Goal: Task Accomplishment & Management: Use online tool/utility

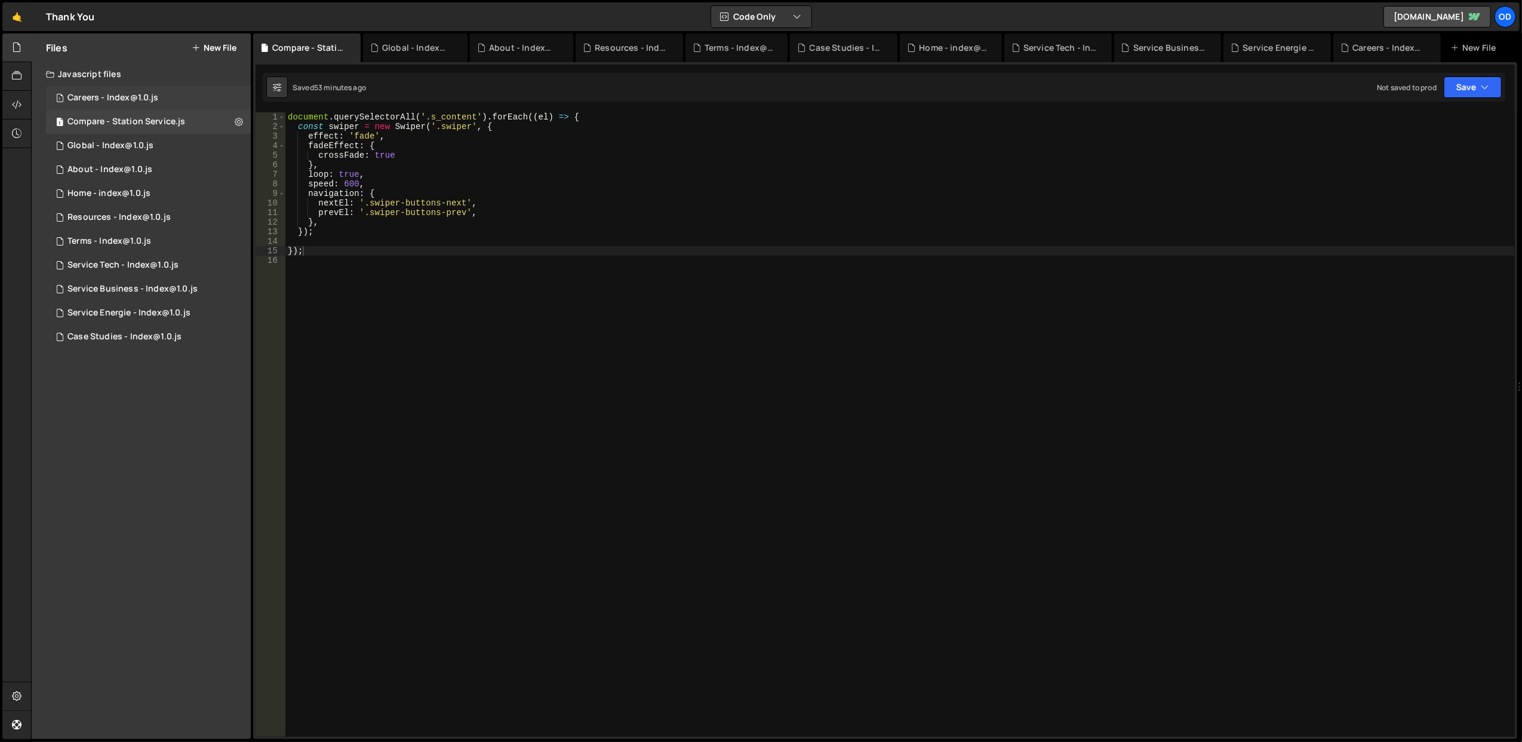
click at [143, 91] on div "1 Careers - Index@1.0.js 0" at bounding box center [148, 98] width 205 height 24
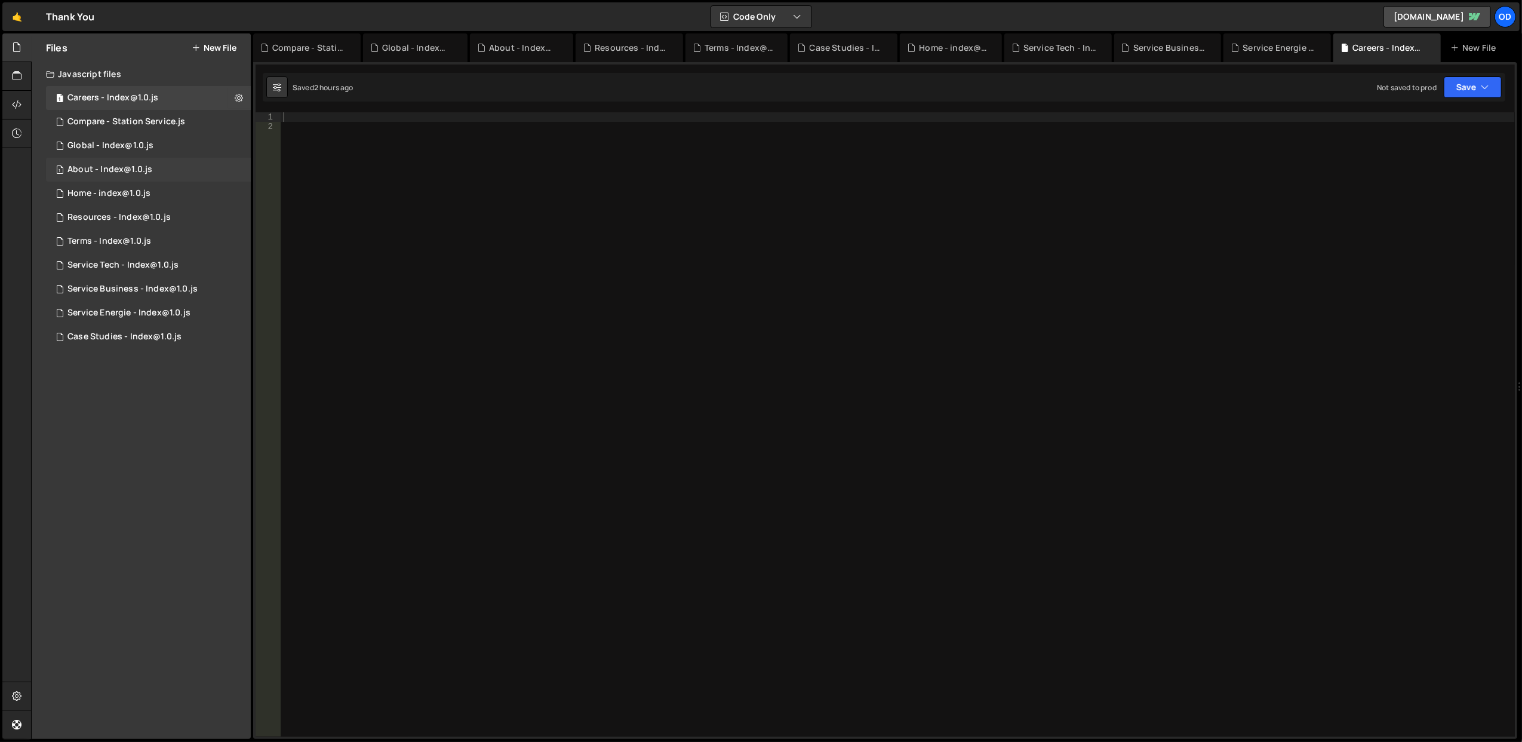
click at [140, 166] on div "About - Index@1.0.js" at bounding box center [109, 169] width 85 height 11
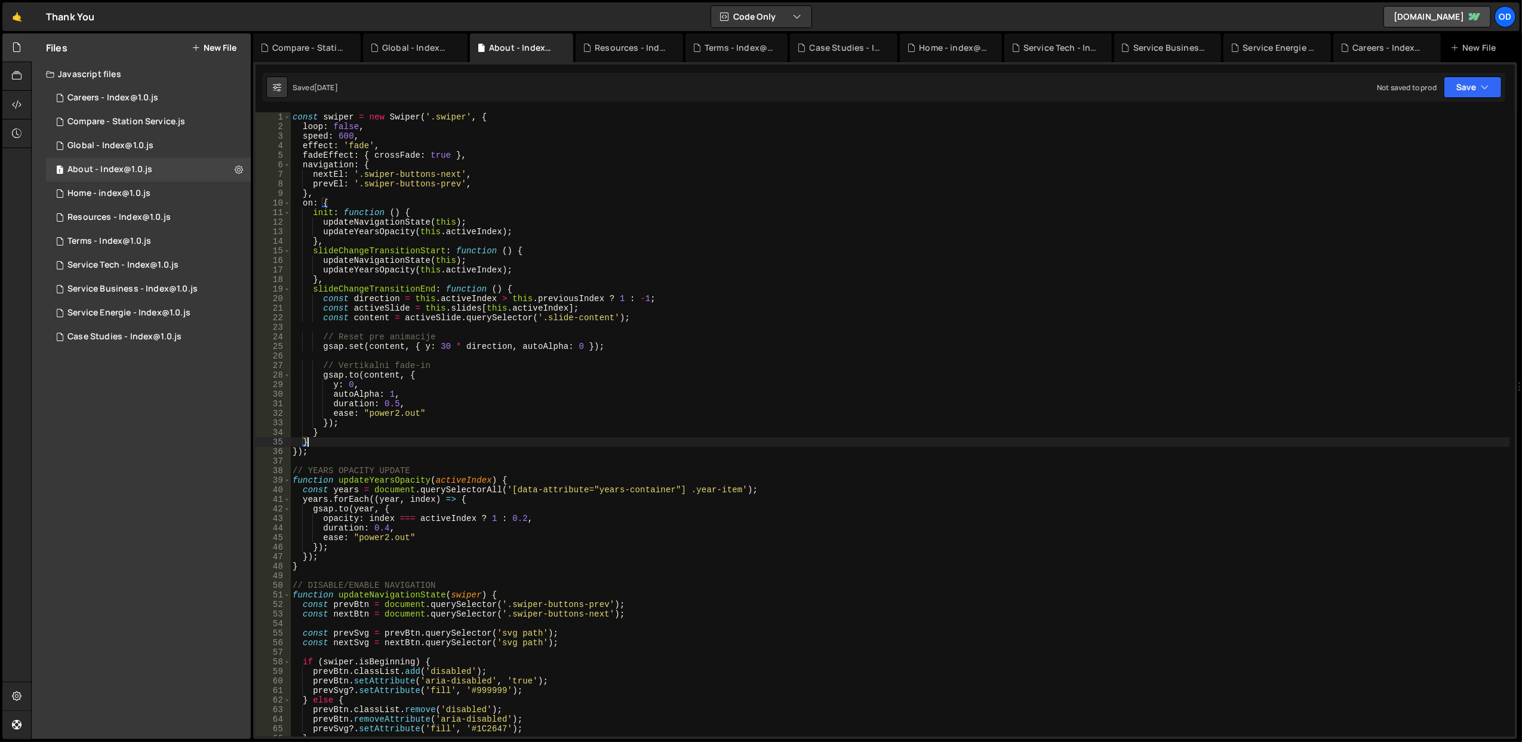
click at [335, 445] on div "const swiper = new Swiper ( '.swiper' , { loop : false , speed : 600 , effect :…" at bounding box center [900, 434] width 1220 height 644
click at [334, 447] on div "const swiper = new Swiper ( '.swiper' , { loop : false , speed : 600 , effect :…" at bounding box center [900, 434] width 1220 height 644
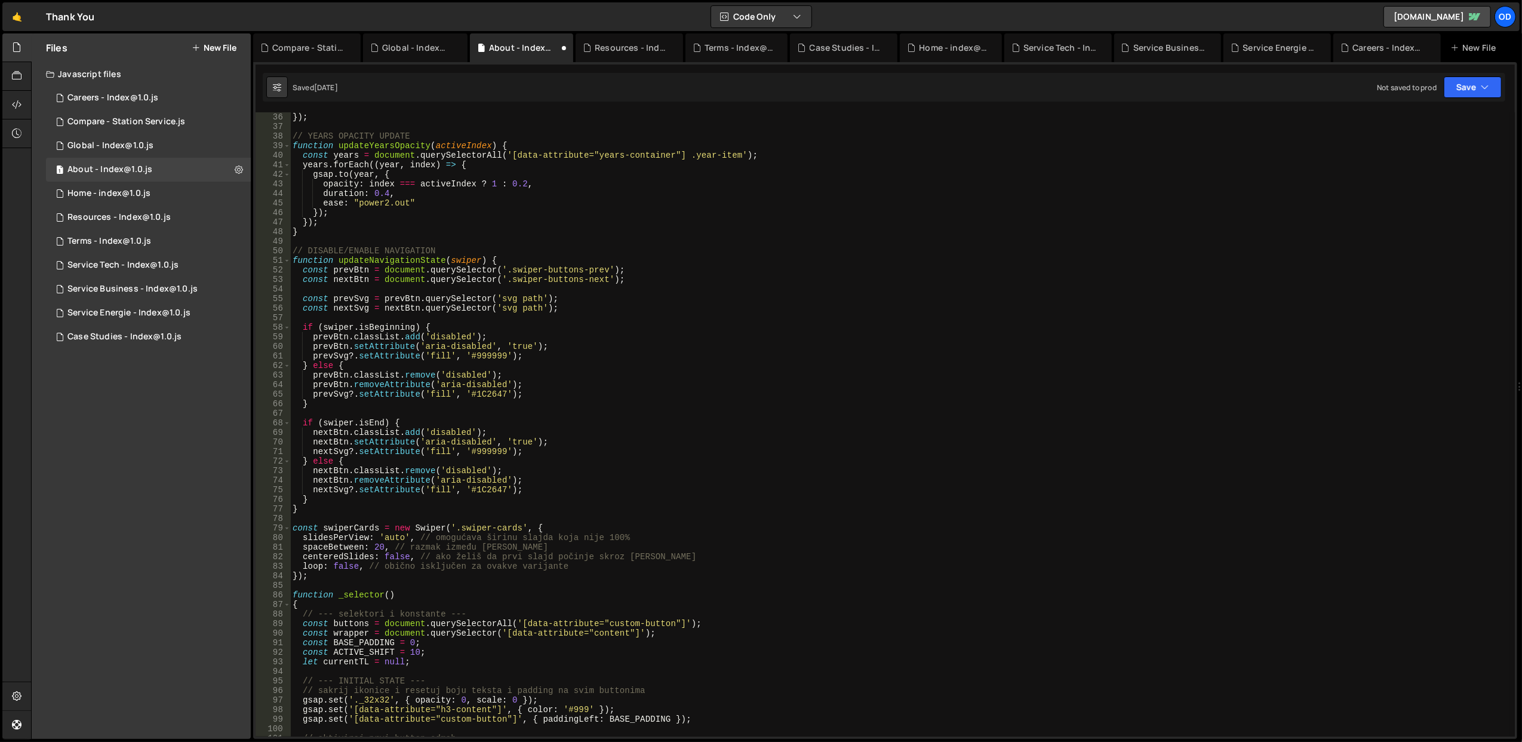
scroll to position [621, 0]
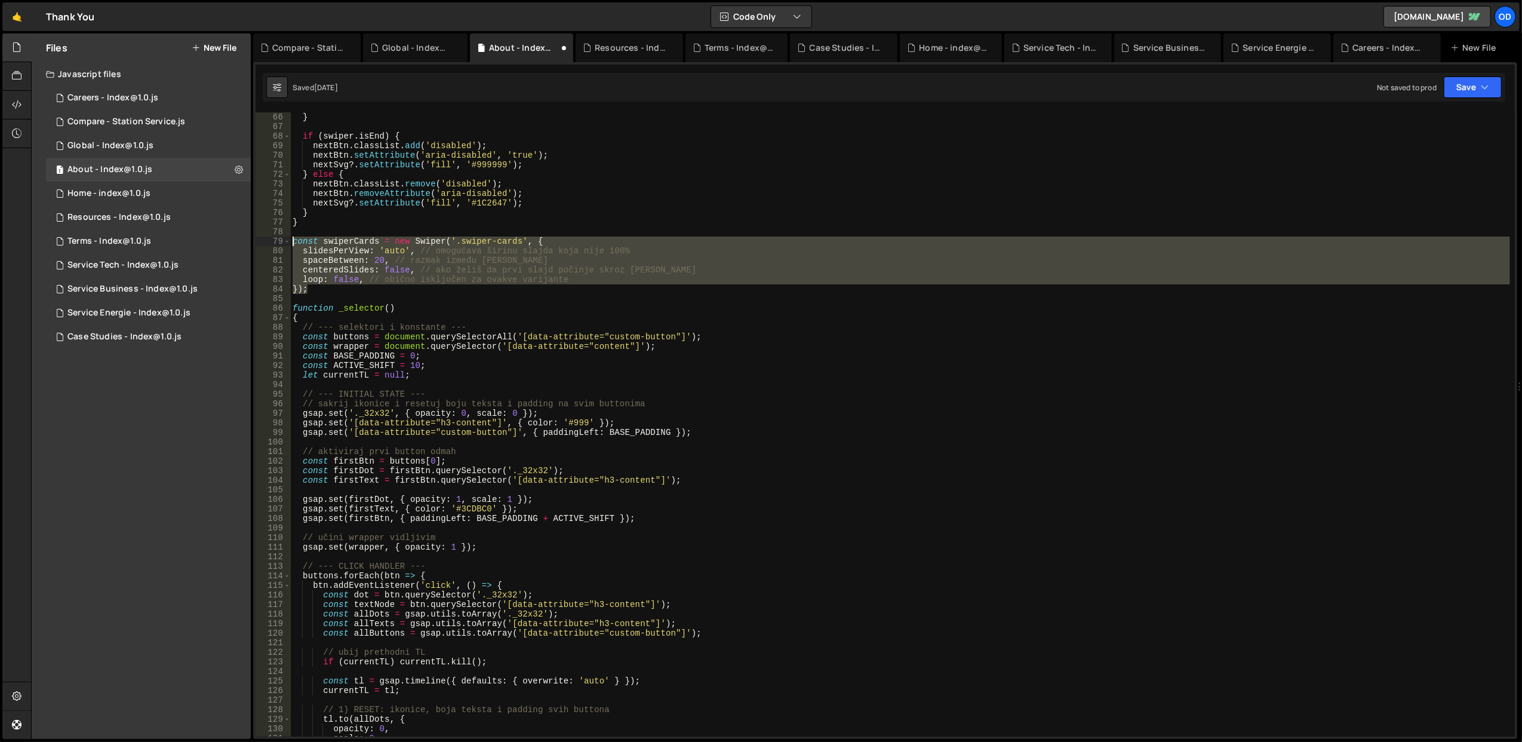
drag, startPoint x: 332, startPoint y: 291, endPoint x: 294, endPoint y: 239, distance: 64.5
click at [294, 239] on div "} if ( swiper . isEnd ) { nextBtn . classList . add ( 'disabled' ) ; nextBtn . …" at bounding box center [900, 434] width 1220 height 644
type textarea "const swiperCards = new Swiper('.swiper-cards', { slidesPerView: 'auto', // omo…"
click at [146, 101] on div "Careers - Index@1.0.js" at bounding box center [112, 98] width 91 height 11
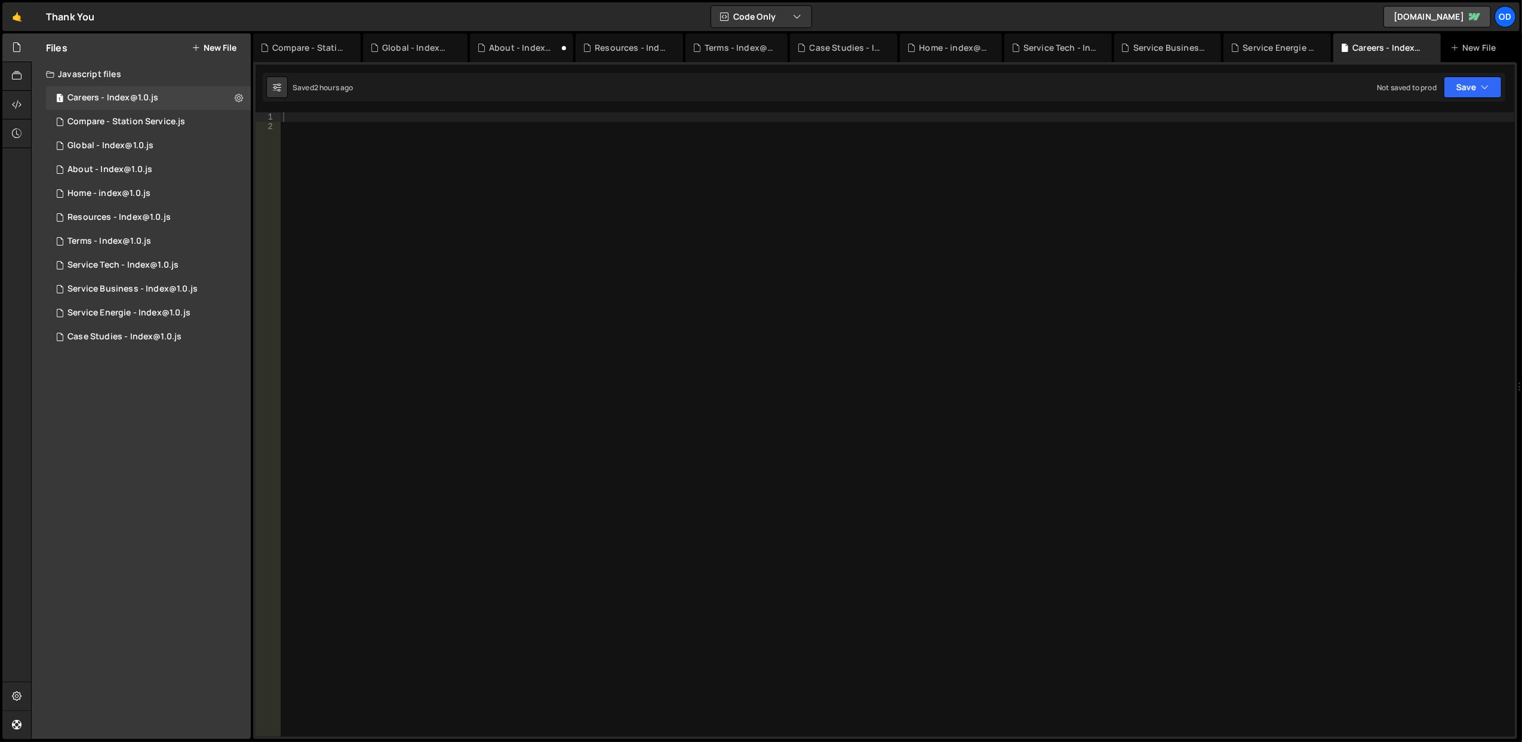
click at [362, 123] on div at bounding box center [898, 434] width 1234 height 644
paste textarea "});"
click at [282, 127] on div "const swiperCards = new Swiper ( '.swiper-cards' , { slidesPerView : 'auto' , /…" at bounding box center [898, 434] width 1234 height 644
click at [724, 182] on div "const swiperCards = new Swiper ( '.swiper-cards' , { slidesPerView : 'auto' , /…" at bounding box center [898, 434] width 1234 height 644
type textarea "});"
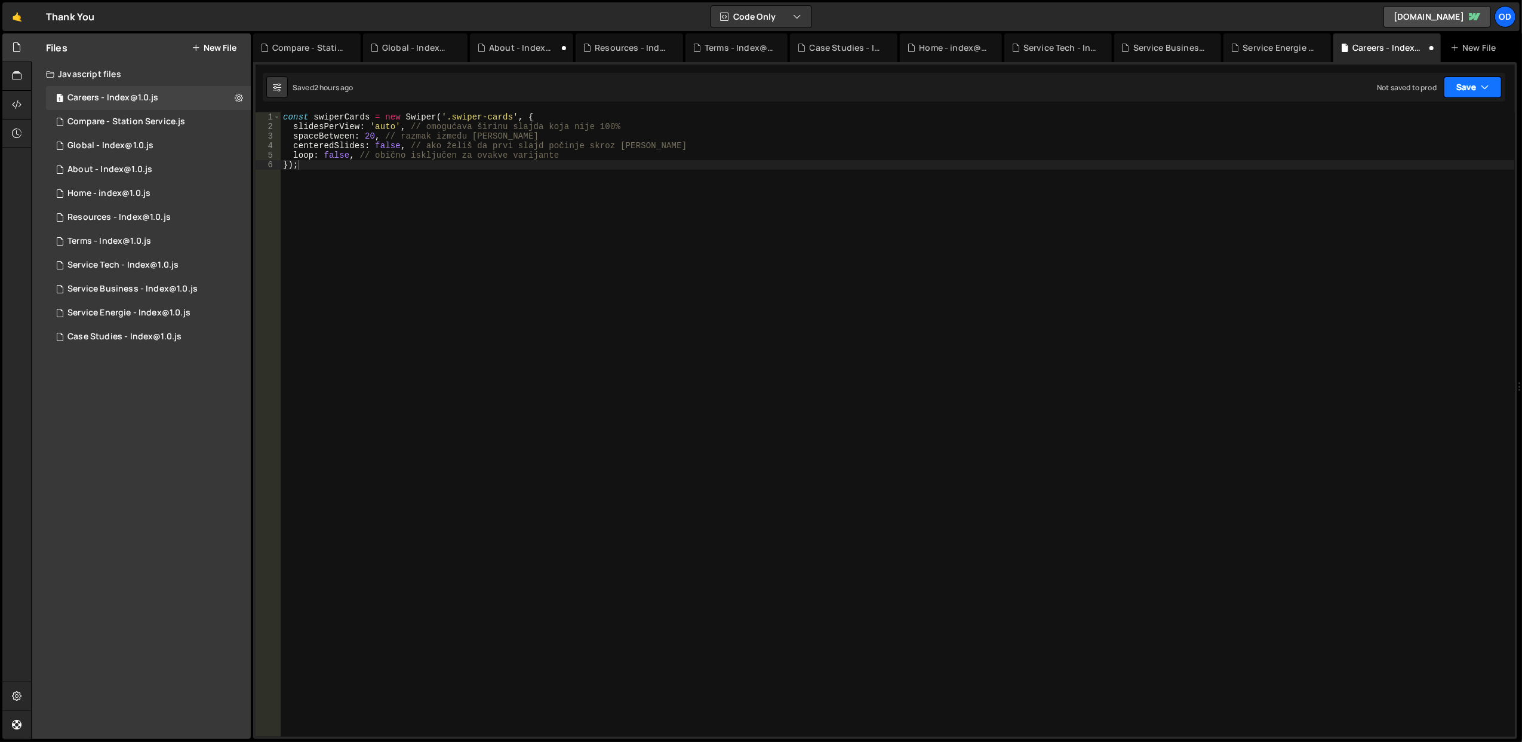
click at [1496, 93] on button "Save" at bounding box center [1473, 86] width 58 height 21
click at [1446, 120] on div "Save to Staging S" at bounding box center [1432, 117] width 124 height 12
click at [332, 177] on div "const swiperCards = new Swiper ( '.swiper-cards' , { slidesPerView : 'auto' , /…" at bounding box center [898, 434] width 1234 height 644
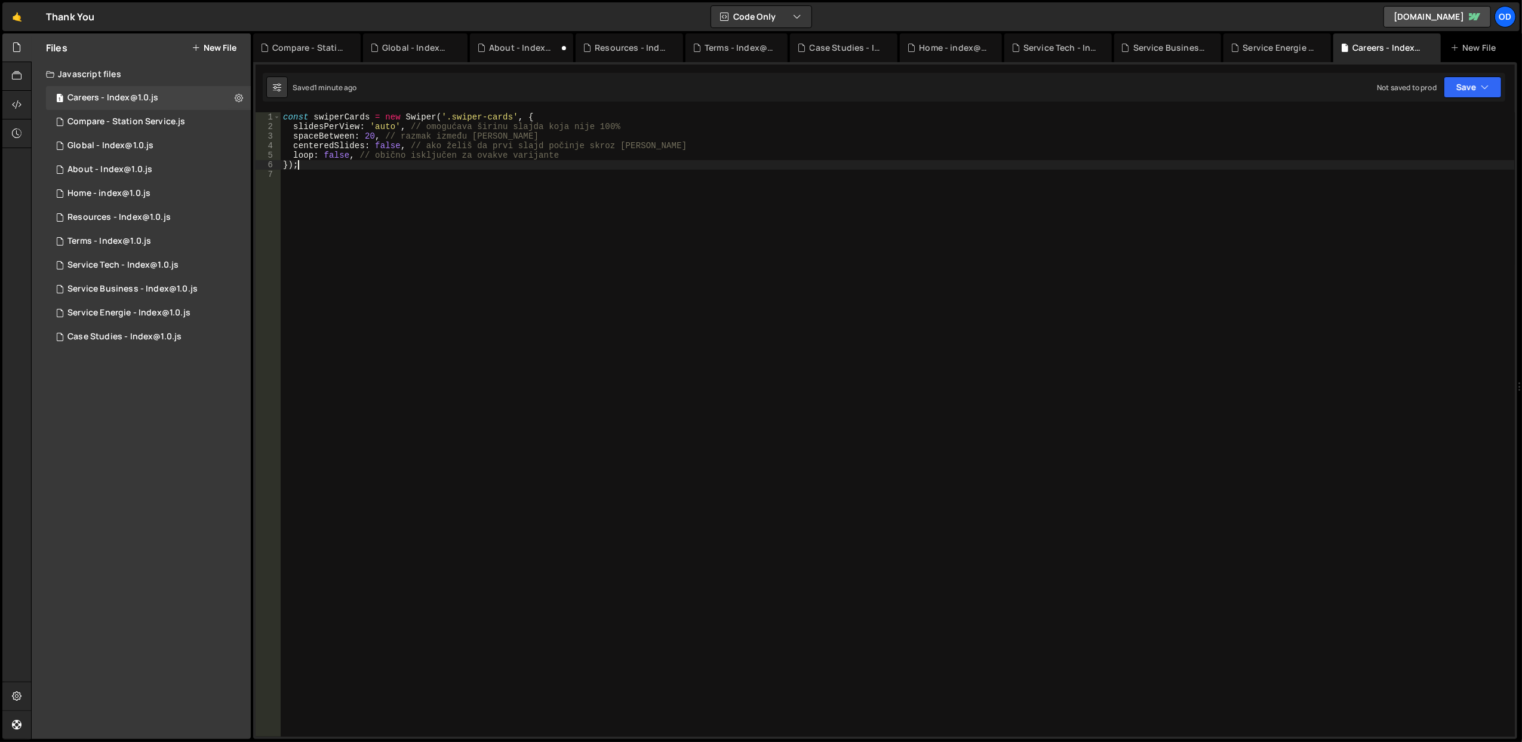
click at [333, 167] on div "const swiperCards = new Swiper ( '.swiper-cards' , { slidesPerView : 'auto' , /…" at bounding box center [898, 434] width 1234 height 644
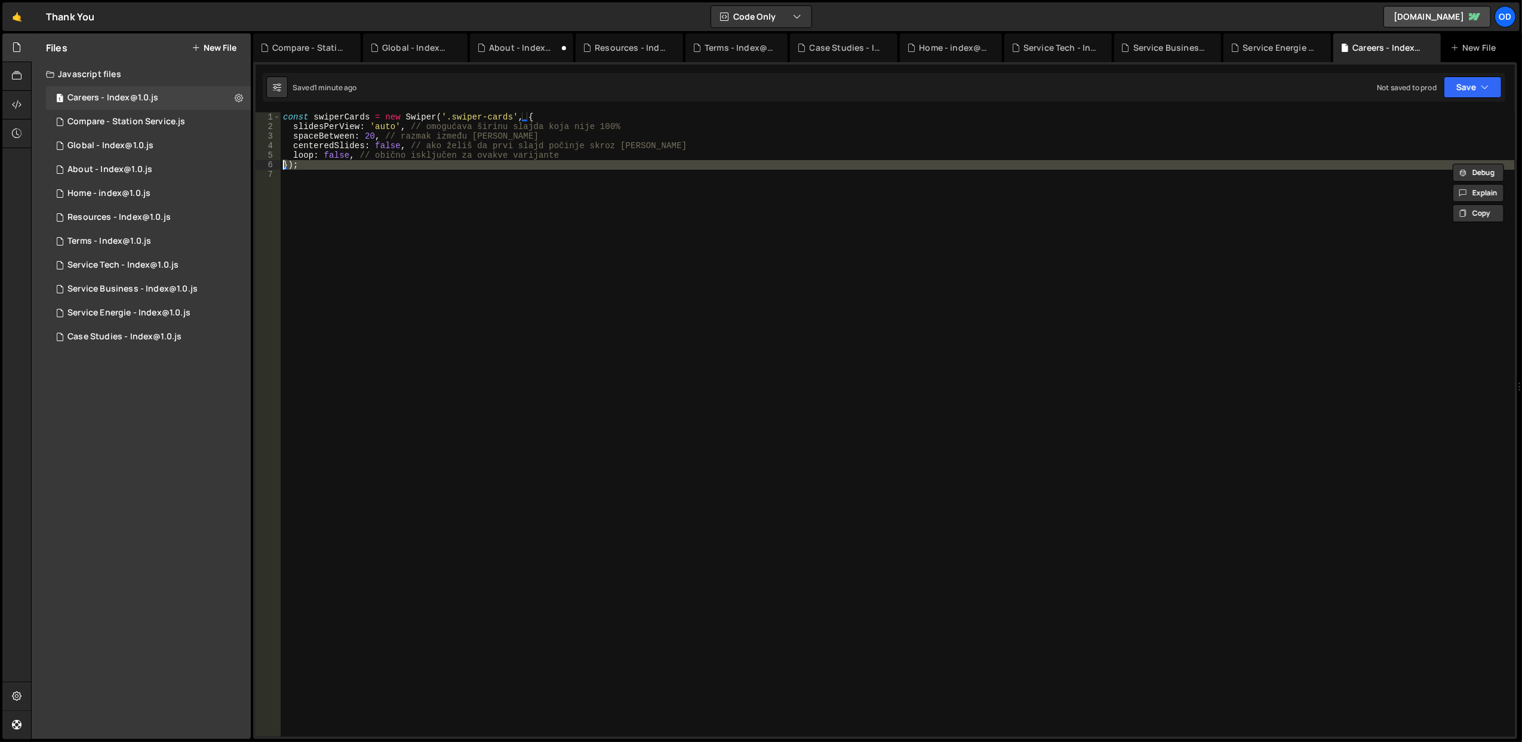
click at [333, 167] on div "const swiperCards = new Swiper ( '.swiper-cards' , { slidesPerView : 'auto' , /…" at bounding box center [898, 424] width 1234 height 624
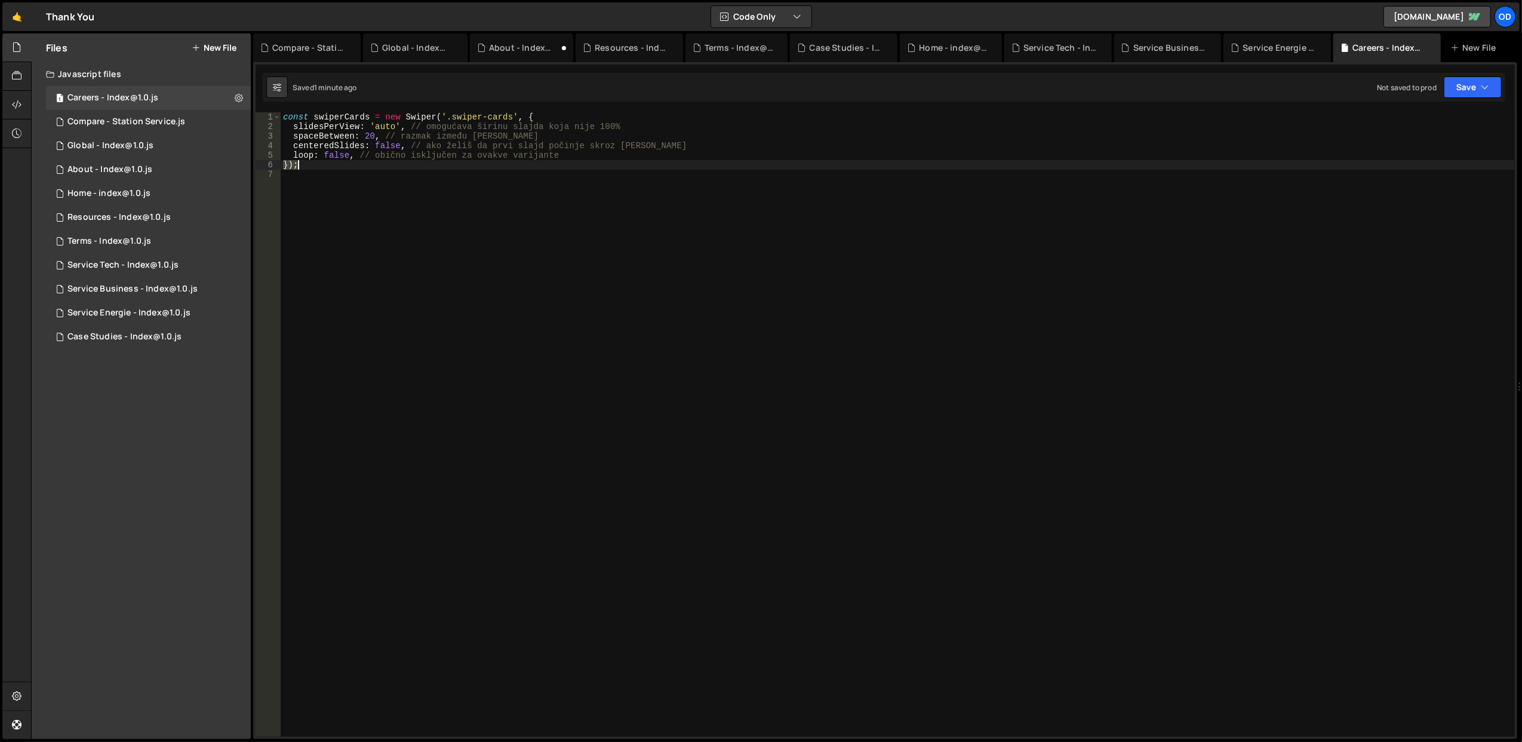
click at [333, 167] on div "const swiperCards = new Swiper ( '.swiper-cards' , { slidesPerView : 'auto' , /…" at bounding box center [898, 434] width 1234 height 644
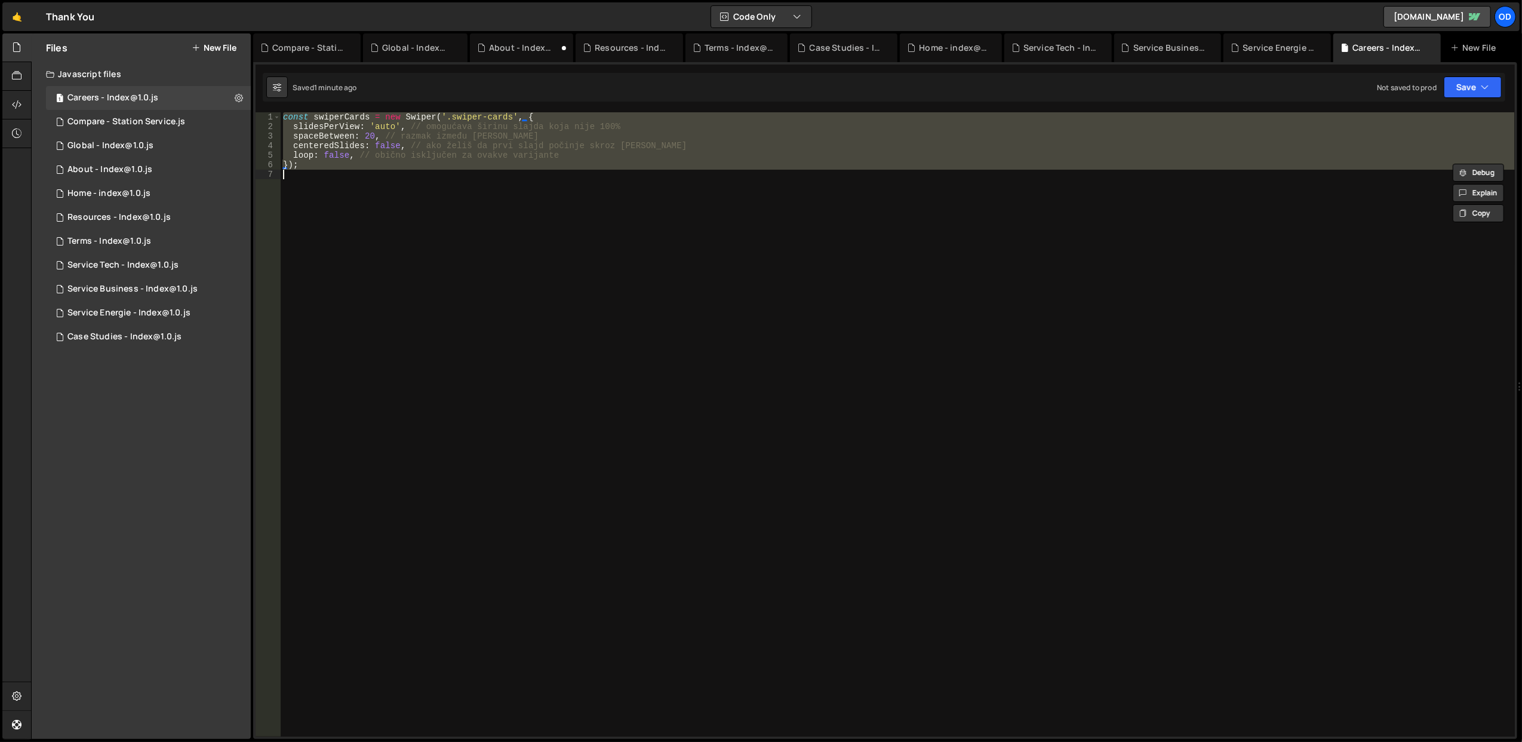
click at [333, 167] on div "const swiperCards = new Swiper ( '.swiper-cards' , { slidesPerView : 'auto' , /…" at bounding box center [898, 434] width 1234 height 644
click at [345, 167] on div "const swiperCards = new Swiper ( '.swiper-cards' , { slidesPerView : 'auto' , /…" at bounding box center [898, 424] width 1234 height 624
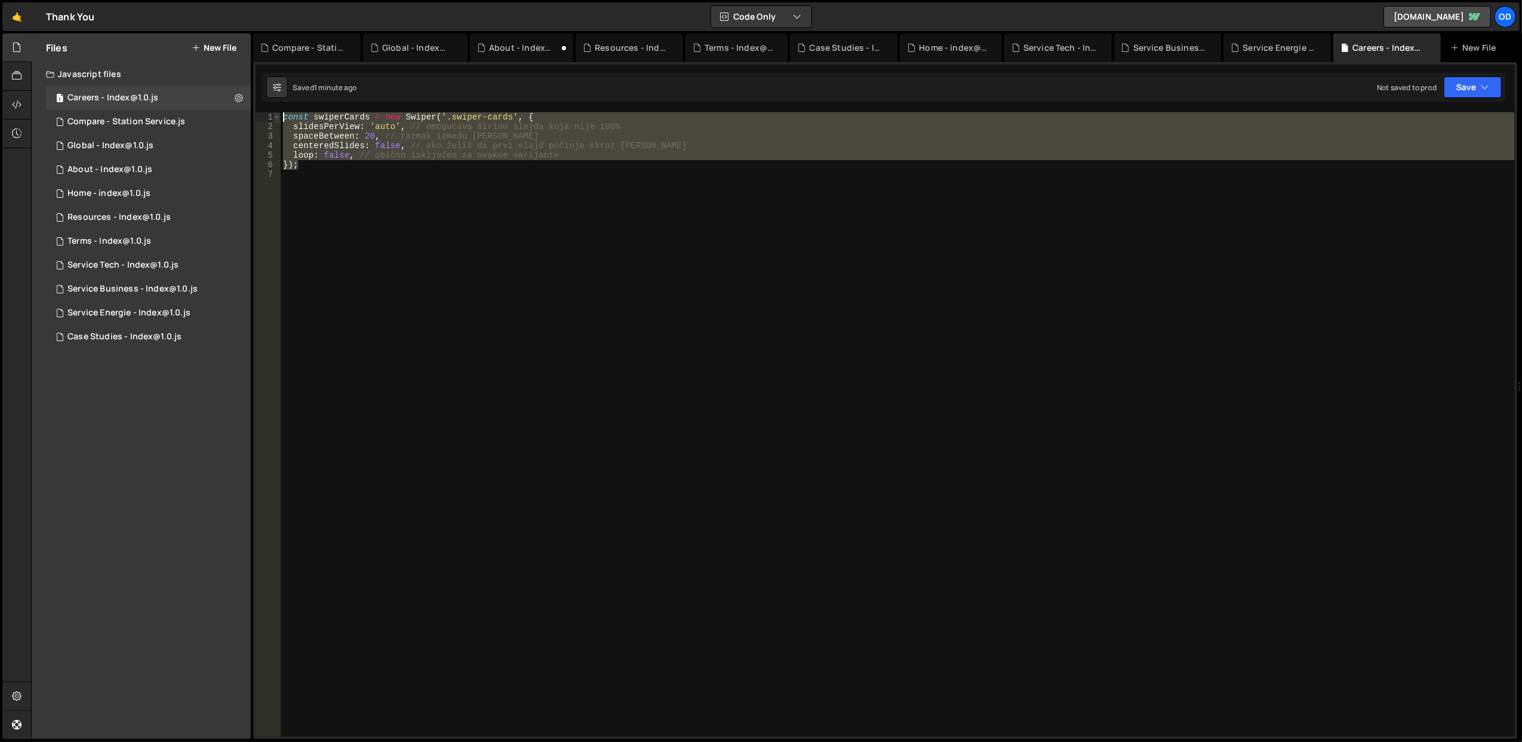
drag, startPoint x: 356, startPoint y: 167, endPoint x: 277, endPoint y: 112, distance: 96.6
click at [277, 112] on div "}); 1 2 3 4 5 6 7 const swiperCards = new Swiper ( '.swiper-cards' , { slidesPe…" at bounding box center [885, 424] width 1259 height 624
click at [370, 148] on div "const swiperCards = new Swiper ( '.swiper-cards' , { slidesPerView : 'auto' , /…" at bounding box center [898, 424] width 1234 height 624
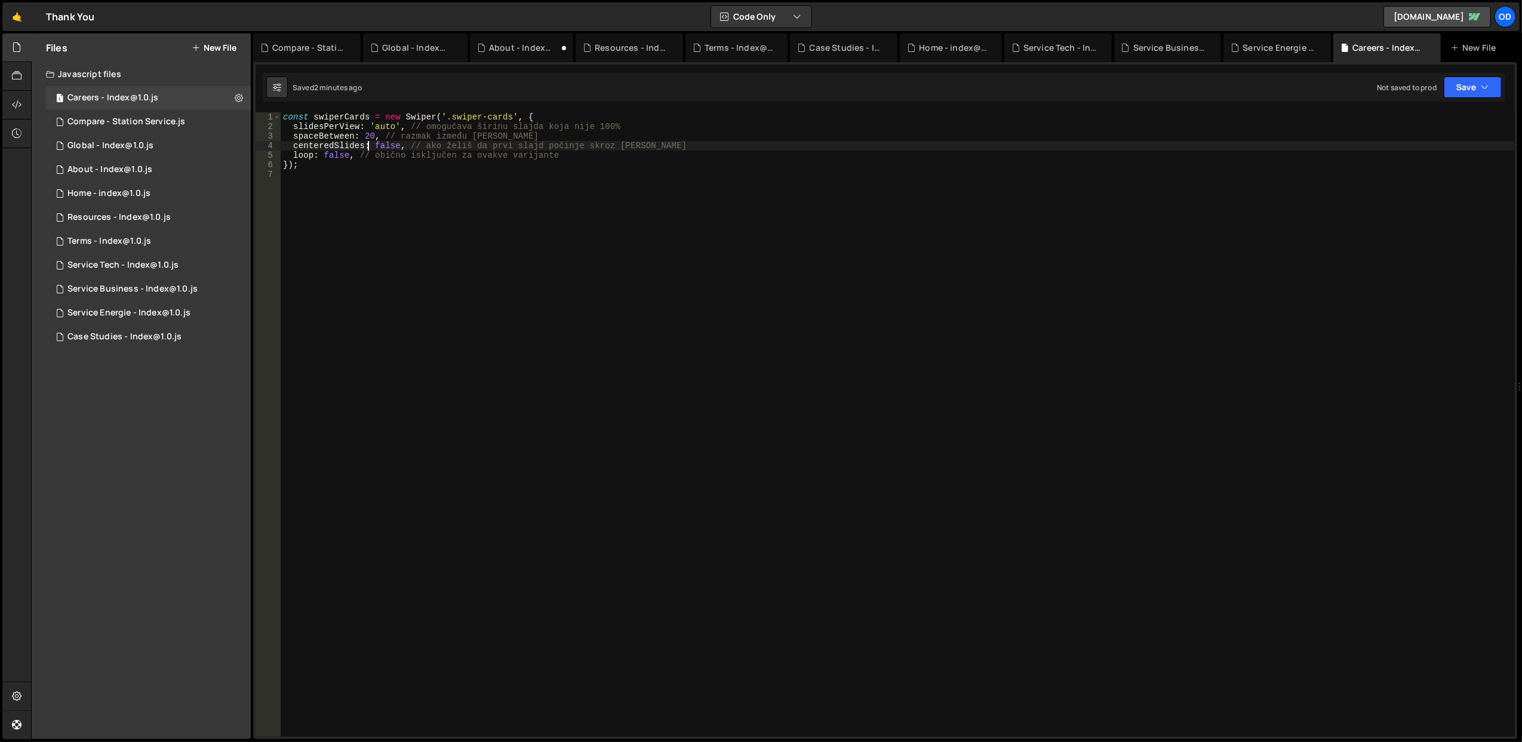
type textarea "});"
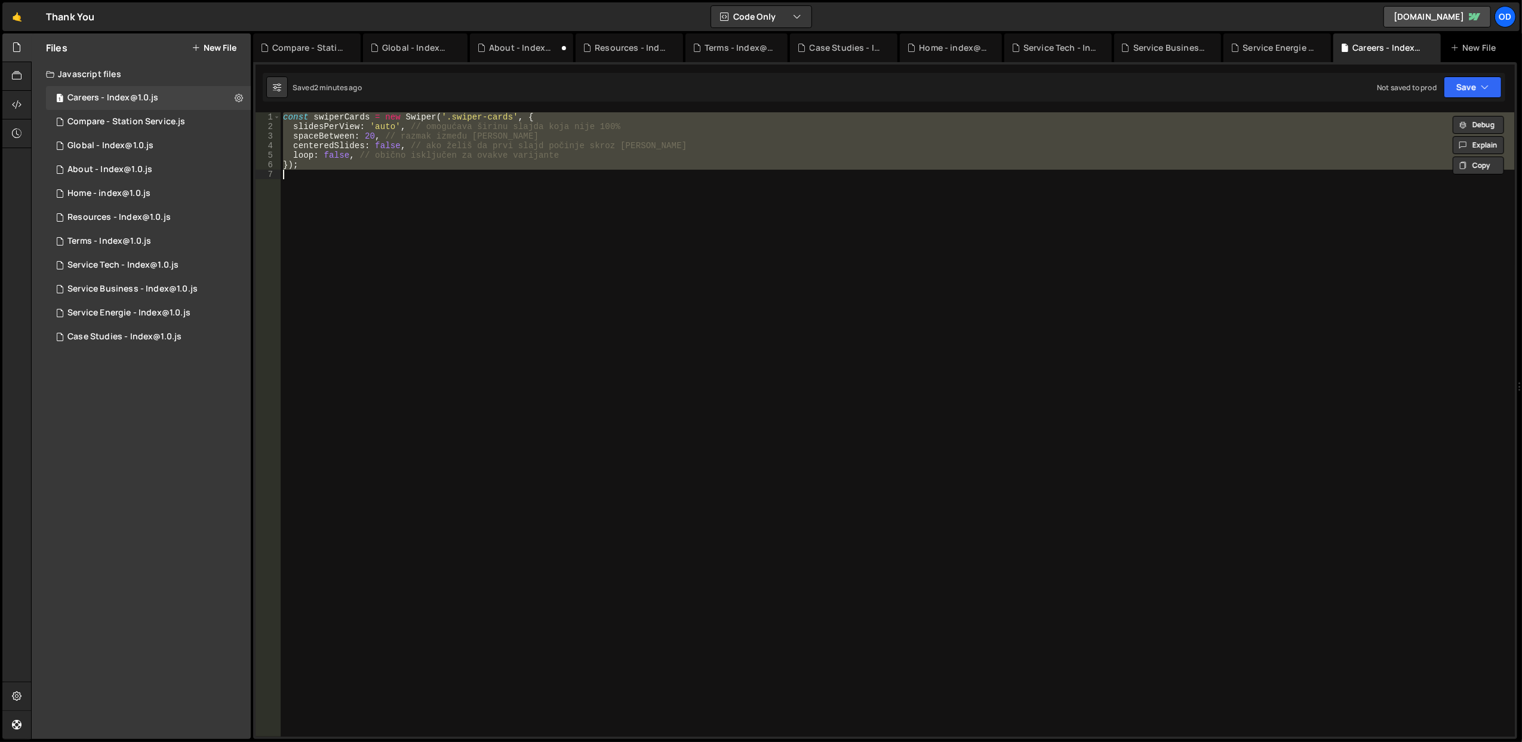
paste textarea
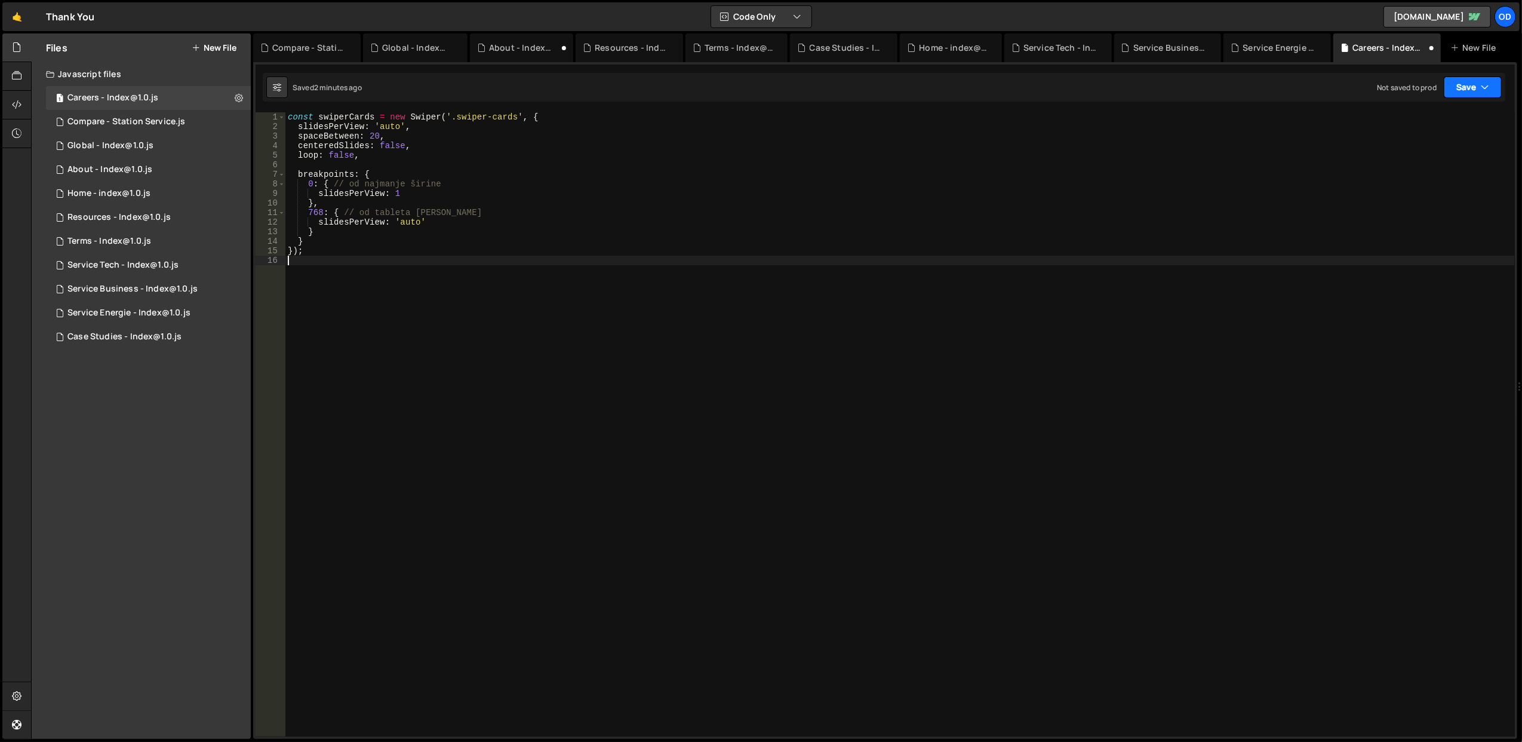
click at [1471, 82] on button "Save" at bounding box center [1473, 86] width 58 height 21
click at [1385, 131] on div "Saved 2 minutes ago" at bounding box center [1432, 130] width 124 height 14
click at [536, 240] on div "const swiperCards = new Swiper ( '.swiper-cards' , { slidesPerView : 'auto' , s…" at bounding box center [899, 434] width 1229 height 644
click at [436, 156] on div "const swiperCards = new Swiper ( '.swiper-cards' , { slidesPerView : 'auto' , s…" at bounding box center [899, 434] width 1229 height 644
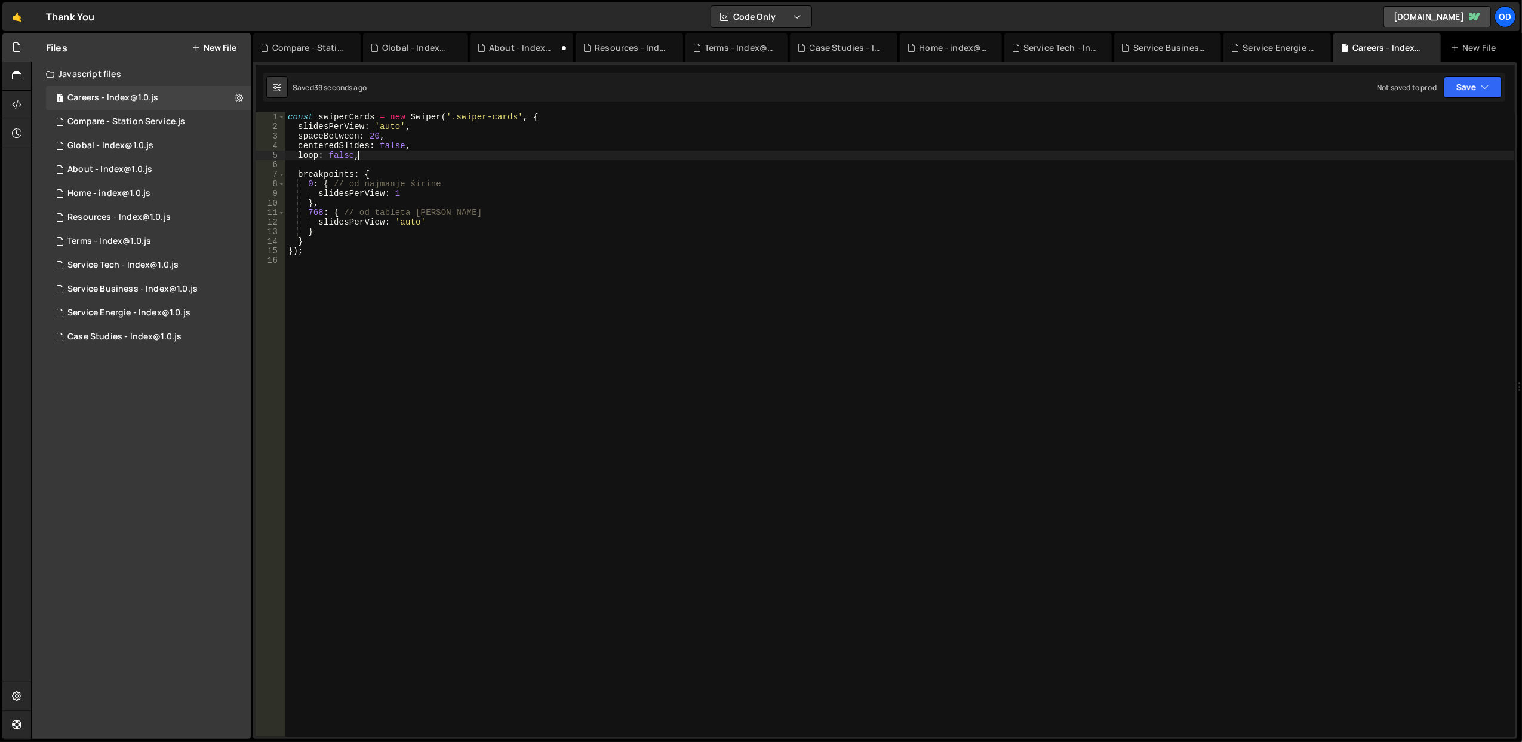
click at [436, 156] on div "const swiperCards = new Swiper ( '.swiper-cards' , { slidesPerView : 'auto' , s…" at bounding box center [899, 434] width 1229 height 644
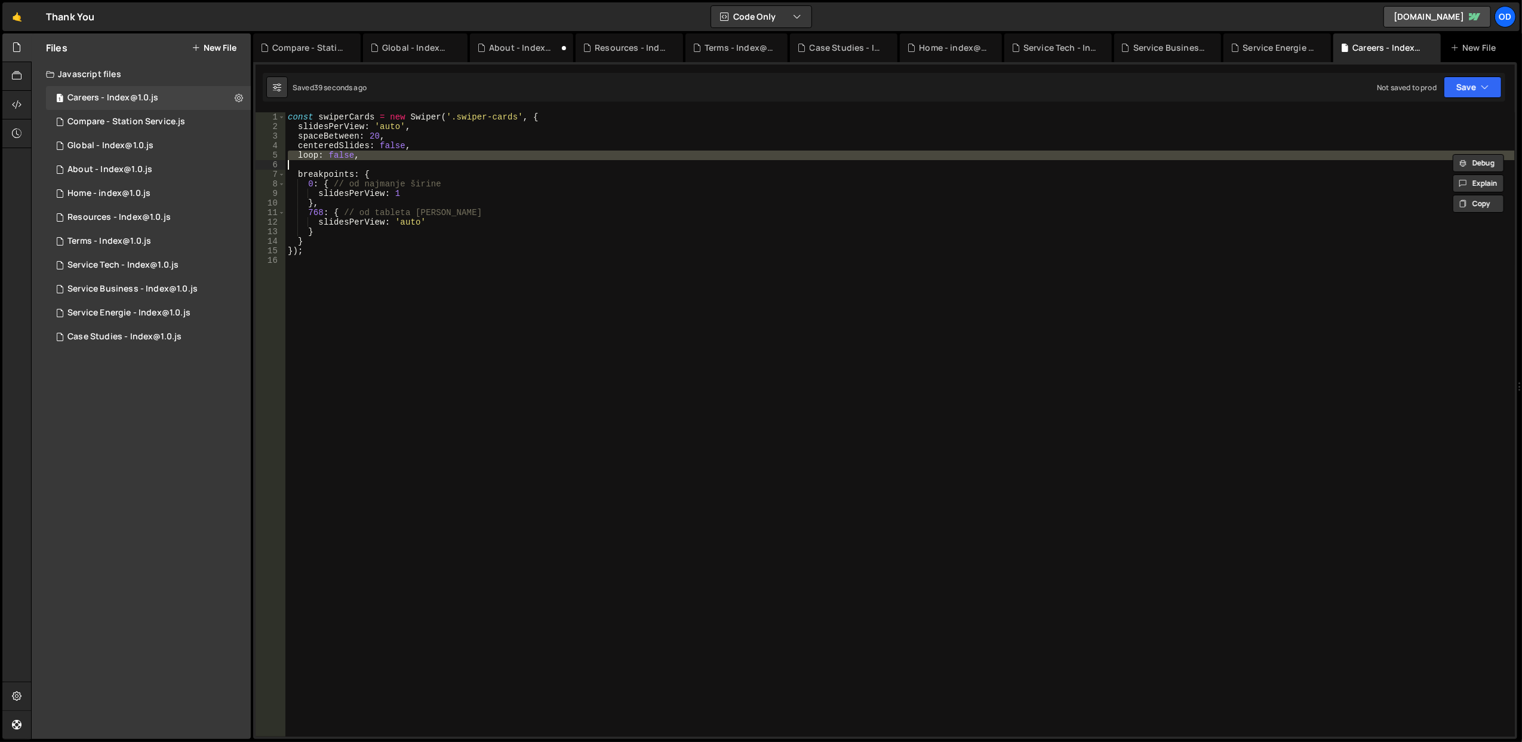
click at [436, 156] on div "const swiperCards = new Swiper ( '.swiper-cards' , { slidesPerView : 'auto' , s…" at bounding box center [899, 434] width 1229 height 644
click at [436, 156] on div "const swiperCards = new Swiper ( '.swiper-cards' , { slidesPerView : 'auto' , s…" at bounding box center [899, 424] width 1229 height 624
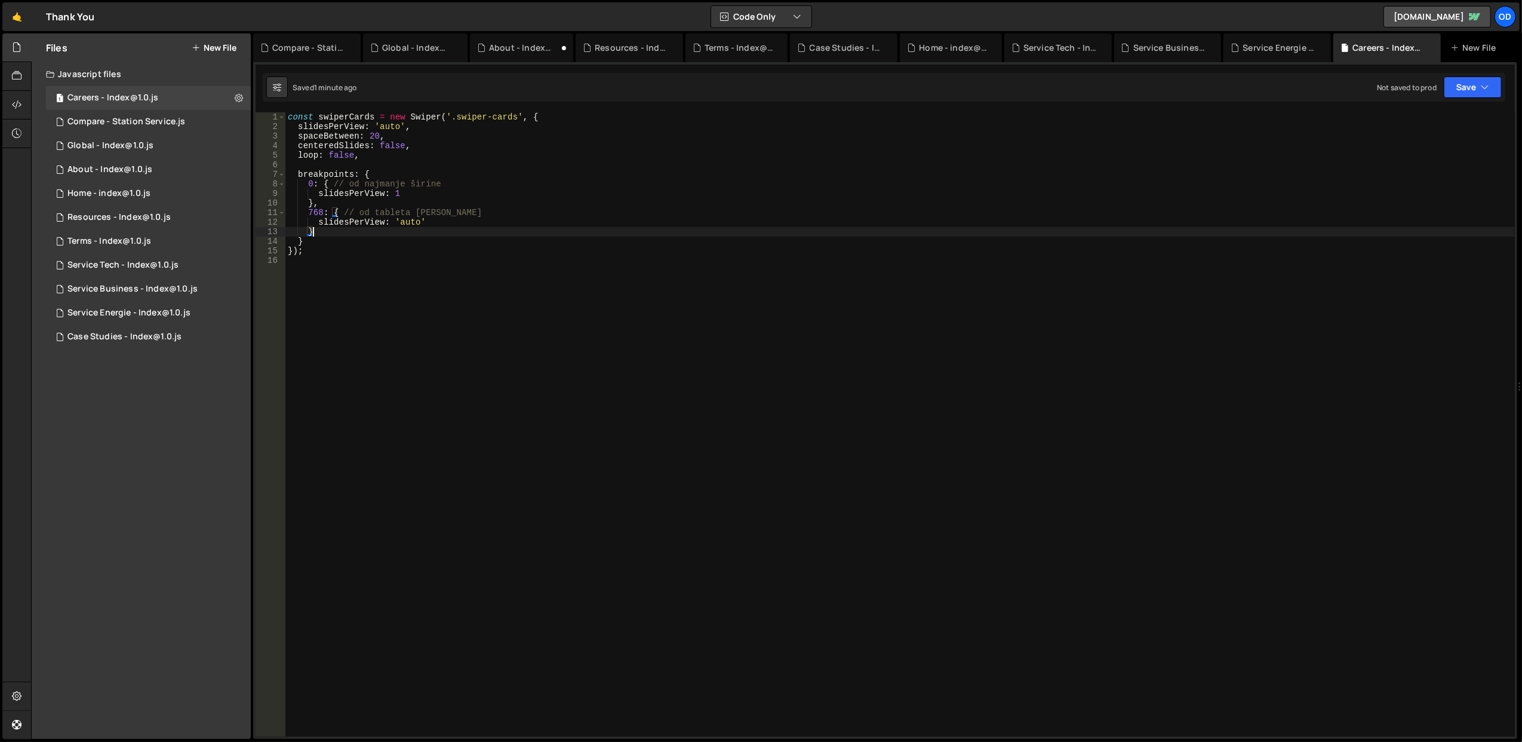
drag, startPoint x: 497, startPoint y: 232, endPoint x: 488, endPoint y: 230, distance: 9.1
click at [488, 230] on div "const swiperCards = new Swiper ( '.swiper-cards' , { slidesPerView : 'auto' , s…" at bounding box center [899, 434] width 1229 height 644
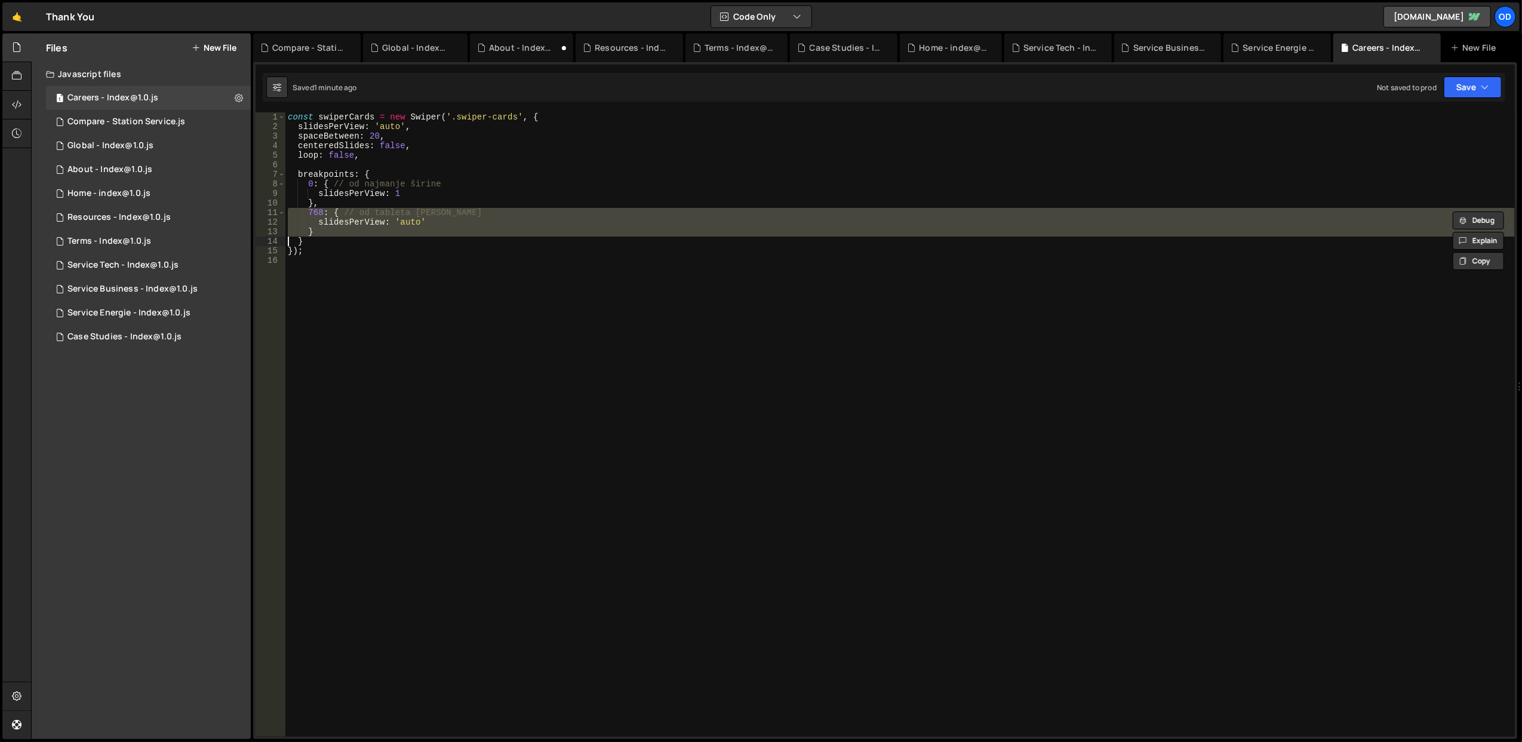
click at [488, 230] on div "const swiperCards = new Swiper ( '.swiper-cards' , { slidesPerView : 'auto' , s…" at bounding box center [899, 424] width 1229 height 624
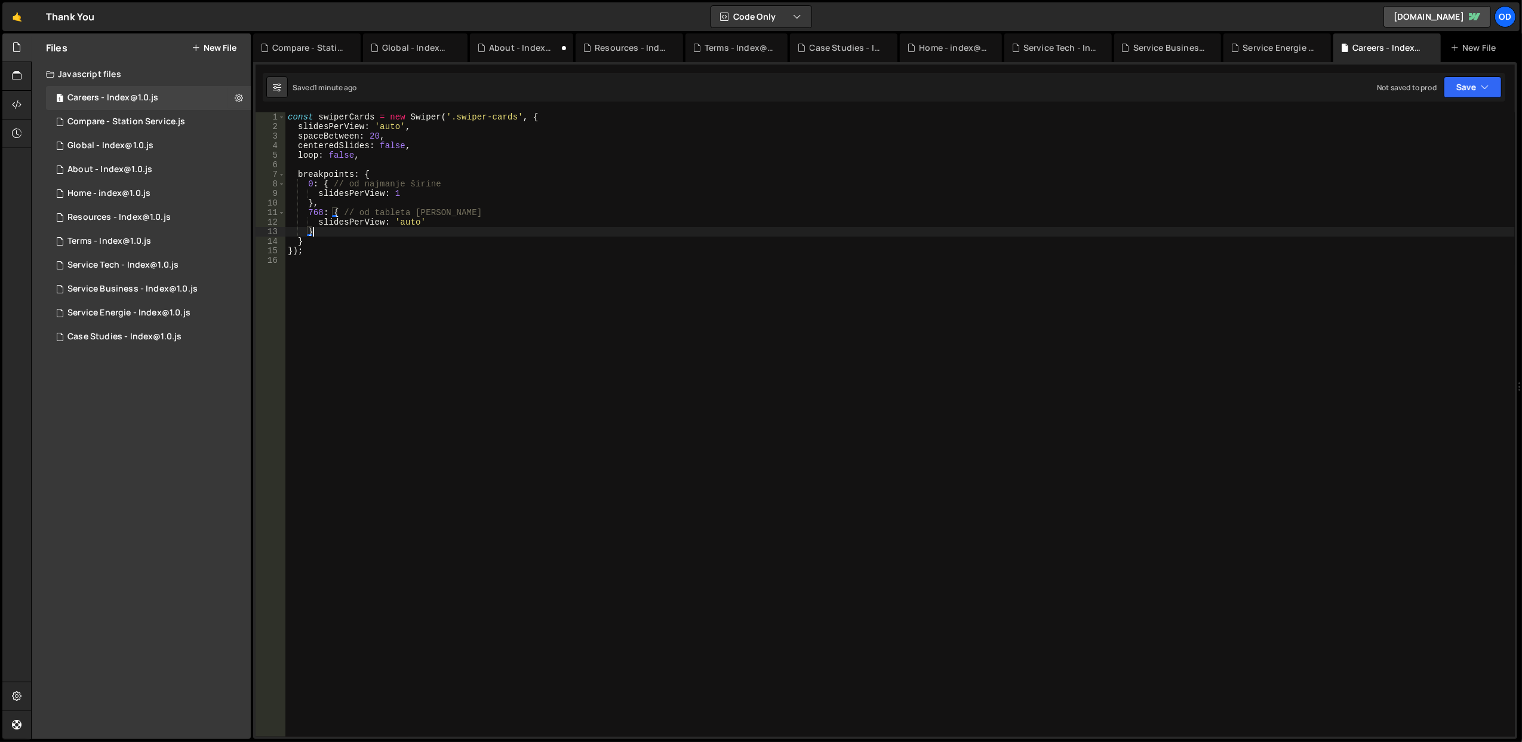
click at [488, 230] on div "const swiperCards = new Swiper ( '.swiper-cards' , { slidesPerView : 'auto' , s…" at bounding box center [899, 434] width 1229 height 644
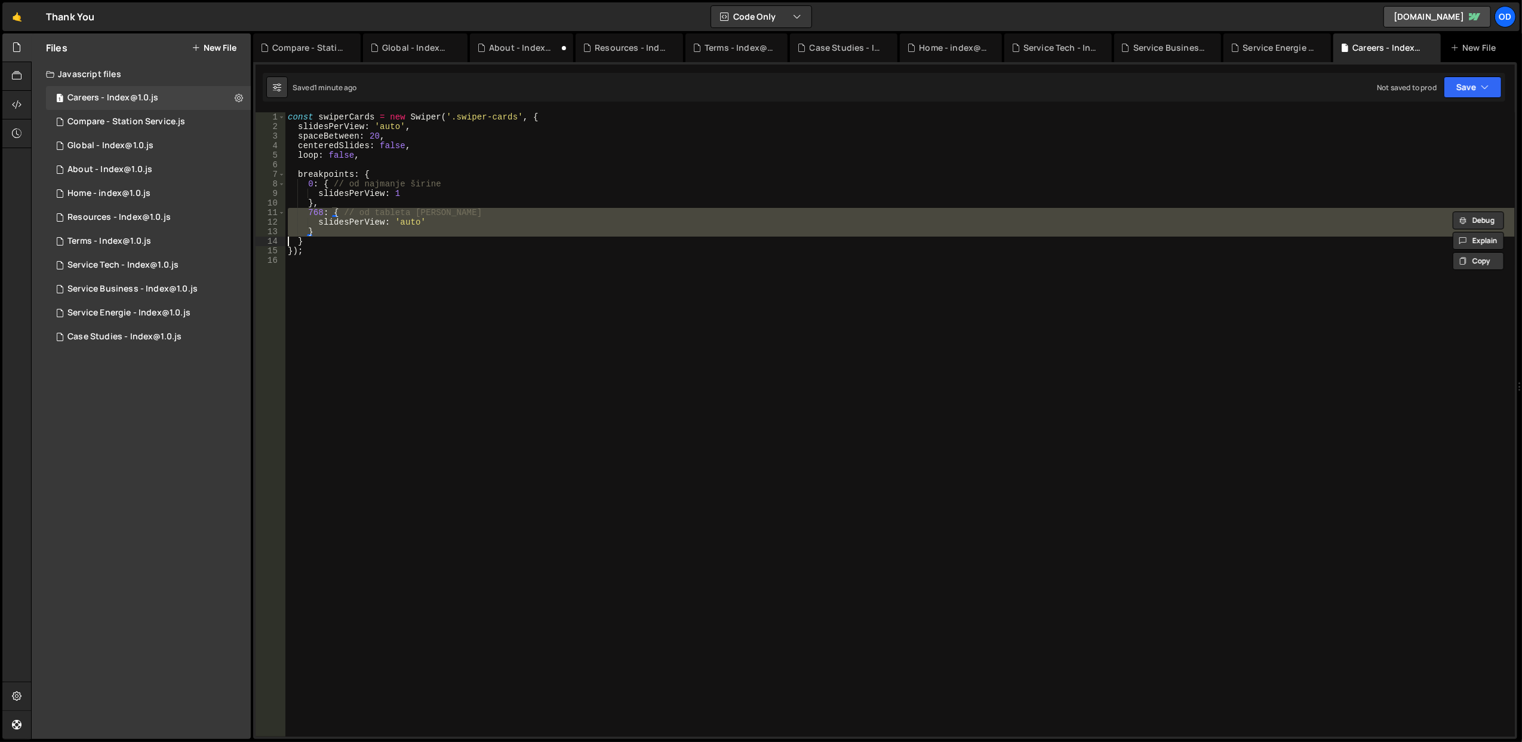
click at [488, 230] on div "const swiperCards = new Swiper ( '.swiper-cards' , { slidesPerView : 'auto' , s…" at bounding box center [899, 434] width 1229 height 644
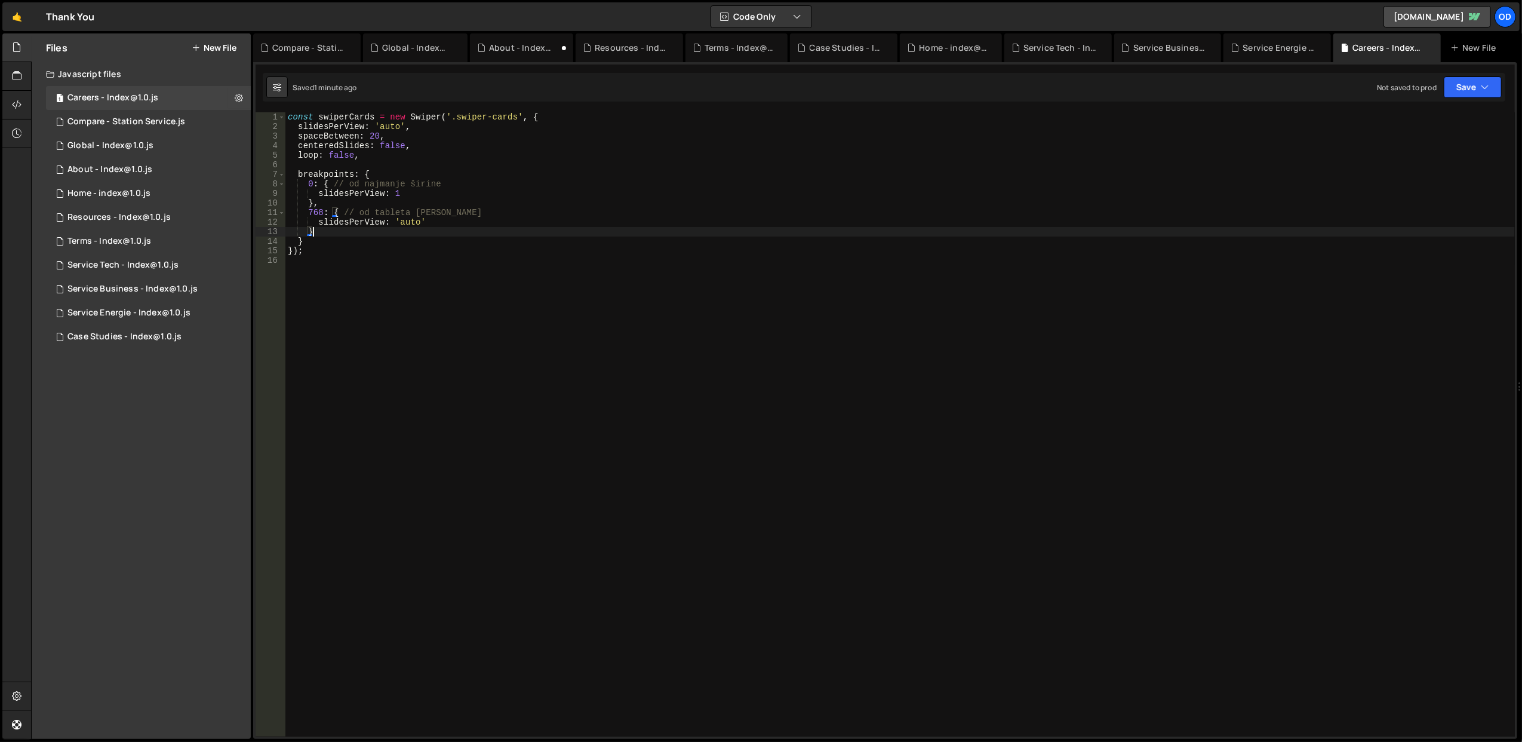
click at [488, 230] on div "const swiperCards = new Swiper ( '.swiper-cards' , { slidesPerView : 'auto' , s…" at bounding box center [899, 434] width 1229 height 644
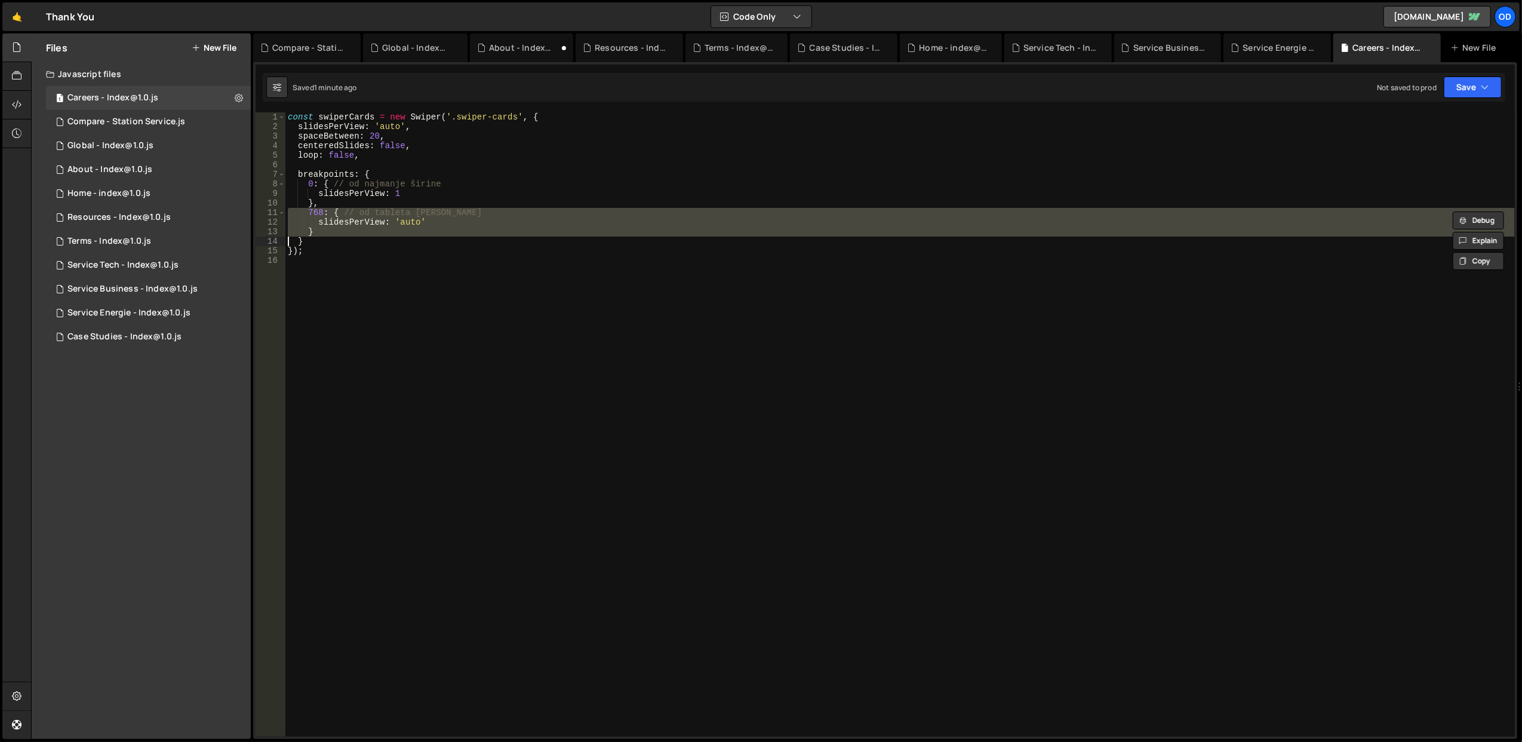
click at [488, 230] on div "const swiperCards = new Swiper ( '.swiper-cards' , { slidesPerView : 'auto' , s…" at bounding box center [899, 434] width 1229 height 644
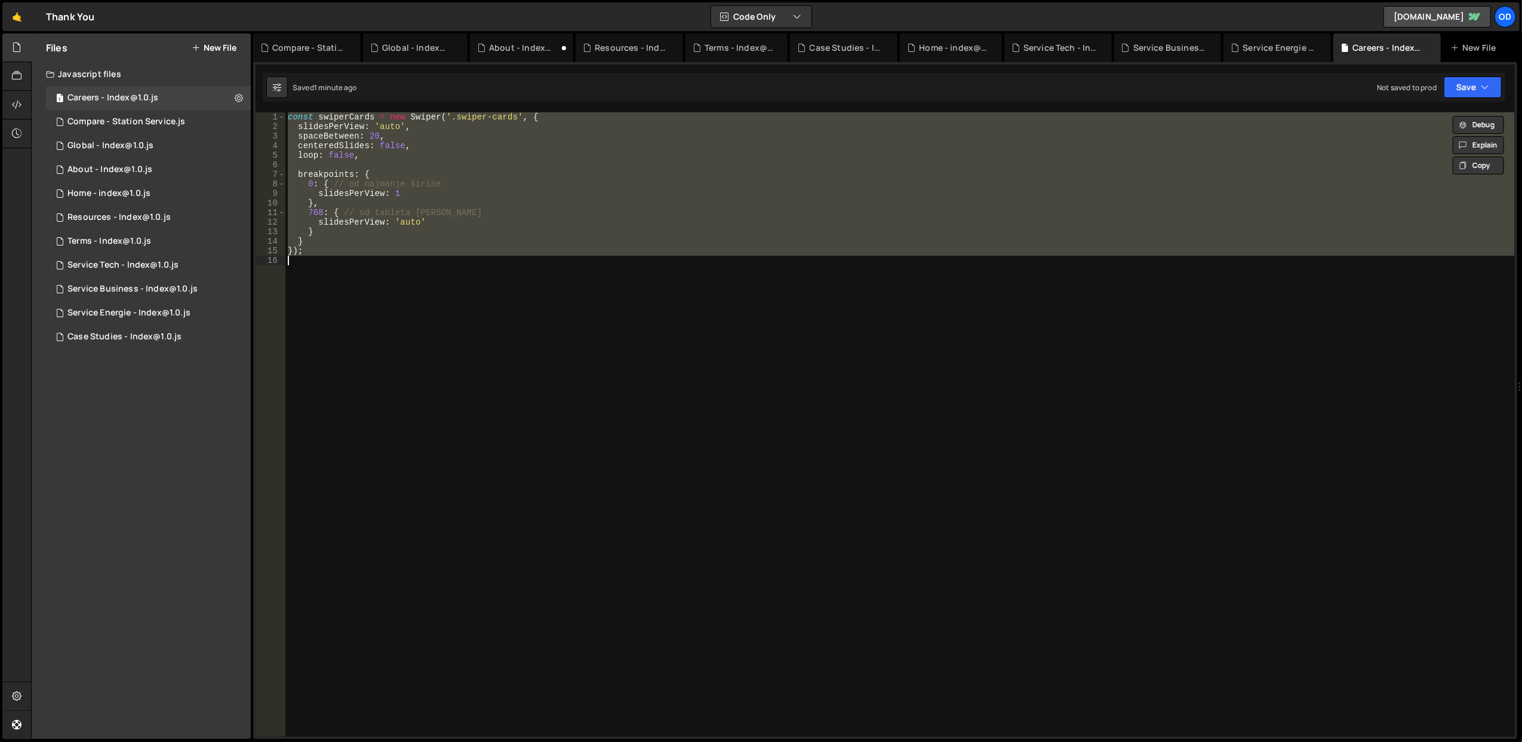
click at [476, 216] on div "const swiperCards = new Swiper ( '.swiper-cards' , { slidesPerView : 'auto' , s…" at bounding box center [899, 424] width 1229 height 624
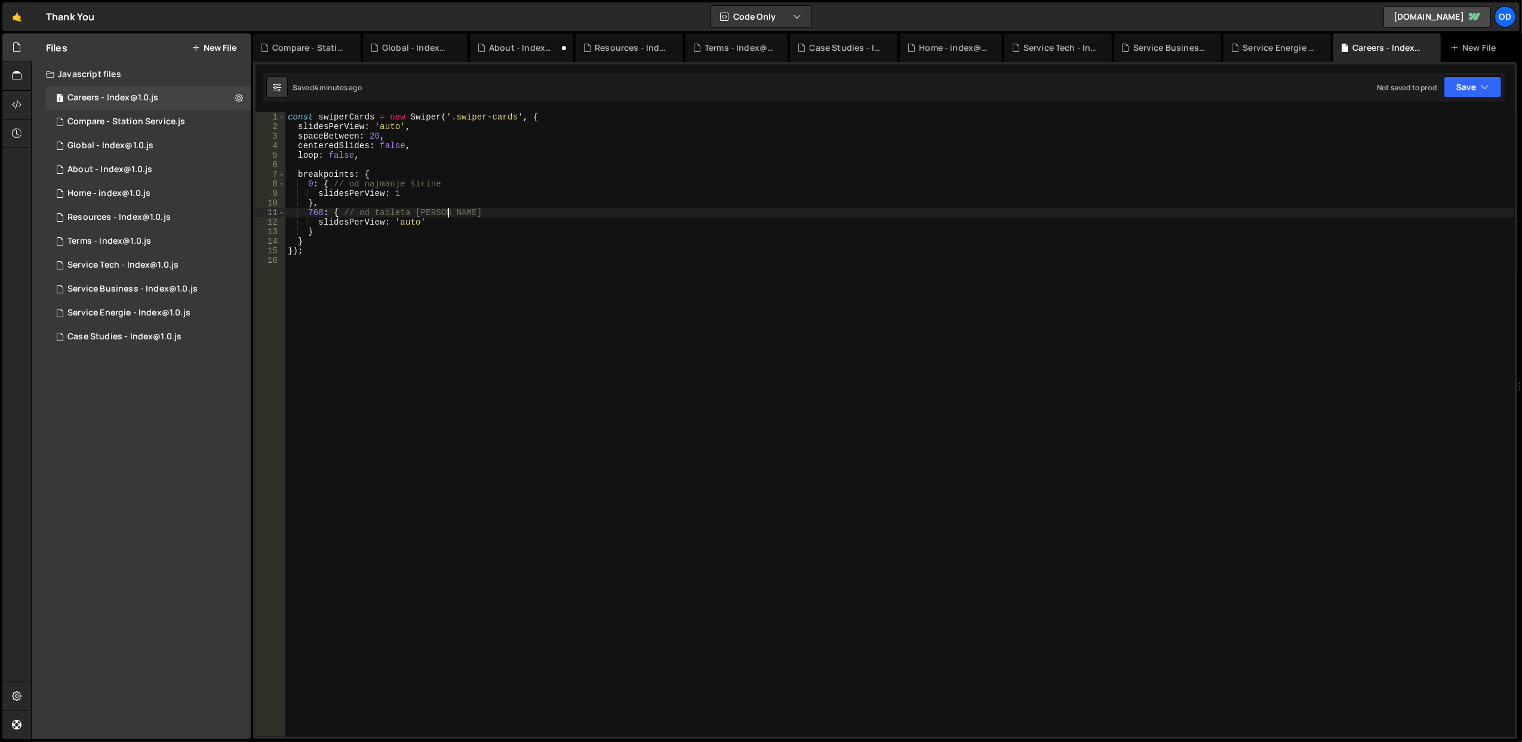
click at [402, 170] on div "const swiperCards = new Swiper ( '.swiper-cards' , { slidesPerView : 'auto' , s…" at bounding box center [899, 434] width 1229 height 644
type textarea "});"
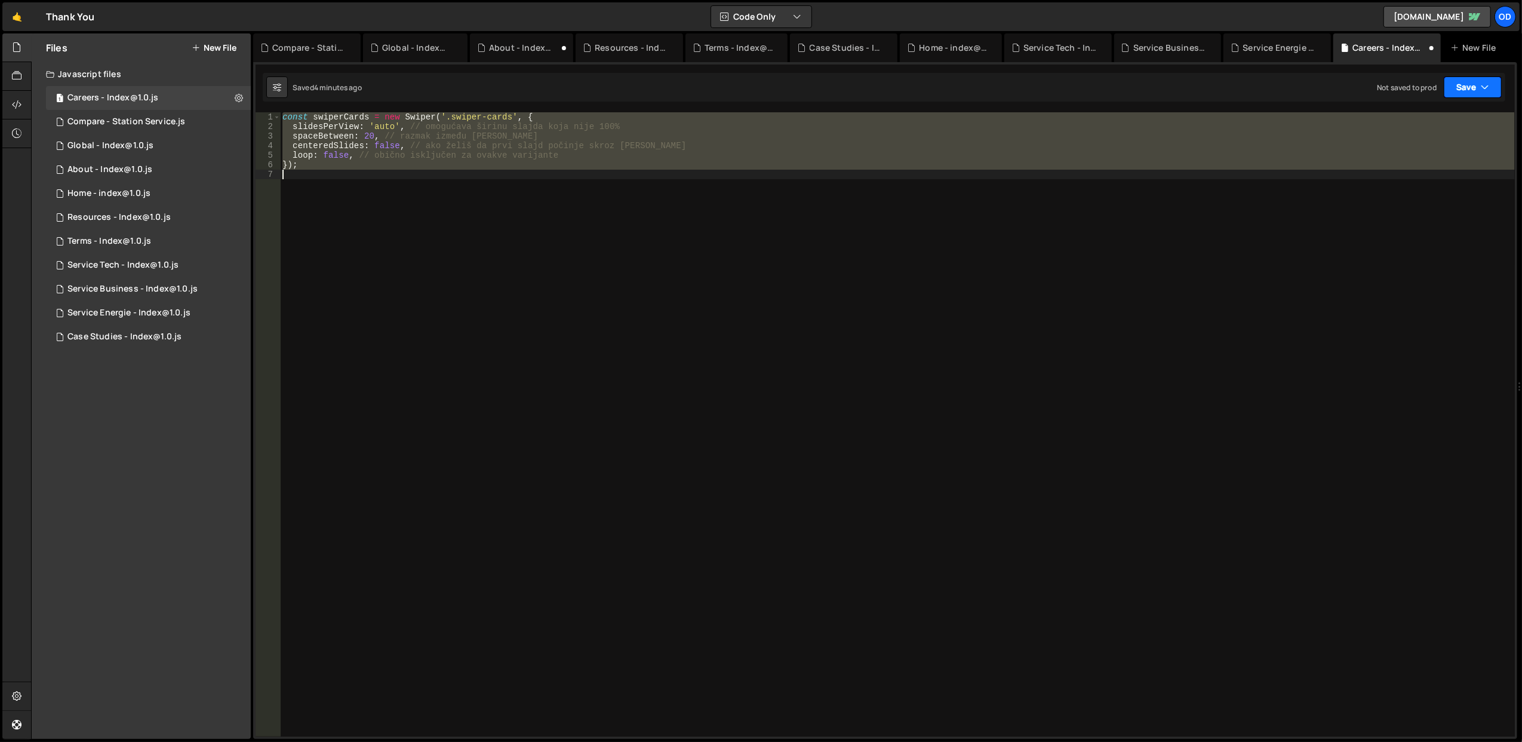
click at [1468, 92] on button "Save" at bounding box center [1473, 86] width 58 height 21
click at [1453, 111] on div "Save to Staging S" at bounding box center [1432, 117] width 124 height 12
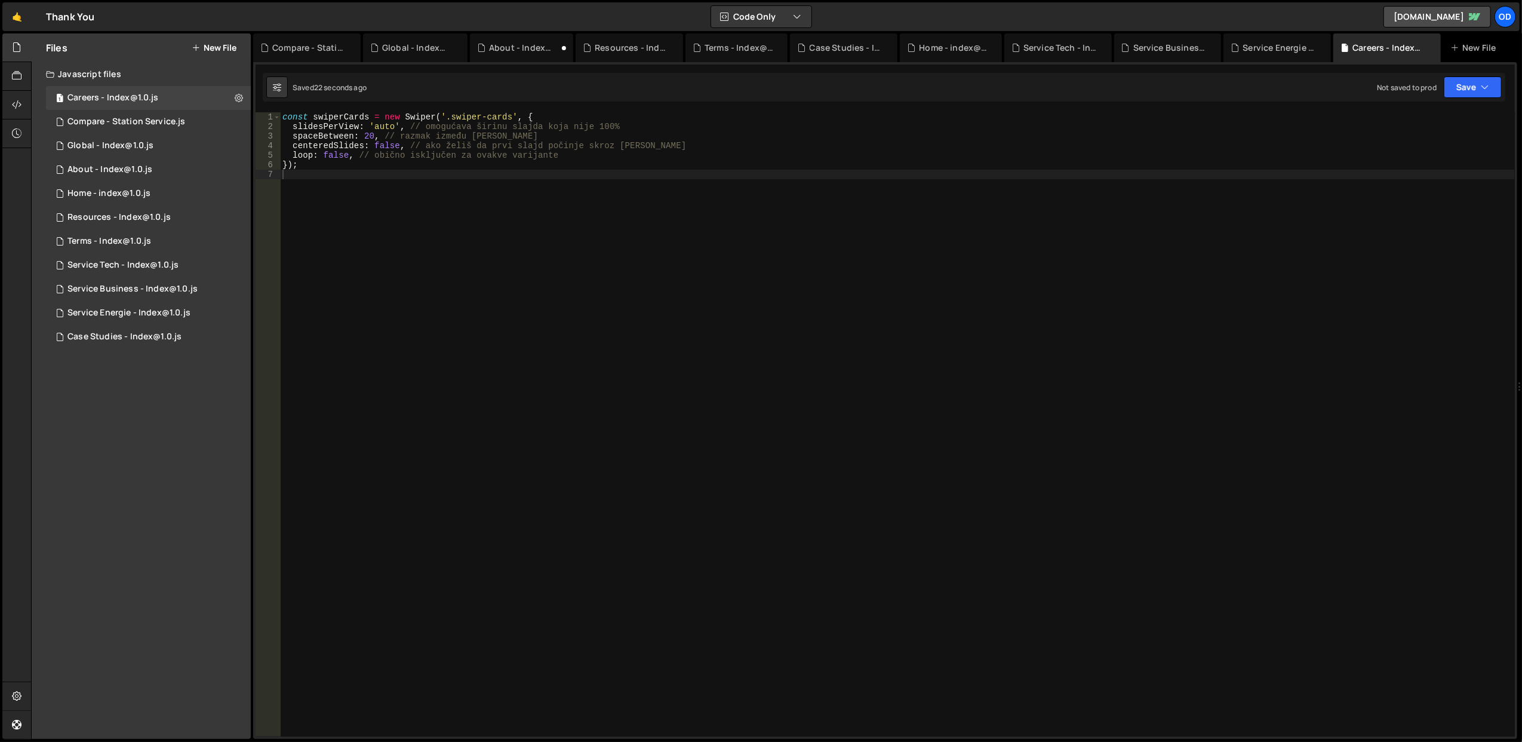
click at [583, 192] on div "const swiperCards = new Swiper ( '.swiper-cards' , { slidesPerView : 'auto' , /…" at bounding box center [897, 434] width 1235 height 644
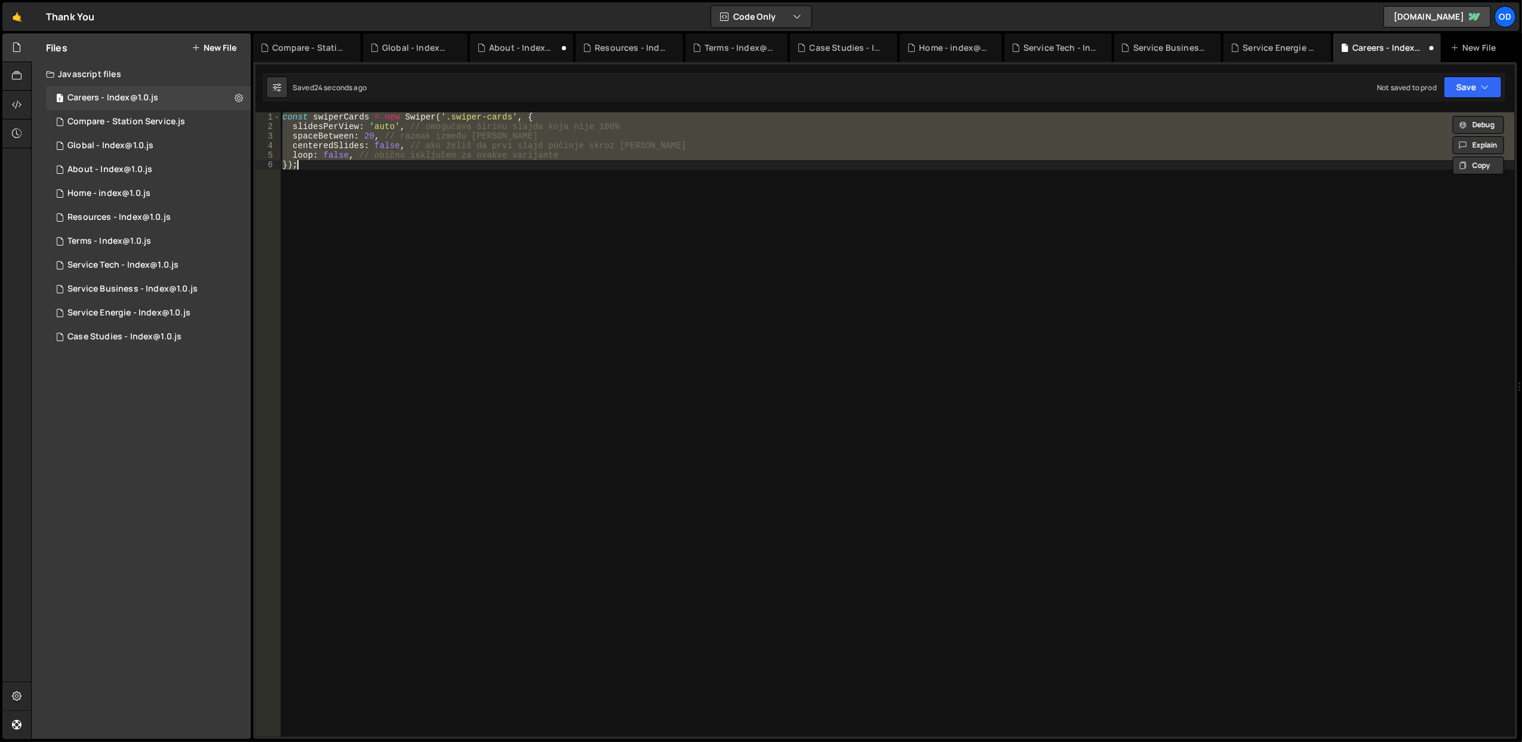
type textarea "const swiperCards = new Swiper('.swiper-cards', {"
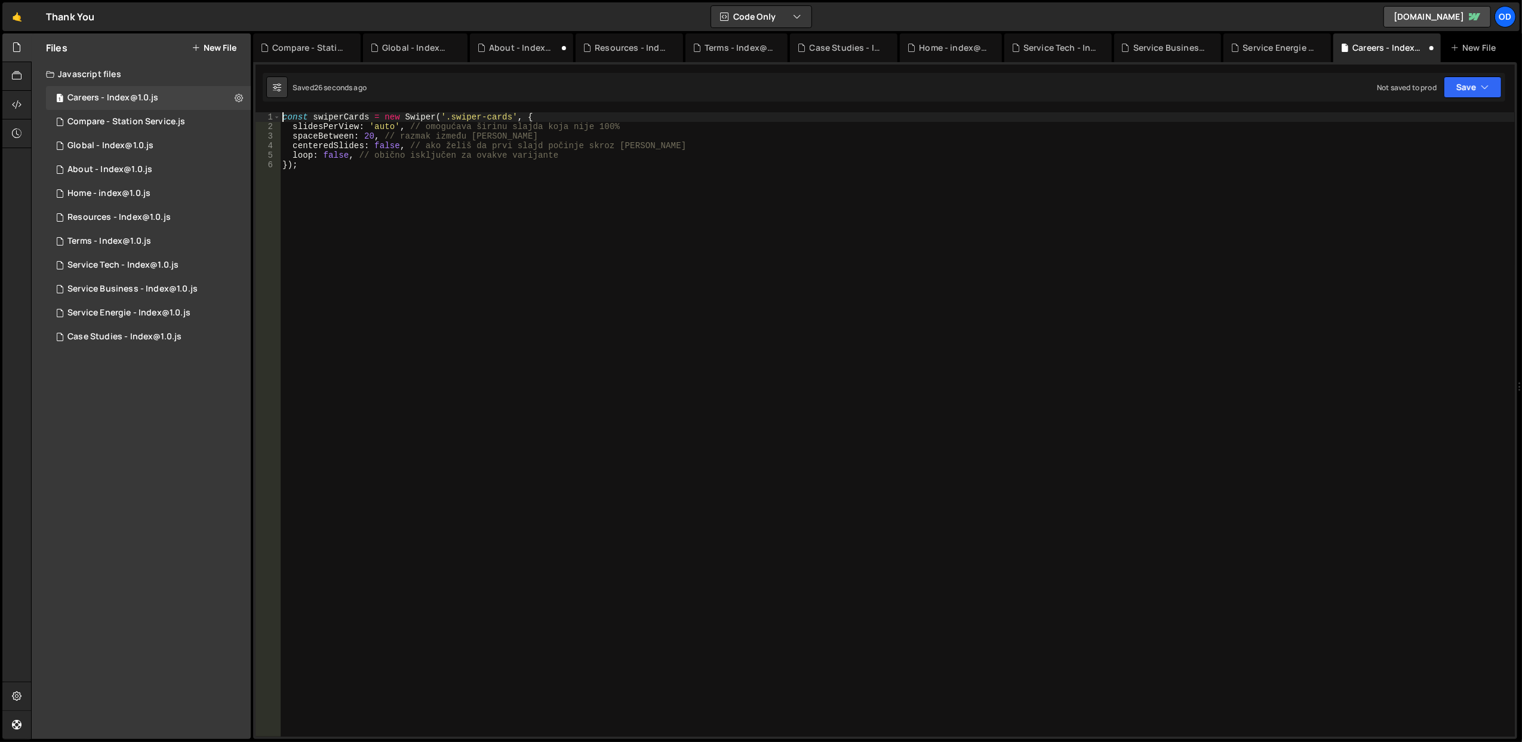
type textarea "});"
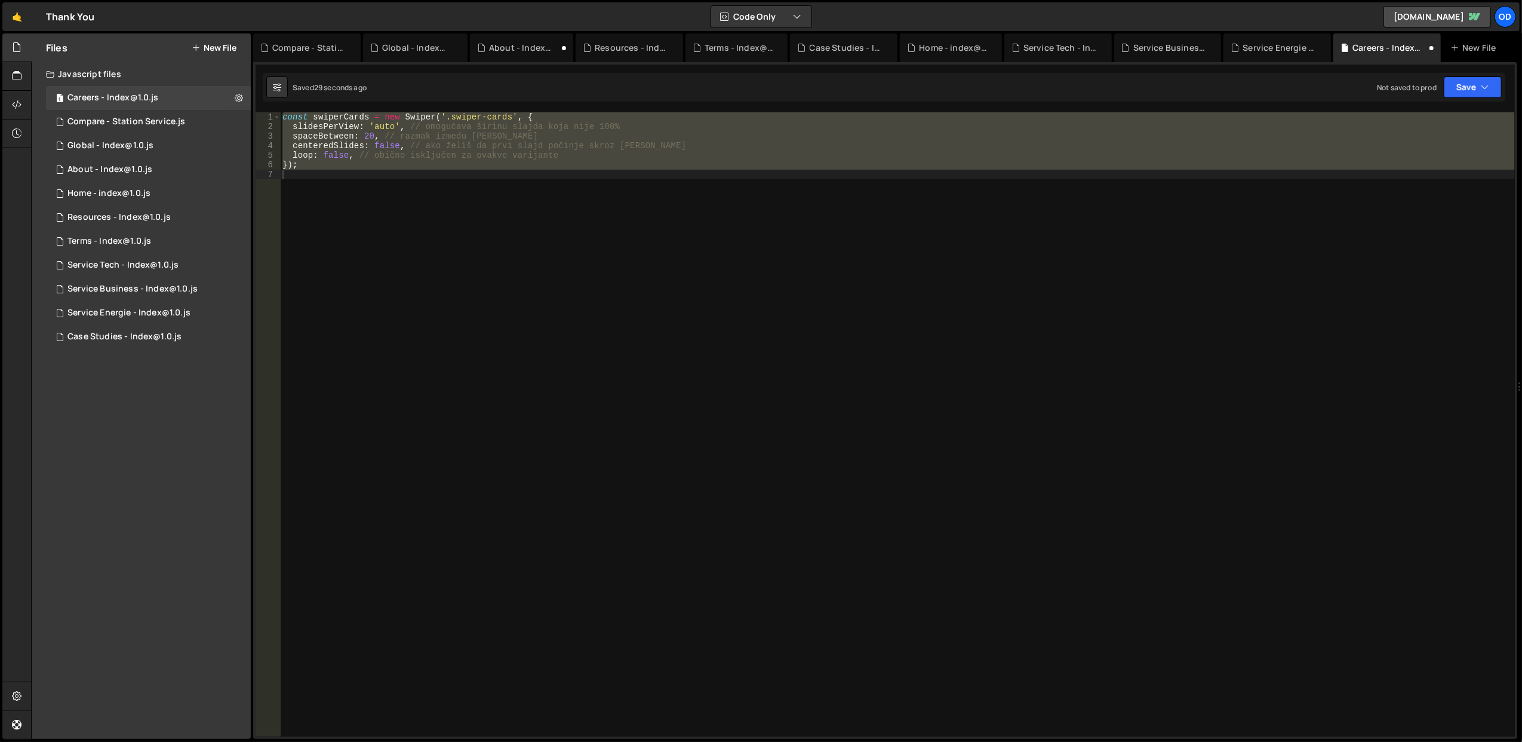
click at [581, 354] on div "const swiperCards = new Swiper ( '.swiper-cards' , { slidesPerView : 'auto' , /…" at bounding box center [897, 424] width 1235 height 624
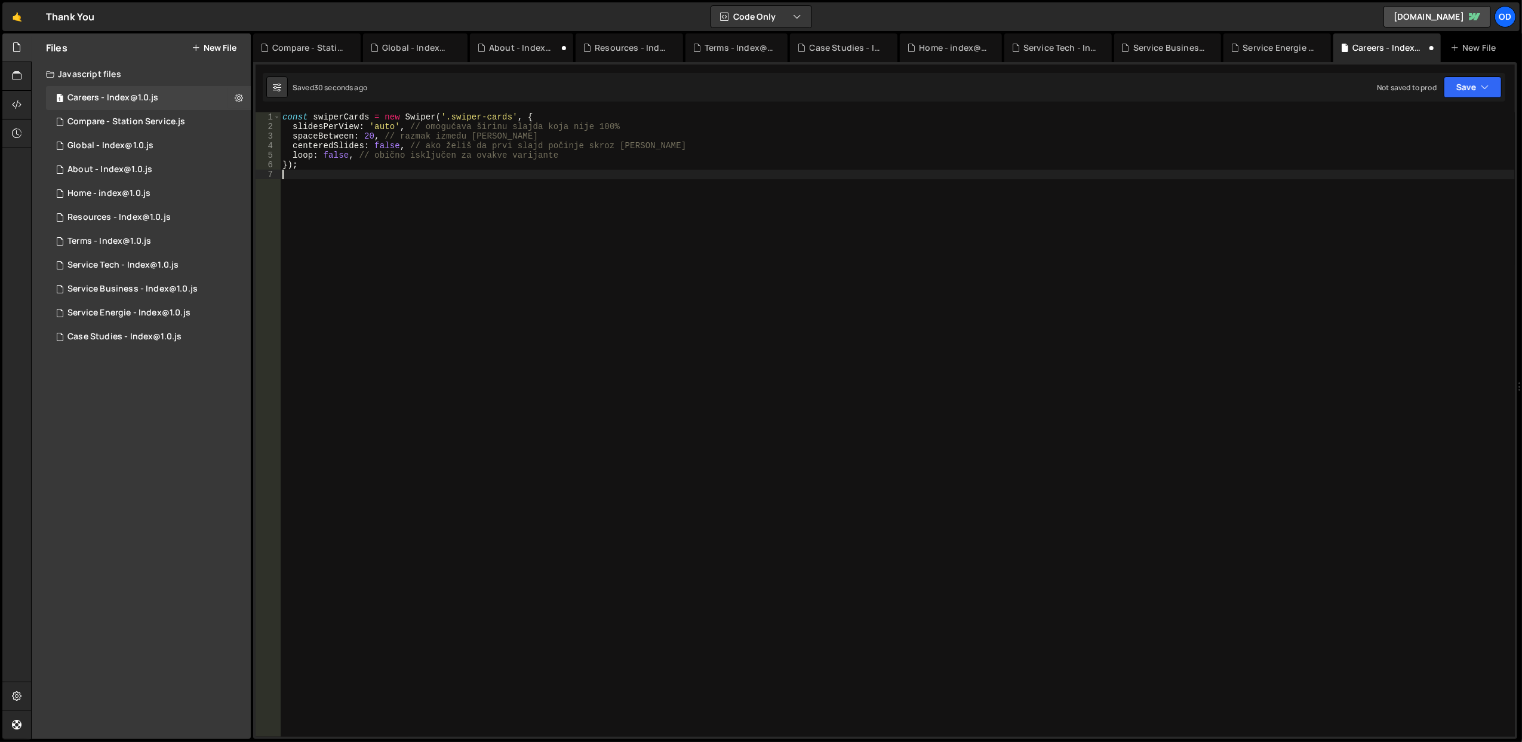
type textarea "});"
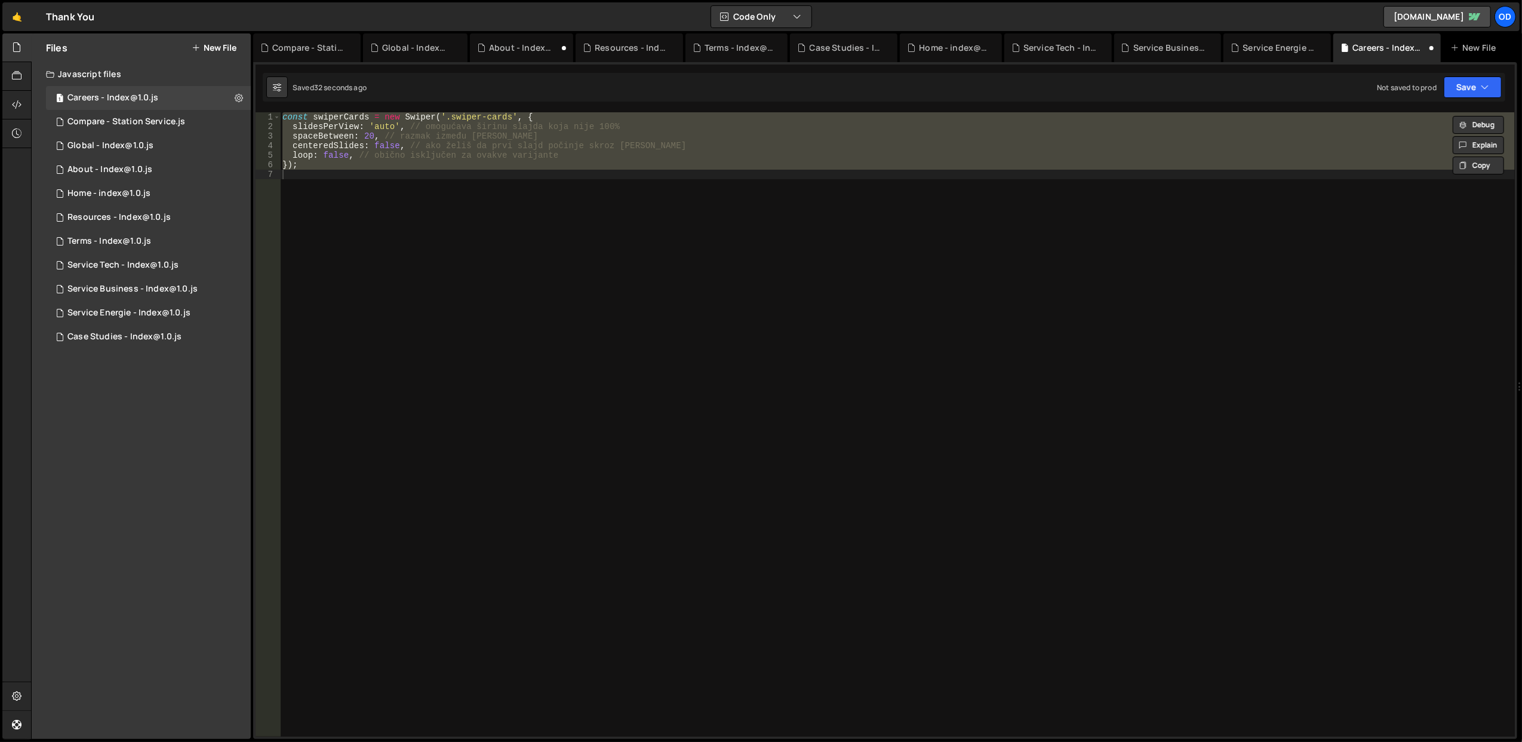
click at [610, 349] on div "const swiperCards = new Swiper ( '.swiper-cards' , { slidesPerView : 'auto' , /…" at bounding box center [897, 434] width 1235 height 644
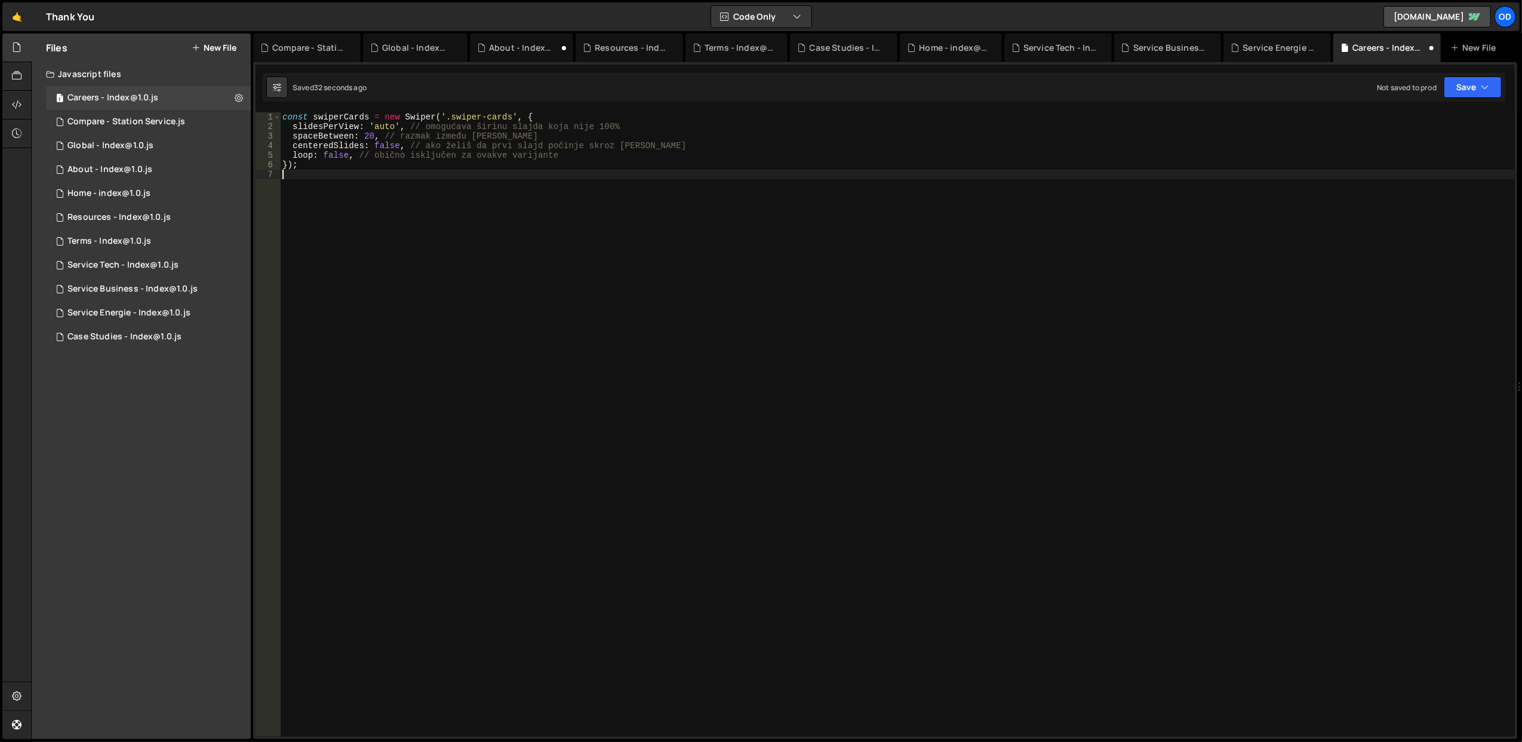
type textarea "});"
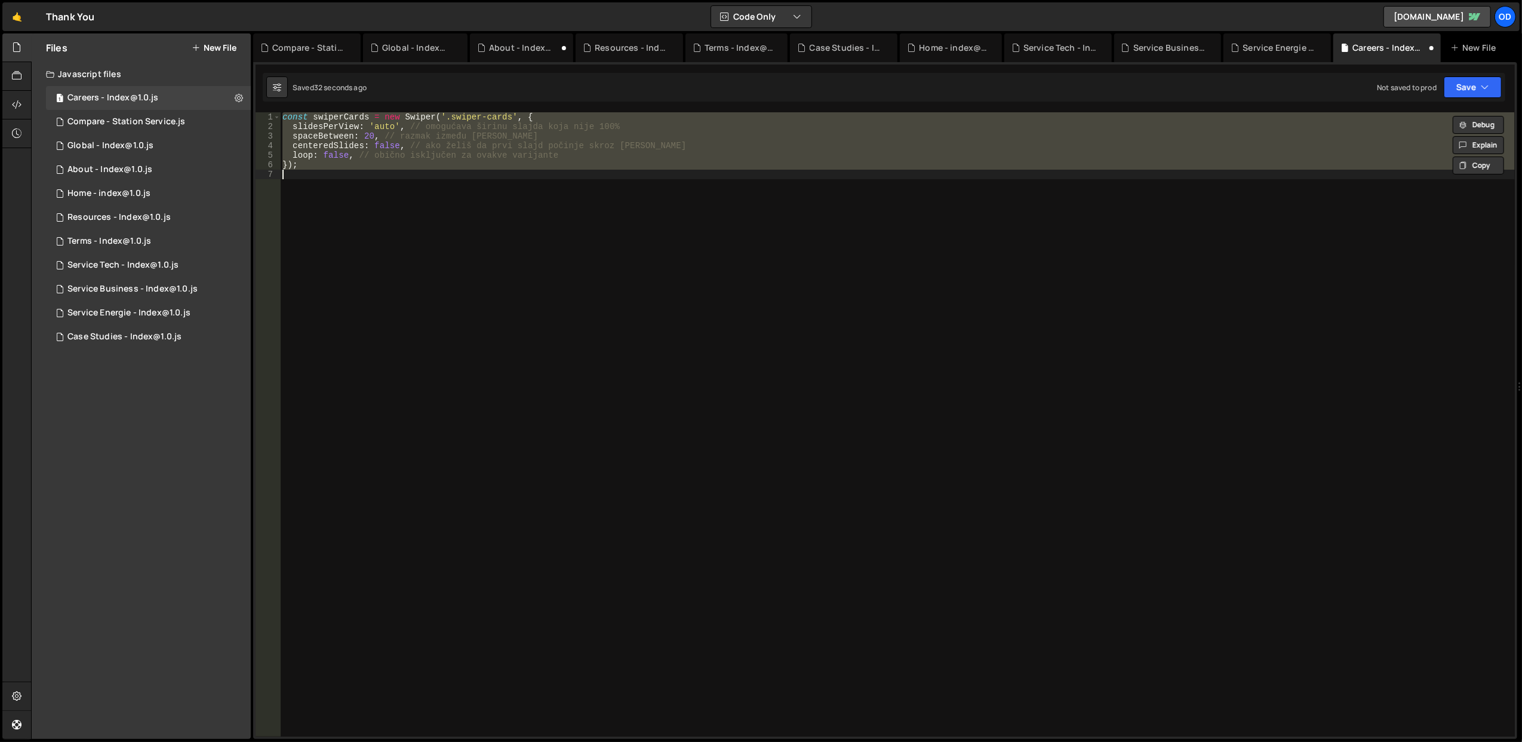
paste textarea
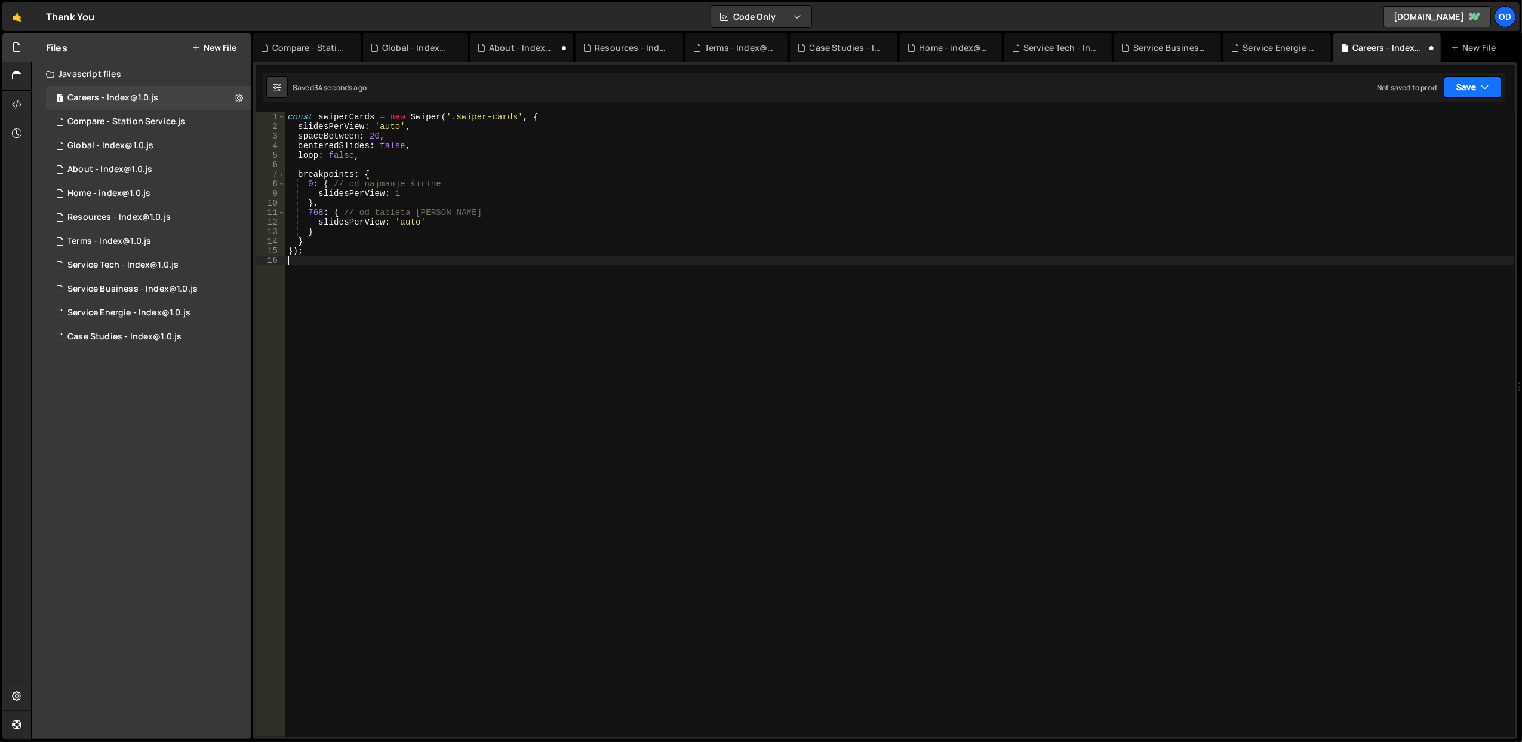
click at [1478, 79] on button "Save" at bounding box center [1473, 86] width 58 height 21
click at [1432, 113] on div "Save to Staging S" at bounding box center [1432, 117] width 124 height 12
click at [407, 263] on div "const swiperCards = new Swiper ( '.swiper-cards' , { slidesPerView : 'auto' , s…" at bounding box center [899, 434] width 1229 height 644
type textarea "});"
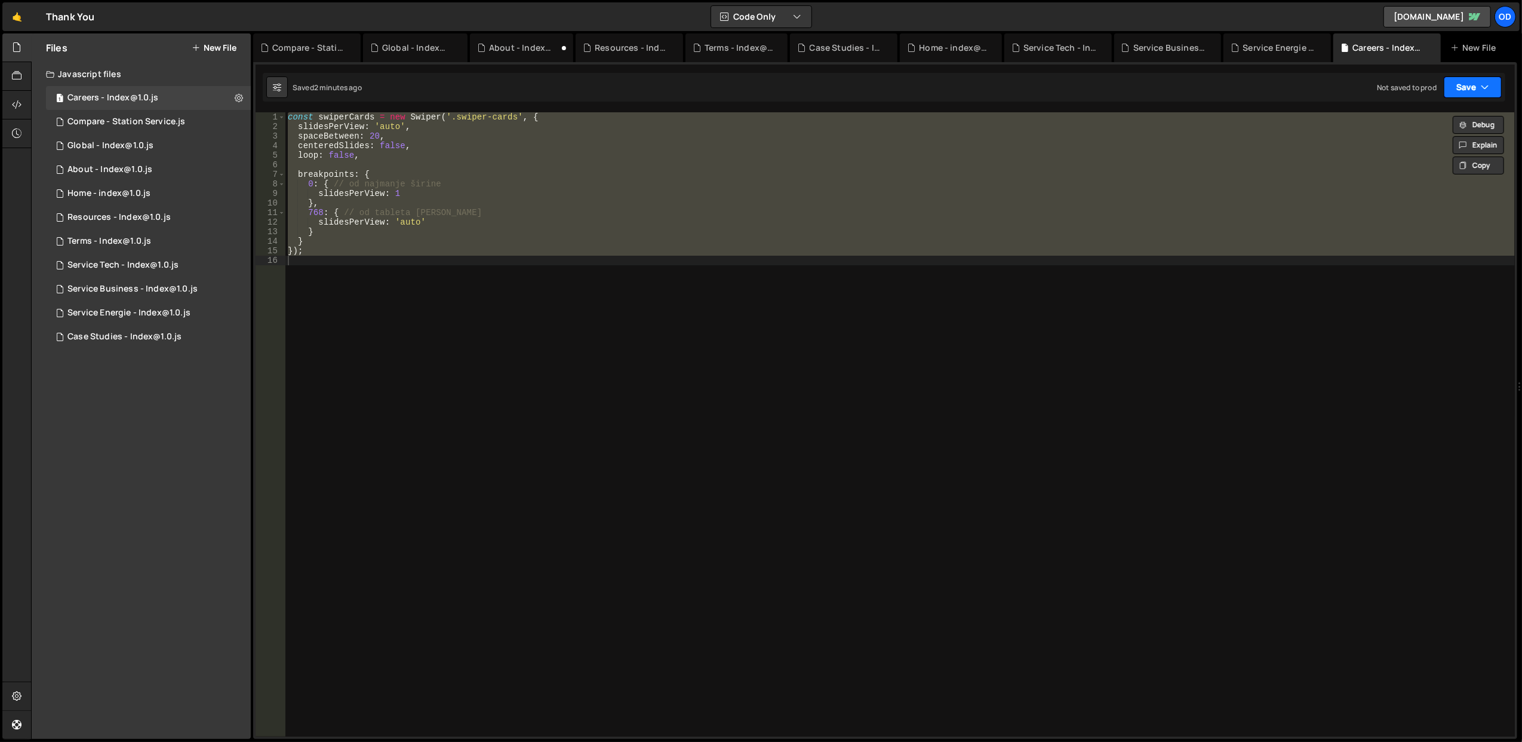
click at [1465, 85] on button "Save" at bounding box center [1473, 86] width 58 height 21
click at [1422, 121] on div "Save to Staging S" at bounding box center [1432, 117] width 124 height 12
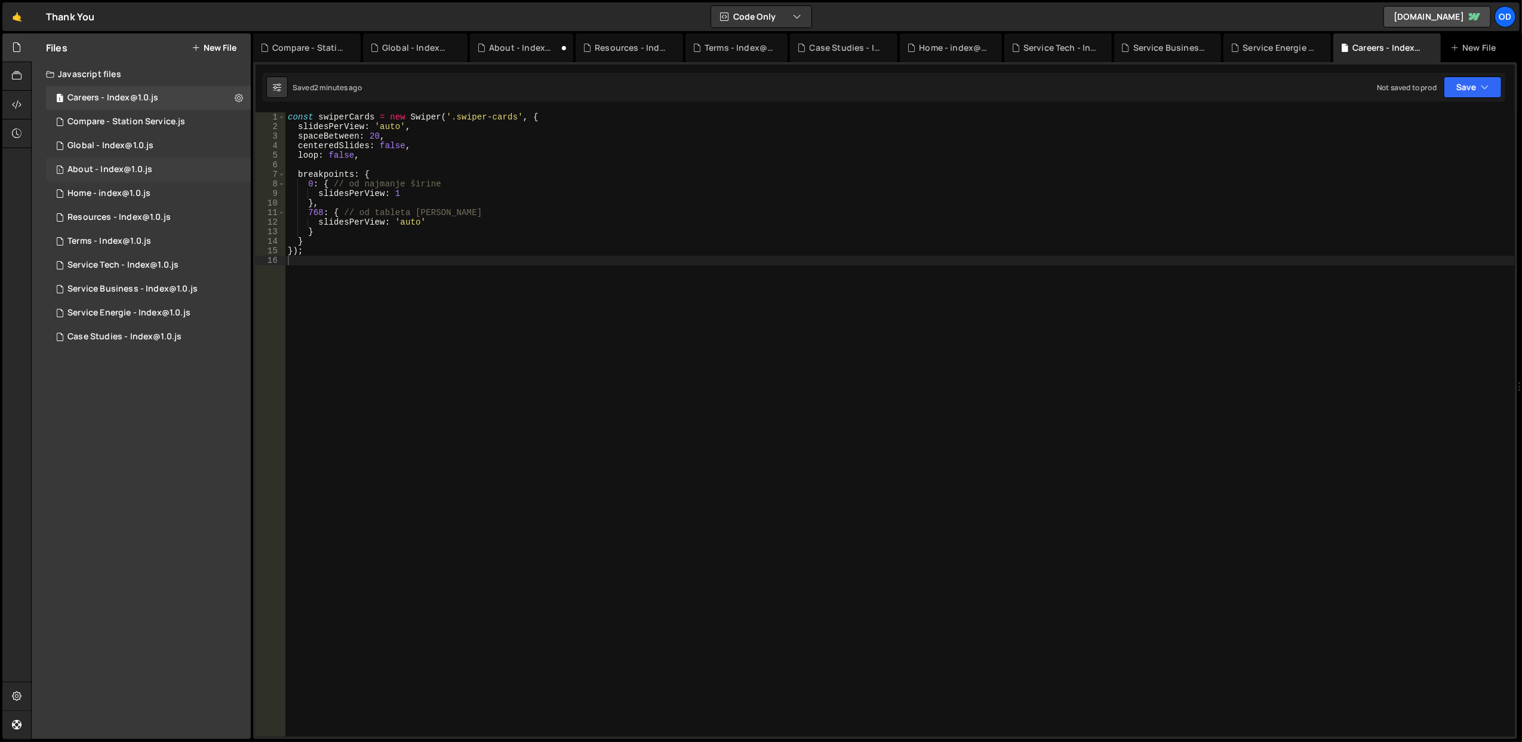
click at [149, 172] on div "About - Index@1.0.js" at bounding box center [109, 169] width 85 height 11
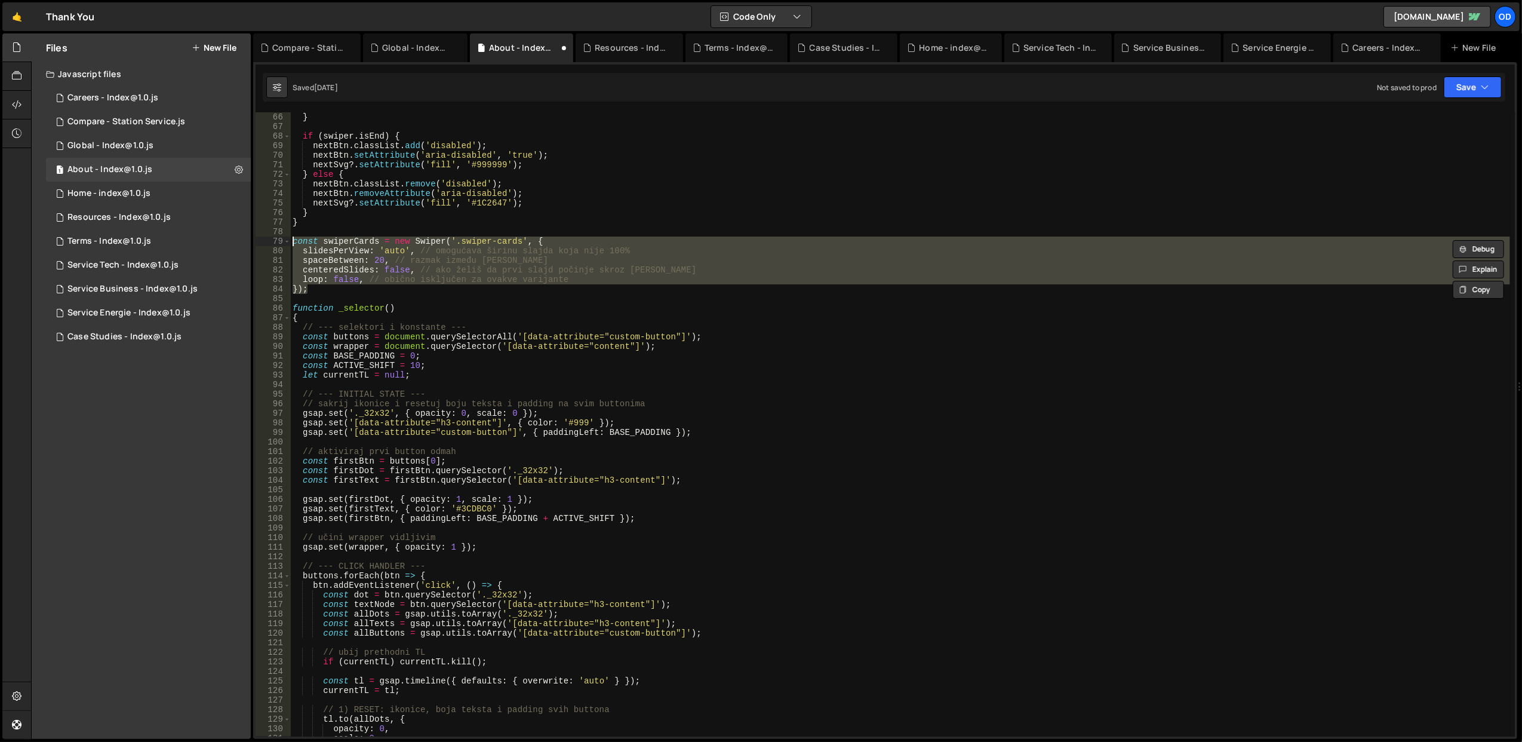
click at [368, 270] on div "} if ( swiper . isEnd ) { nextBtn . classList . add ( 'disabled' ) ; nextBtn . …" at bounding box center [900, 424] width 1220 height 624
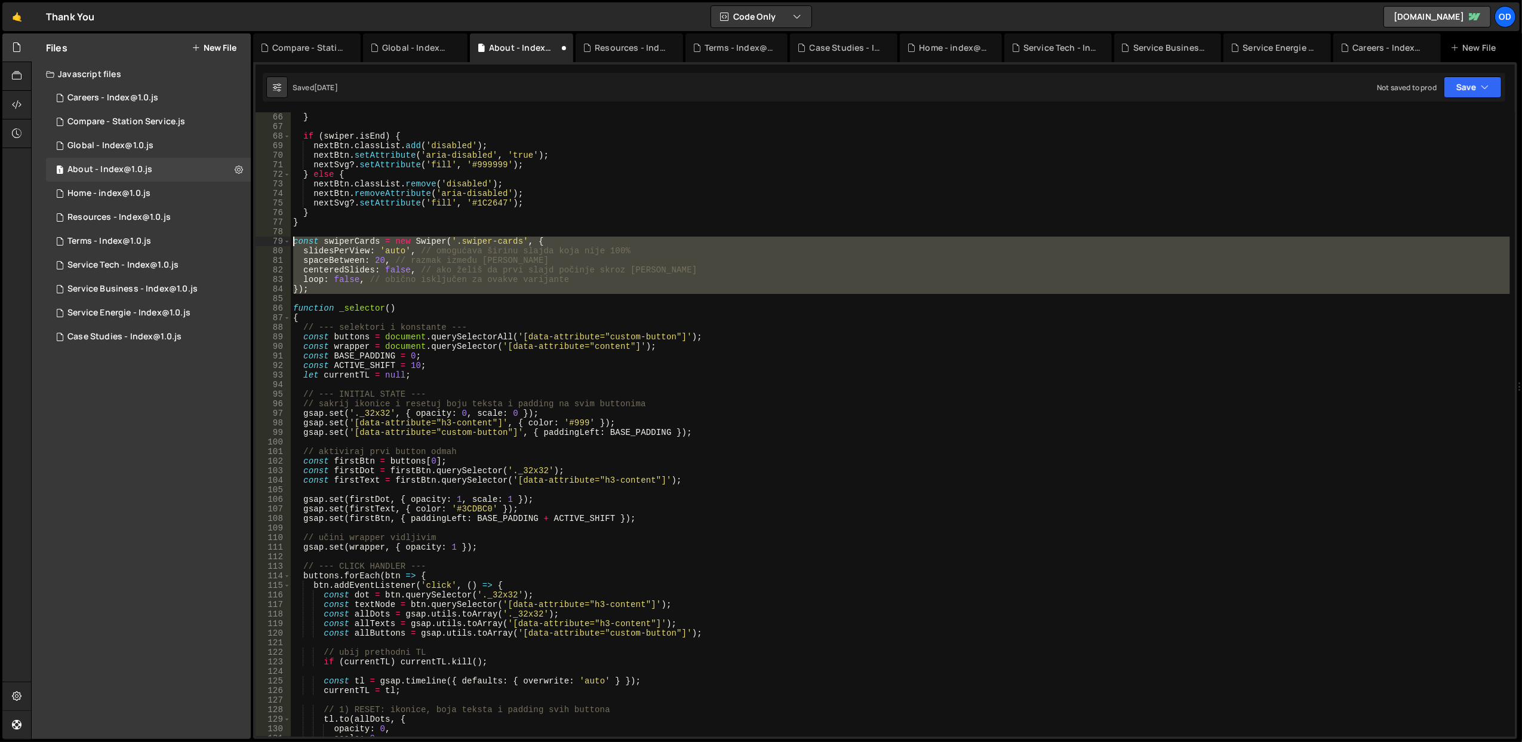
drag, startPoint x: 316, startPoint y: 294, endPoint x: 293, endPoint y: 240, distance: 59.1
click at [293, 240] on div "} if ( swiper . isEnd ) { nextBtn . classList . add ( 'disabled' ) ; nextBtn . …" at bounding box center [900, 434] width 1219 height 644
type textarea "const swiperCards = new Swiper('.swiper-cards', { slidesPerView: 'auto', // omo…"
paste textarea
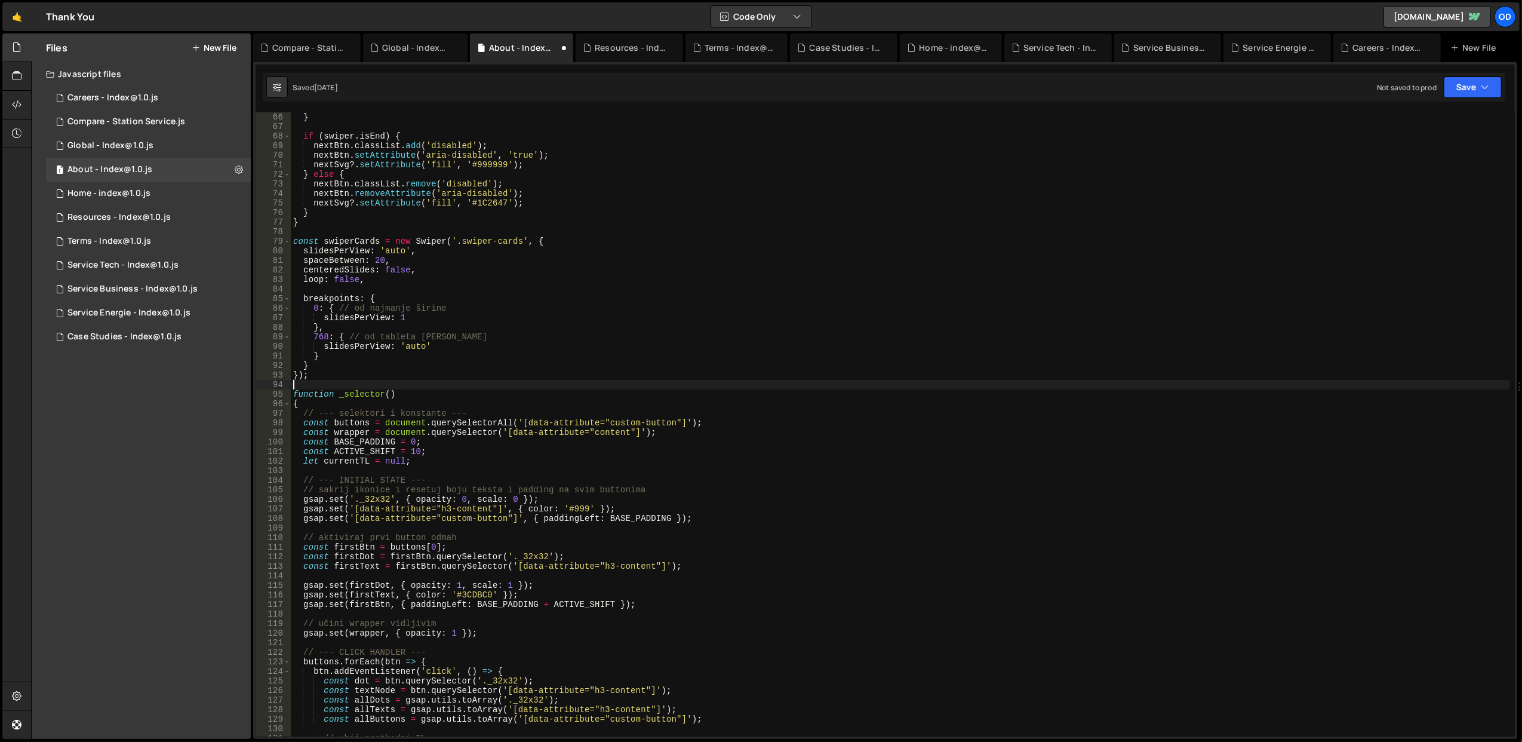
click at [601, 221] on div "} if ( swiper . isEnd ) { nextBtn . classList . add ( 'disabled' ) ; nextBtn . …" at bounding box center [900, 434] width 1219 height 644
click at [1465, 86] on button "Save" at bounding box center [1473, 86] width 58 height 21
click at [1434, 113] on div "Save to Staging S" at bounding box center [1432, 117] width 124 height 12
click at [374, 321] on div "} if ( swiper . isEnd ) { nextBtn . classList . add ( 'disabled' ) ; nextBtn . …" at bounding box center [900, 434] width 1219 height 644
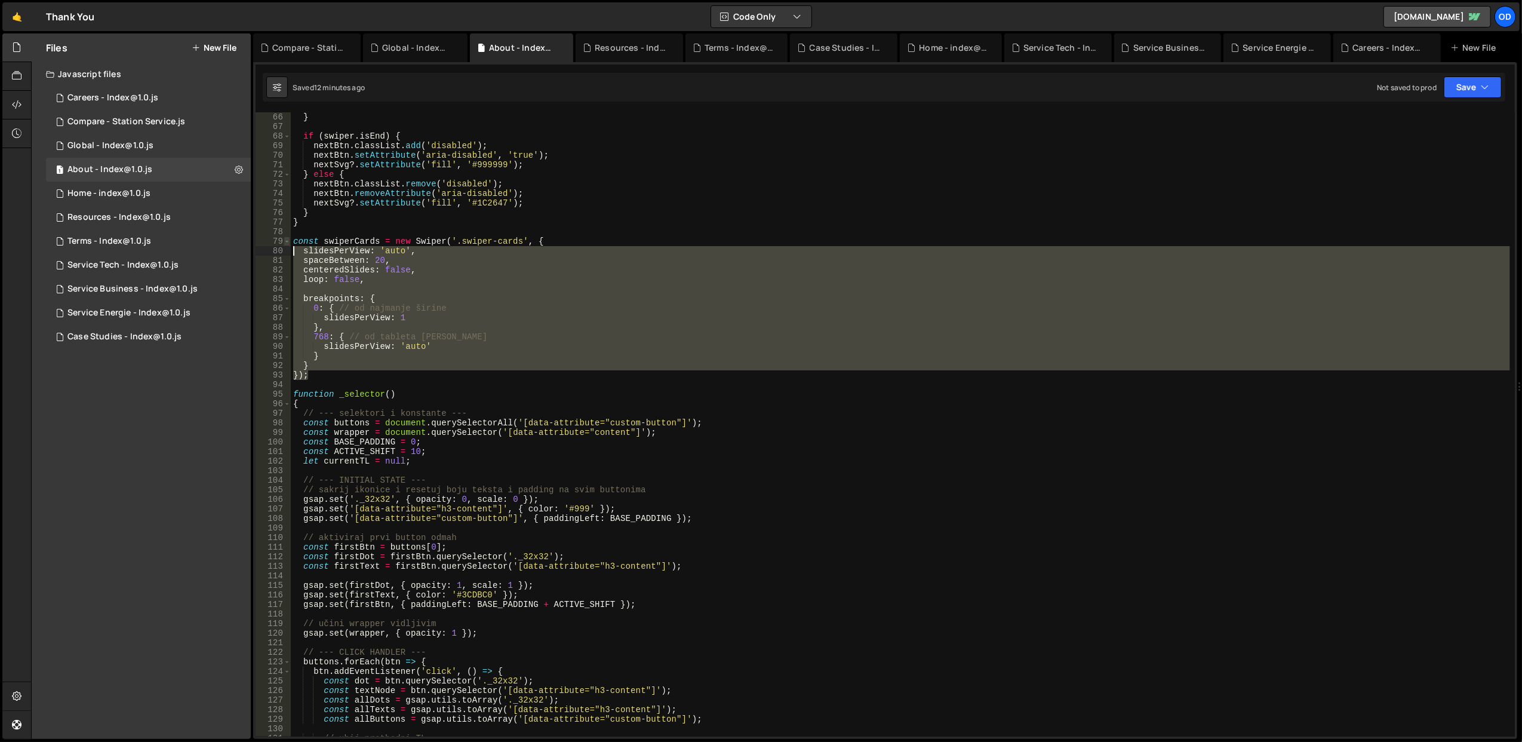
drag, startPoint x: 325, startPoint y: 375, endPoint x: 288, endPoint y: 242, distance: 138.4
click at [288, 242] on div "slidesPerView: 1 66 67 68 69 70 71 72 73 74 75 76 77 78 79 80 81 82 83 84 85 86…" at bounding box center [885, 424] width 1259 height 624
type textarea "const swiperCards = new Swiper('.swiper-cards', { slidesPerView: 'auto',"
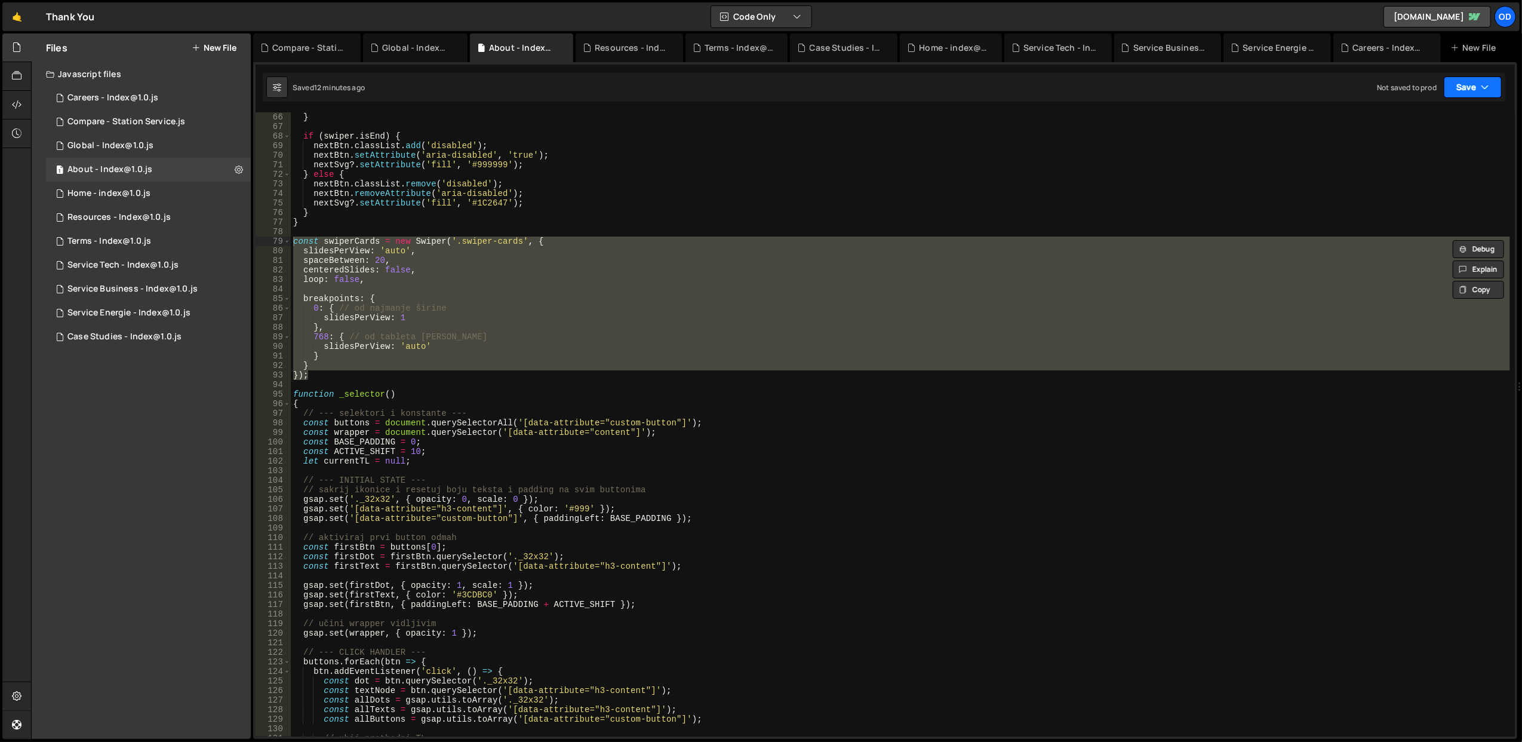
click at [1486, 84] on icon "button" at bounding box center [1485, 87] width 8 height 12
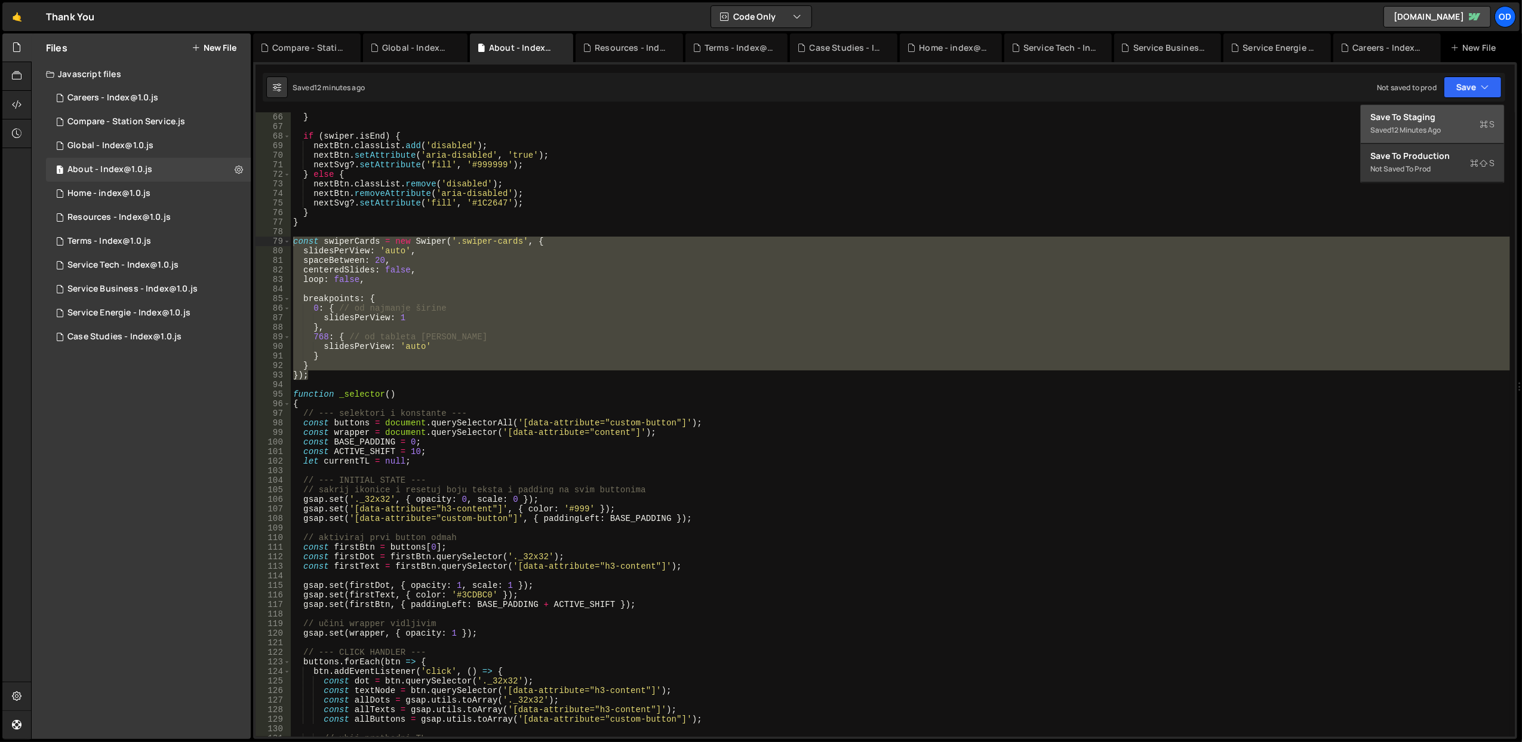
click at [1429, 109] on button "Save to Staging S Saved 12 minutes ago" at bounding box center [1432, 124] width 143 height 39
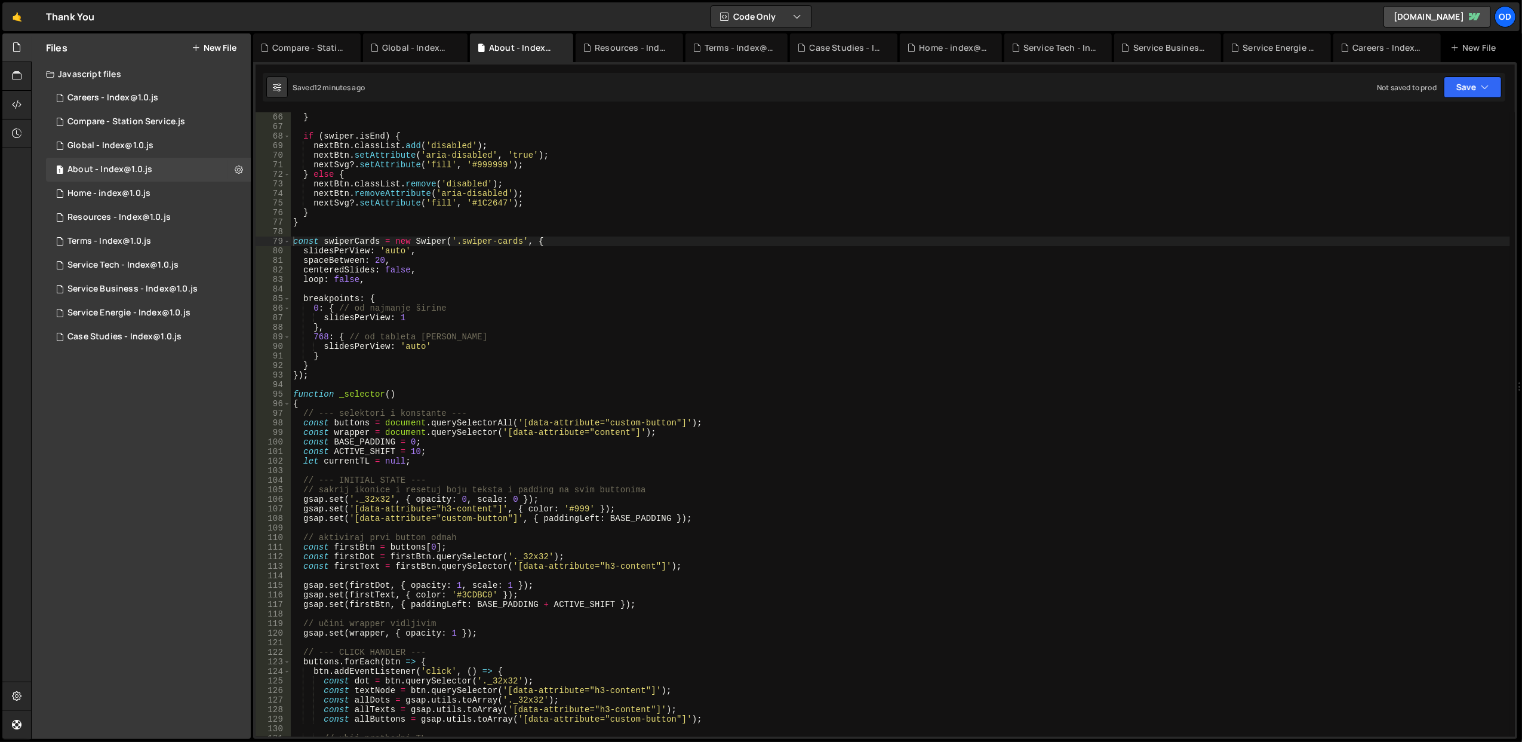
click at [228, 44] on button "New File" at bounding box center [214, 48] width 45 height 10
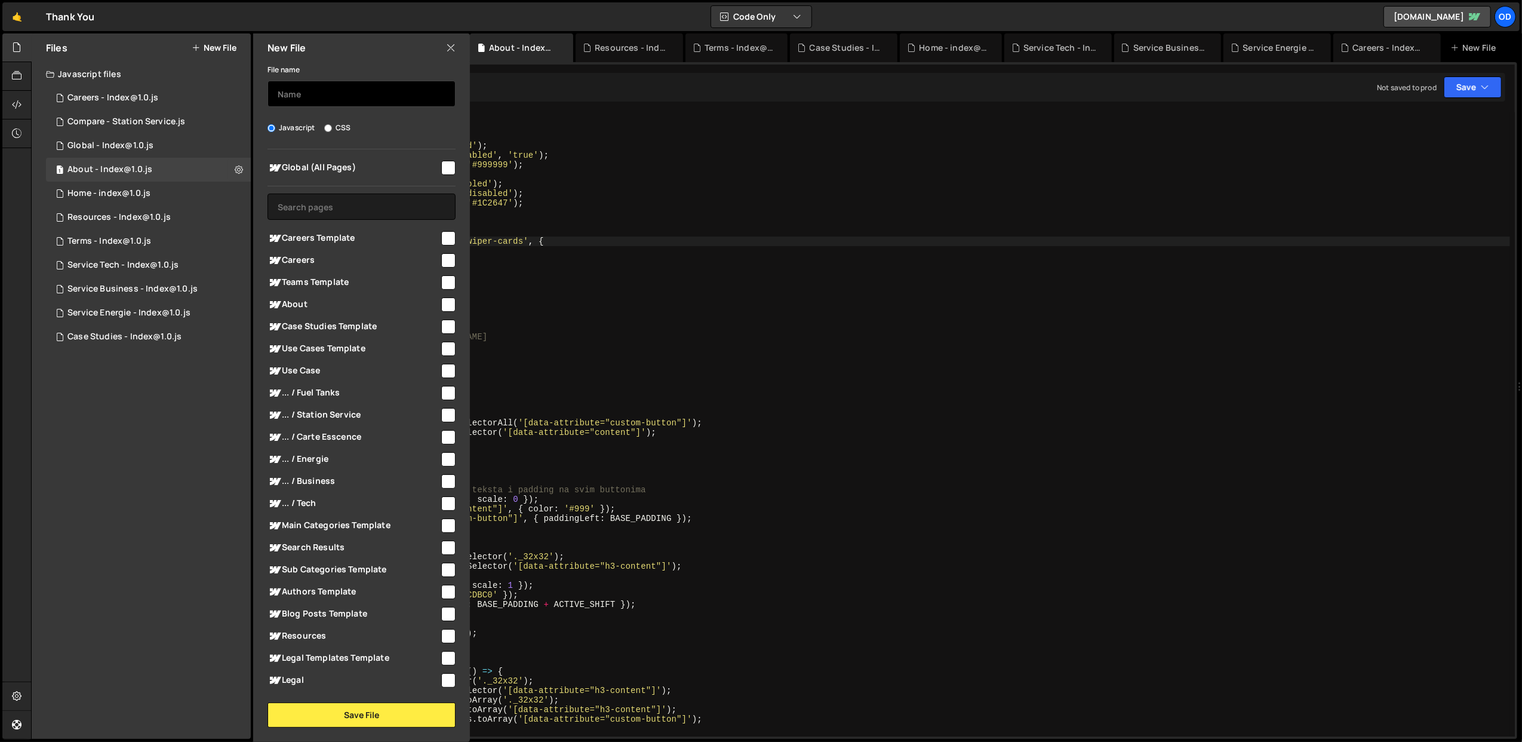
click at [348, 84] on input "text" at bounding box center [362, 94] width 188 height 26
type input "Careers CMS - index@1.0"
click at [378, 235] on span "Careers Template" at bounding box center [354, 238] width 172 height 14
checkbox input "true"
click at [368, 715] on button "Save File" at bounding box center [362, 714] width 188 height 25
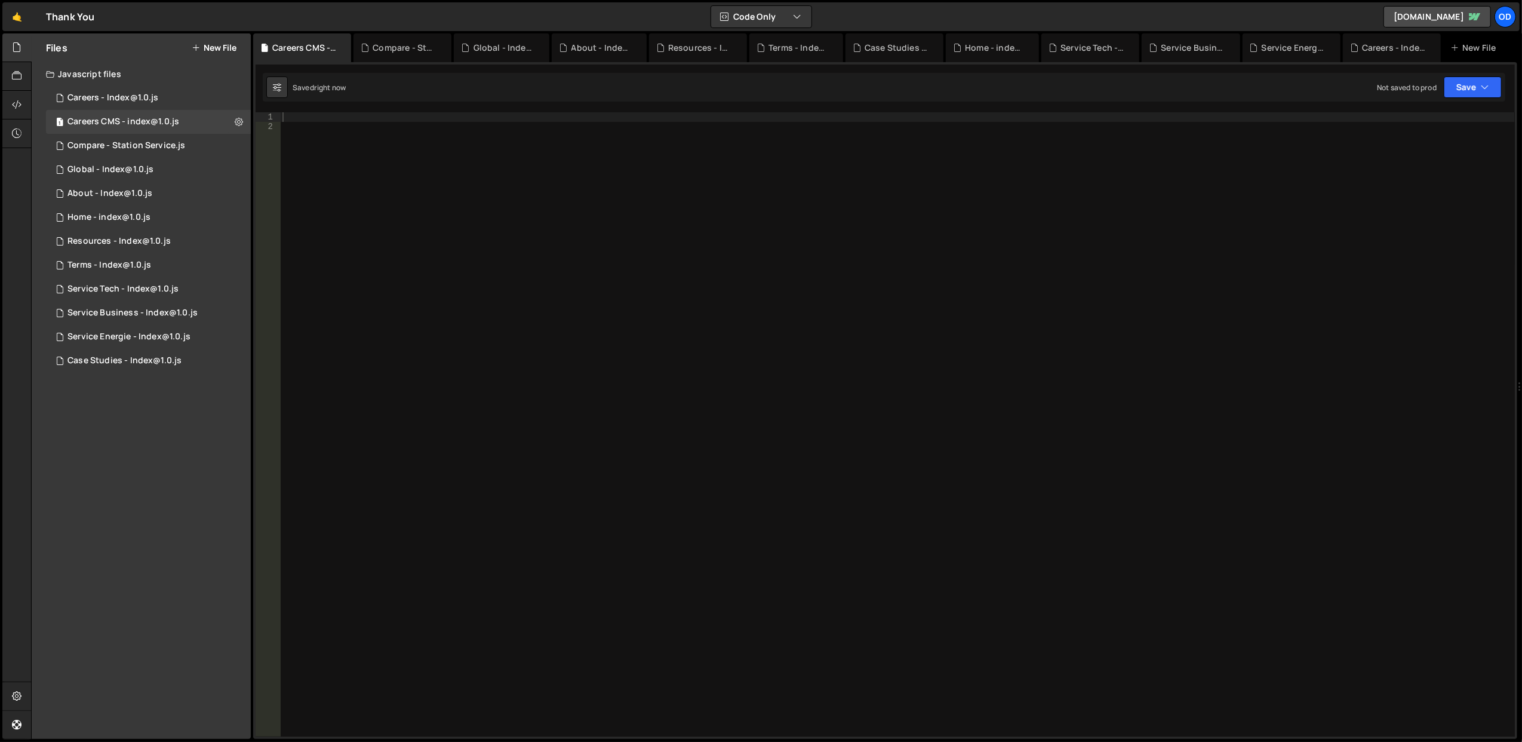
click at [385, 115] on div at bounding box center [897, 434] width 1235 height 644
paste textarea "});"
type textarea "});"
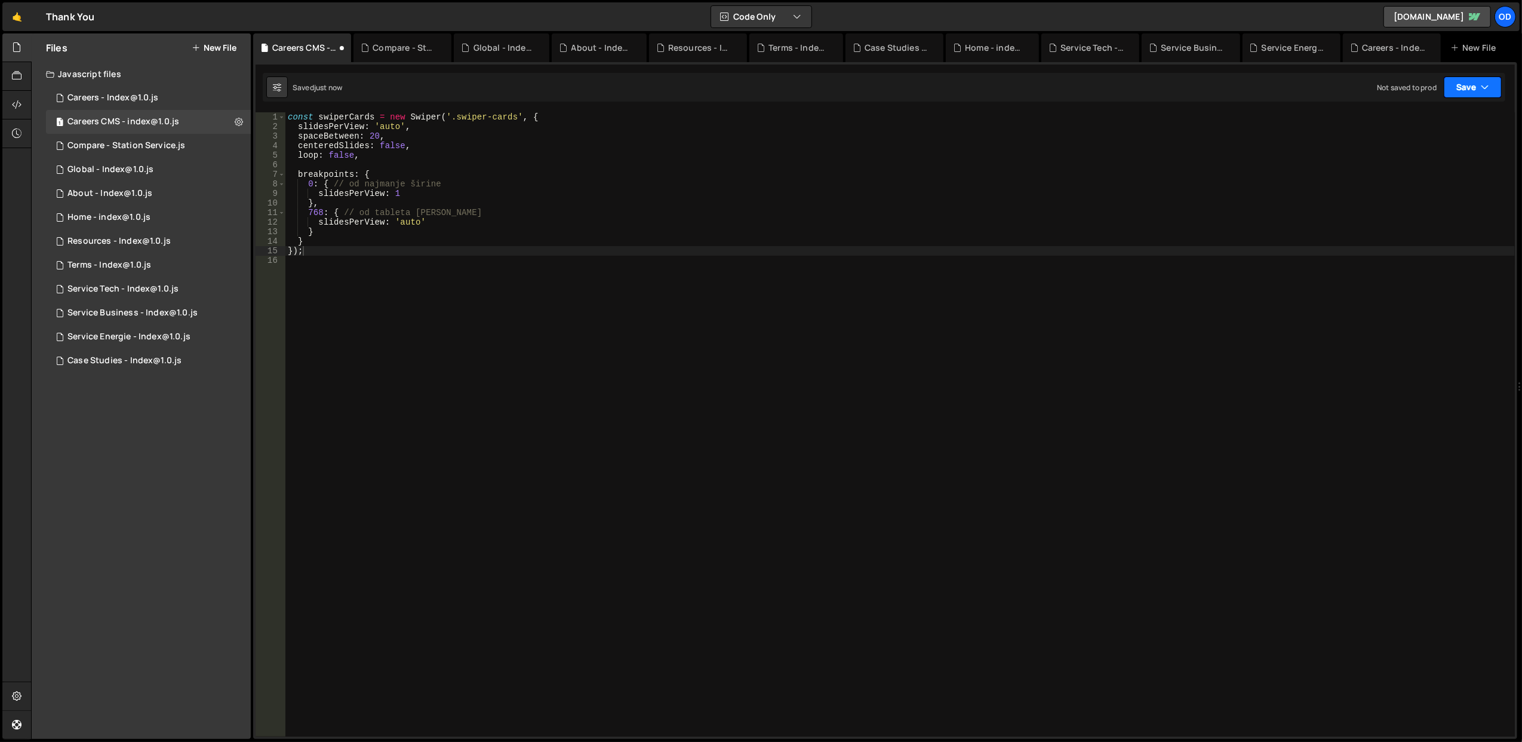
click at [1481, 76] on button "Save" at bounding box center [1473, 86] width 58 height 21
click at [1427, 122] on div "Save to Staging S" at bounding box center [1432, 117] width 124 height 12
click at [143, 217] on div "Home - index@1.0.js" at bounding box center [108, 217] width 83 height 11
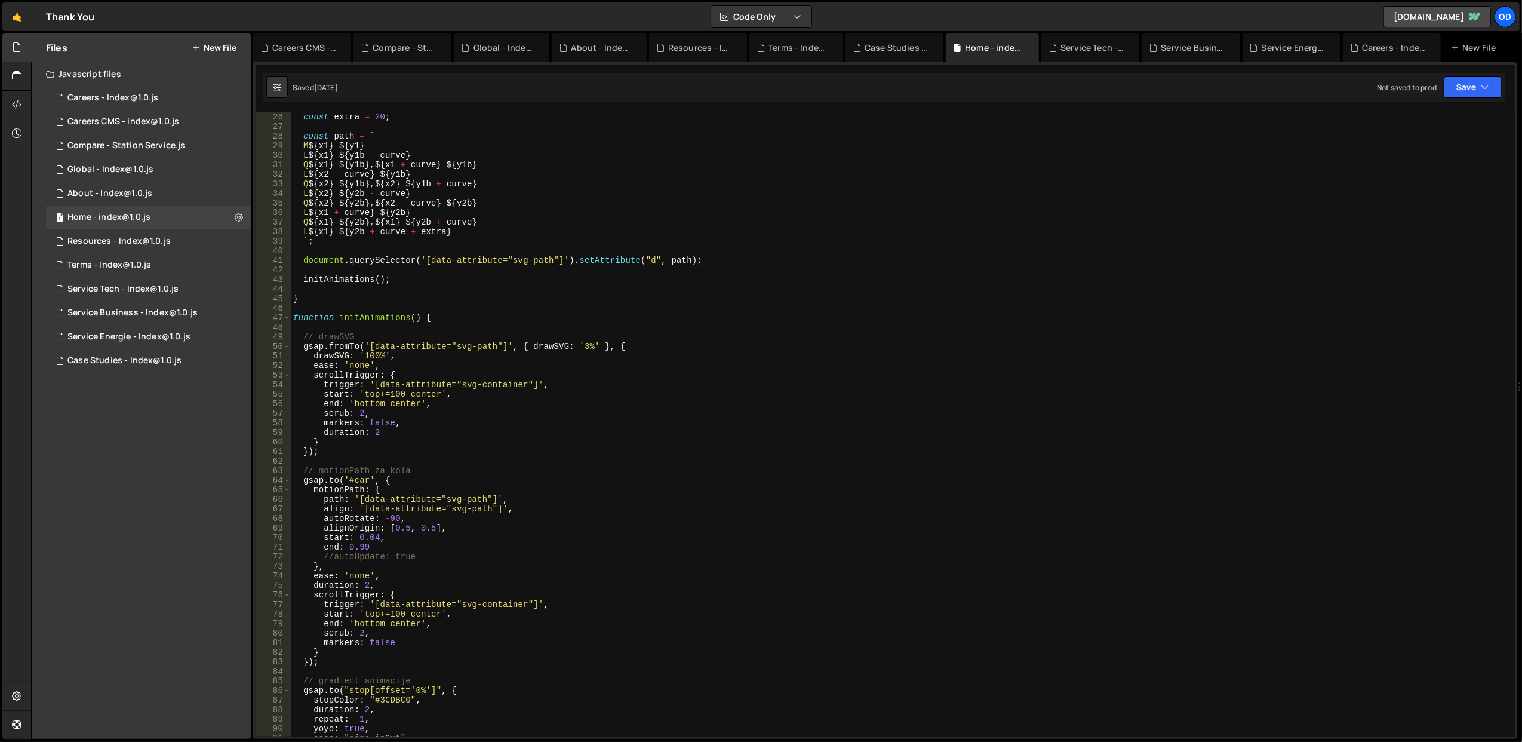
scroll to position [0, 0]
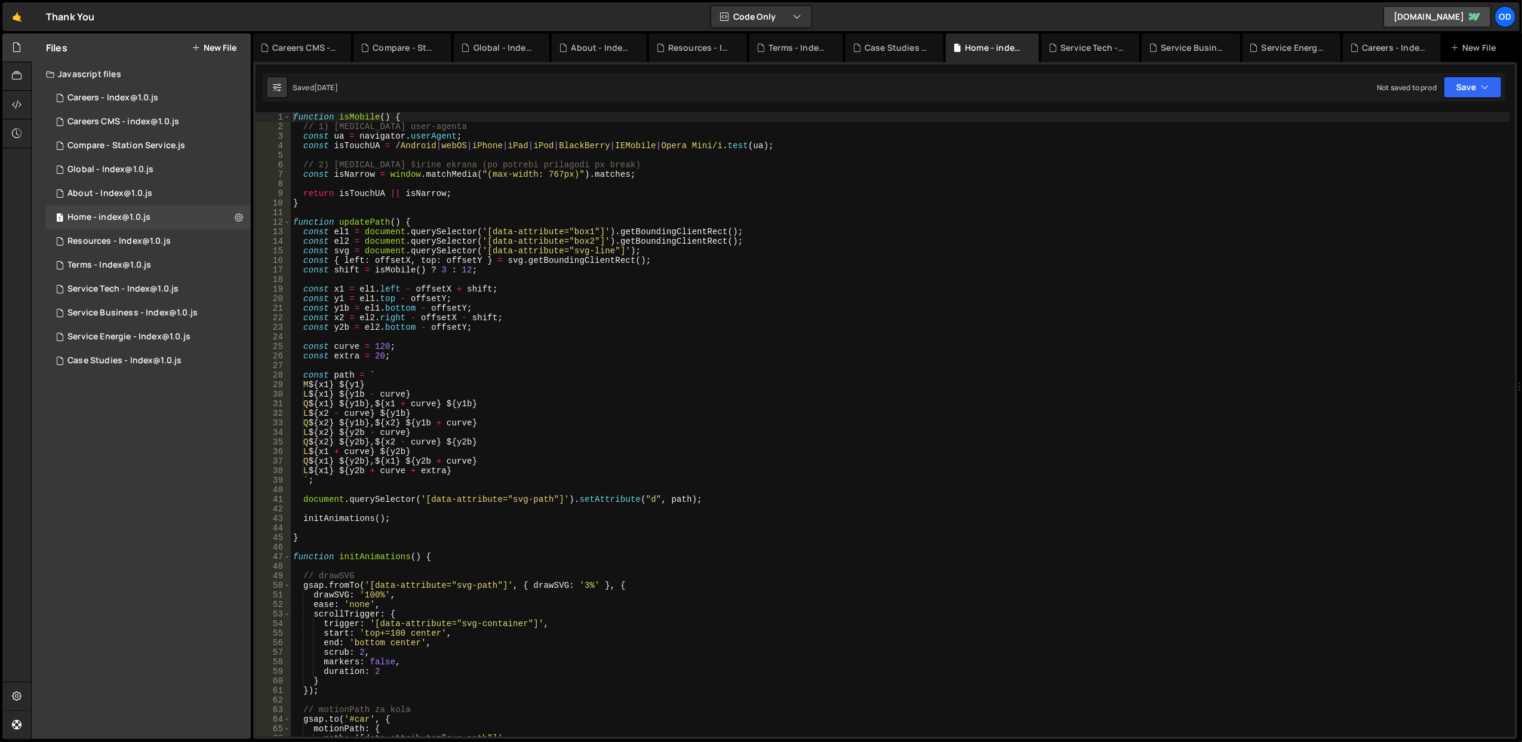
click at [410, 196] on div "function isMobile ( ) { // 1) [MEDICAL_DATA] user-agenta const ua = navigator .…" at bounding box center [900, 434] width 1219 height 644
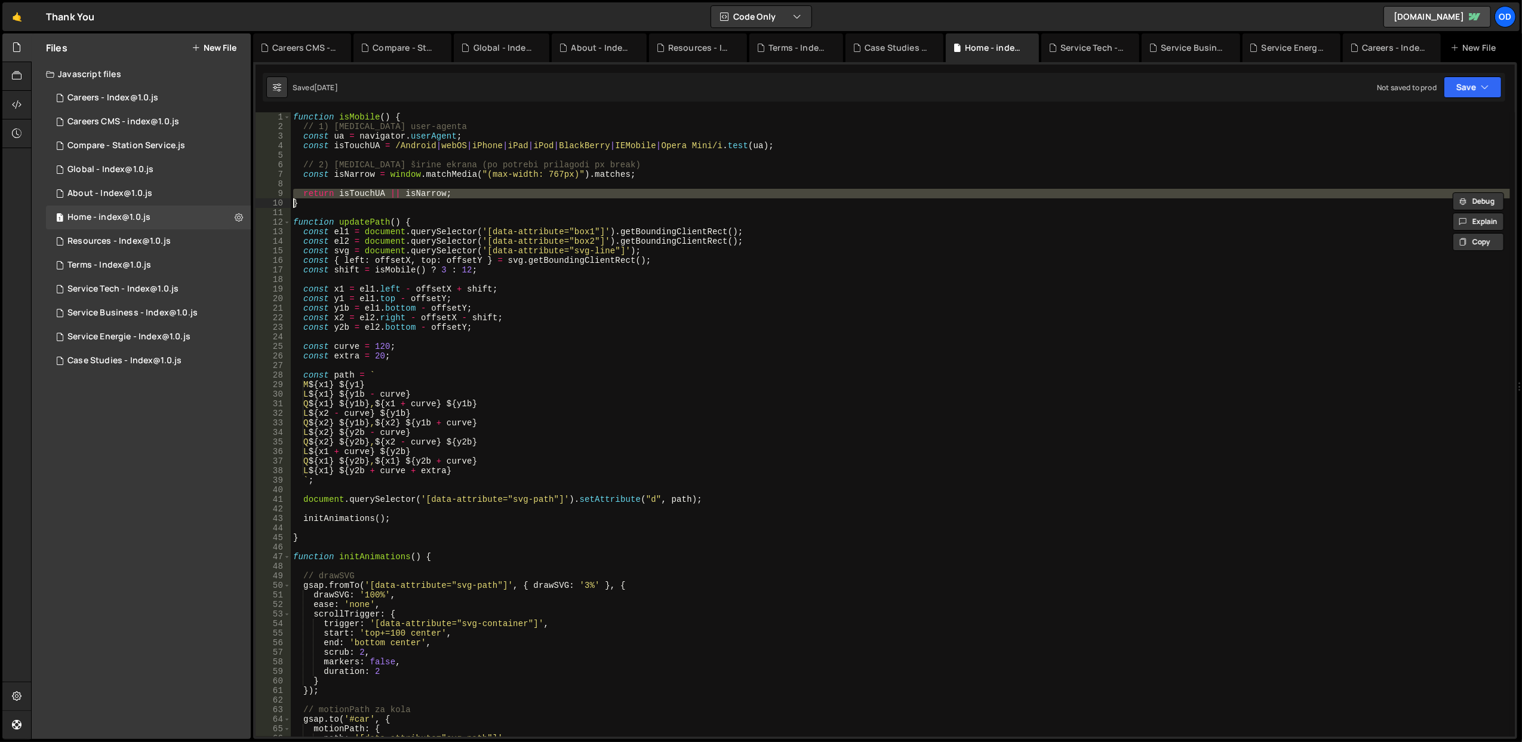
click at [410, 196] on div "function isMobile ( ) { // 1) [MEDICAL_DATA] user-agenta const ua = navigator .…" at bounding box center [900, 434] width 1219 height 644
click at [417, 199] on div "function isMobile ( ) { // 1) [MEDICAL_DATA] user-agenta const ua = navigator .…" at bounding box center [900, 434] width 1219 height 644
type textarea "}"
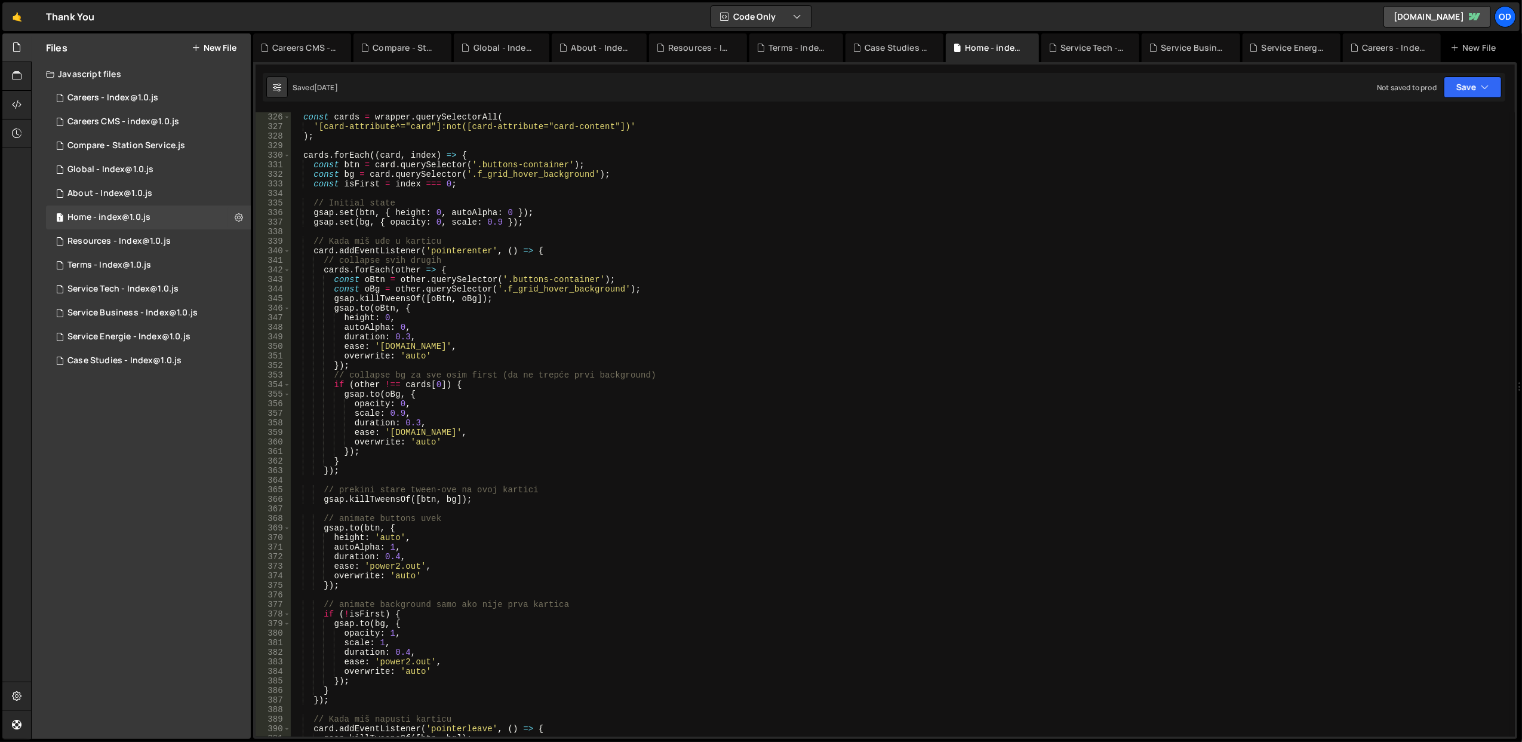
scroll to position [3666, 0]
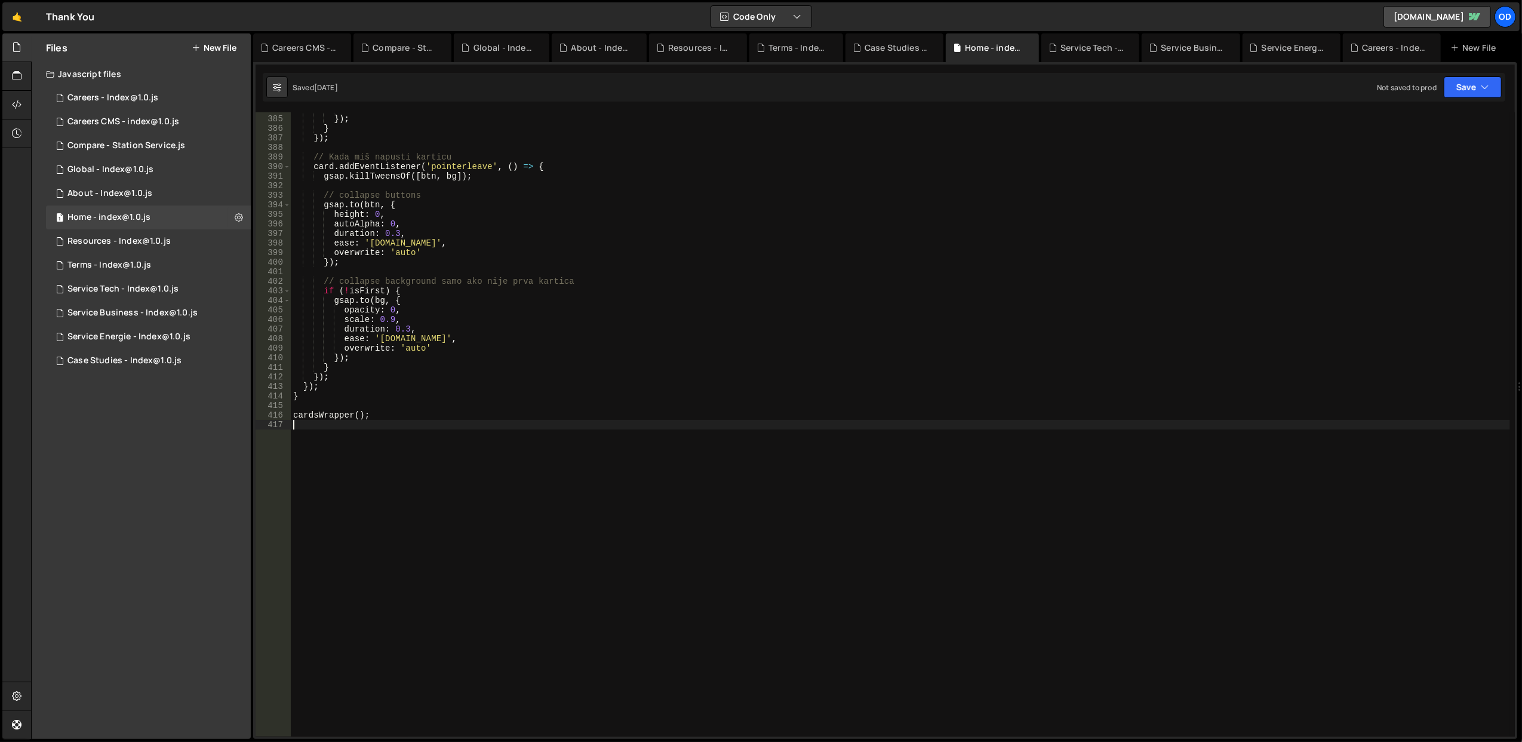
click at [419, 454] on div "overwrite : 'auto' }) ; } }) ; // Kada miš napusti karticu card . addEventListe…" at bounding box center [900, 426] width 1219 height 644
click at [576, 337] on div "overwrite : 'auto' }) ; } }) ; // Kada miš napusti karticu card . addEventListe…" at bounding box center [900, 426] width 1219 height 644
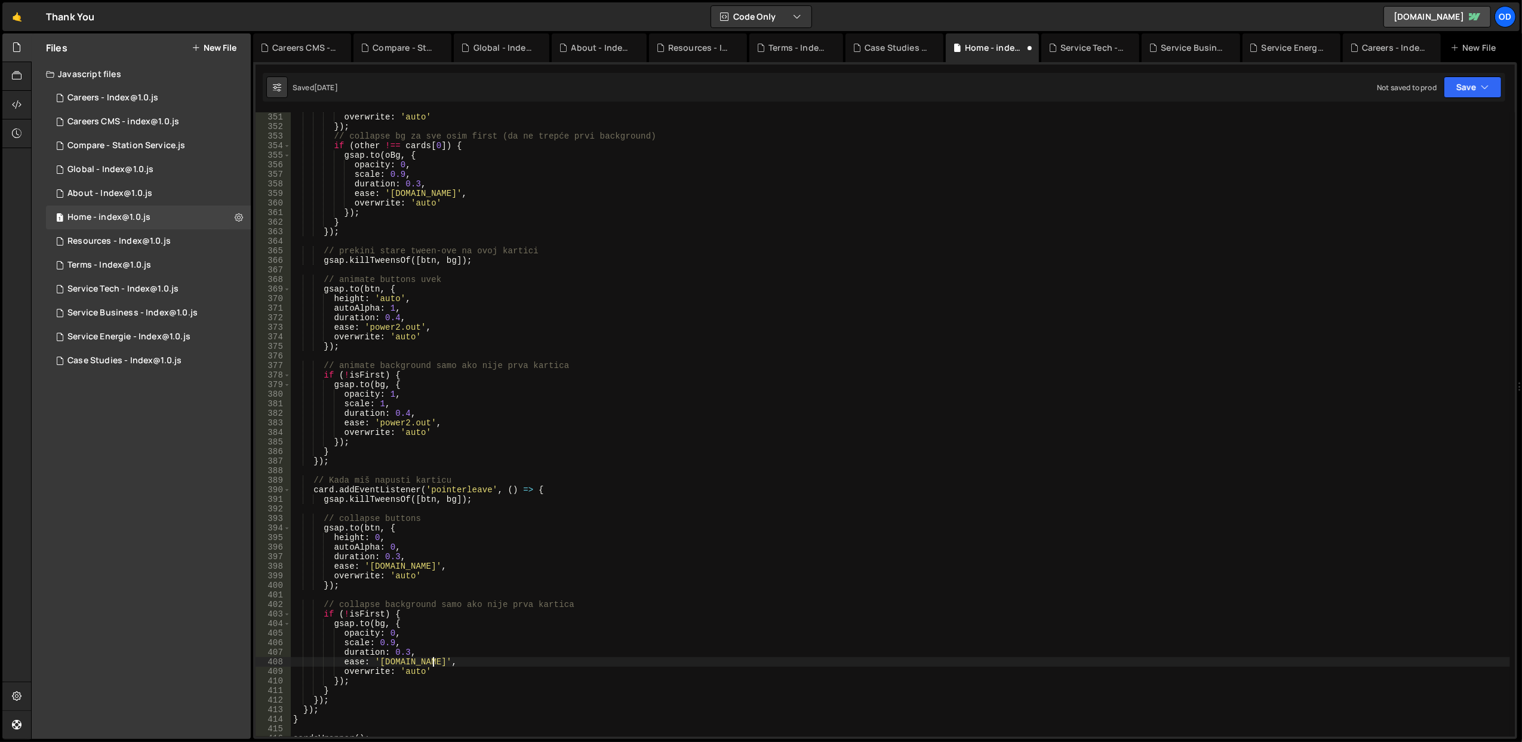
scroll to position [3487, 0]
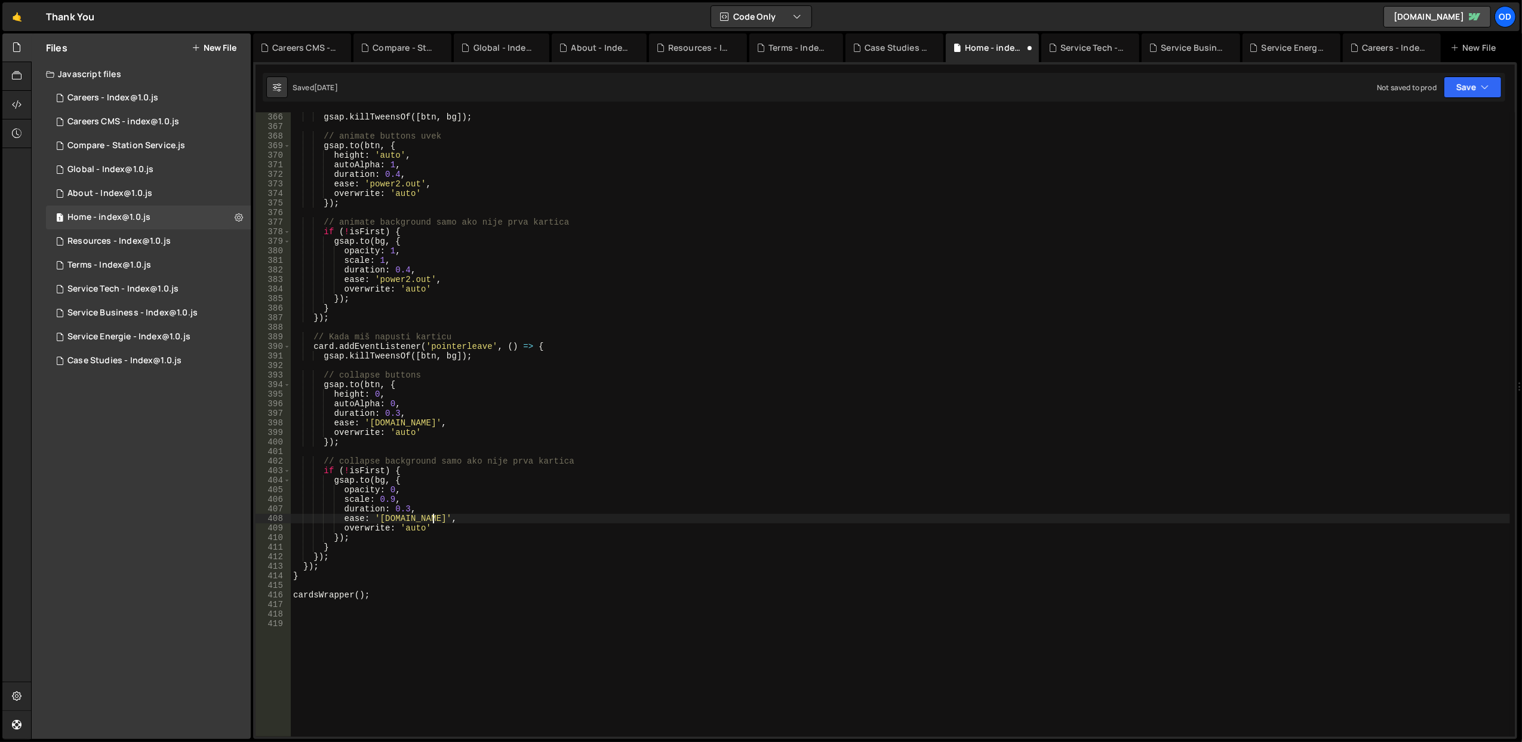
click at [628, 256] on div "gsap . killTweensOf ([ btn , bg ]) ; // animate buttons uvek gsap . to ( btn , …" at bounding box center [900, 434] width 1219 height 644
click at [557, 351] on div "gsap . killTweensOf ([ btn , bg ]) ; // animate buttons uvek gsap . to ( btn , …" at bounding box center [900, 434] width 1219 height 644
click at [560, 377] on div "gsap . killTweensOf ([ btn , bg ]) ; // animate buttons uvek gsap . to ( btn , …" at bounding box center [900, 434] width 1219 height 644
click at [560, 401] on div "gsap . killTweensOf ([ btn , bg ]) ; // animate buttons uvek gsap . to ( btn , …" at bounding box center [900, 434] width 1219 height 644
click at [564, 442] on div "gsap . killTweensOf ([ btn , bg ]) ; // animate buttons uvek gsap . to ( btn , …" at bounding box center [900, 434] width 1219 height 644
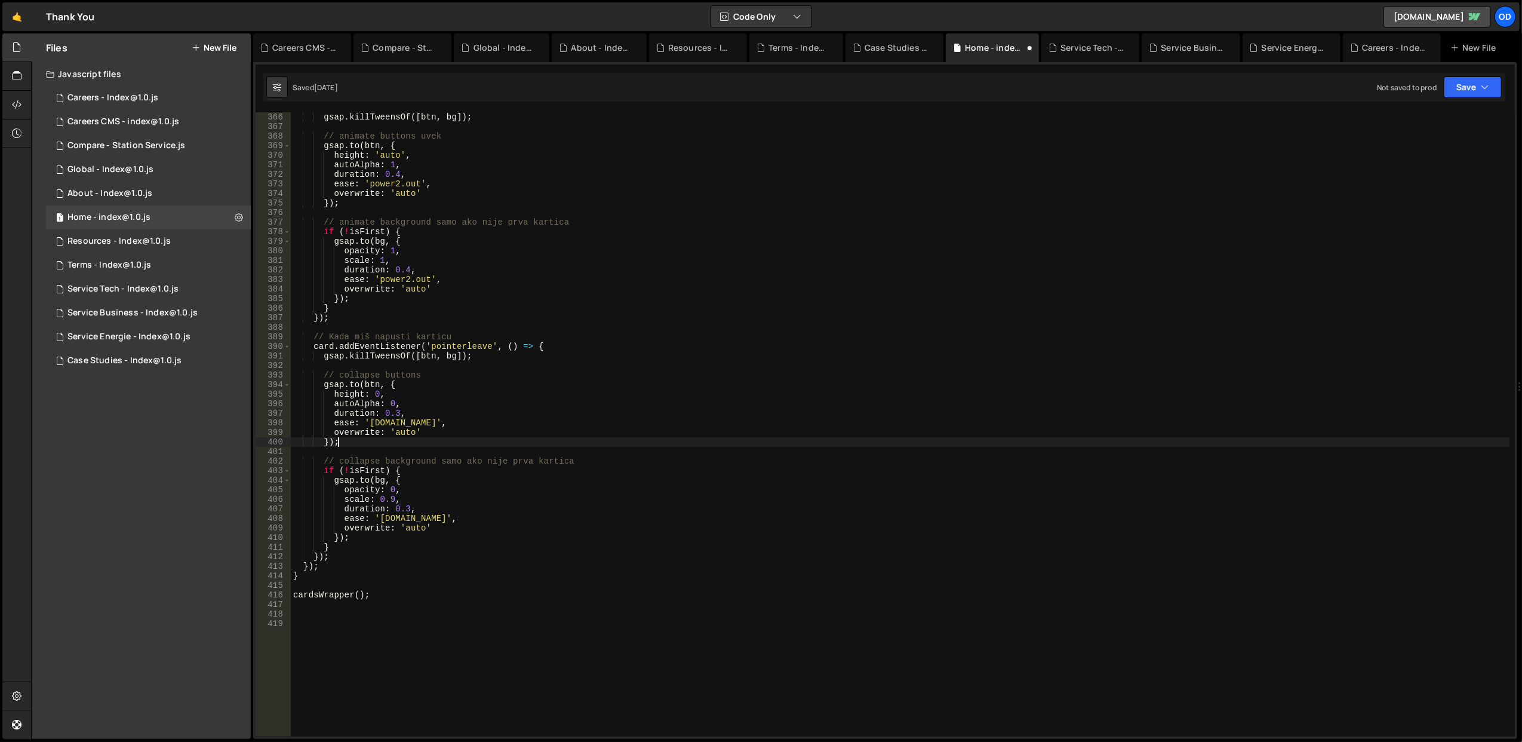
click at [589, 459] on div "gsap . killTweensOf ([ btn , bg ]) ; // animate buttons uvek gsap . to ( btn , …" at bounding box center [900, 434] width 1219 height 644
type textarea "// collapse background samo ako nije prva kartica if (!isFirst) {"
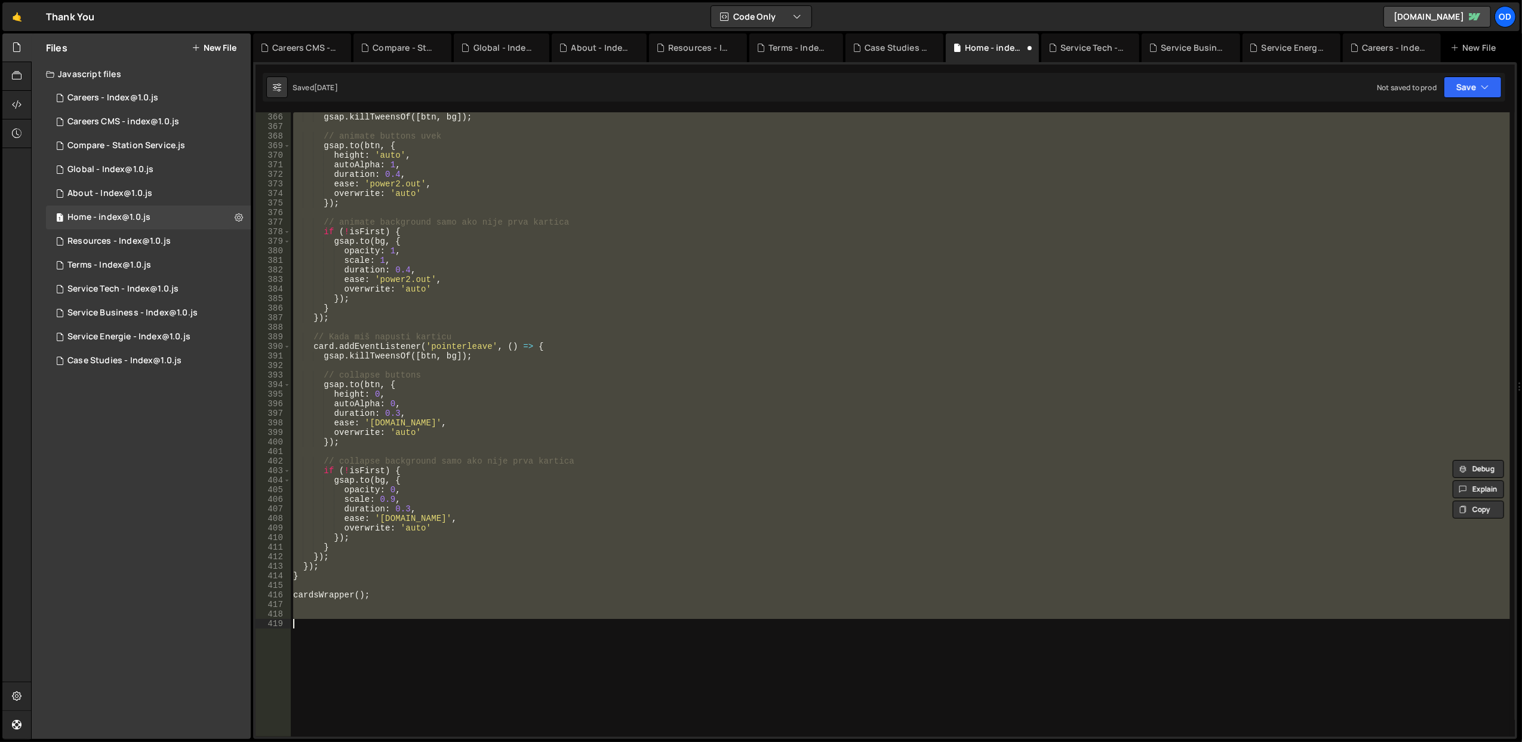
click at [589, 459] on div "gsap . killTweensOf ([ btn , bg ]) ; // animate buttons uvek gsap . to ( btn , …" at bounding box center [900, 434] width 1219 height 644
type textarea "// collapse background samo ako nije prva kartica"
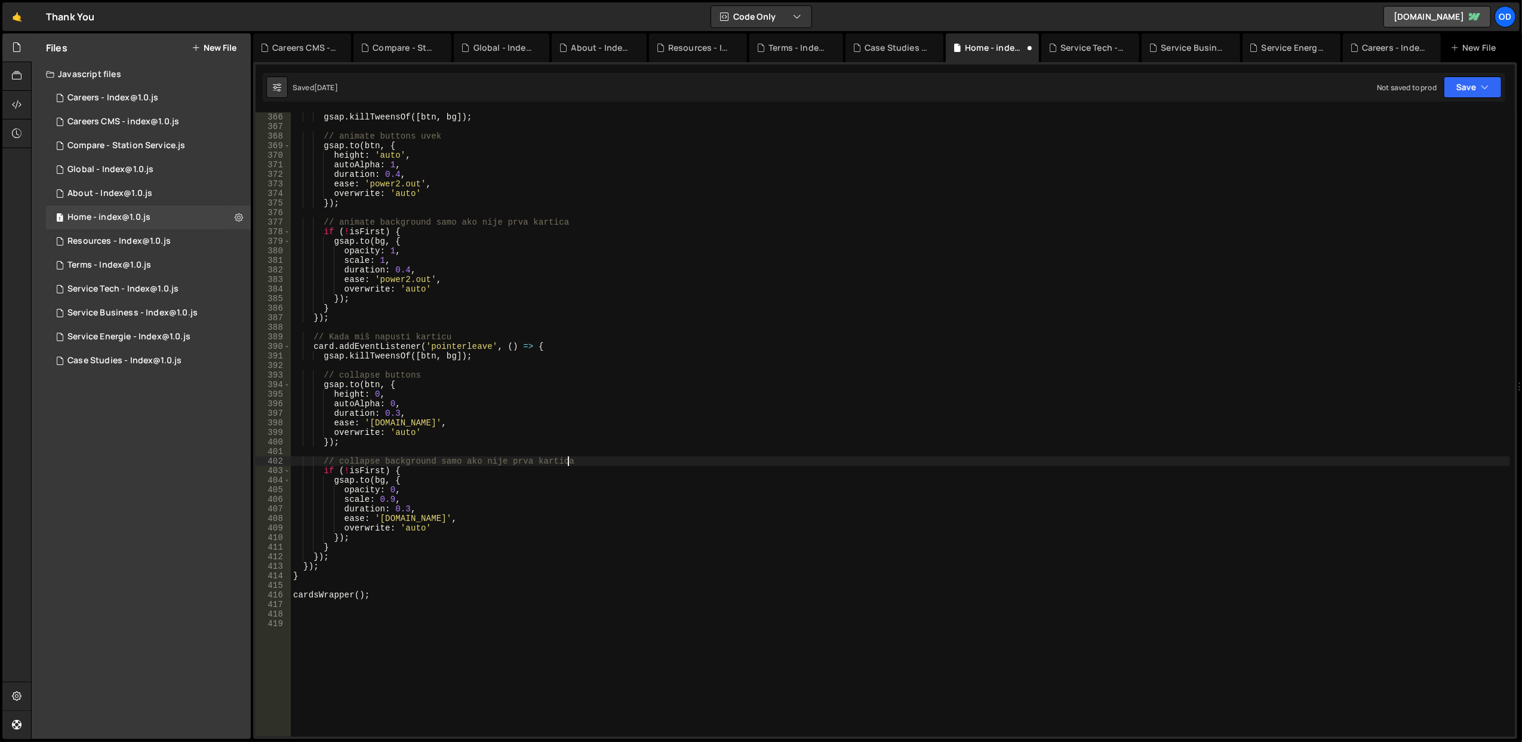
click at [589, 459] on div "gsap . killTweensOf ([ btn , bg ]) ; // animate buttons uvek gsap . to ( btn , …" at bounding box center [900, 434] width 1219 height 644
click at [589, 459] on div "gsap . killTweensOf ([ btn , bg ]) ; // animate buttons uvek gsap . to ( btn , …" at bounding box center [900, 424] width 1219 height 624
click at [589, 459] on div "gsap . killTweensOf ([ btn , bg ]) ; // animate buttons uvek gsap . to ( btn , …" at bounding box center [900, 434] width 1219 height 644
click at [589, 459] on div "gsap . killTweensOf ([ btn , bg ]) ; // animate buttons uvek gsap . to ( btn , …" at bounding box center [900, 424] width 1219 height 624
click at [589, 459] on div "gsap . killTweensOf ([ btn , bg ]) ; // animate buttons uvek gsap . to ( btn , …" at bounding box center [900, 434] width 1219 height 644
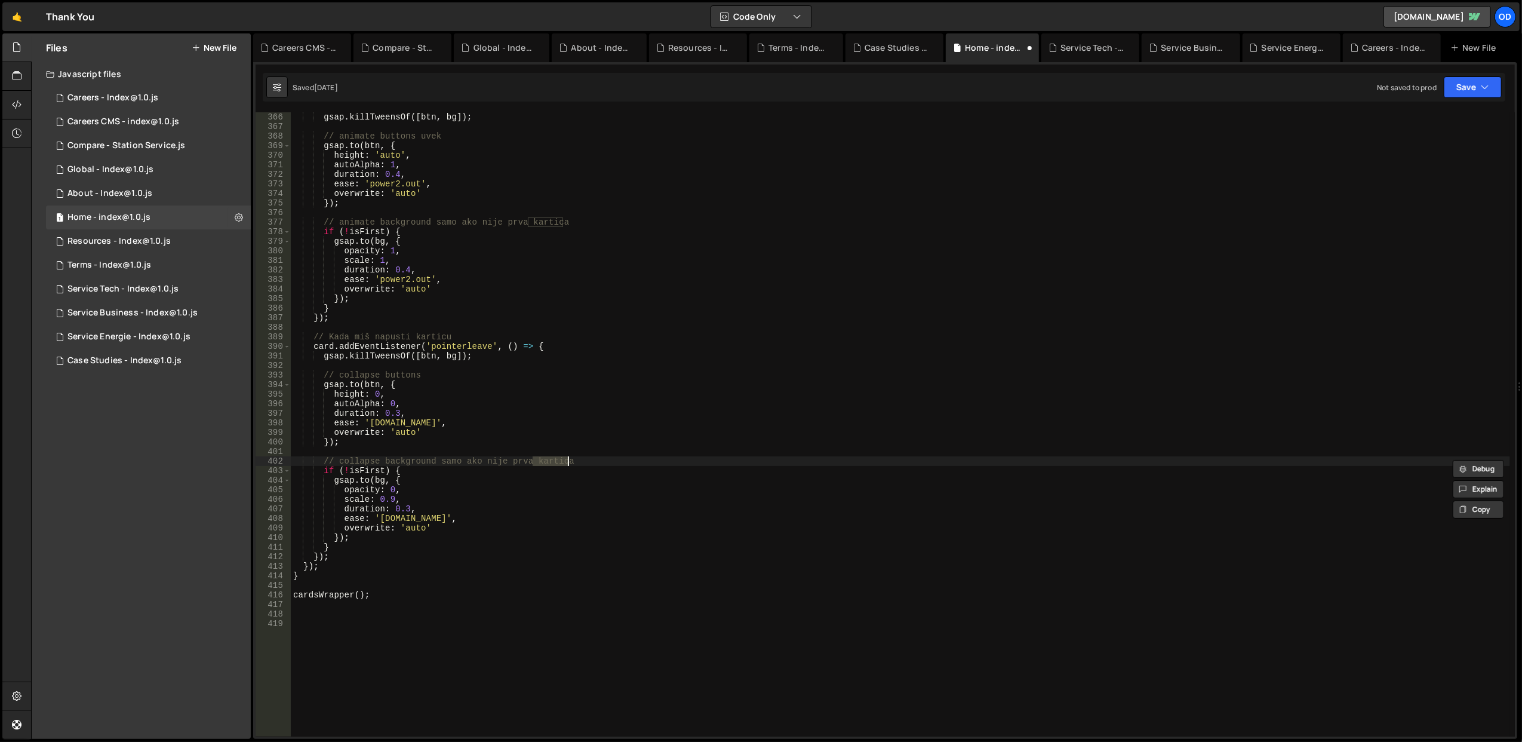
click at [589, 459] on div "gsap . killTweensOf ([ btn , bg ]) ; // animate buttons uvek gsap . to ( btn , …" at bounding box center [900, 424] width 1219 height 624
click at [146, 212] on div "Home - index@1.0.js" at bounding box center [108, 217] width 83 height 11
click at [439, 602] on div "gsap . killTweensOf ([ btn , bg ]) ; // animate buttons uvek gsap . to ( btn , …" at bounding box center [900, 434] width 1219 height 644
click at [435, 579] on div "gsap . killTweensOf ([ btn , bg ]) ; // animate buttons uvek gsap . to ( btn , …" at bounding box center [900, 434] width 1219 height 644
type textarea "}"
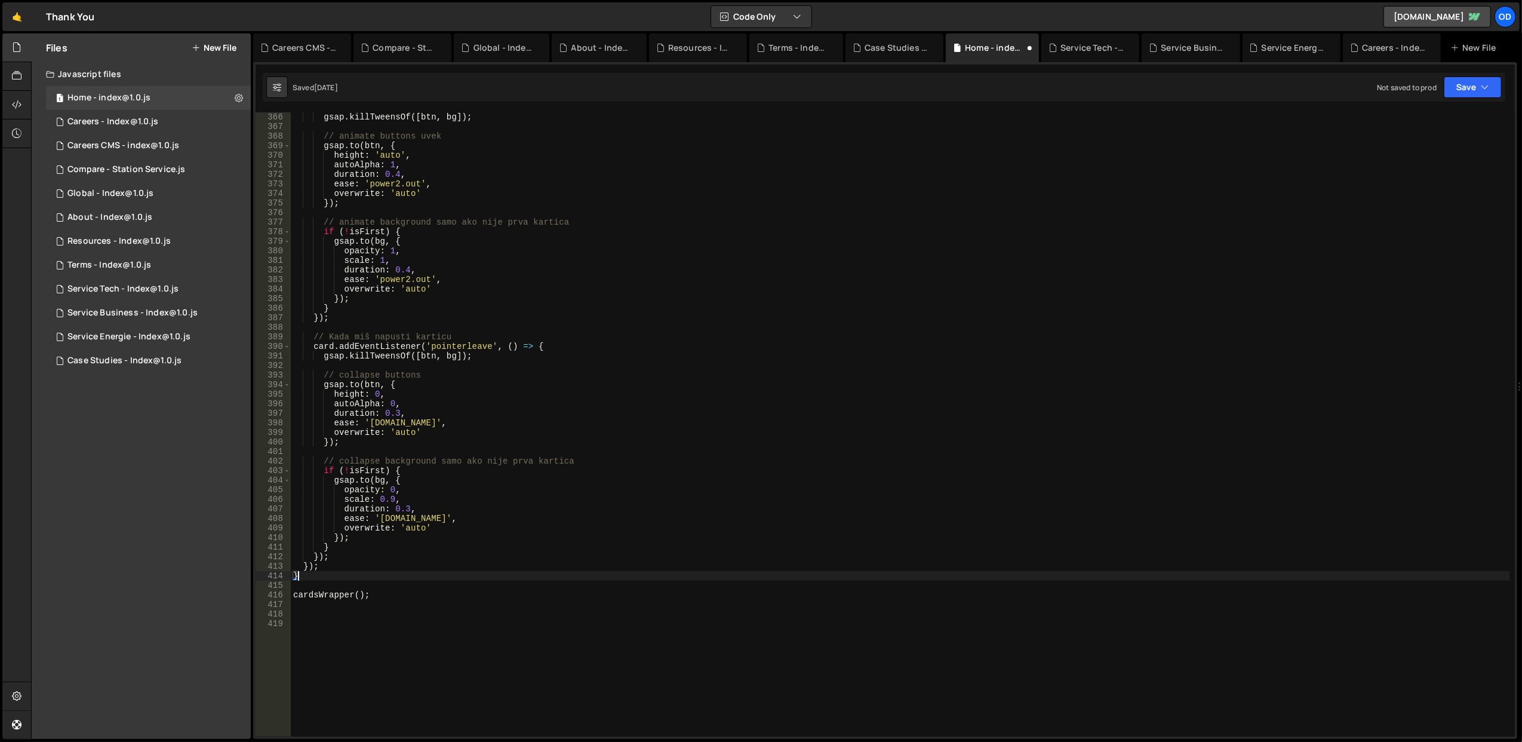
click at [432, 610] on div "gsap . killTweensOf ([ btn , bg ]) ; // animate buttons uvek gsap . to ( btn , …" at bounding box center [900, 434] width 1219 height 644
paste textarea "}"
click at [362, 622] on div "gsap . killTweensOf ([ btn , bg ]) ; // animate buttons uvek gsap . to ( btn , …" at bounding box center [900, 434] width 1219 height 644
type textarea "function initGeneral() {"
click at [362, 622] on div "gsap . killTweensOf ([ btn , bg ]) ; // animate buttons uvek gsap . to ( btn , …" at bounding box center [900, 434] width 1219 height 644
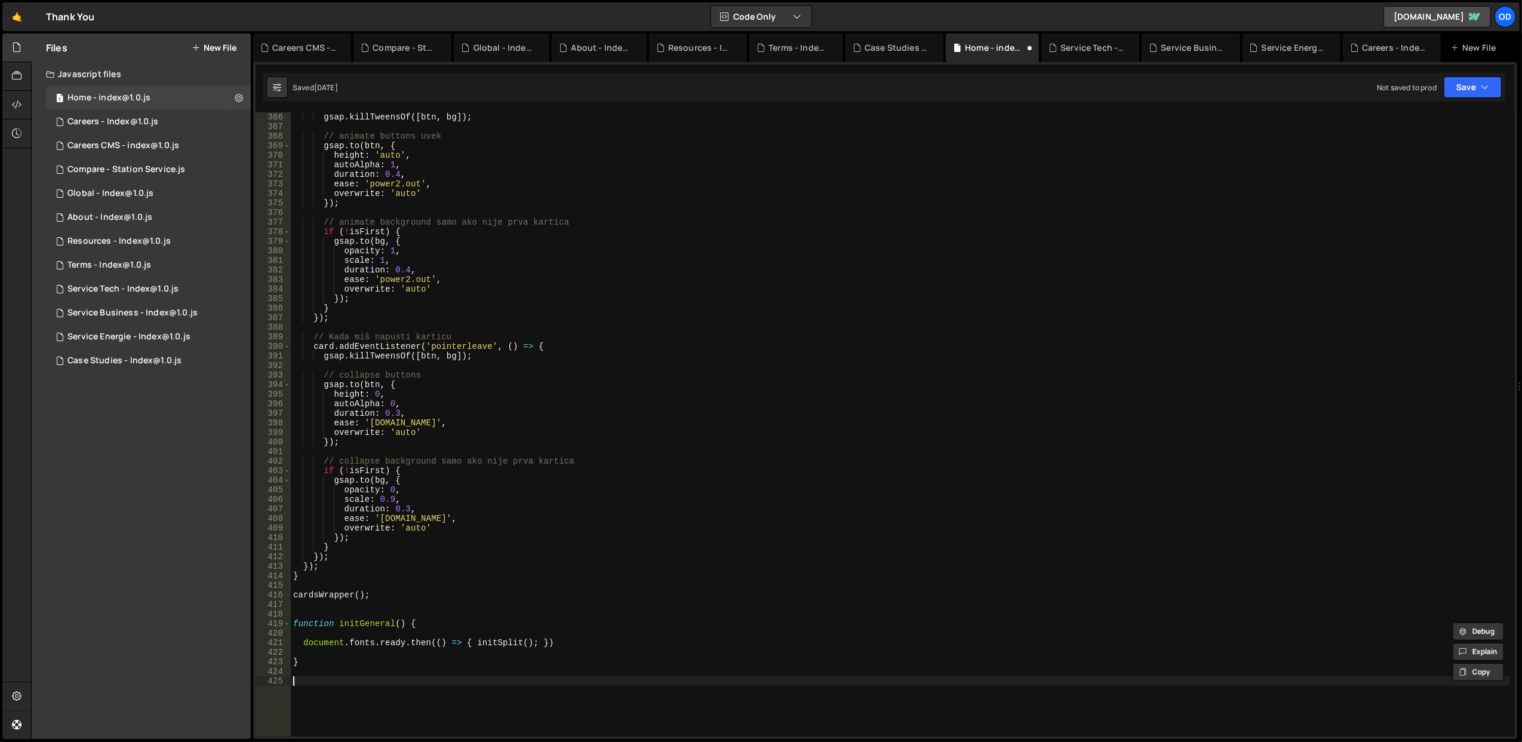
click at [364, 681] on div "gsap . killTweensOf ([ btn , bg ]) ; // animate buttons uvek gsap . to ( btn , …" at bounding box center [900, 434] width 1219 height 644
paste textarea "initGeneral"
click at [504, 641] on div "gsap . killTweensOf ([ btn , bg ]) ; // animate buttons uvek gsap . to ( btn , …" at bounding box center [900, 434] width 1219 height 644
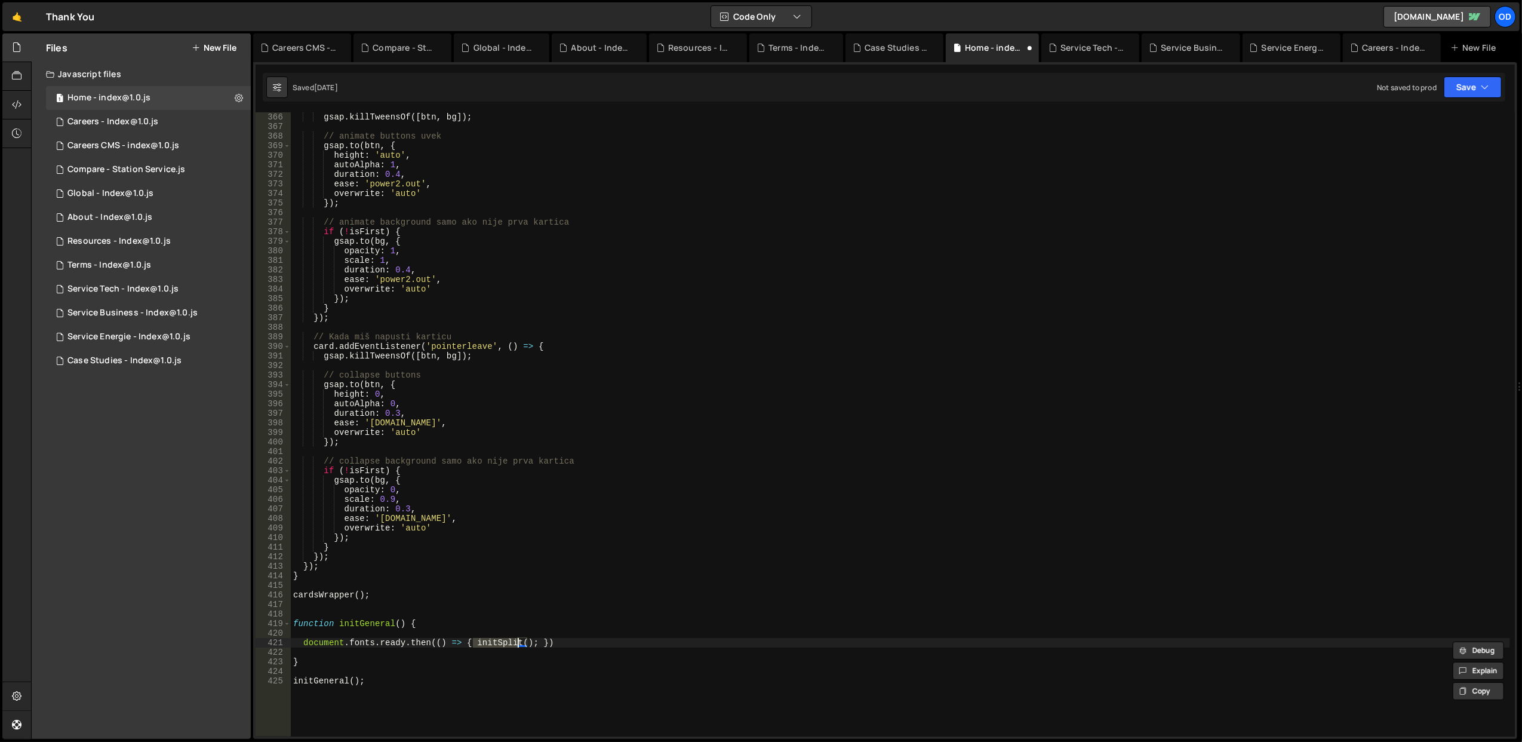
type textarea "document.fonts.ready.then(() => { initSplit(); })"
click at [357, 609] on div "gsap . killTweensOf ([ btn , bg ]) ; // animate buttons uvek gsap . to ( btn , …" at bounding box center [900, 434] width 1219 height 644
paste textarea "}"
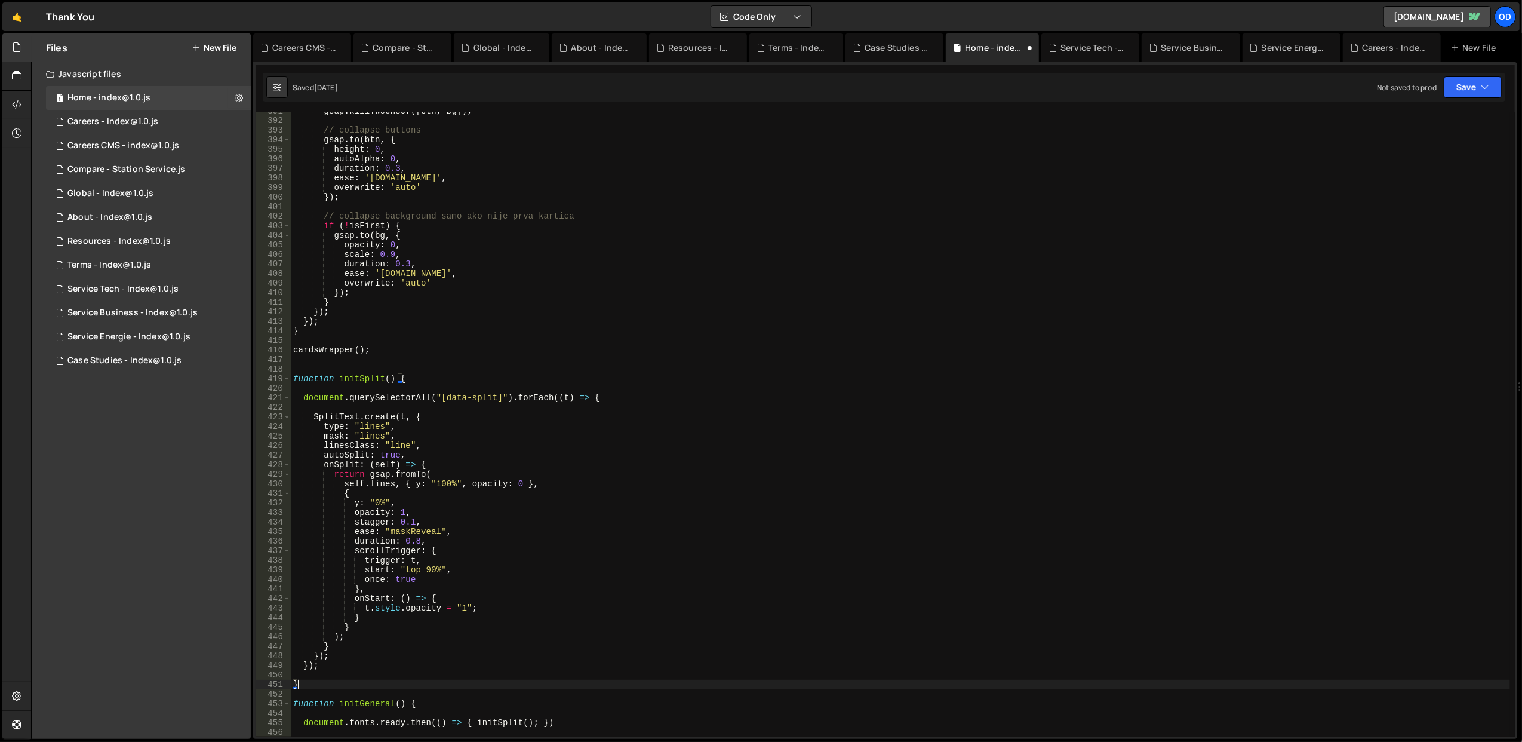
scroll to position [3779, 0]
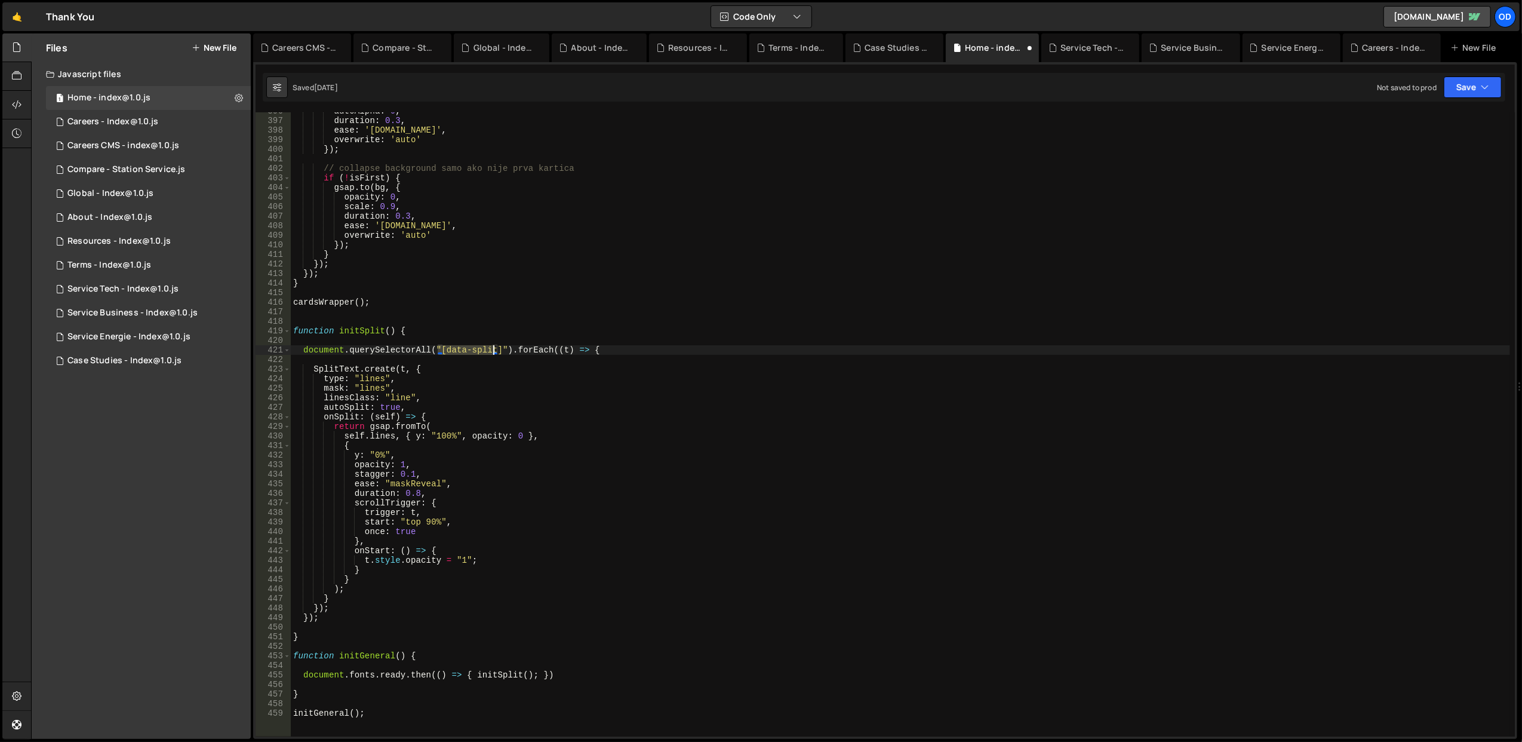
drag, startPoint x: 440, startPoint y: 351, endPoint x: 493, endPoint y: 351, distance: 52.5
click at [493, 351] on div "autoAlpha : 0 , duration : 0.3 , ease : 'power1.in' , overwrite : 'auto' }) ; /…" at bounding box center [900, 428] width 1219 height 644
type textarea "document.querySelectorAll("[data-split]").forEach((t) => {"
click at [478, 316] on div "autoAlpha : 0 , duration : 0.3 , ease : 'power1.in' , overwrite : 'auto' }) ; /…" at bounding box center [900, 428] width 1219 height 644
drag, startPoint x: 442, startPoint y: 353, endPoint x: 491, endPoint y: 352, distance: 48.4
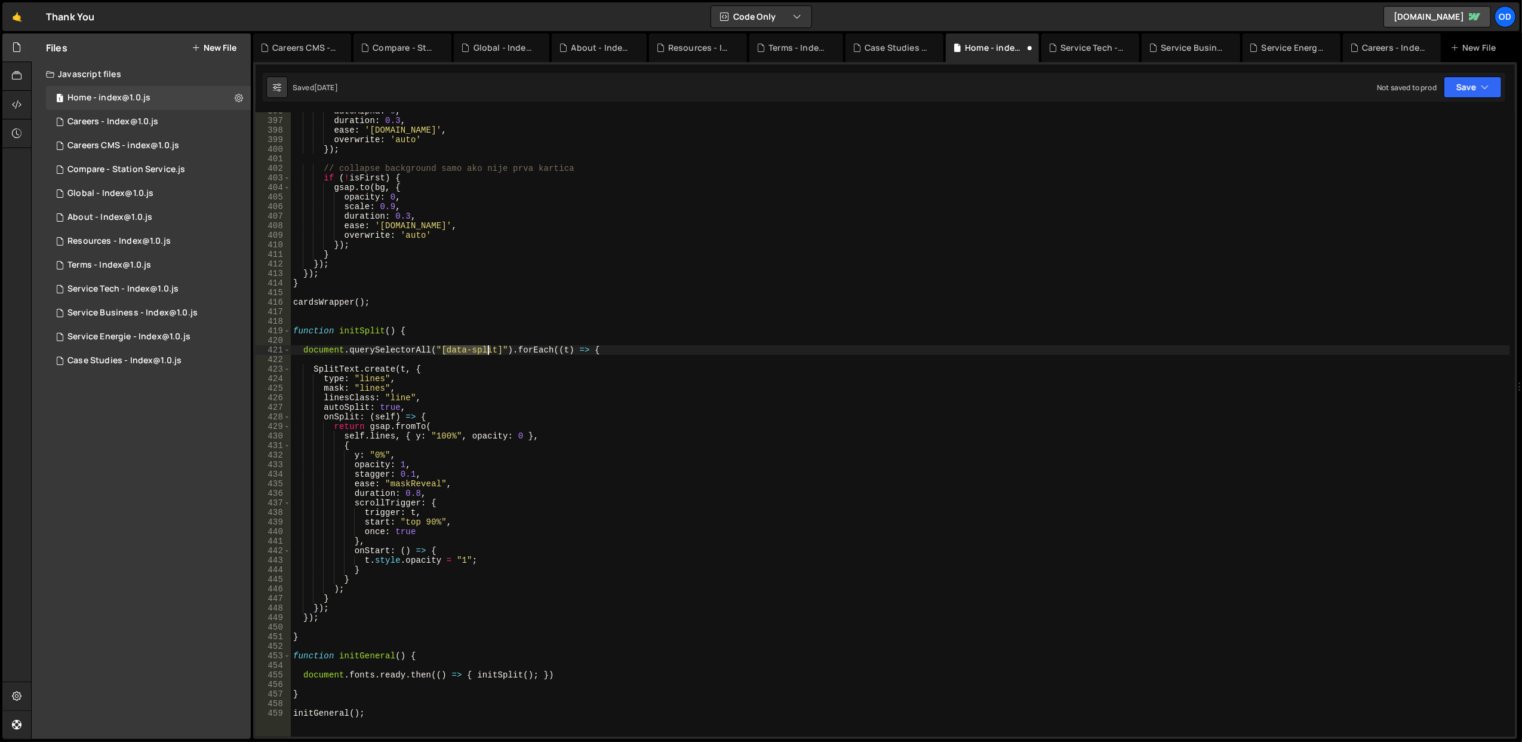
click at [491, 352] on div "autoAlpha : 0 , duration : 0.3 , ease : 'power1.in' , overwrite : 'auto' }) ; /…" at bounding box center [900, 428] width 1219 height 644
click at [509, 275] on div "autoAlpha : 0 , duration : 0.3 , ease : 'power1.in' , overwrite : 'auto' }) ; /…" at bounding box center [900, 428] width 1219 height 644
click at [1469, 84] on button "Save" at bounding box center [1473, 86] width 58 height 21
click at [1376, 129] on div "Saved 1 week ago" at bounding box center [1432, 130] width 124 height 14
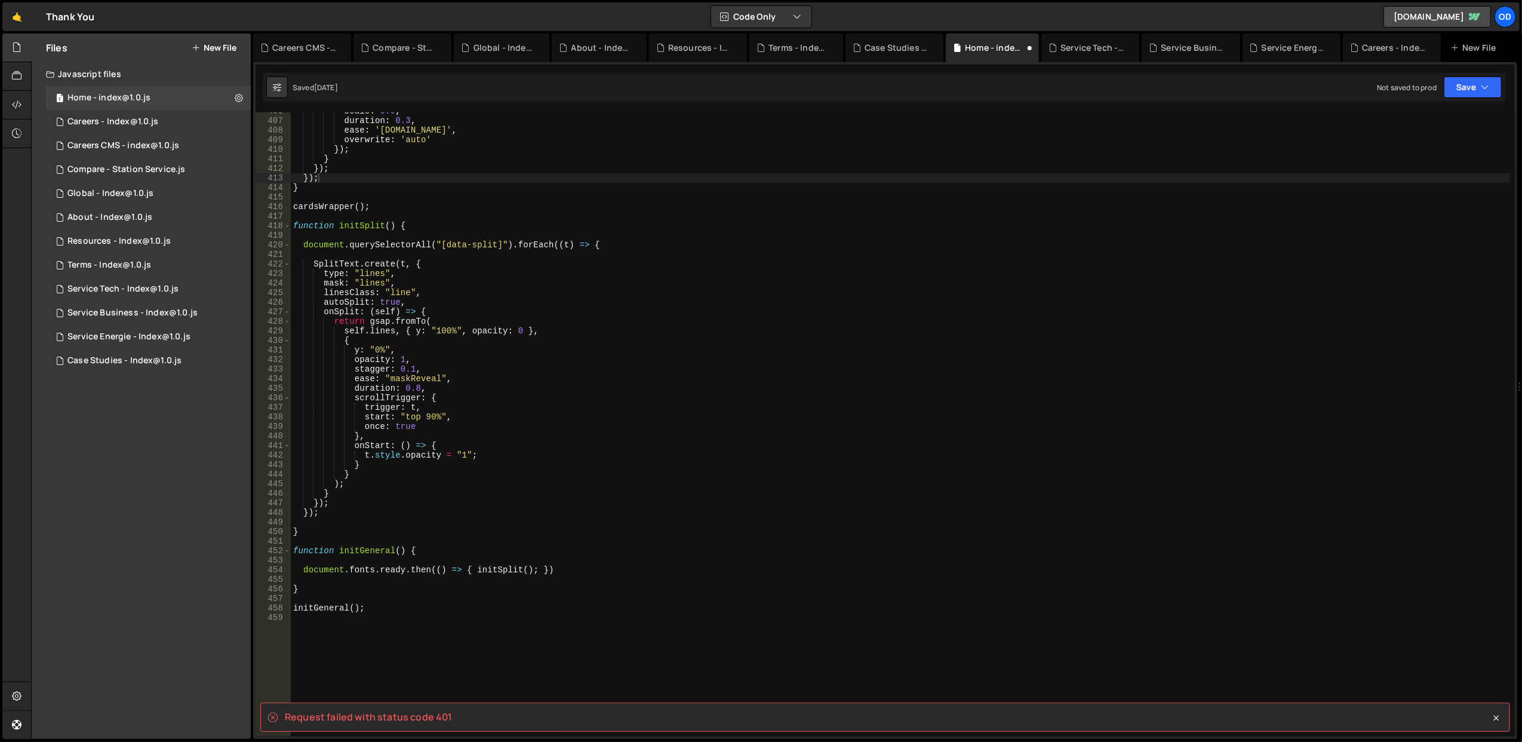
scroll to position [3922, 0]
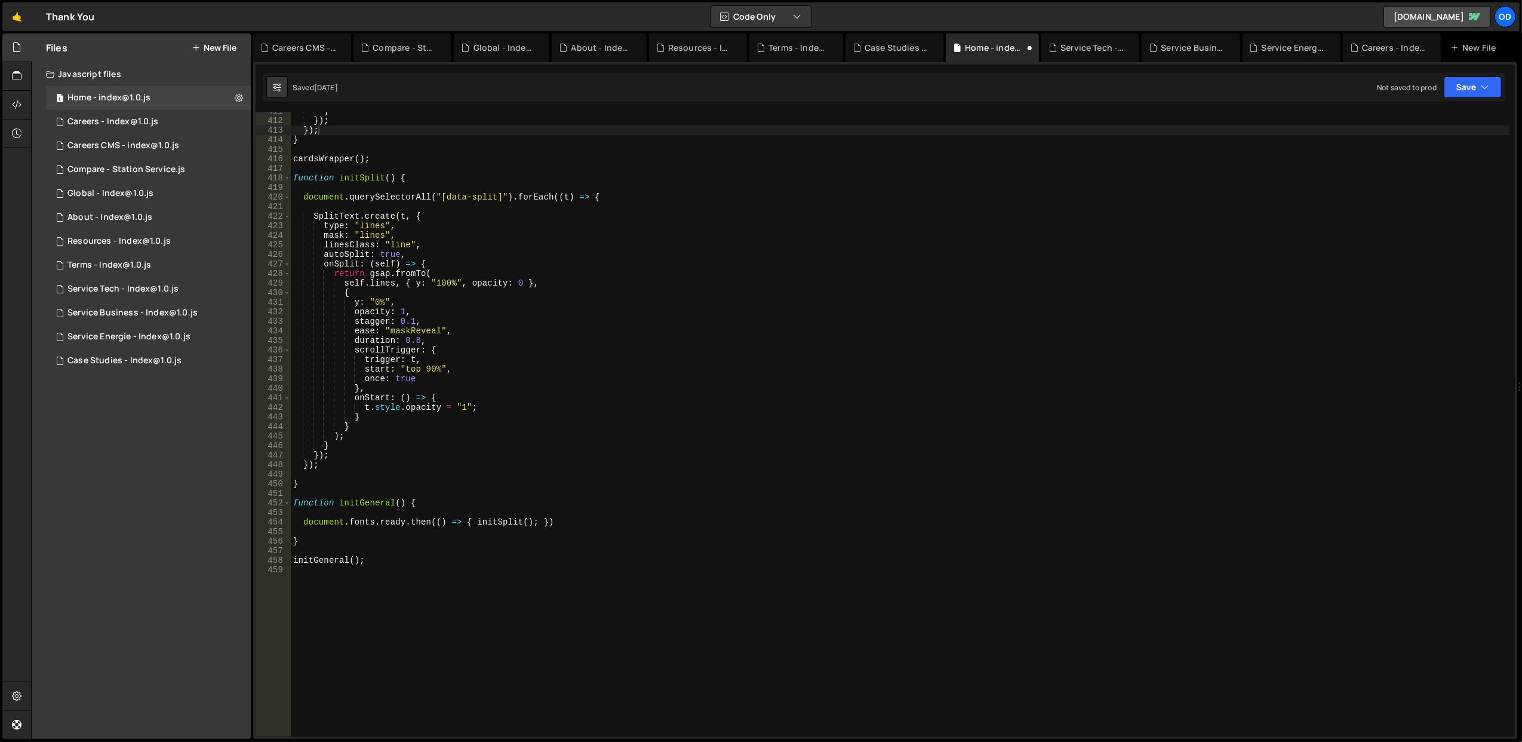
click at [322, 524] on div "} }) ; }) ; } cardsWrapper ( ) ; function initSplit ( ) { document . querySelec…" at bounding box center [900, 428] width 1219 height 644
click at [475, 505] on div "} }) ; }) ; } cardsWrapper ( ) ; function initSplit ( ) { document . querySelec…" at bounding box center [900, 428] width 1219 height 644
click at [1453, 84] on button "Save" at bounding box center [1473, 86] width 58 height 21
click at [1422, 113] on div "Save to Staging S" at bounding box center [1432, 117] width 124 height 12
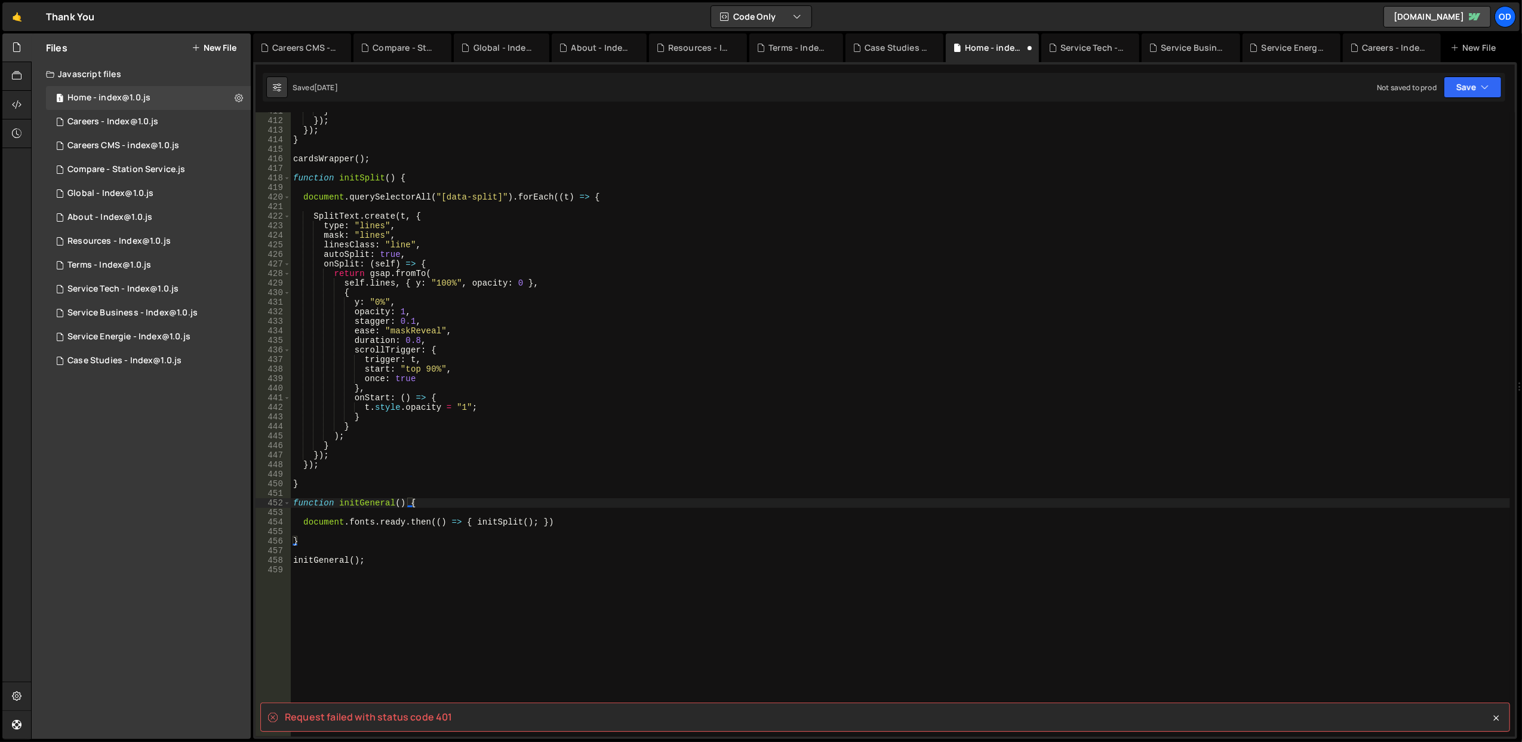
scroll to position [3875, 0]
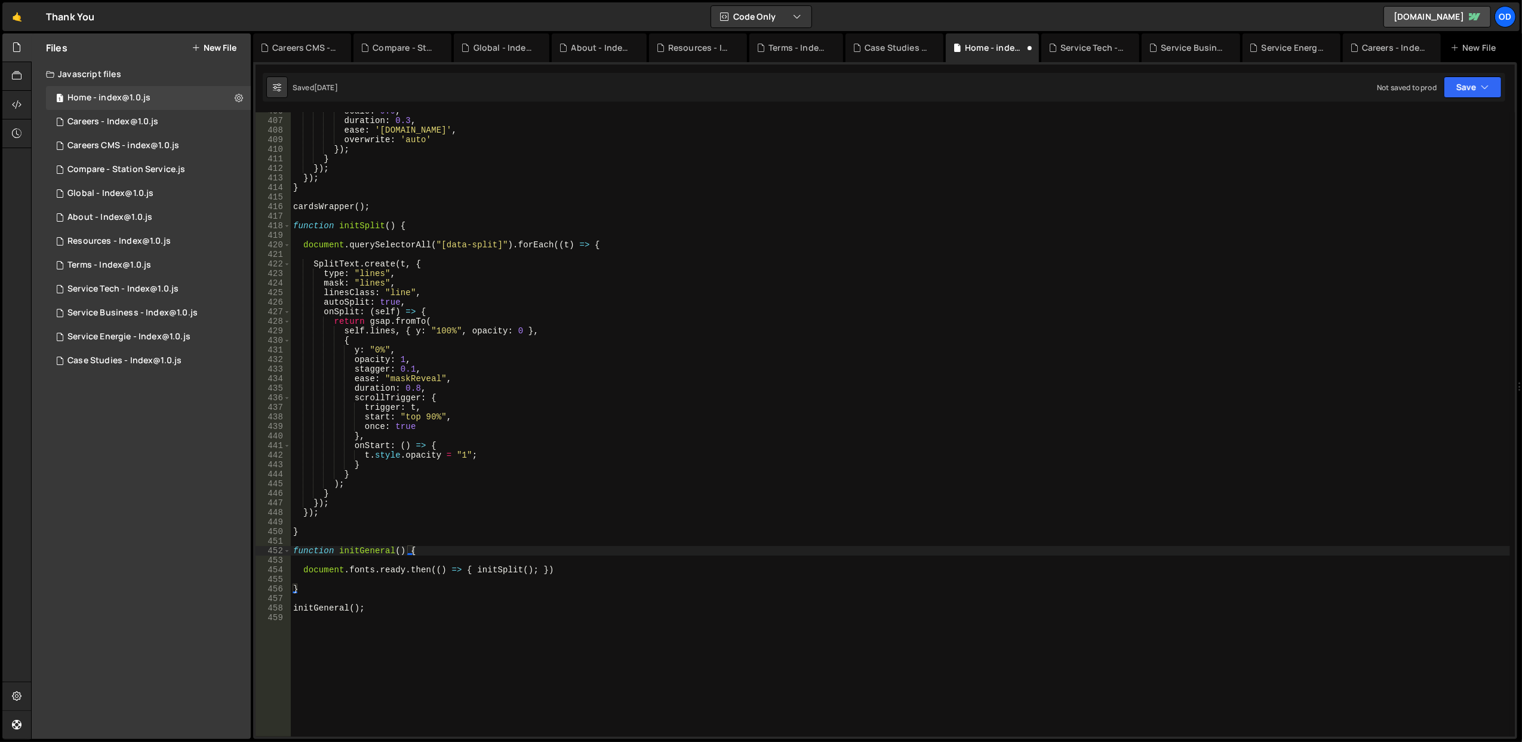
click at [323, 567] on div "scale : 0.9 , duration : 0.3 , ease : 'power1.in' , overwrite : 'auto' }) ; } }…" at bounding box center [900, 428] width 1219 height 644
click at [321, 568] on div "scale : 0.9 , duration : 0.3 , ease : 'power1.in' , overwrite : 'auto' }) ; } }…" at bounding box center [900, 428] width 1219 height 644
click at [380, 567] on div "scale : 0.9 , duration : 0.3 , ease : 'power1.in' , overwrite : 'auto' }) ; } }…" at bounding box center [900, 428] width 1219 height 644
click at [417, 570] on div "scale : 0.9 , duration : 0.3 , ease : 'power1.in' , overwrite : 'auto' }) ; } }…" at bounding box center [900, 428] width 1219 height 644
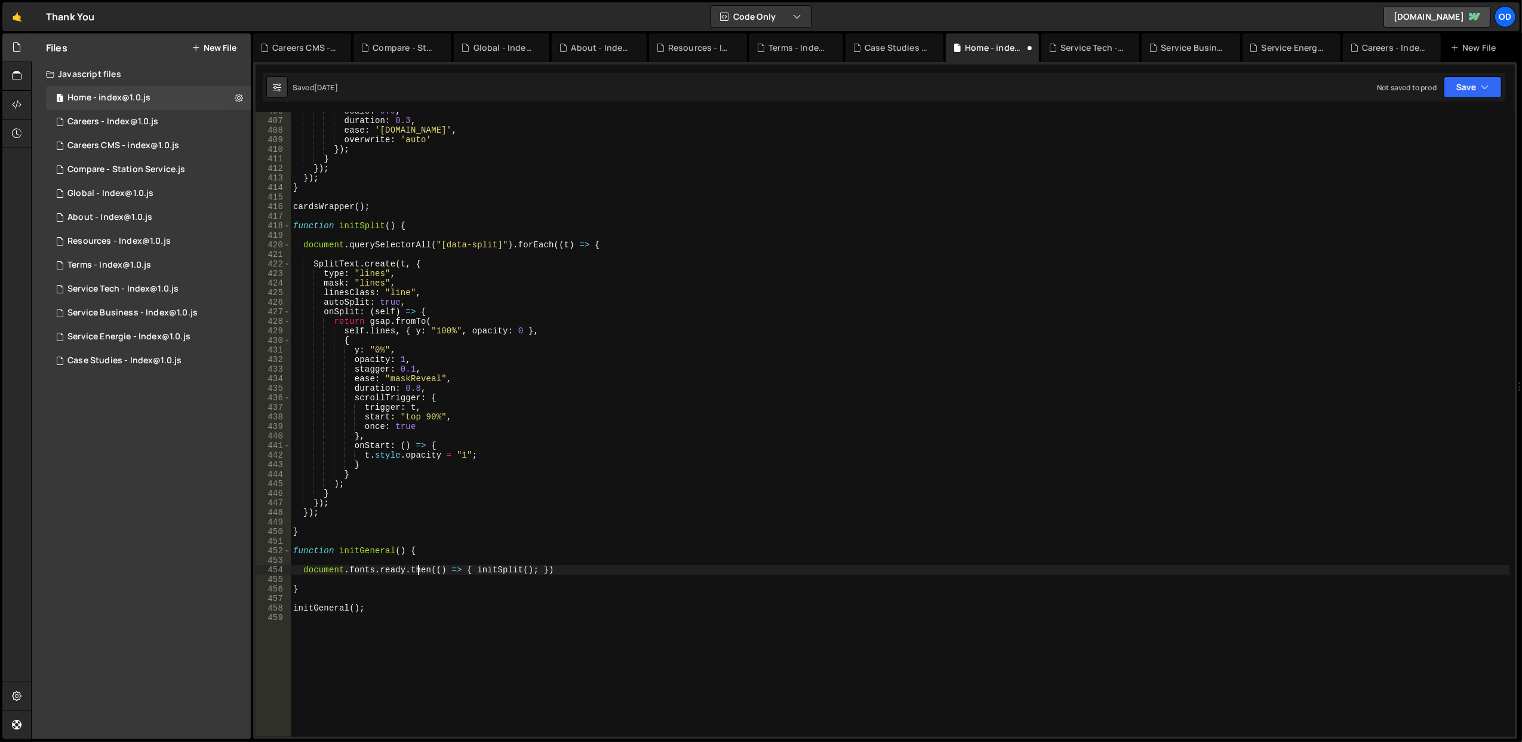
click at [417, 570] on div "scale : 0.9 , duration : 0.3 , ease : 'power1.in' , overwrite : 'auto' }) ; } }…" at bounding box center [900, 428] width 1219 height 644
click at [417, 588] on div "scale : 0.9 , duration : 0.3 , ease : 'power1.in' , overwrite : 'auto' }) ; } }…" at bounding box center [900, 428] width 1219 height 644
type textarea "}"
drag, startPoint x: 968, startPoint y: 50, endPoint x: 988, endPoint y: 42, distance: 21.4
click at [988, 42] on div "Home - index@1.0.js" at bounding box center [995, 48] width 60 height 12
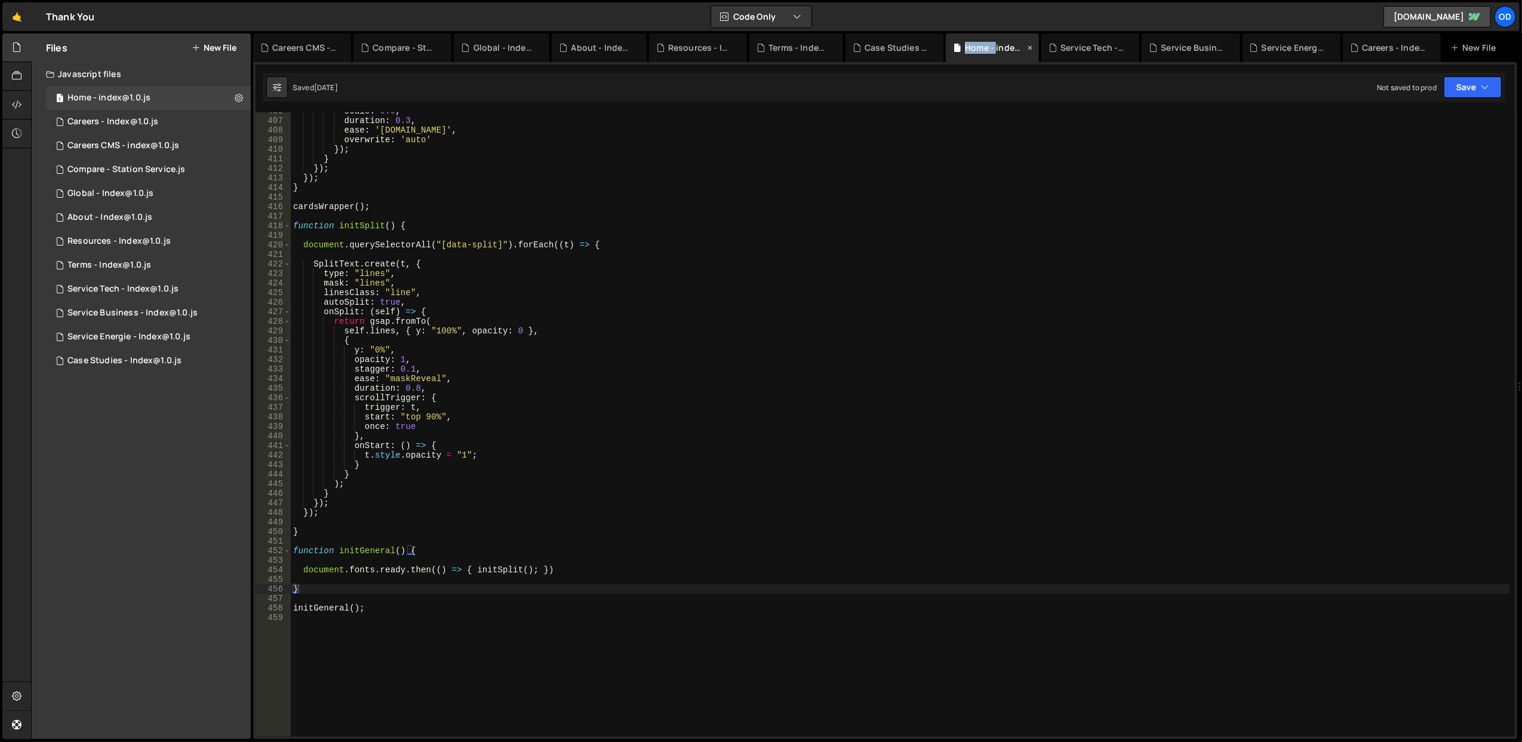
drag, startPoint x: 995, startPoint y: 45, endPoint x: 957, endPoint y: 41, distance: 38.5
click at [956, 41] on div "Home - index@1.0.js" at bounding box center [992, 47] width 93 height 29
click at [961, 42] on div "Home - index@1.0.js" at bounding box center [989, 48] width 72 height 12
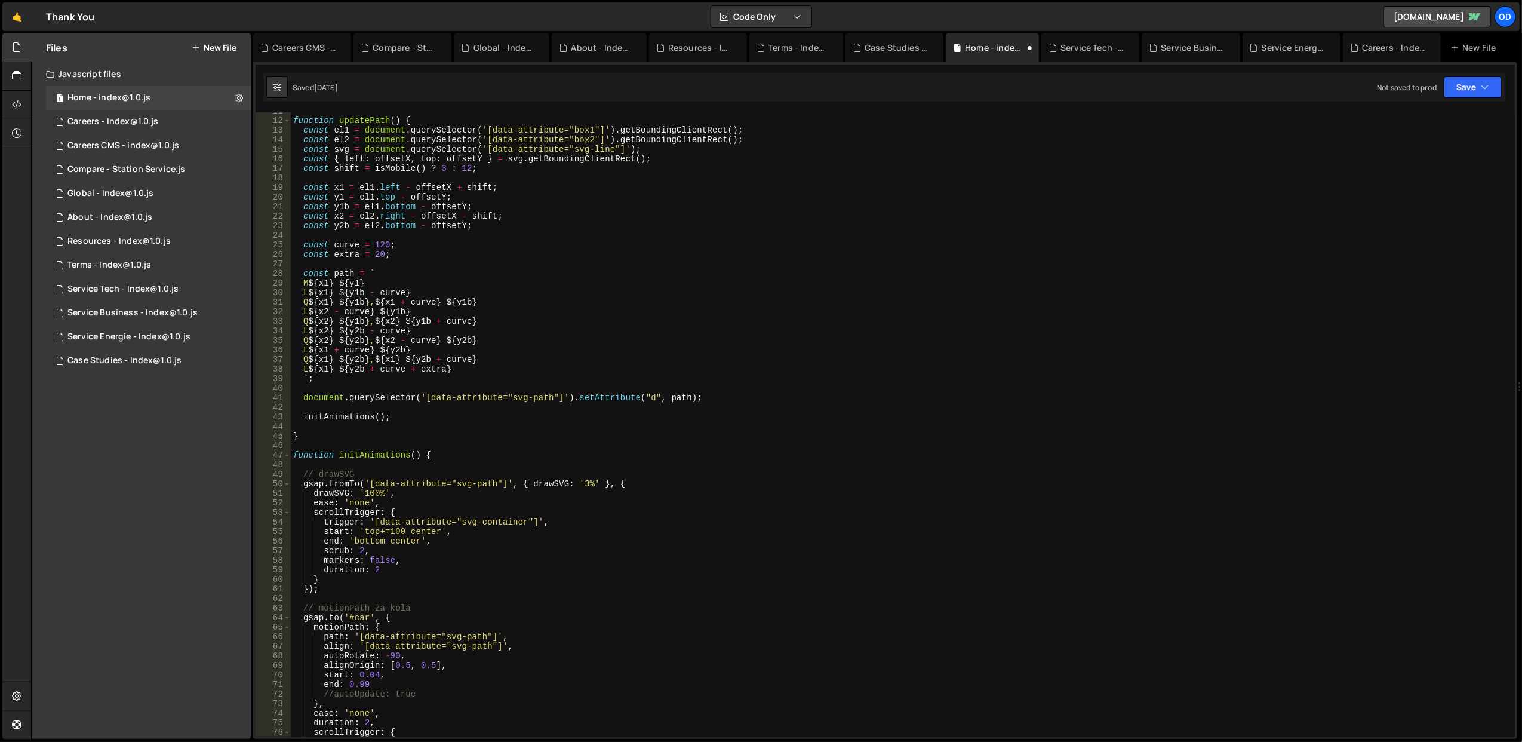
scroll to position [0, 0]
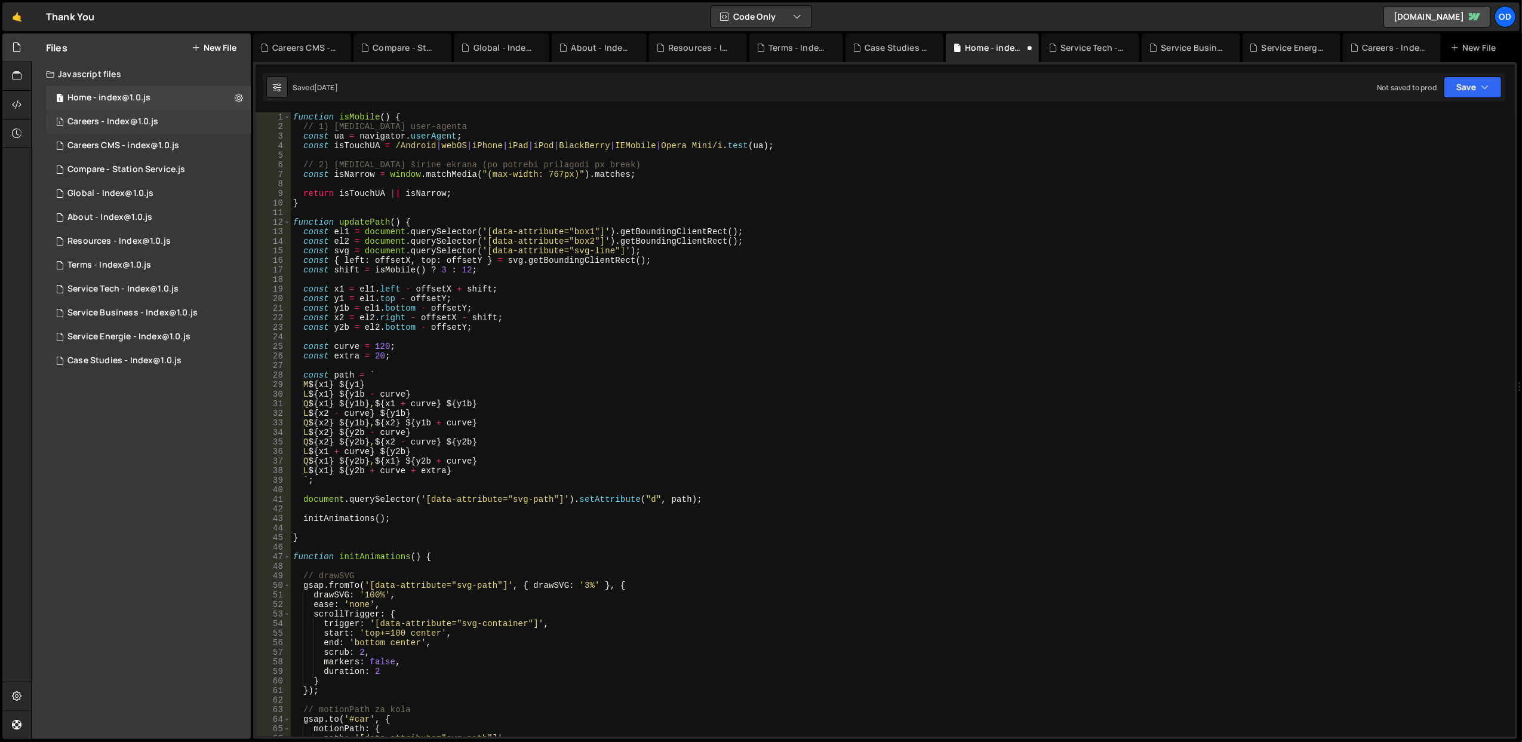
click at [119, 120] on div "Careers - Index@1.0.js" at bounding box center [112, 121] width 91 height 11
click at [133, 91] on div "1 Home - index@1.0.js 0" at bounding box center [148, 98] width 205 height 24
click at [158, 101] on div "1 Home - index@1.0.js 0" at bounding box center [148, 98] width 205 height 24
click at [172, 122] on div "1 Careers - Index@1.0.js 0" at bounding box center [148, 122] width 205 height 24
click at [143, 281] on div "1 Service Tech - Index@1.0.js 0" at bounding box center [148, 289] width 205 height 24
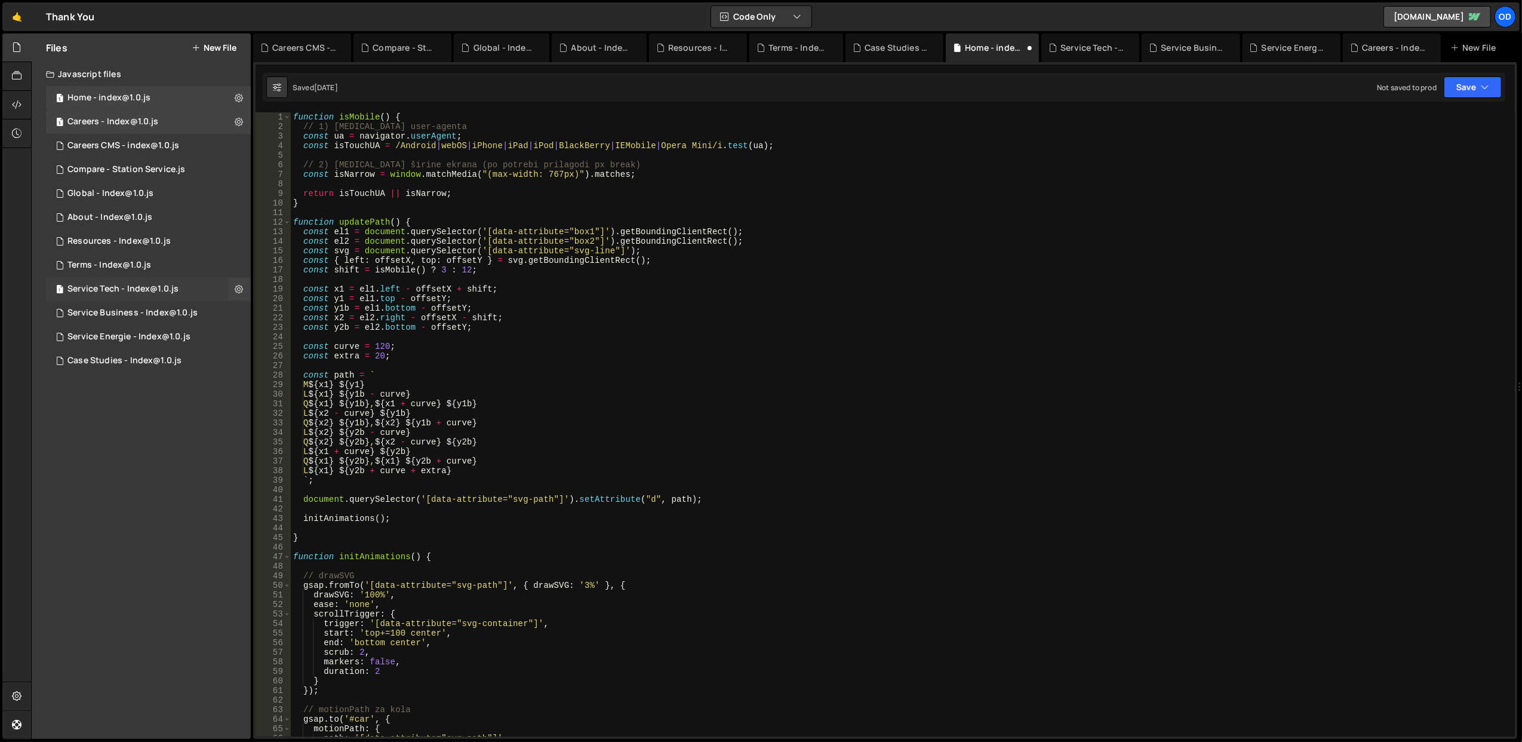
click at [160, 300] on div "1 Service Tech - Index@1.0.js 0" at bounding box center [148, 289] width 205 height 24
click at [150, 102] on div "1 Home - index@1.0.js 0" at bounding box center [148, 98] width 205 height 24
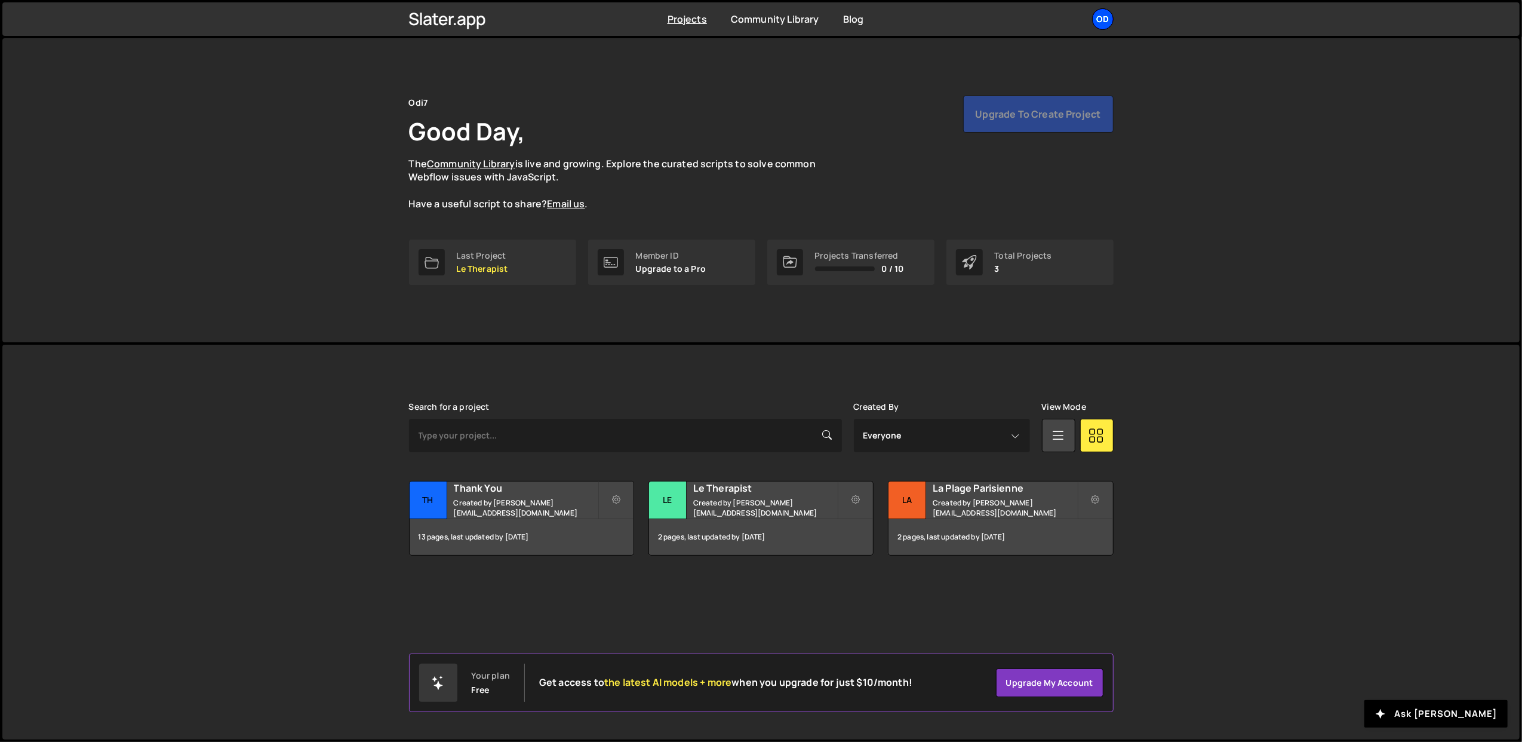
click at [1104, 19] on div "Od" at bounding box center [1102, 18] width 21 height 21
click at [1019, 129] on button "Logout" at bounding box center [1039, 132] width 148 height 21
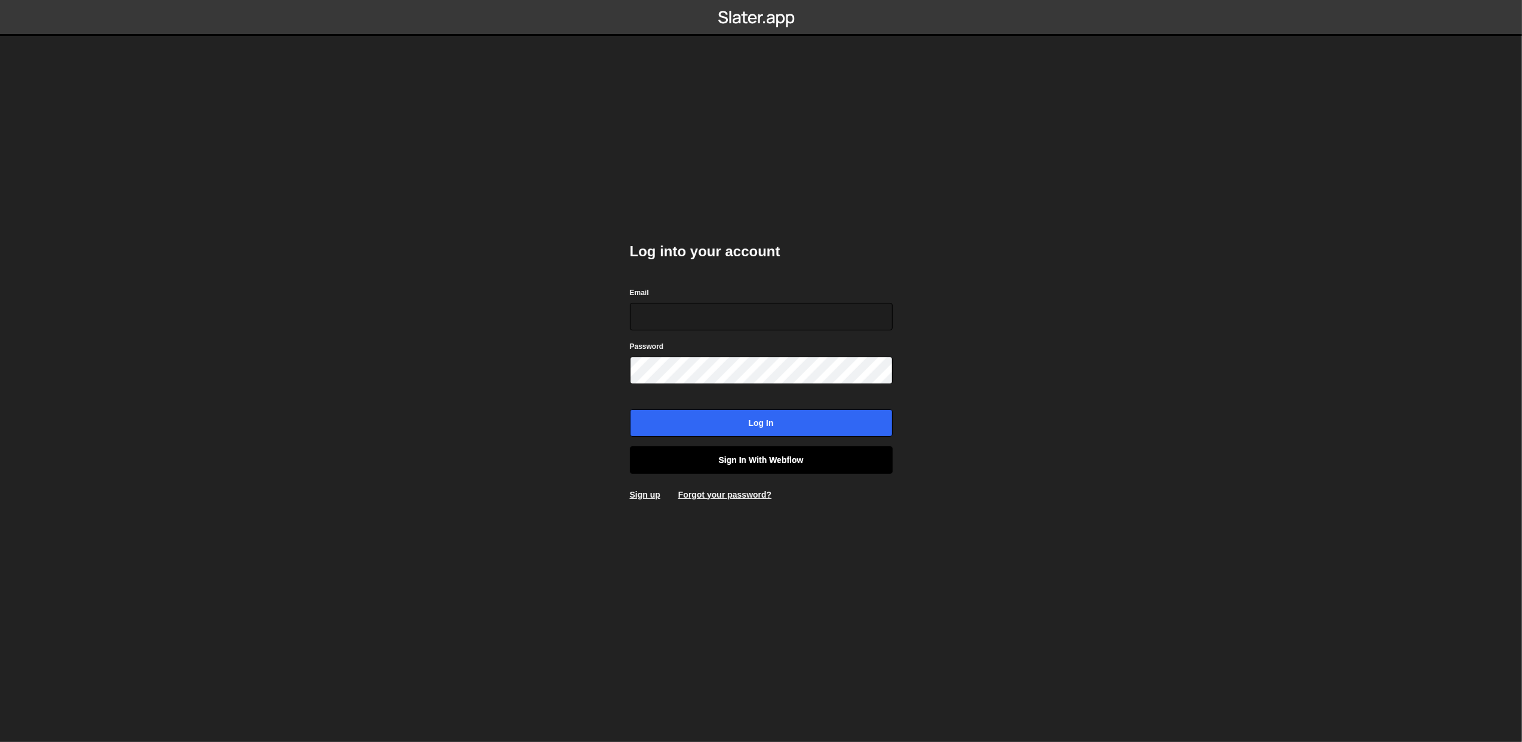
click at [724, 459] on link "Sign in with Webflow" at bounding box center [761, 459] width 263 height 27
click at [717, 457] on link "Sign in with Webflow" at bounding box center [761, 459] width 263 height 27
click at [765, 459] on link "Sign in with Webflow" at bounding box center [761, 459] width 263 height 27
click at [700, 464] on link "Sign in with Webflow" at bounding box center [761, 459] width 263 height 27
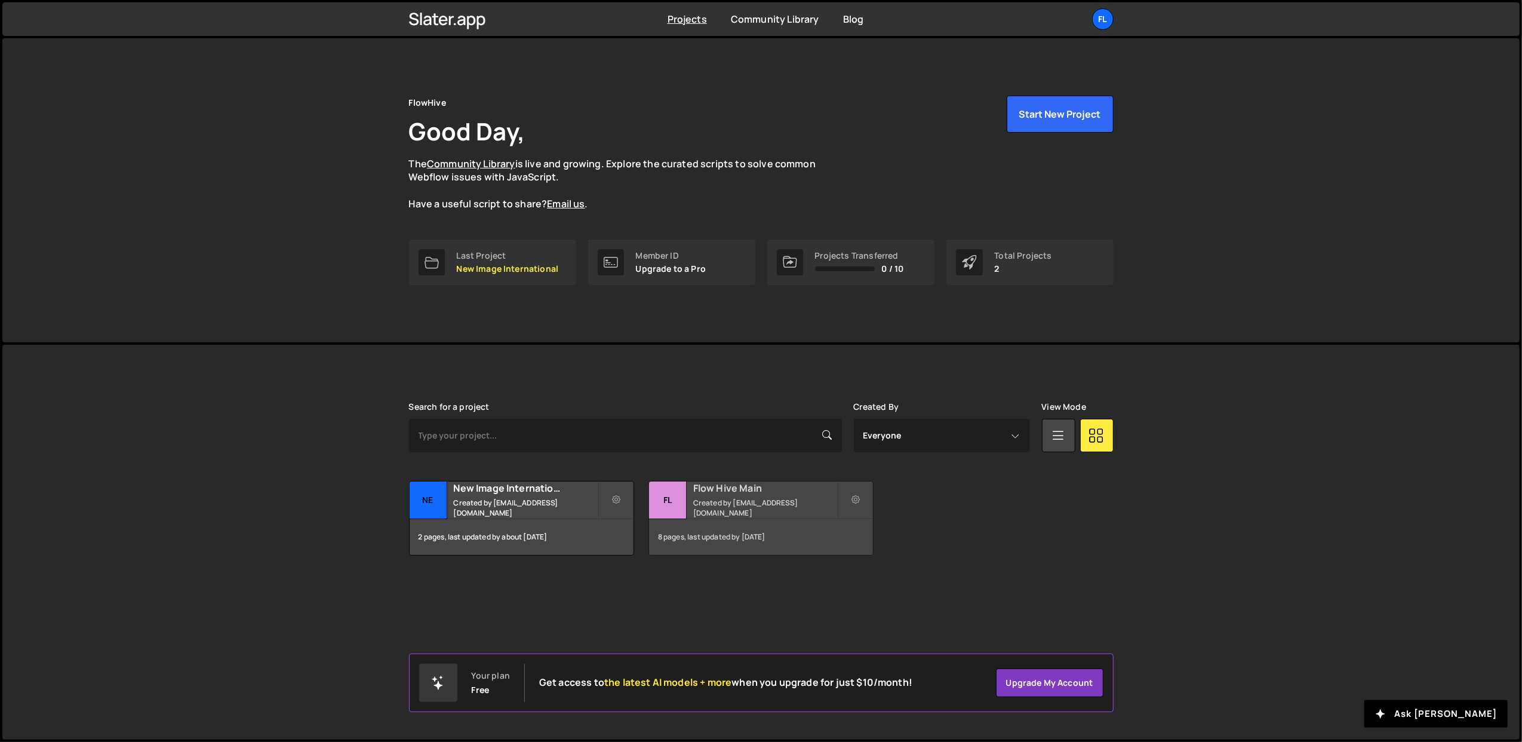
click at [777, 499] on div "Flow Hive Main Created by office@ognjenm.me" at bounding box center [761, 499] width 224 height 37
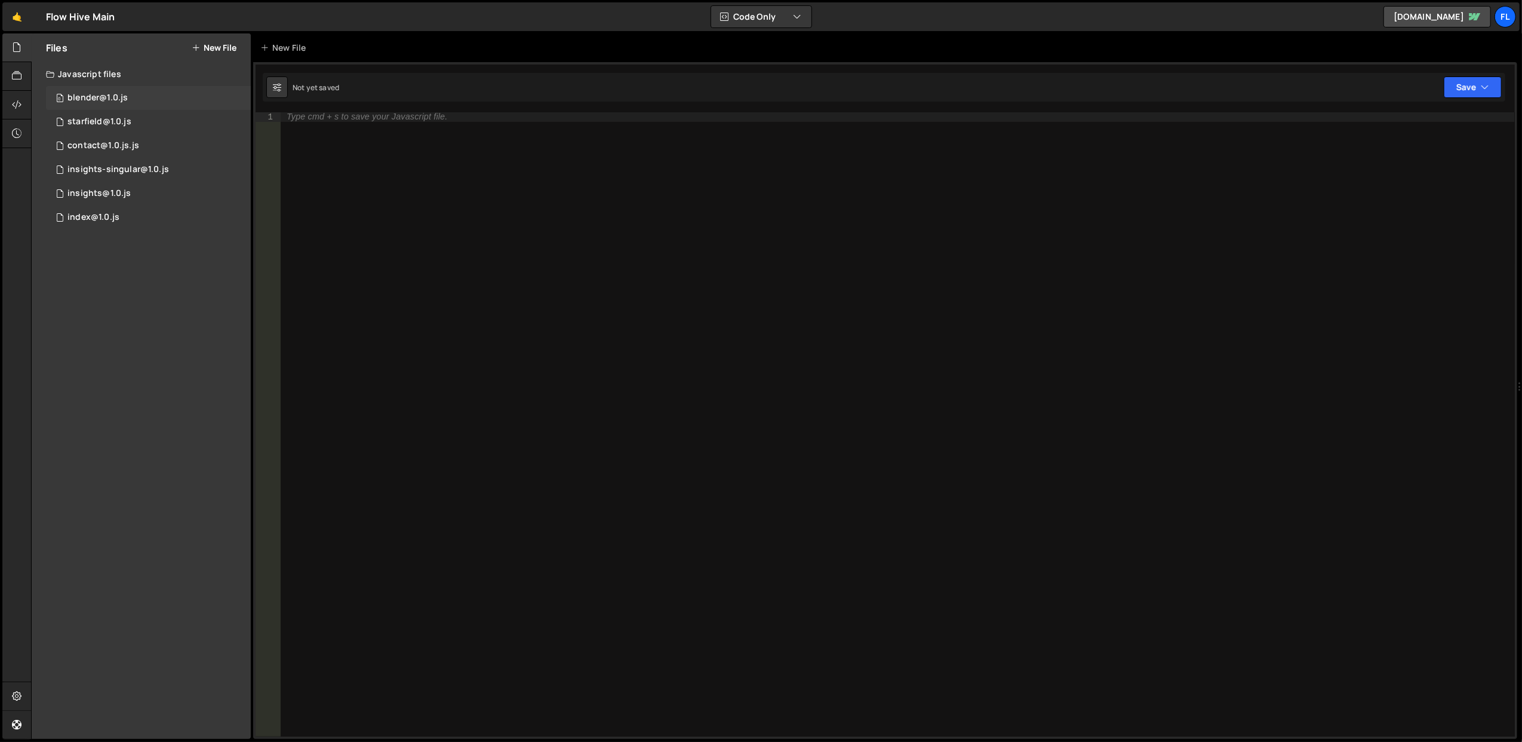
click at [82, 91] on div "0 blender@1.0.js 0" at bounding box center [148, 98] width 205 height 24
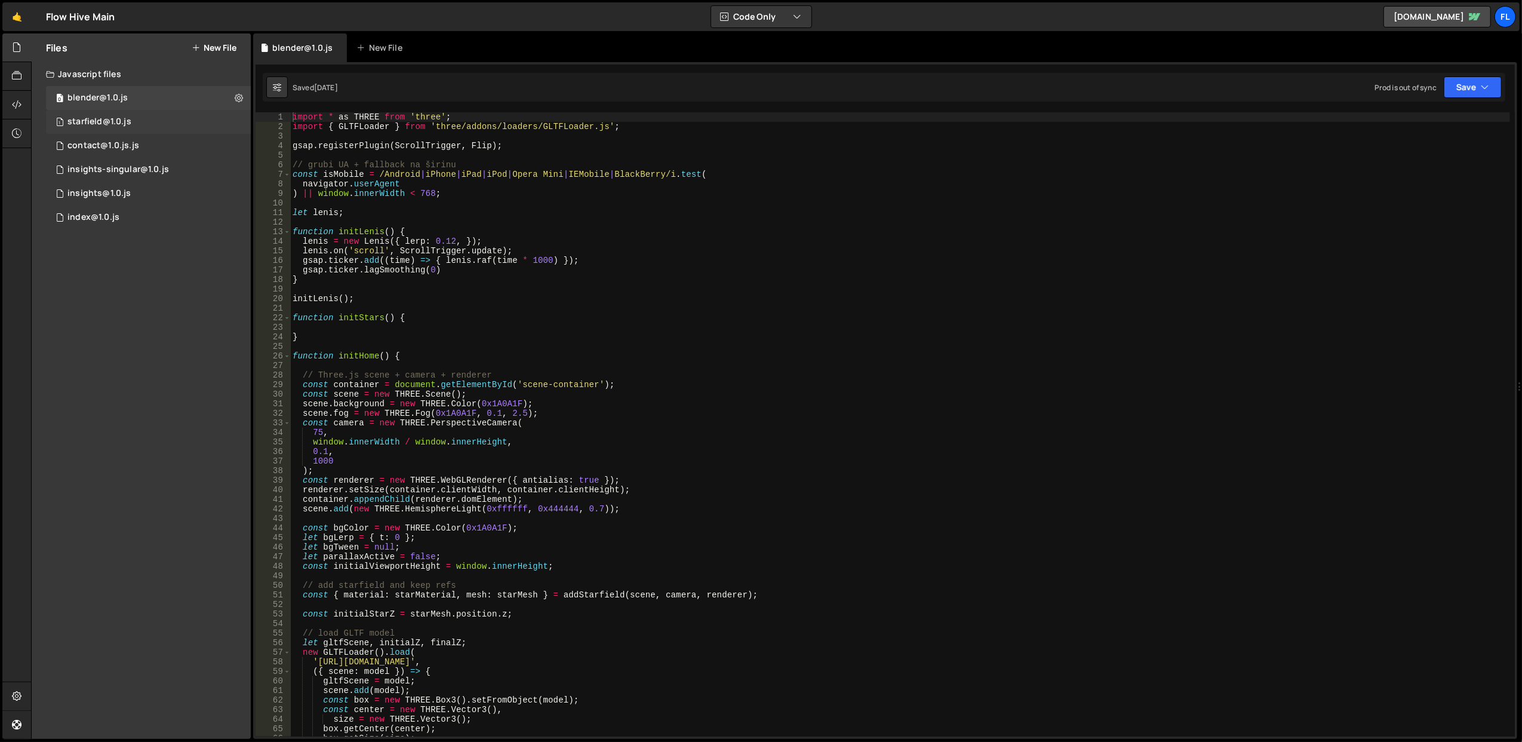
scroll to position [14909, 0]
click at [146, 120] on div "1 starfield@1.0.js 0" at bounding box center [148, 122] width 205 height 24
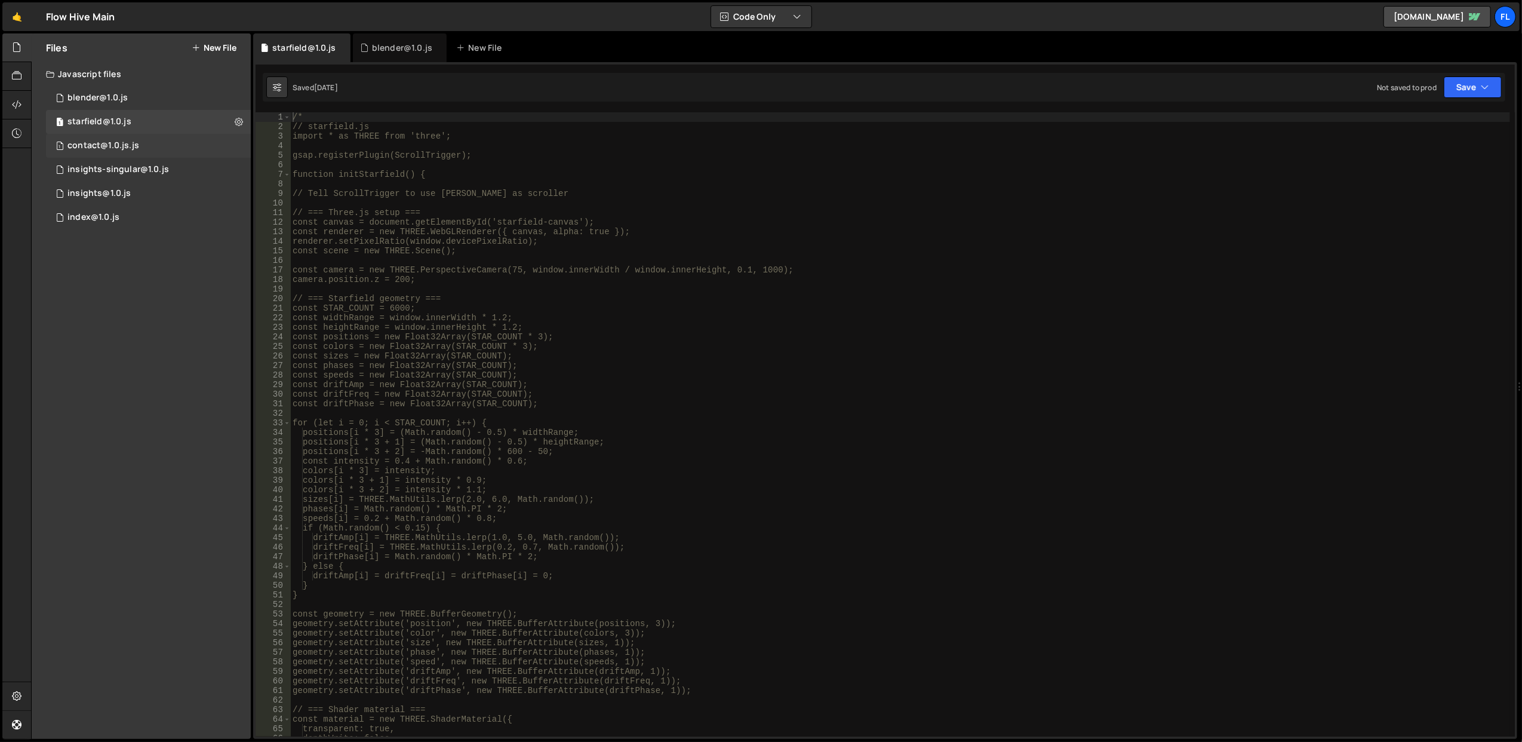
click at [153, 151] on div "1 contact@1.0.js.js 0" at bounding box center [148, 146] width 205 height 24
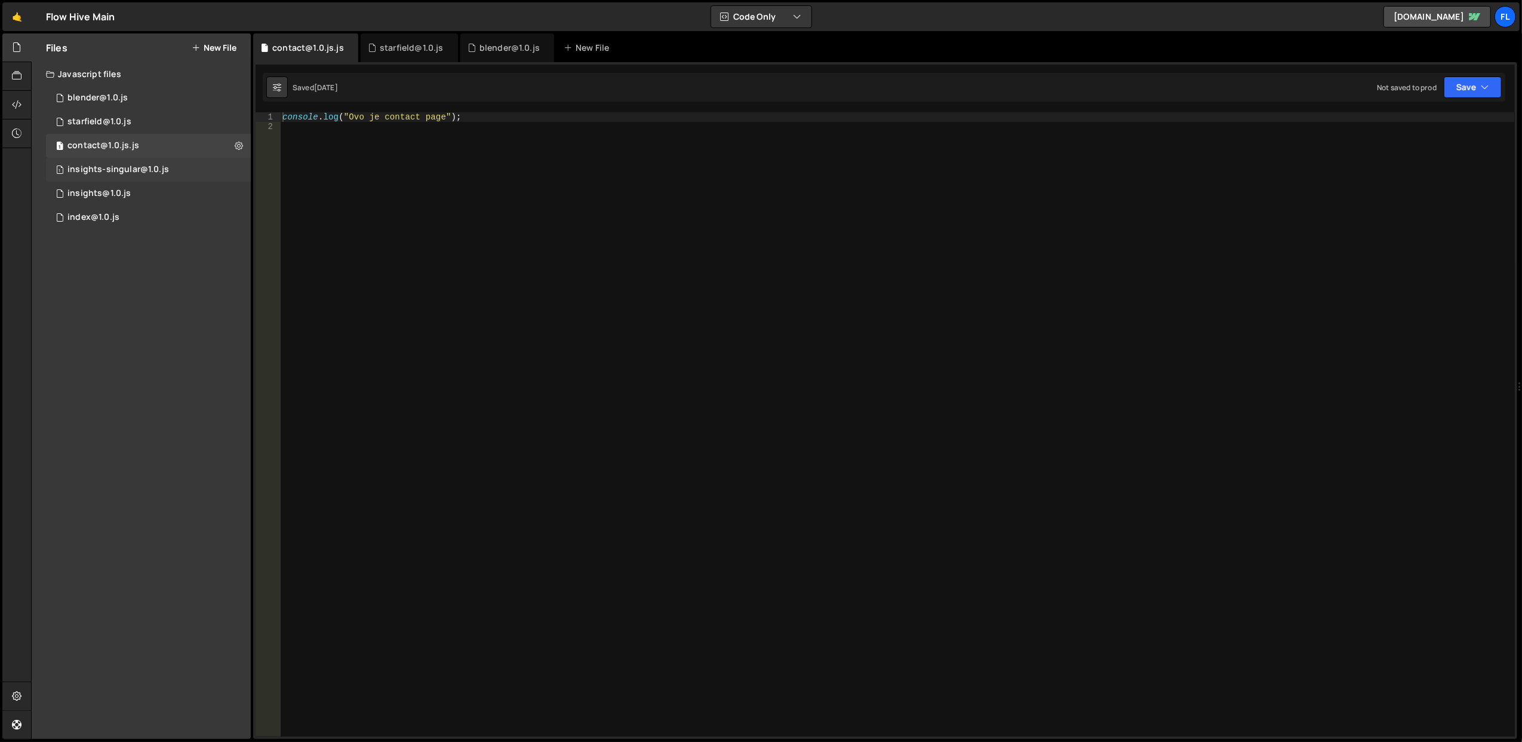
click at [155, 165] on div "insights-singular@1.0.js" at bounding box center [118, 169] width 102 height 11
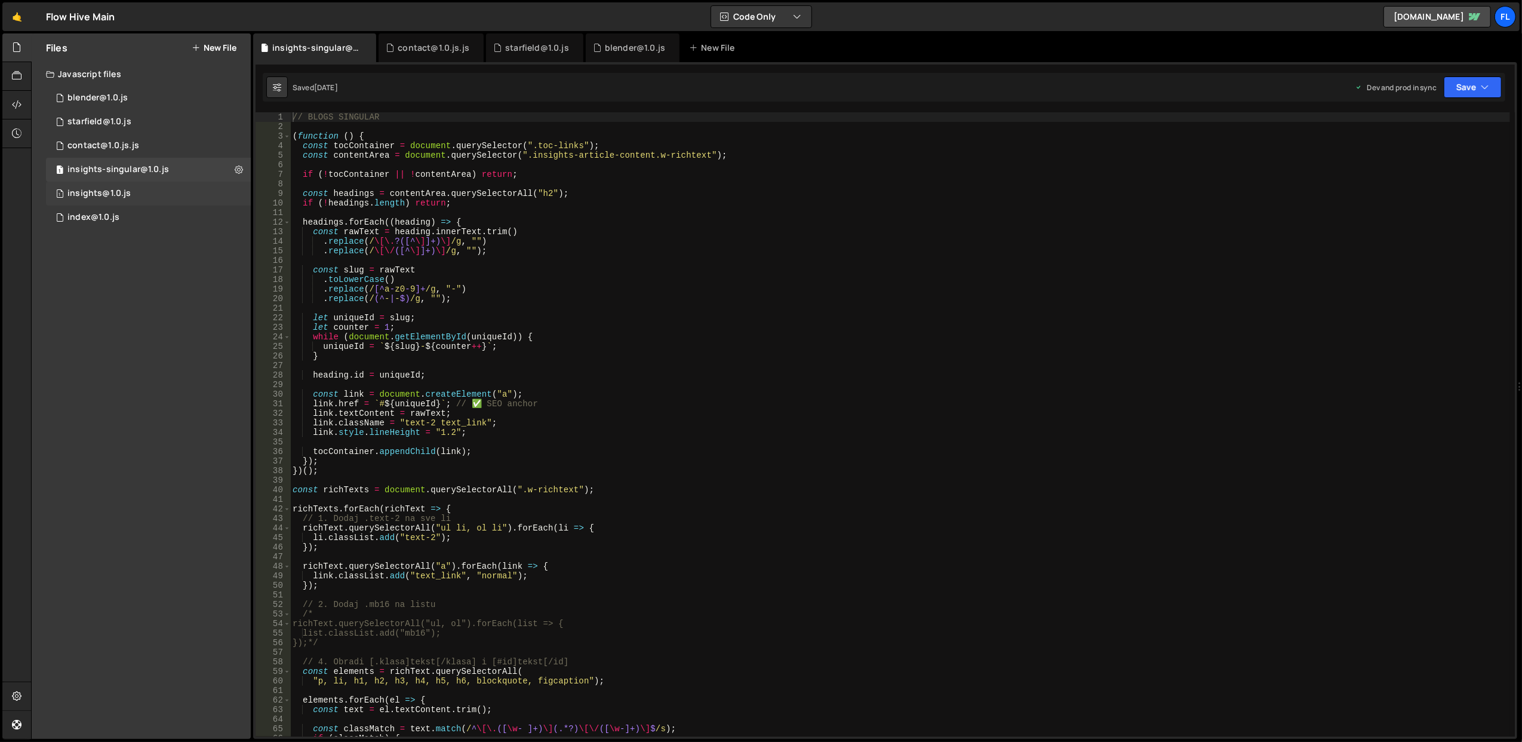
click at [154, 185] on div "1 insights@1.0.js 0" at bounding box center [148, 194] width 205 height 24
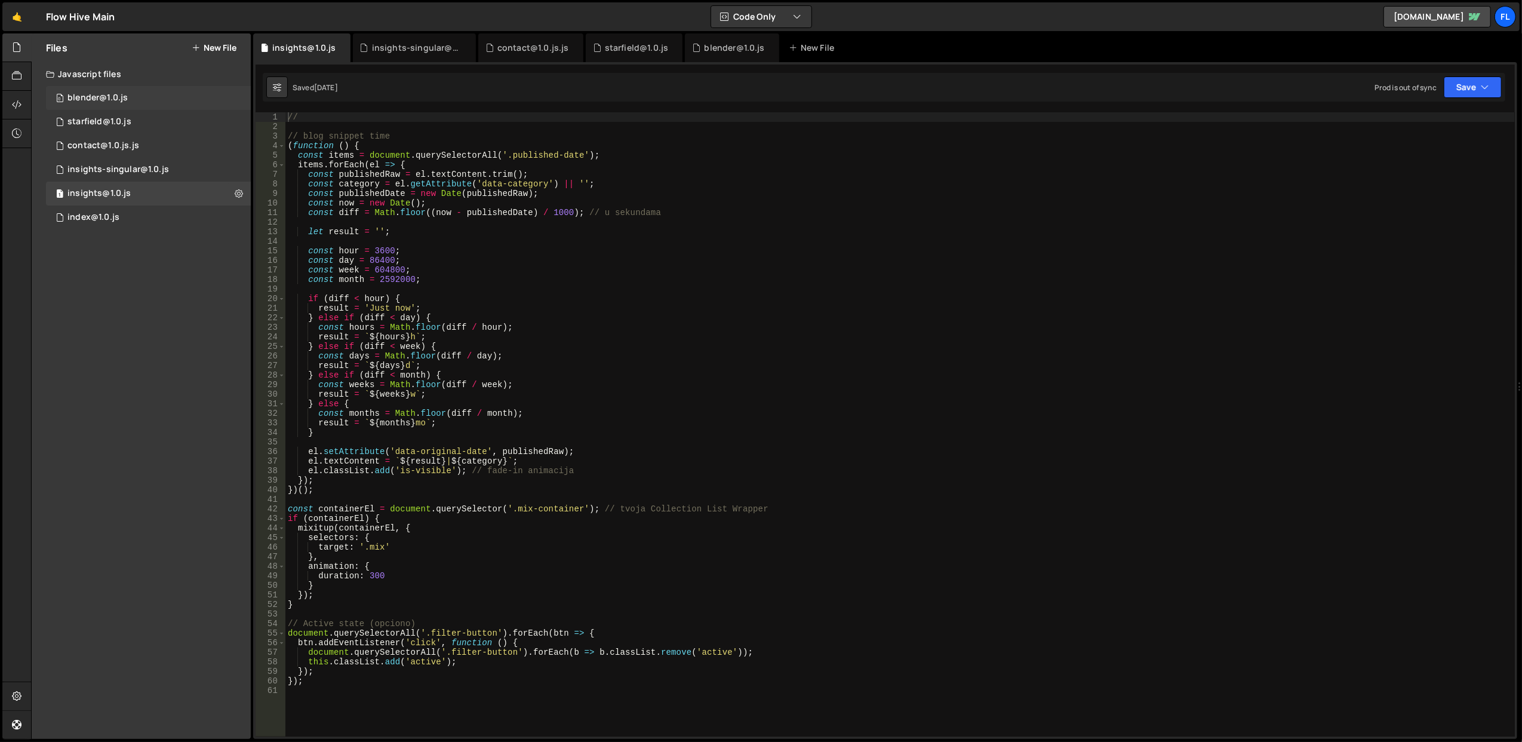
click at [149, 97] on div "0 blender@1.0.js 0" at bounding box center [148, 98] width 205 height 24
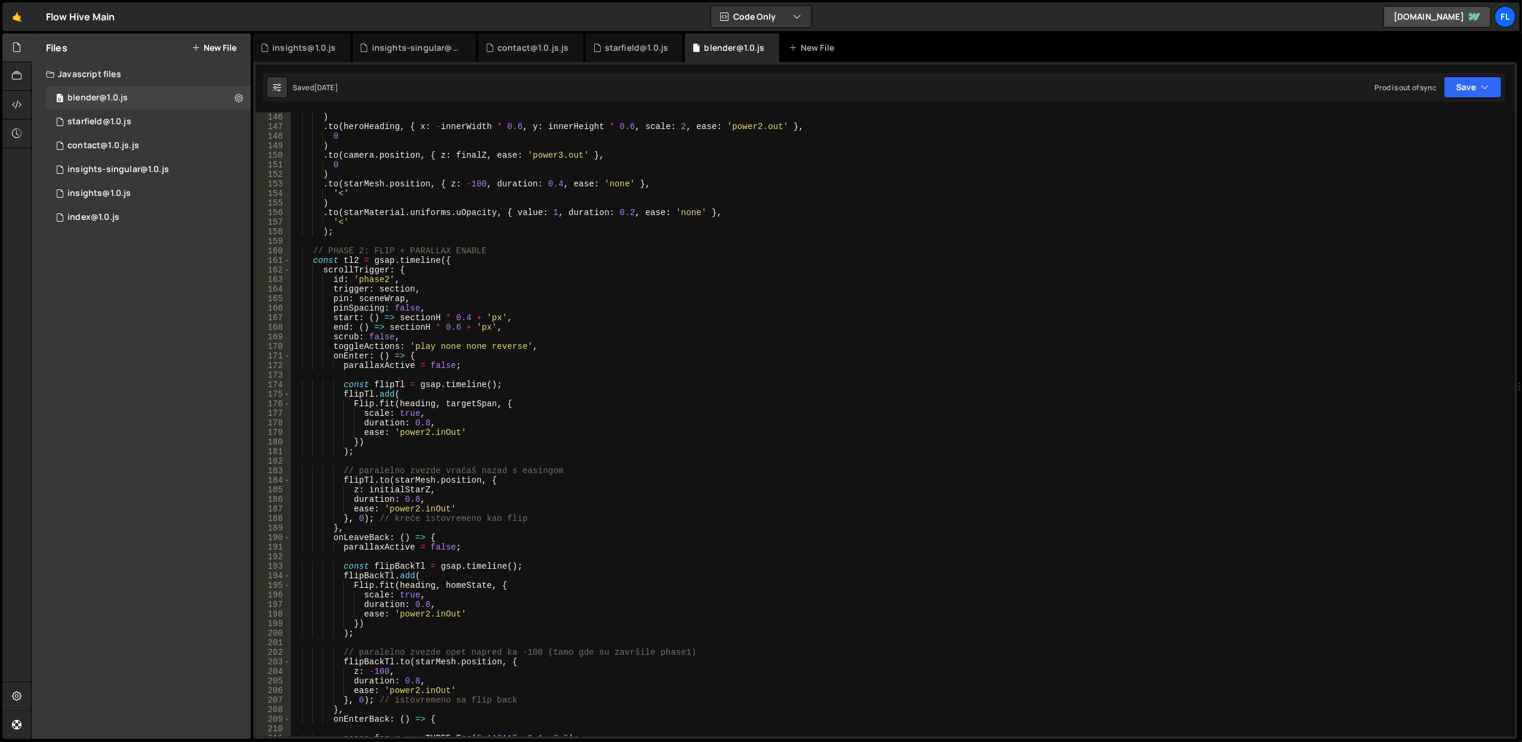
scroll to position [1385, 0]
click at [467, 325] on div ") . to ( heroHeading , { x : - innerWidth * 0.6 , y : innerHeight * 0.6 , scale…" at bounding box center [900, 434] width 1220 height 644
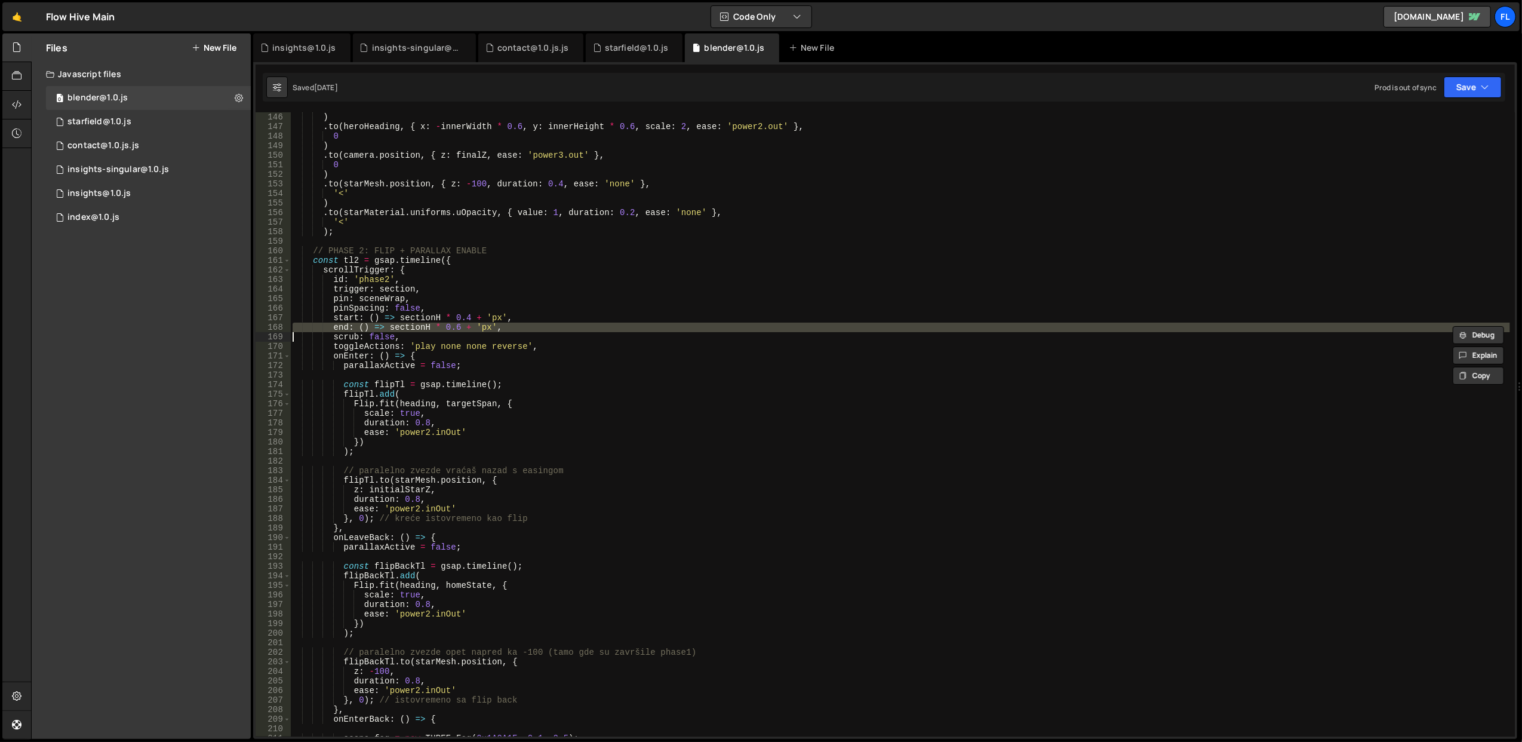
click at [474, 334] on div ") . to ( heroHeading , { x : - innerWidth * 0.6 , y : innerHeight * 0.6 , scale…" at bounding box center [900, 434] width 1220 height 644
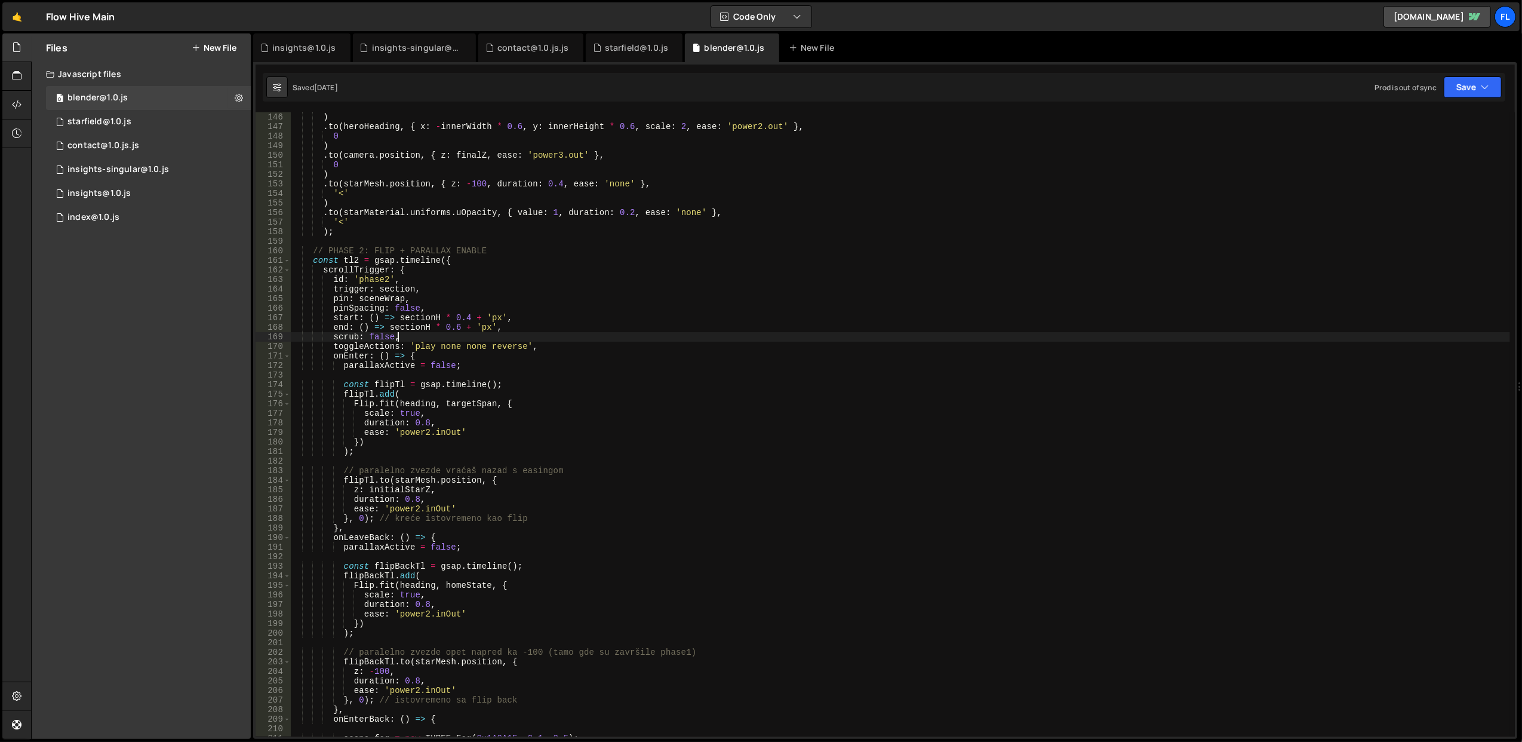
click at [474, 334] on div ") . to ( heroHeading , { x : - innerWidth * 0.6 , y : innerHeight * 0.6 , scale…" at bounding box center [900, 434] width 1220 height 644
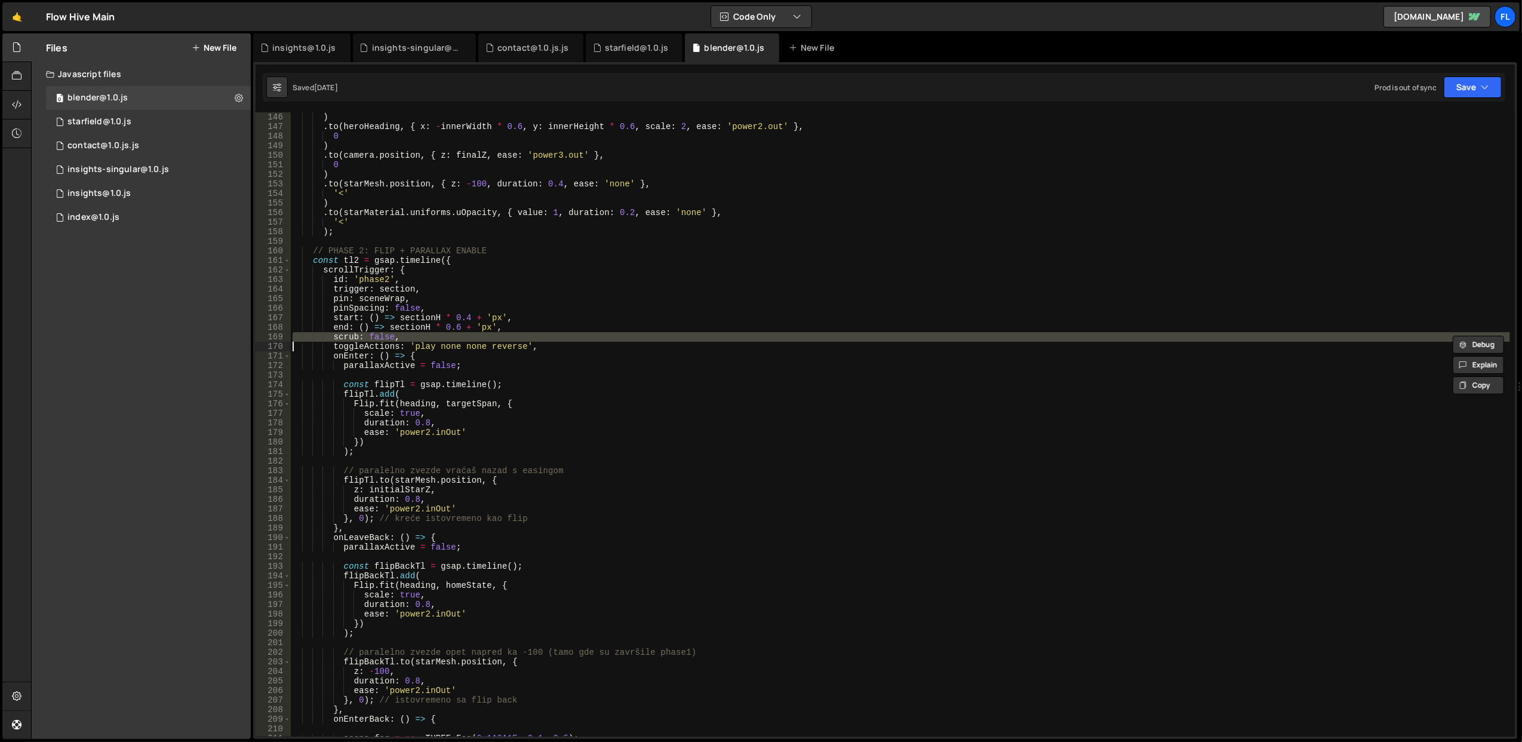
click at [474, 334] on div ") . to ( heroHeading , { x : - innerWidth * 0.6 , y : innerHeight * 0.6 , scale…" at bounding box center [900, 424] width 1220 height 624
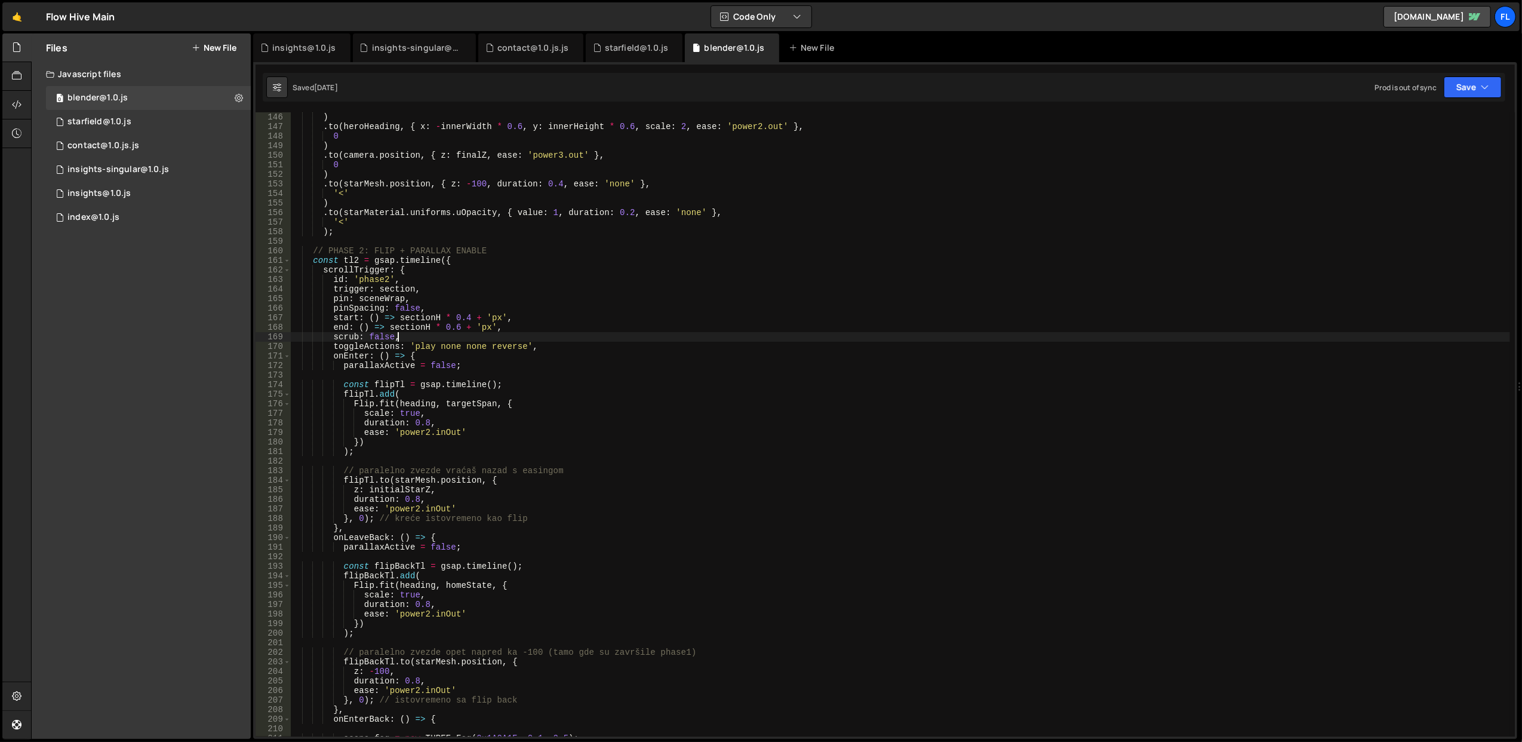
click at [474, 334] on div ") . to ( heroHeading , { x : - innerWidth * 0.6 , y : innerHeight * 0.6 , scale…" at bounding box center [900, 434] width 1220 height 644
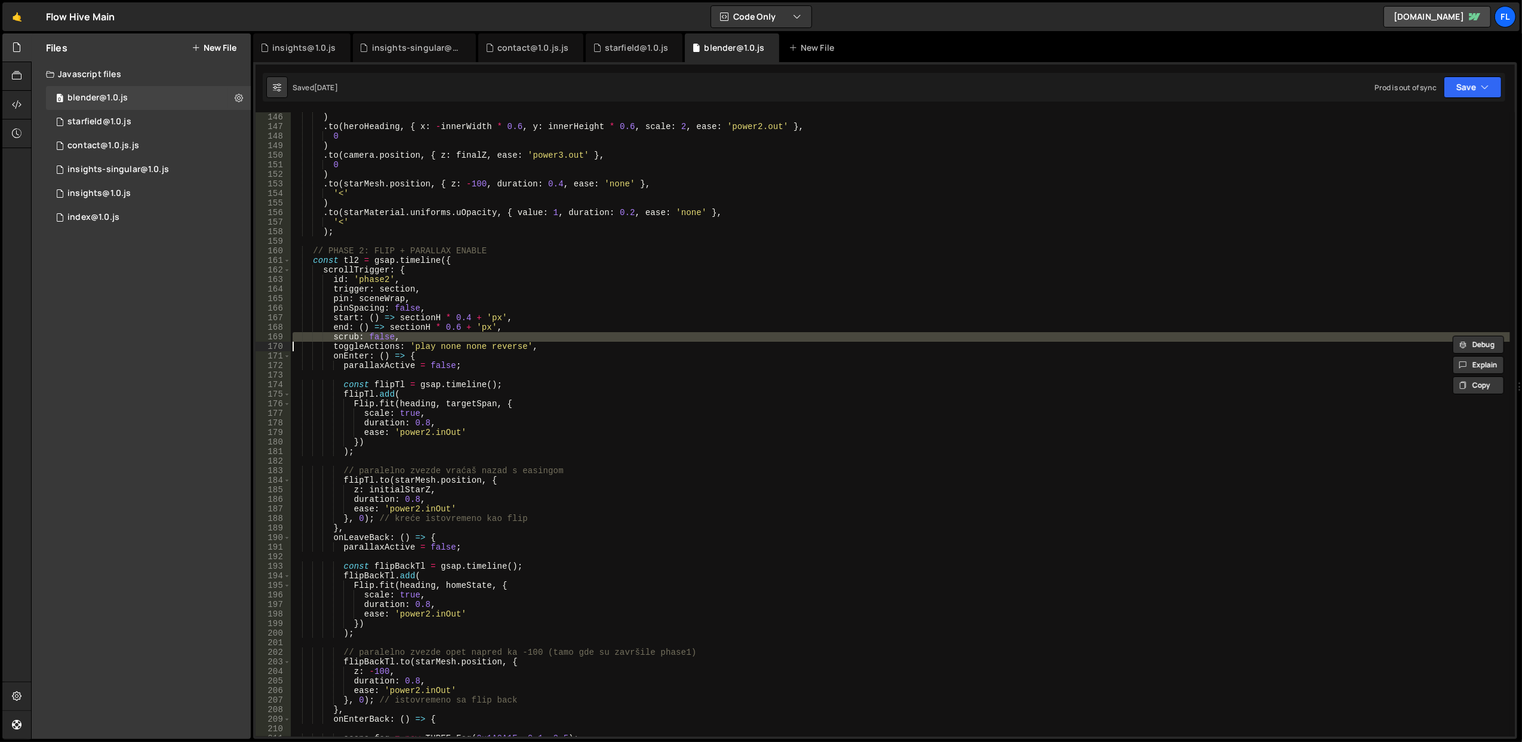
click at [474, 334] on div ") . to ( heroHeading , { x : - innerWidth * 0.6 , y : innerHeight * 0.6 , scale…" at bounding box center [900, 434] width 1220 height 644
click at [474, 334] on div ") . to ( heroHeading , { x : - innerWidth * 0.6 , y : innerHeight * 0.6 , scale…" at bounding box center [900, 424] width 1220 height 624
click at [474, 334] on div ") . to ( heroHeading , { x : - innerWidth * 0.6 , y : innerHeight * 0.6 , scale…" at bounding box center [900, 434] width 1220 height 644
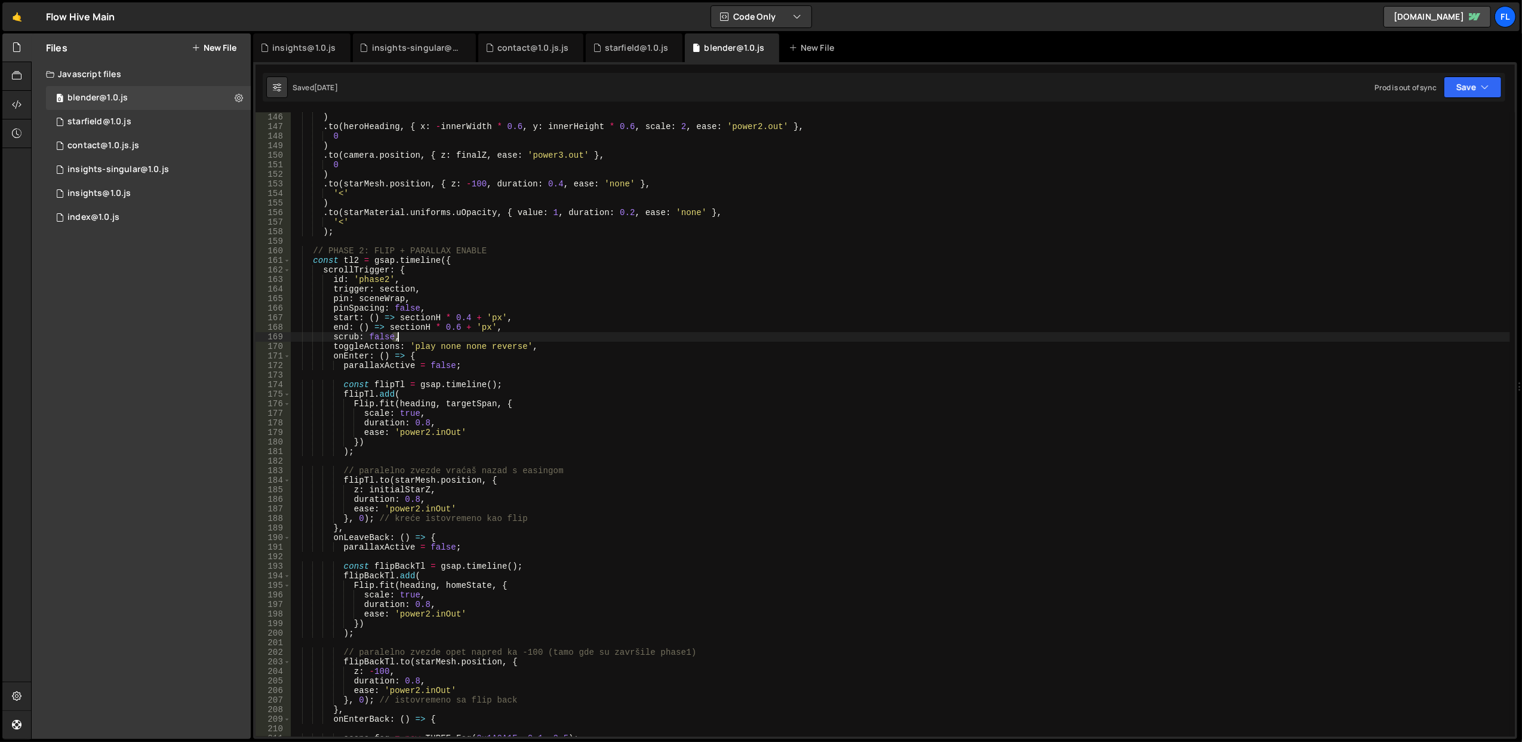
click at [474, 334] on div ") . to ( heroHeading , { x : - innerWidth * 0.6 , y : innerHeight * 0.6 , scale…" at bounding box center [900, 434] width 1220 height 644
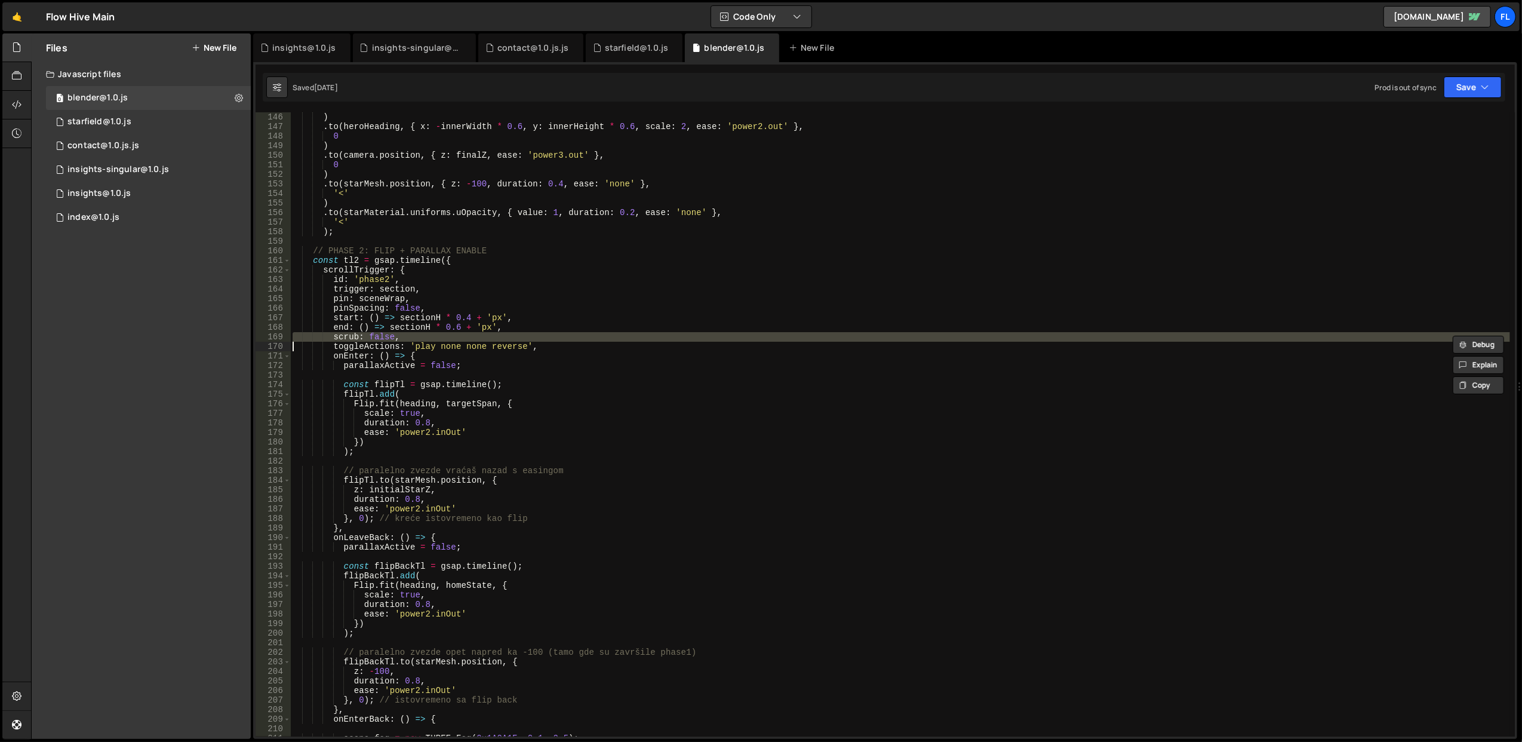
click at [474, 334] on div ") . to ( heroHeading , { x : - innerWidth * 0.6 , y : innerHeight * 0.6 , scale…" at bounding box center [900, 424] width 1220 height 624
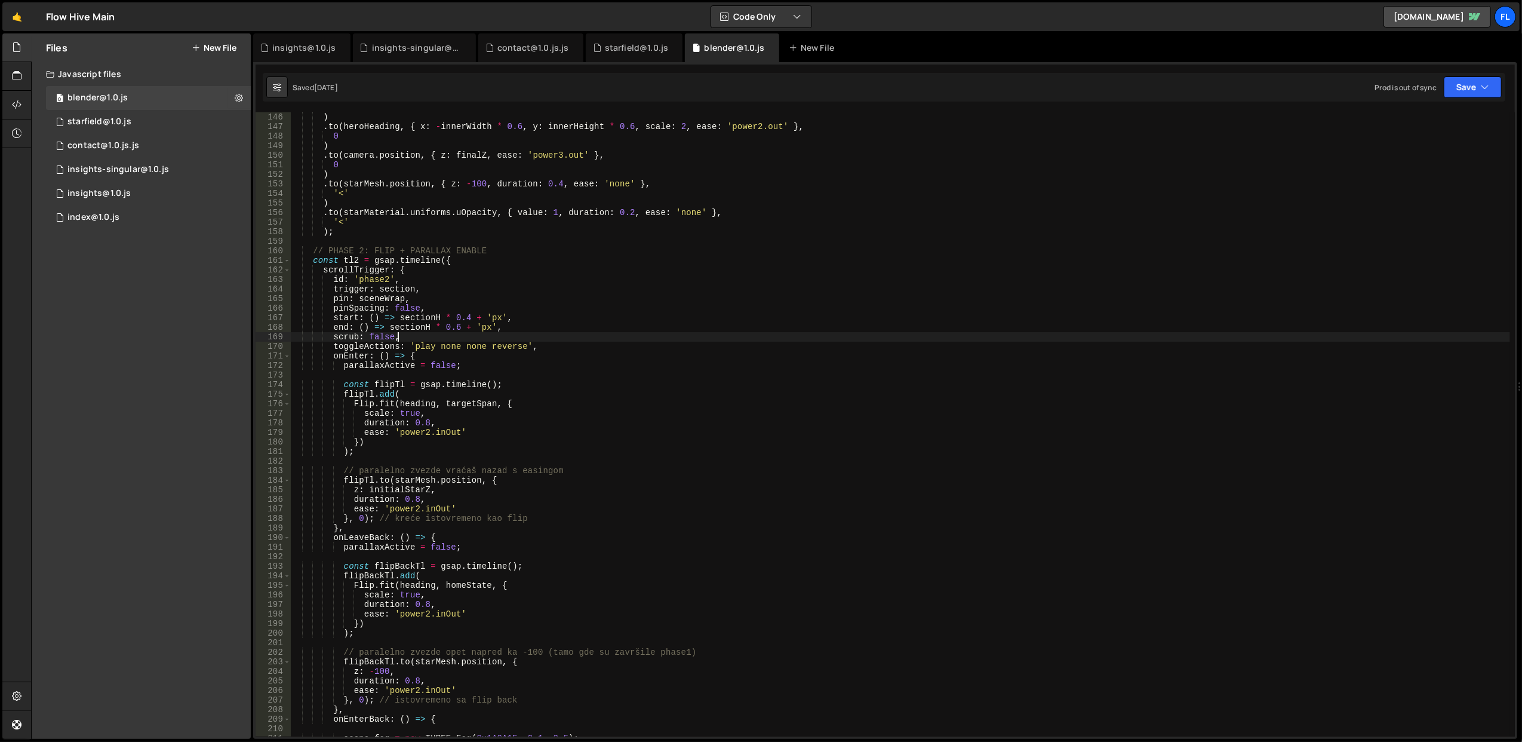
click at [474, 334] on div ") . to ( heroHeading , { x : - innerWidth * 0.6 , y : innerHeight * 0.6 , scale…" at bounding box center [900, 434] width 1220 height 644
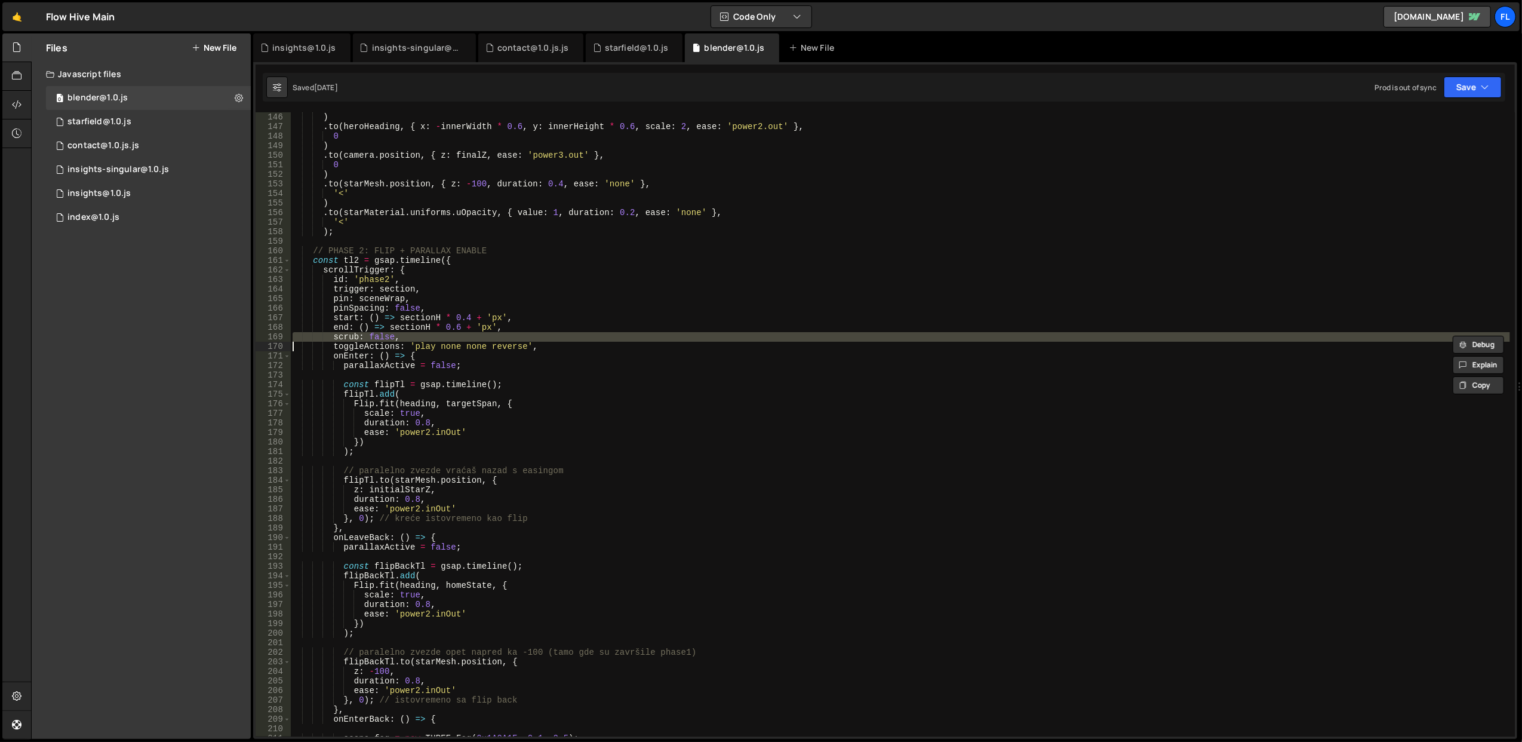
click at [474, 334] on div ") . to ( heroHeading , { x : - innerWidth * 0.6 , y : innerHeight * 0.6 , scale…" at bounding box center [900, 424] width 1220 height 624
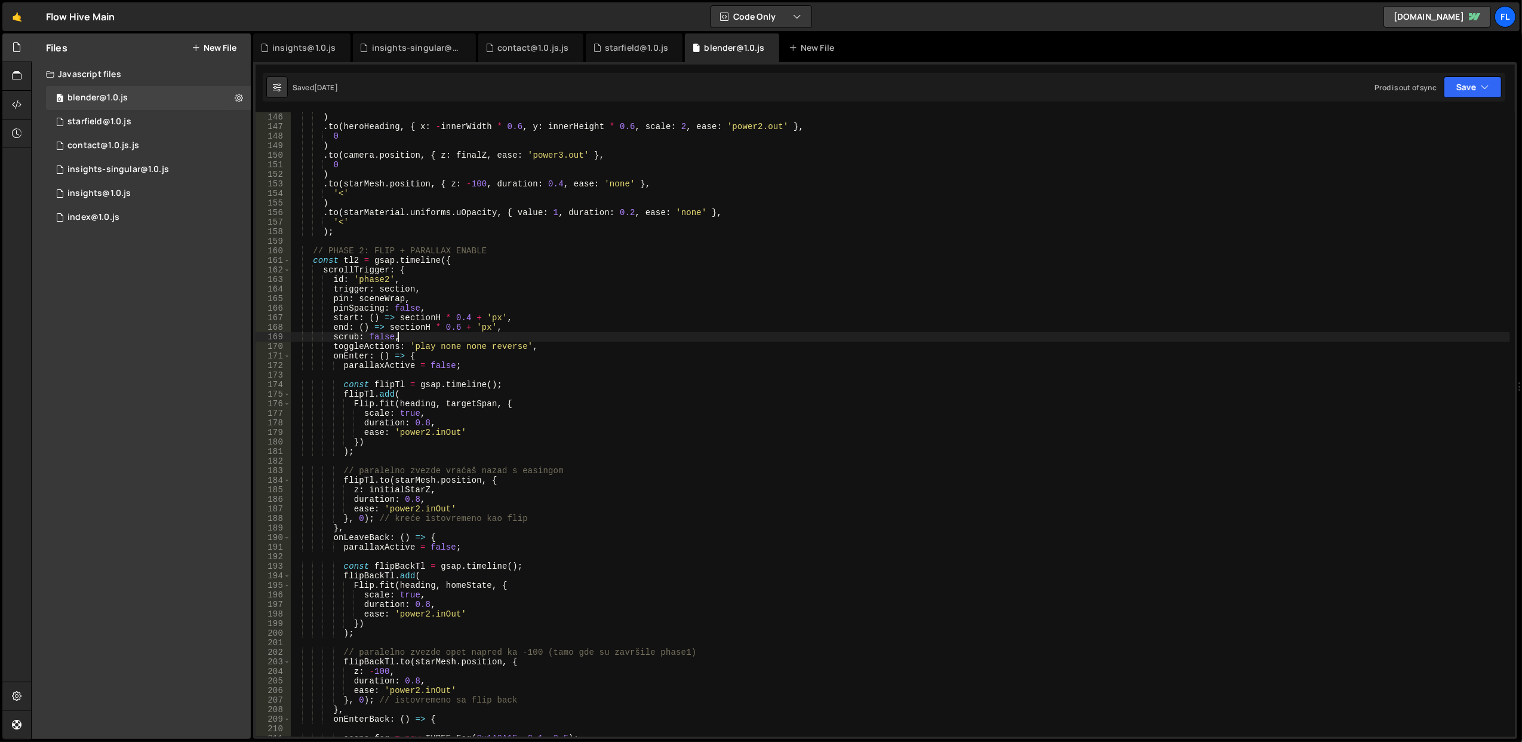
click at [474, 334] on div ") . to ( heroHeading , { x : - innerWidth * 0.6 , y : innerHeight * 0.6 , scale…" at bounding box center [900, 434] width 1220 height 644
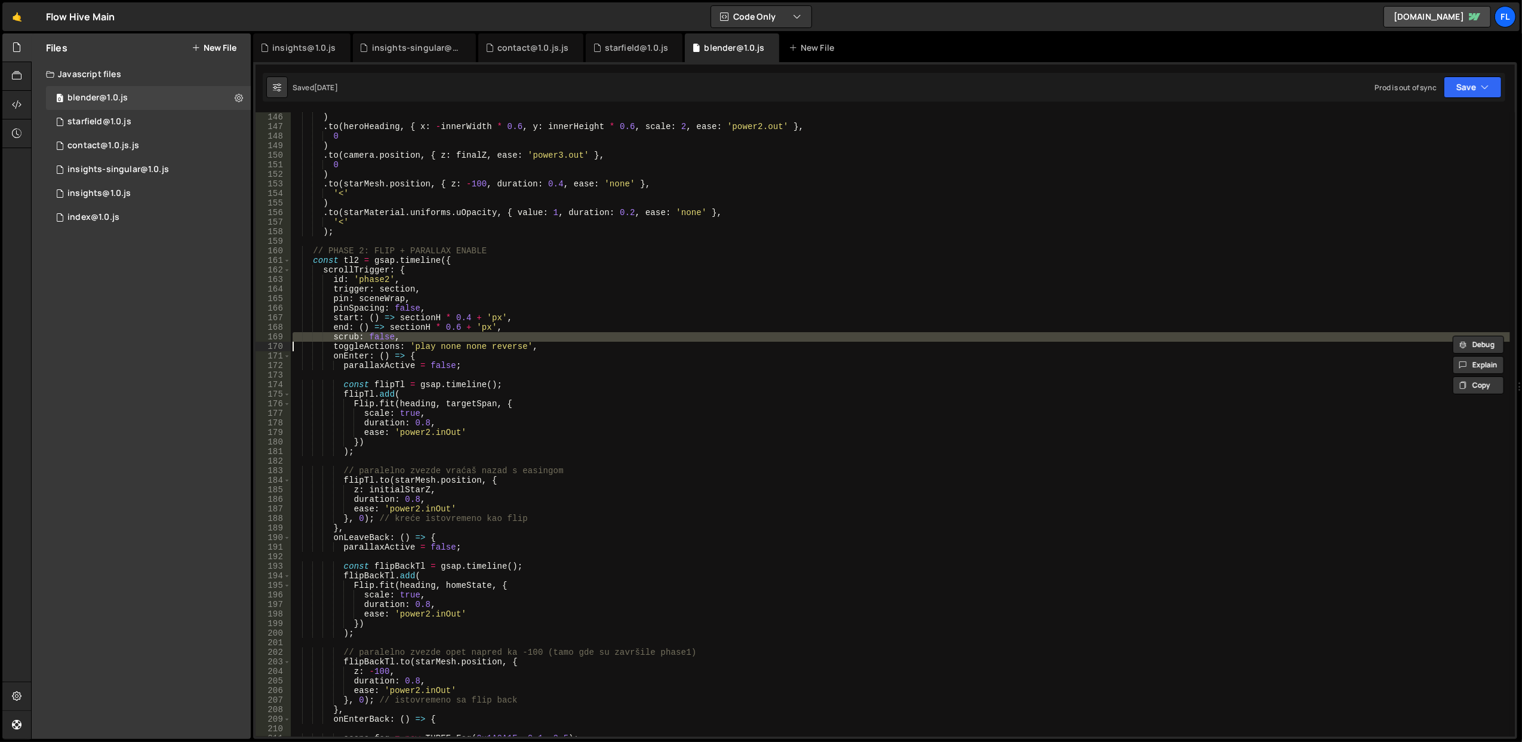
click at [474, 334] on div ") . to ( heroHeading , { x : - innerWidth * 0.6 , y : innerHeight * 0.6 , scale…" at bounding box center [900, 424] width 1220 height 624
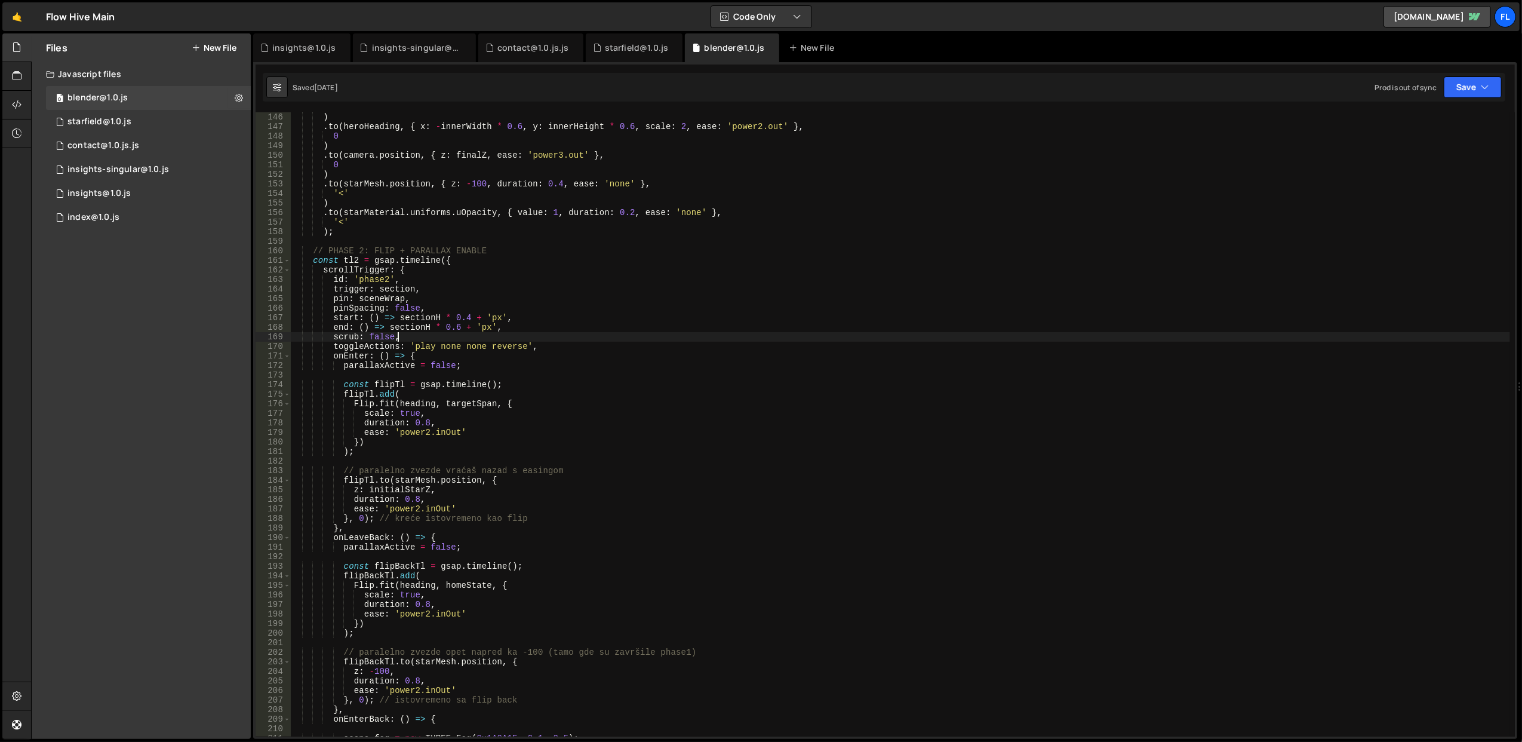
click at [474, 334] on div ") . to ( heroHeading , { x : - innerWidth * 0.6 , y : innerHeight * 0.6 , scale…" at bounding box center [900, 434] width 1220 height 644
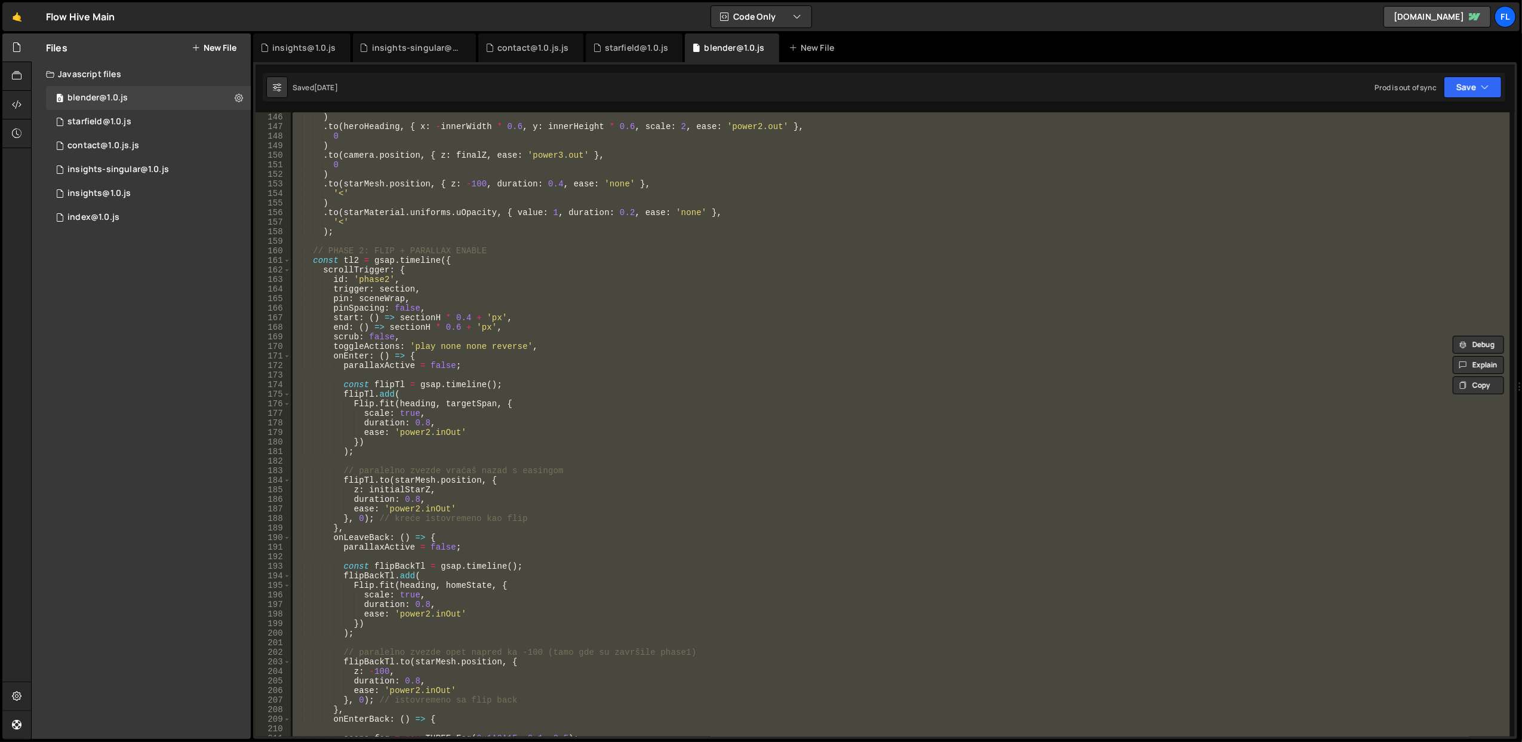
click at [474, 334] on div ") . to ( heroHeading , { x : - innerWidth * 0.6 , y : innerHeight * 0.6 , scale…" at bounding box center [900, 434] width 1220 height 644
click at [474, 334] on div ") . to ( heroHeading , { x : - innerWidth * 0.6 , y : innerHeight * 0.6 , scale…" at bounding box center [900, 424] width 1220 height 624
click at [474, 334] on div ") . to ( heroHeading , { x : - innerWidth * 0.6 , y : innerHeight * 0.6 , scale…" at bounding box center [900, 434] width 1220 height 644
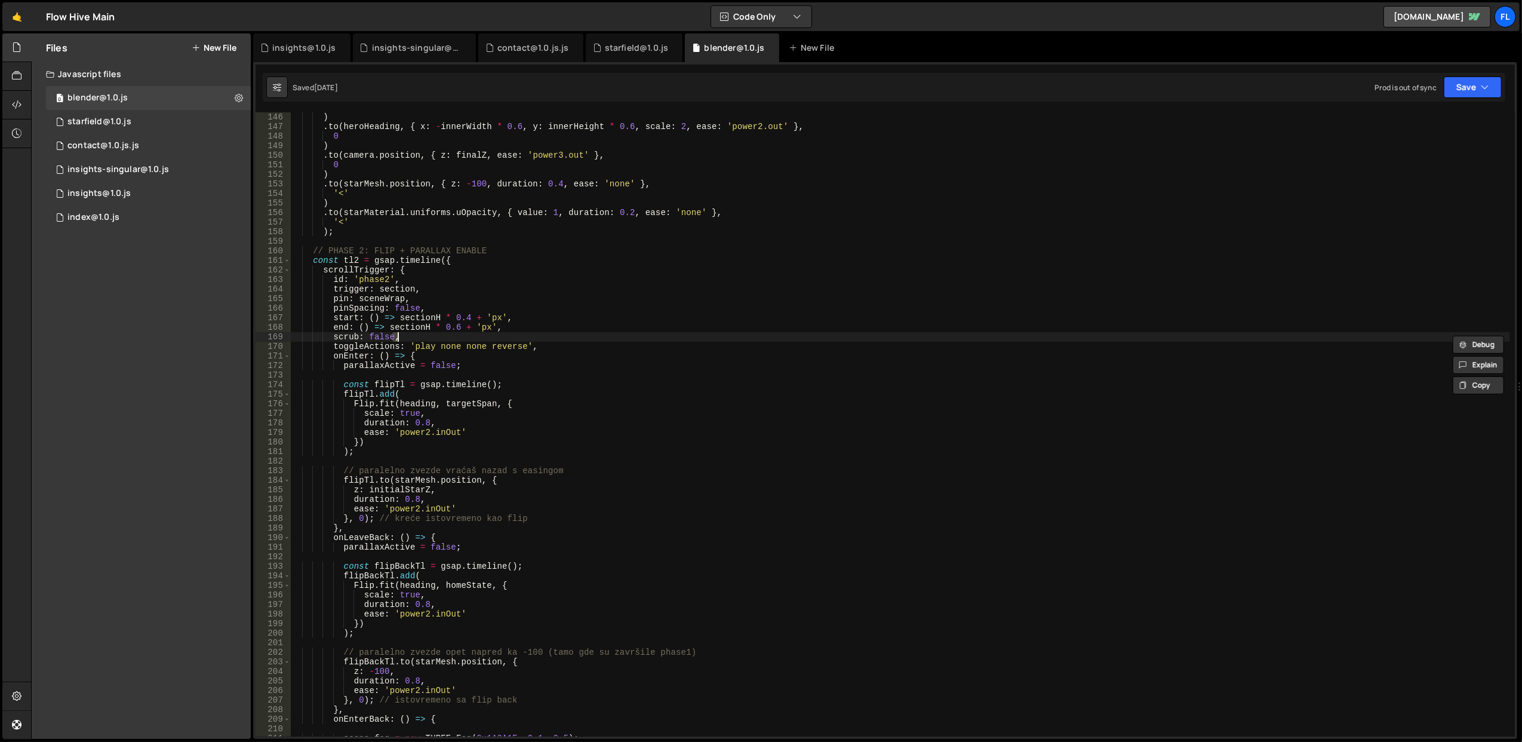
click at [474, 334] on div ") . to ( heroHeading , { x : - innerWidth * 0.6 , y : innerHeight * 0.6 , scale…" at bounding box center [900, 424] width 1220 height 624
click at [474, 334] on div ") . to ( heroHeading , { x : - innerWidth * 0.6 , y : innerHeight * 0.6 , scale…" at bounding box center [900, 434] width 1220 height 644
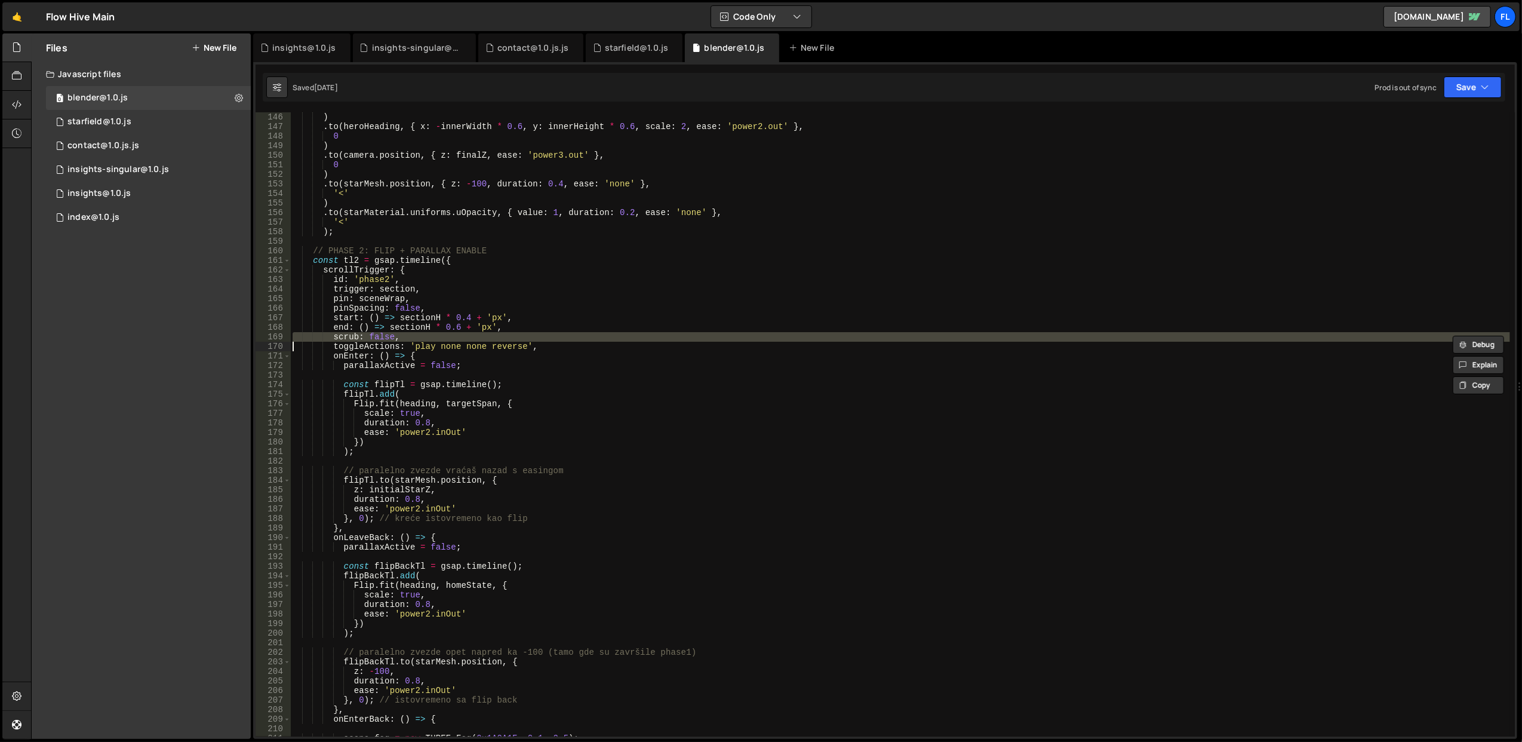
click at [474, 334] on div ") . to ( heroHeading , { x : - innerWidth * 0.6 , y : innerHeight * 0.6 , scale…" at bounding box center [900, 434] width 1220 height 644
click at [474, 334] on div ") . to ( heroHeading , { x : - innerWidth * 0.6 , y : innerHeight * 0.6 , scale…" at bounding box center [900, 424] width 1220 height 624
click at [474, 334] on div ") . to ( heroHeading , { x : - innerWidth * 0.6 , y : innerHeight * 0.6 , scale…" at bounding box center [900, 434] width 1220 height 644
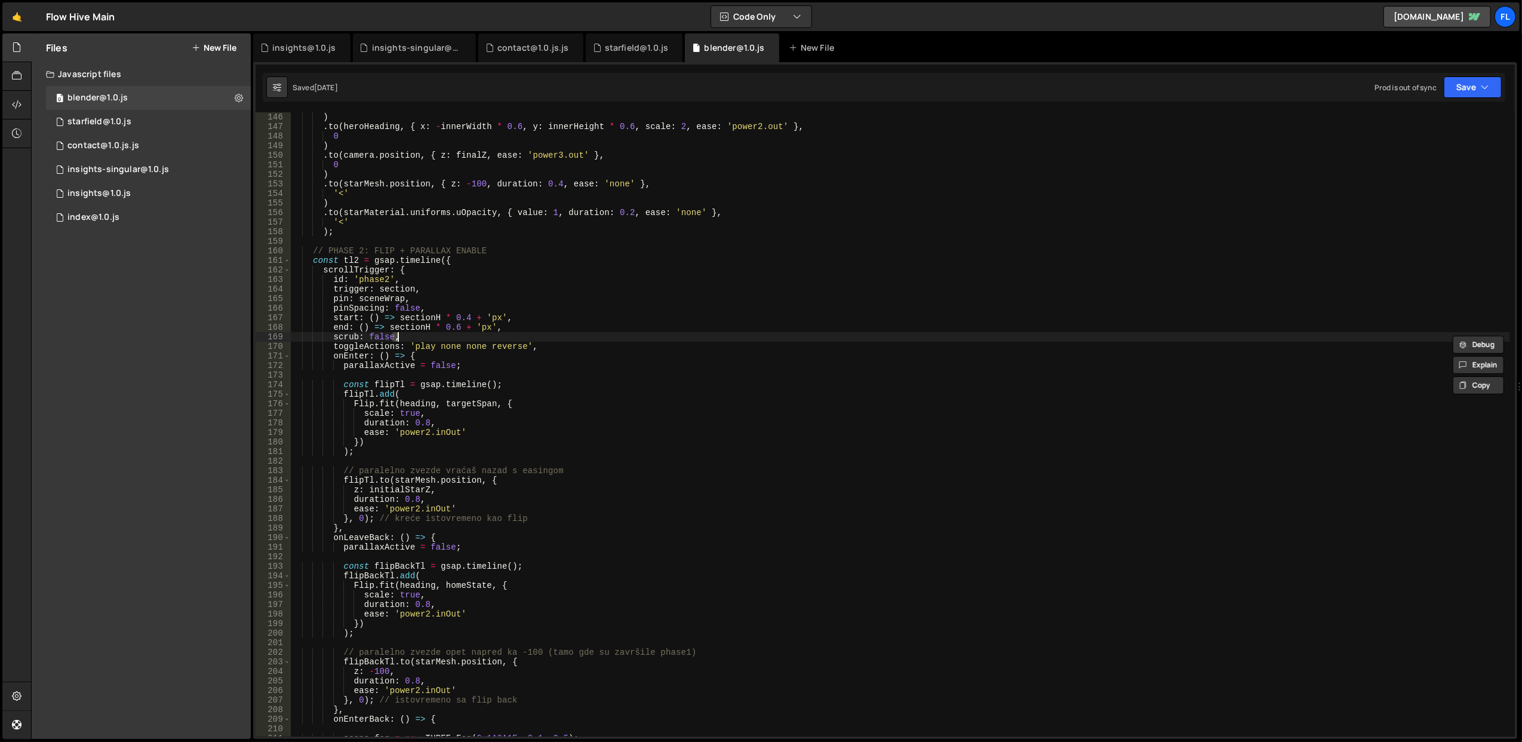
click at [474, 334] on div ") . to ( heroHeading , { x : - innerWidth * 0.6 , y : innerHeight * 0.6 , scale…" at bounding box center [900, 434] width 1220 height 644
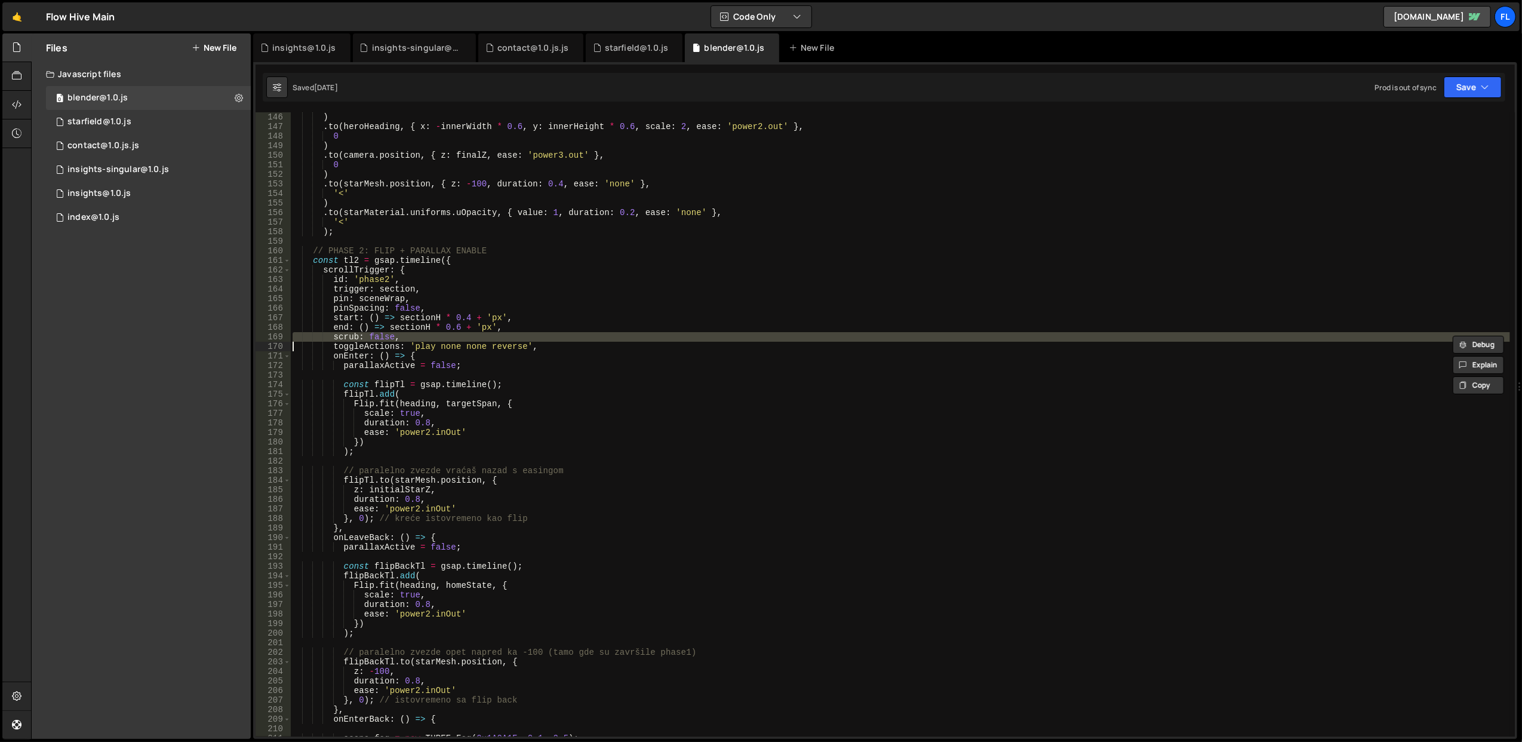
click at [474, 334] on div ") . to ( heroHeading , { x : - innerWidth * 0.6 , y : innerHeight * 0.6 , scale…" at bounding box center [900, 424] width 1220 height 624
click at [474, 334] on div ") . to ( heroHeading , { x : - innerWidth * 0.6 , y : innerHeight * 0.6 , scale…" at bounding box center [900, 434] width 1220 height 644
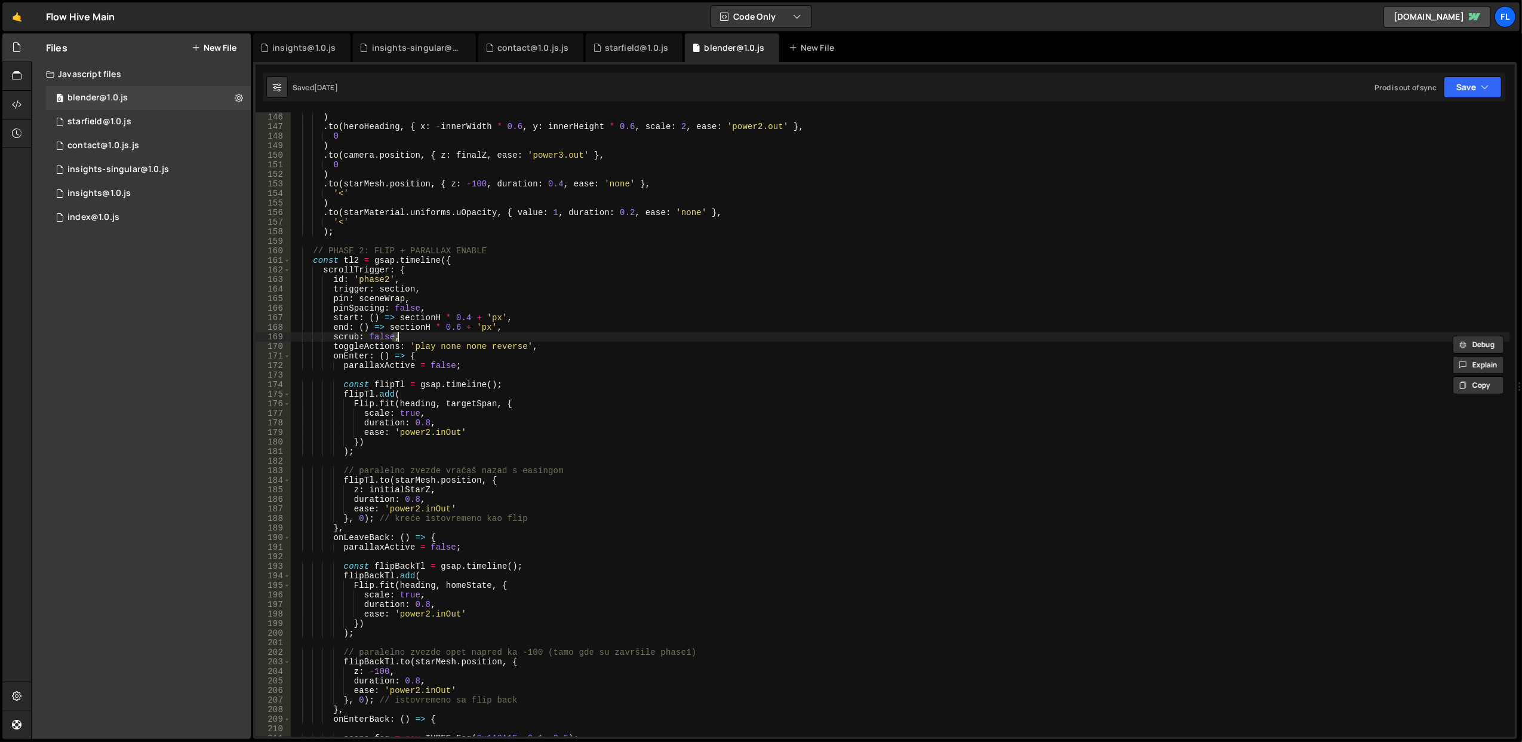
click at [474, 334] on div ") . to ( heroHeading , { x : - innerWidth * 0.6 , y : innerHeight * 0.6 , scale…" at bounding box center [900, 434] width 1220 height 644
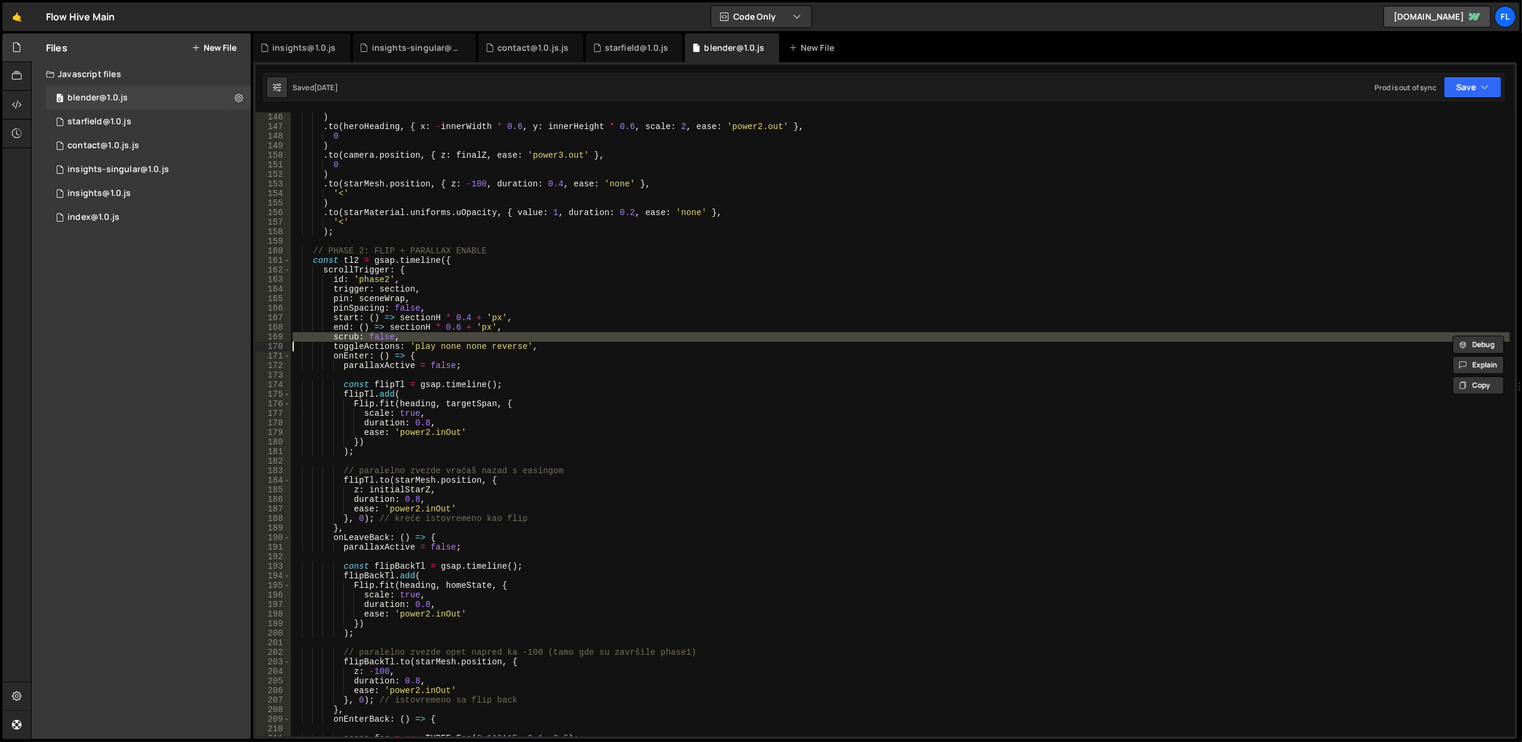
click at [474, 334] on div ") . to ( heroHeading , { x : - innerWidth * 0.6 , y : innerHeight * 0.6 , scale…" at bounding box center [900, 424] width 1220 height 624
click at [474, 334] on div ") . to ( heroHeading , { x : - innerWidth * 0.6 , y : innerHeight * 0.6 , scale…" at bounding box center [900, 434] width 1220 height 644
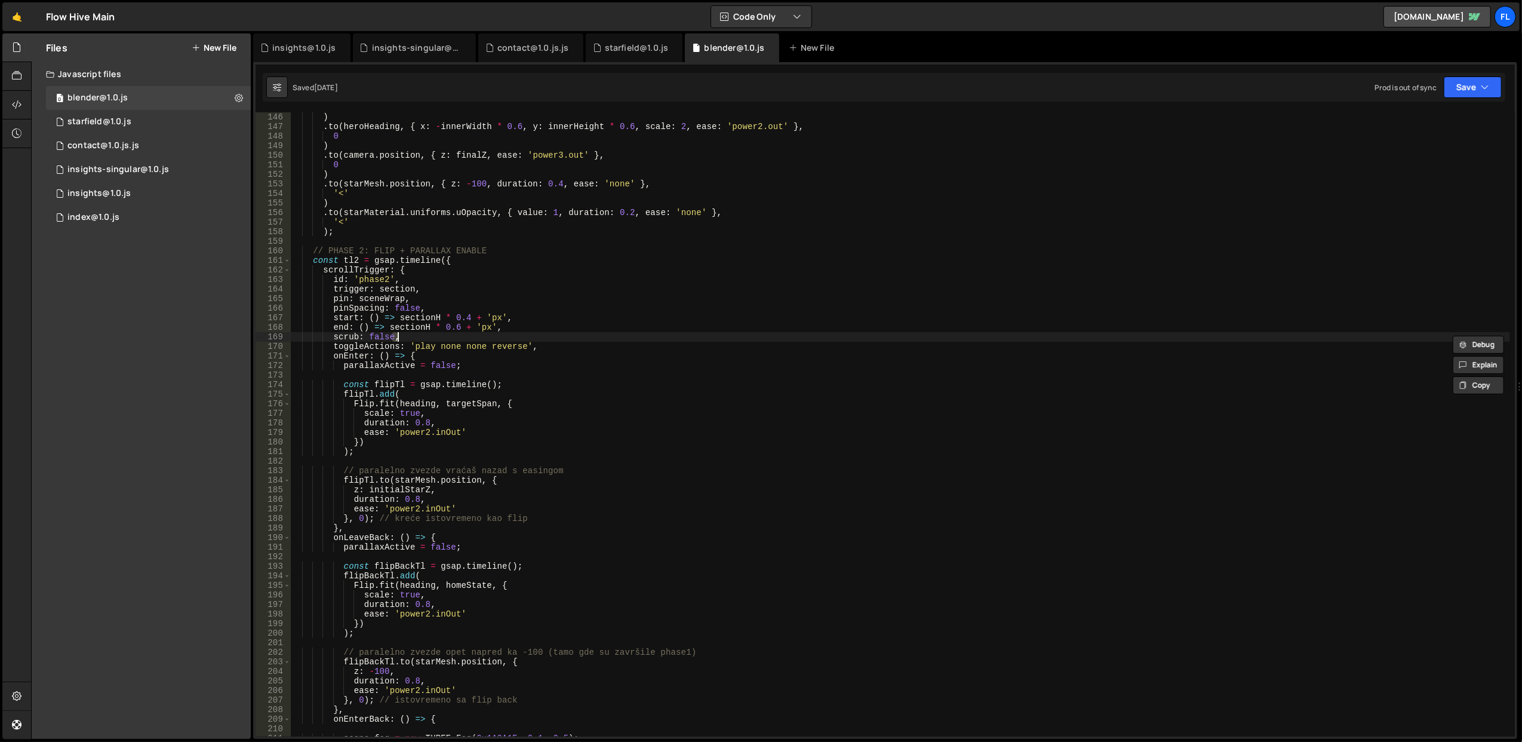
click at [474, 334] on div ") . to ( heroHeading , { x : - innerWidth * 0.6 , y : innerHeight * 0.6 , scale…" at bounding box center [900, 434] width 1220 height 644
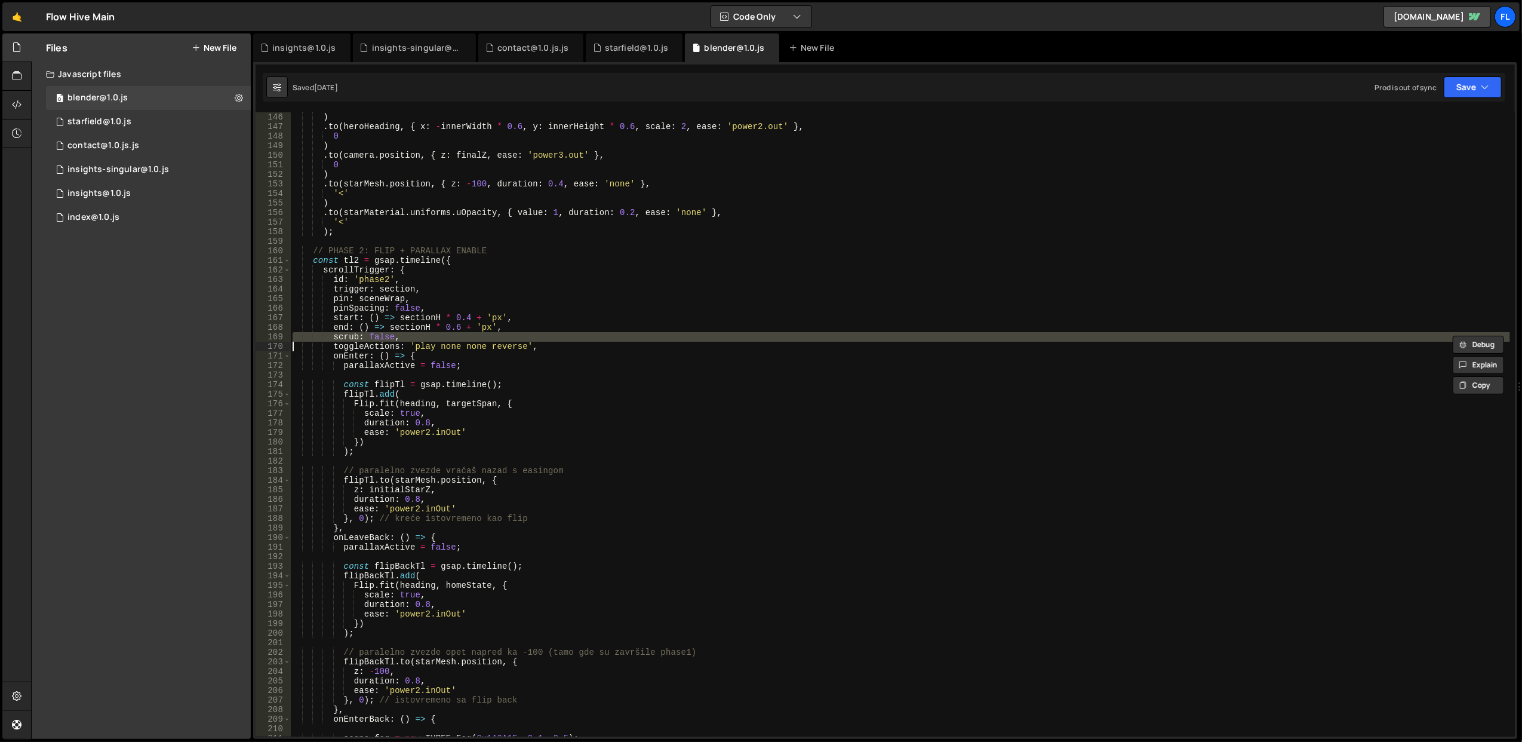
click at [474, 334] on div ") . to ( heroHeading , { x : - innerWidth * 0.6 , y : innerHeight * 0.6 , scale…" at bounding box center [900, 424] width 1220 height 624
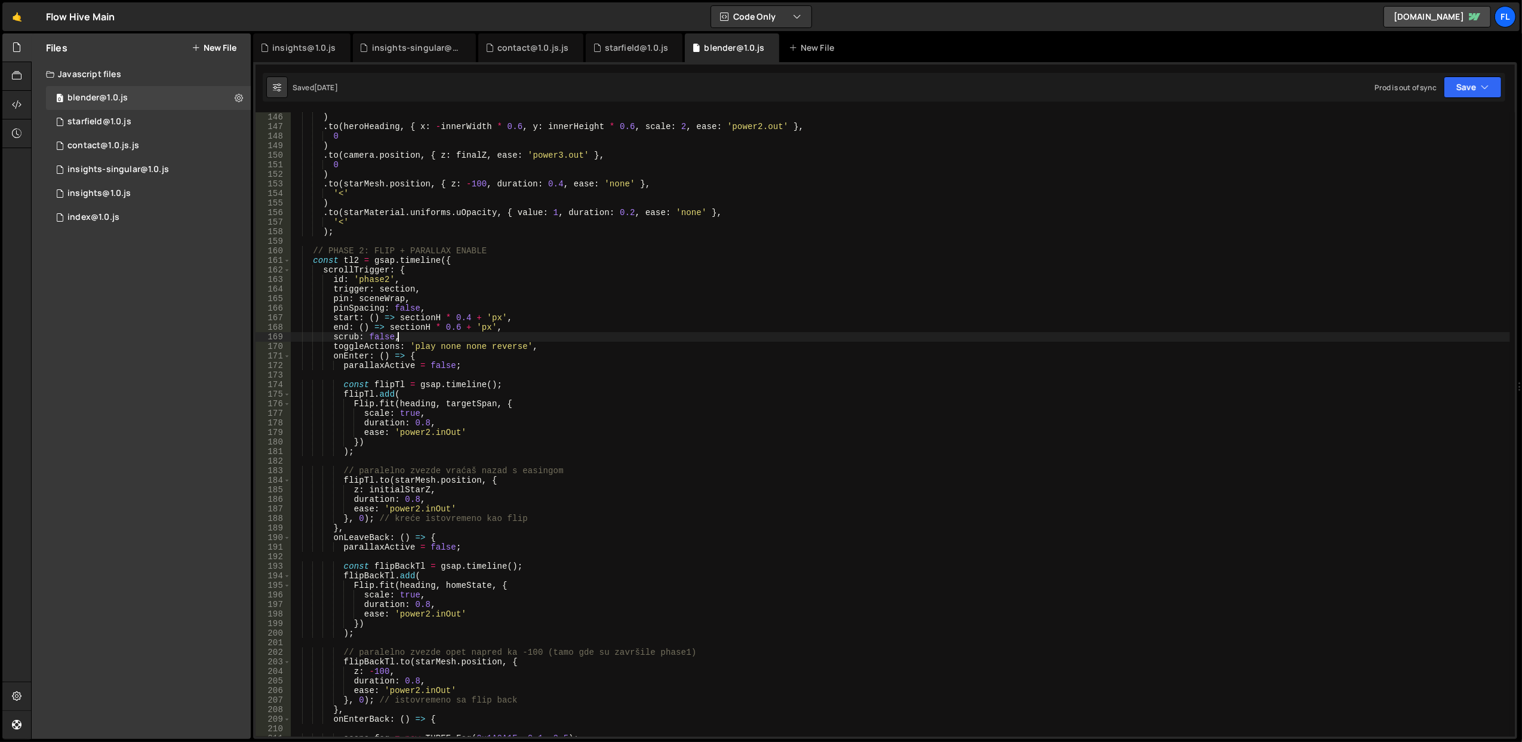
click at [474, 334] on div ") . to ( heroHeading , { x : - innerWidth * 0.6 , y : innerHeight * 0.6 , scale…" at bounding box center [900, 434] width 1220 height 644
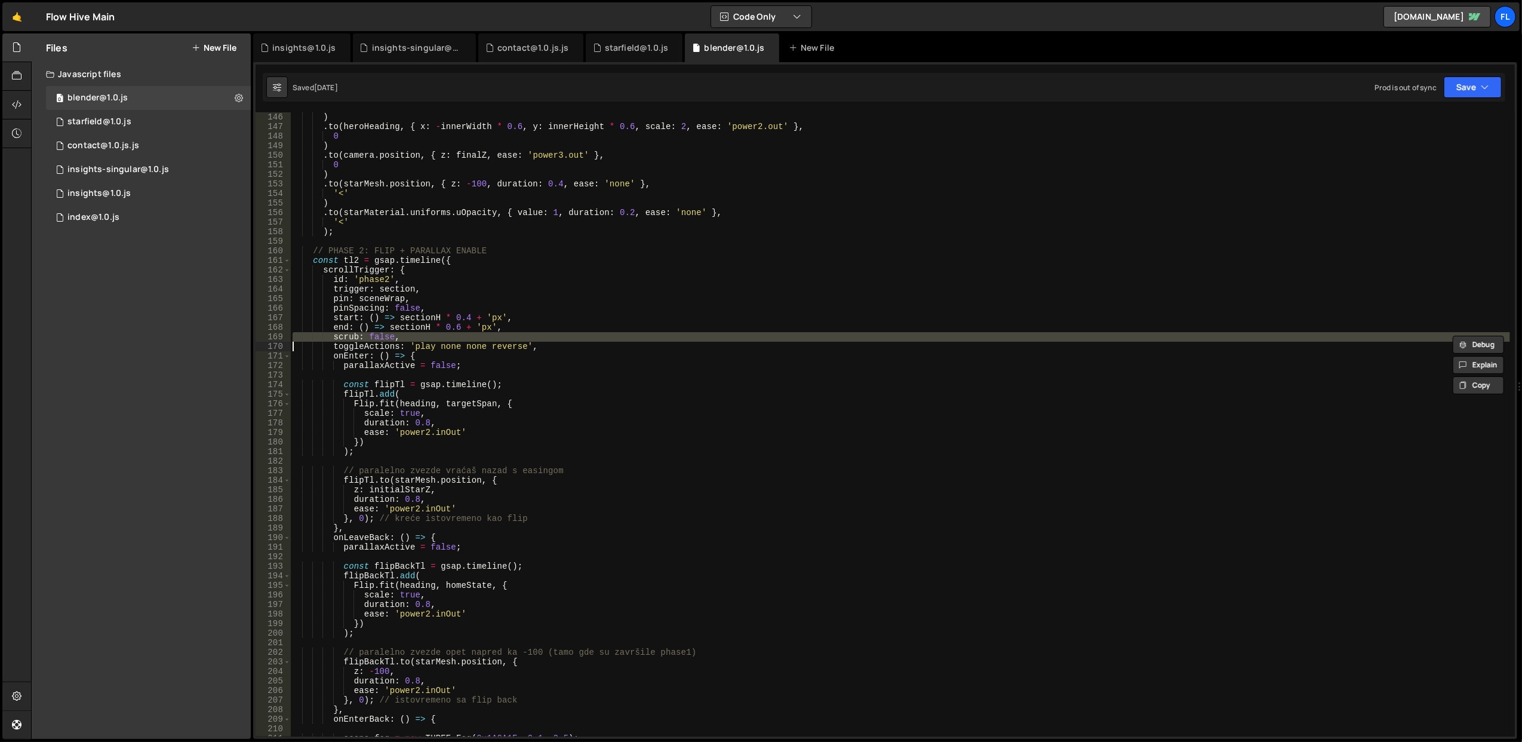
click at [474, 334] on div ") . to ( heroHeading , { x : - innerWidth * 0.6 , y : innerHeight * 0.6 , scale…" at bounding box center [900, 434] width 1220 height 644
click at [474, 334] on div ") . to ( heroHeading , { x : - innerWidth * 0.6 , y : innerHeight * 0.6 , scale…" at bounding box center [900, 424] width 1220 height 624
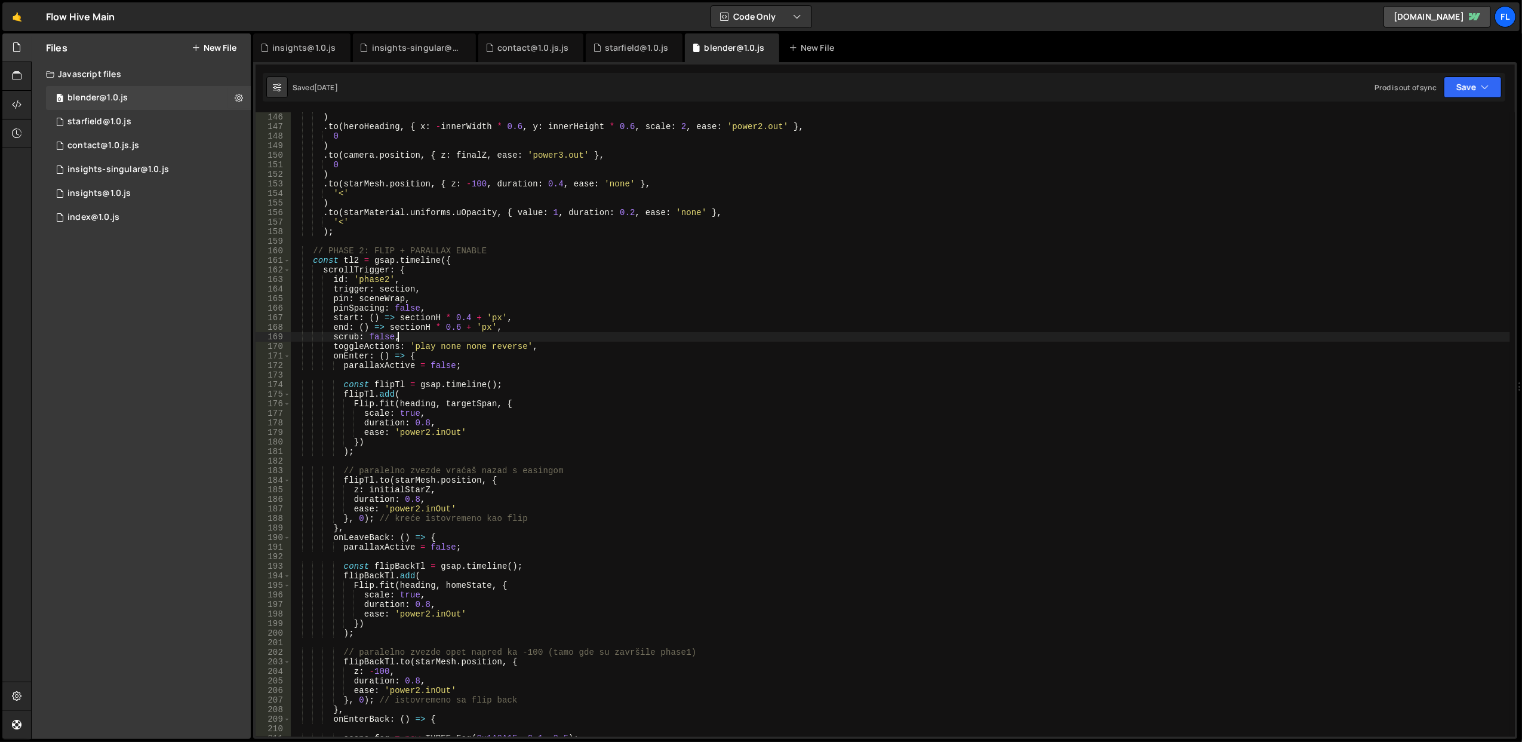
click at [474, 334] on div ") . to ( heroHeading , { x : - innerWidth * 0.6 , y : innerHeight * 0.6 , scale…" at bounding box center [900, 434] width 1220 height 644
click at [474, 334] on div ") . to ( heroHeading , { x : - innerWidth * 0.6 , y : innerHeight * 0.6 , scale…" at bounding box center [900, 424] width 1220 height 624
click at [474, 334] on div ") . to ( heroHeading , { x : - innerWidth * 0.6 , y : innerHeight * 0.6 , scale…" at bounding box center [900, 434] width 1220 height 644
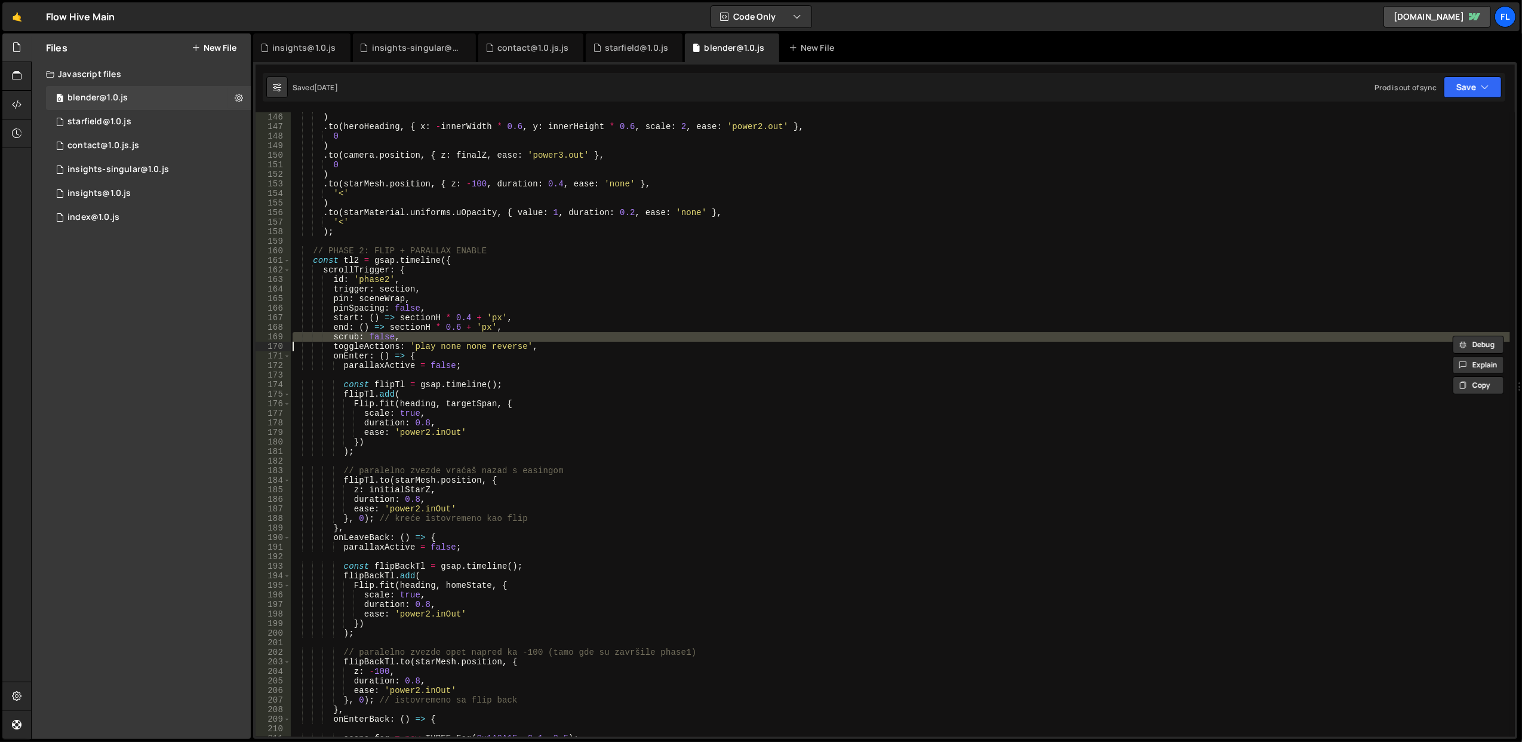
click at [474, 334] on div ") . to ( heroHeading , { x : - innerWidth * 0.6 , y : innerHeight * 0.6 , scale…" at bounding box center [900, 424] width 1220 height 624
click at [474, 334] on div ") . to ( heroHeading , { x : - innerWidth * 0.6 , y : innerHeight * 0.6 , scale…" at bounding box center [900, 434] width 1220 height 644
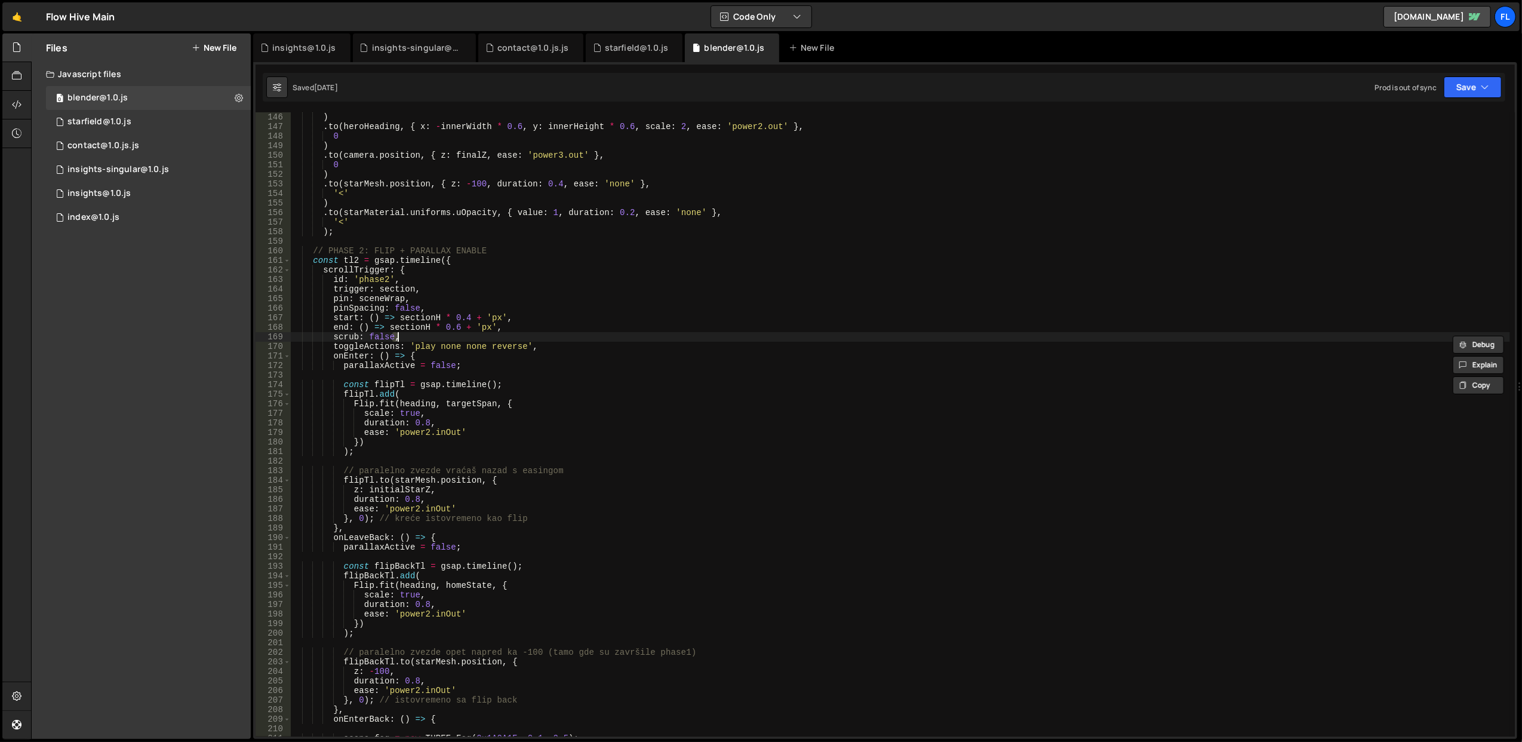
click at [474, 334] on div ") . to ( heroHeading , { x : - innerWidth * 0.6 , y : innerHeight * 0.6 , scale…" at bounding box center [900, 424] width 1220 height 624
click at [474, 334] on div ") . to ( heroHeading , { x : - innerWidth * 0.6 , y : innerHeight * 0.6 , scale…" at bounding box center [900, 434] width 1220 height 644
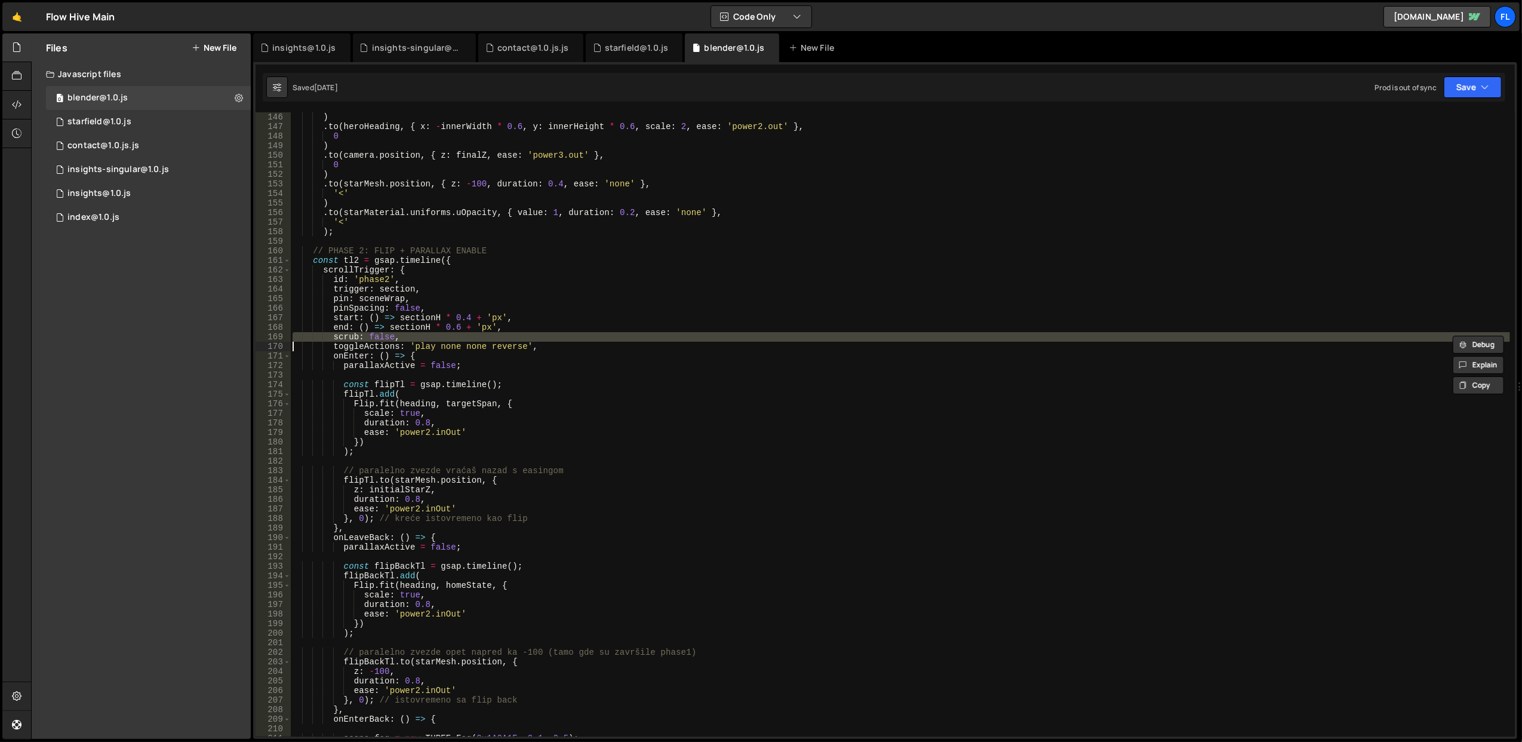
click at [474, 334] on div ") . to ( heroHeading , { x : - innerWidth * 0.6 , y : innerHeight * 0.6 , scale…" at bounding box center [900, 424] width 1220 height 624
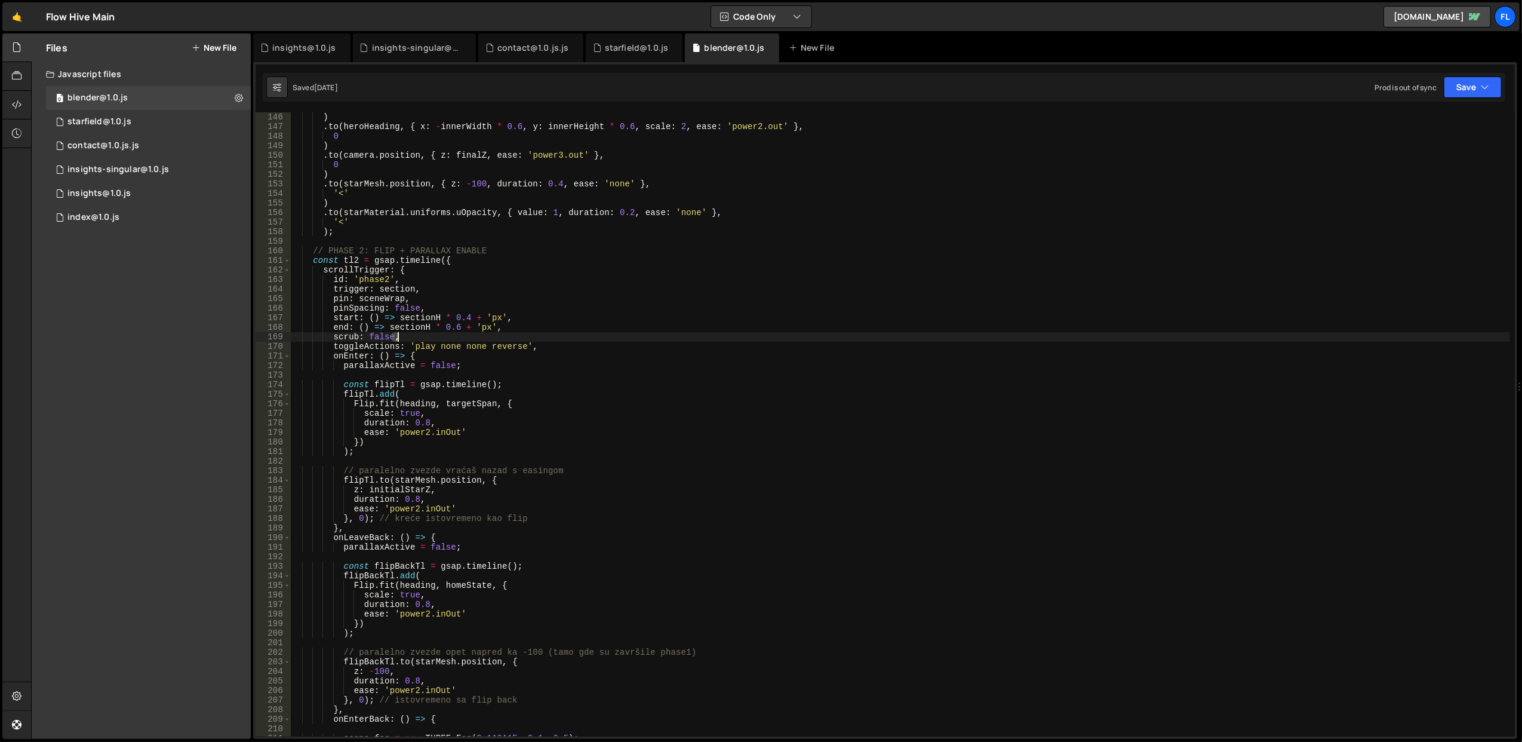
click at [474, 334] on div ") . to ( heroHeading , { x : - innerWidth * 0.6 , y : innerHeight * 0.6 , scale…" at bounding box center [900, 434] width 1220 height 644
click at [474, 334] on div ") . to ( heroHeading , { x : - innerWidth * 0.6 , y : innerHeight * 0.6 , scale…" at bounding box center [900, 424] width 1220 height 624
click at [474, 334] on div ") . to ( heroHeading , { x : - innerWidth * 0.6 , y : innerHeight * 0.6 , scale…" at bounding box center [900, 434] width 1220 height 644
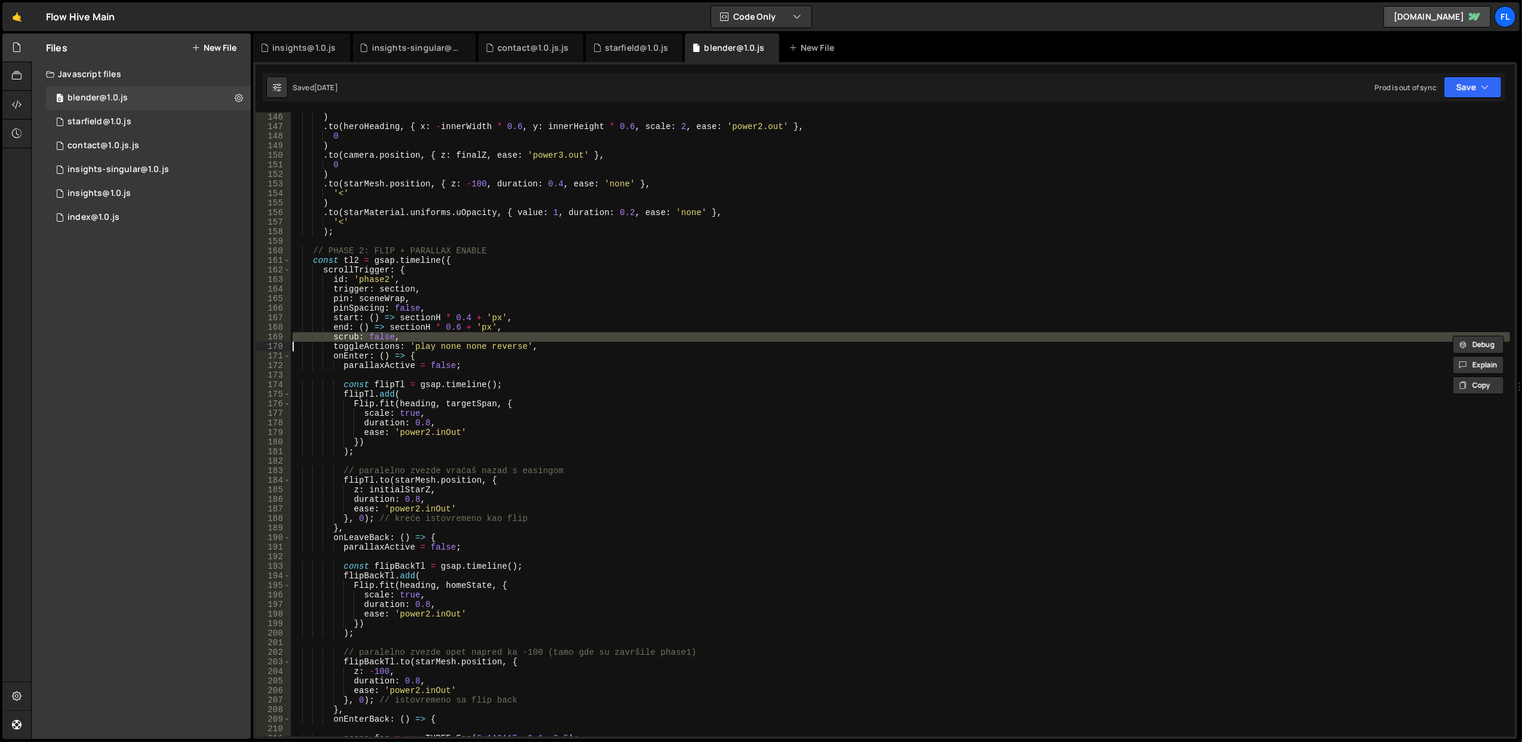
click at [474, 334] on div ") . to ( heroHeading , { x : - innerWidth * 0.6 , y : innerHeight * 0.6 , scale…" at bounding box center [900, 424] width 1220 height 624
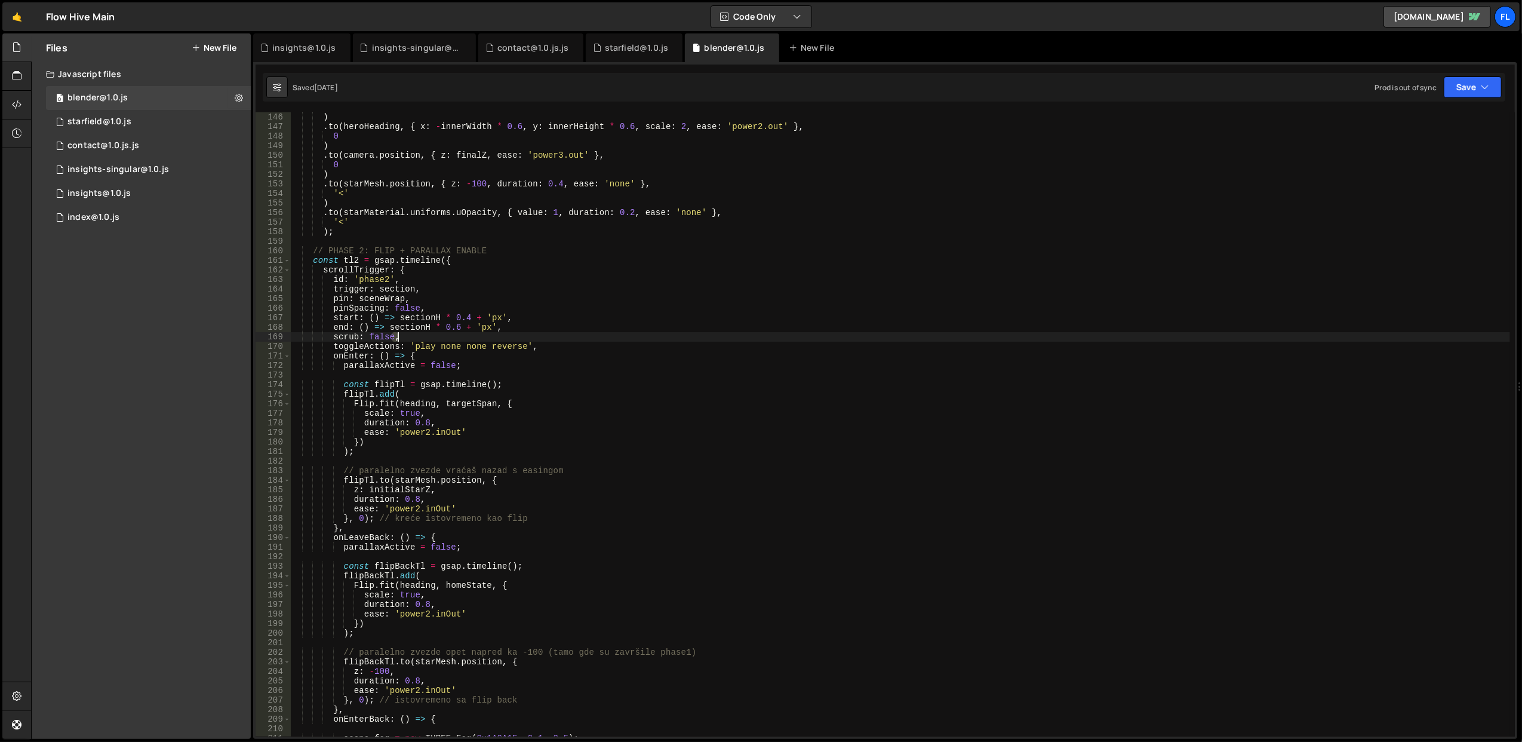
click at [474, 334] on div ") . to ( heroHeading , { x : - innerWidth * 0.6 , y : innerHeight * 0.6 , scale…" at bounding box center [900, 434] width 1220 height 644
click at [474, 334] on div ") . to ( heroHeading , { x : - innerWidth * 0.6 , y : innerHeight * 0.6 , scale…" at bounding box center [900, 424] width 1220 height 624
click at [474, 334] on div ") . to ( heroHeading , { x : - innerWidth * 0.6 , y : innerHeight * 0.6 , scale…" at bounding box center [900, 434] width 1220 height 644
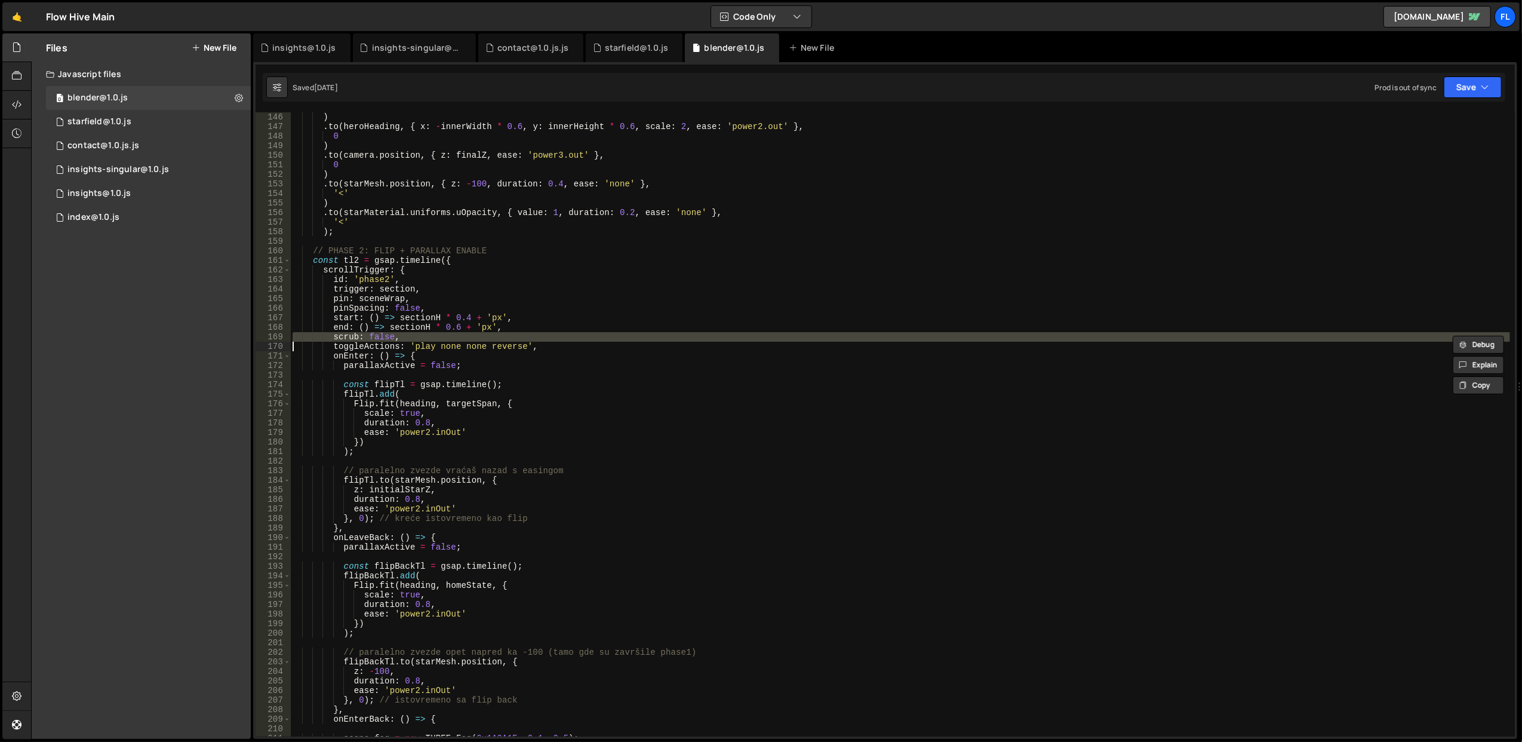
click at [474, 334] on div ") . to ( heroHeading , { x : - innerWidth * 0.6 , y : innerHeight * 0.6 , scale…" at bounding box center [900, 434] width 1220 height 644
click at [474, 334] on div ") . to ( heroHeading , { x : - innerWidth * 0.6 , y : innerHeight * 0.6 , scale…" at bounding box center [900, 424] width 1220 height 624
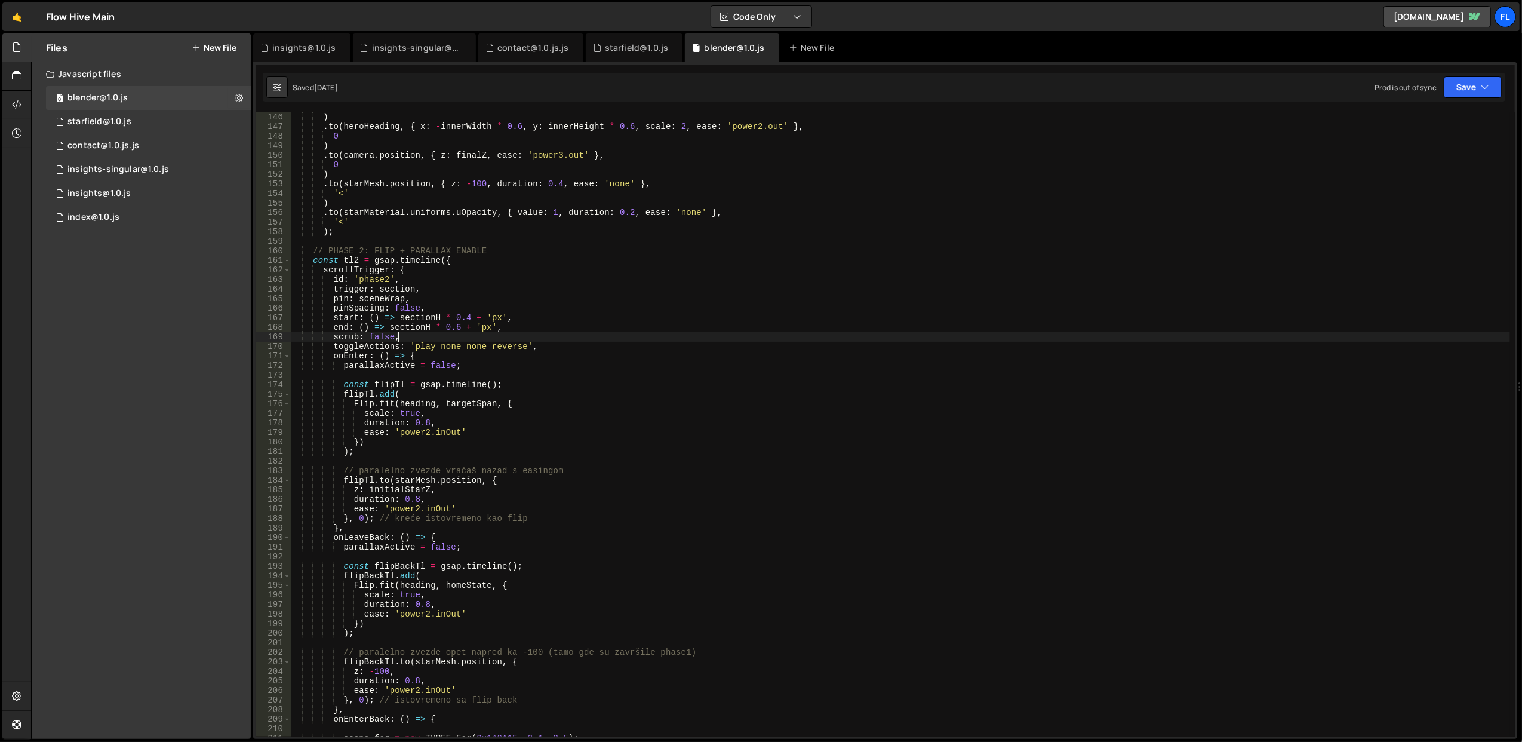
click at [474, 334] on div ") . to ( heroHeading , { x : - innerWidth * 0.6 , y : innerHeight * 0.6 , scale…" at bounding box center [900, 434] width 1220 height 644
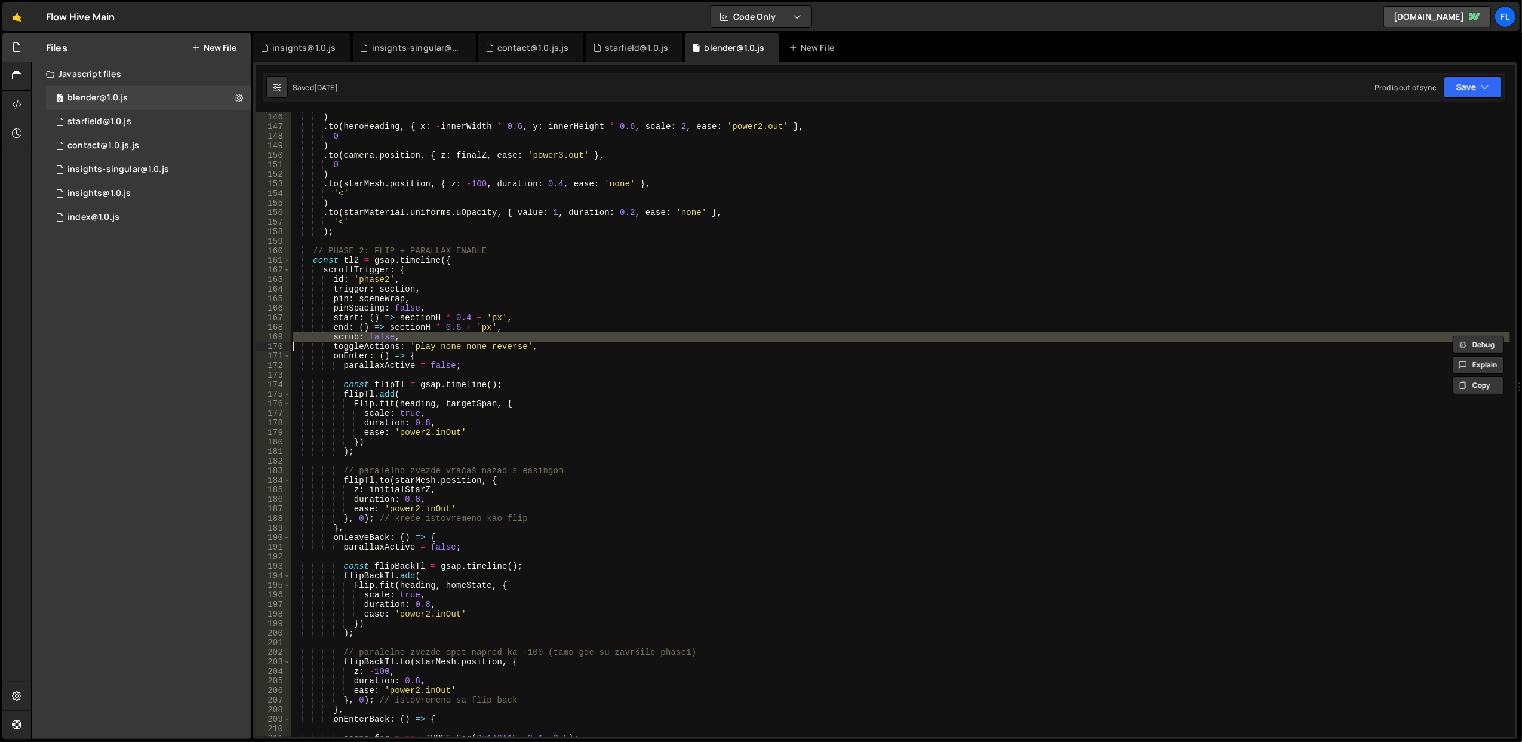
click at [474, 334] on div ") . to ( heroHeading , { x : - innerWidth * 0.6 , y : innerHeight * 0.6 , scale…" at bounding box center [900, 424] width 1220 height 624
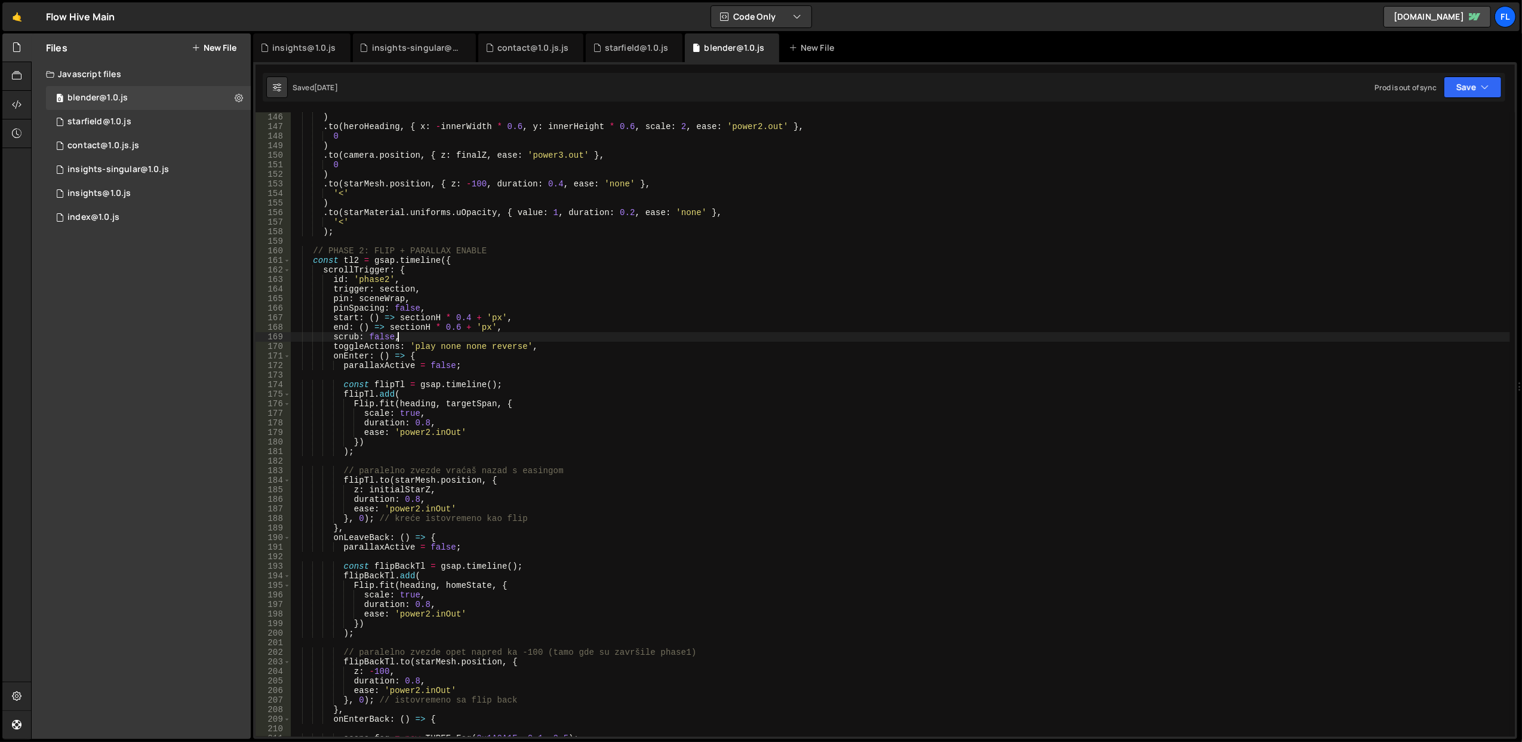
click at [474, 334] on div ") . to ( heroHeading , { x : - innerWidth * 0.6 , y : innerHeight * 0.6 , scale…" at bounding box center [900, 434] width 1220 height 644
click at [474, 334] on div ") . to ( heroHeading , { x : - innerWidth * 0.6 , y : innerHeight * 0.6 , scale…" at bounding box center [900, 424] width 1220 height 624
click at [474, 334] on div ") . to ( heroHeading , { x : - innerWidth * 0.6 , y : innerHeight * 0.6 , scale…" at bounding box center [900, 434] width 1220 height 644
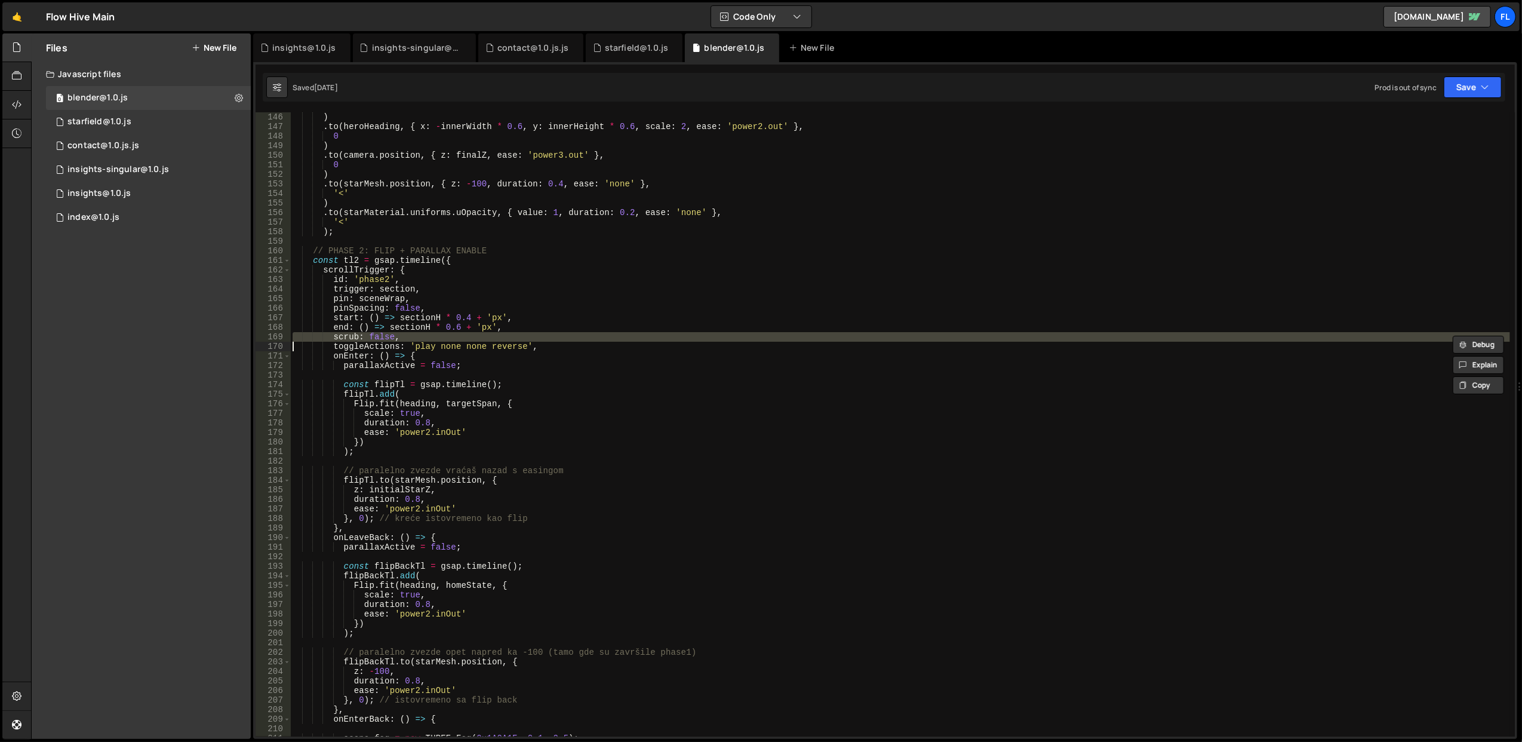
click at [474, 334] on div ") . to ( heroHeading , { x : - innerWidth * 0.6 , y : innerHeight * 0.6 , scale…" at bounding box center [900, 424] width 1220 height 624
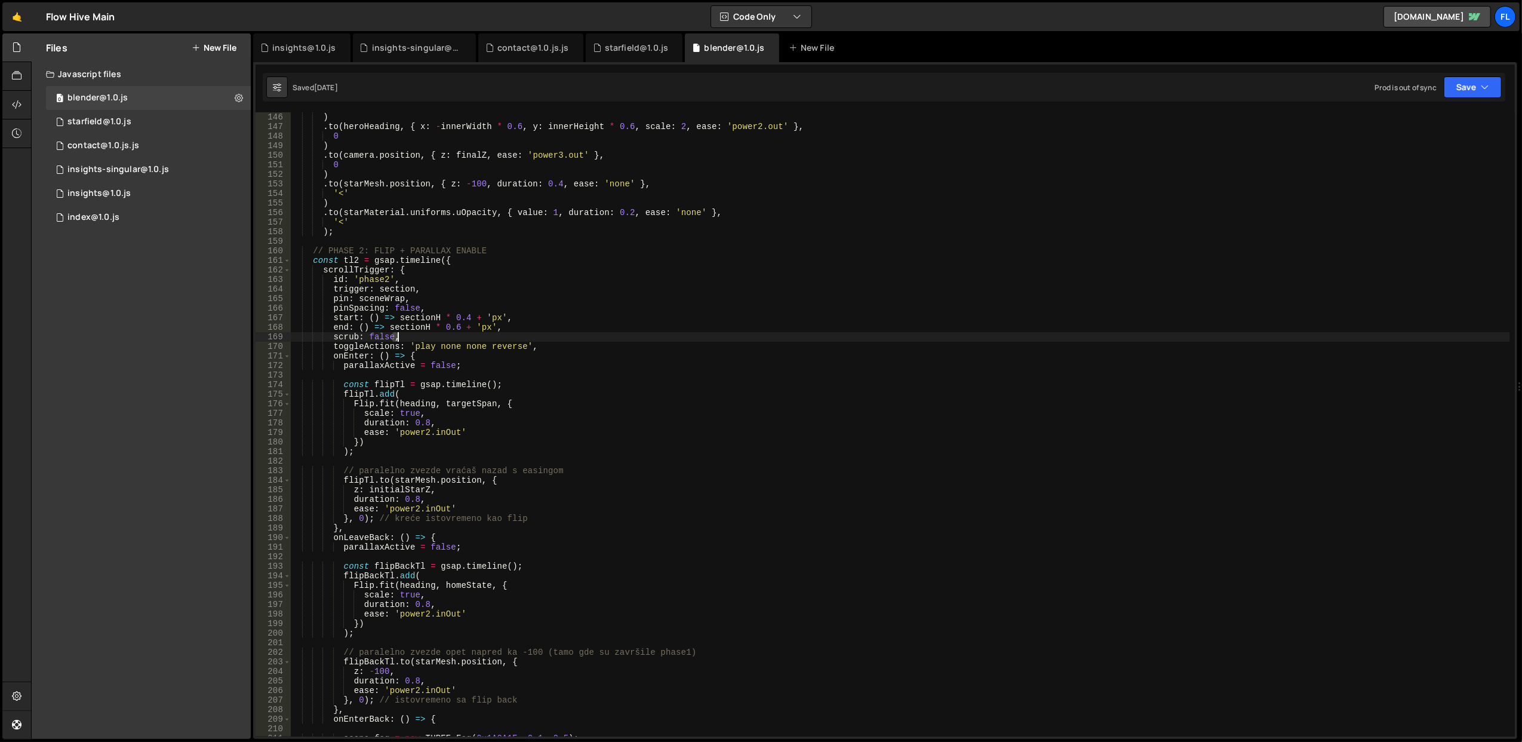
click at [474, 334] on div ") . to ( heroHeading , { x : - innerWidth * 0.6 , y : innerHeight * 0.6 , scale…" at bounding box center [900, 434] width 1220 height 644
click at [474, 334] on div ") . to ( heroHeading , { x : - innerWidth * 0.6 , y : innerHeight * 0.6 , scale…" at bounding box center [900, 424] width 1220 height 624
click at [474, 334] on div ") . to ( heroHeading , { x : - innerWidth * 0.6 , y : innerHeight * 0.6 , scale…" at bounding box center [900, 434] width 1220 height 644
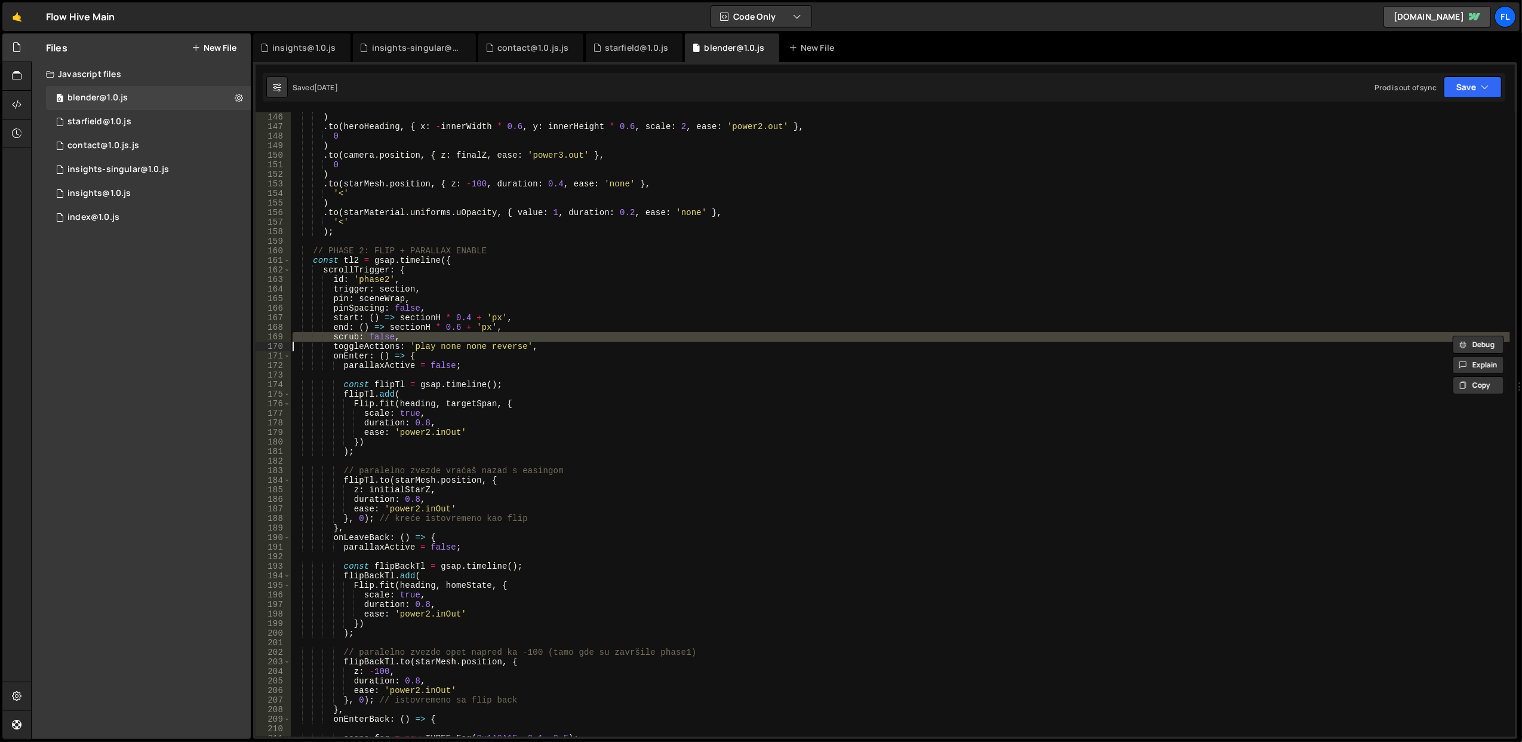
click at [474, 334] on div ") . to ( heroHeading , { x : - innerWidth * 0.6 , y : innerHeight * 0.6 , scale…" at bounding box center [900, 424] width 1220 height 624
type textarea "scrub: false,"
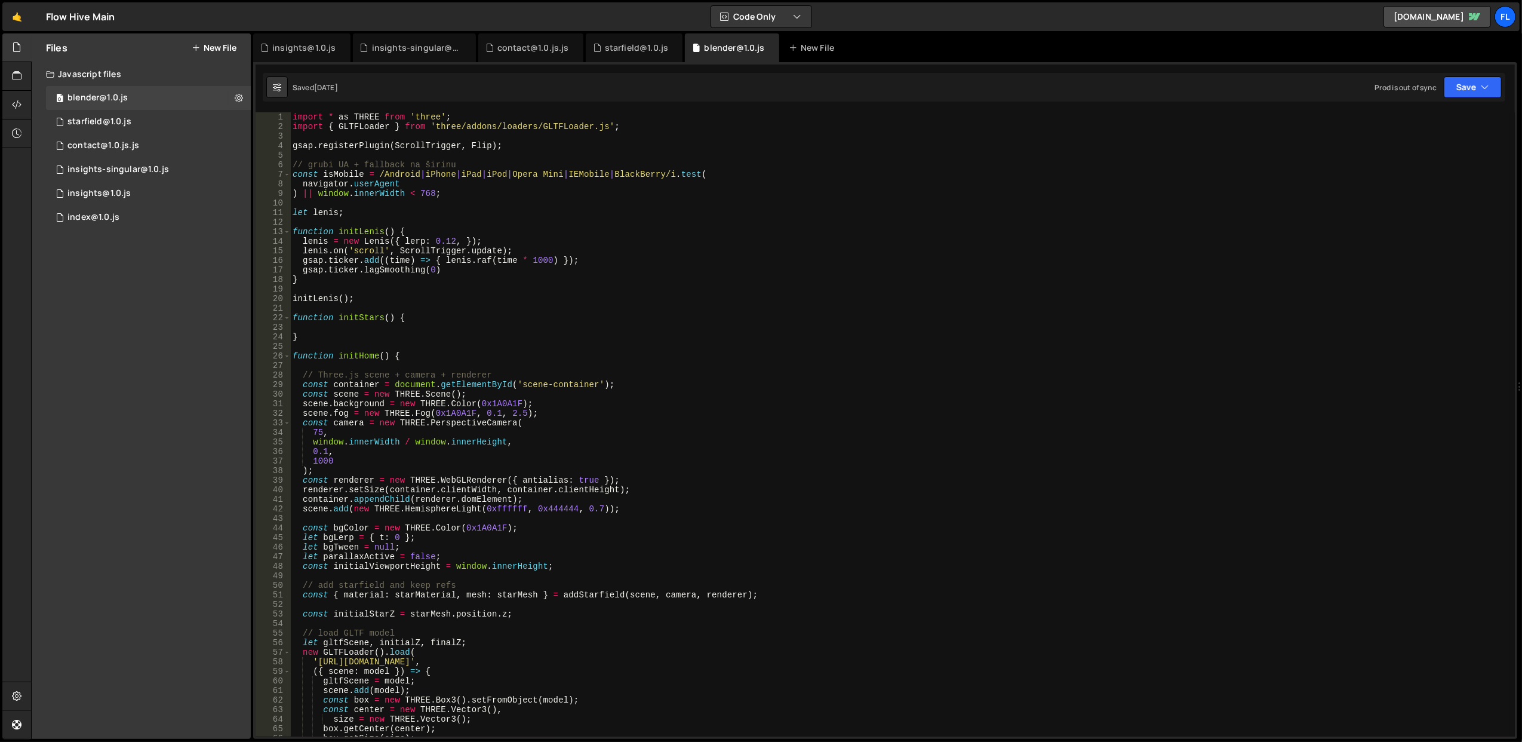
scroll to position [0, 0]
click at [522, 218] on div "import * as THREE from 'three' ; import { GLTFLoader } from 'three/addons/loade…" at bounding box center [900, 434] width 1220 height 644
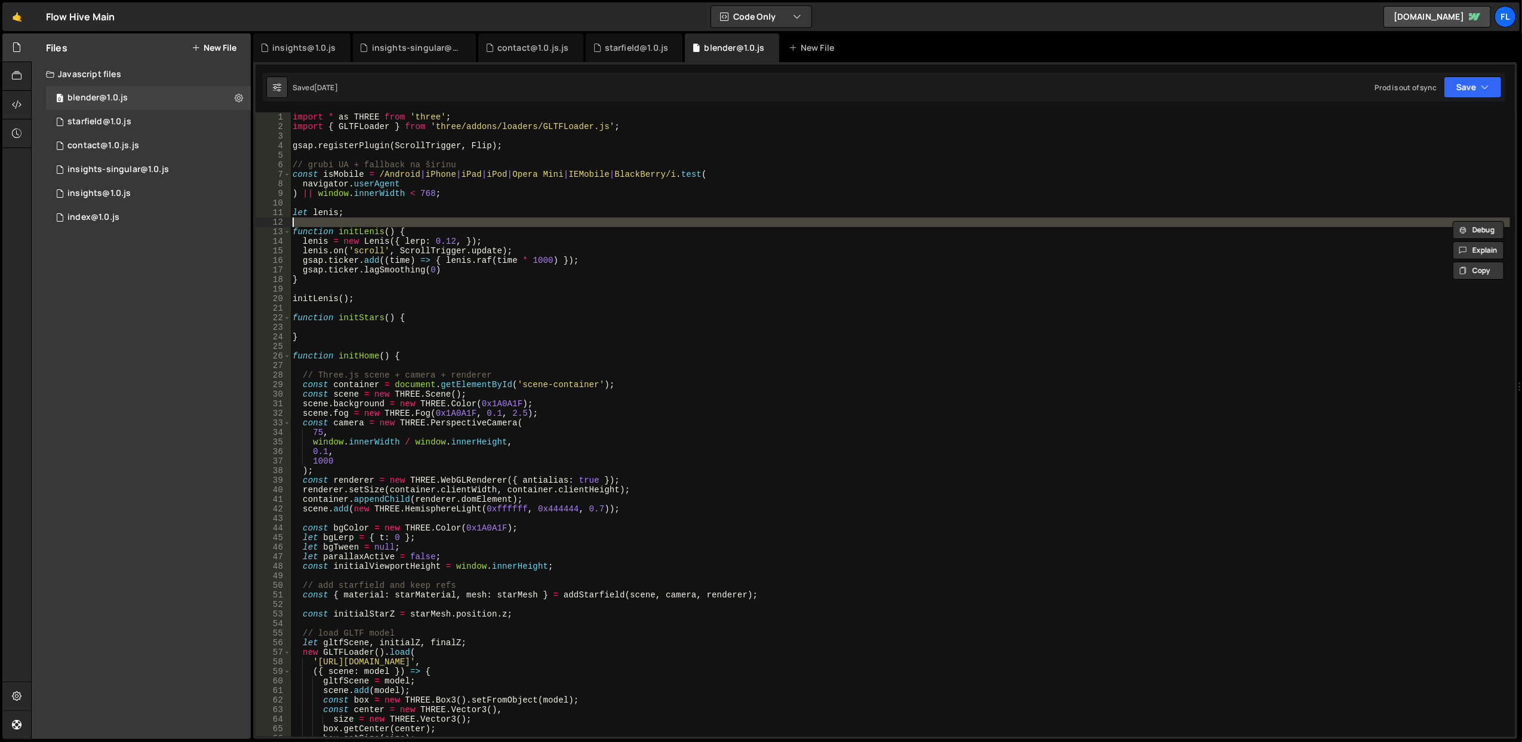
click at [530, 229] on div "import * as THREE from 'three' ; import { GLTFLoader } from 'three/addons/loade…" at bounding box center [900, 434] width 1220 height 644
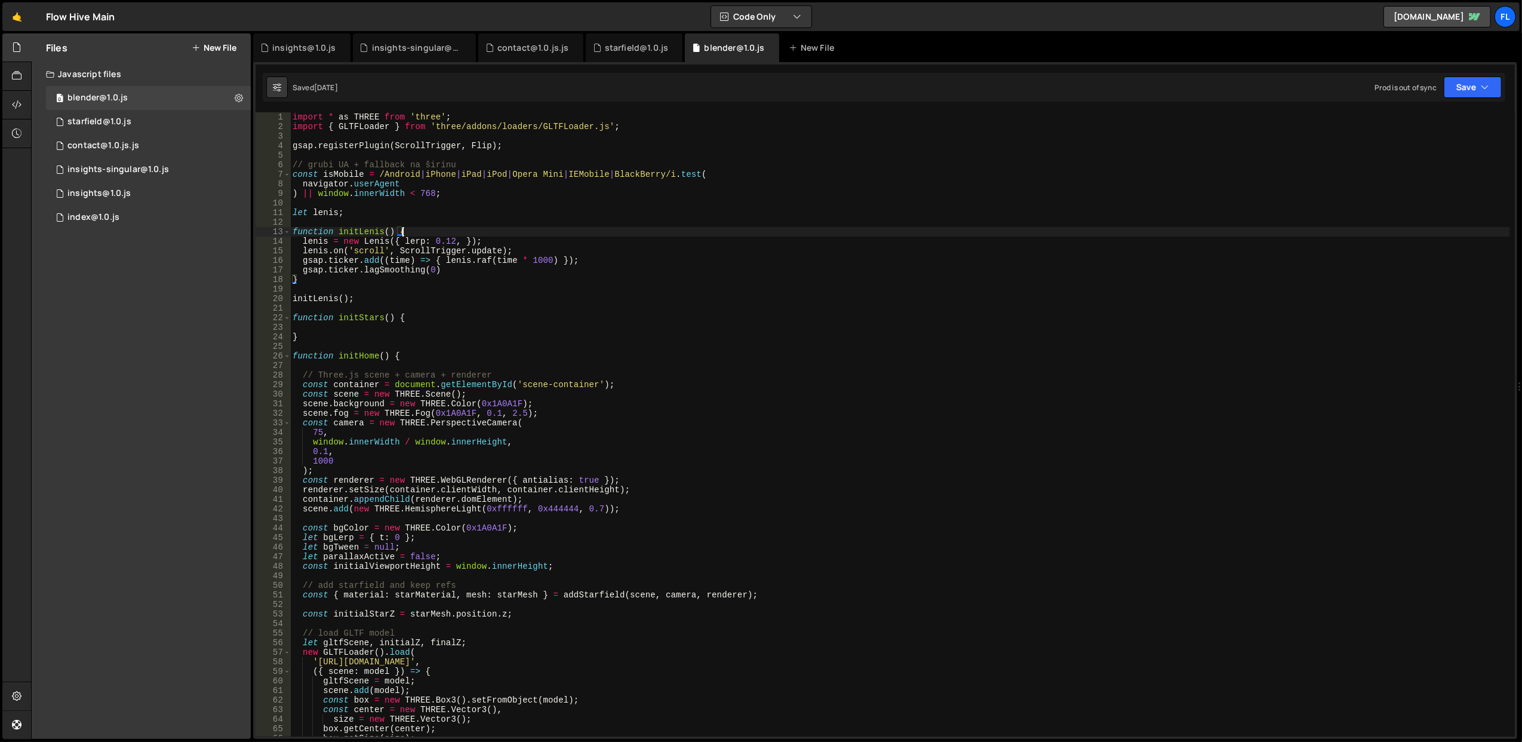
click at [530, 229] on div "import * as THREE from 'three' ; import { GLTFLoader } from 'three/addons/loade…" at bounding box center [900, 434] width 1220 height 644
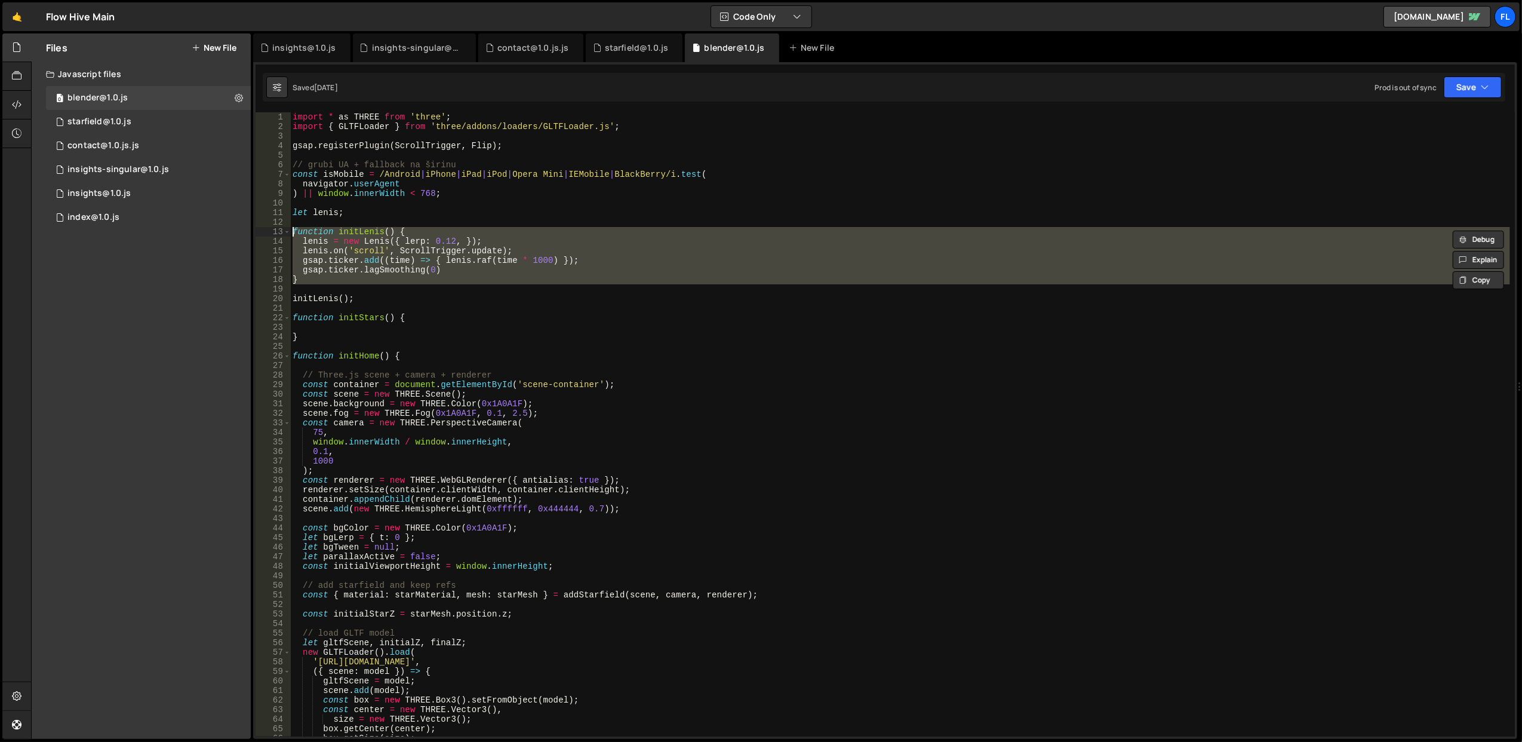
click at [547, 232] on div "import * as THREE from 'three' ; import { GLTFLoader } from 'three/addons/loade…" at bounding box center [900, 424] width 1220 height 624
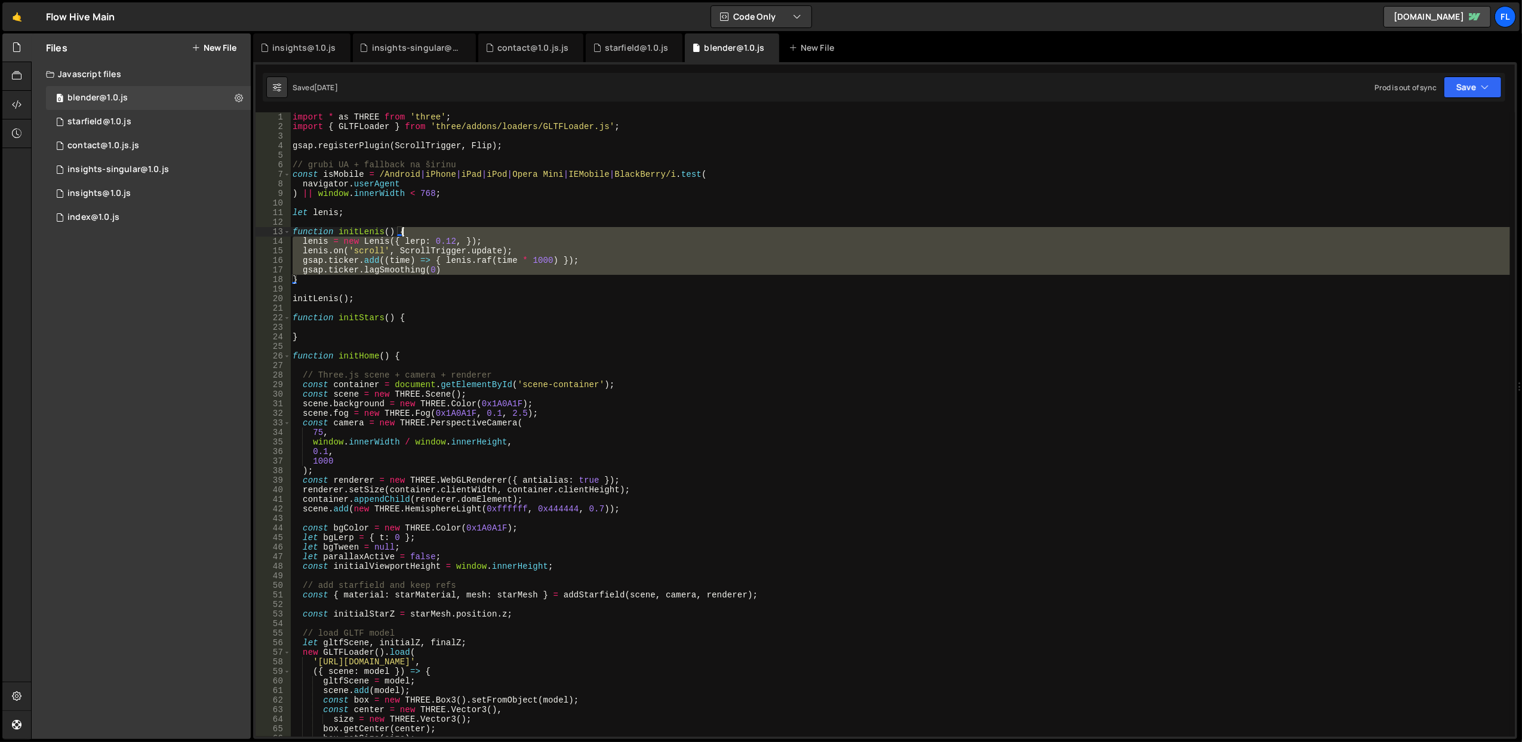
click at [547, 232] on div "import * as THREE from 'three' ; import { GLTFLoader } from 'three/addons/loade…" at bounding box center [900, 434] width 1220 height 644
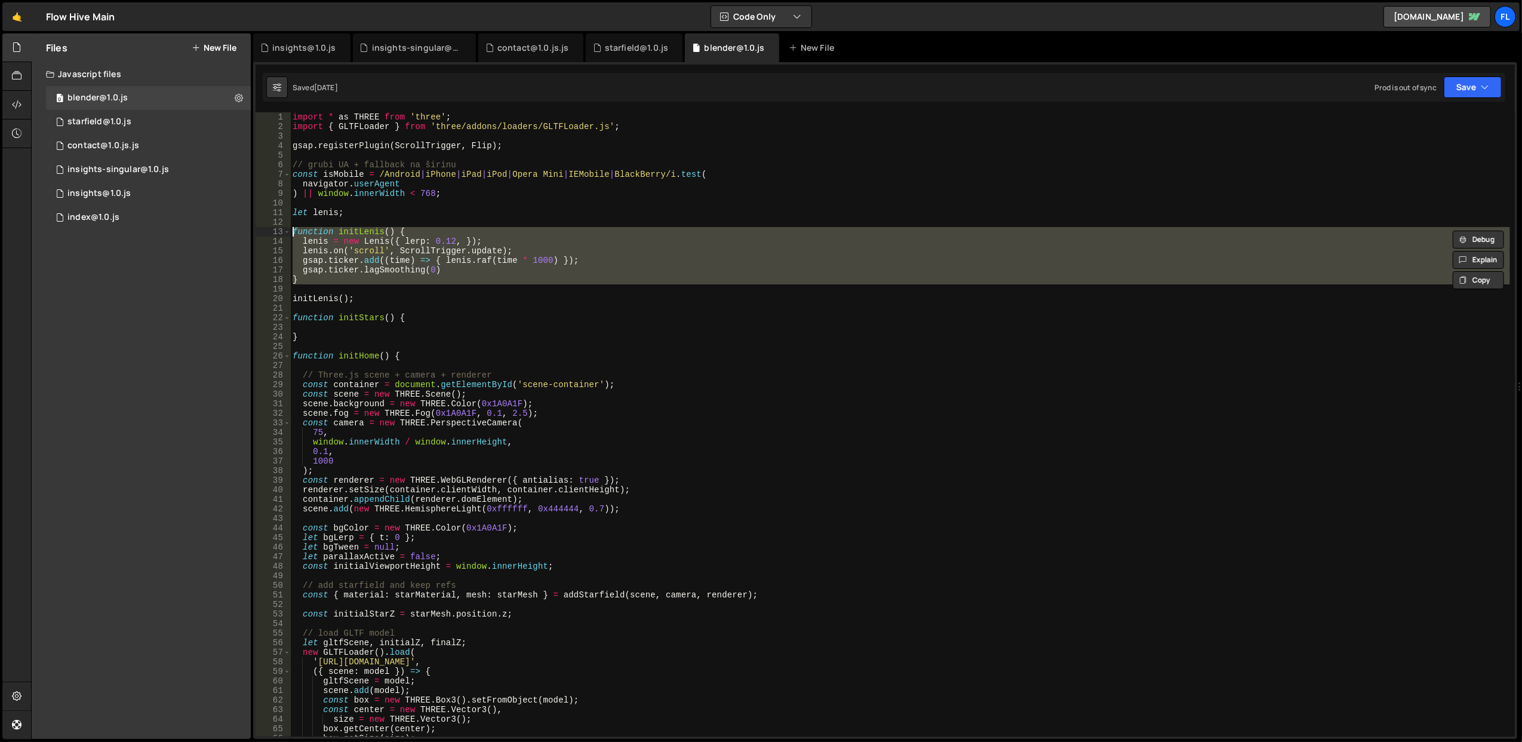
click at [536, 275] on div "import * as THREE from 'three' ; import { GLTFLoader } from 'three/addons/loade…" at bounding box center [900, 424] width 1220 height 624
type textarea "}"
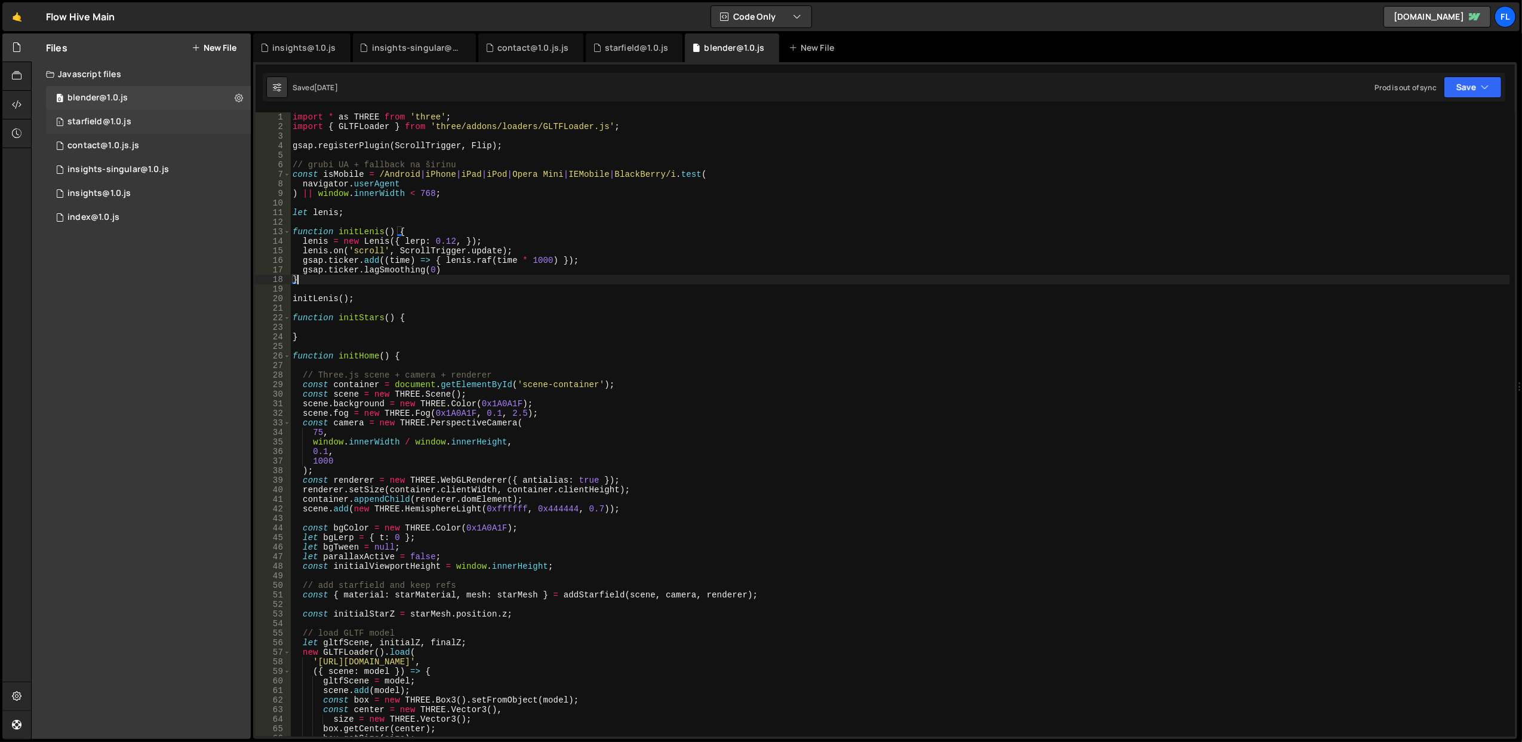
click at [164, 113] on div "1 starfield@1.0.js 0" at bounding box center [148, 122] width 205 height 24
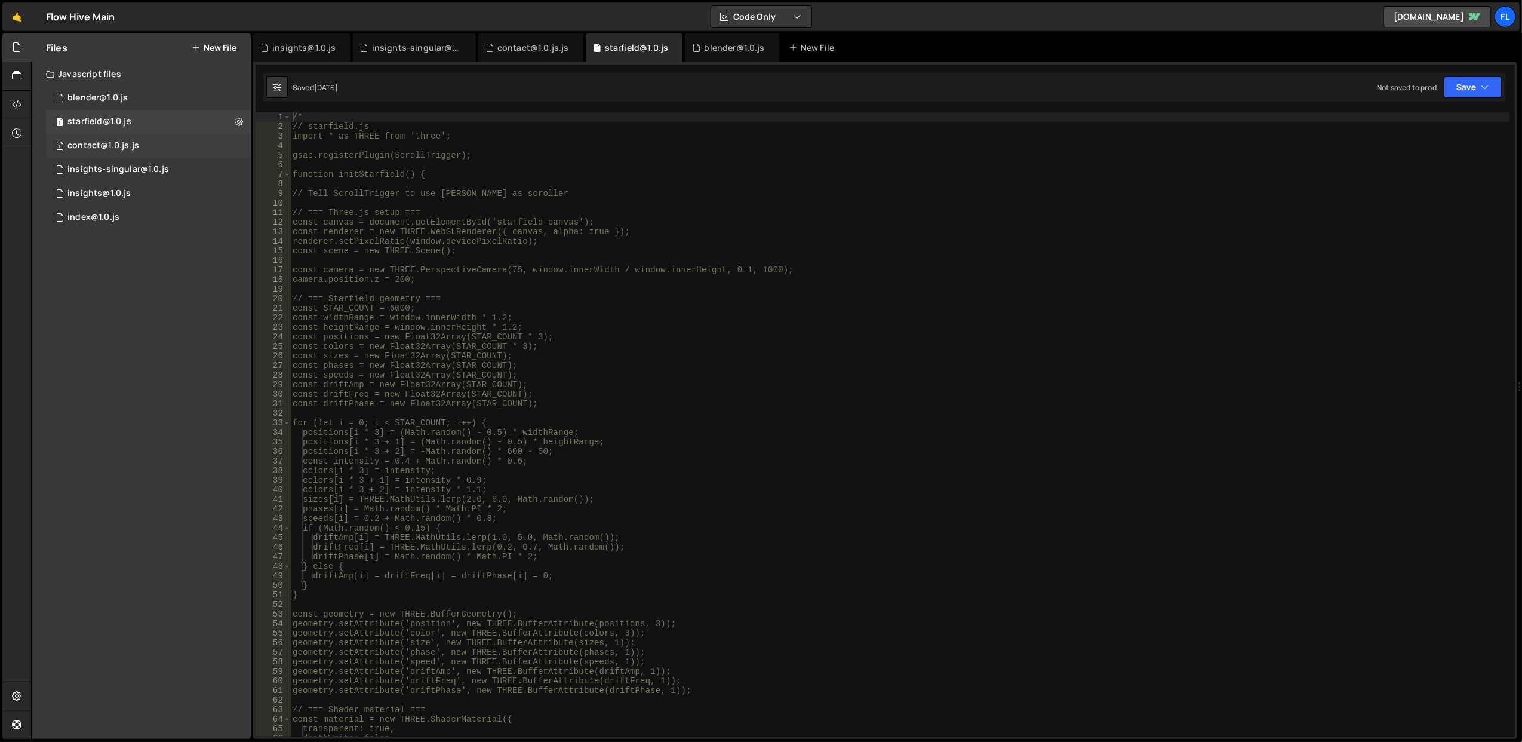
click at [103, 145] on div "contact@1.0.js.js" at bounding box center [103, 145] width 72 height 11
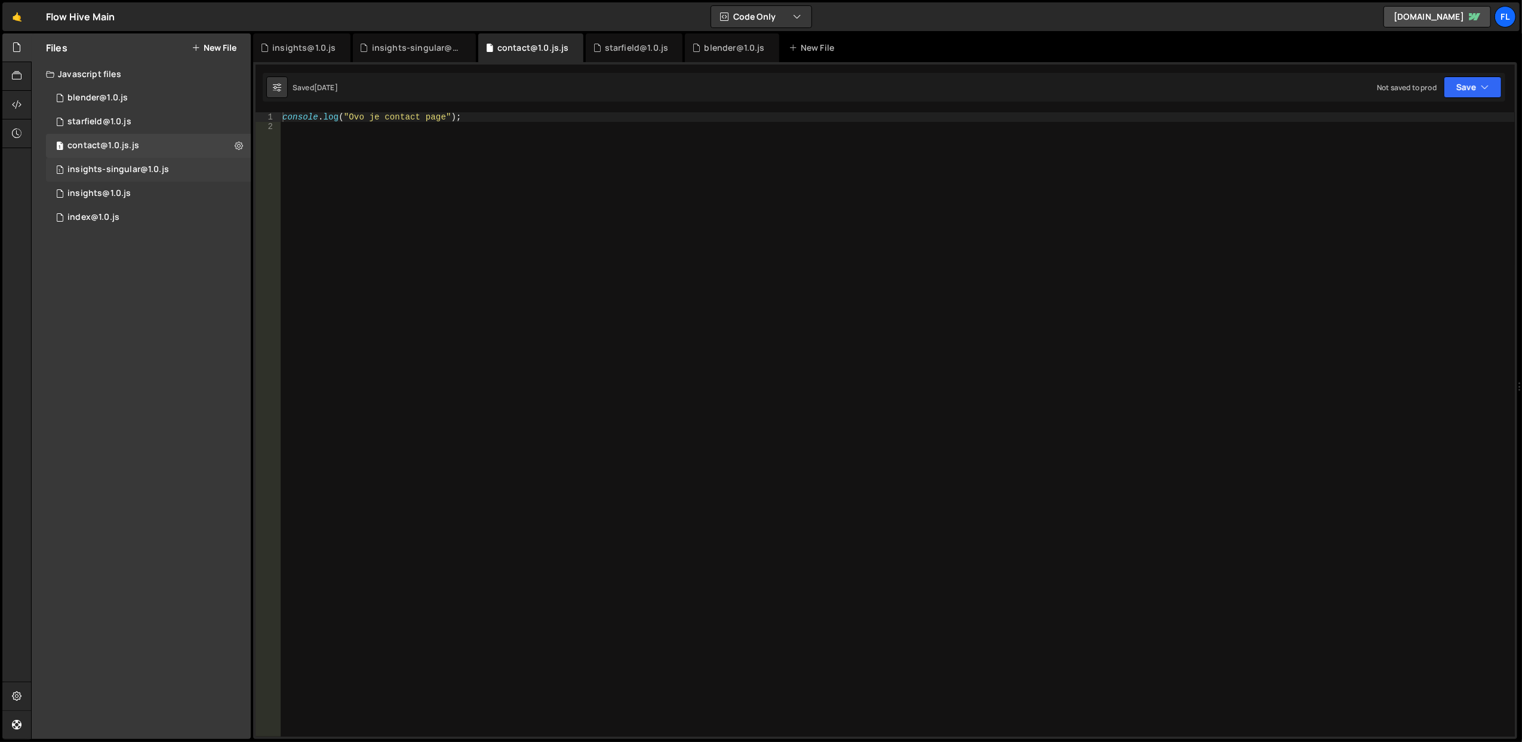
click at [124, 172] on div "insights-singular@1.0.js" at bounding box center [118, 169] width 102 height 11
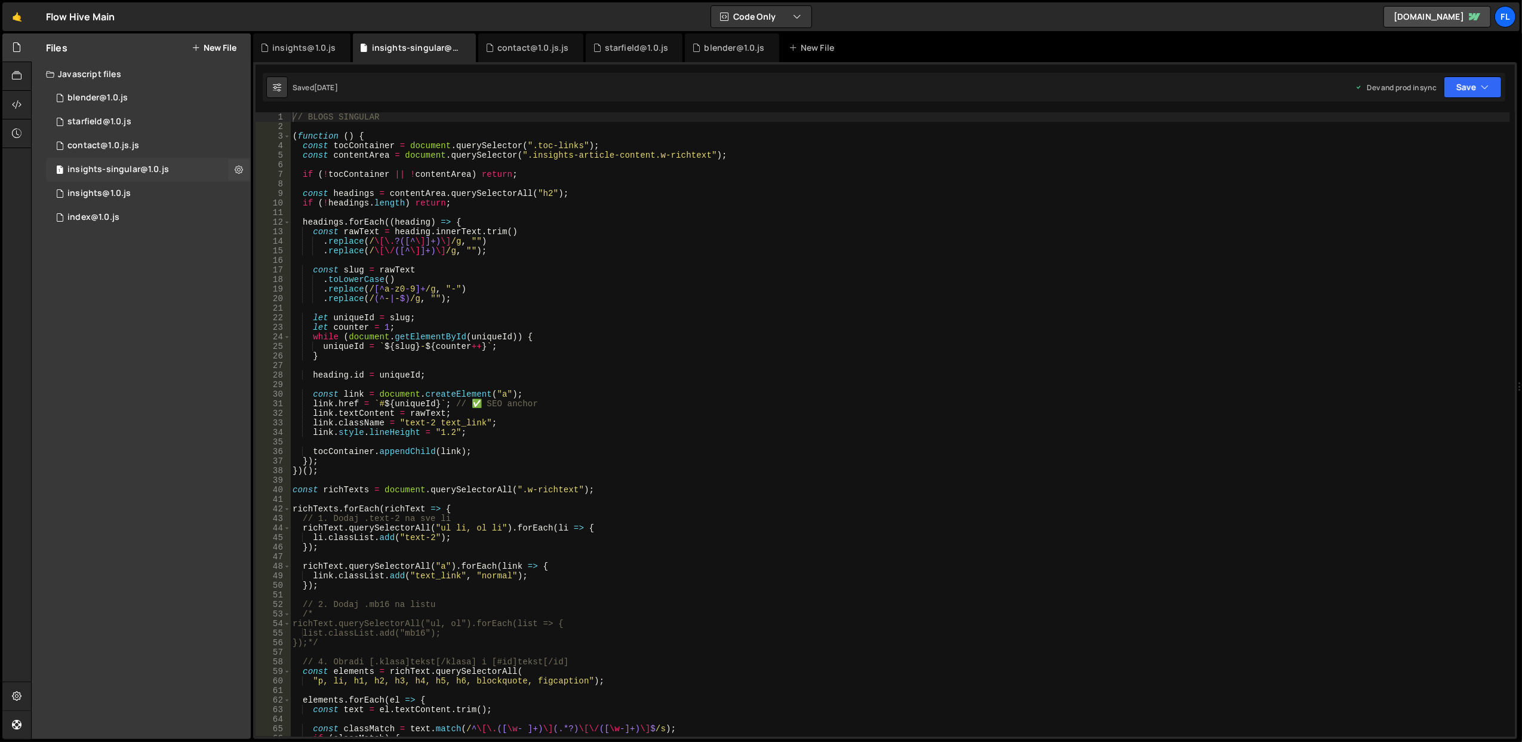
scroll to position [3357, 0]
click at [134, 209] on div "1 index@1.0.js 0" at bounding box center [148, 217] width 205 height 24
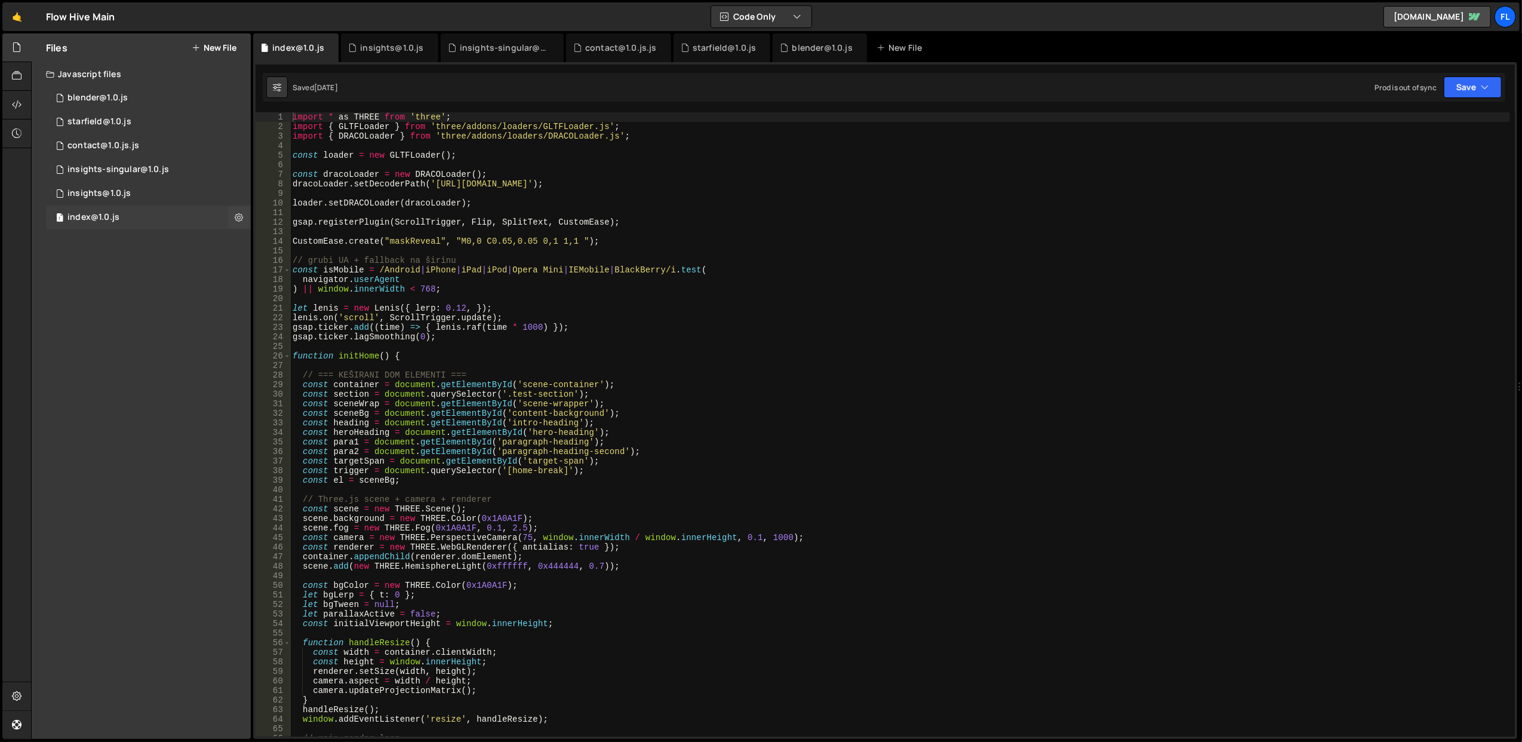
scroll to position [0, 0]
click at [142, 190] on div "1 insights@1.0.js 0" at bounding box center [148, 194] width 205 height 24
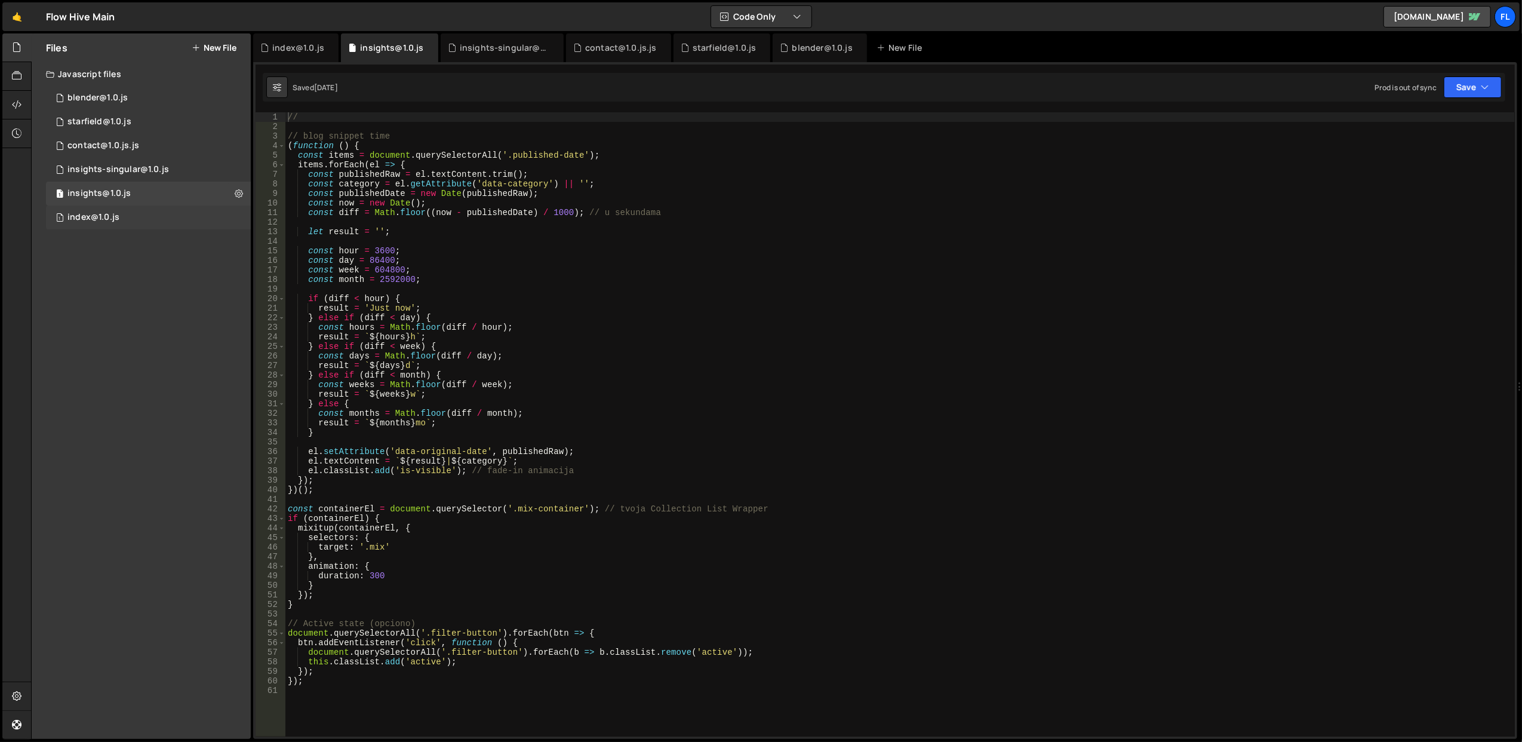
scroll to position [14587, 0]
click at [385, 248] on div "// // blog snippet time ( function ( ) { const items = document . querySelector…" at bounding box center [899, 434] width 1229 height 644
click at [325, 247] on div "// // blog snippet time ( function ( ) { const items = document . querySelector…" at bounding box center [899, 434] width 1229 height 644
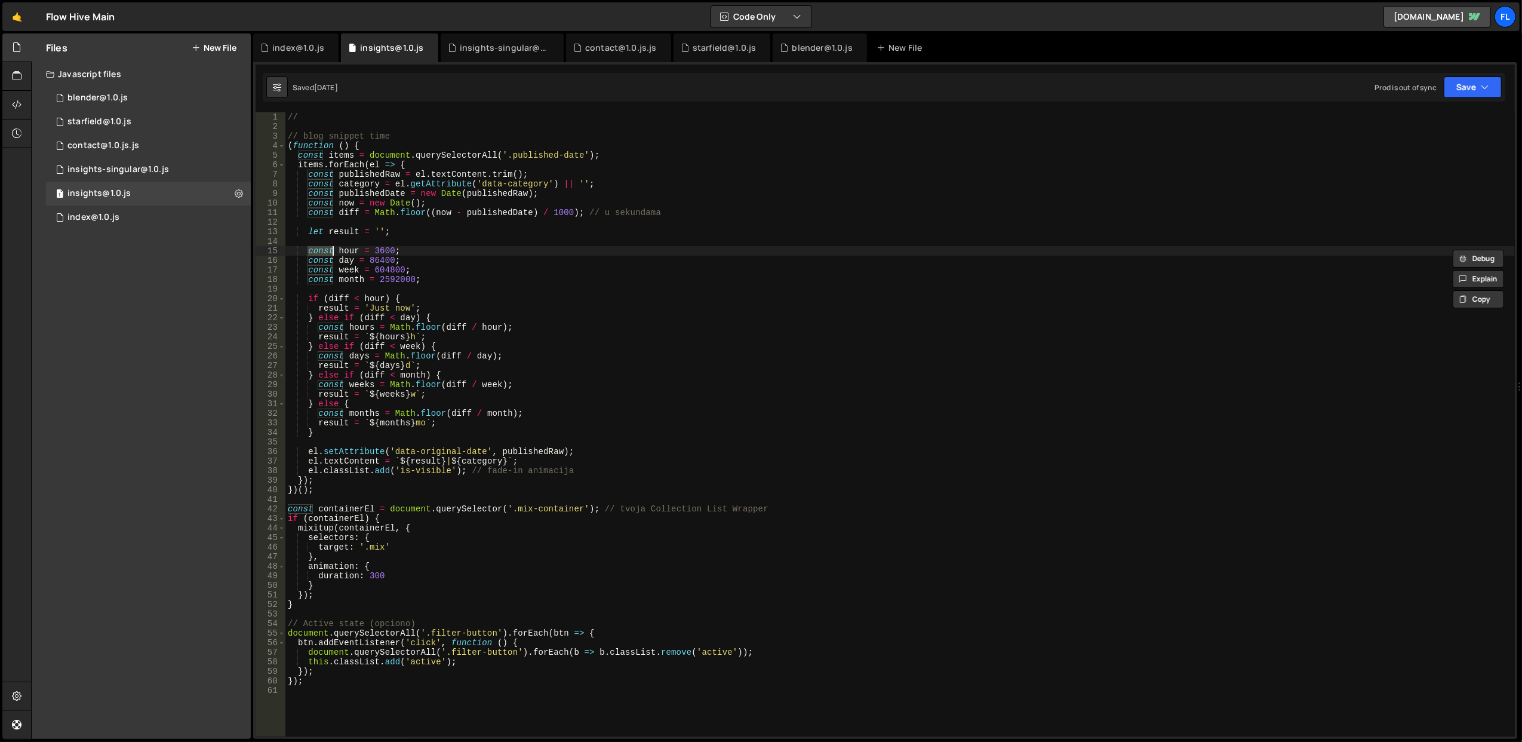
click at [315, 180] on div "// // blog snippet time ( function ( ) { const items = document . querySelector…" at bounding box center [899, 434] width 1229 height 644
type textarea "const category = el.getAttribute('data-category') || '';"
click at [315, 179] on div "// // blog snippet time ( function ( ) { const items = document . querySelector…" at bounding box center [899, 434] width 1229 height 644
click at [143, 219] on div "1 index@1.0.js 0" at bounding box center [148, 217] width 205 height 24
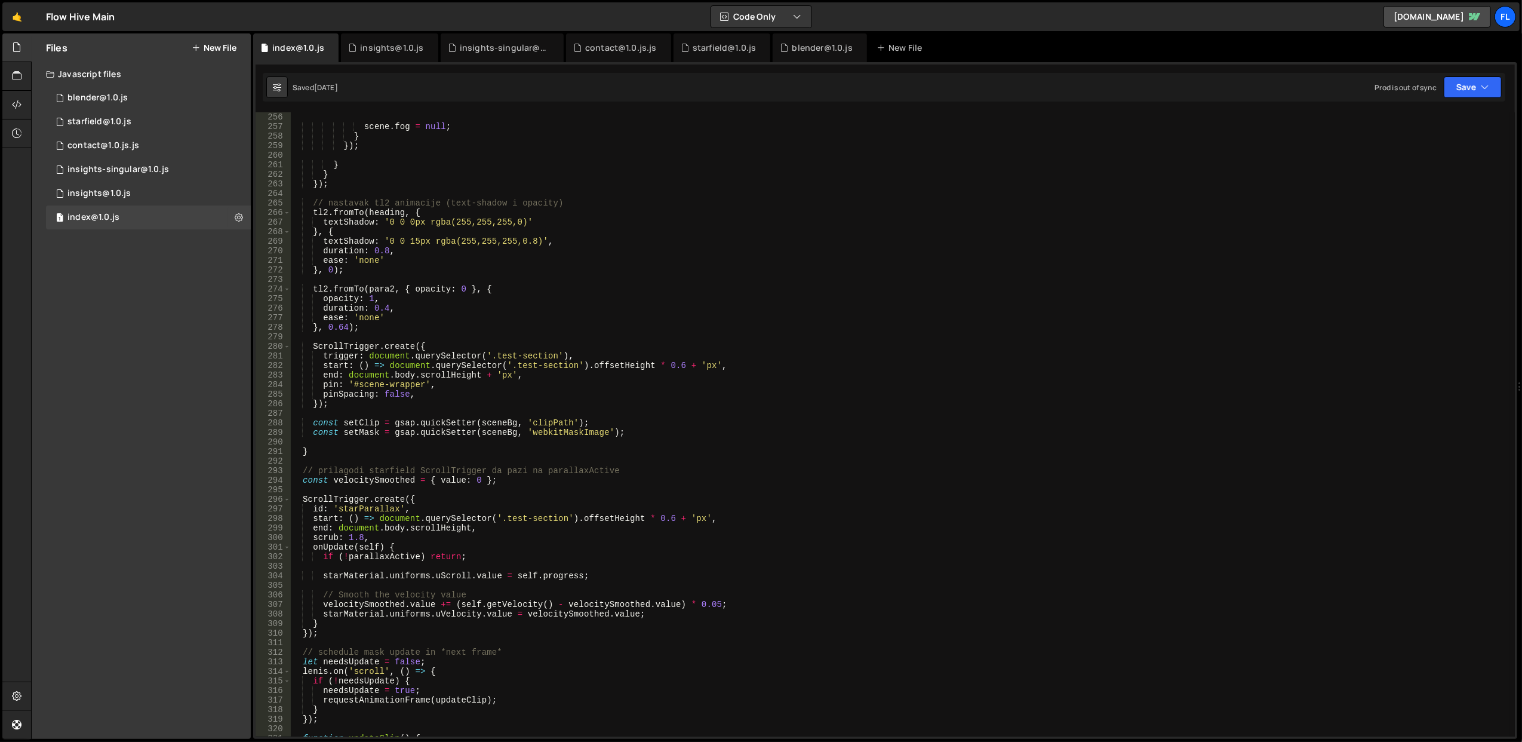
scroll to position [2436, 0]
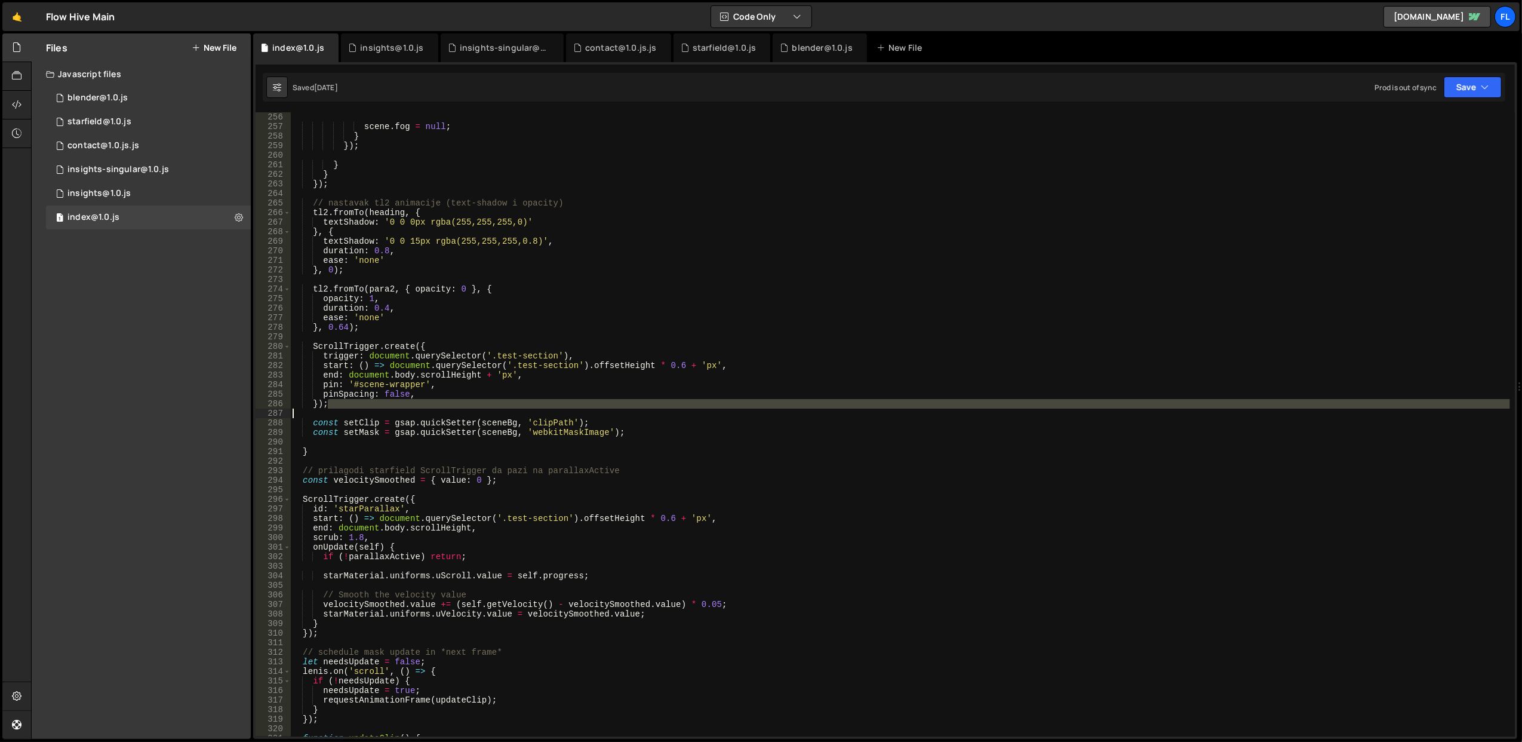
click at [493, 408] on div "scene . fog = null ; } }) ; } } }) ; // nastavak tl2 animacije (text-shadow i o…" at bounding box center [900, 434] width 1220 height 644
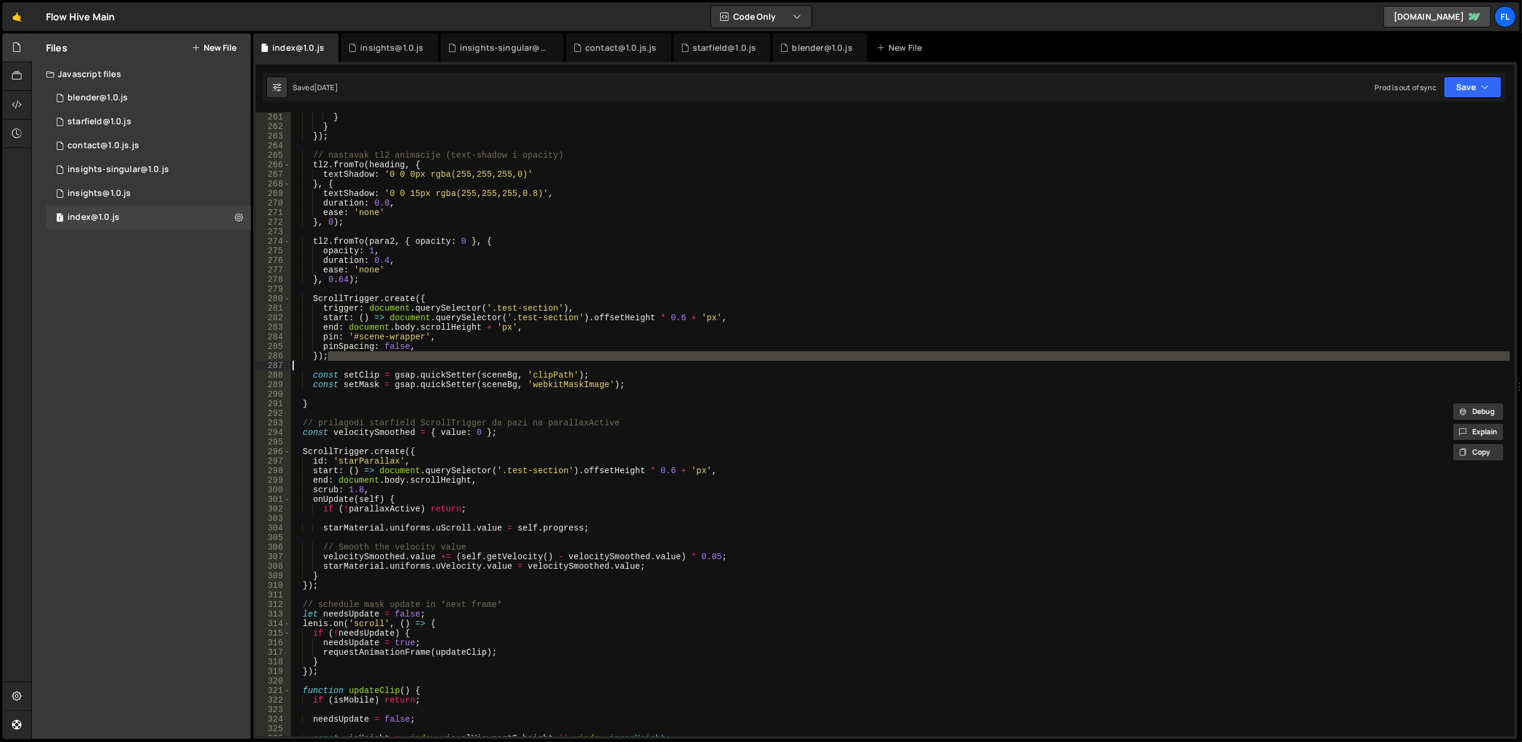
scroll to position [2627, 0]
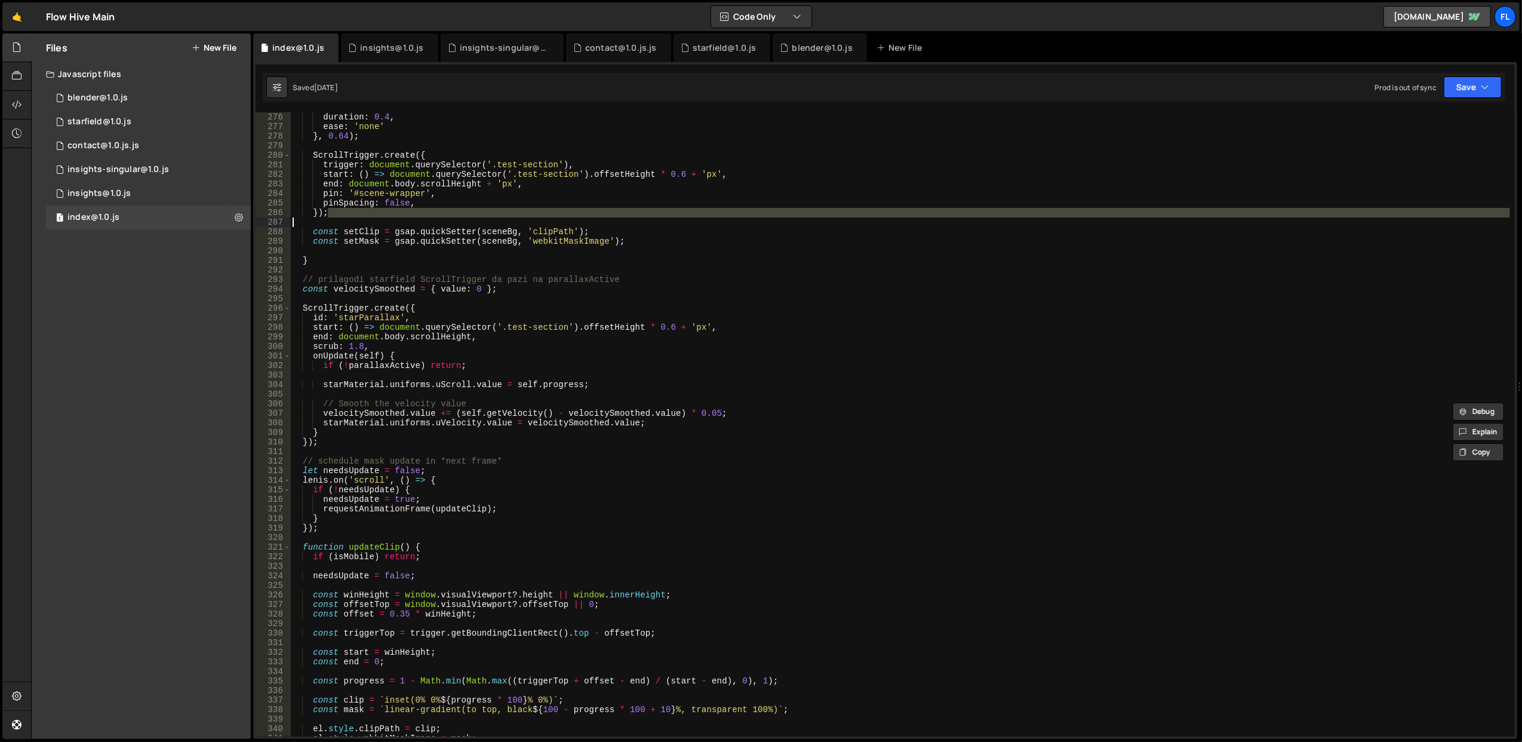
click at [493, 408] on div "duration : 0.4 , ease : 'none' } , 0.64 ) ; ScrollTrigger . create ({ trigger :…" at bounding box center [900, 434] width 1220 height 644
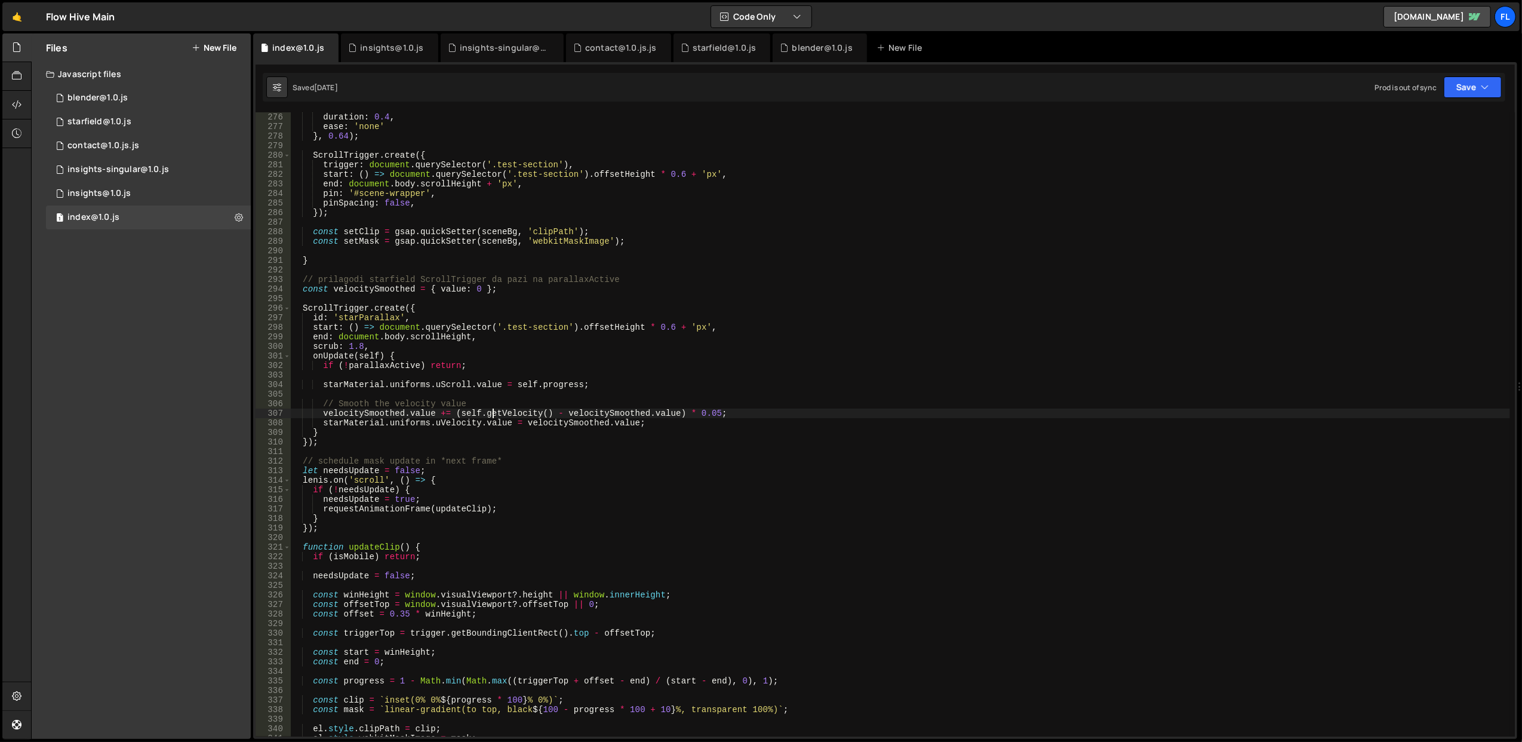
click at [472, 352] on div "duration : 0.4 , ease : 'none' } , 0.64 ) ; ScrollTrigger . create ({ trigger :…" at bounding box center [900, 434] width 1220 height 644
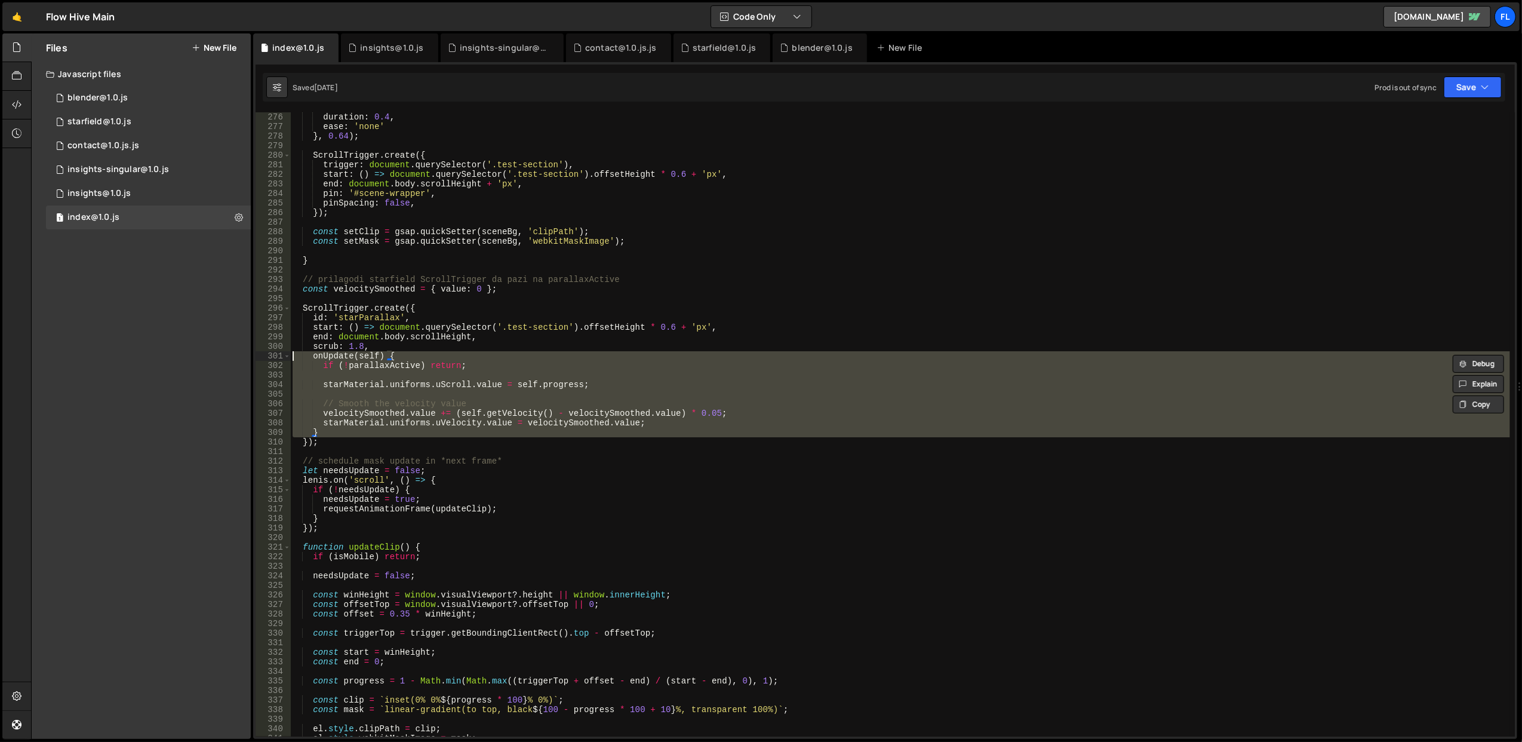
click at [472, 352] on div "duration : 0.4 , ease : 'none' } , 0.64 ) ; ScrollTrigger . create ({ trigger :…" at bounding box center [900, 434] width 1220 height 644
click at [472, 352] on div "duration : 0.4 , ease : 'none' } , 0.64 ) ; ScrollTrigger . create ({ trigger :…" at bounding box center [900, 424] width 1220 height 624
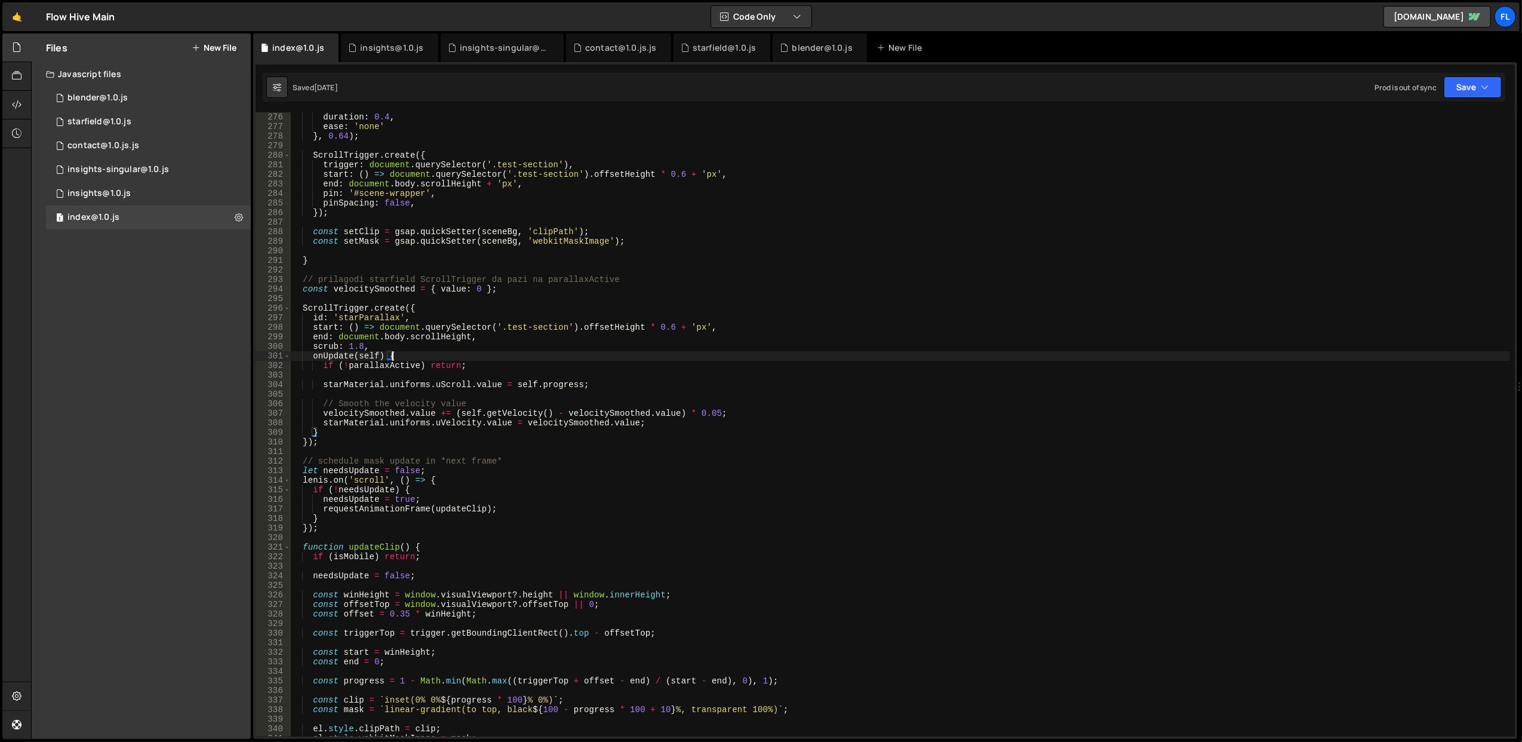
scroll to position [2818, 0]
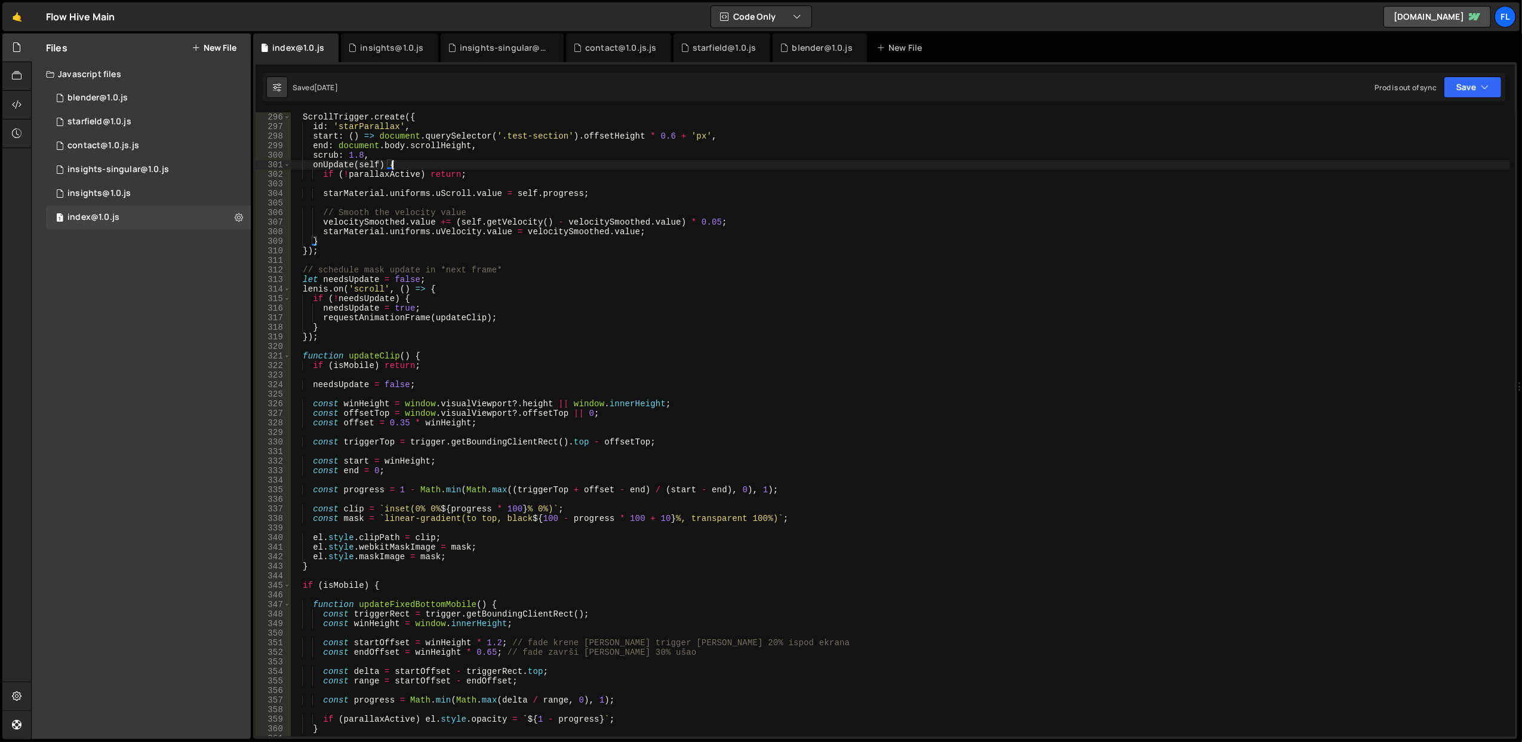
click at [453, 388] on div "ScrollTrigger . create ({ id : 'starParallax' , start : ( ) => document . query…" at bounding box center [900, 434] width 1220 height 644
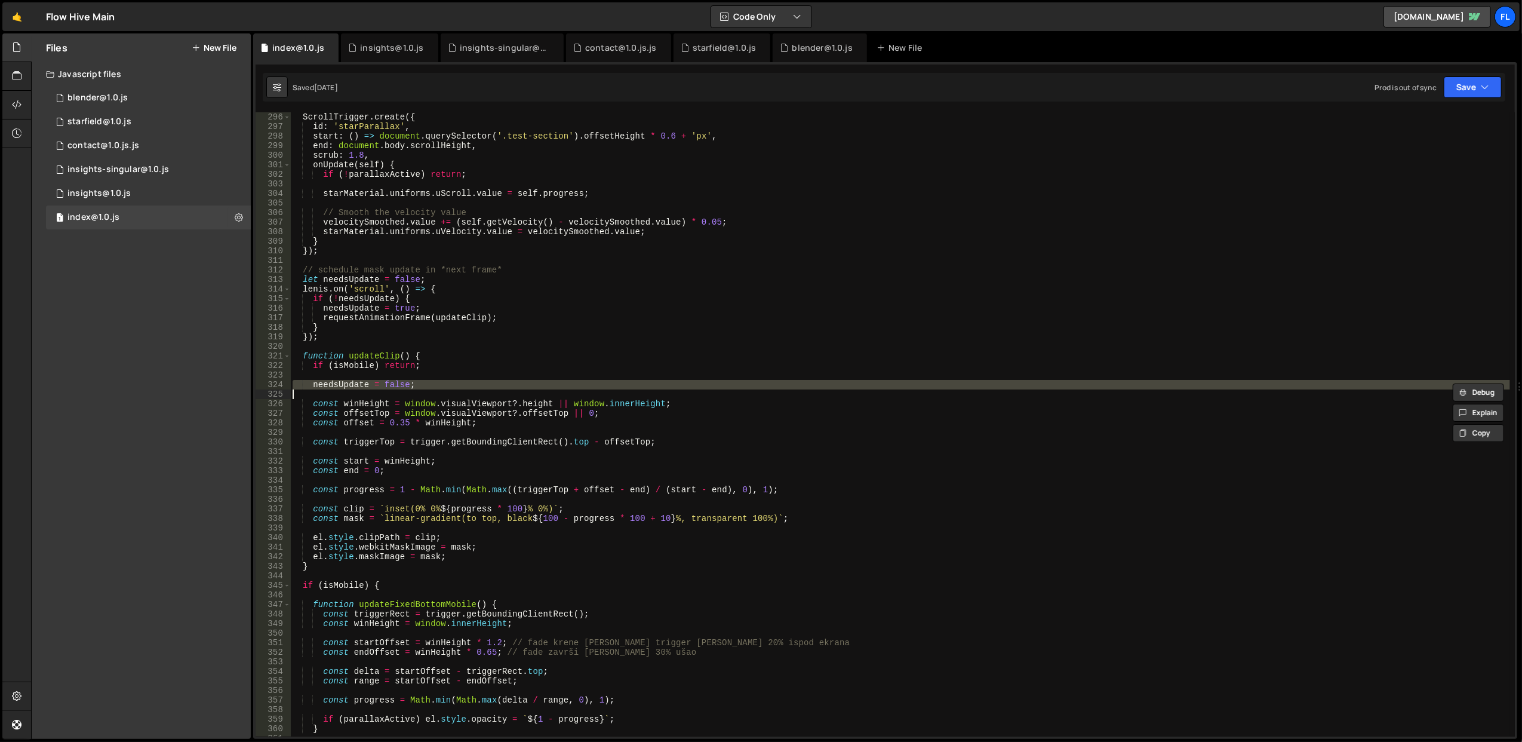
click at [467, 367] on div "ScrollTrigger . create ({ id : 'starParallax' , start : ( ) => document . query…" at bounding box center [900, 434] width 1220 height 644
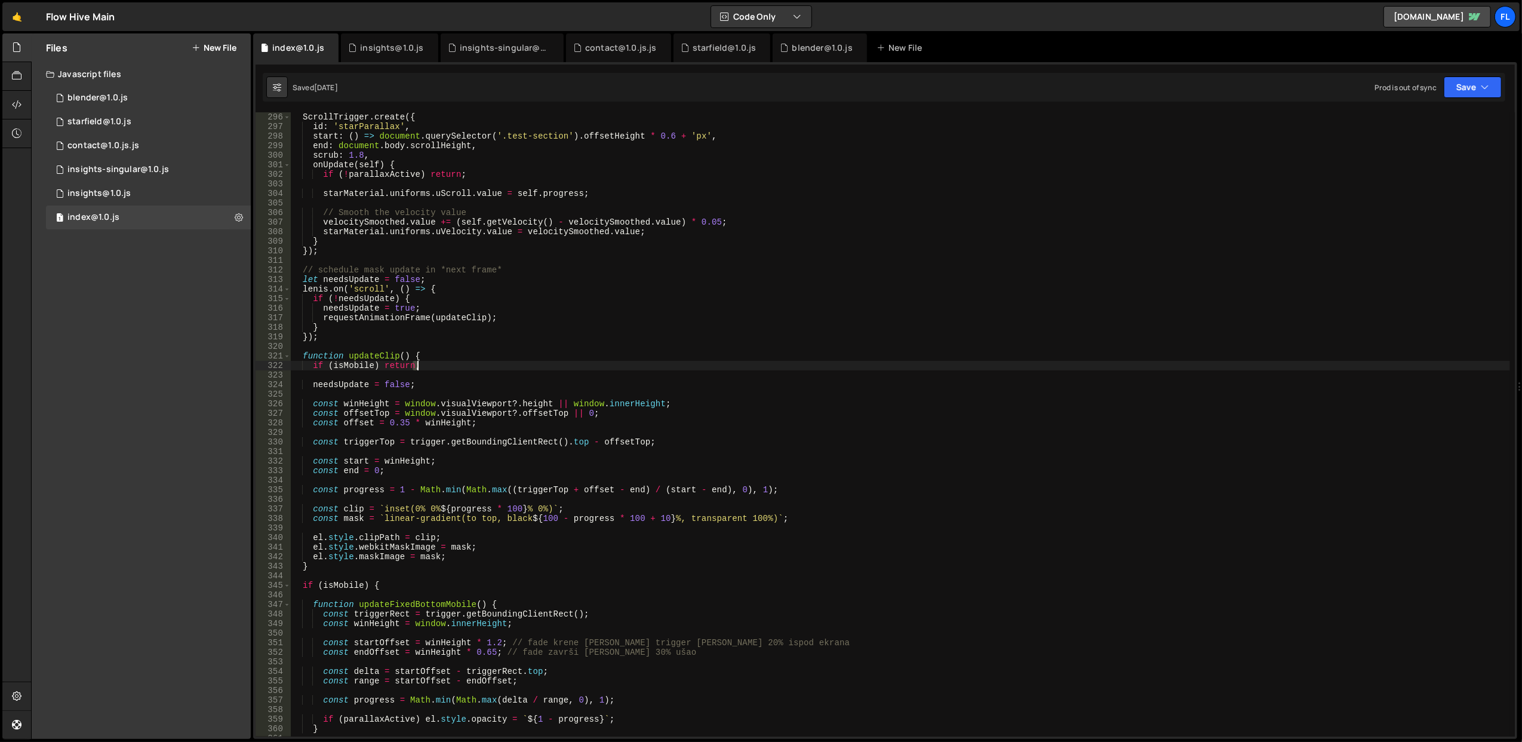
click at [467, 367] on div "ScrollTrigger . create ({ id : 'starParallax' , start : ( ) => document . query…" at bounding box center [900, 434] width 1220 height 644
type textarea "if (isMobile) return;"
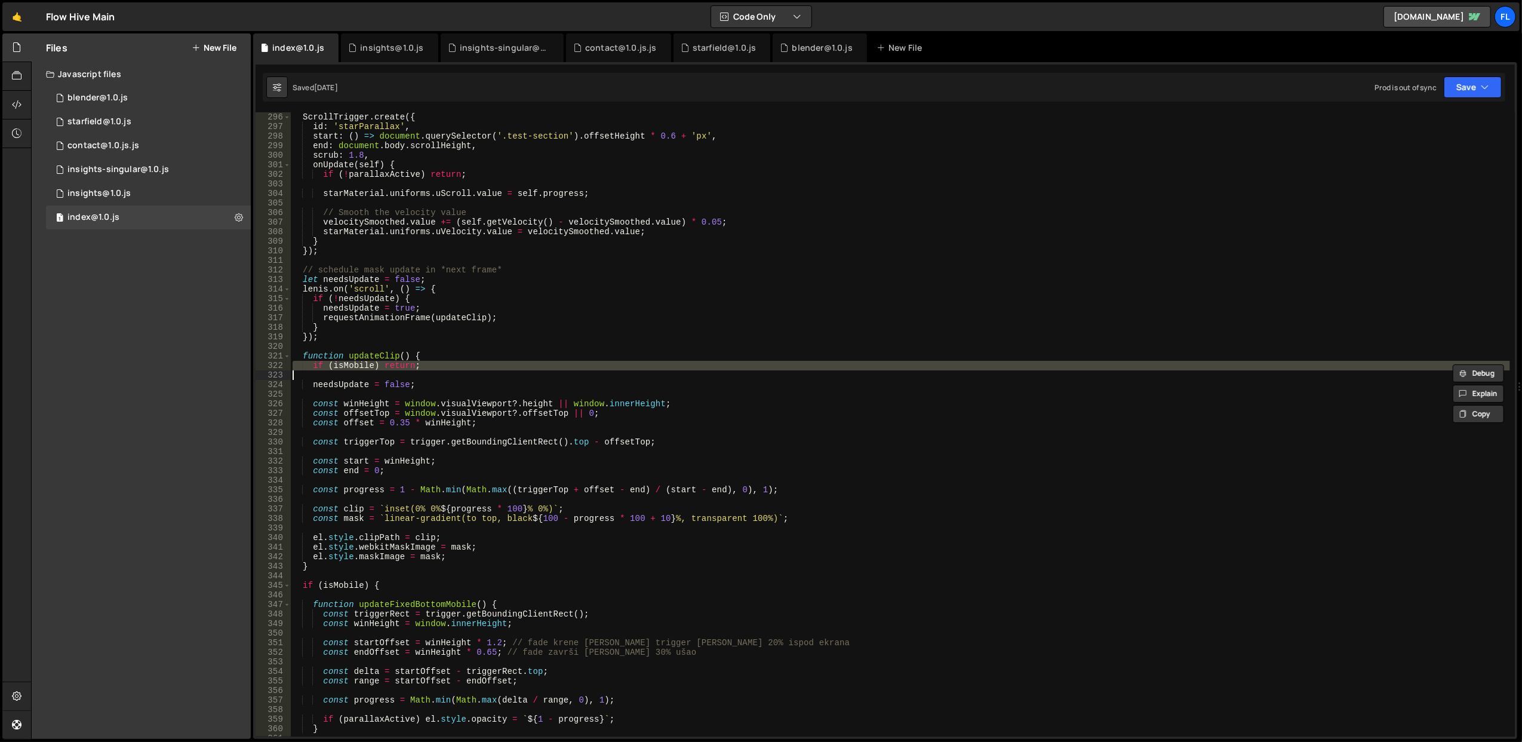
click at [466, 390] on div "ScrollTrigger . create ({ id : 'starParallax' , start : ( ) => document . query…" at bounding box center [900, 434] width 1220 height 644
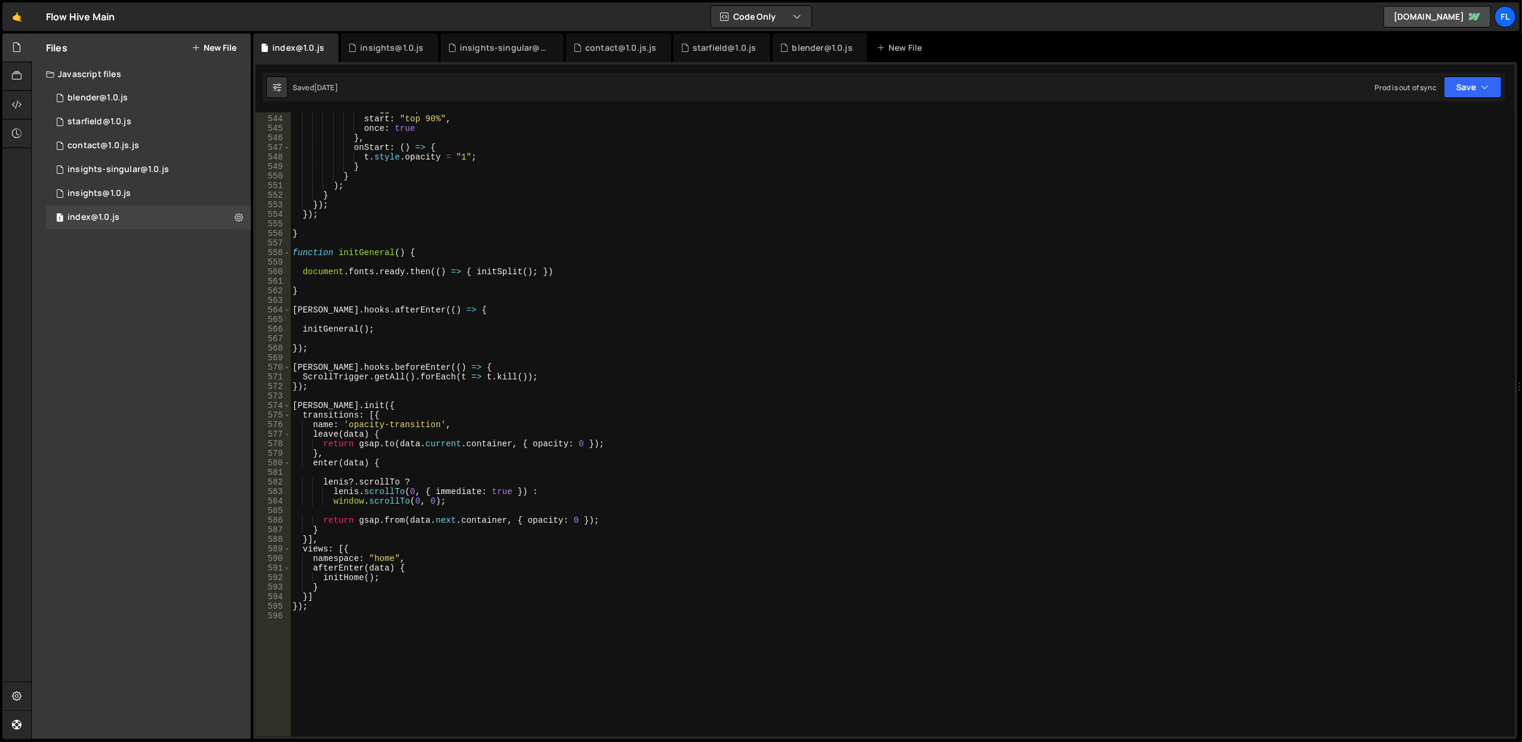
scroll to position [5185, 0]
click at [486, 379] on div "trigger : t , start : "top 90%" , once : true } , onStart : ( ) => { t . style …" at bounding box center [900, 426] width 1220 height 644
type textarea "ScrollTrigger.getAll().forEach(t => t.kill()); });"
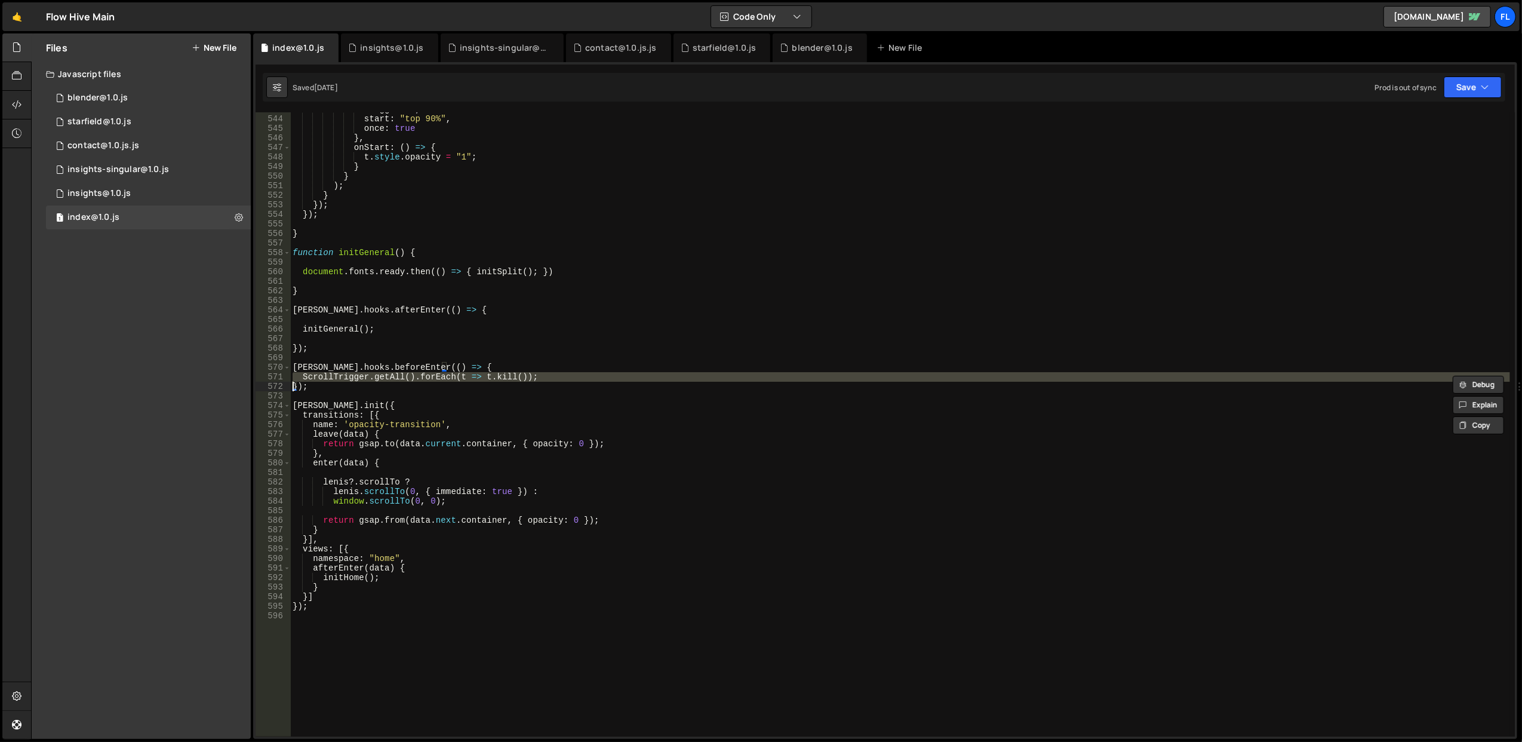
click at [504, 356] on div "trigger : t , start : "top 90%" , once : true } , onStart : ( ) => { t . style …" at bounding box center [900, 426] width 1220 height 644
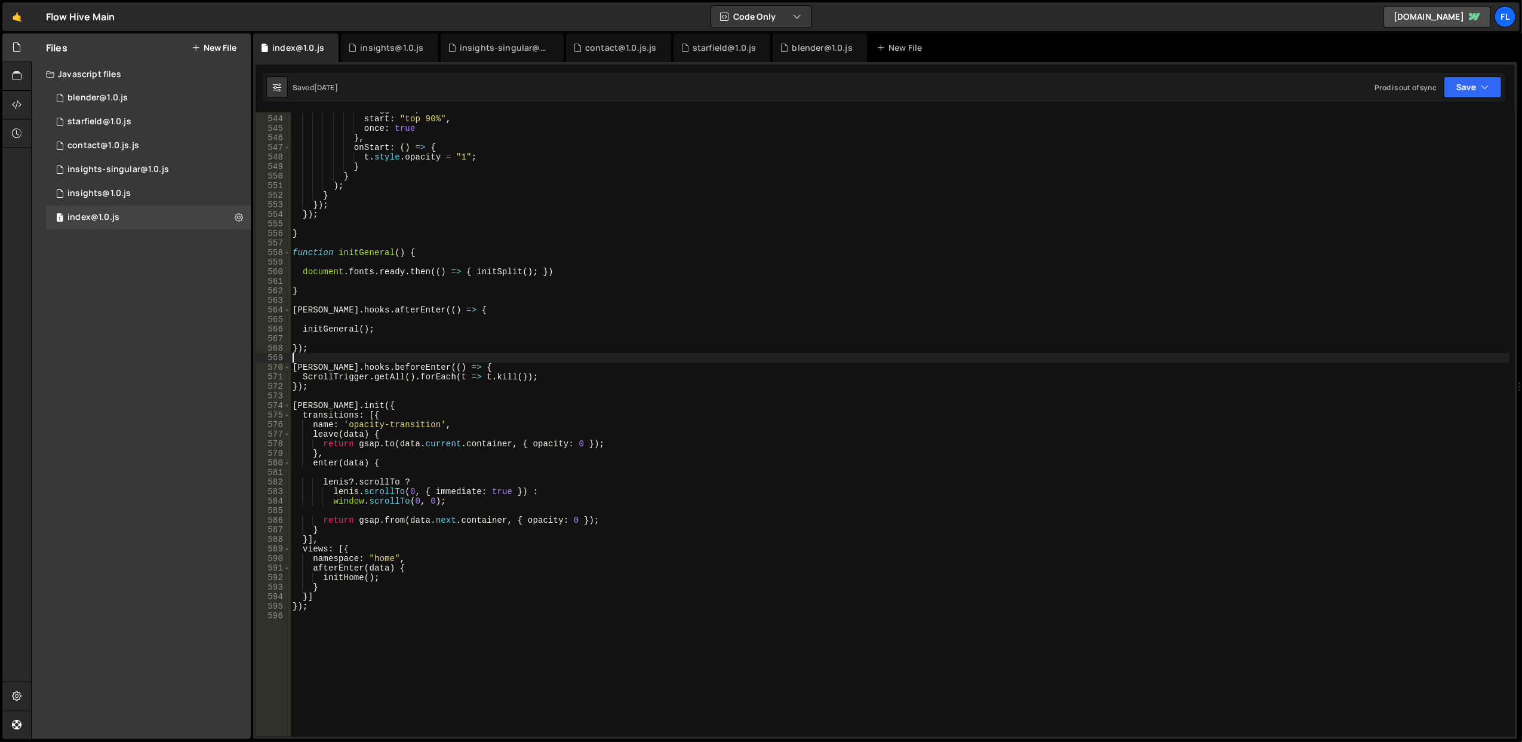
click at [504, 356] on div "trigger : t , start : "top 90%" , once : true } , onStart : ( ) => { t . style …" at bounding box center [900, 426] width 1220 height 644
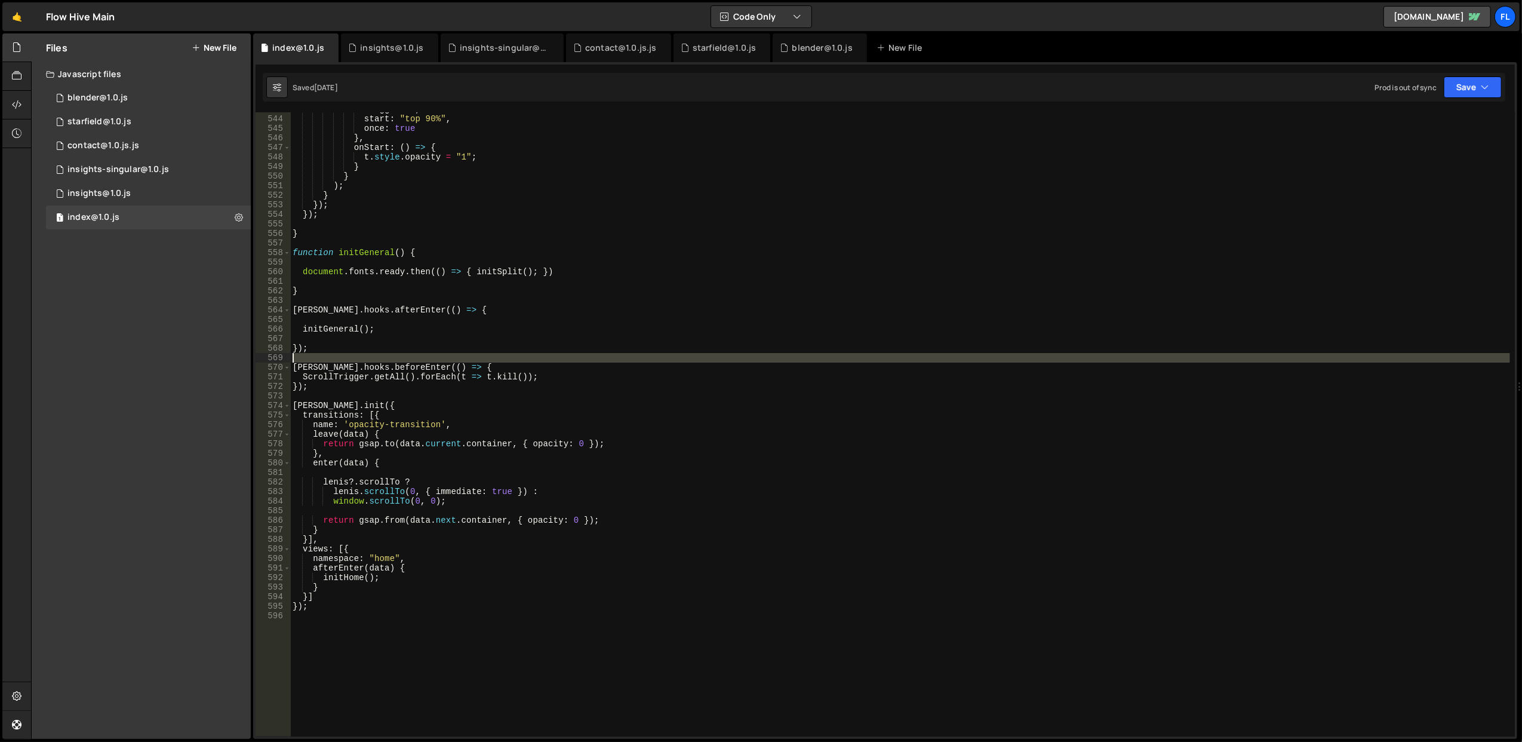
click at [504, 356] on div "trigger : t , start : "top 90%" , once : true } , onStart : ( ) => { t . style …" at bounding box center [900, 426] width 1220 height 644
click at [503, 366] on div "trigger : t , start : "top 90%" , once : true } , onStart : ( ) => { t . style …" at bounding box center [900, 426] width 1220 height 644
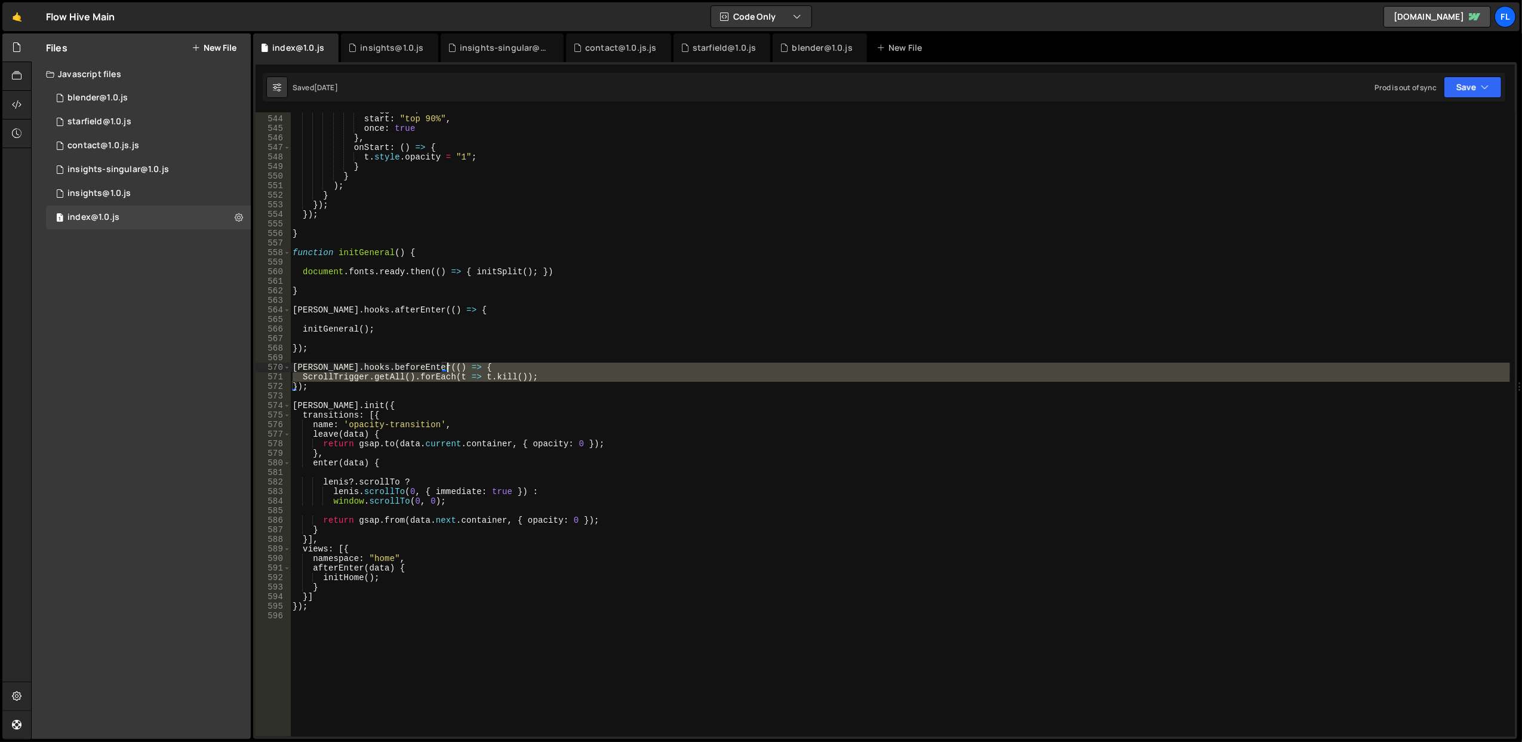
click at [503, 366] on div "trigger : t , start : "top 90%" , once : true } , onStart : ( ) => { t . style …" at bounding box center [900, 426] width 1220 height 644
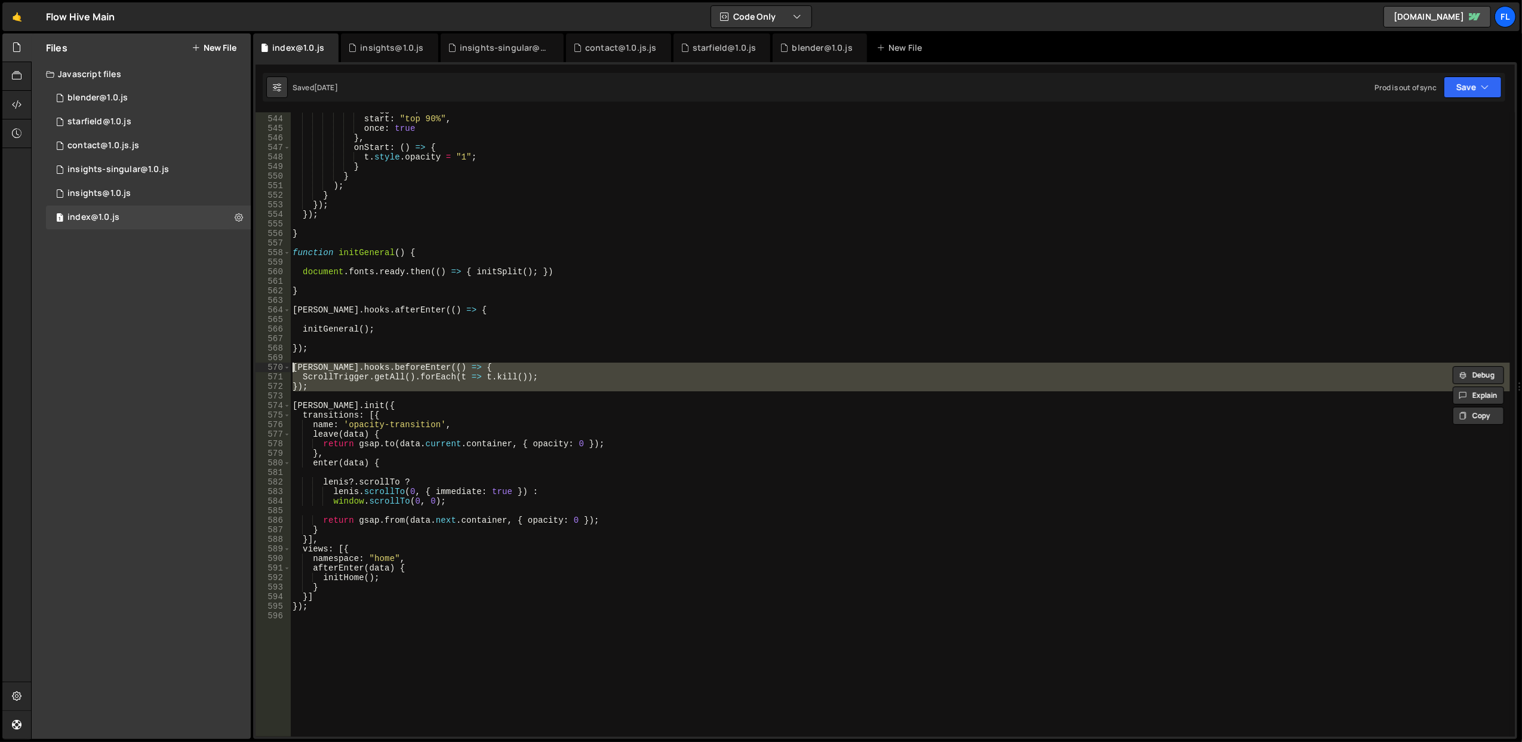
click at [503, 366] on div "trigger : t , start : "top 90%" , once : true } , onStart : ( ) => { t . style …" at bounding box center [900, 424] width 1220 height 624
click at [503, 366] on div "trigger : t , start : "top 90%" , once : true } , onStart : ( ) => { t . style …" at bounding box center [900, 426] width 1220 height 644
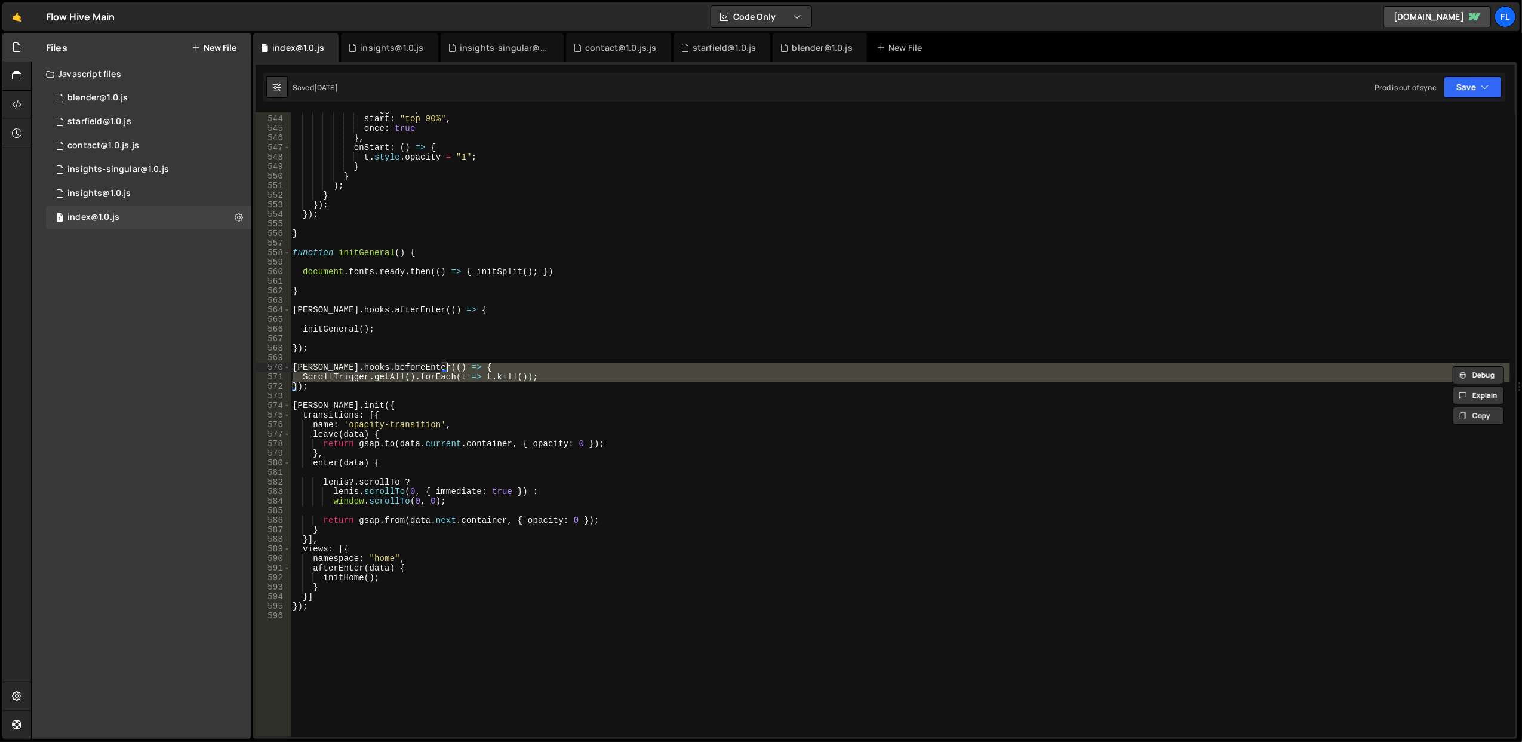
click at [503, 366] on div "trigger : t , start : "top 90%" , once : true } , onStart : ( ) => { t . style …" at bounding box center [900, 426] width 1220 height 644
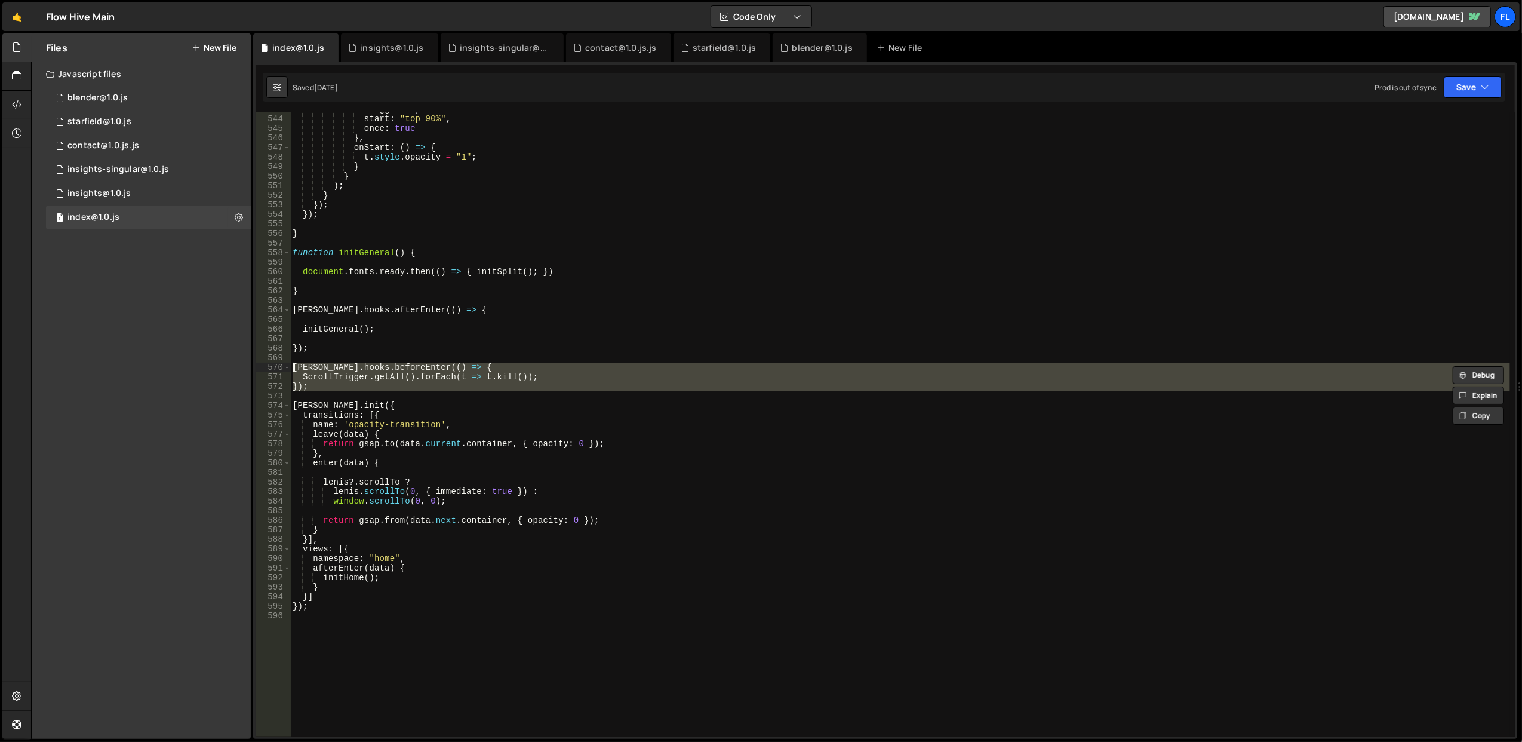
click at [503, 366] on div "trigger : t , start : "top 90%" , once : true } , onStart : ( ) => { t . style …" at bounding box center [900, 424] width 1220 height 624
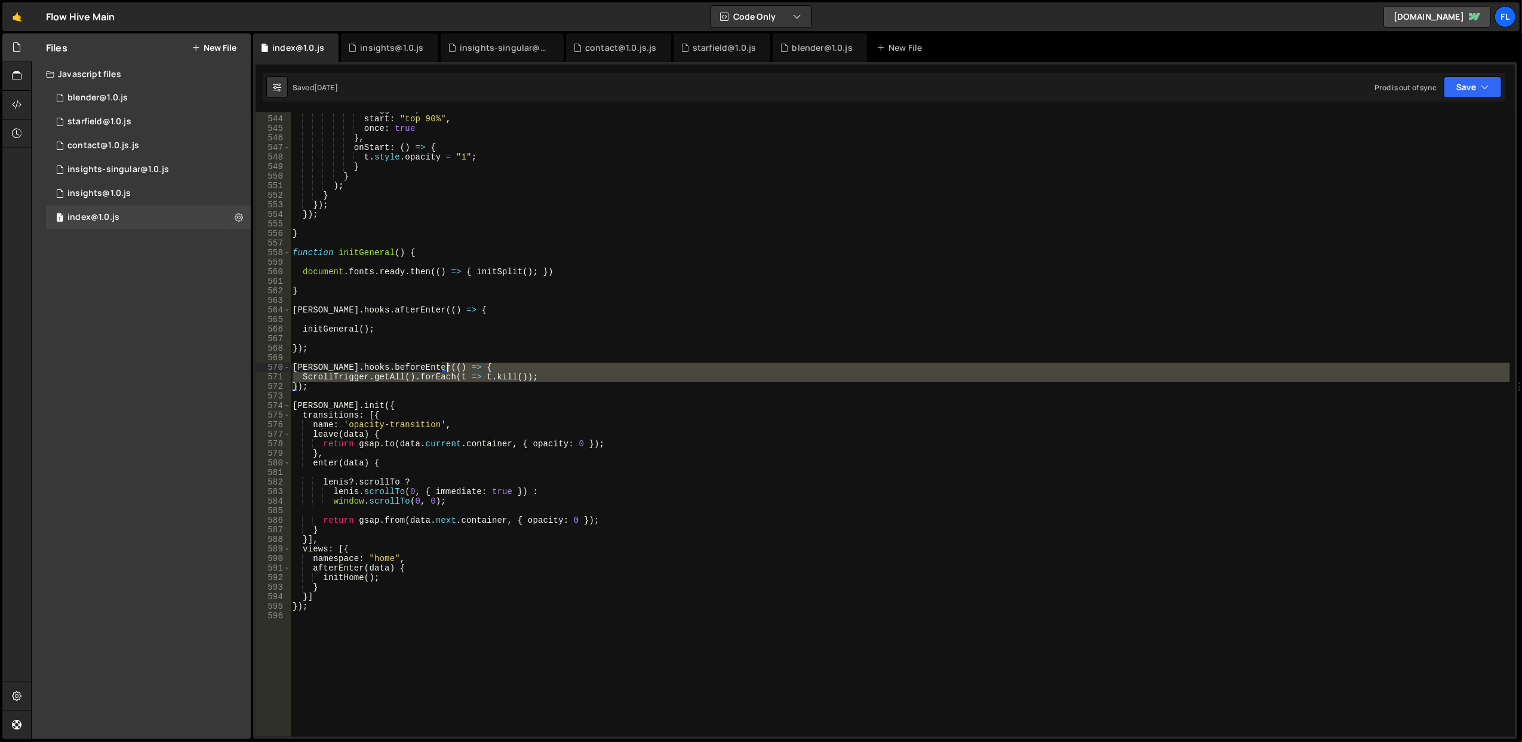
click at [503, 366] on div "trigger : t , start : "top 90%" , once : true } , onStart : ( ) => { t . style …" at bounding box center [900, 426] width 1220 height 644
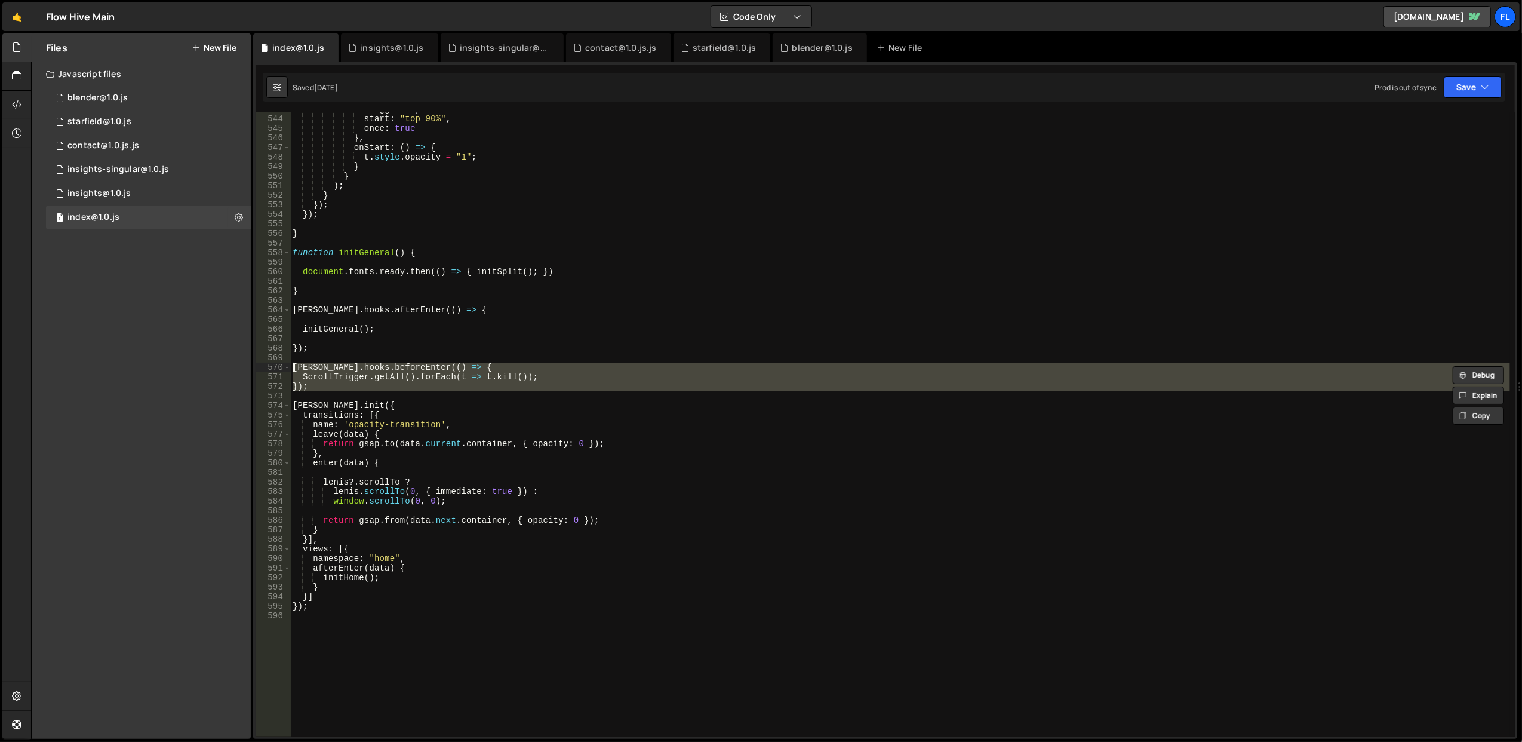
click at [503, 366] on div "trigger : t , start : "top 90%" , once : true } , onStart : ( ) => { t . style …" at bounding box center [900, 424] width 1220 height 624
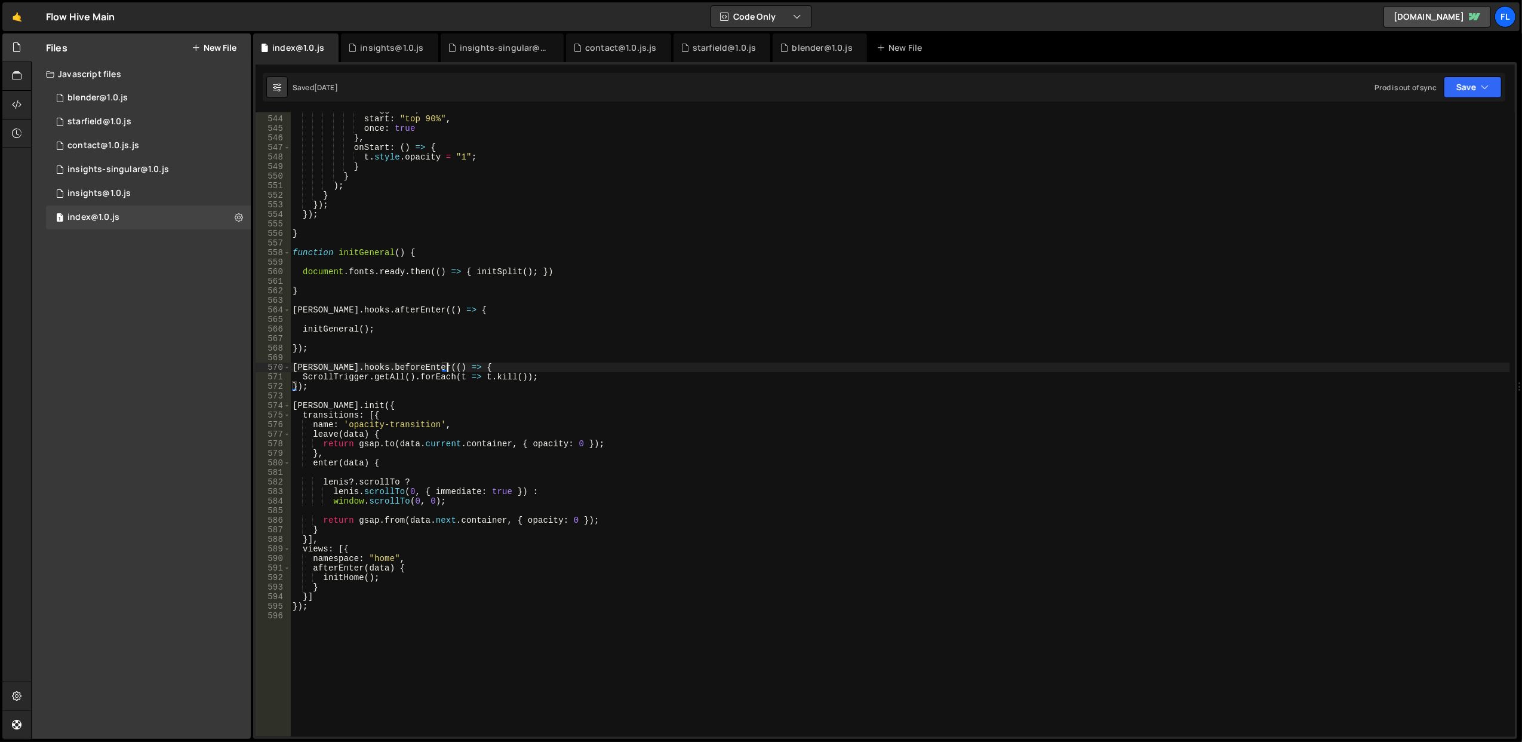
click at [503, 366] on div "trigger : t , start : "top 90%" , once : true } , onStart : ( ) => { t . style …" at bounding box center [900, 426] width 1220 height 644
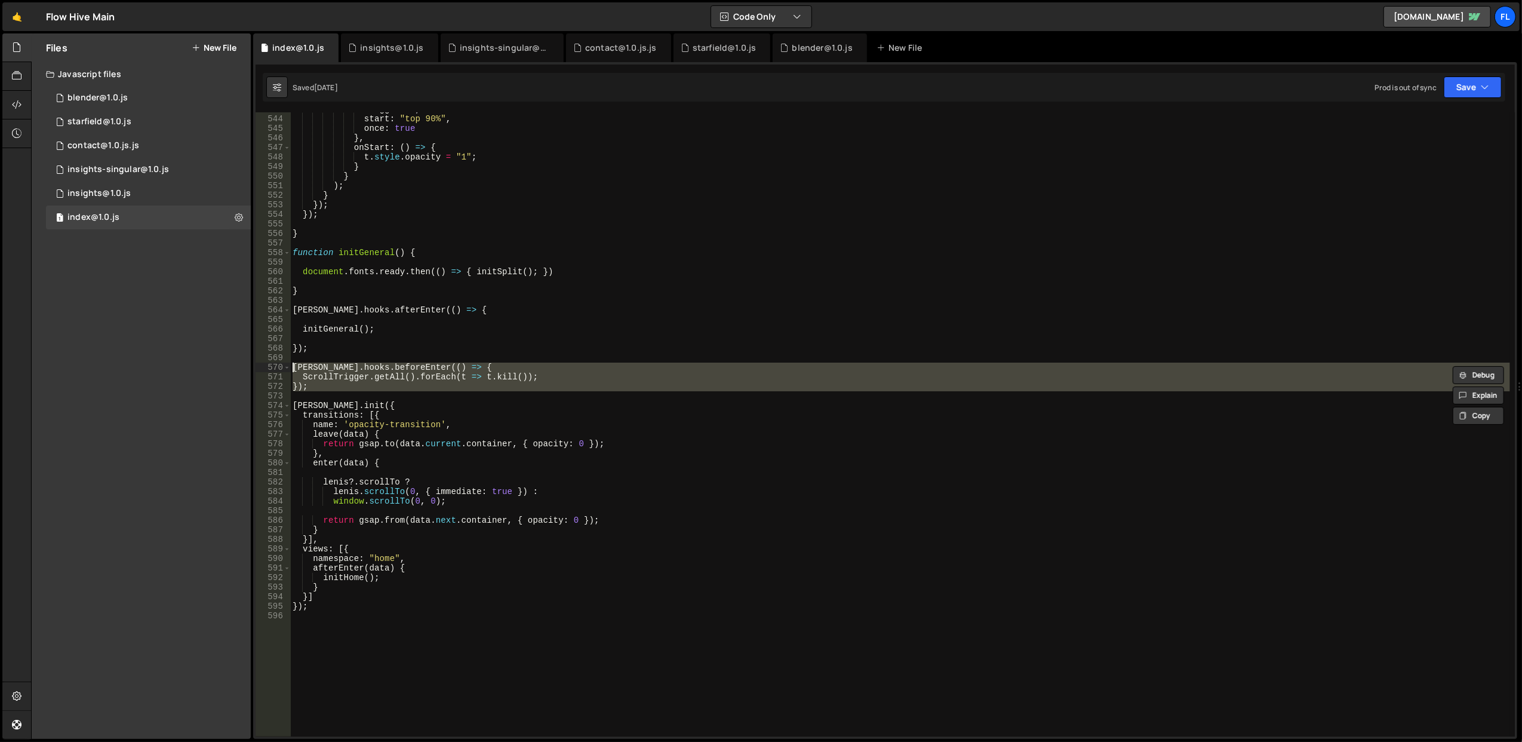
click at [378, 254] on div "trigger : t , start : "top 90%" , once : true } , onStart : ( ) => { t . style …" at bounding box center [900, 426] width 1220 height 644
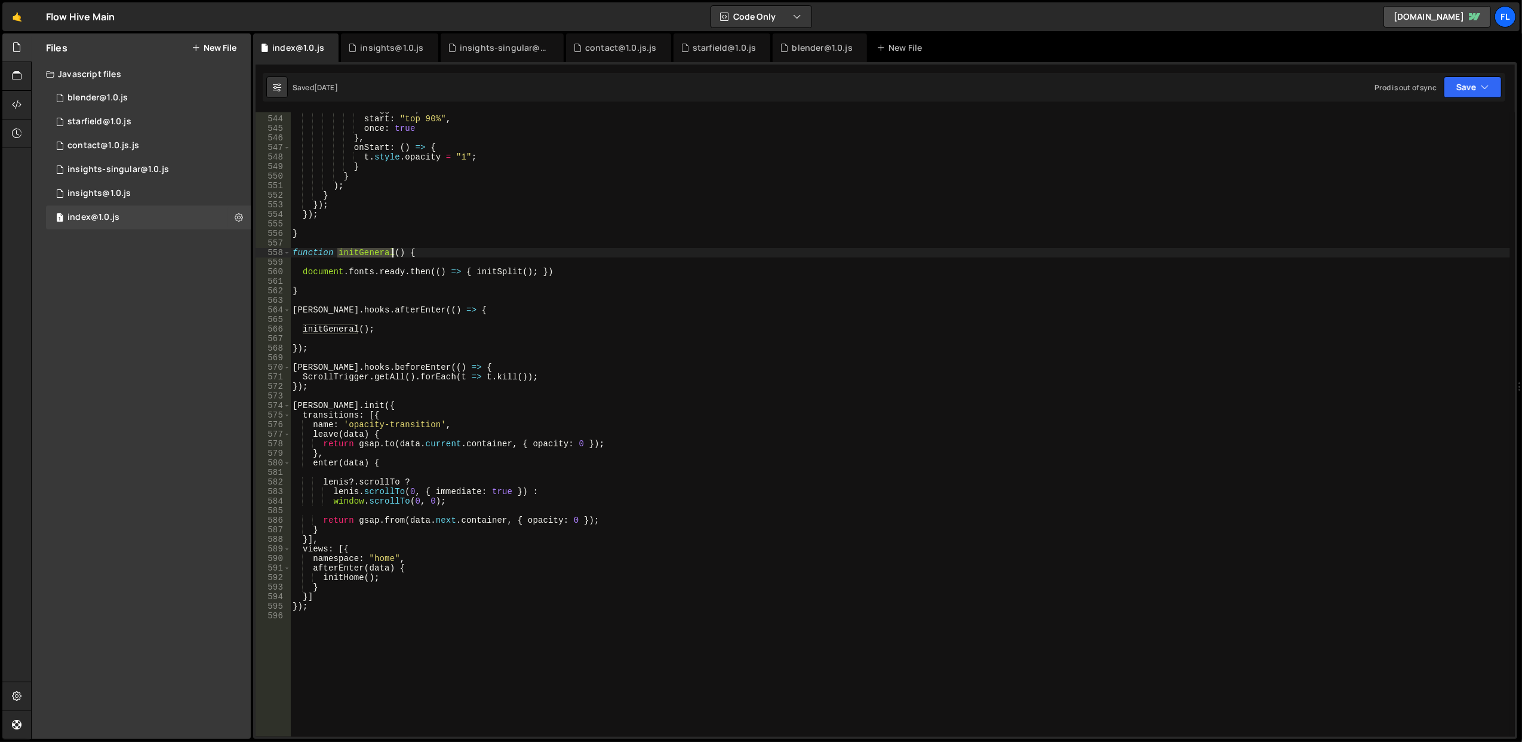
click at [378, 254] on div "trigger : t , start : "top 90%" , once : true } , onStart : ( ) => { t . style …" at bounding box center [900, 426] width 1220 height 644
click at [370, 275] on div "trigger : t , start : "top 90%" , once : true } , onStart : ( ) => { t . style …" at bounding box center [900, 426] width 1220 height 644
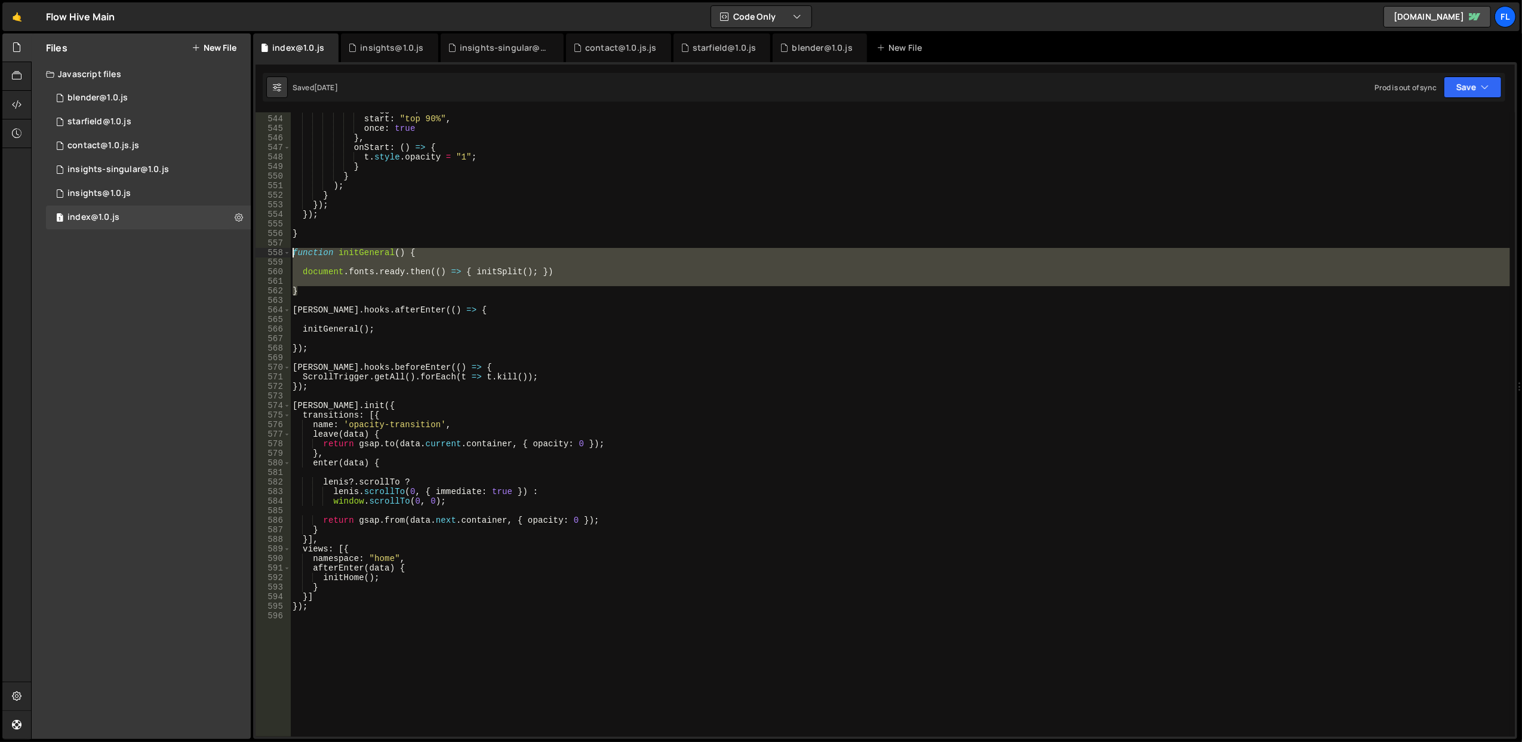
drag, startPoint x: 364, startPoint y: 291, endPoint x: 294, endPoint y: 249, distance: 82.2
click at [294, 249] on div "trigger : t , start : "top 90%" , once : true } , onStart : ( ) => { t . style …" at bounding box center [900, 426] width 1220 height 644
click at [400, 268] on div "trigger : t , start : "top 90%" , once : true } , onStart : ( ) => { t . style …" at bounding box center [900, 424] width 1220 height 624
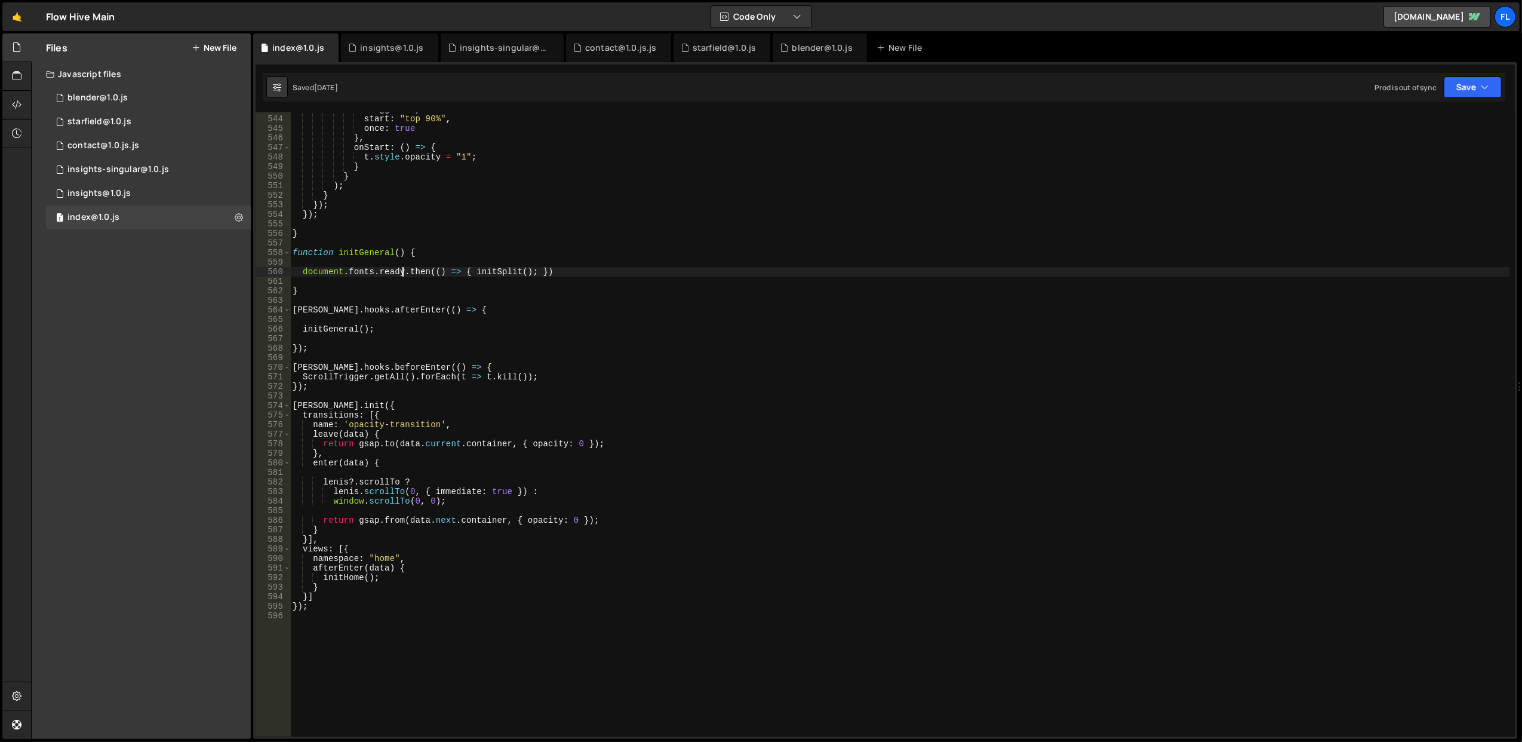
type textarea "document.fonts.ready.then(() => { initSplit(); })"
click at [494, 273] on div "trigger : t , start : "top 90%" , once : true } , onStart : ( ) => { t . style …" at bounding box center [900, 426] width 1220 height 644
click at [490, 247] on div "trigger : t , start : "top 90%" , once : true } , onStart : ( ) => { t . style …" at bounding box center [900, 426] width 1220 height 644
type input "initSplit"
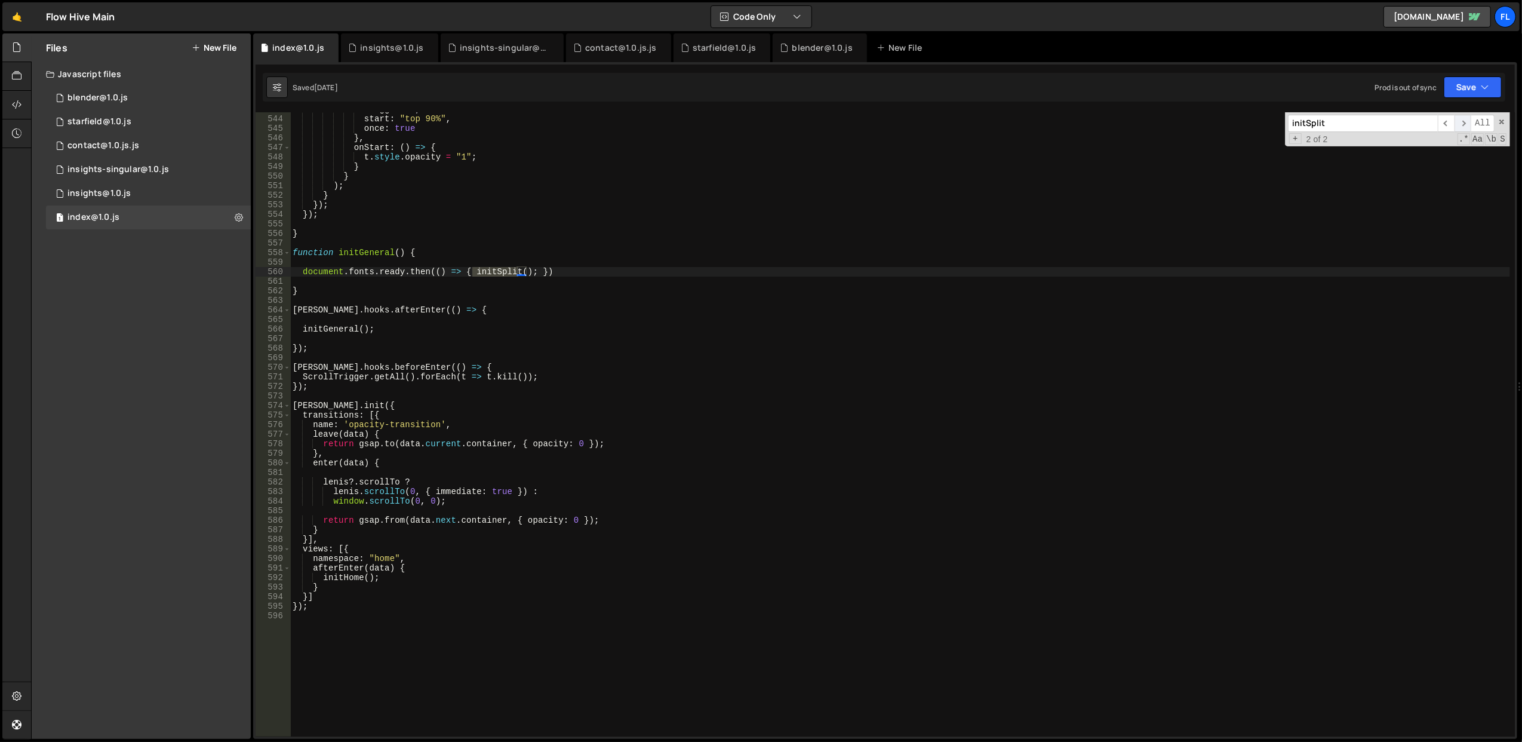
click at [1465, 121] on span "​" at bounding box center [1463, 123] width 17 height 17
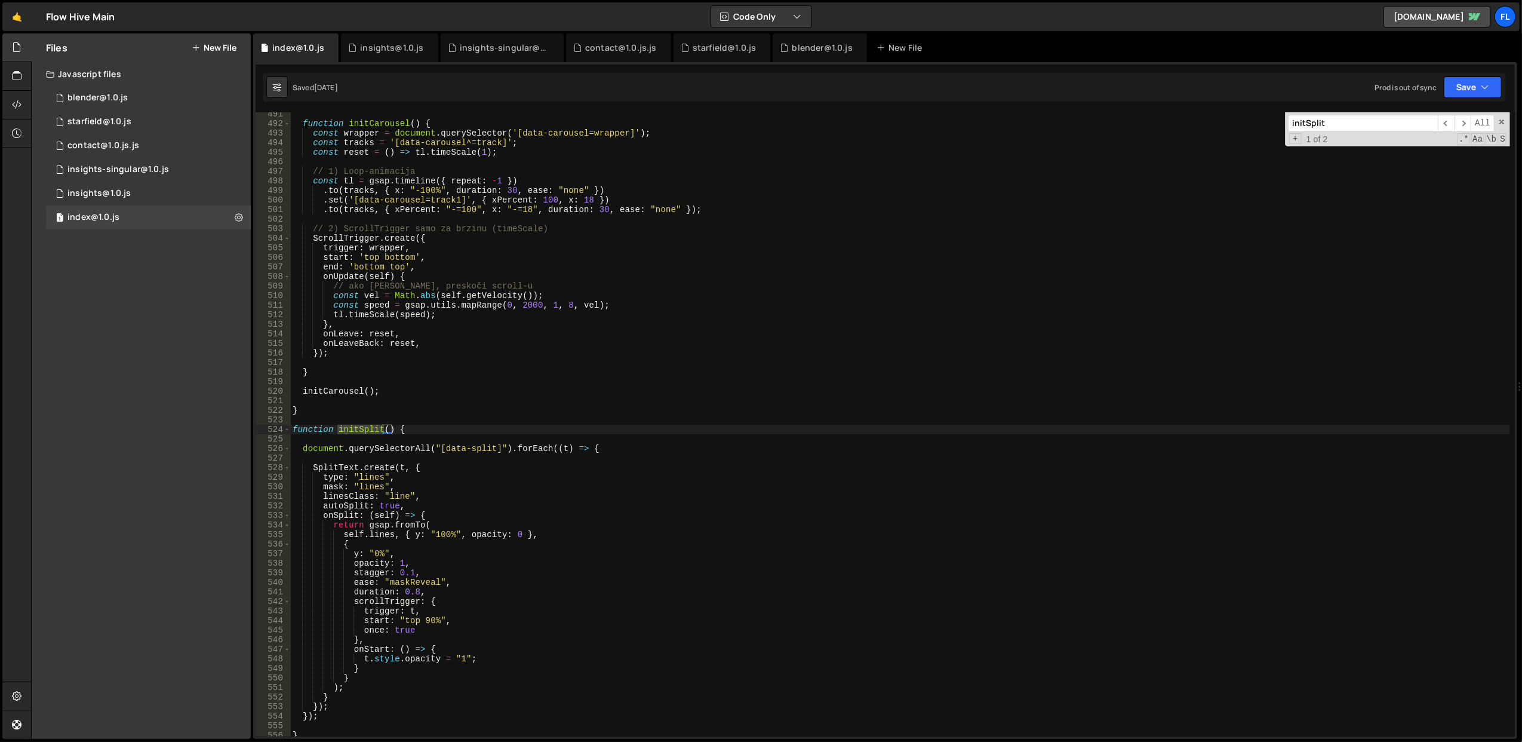
scroll to position [4828, 0]
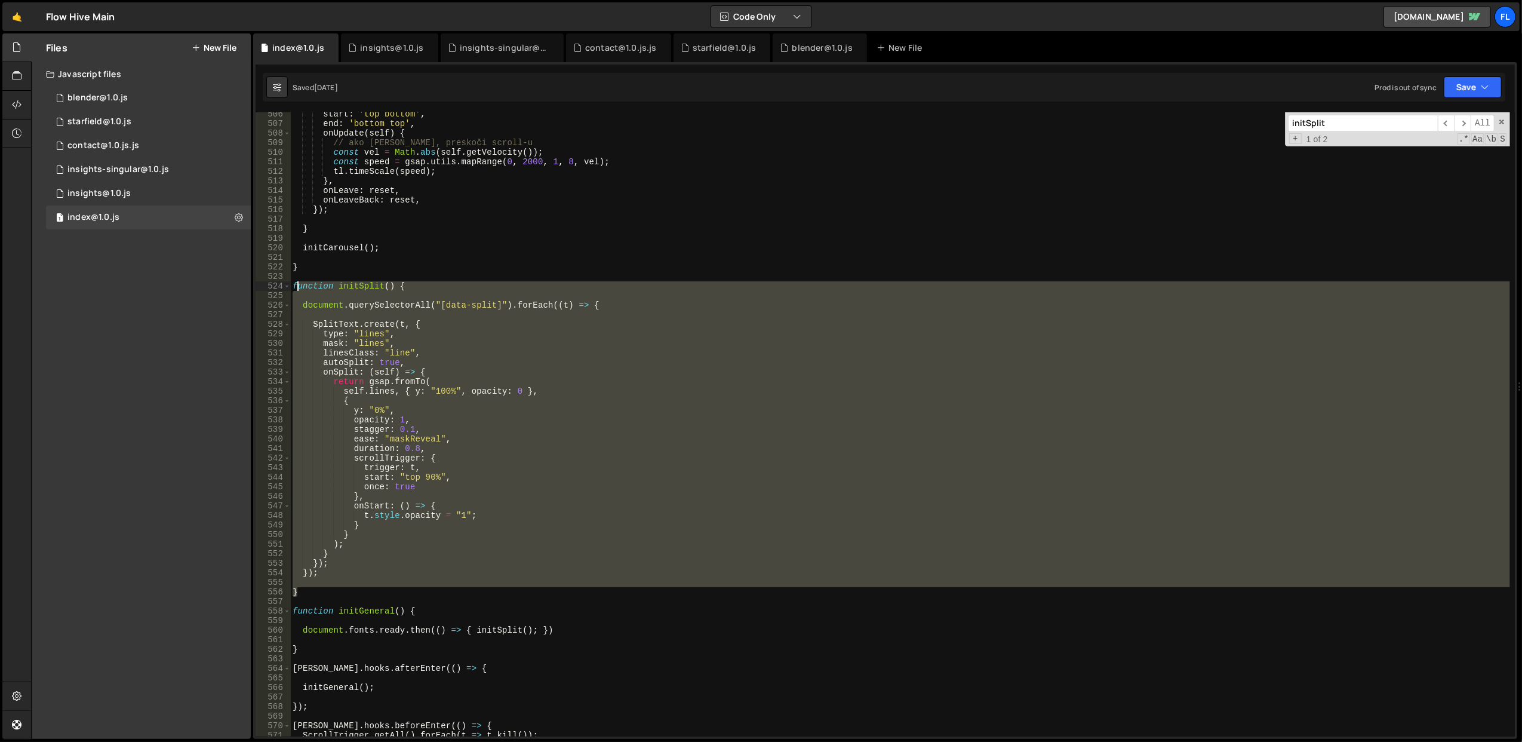
drag, startPoint x: 316, startPoint y: 590, endPoint x: 294, endPoint y: 287, distance: 303.5
click at [294, 287] on div "start : 'top bottom' , end : 'bottom top' , onUpdate ( self ) { // ako je hover…" at bounding box center [900, 431] width 1220 height 644
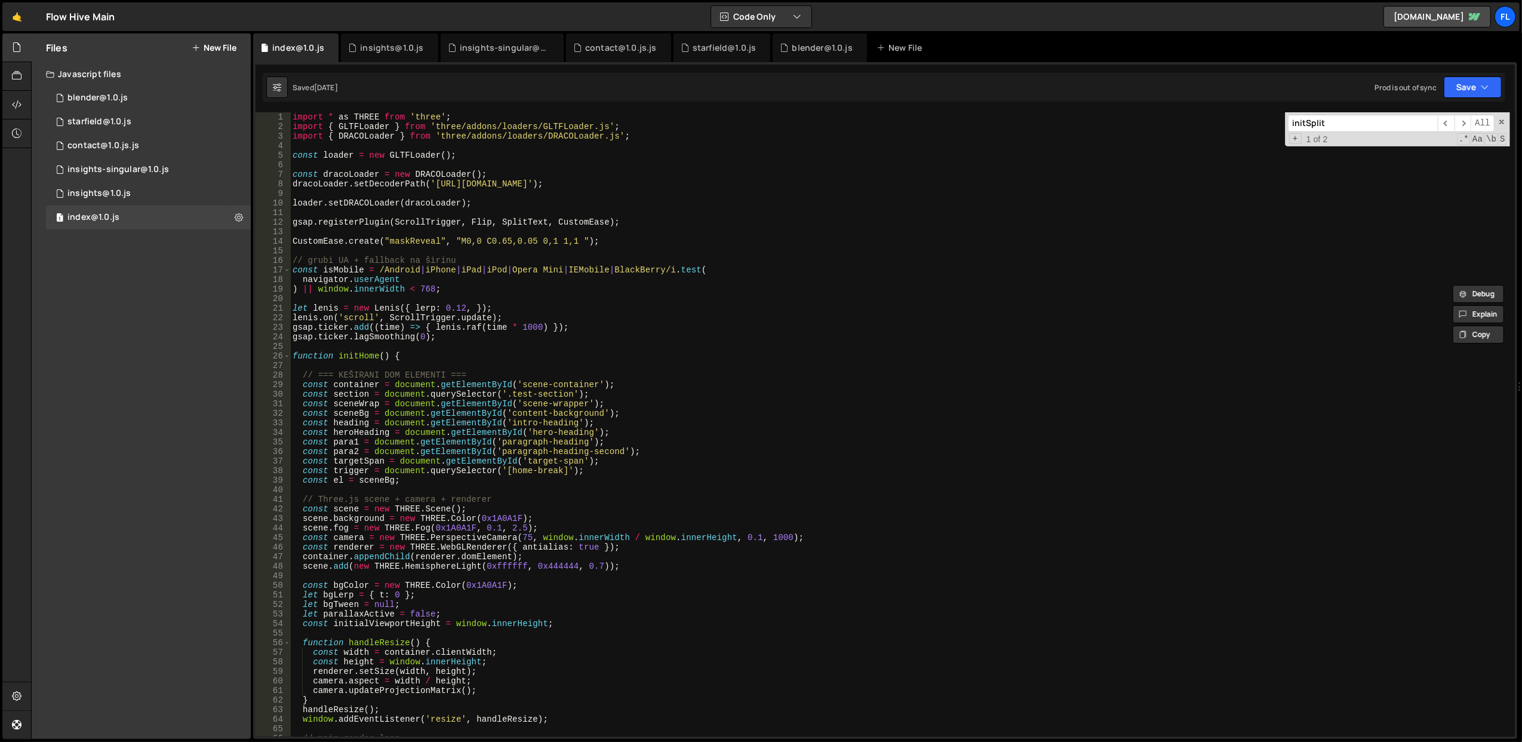
scroll to position [0, 0]
click at [393, 173] on div "import * as THREE from 'three' ; import { GLTFLoader } from 'three/addons/loade…" at bounding box center [900, 434] width 1220 height 644
click at [386, 223] on div "import * as THREE from 'three' ; import { GLTFLoader } from 'three/addons/loade…" at bounding box center [900, 434] width 1220 height 644
click at [528, 219] on div "import * as THREE from 'three' ; import { GLTFLoader } from 'three/addons/loade…" at bounding box center [900, 424] width 1220 height 624
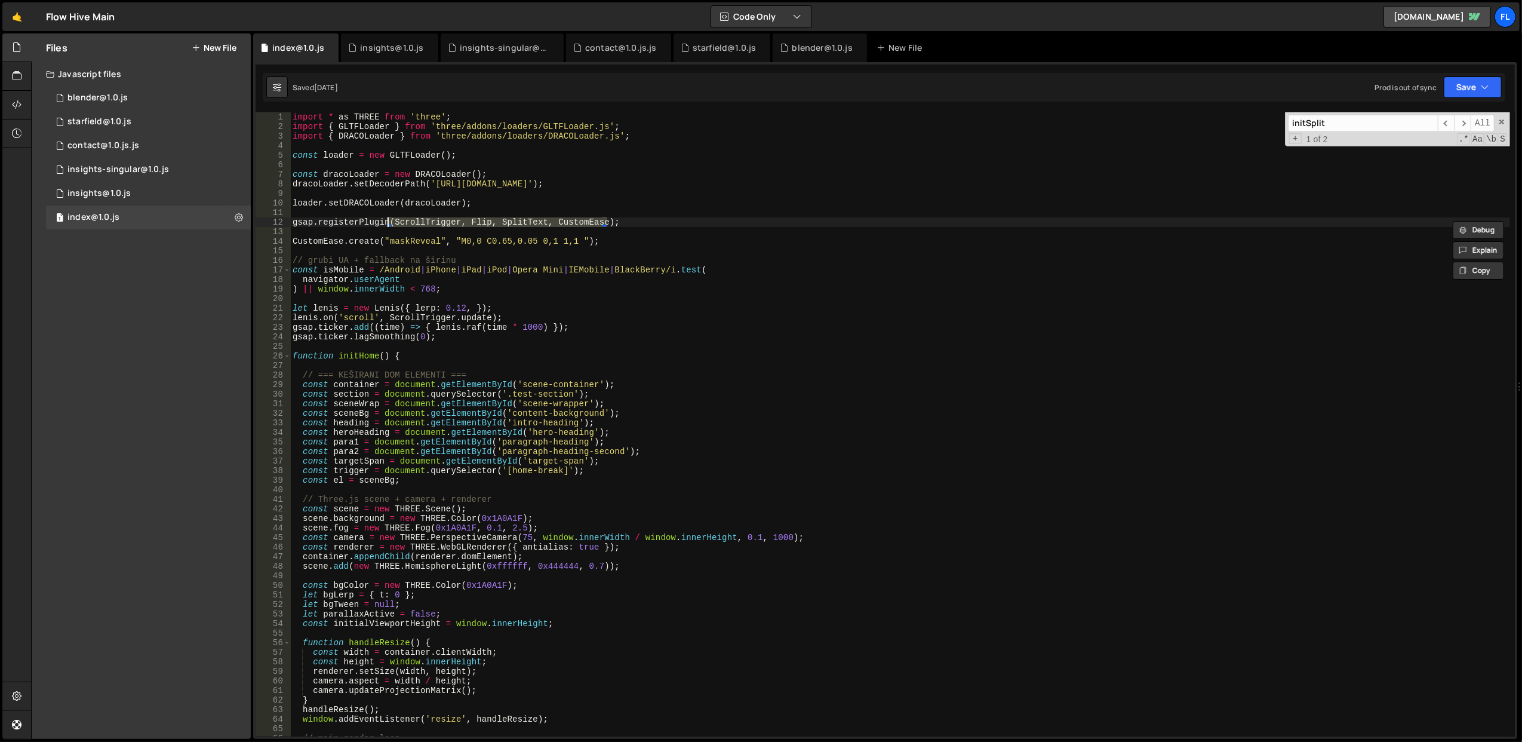
click at [528, 219] on div "import * as THREE from 'three' ; import { GLTFLoader } from 'three/addons/loade…" at bounding box center [900, 434] width 1220 height 644
click at [545, 207] on div "import * as THREE from 'three' ; import { GLTFLoader } from 'three/addons/loade…" at bounding box center [900, 434] width 1220 height 644
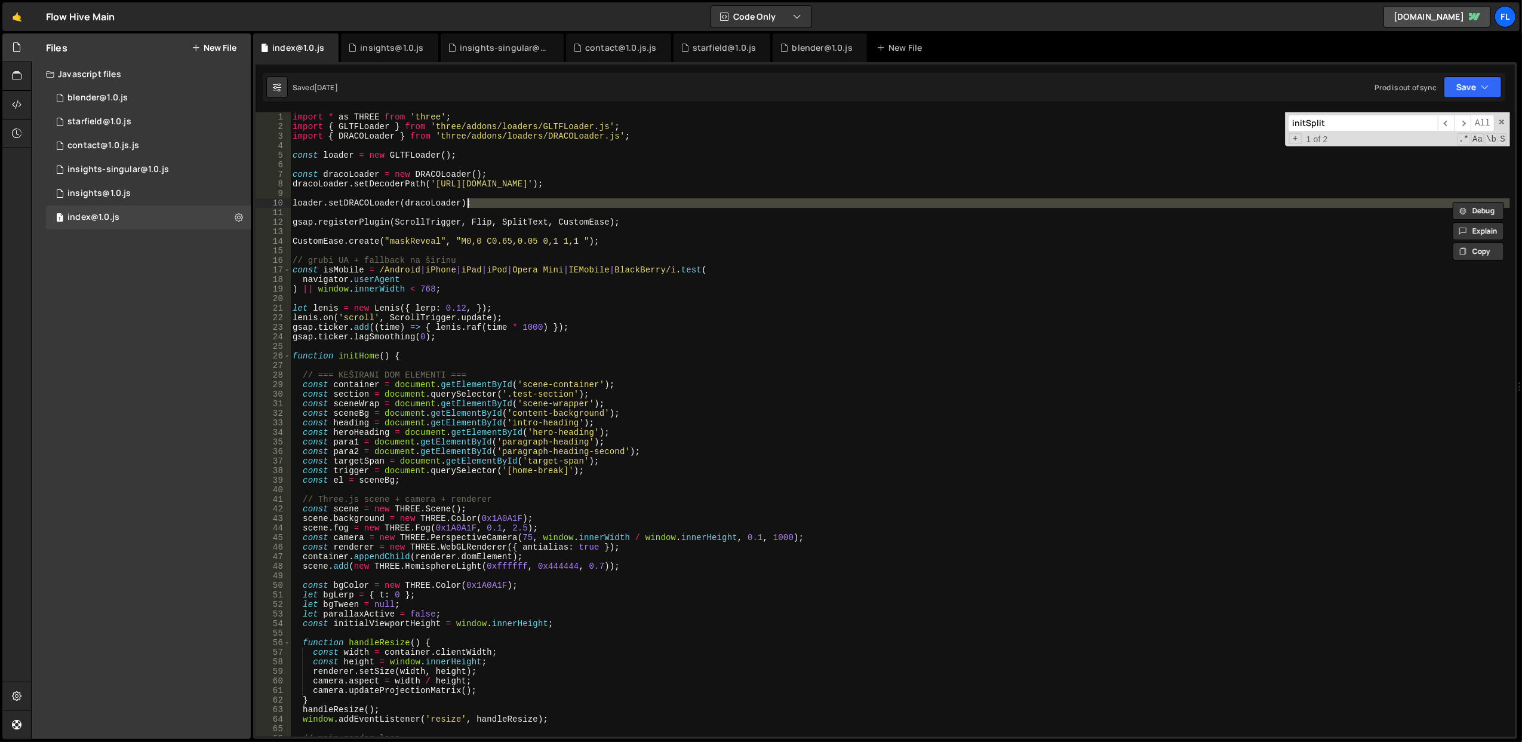
click at [528, 220] on div "import * as THREE from 'three' ; import { GLTFLoader } from 'three/addons/loade…" at bounding box center [900, 434] width 1220 height 644
type textarea "gsap.registerPlugin(ScrollTrigger, Flip, SplitText, CustomEase);"
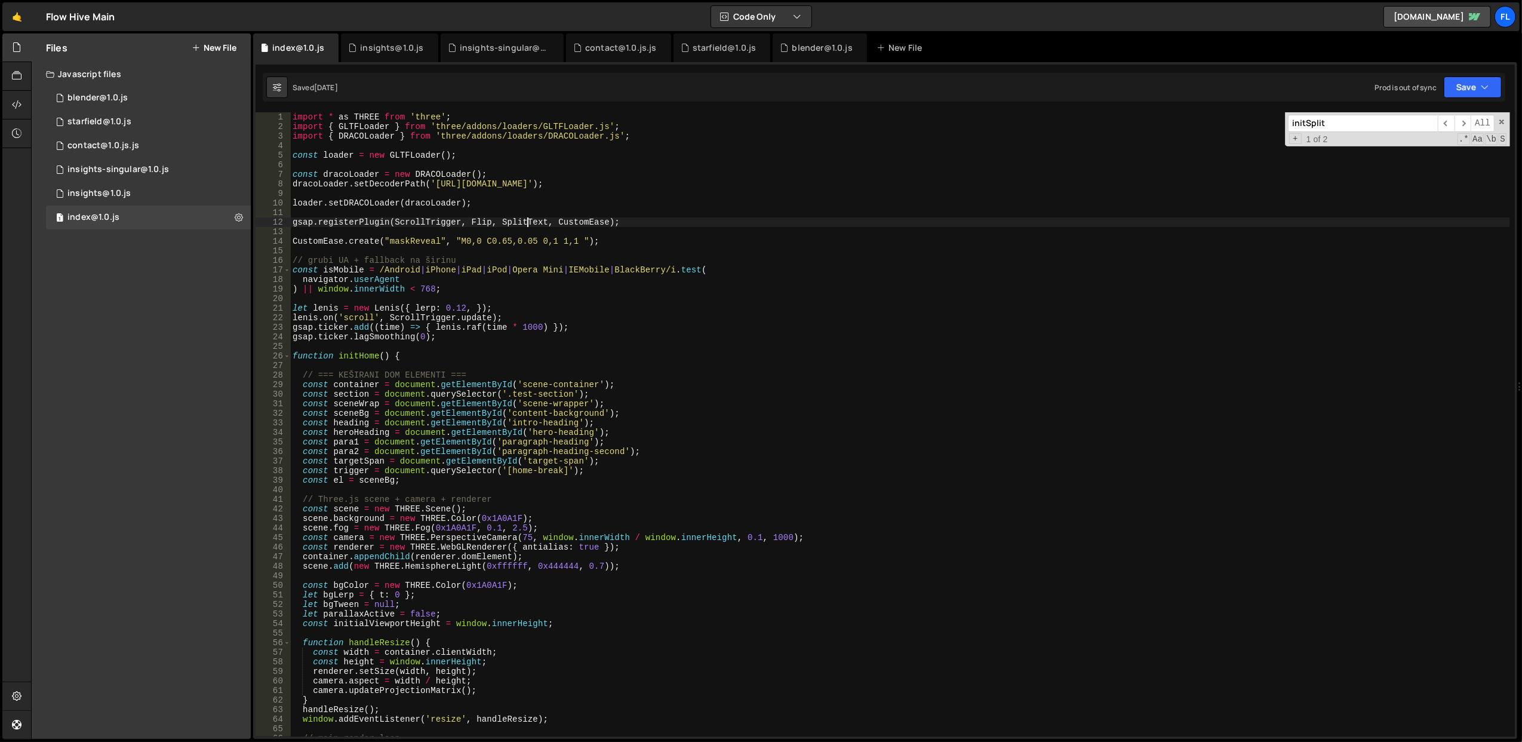
click at [528, 222] on div "import * as THREE from 'three' ; import { GLTFLoader } from 'three/addons/loade…" at bounding box center [900, 434] width 1220 height 644
click at [495, 216] on div "import * as THREE from 'three' ; import { GLTFLoader } from 'three/addons/loade…" at bounding box center [900, 434] width 1220 height 644
click at [471, 225] on div "import * as THREE from 'three' ; import { GLTFLoader } from 'three/addons/loade…" at bounding box center [900, 434] width 1220 height 644
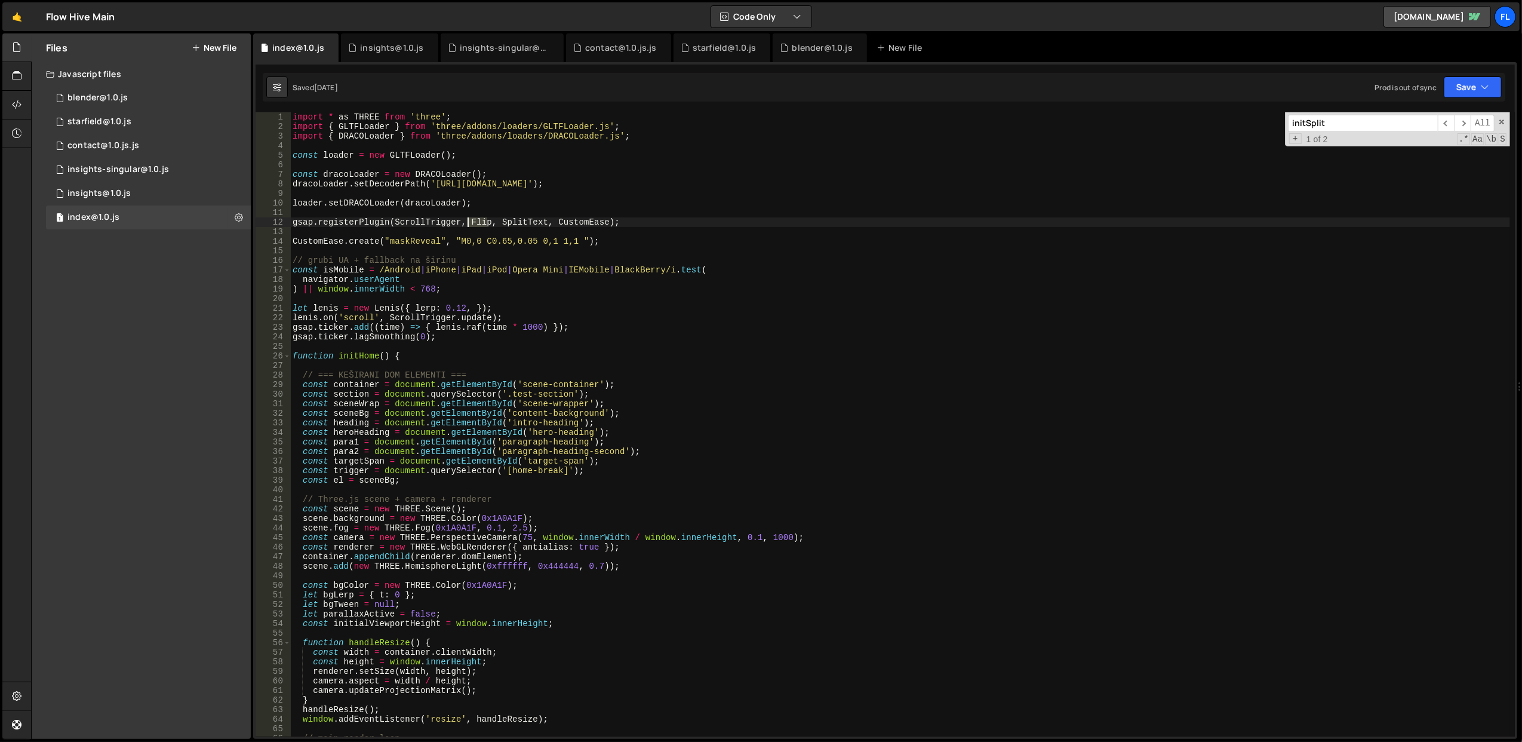
click at [471, 225] on div "import * as THREE from 'three' ; import { GLTFLoader } from 'three/addons/loade…" at bounding box center [900, 434] width 1220 height 644
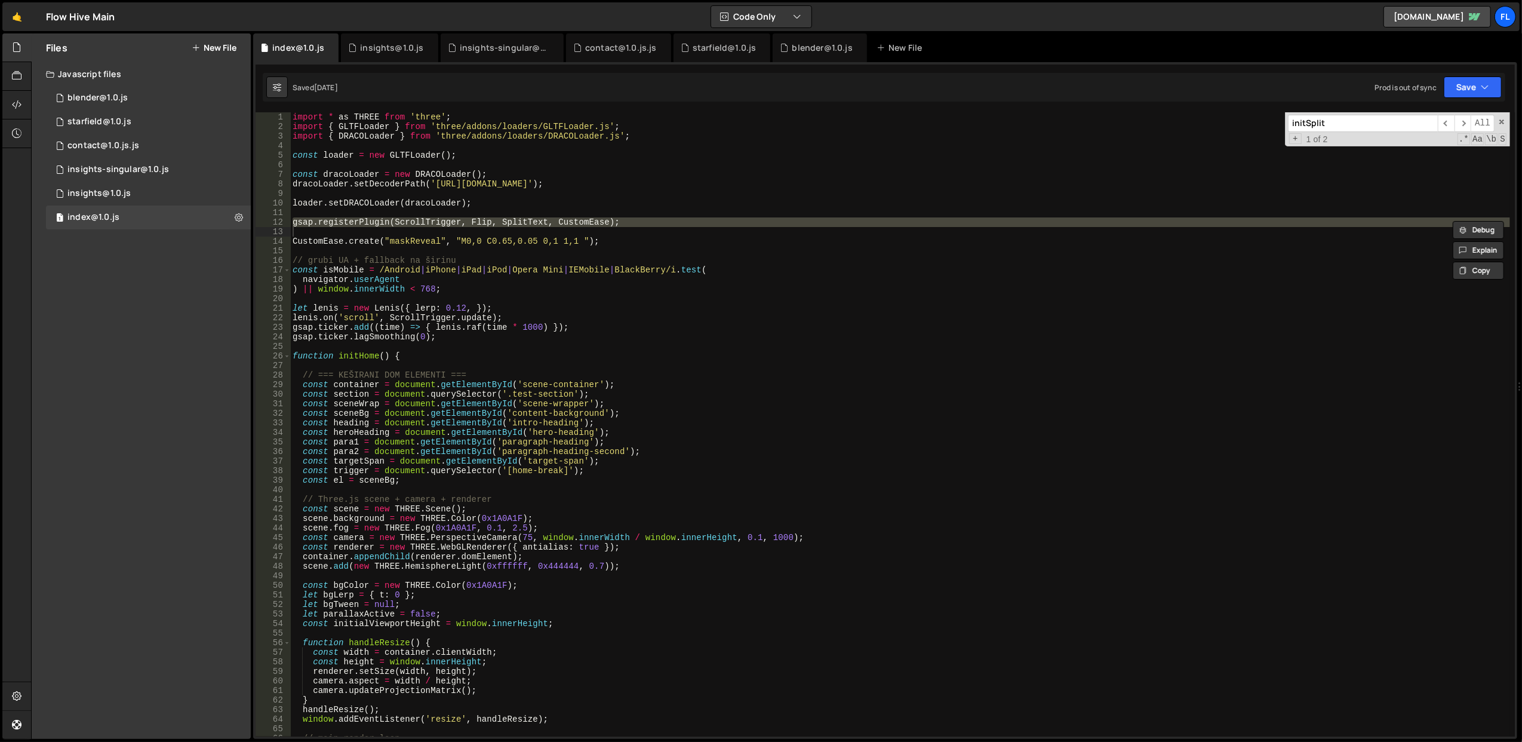
click at [471, 242] on div "import * as THREE from 'three' ; import { GLTFLoader } from 'three/addons/loade…" at bounding box center [900, 434] width 1220 height 644
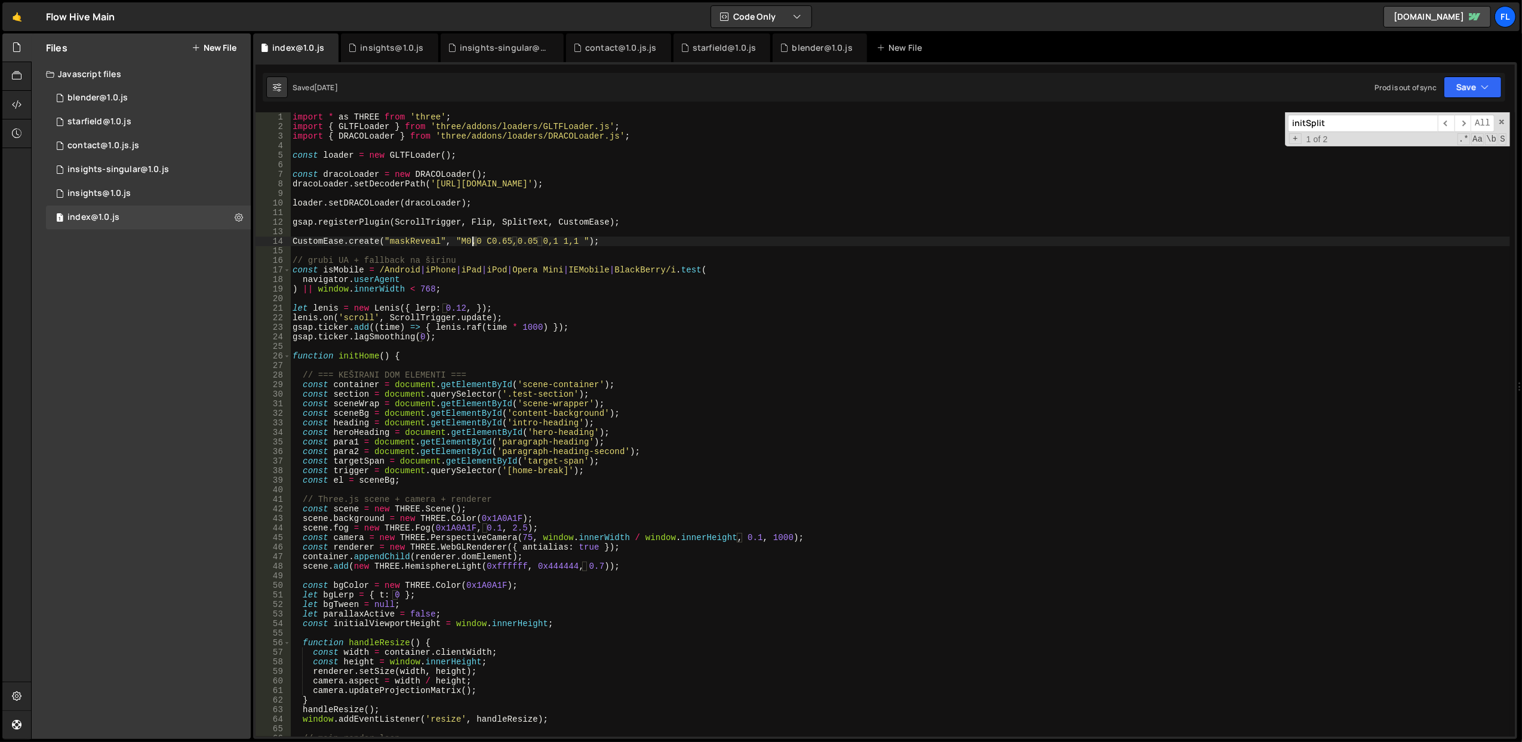
click at [471, 242] on div "import * as THREE from 'three' ; import { GLTFLoader } from 'three/addons/loade…" at bounding box center [900, 434] width 1220 height 644
click at [493, 273] on div "import * as THREE from 'three' ; import { GLTFLoader } from 'three/addons/loade…" at bounding box center [900, 434] width 1220 height 644
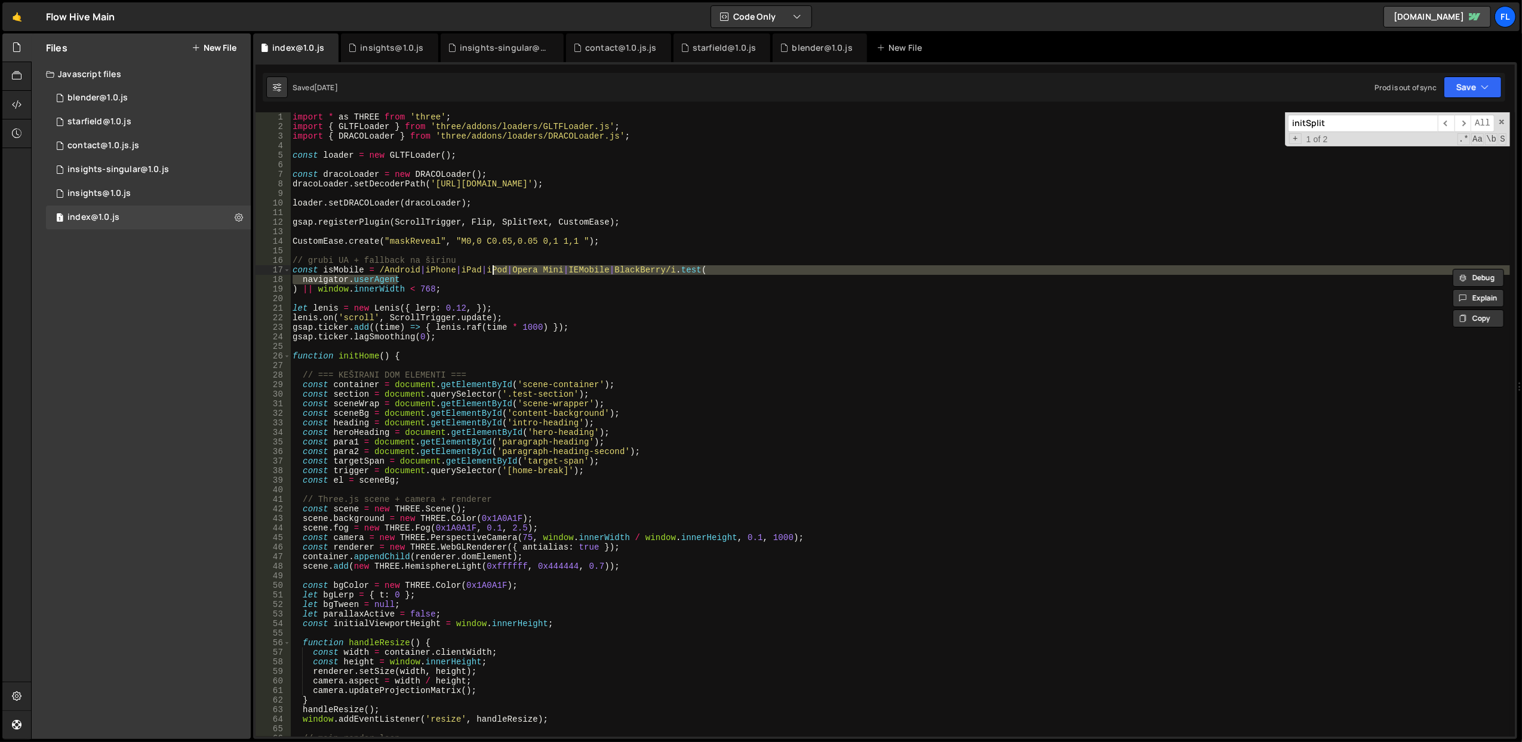
click at [495, 310] on div "import * as THREE from 'three' ; import { GLTFLoader } from 'three/addons/loade…" at bounding box center [900, 434] width 1220 height 644
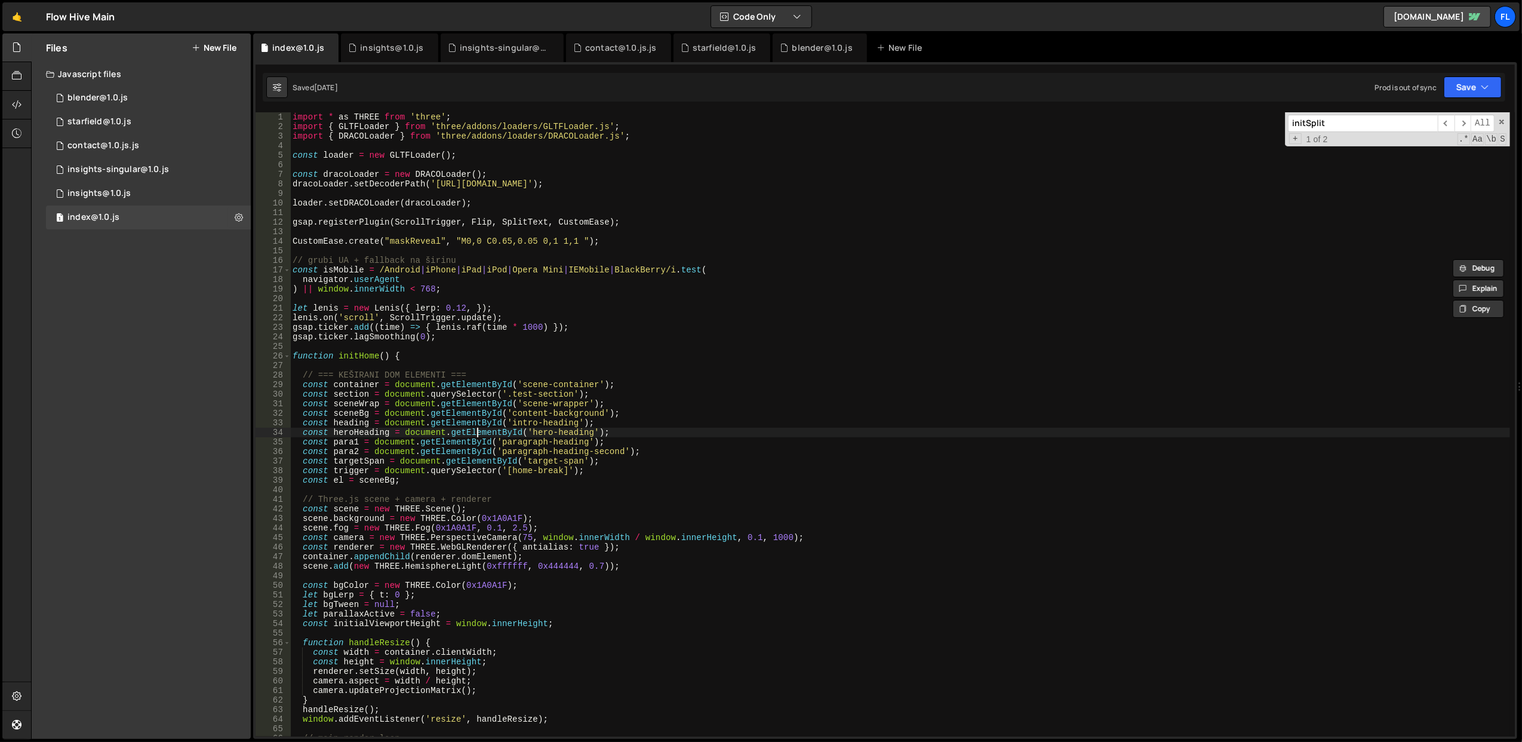
click at [476, 431] on div "import * as THREE from 'three' ; import { GLTFLoader } from 'three/addons/loade…" at bounding box center [900, 434] width 1220 height 644
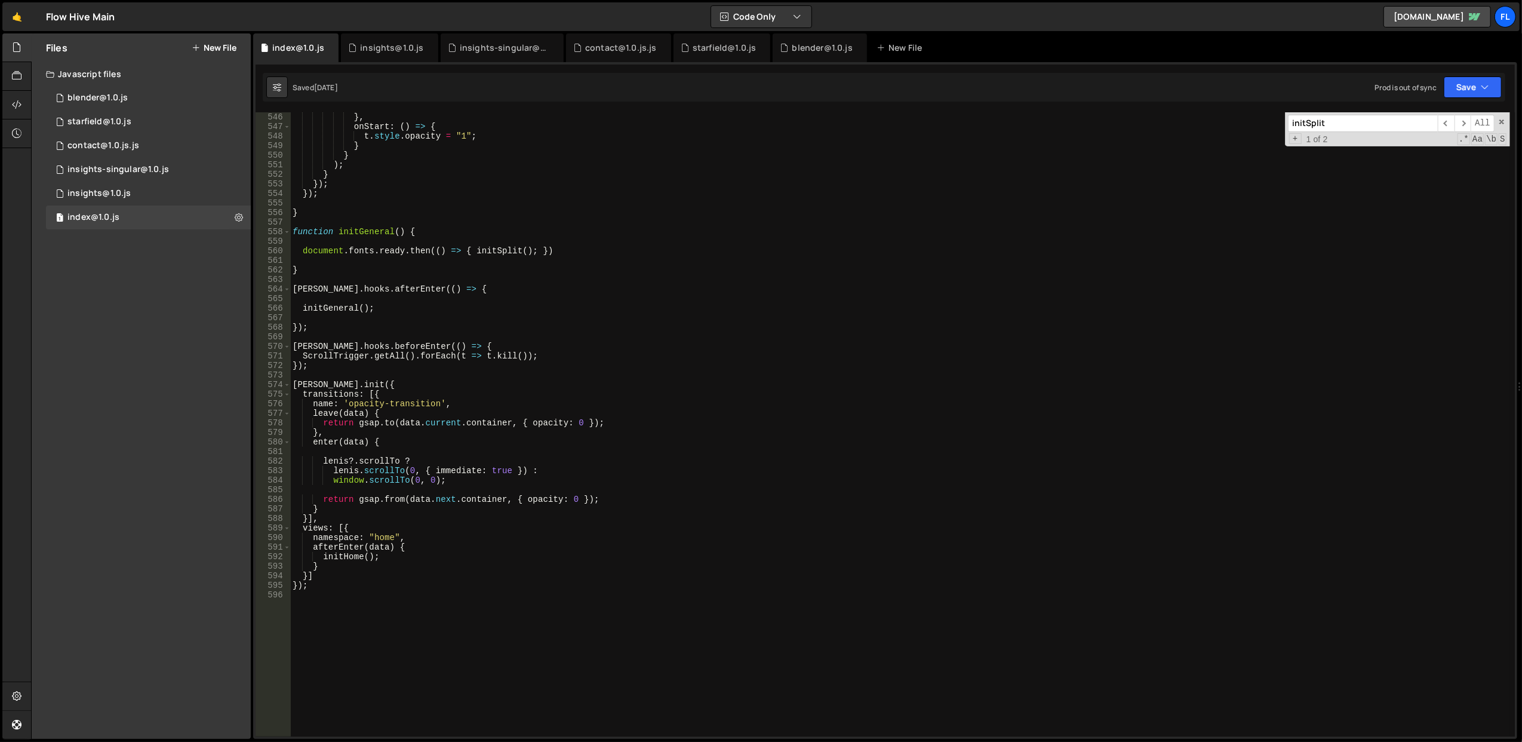
scroll to position [5111, 0]
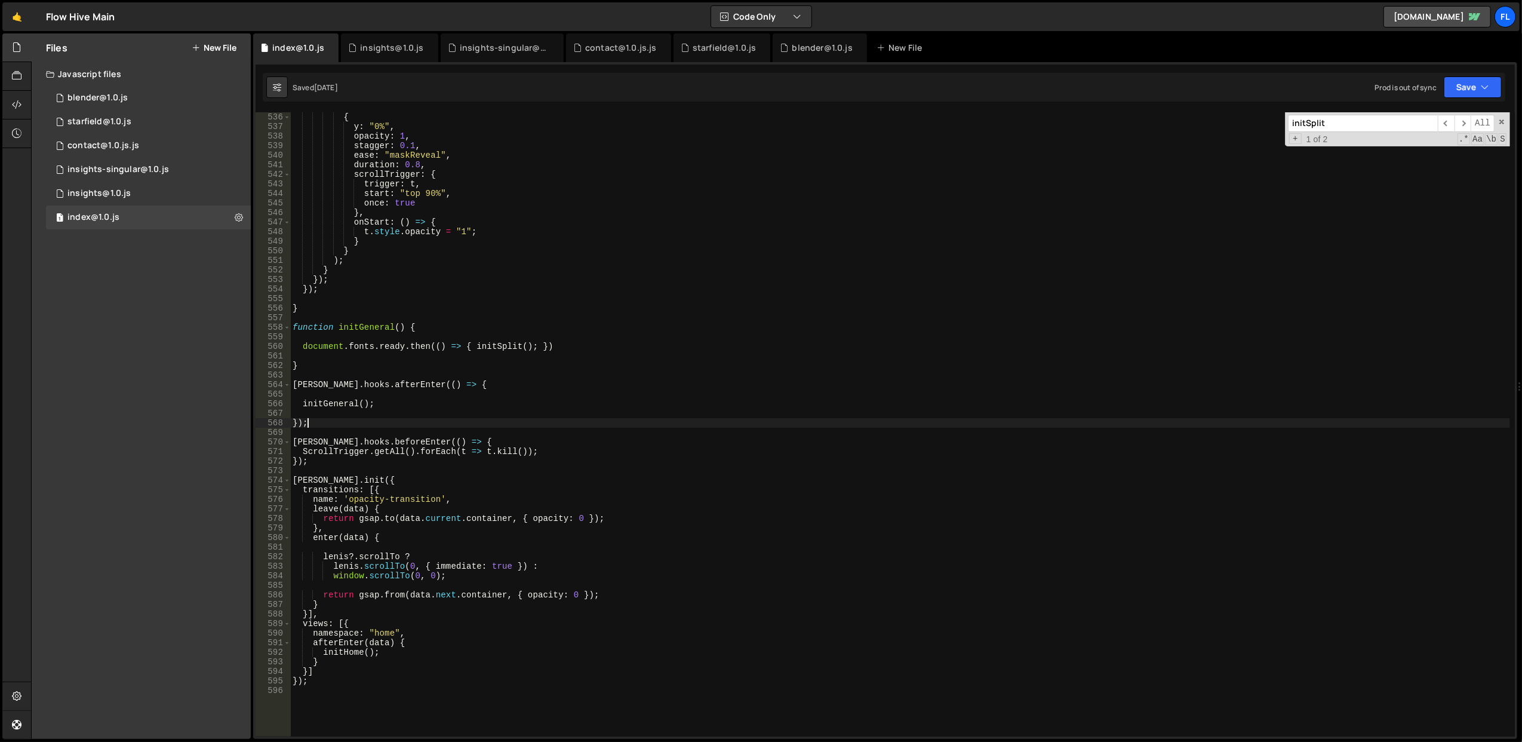
click at [334, 419] on div "{ y : "0%" , opacity : 1 , stagger : 0.1 , ease : "maskReveal" , duration : 0.8…" at bounding box center [900, 434] width 1220 height 644
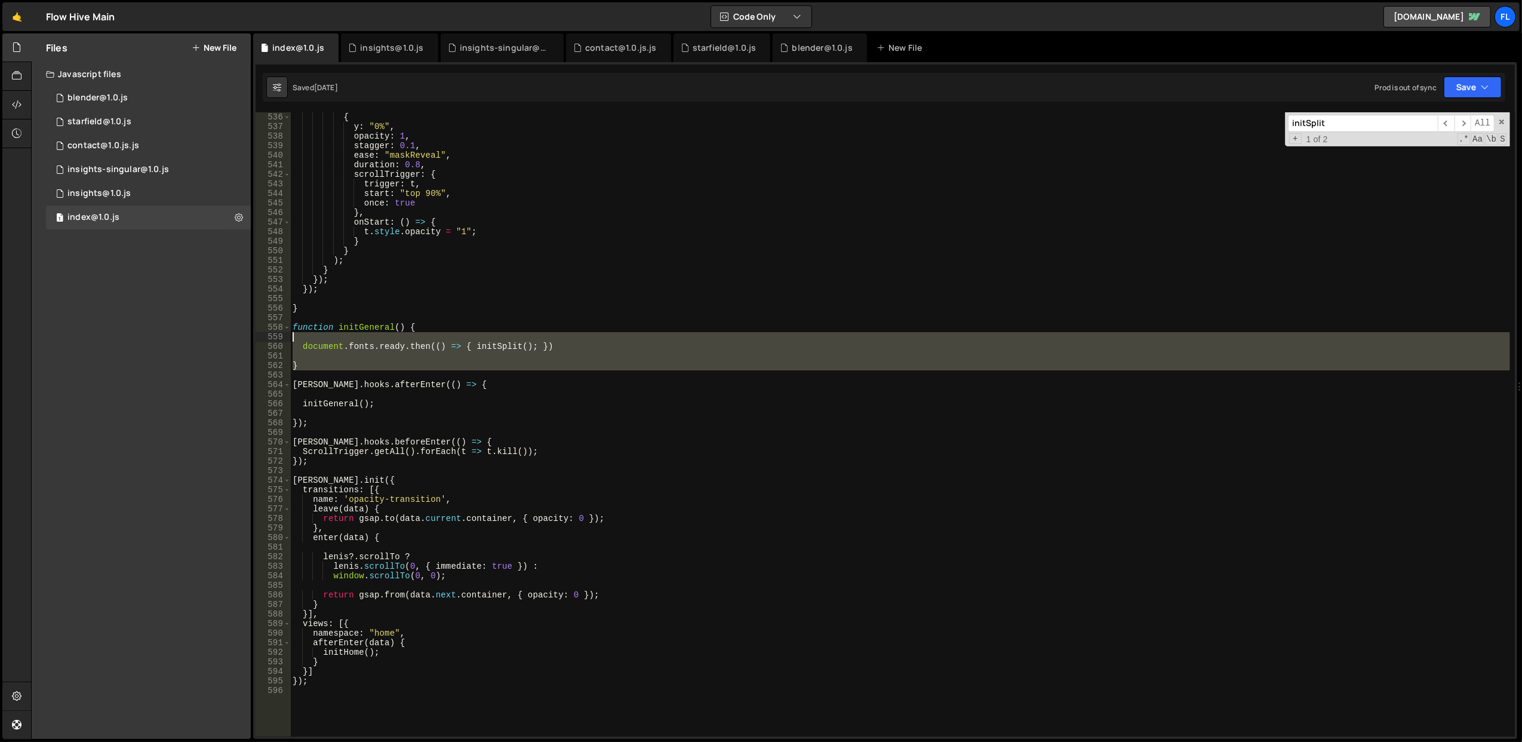
drag, startPoint x: 325, startPoint y: 371, endPoint x: 294, endPoint y: 331, distance: 51.1
click at [294, 331] on div "{ y : "0%" , opacity : 1 , stagger : 0.1 , ease : "maskReveal" , duration : 0.8…" at bounding box center [900, 434] width 1220 height 644
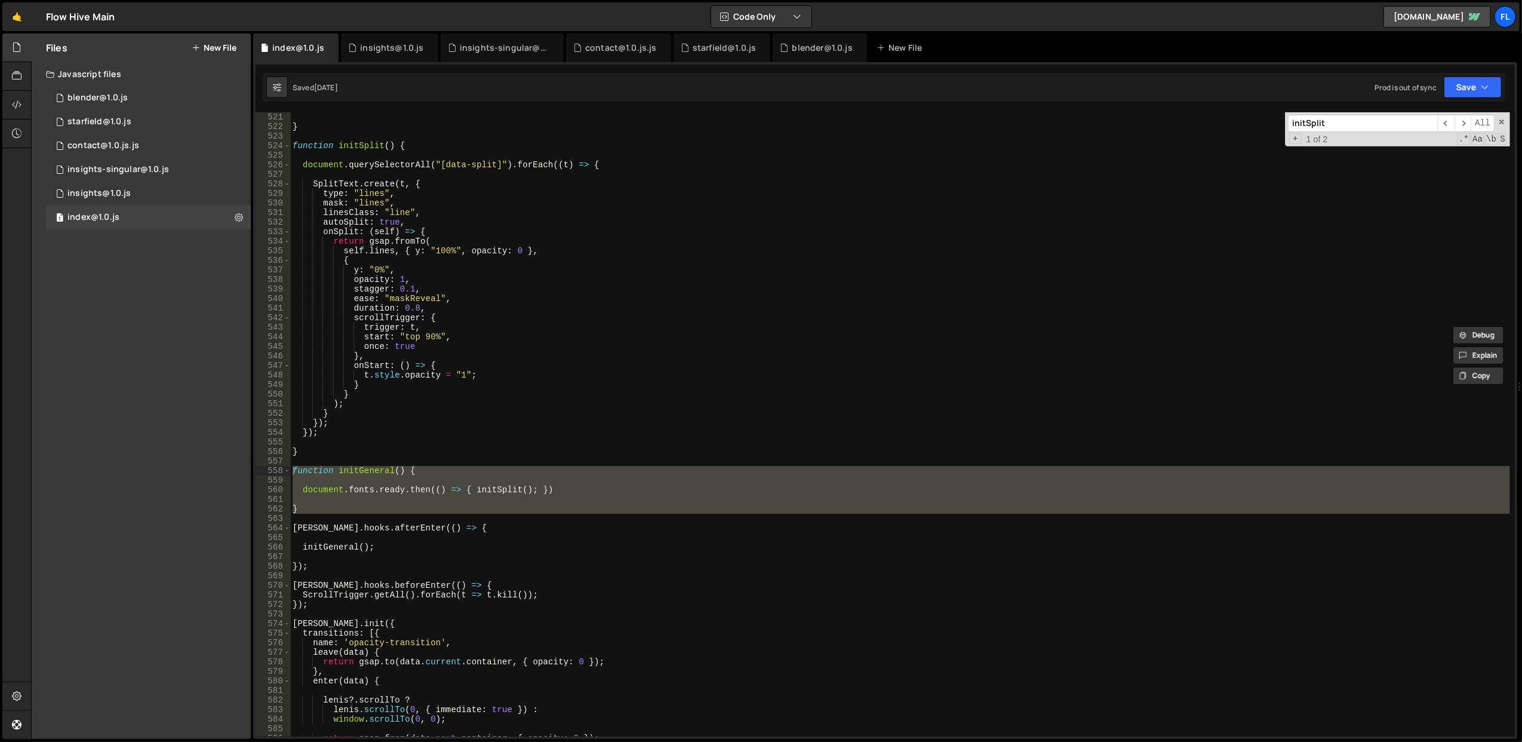
scroll to position [4968, 0]
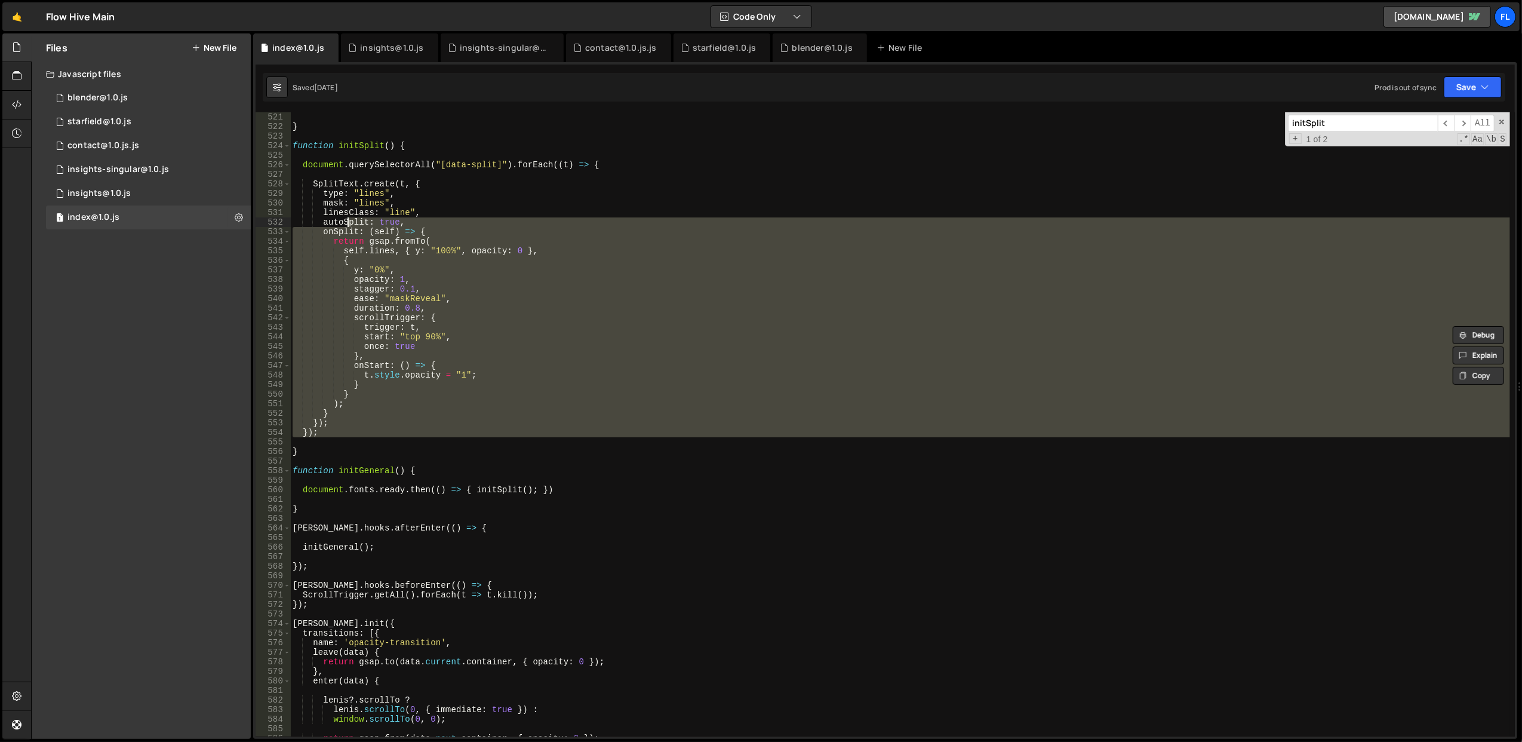
drag, startPoint x: 345, startPoint y: 445, endPoint x: 345, endPoint y: 220, distance: 225.7
click at [345, 220] on div "} function initSplit ( ) { document . querySelectorAll ( "[data-split]" ) . for…" at bounding box center [900, 434] width 1220 height 644
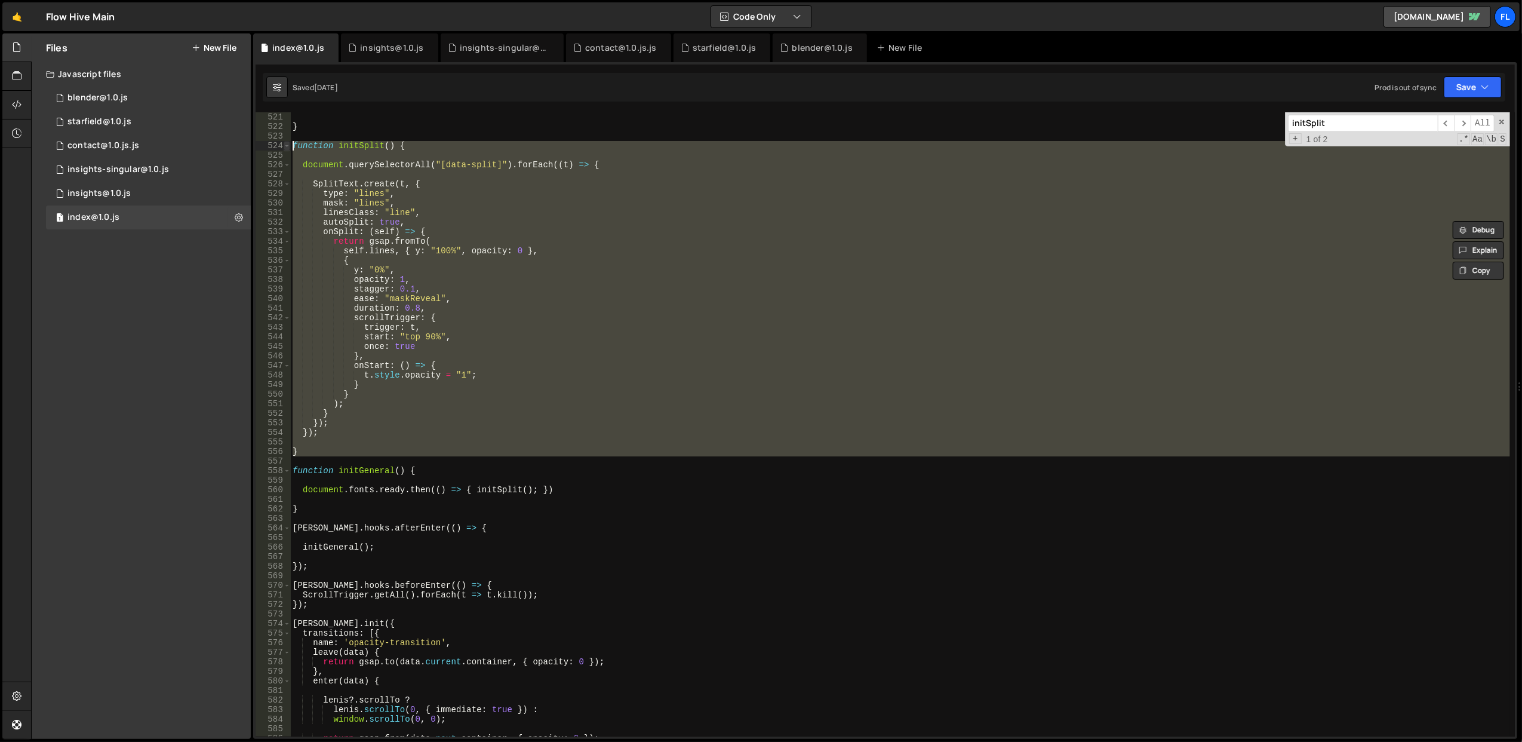
drag, startPoint x: 306, startPoint y: 457, endPoint x: 290, endPoint y: 142, distance: 315.1
click at [290, 142] on div "autoSplit: true, onSplit: (self) => { 521 522 523 524 525 526 527 528 529 530 5…" at bounding box center [885, 424] width 1259 height 624
type textarea "function initSplit() {"
click at [699, 438] on div "} function initSplit ( ) { document . querySelectorAll ( "[data-split]" ) . for…" at bounding box center [900, 434] width 1220 height 644
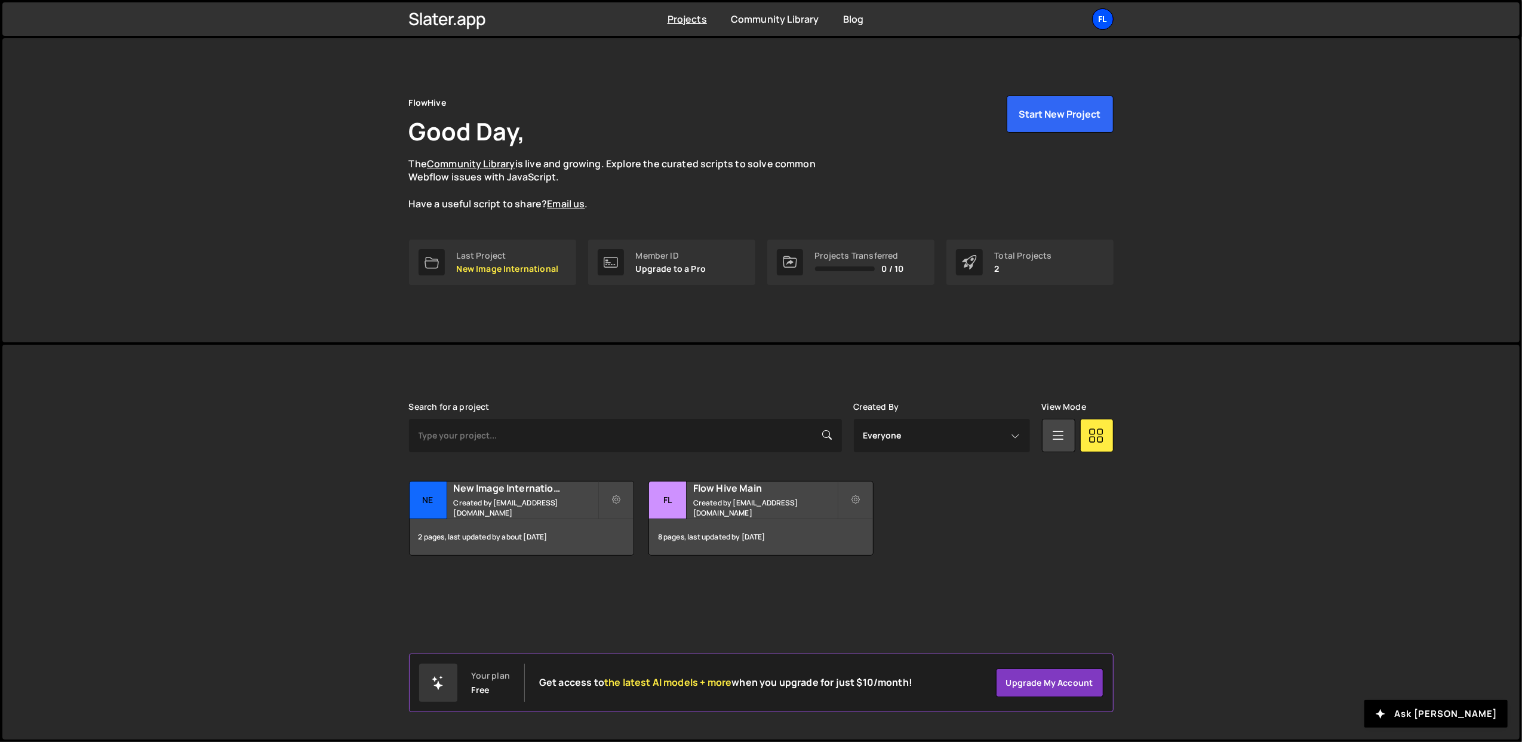
click at [1112, 21] on div "Fl" at bounding box center [1102, 18] width 21 height 21
click at [1018, 127] on button "Logout" at bounding box center [1039, 132] width 148 height 21
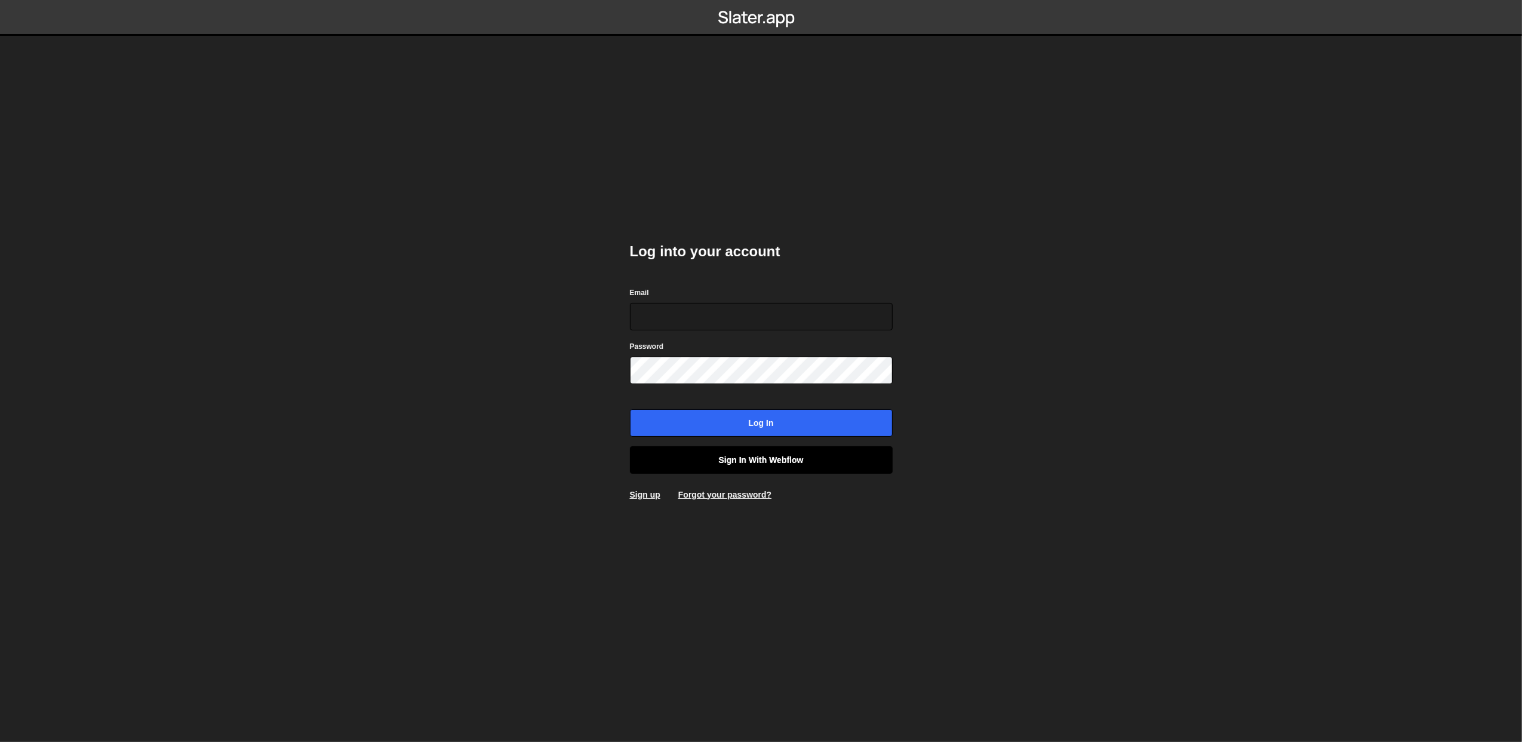
click at [743, 459] on link "Sign in with Webflow" at bounding box center [761, 459] width 263 height 27
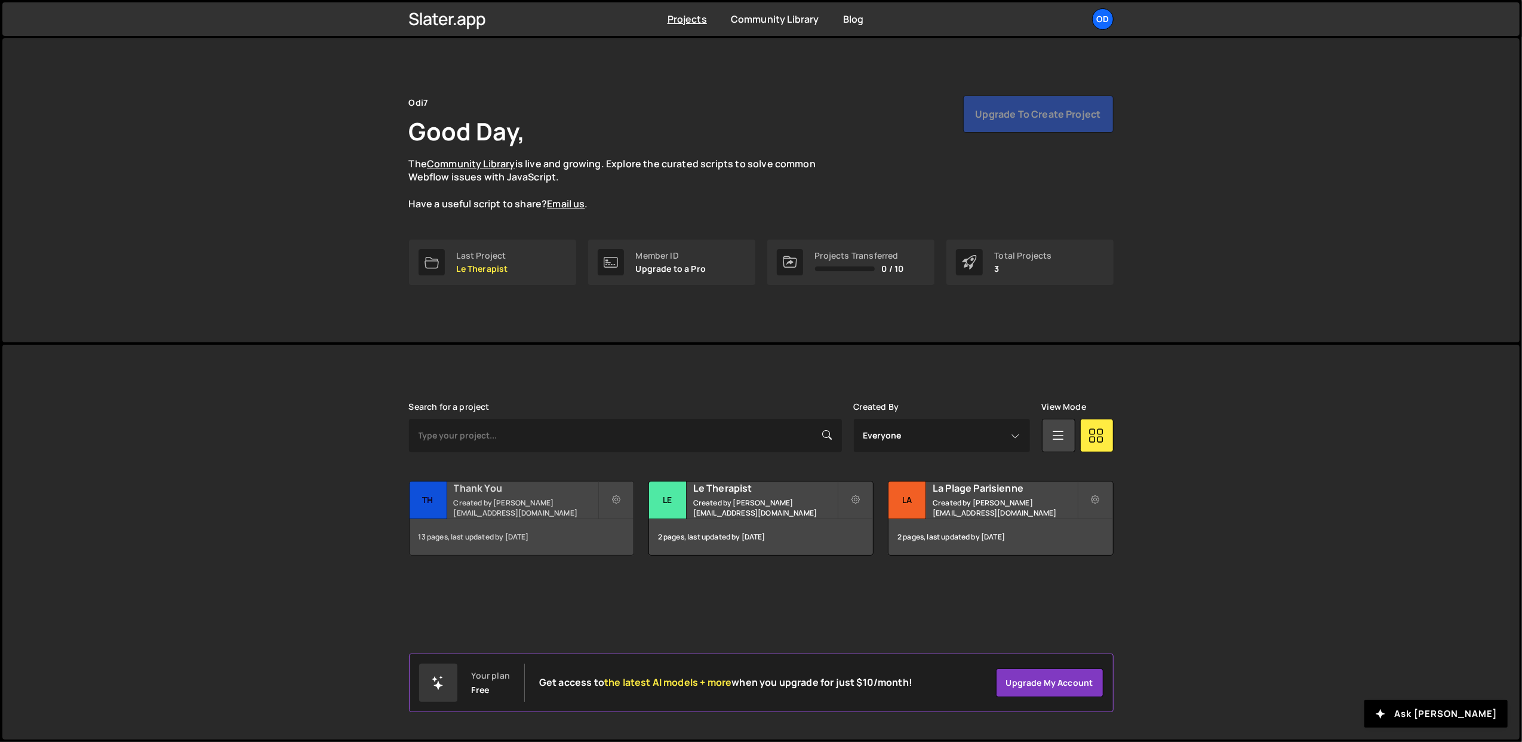
click at [512, 512] on small "Created by [PERSON_NAME][EMAIL_ADDRESS][DOMAIN_NAME]" at bounding box center [526, 507] width 144 height 20
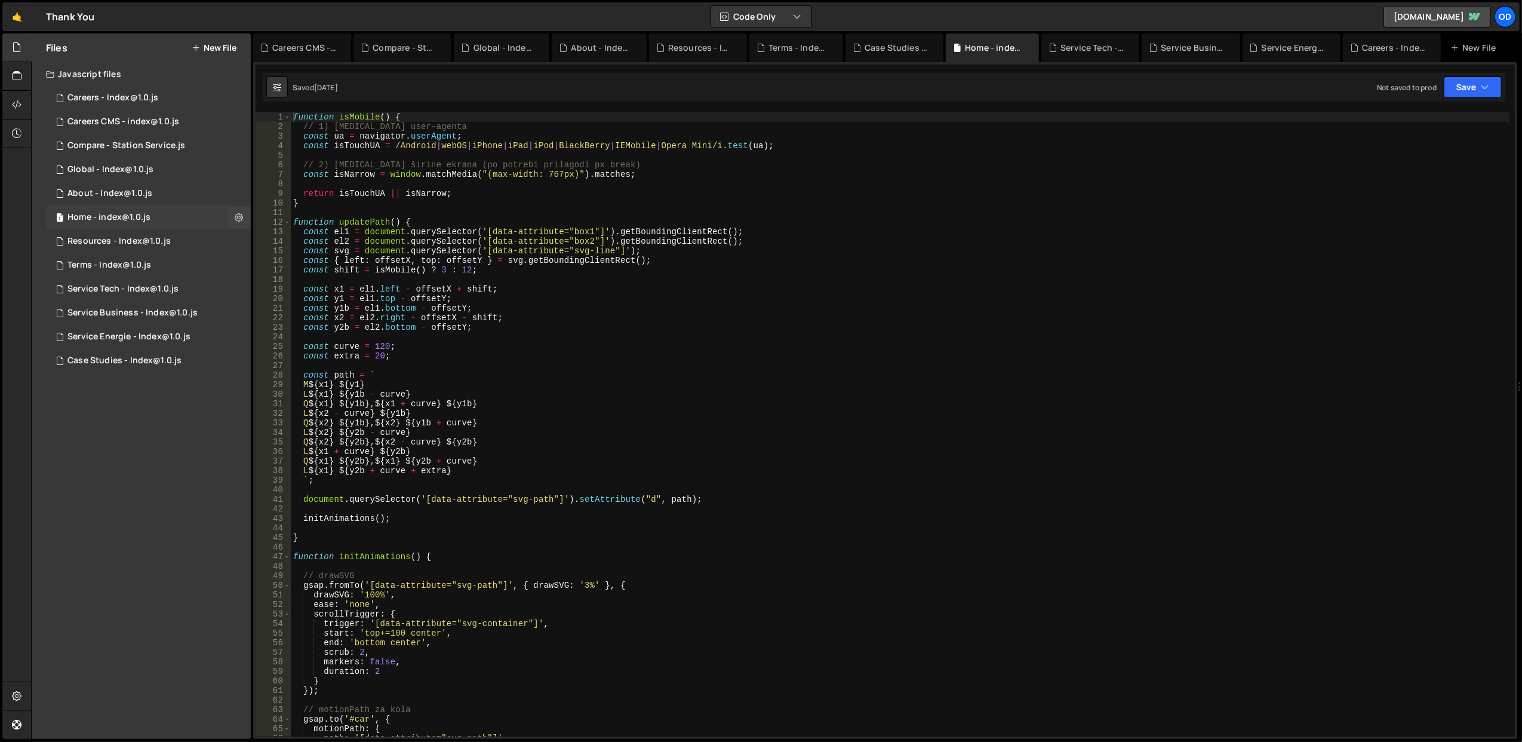
click at [137, 216] on div "Home - index@1.0.js" at bounding box center [108, 217] width 83 height 11
type textarea "}"
click at [316, 205] on div "function isMobile ( ) { // 1) [MEDICAL_DATA] user-agenta const ua = navigator .…" at bounding box center [900, 434] width 1219 height 644
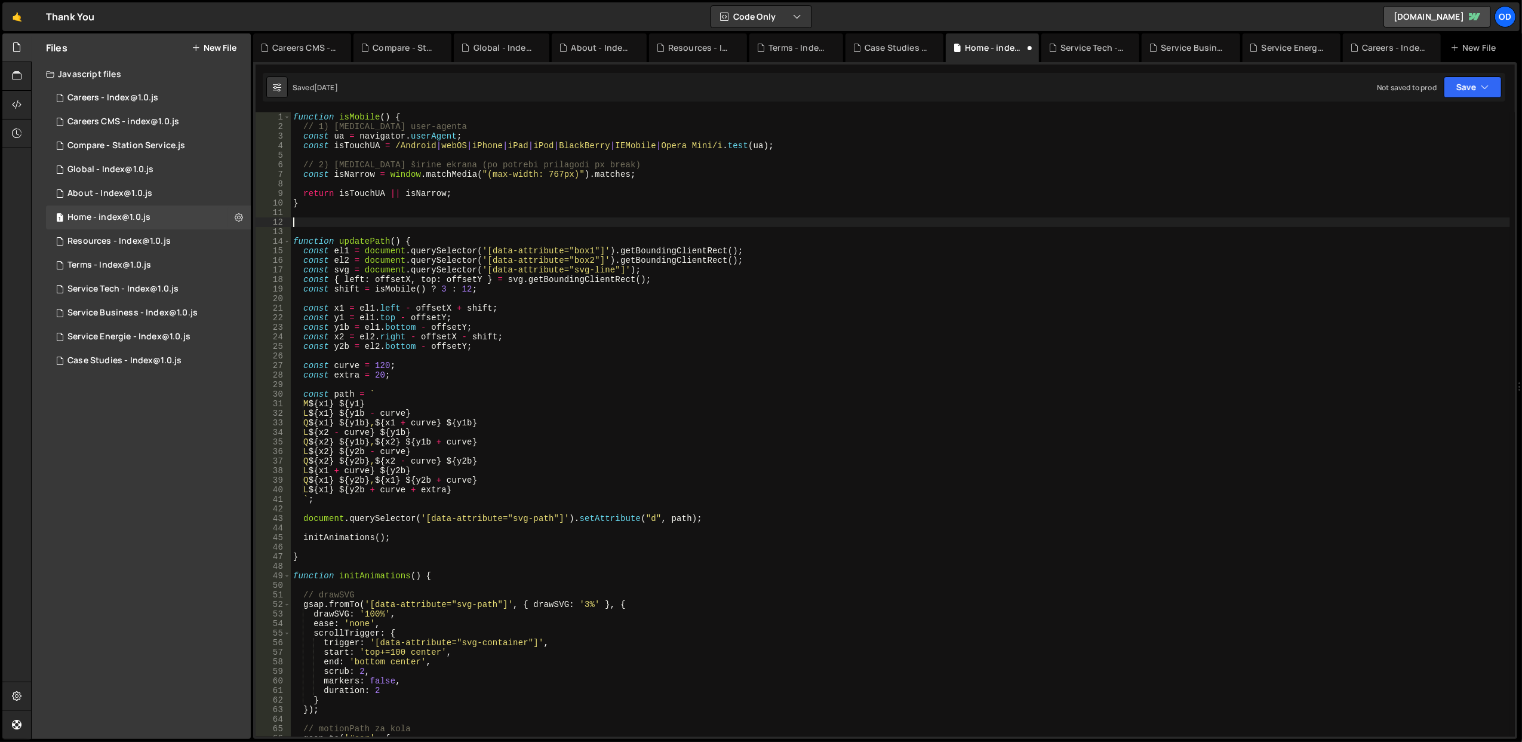
paste textarea "CustomEase.create("maskReveal", "M0,0 C0.65,0.05 0,1 1,1 ");"
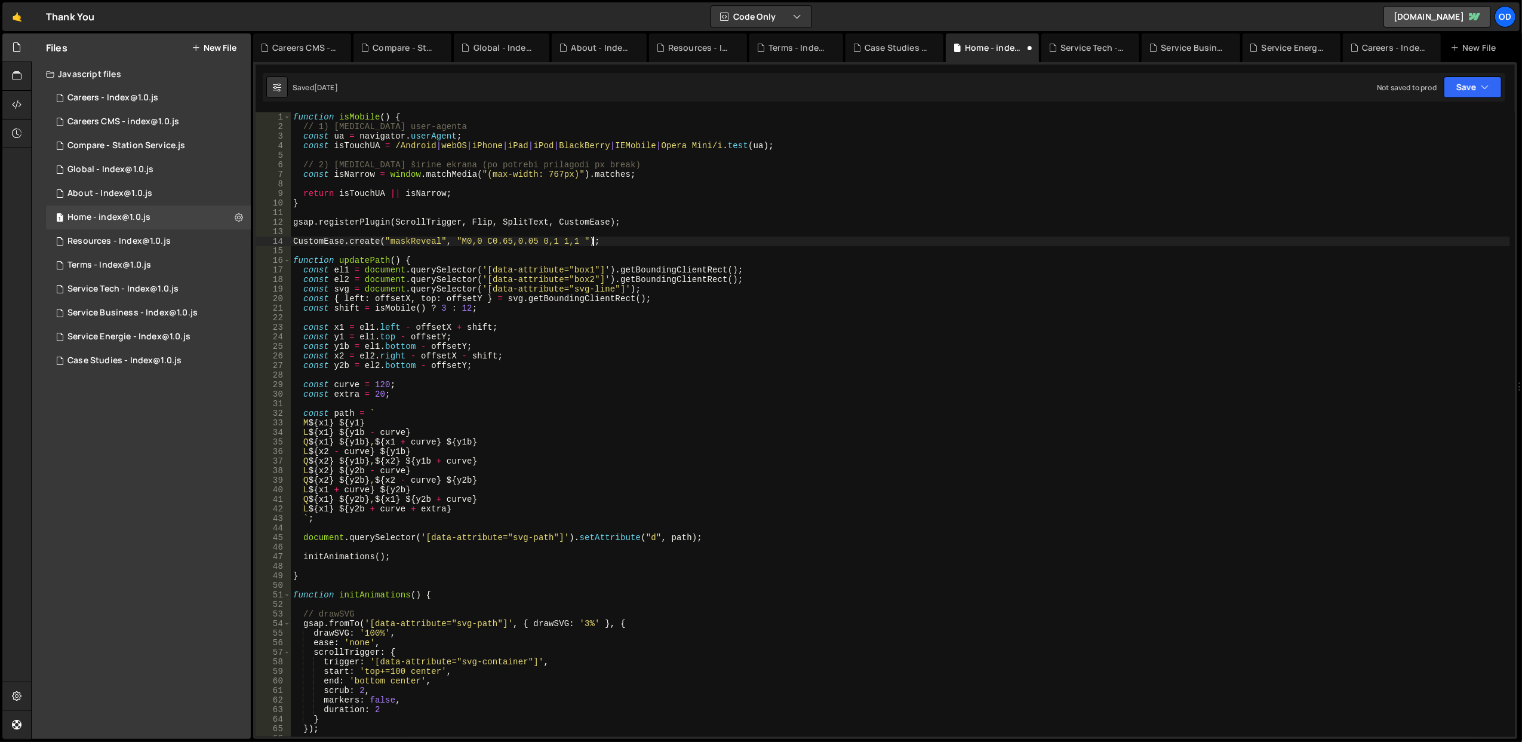
click at [482, 225] on div "function isMobile ( ) { // 1) [MEDICAL_DATA] user-agenta const ua = navigator .…" at bounding box center [900, 434] width 1219 height 644
drag, startPoint x: 473, startPoint y: 223, endPoint x: 393, endPoint y: 225, distance: 80.0
click at [393, 225] on div "function isMobile ( ) { // 1) [MEDICAL_DATA] user-agenta const ua = navigator .…" at bounding box center [900, 434] width 1219 height 644
click at [431, 201] on div "function isMobile ( ) { // 1) [MEDICAL_DATA] user-agenta const ua = navigator .…" at bounding box center [900, 434] width 1219 height 644
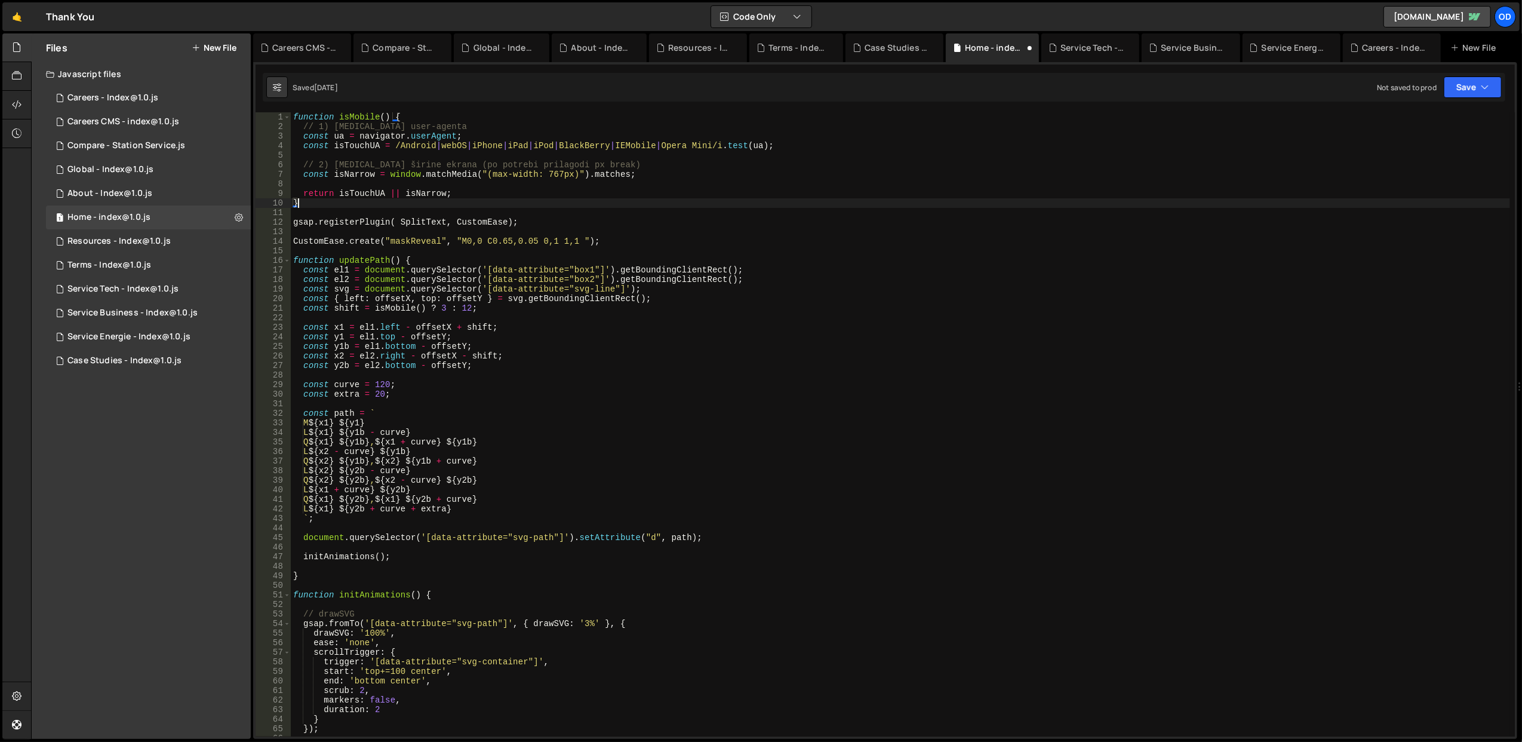
click at [399, 222] on div "function isMobile ( ) { // 1) [MEDICAL_DATA] user-agenta const ua = navigator .…" at bounding box center [900, 434] width 1219 height 644
click at [421, 204] on div "function isMobile ( ) { // 1) [MEDICAL_DATA] user-agenta const ua = navigator .…" at bounding box center [900, 434] width 1219 height 644
type textarea "}"
click at [1448, 82] on button "Save" at bounding box center [1473, 86] width 58 height 21
click at [1438, 107] on button "Save to Staging S Saved [DATE]" at bounding box center [1432, 124] width 143 height 39
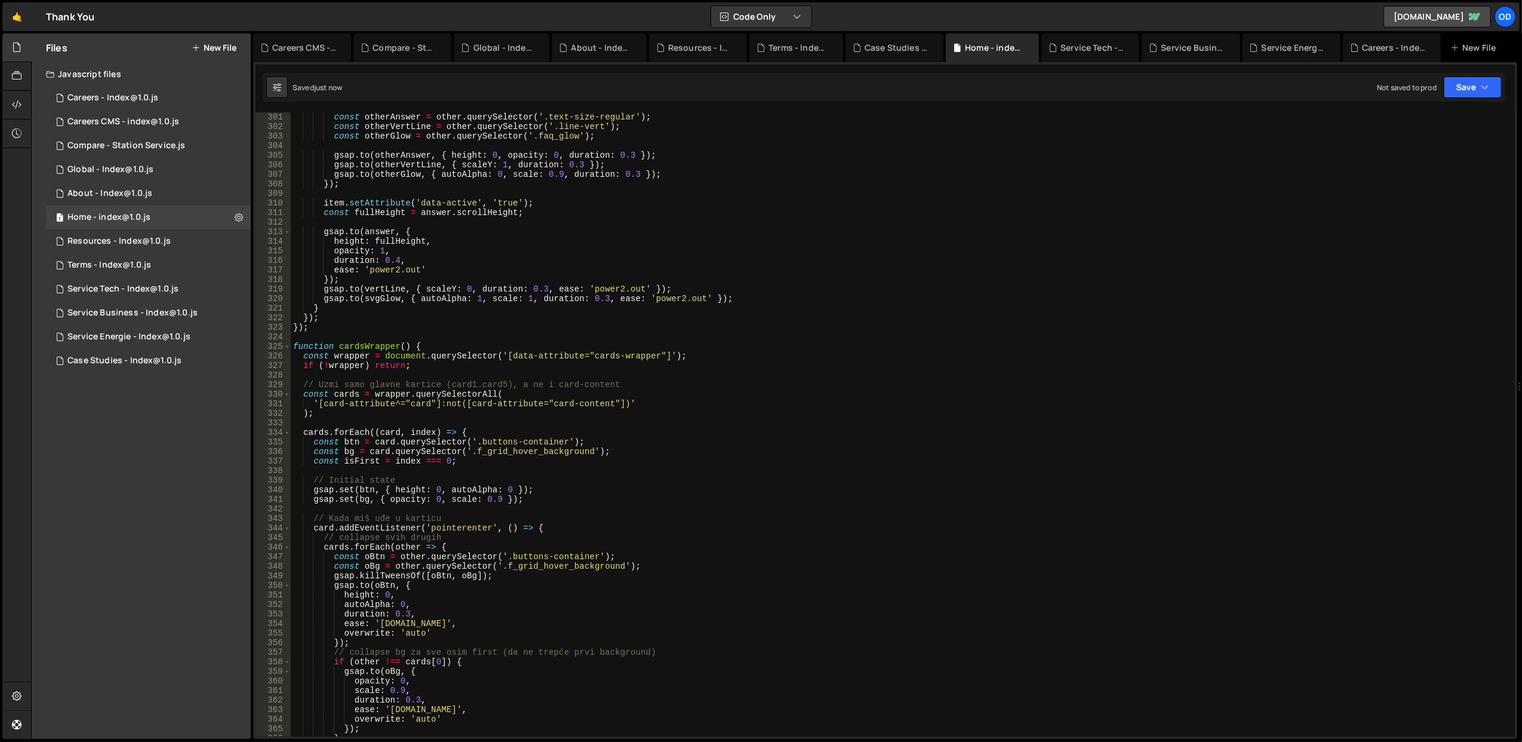
scroll to position [3704, 0]
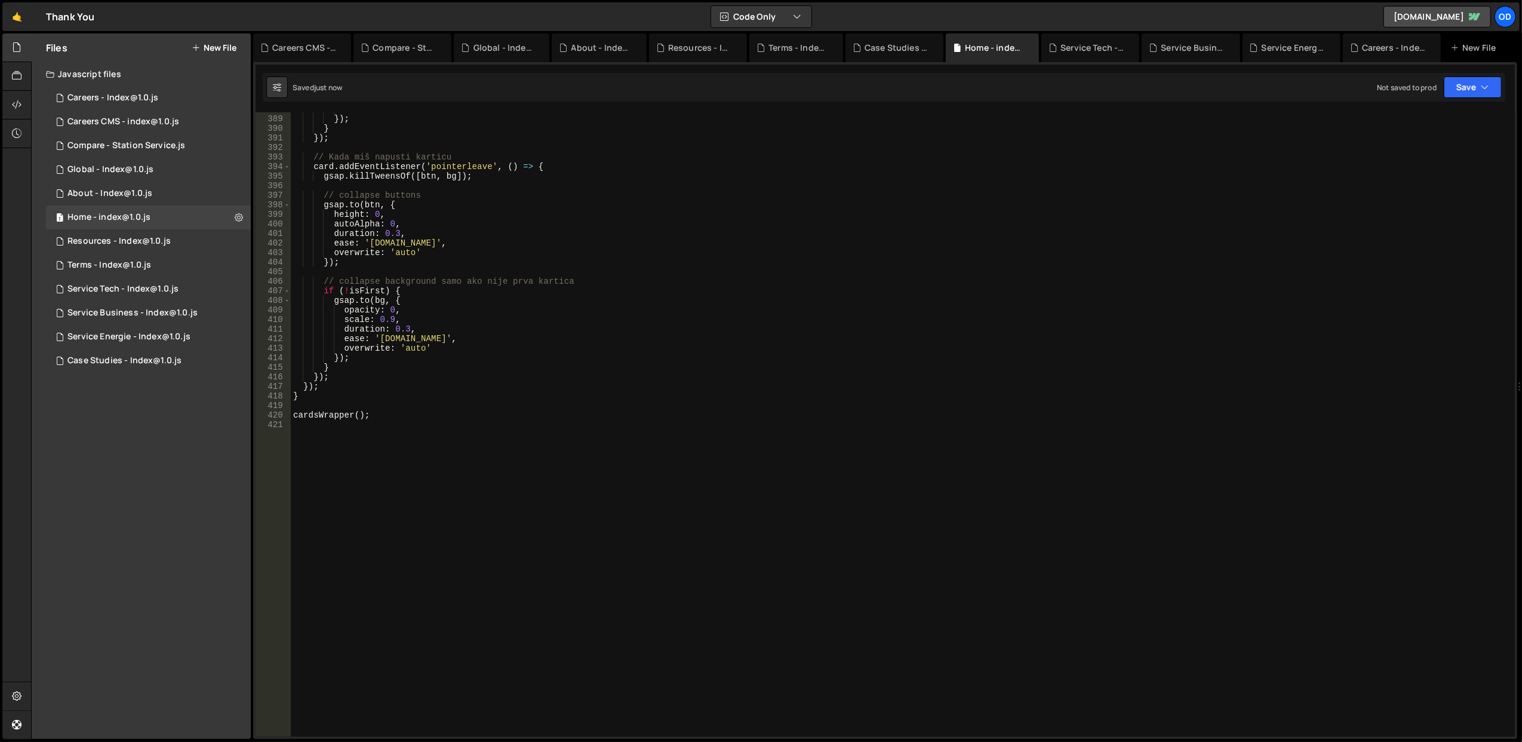
click at [432, 553] on div "overwrite : 'auto' }) ; } }) ; // Kada miš napusti karticu card . addEventListe…" at bounding box center [900, 426] width 1219 height 644
paste textarea "}"
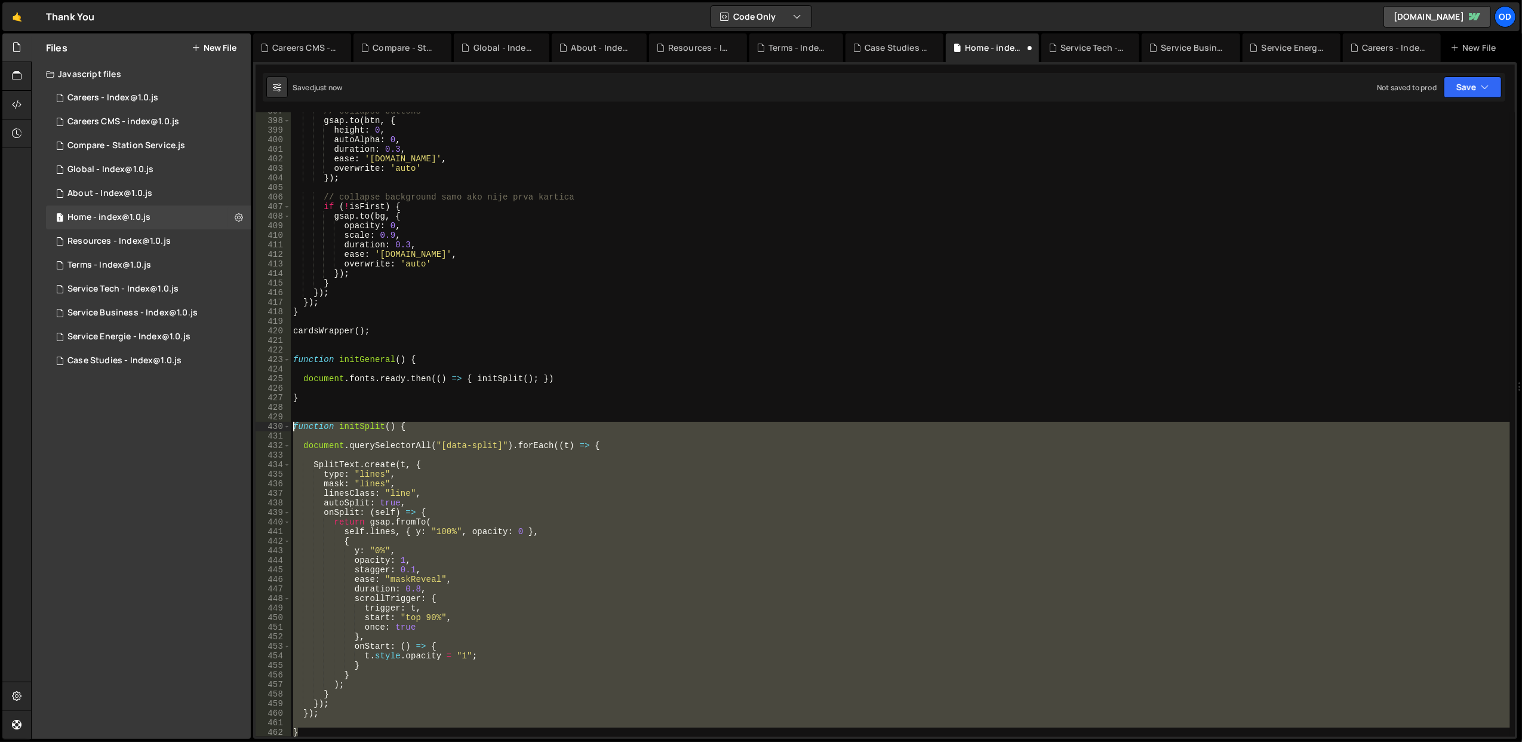
drag, startPoint x: 326, startPoint y: 728, endPoint x: 287, endPoint y: 419, distance: 312.3
click at [287, 419] on div "} 397 398 399 400 401 402 403 404 405 406 407 408 409 410 411 412 413 414 415 4…" at bounding box center [885, 424] width 1259 height 624
type textarea "function initSplit() {"
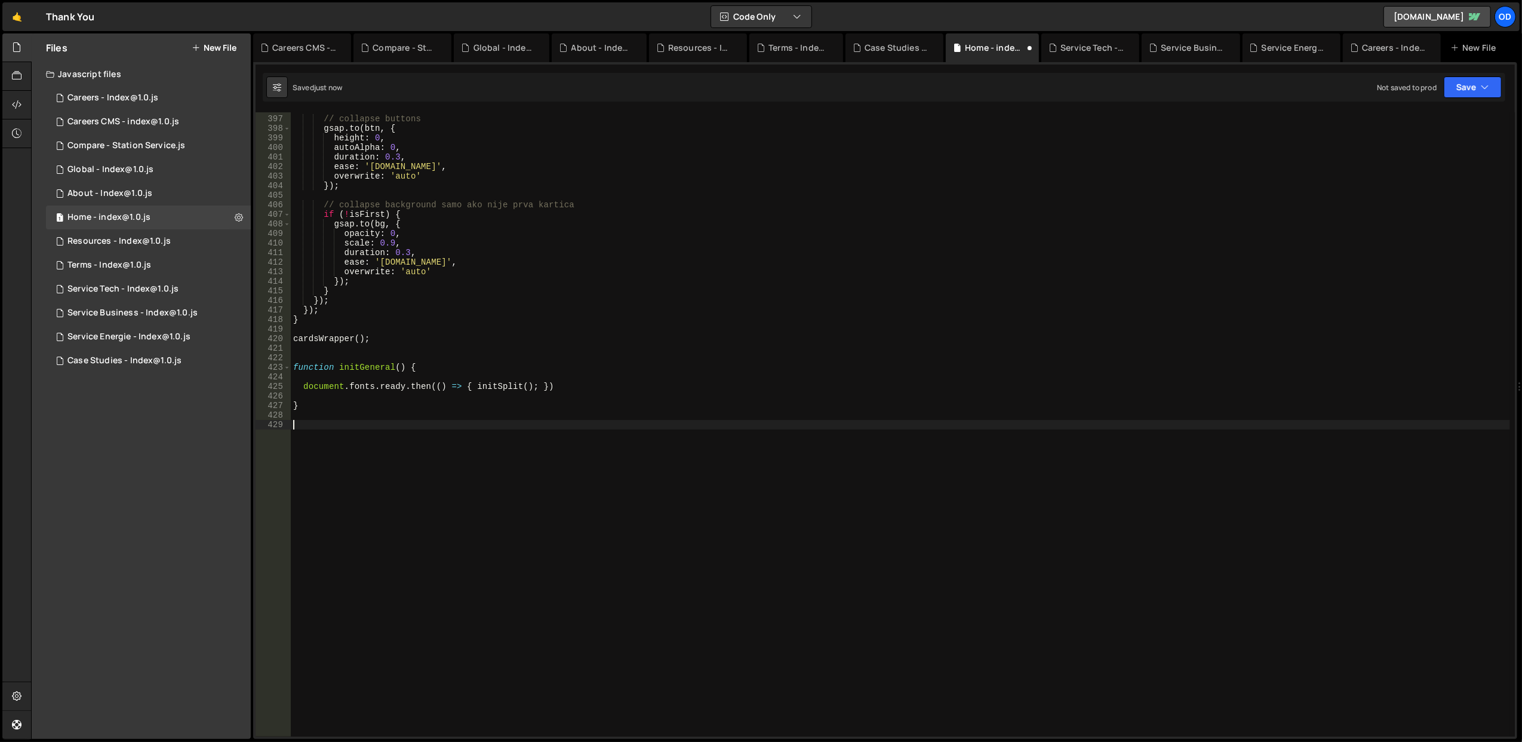
scroll to position [3781, 0]
click at [322, 356] on div "// collapse buttons gsap . to ( btn , { height : 0 , autoAlpha : 0 , duration :…" at bounding box center [900, 426] width 1219 height 644
paste textarea "}"
type textarea "}"
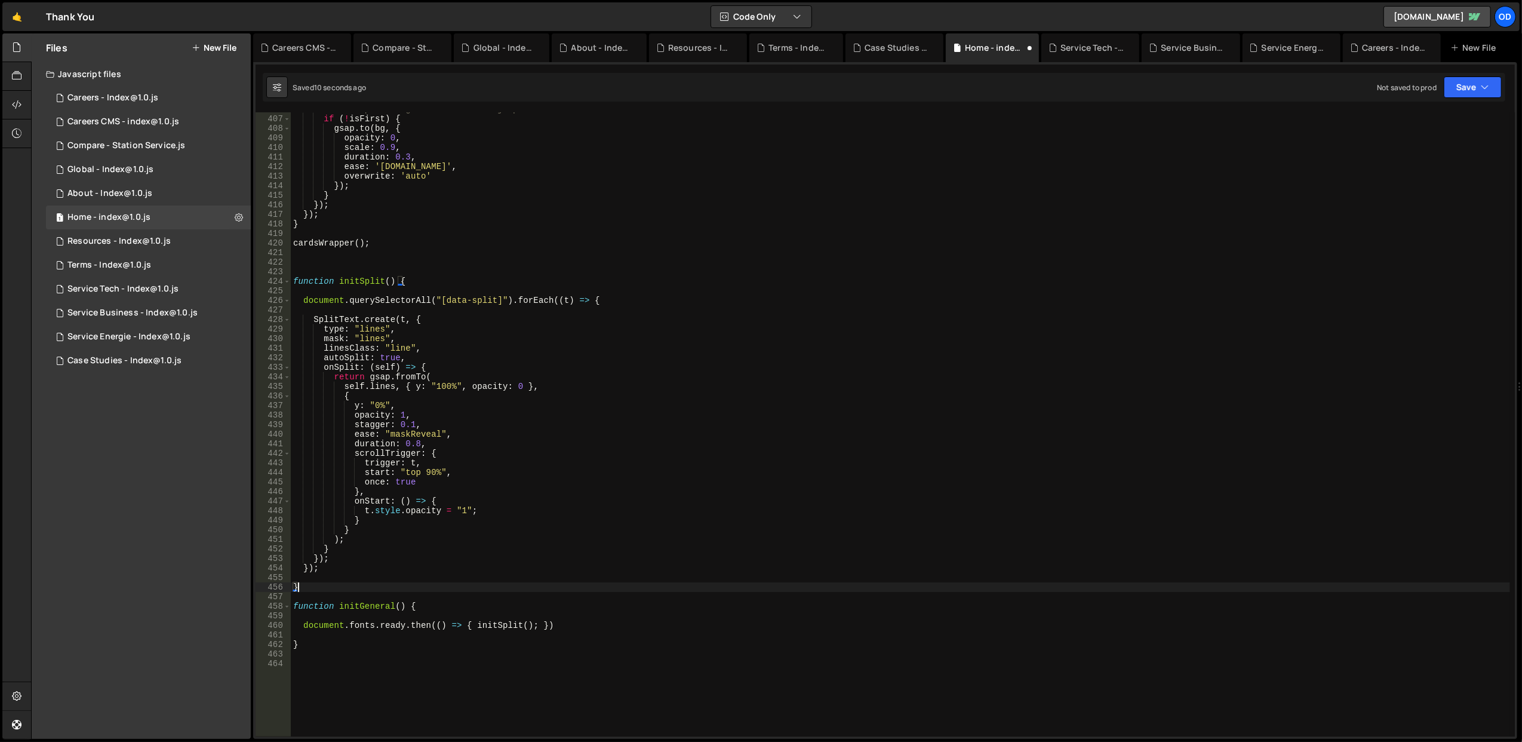
scroll to position [3972, 0]
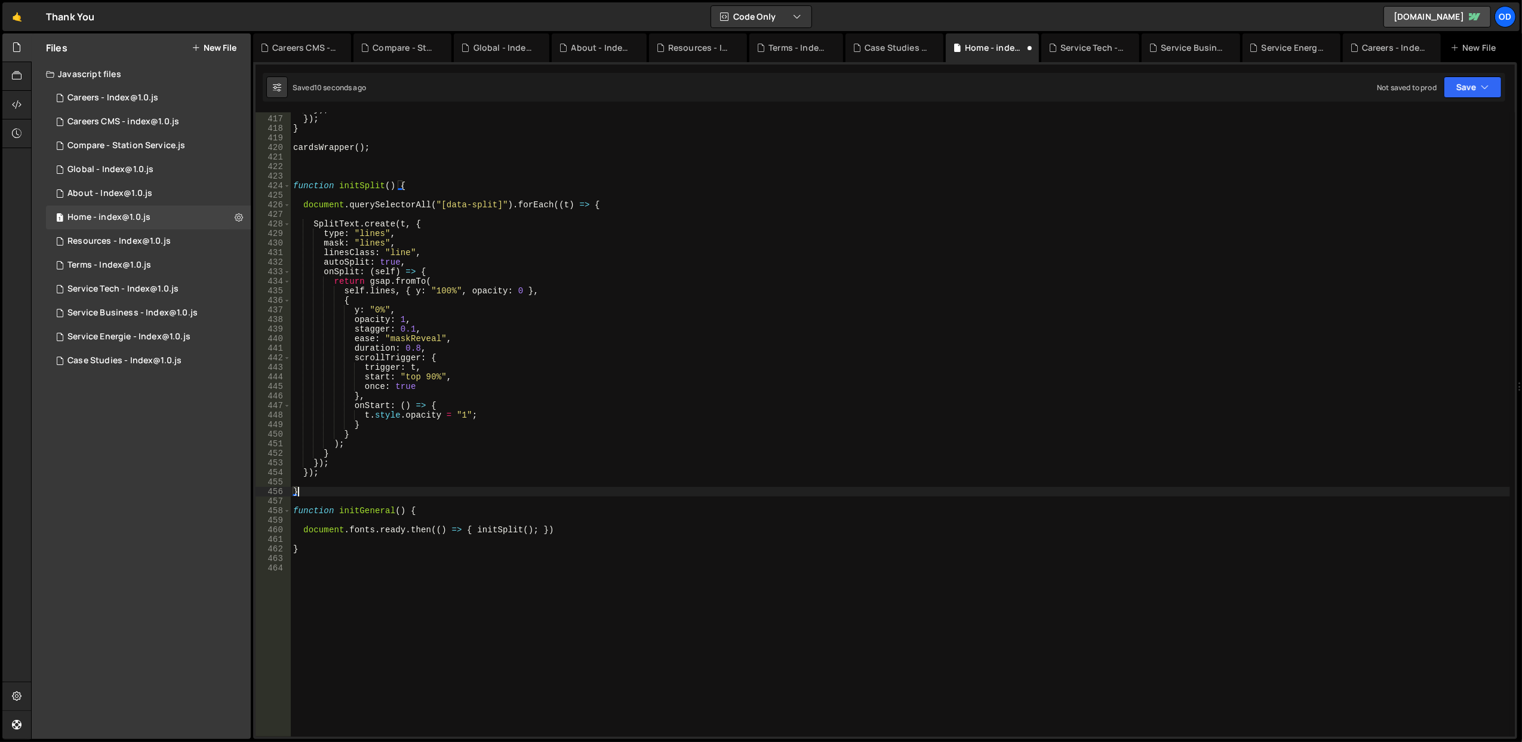
click at [363, 568] on div "}) ; }) ; } cardsWrapper ( ) ; function initSplit ( ) { document . querySelecto…" at bounding box center [900, 426] width 1219 height 644
click at [361, 512] on div "}) ; }) ; } cardsWrapper ( ) ; function initSplit ( ) { document . querySelecto…" at bounding box center [900, 426] width 1219 height 644
type textarea "function initGeneral() {"
click at [361, 512] on div "}) ; }) ; } cardsWrapper ( ) ; function initSplit ( ) { document . querySelecto…" at bounding box center [900, 426] width 1219 height 644
click at [346, 567] on div "}) ; }) ; } cardsWrapper ( ) ; function initSplit ( ) { document . querySelecto…" at bounding box center [900, 426] width 1219 height 644
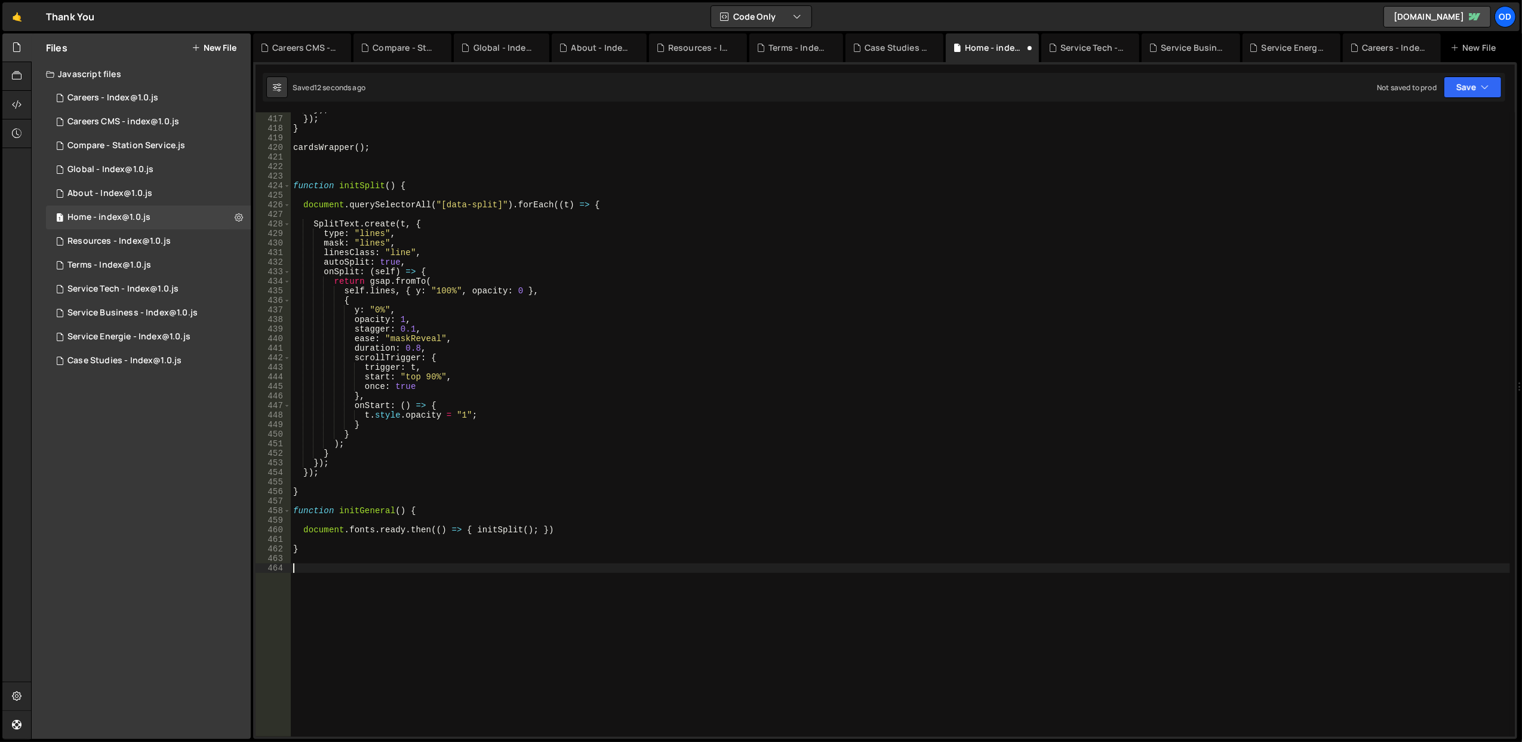
paste textarea "initGeneral"
click at [1333, 203] on div "}) ; }) ; } cardsWrapper ( ) ; function initSplit ( ) { document . querySelecto…" at bounding box center [900, 426] width 1219 height 644
click at [1457, 89] on button "Save" at bounding box center [1473, 86] width 58 height 21
click at [1439, 120] on div "Save to Staging S" at bounding box center [1432, 117] width 124 height 12
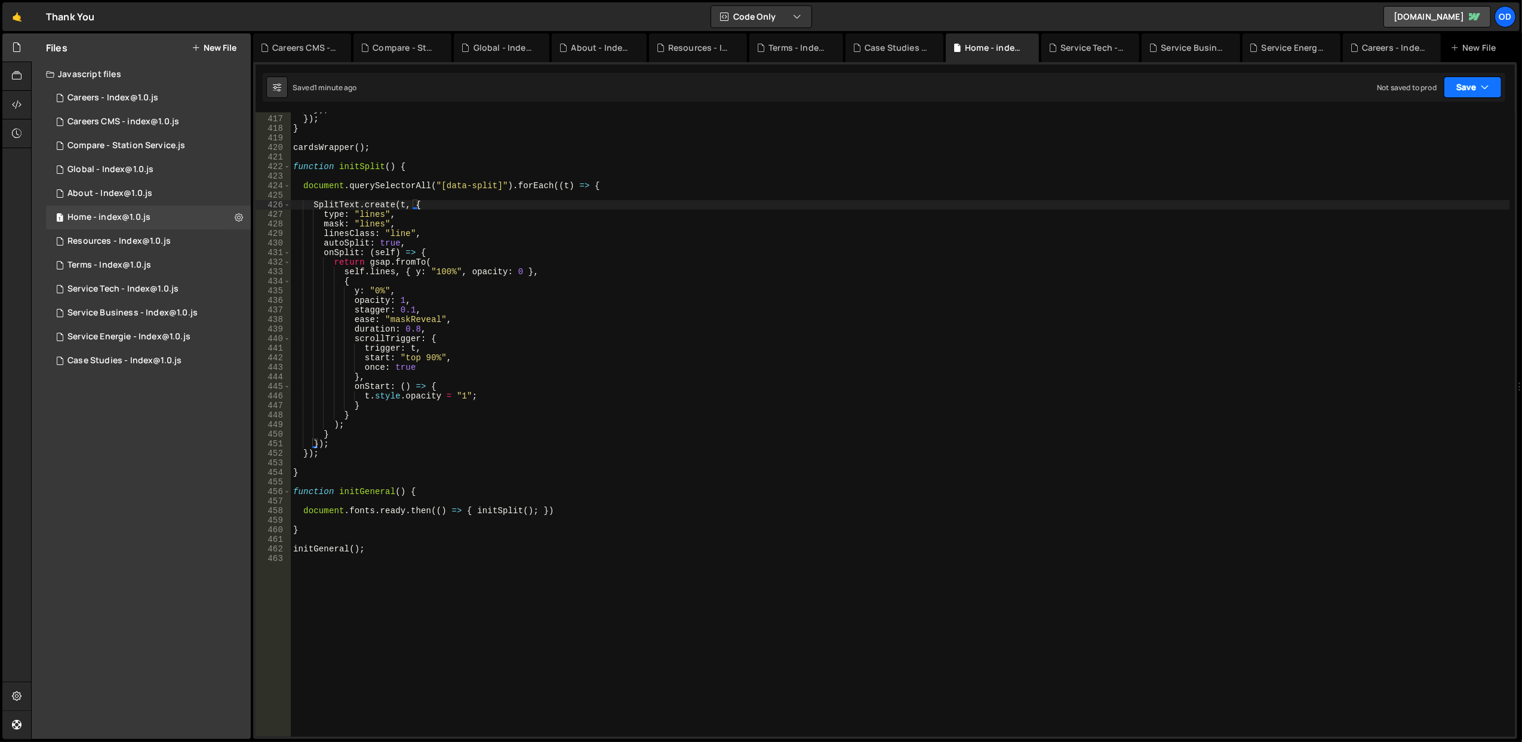
click at [1484, 84] on icon "button" at bounding box center [1485, 87] width 8 height 12
click at [1458, 130] on div "Saved 1 minute ago" at bounding box center [1432, 130] width 124 height 14
click at [488, 370] on div "}) ; }) ; } cardsWrapper ( ) ; function initSplit ( ) { document . querySelecto…" at bounding box center [900, 426] width 1219 height 644
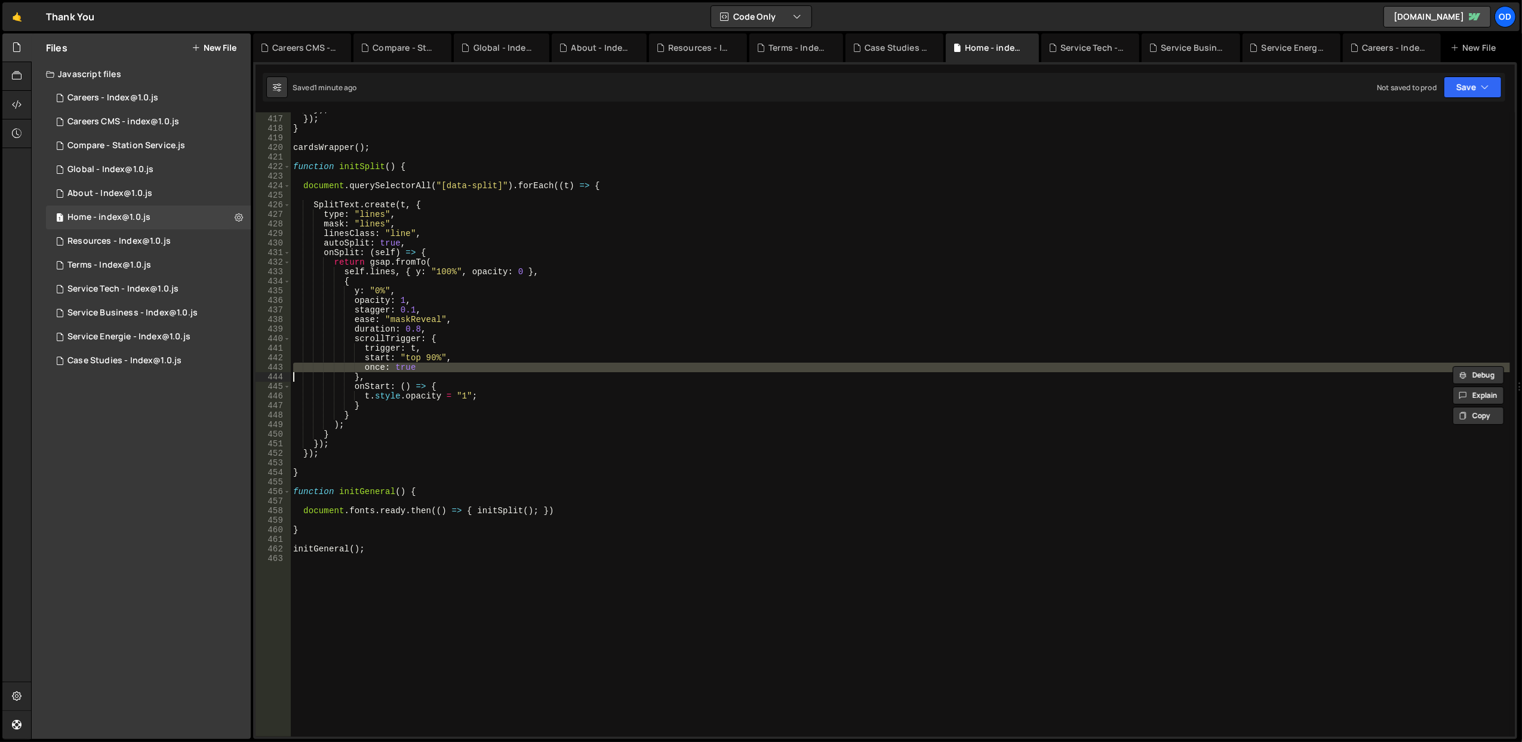
click at [488, 370] on div "}) ; }) ; } cardsWrapper ( ) ; function initSplit ( ) { document . querySelecto…" at bounding box center [900, 426] width 1219 height 644
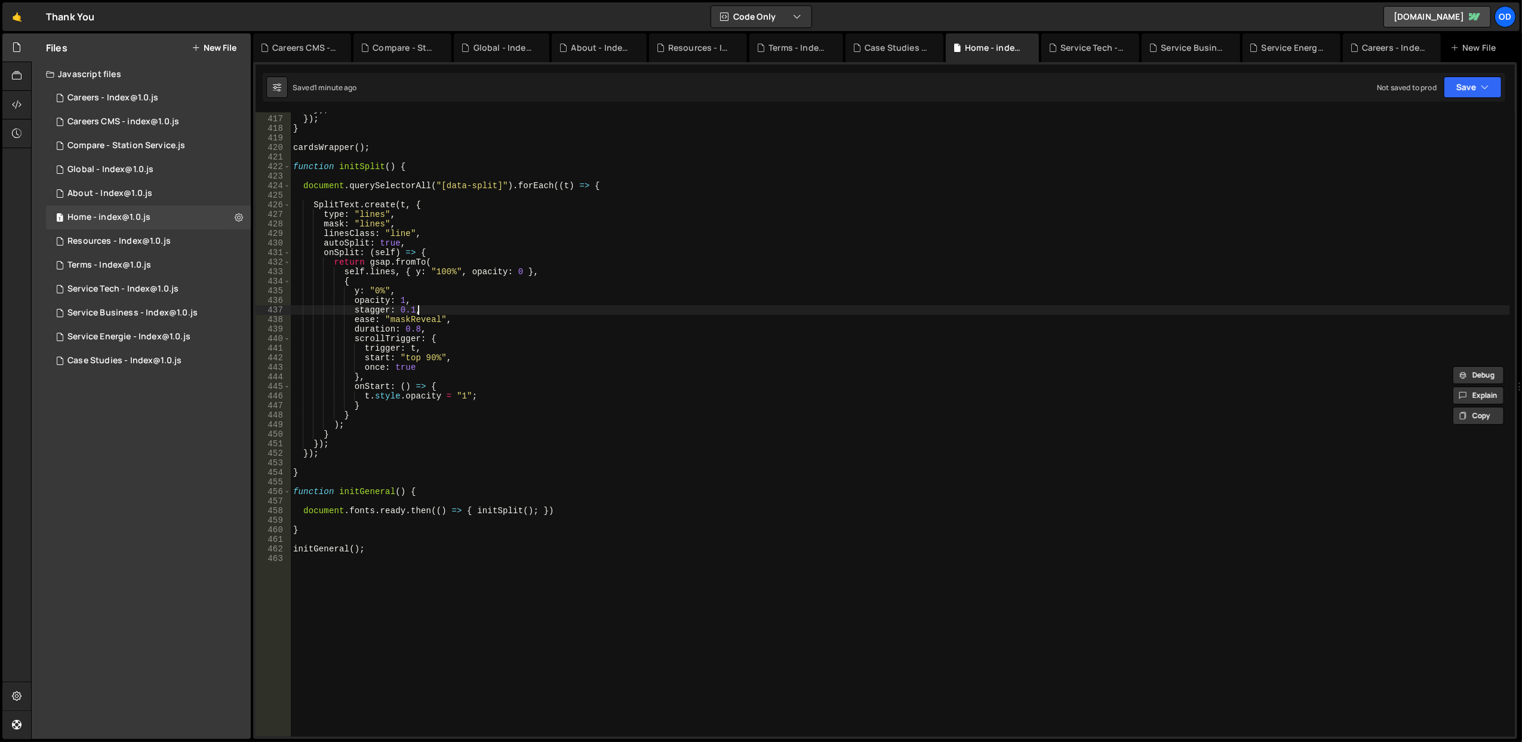
click at [484, 308] on div "}) ; }) ; } cardsWrapper ( ) ; function initSplit ( ) { document . querySelecto…" at bounding box center [900, 426] width 1219 height 644
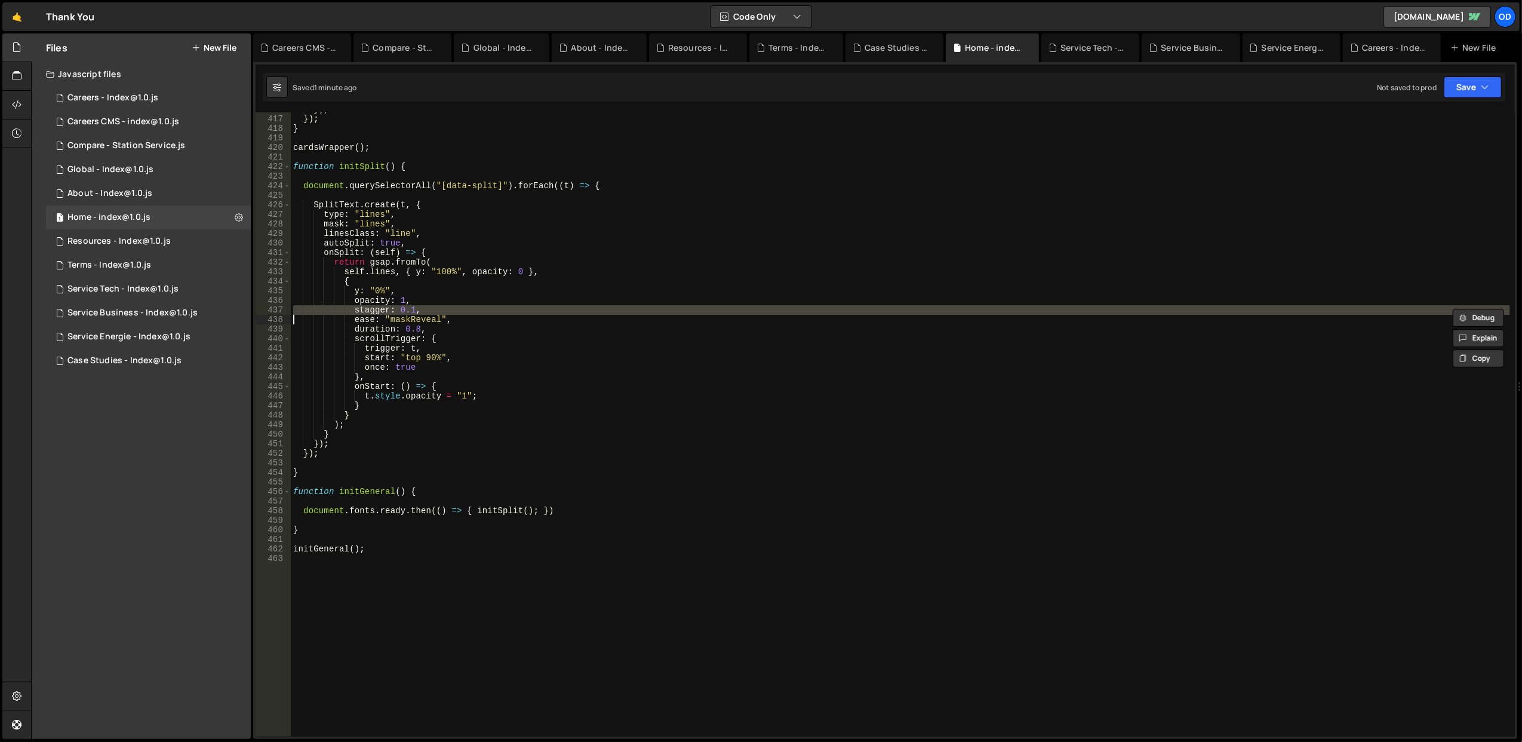
click at [484, 294] on div "}) ; }) ; } cardsWrapper ( ) ; function initSplit ( ) { document . querySelecto…" at bounding box center [900, 426] width 1219 height 644
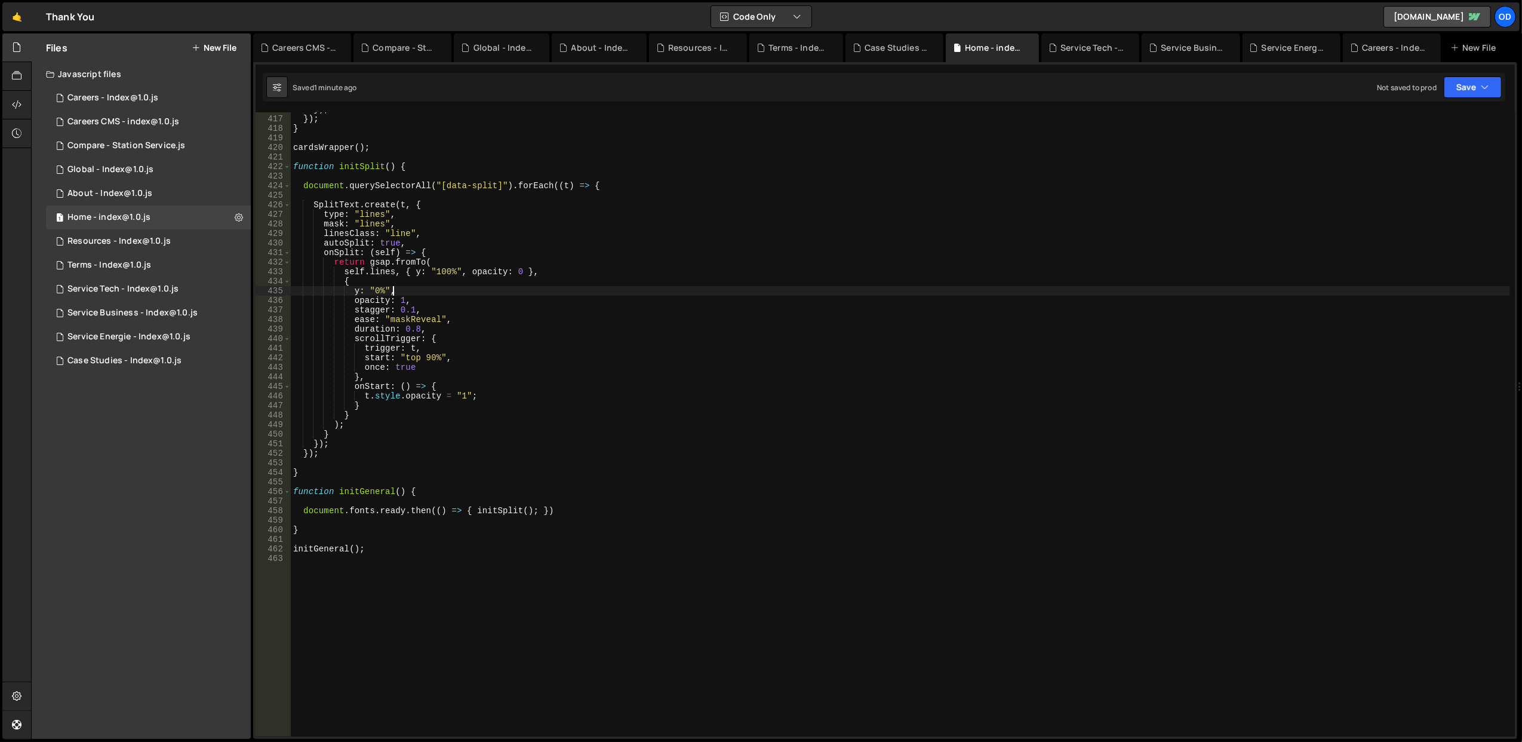
click at [484, 294] on div "}) ; }) ; } cardsWrapper ( ) ; function initSplit ( ) { document . querySelecto…" at bounding box center [900, 426] width 1219 height 644
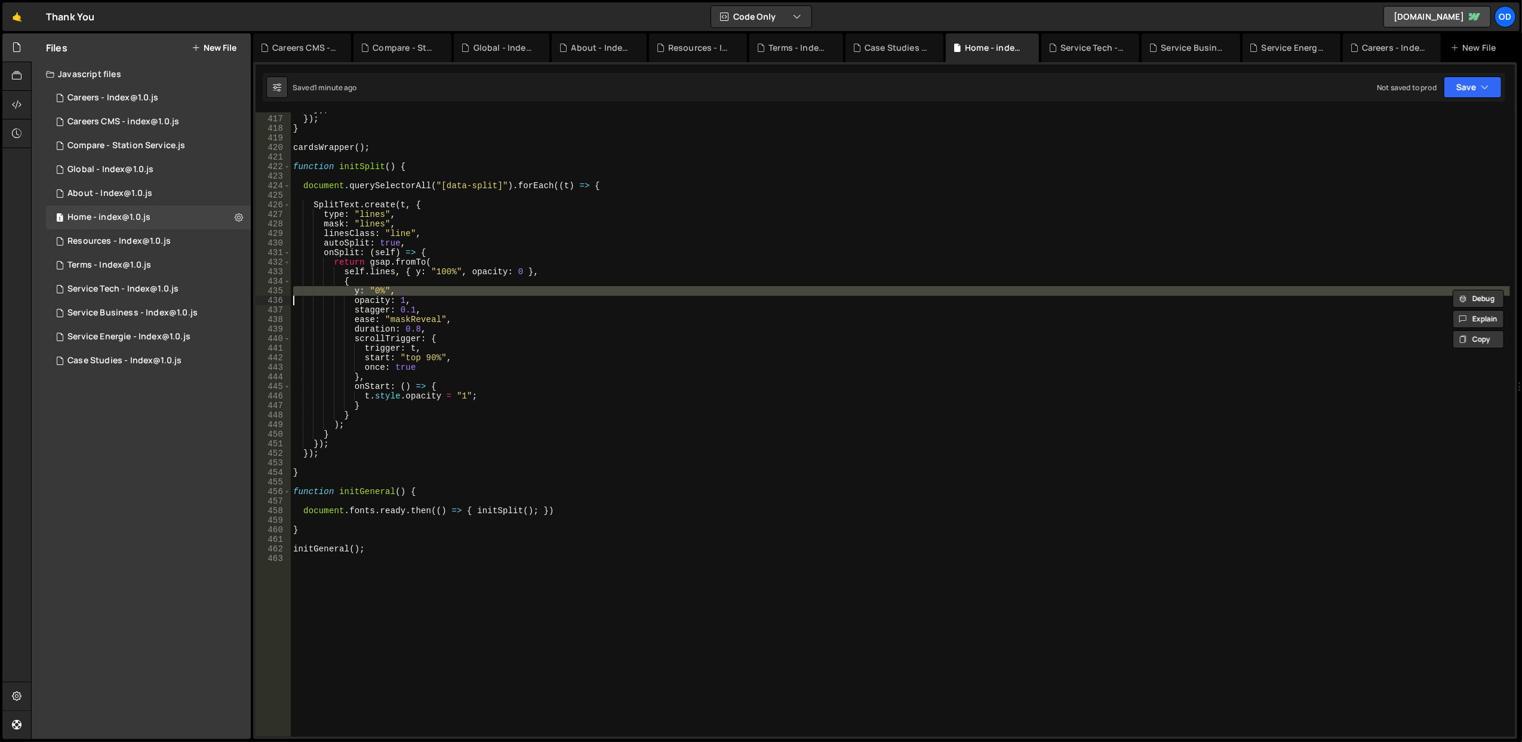
click at [497, 373] on div "}) ; }) ; } cardsWrapper ( ) ; function initSplit ( ) { document . querySelecto…" at bounding box center [900, 426] width 1219 height 644
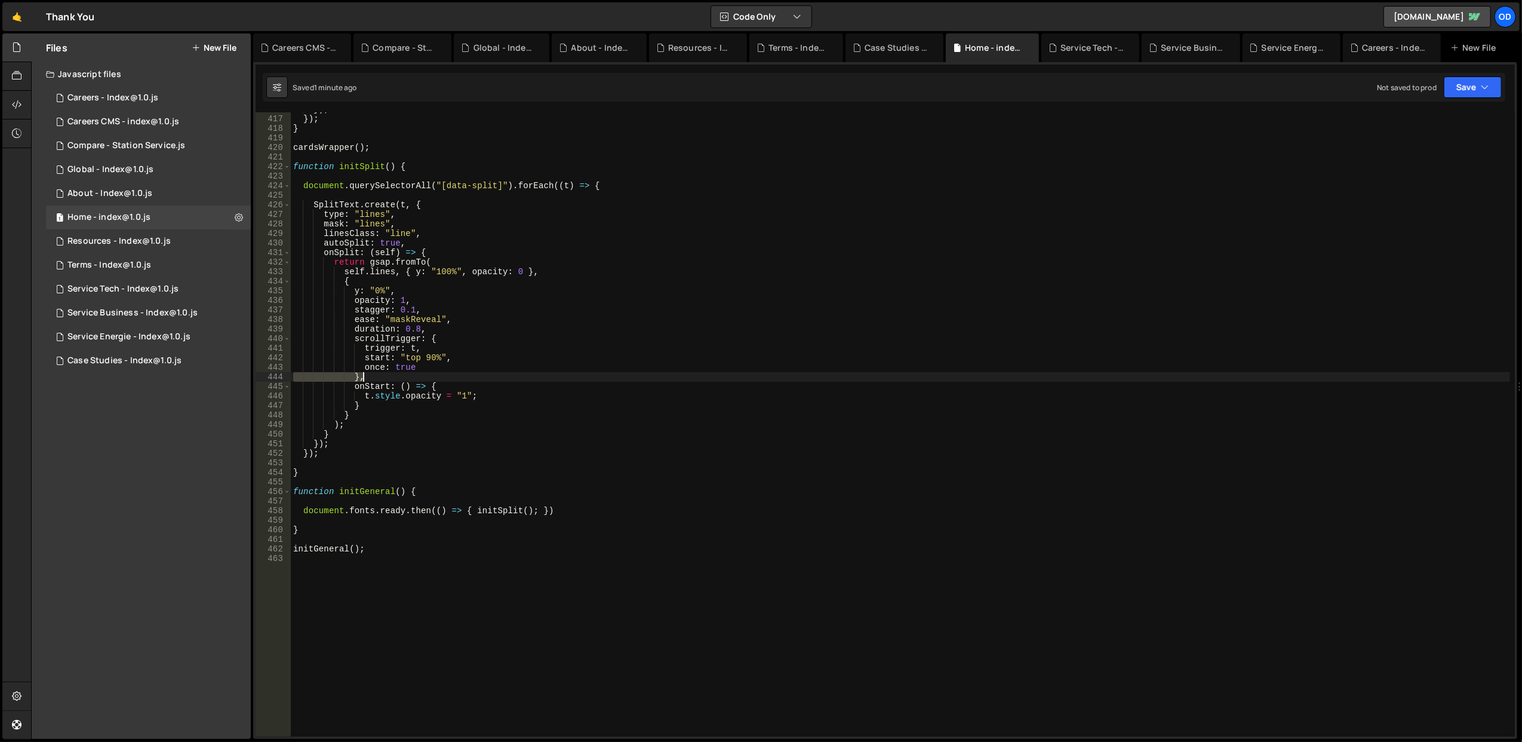
click at [497, 373] on div "}) ; }) ; } cardsWrapper ( ) ; function initSplit ( ) { document . querySelecto…" at bounding box center [900, 426] width 1219 height 644
click at [497, 391] on div "}) ; }) ; } cardsWrapper ( ) ; function initSplit ( ) { document . querySelecto…" at bounding box center [900, 426] width 1219 height 644
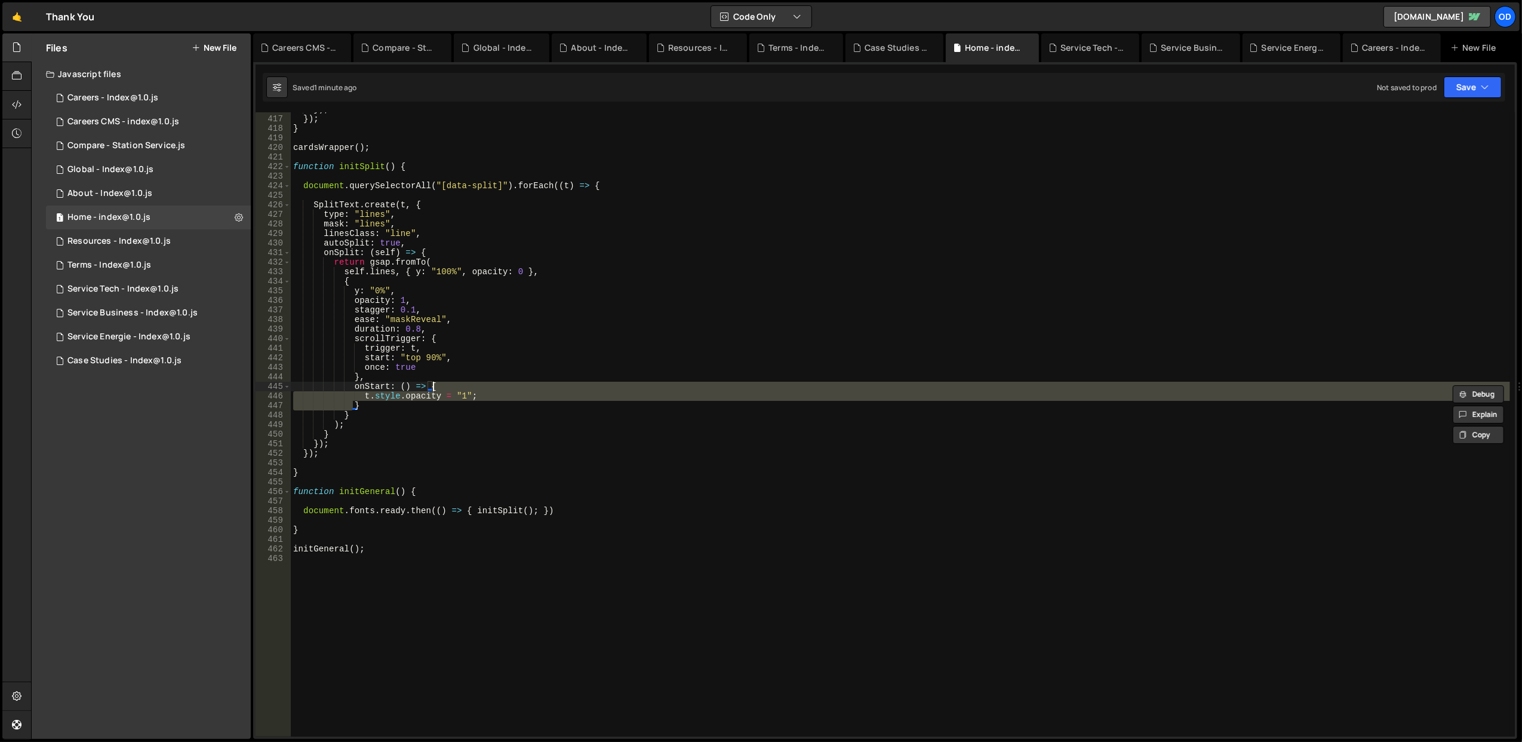
click at [497, 391] on div "}) ; }) ; } cardsWrapper ( ) ; function initSplit ( ) { document . querySelecto…" at bounding box center [900, 426] width 1219 height 644
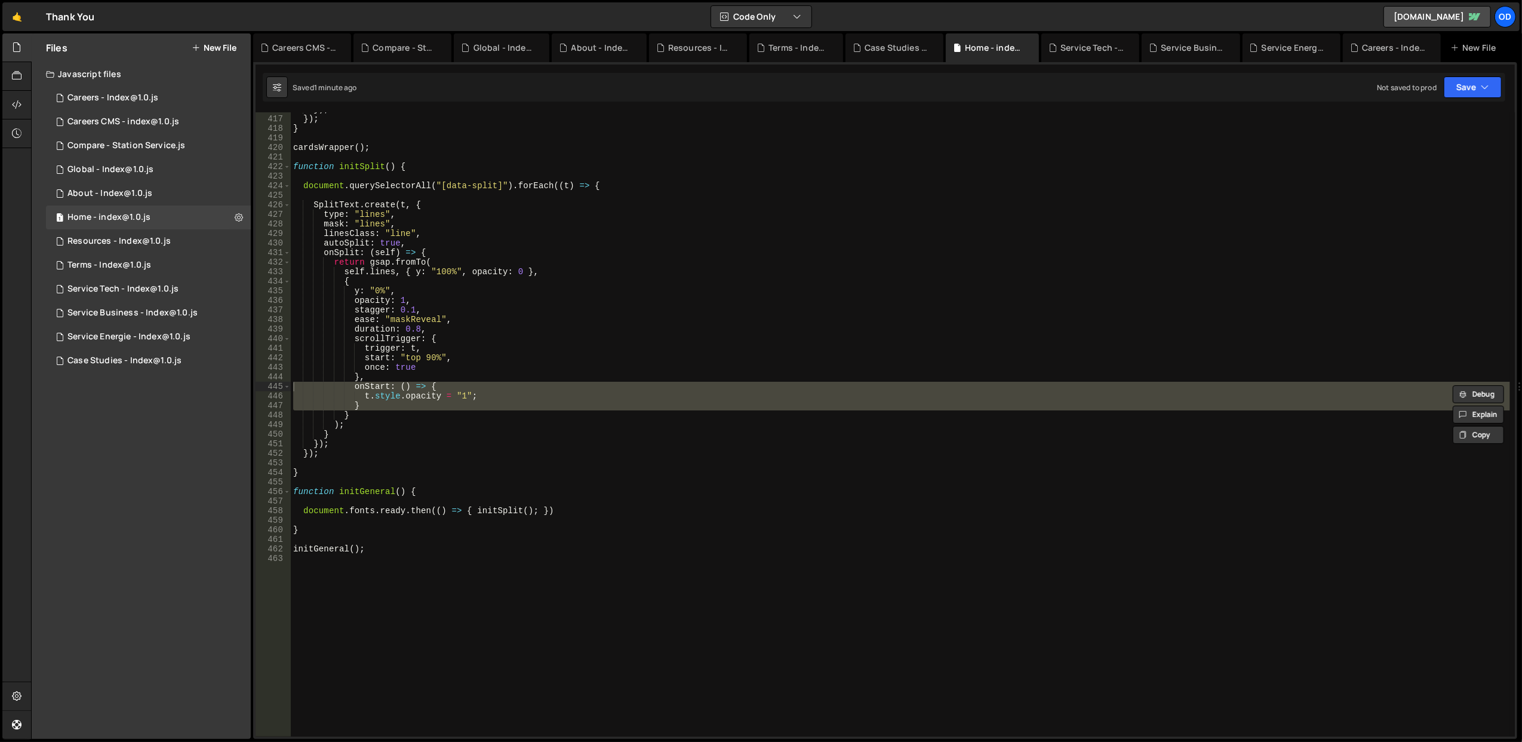
click at [497, 402] on div "}) ; }) ; } cardsWrapper ( ) ; function initSplit ( ) { document . querySelecto…" at bounding box center [900, 424] width 1219 height 624
click at [497, 402] on div "}) ; }) ; } cardsWrapper ( ) ; function initSplit ( ) { document . querySelecto…" at bounding box center [900, 426] width 1219 height 644
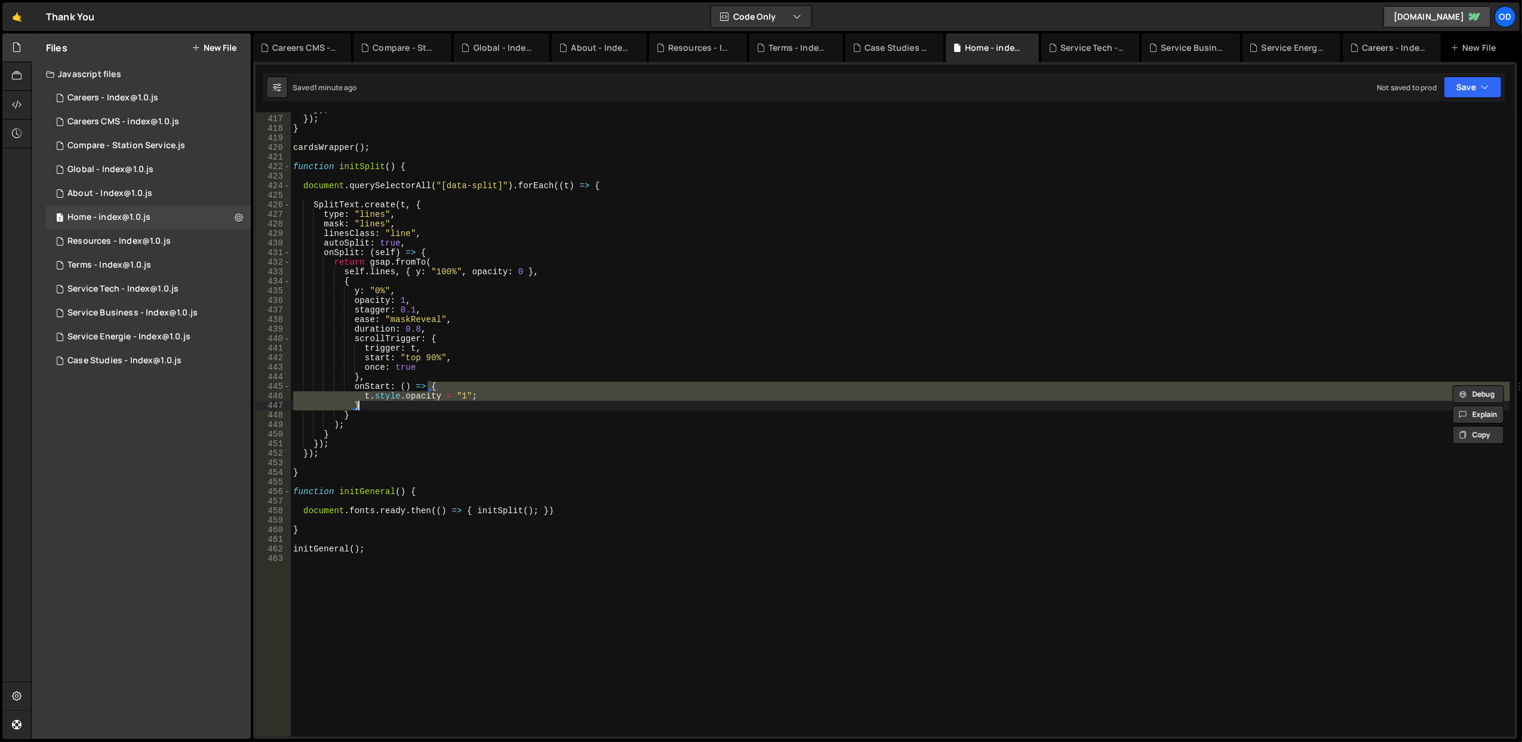
click at [497, 402] on div "}) ; }) ; } cardsWrapper ( ) ; function initSplit ( ) { document . querySelecto…" at bounding box center [900, 426] width 1219 height 644
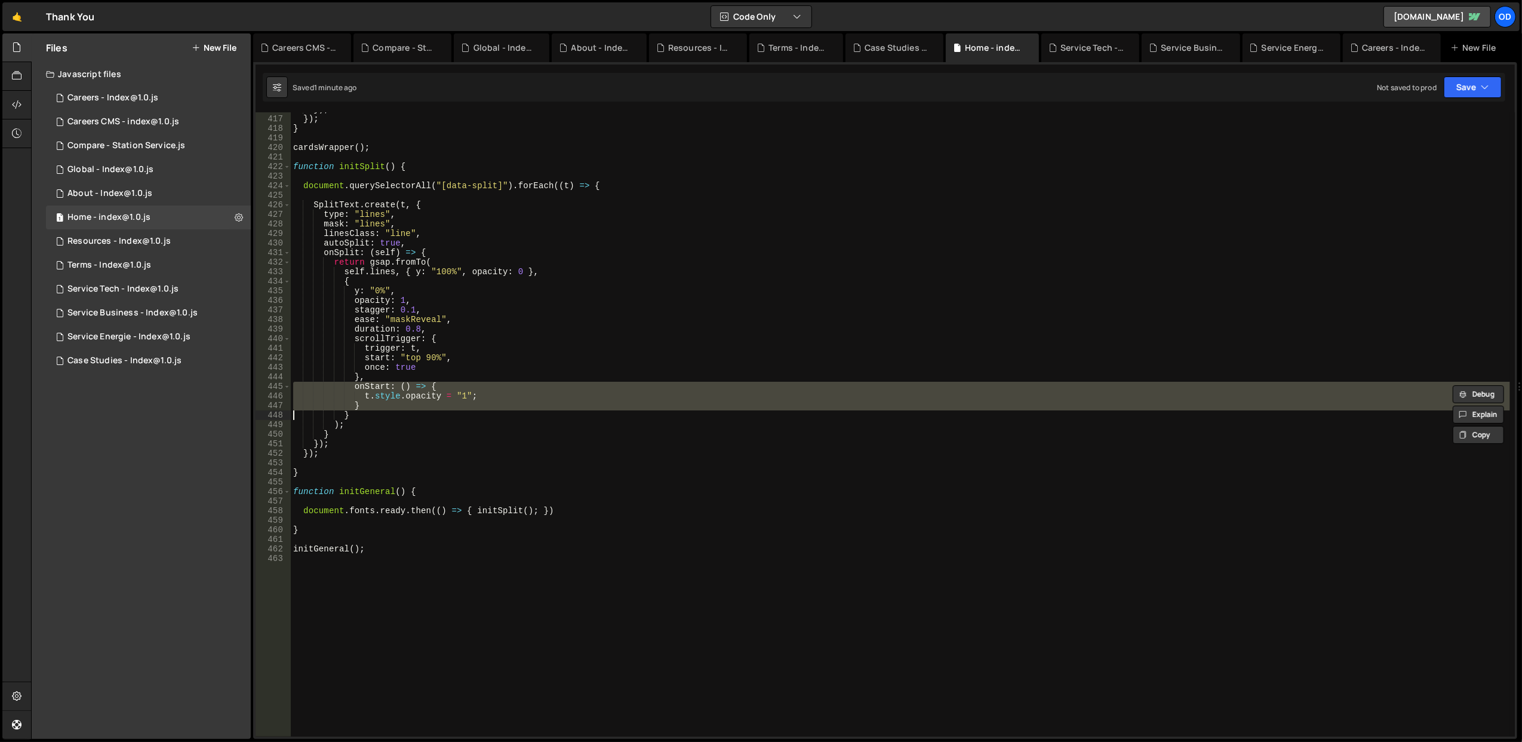
click at [495, 388] on div "}) ; }) ; } cardsWrapper ( ) ; function initSplit ( ) { document . querySelecto…" at bounding box center [900, 424] width 1219 height 624
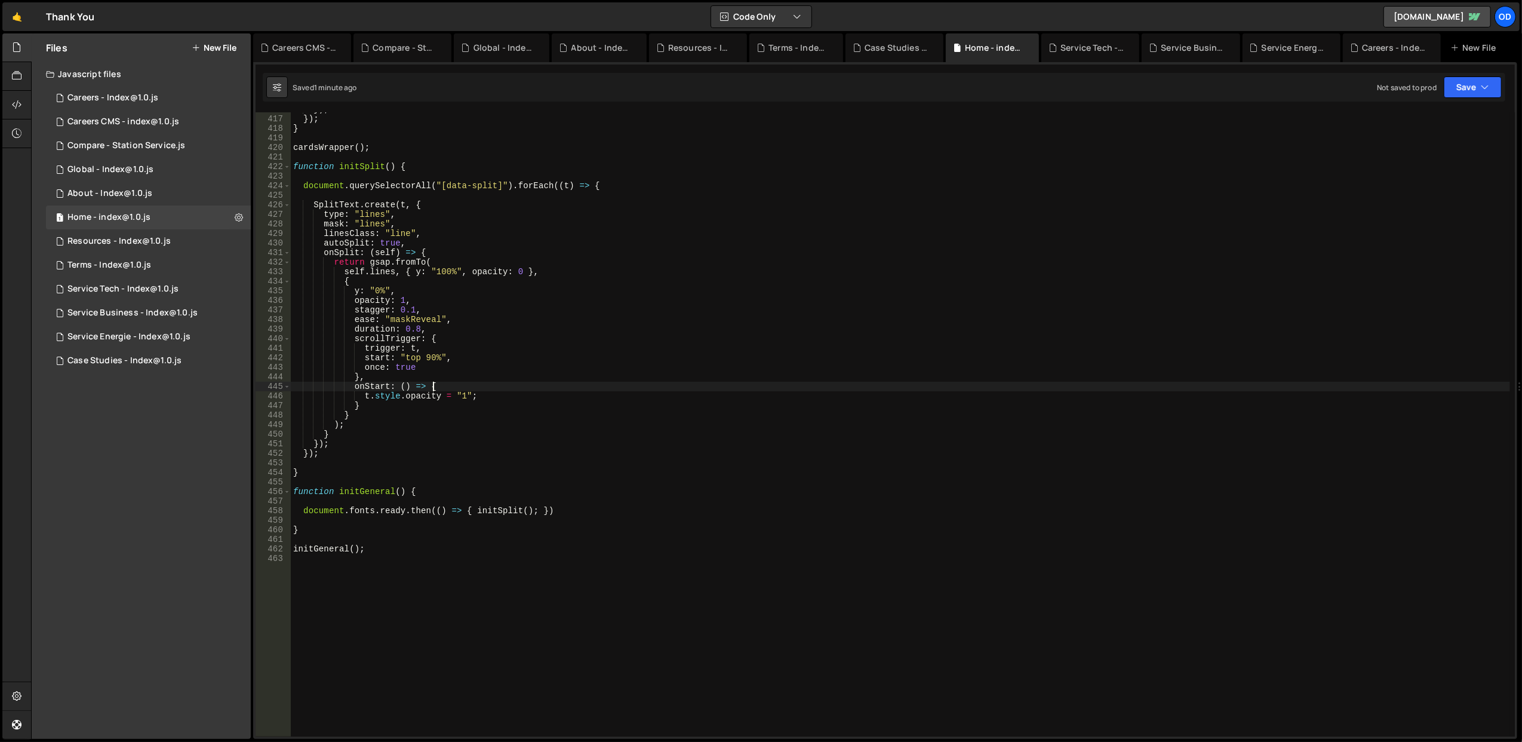
click at [495, 388] on div "}) ; }) ; } cardsWrapper ( ) ; function initSplit ( ) { document . querySelecto…" at bounding box center [900, 426] width 1219 height 644
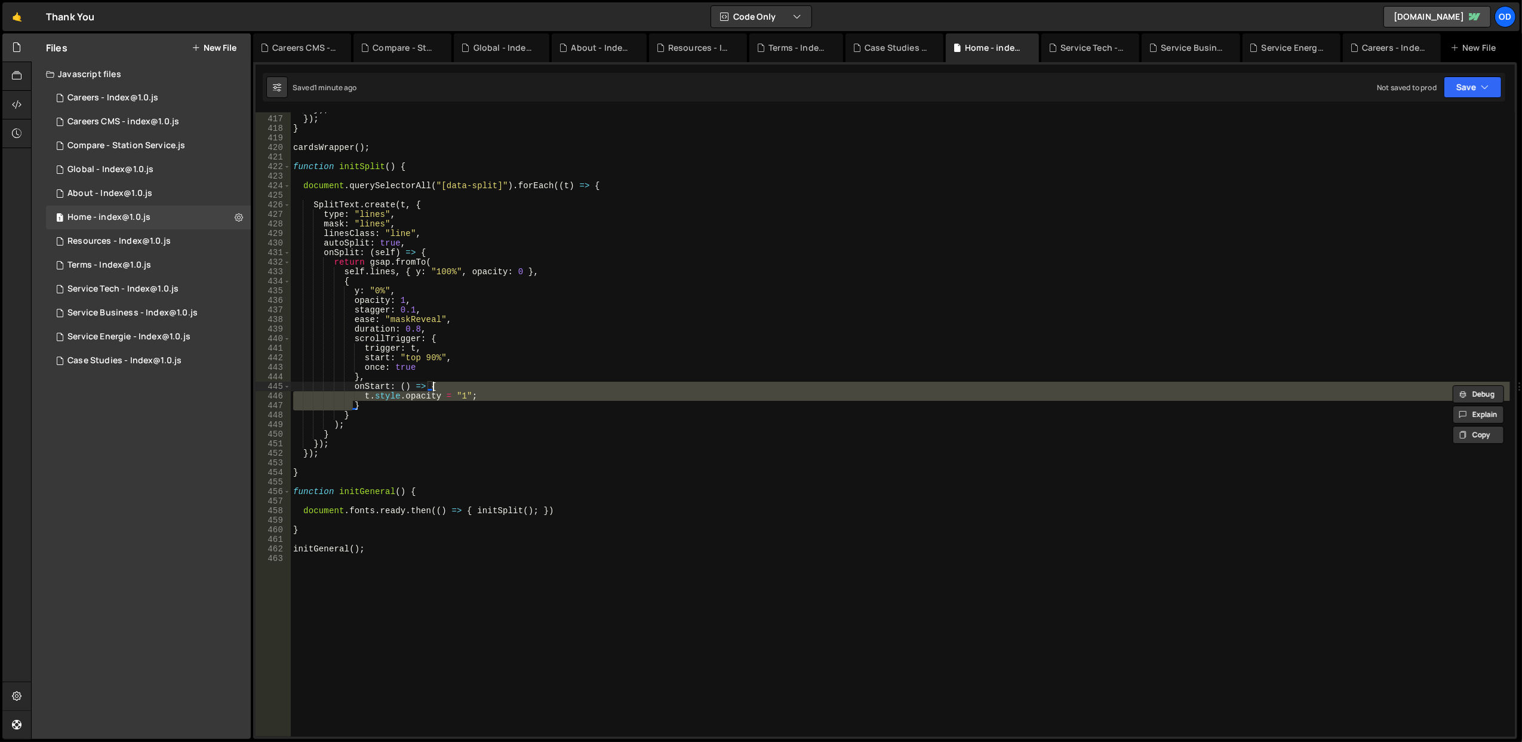
click at [495, 388] on div "}) ; }) ; } cardsWrapper ( ) ; function initSplit ( ) { document . querySelecto…" at bounding box center [900, 426] width 1219 height 644
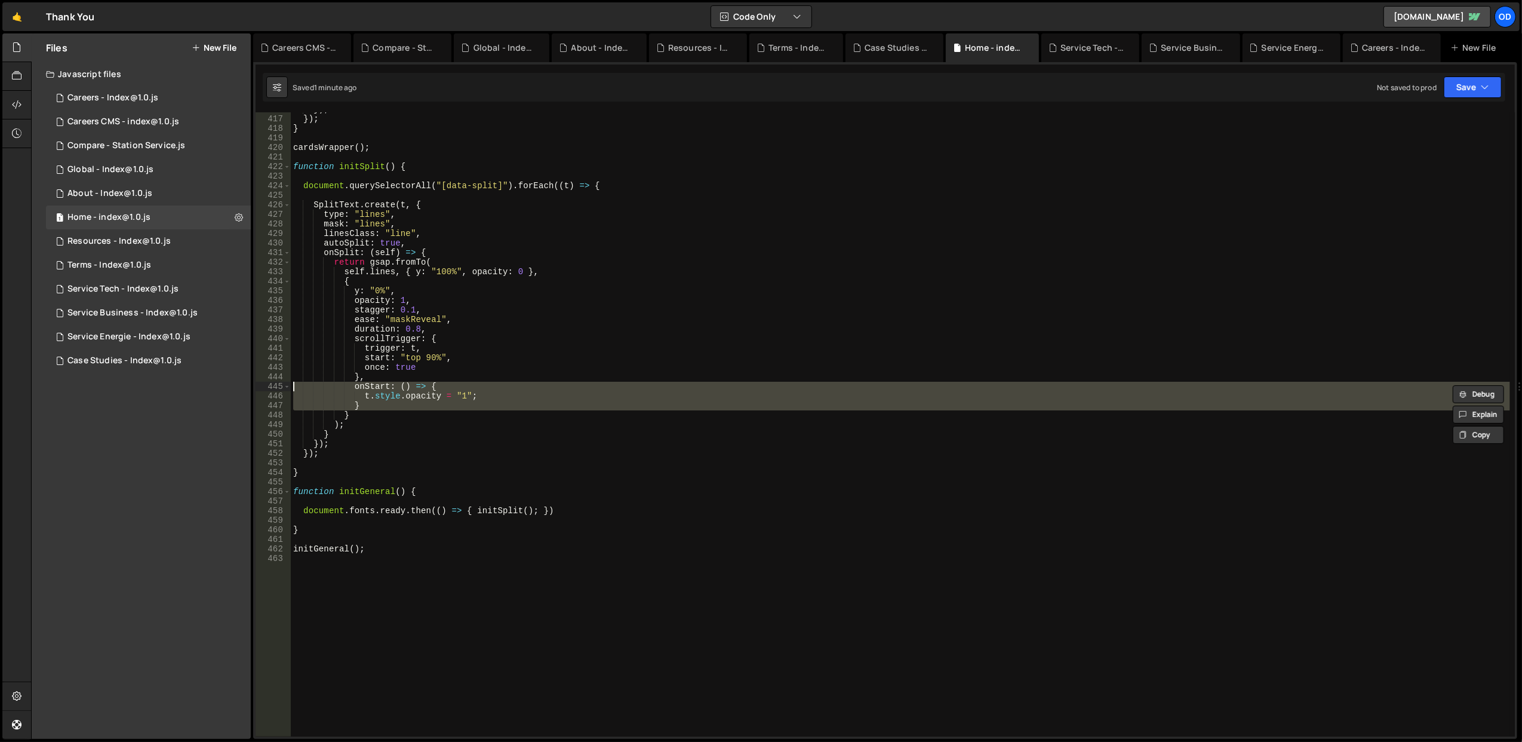
click at [495, 388] on div "}) ; }) ; } cardsWrapper ( ) ; function initSplit ( ) { document . querySelecto…" at bounding box center [900, 424] width 1219 height 624
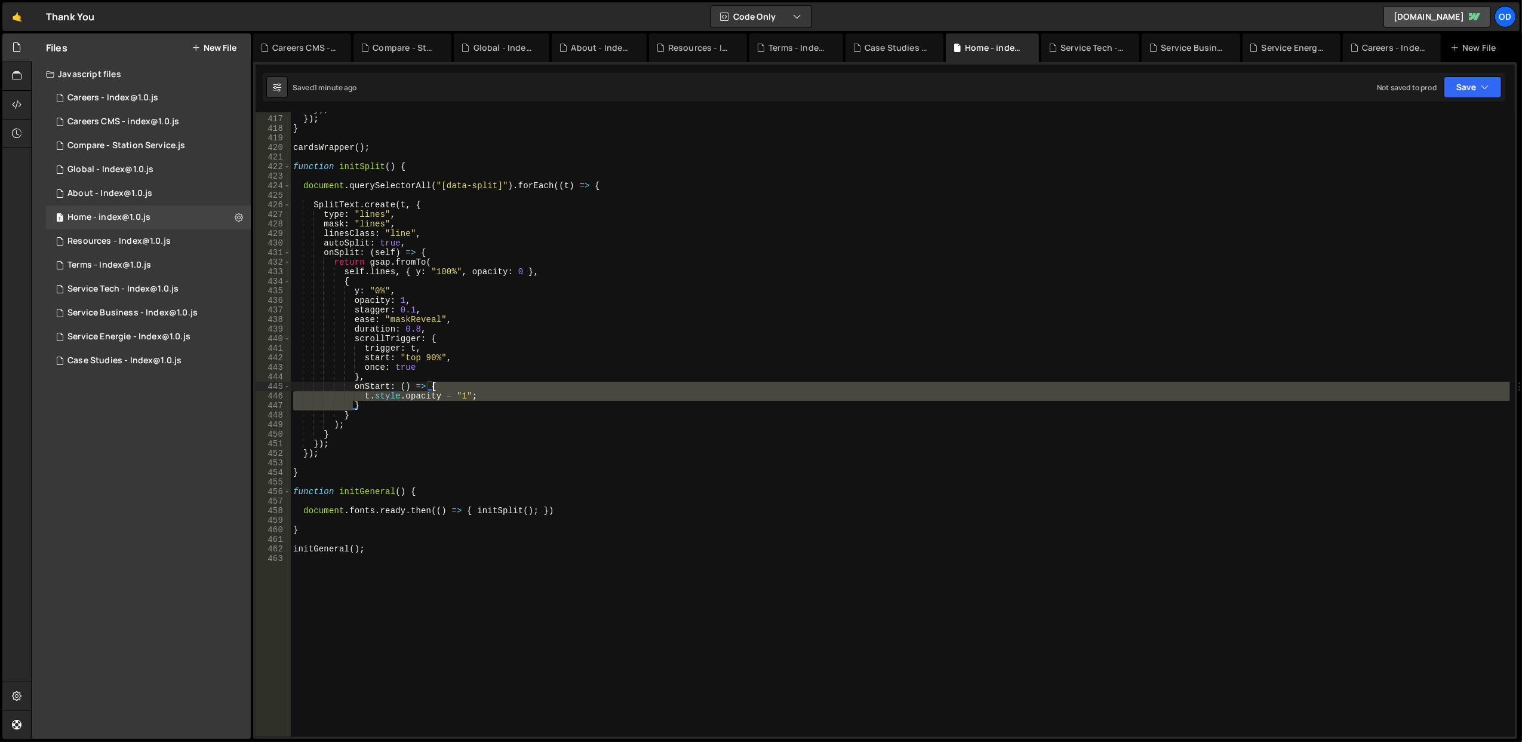
click at [495, 388] on div "}) ; }) ; } cardsWrapper ( ) ; function initSplit ( ) { document . querySelecto…" at bounding box center [900, 426] width 1219 height 644
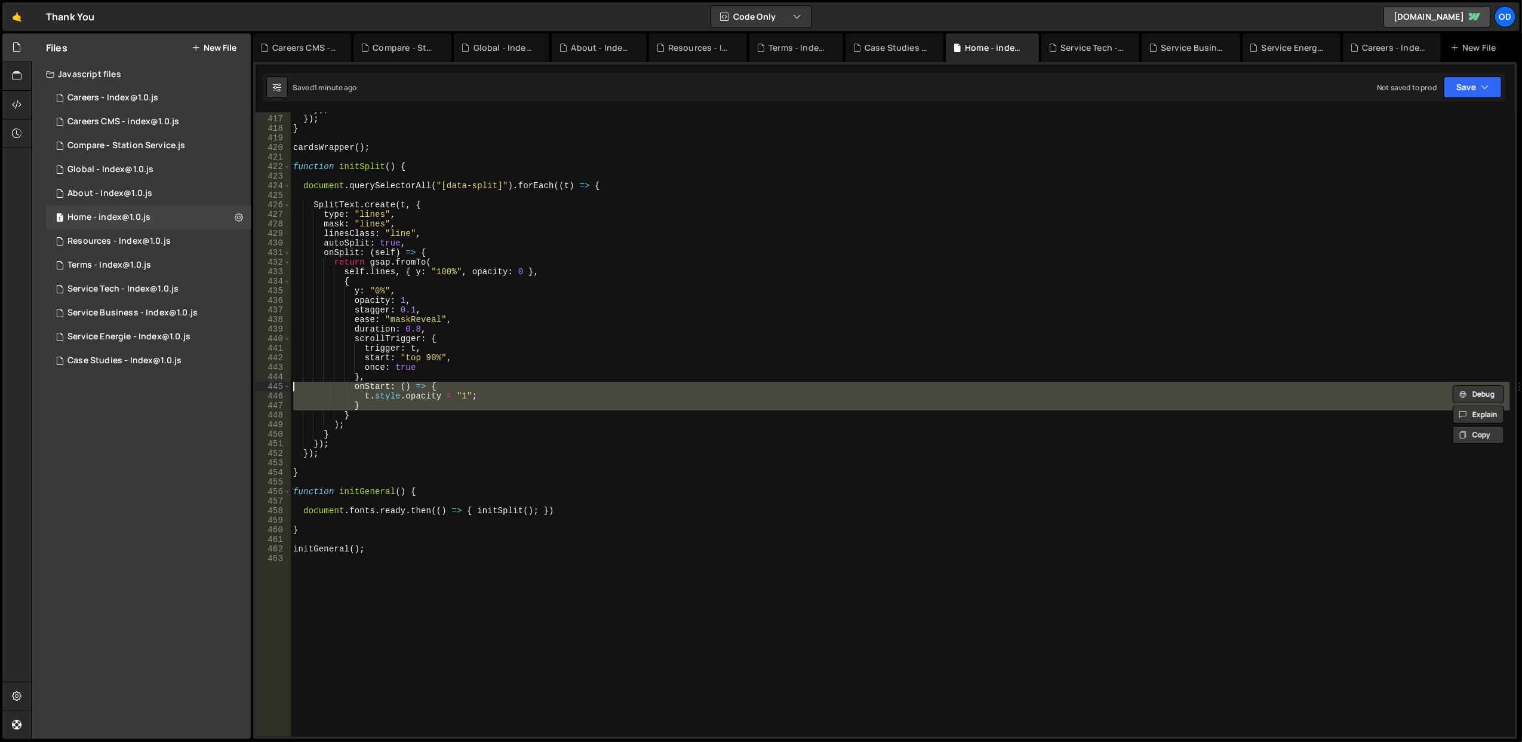
click at [495, 388] on div "}) ; }) ; } cardsWrapper ( ) ; function initSplit ( ) { document . querySelecto…" at bounding box center [900, 424] width 1219 height 624
click at [495, 388] on div "}) ; }) ; } cardsWrapper ( ) ; function initSplit ( ) { document . querySelecto…" at bounding box center [900, 426] width 1219 height 644
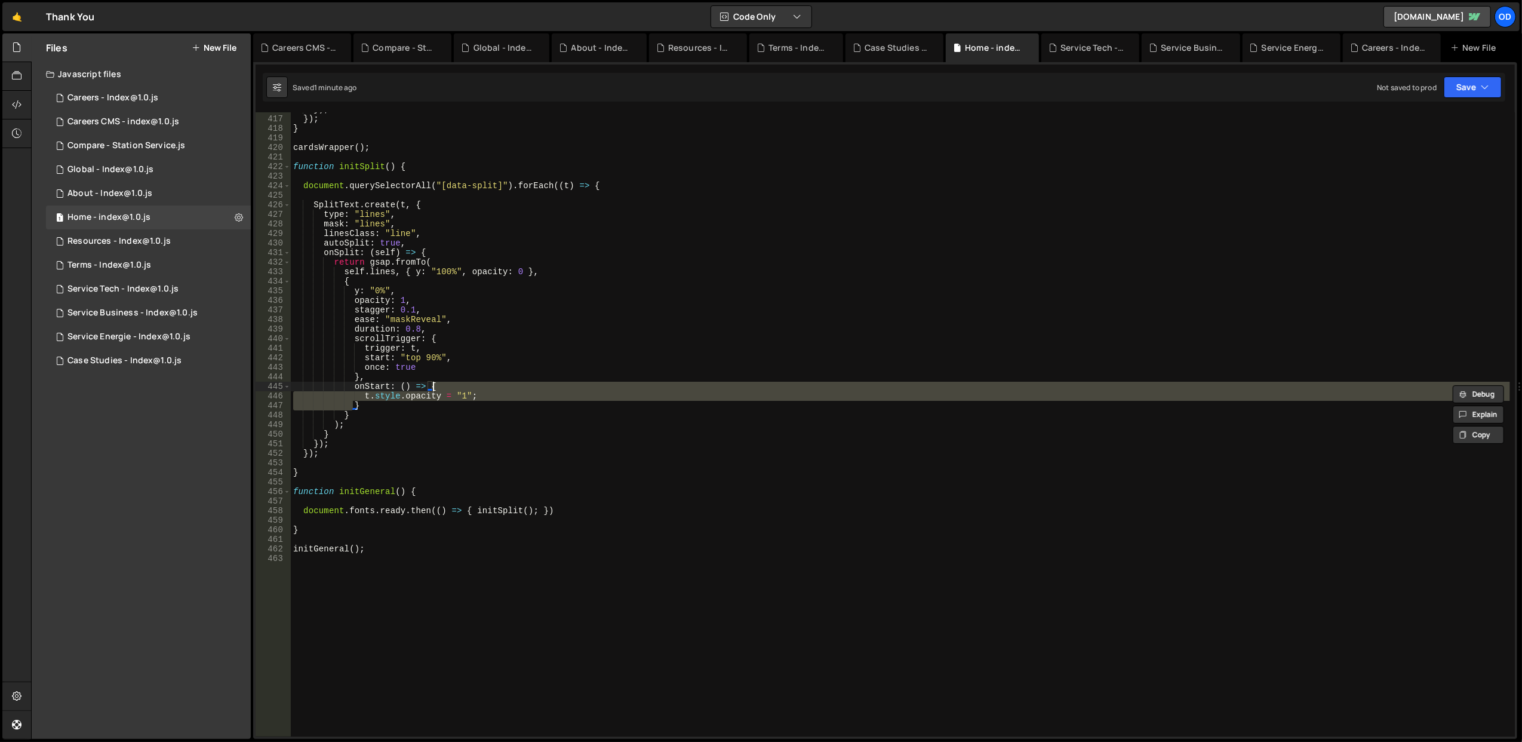
click at [495, 388] on div "}) ; }) ; } cardsWrapper ( ) ; function initSplit ( ) { document . querySelecto…" at bounding box center [900, 426] width 1219 height 644
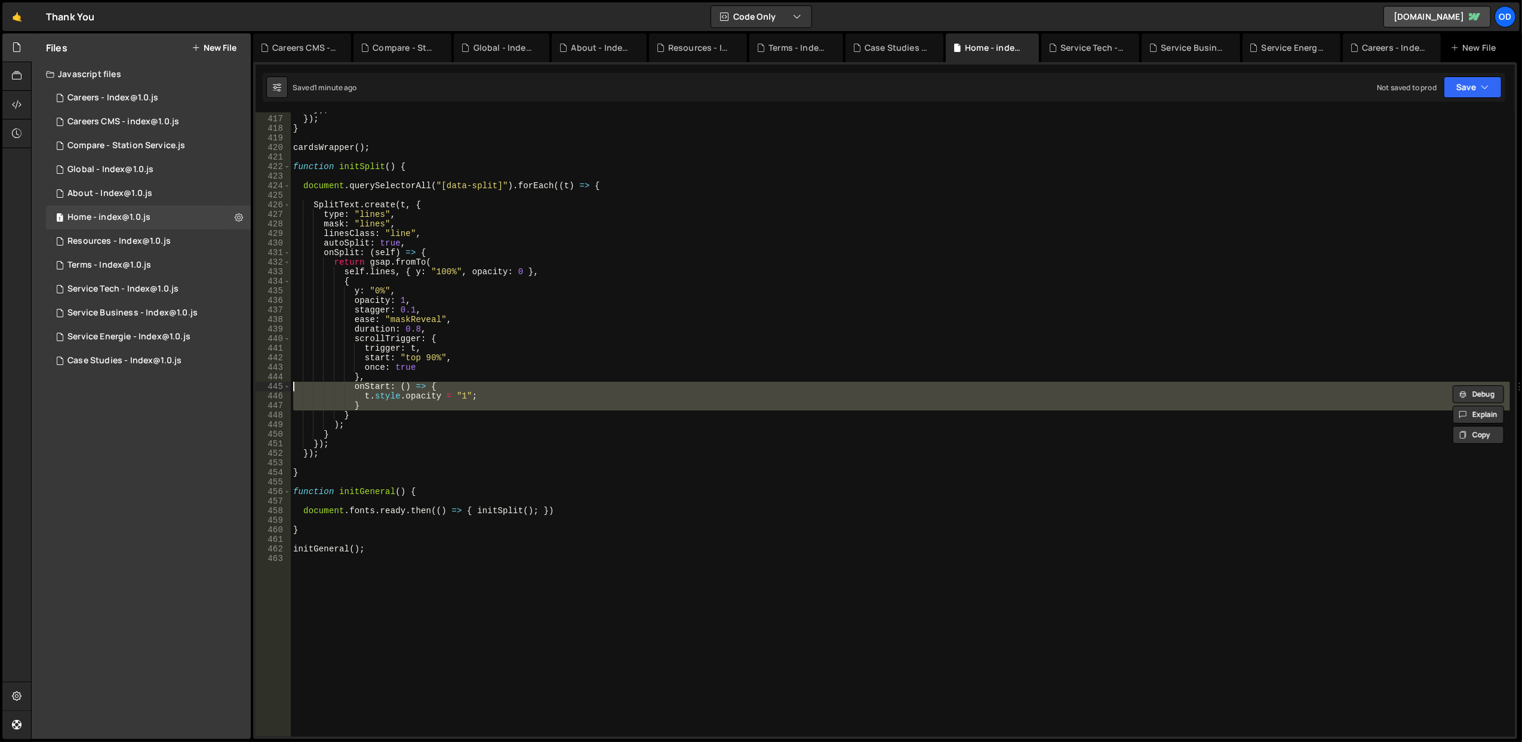
click at [495, 388] on div "}) ; }) ; } cardsWrapper ( ) ; function initSplit ( ) { document . querySelecto…" at bounding box center [900, 424] width 1219 height 624
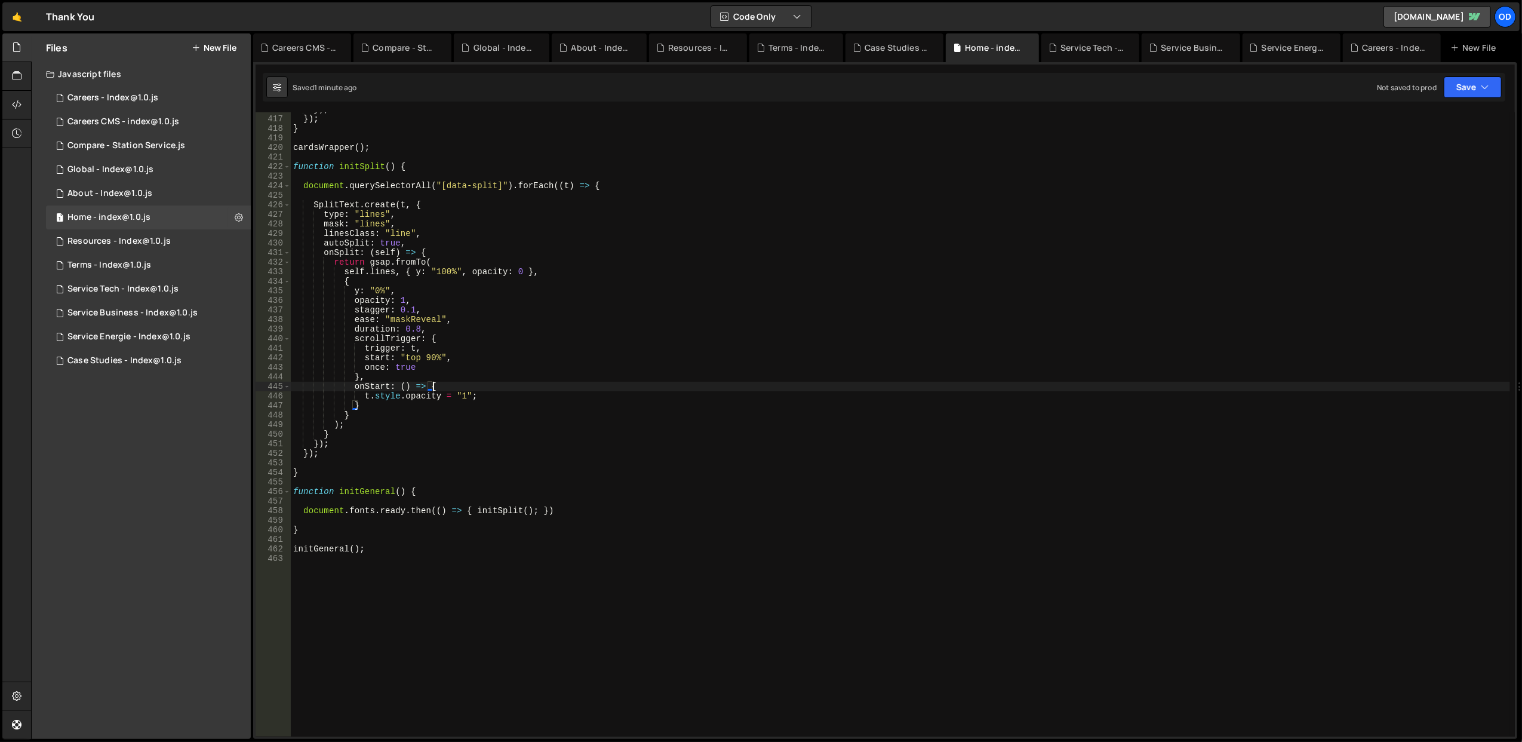
click at [495, 388] on div "}) ; }) ; } cardsWrapper ( ) ; function initSplit ( ) { document . querySelecto…" at bounding box center [900, 426] width 1219 height 644
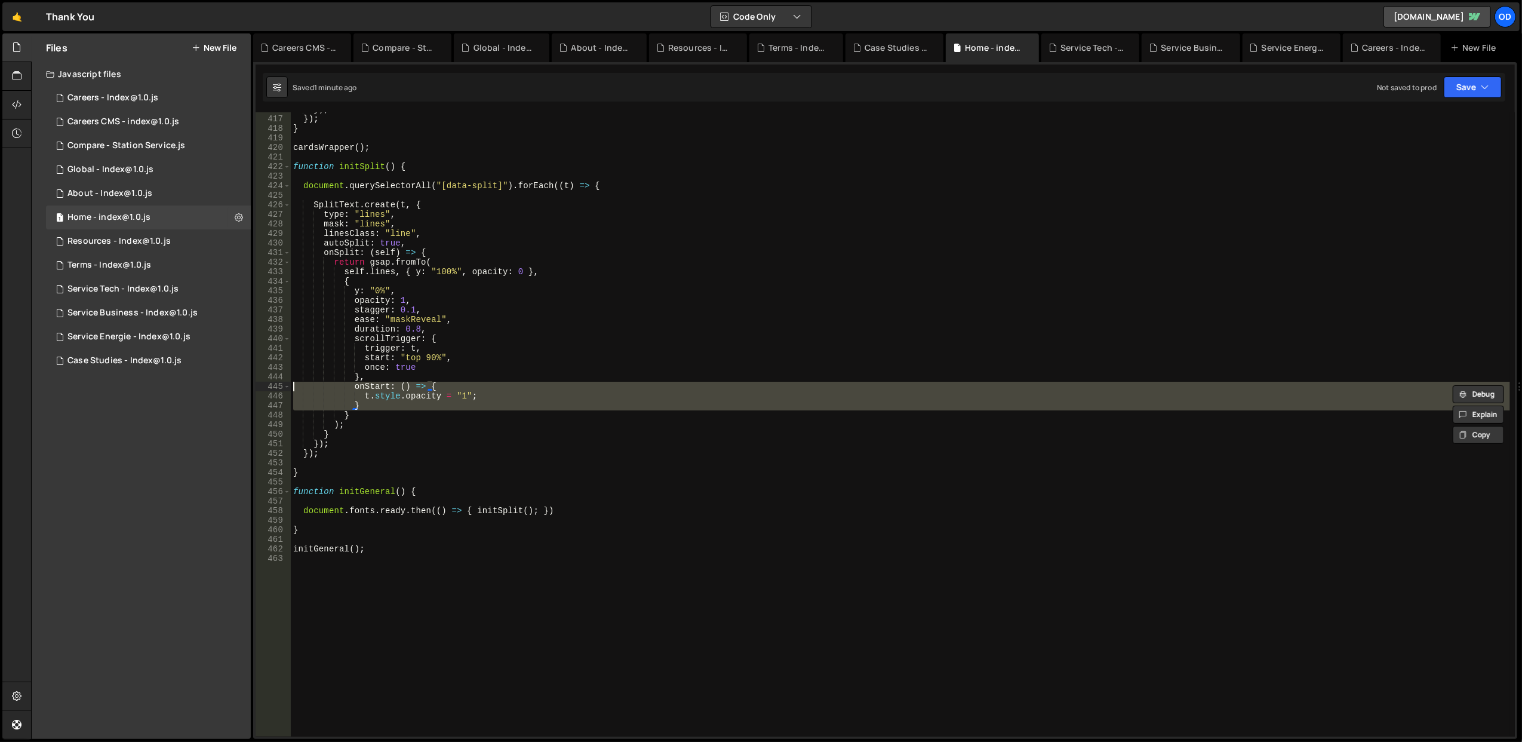
click at [495, 388] on div "}) ; }) ; } cardsWrapper ( ) ; function initSplit ( ) { document . querySelecto…" at bounding box center [900, 426] width 1219 height 644
click at [495, 388] on div "}) ; }) ; } cardsWrapper ( ) ; function initSplit ( ) { document . querySelecto…" at bounding box center [900, 424] width 1219 height 624
click at [495, 388] on div "}) ; }) ; } cardsWrapper ( ) ; function initSplit ( ) { document . querySelecto…" at bounding box center [900, 426] width 1219 height 644
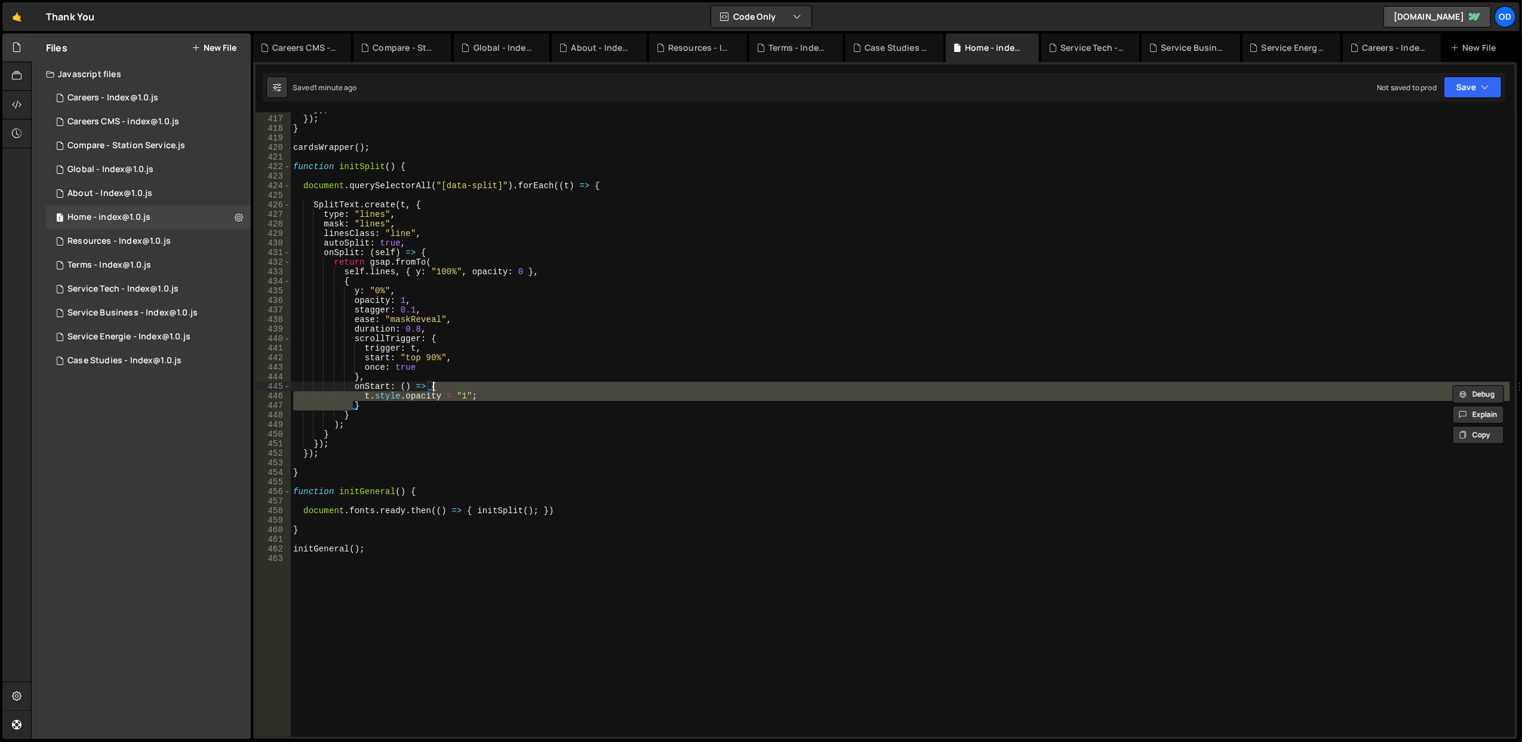
click at [495, 388] on div "}) ; }) ; } cardsWrapper ( ) ; function initSplit ( ) { document . querySelecto…" at bounding box center [900, 426] width 1219 height 644
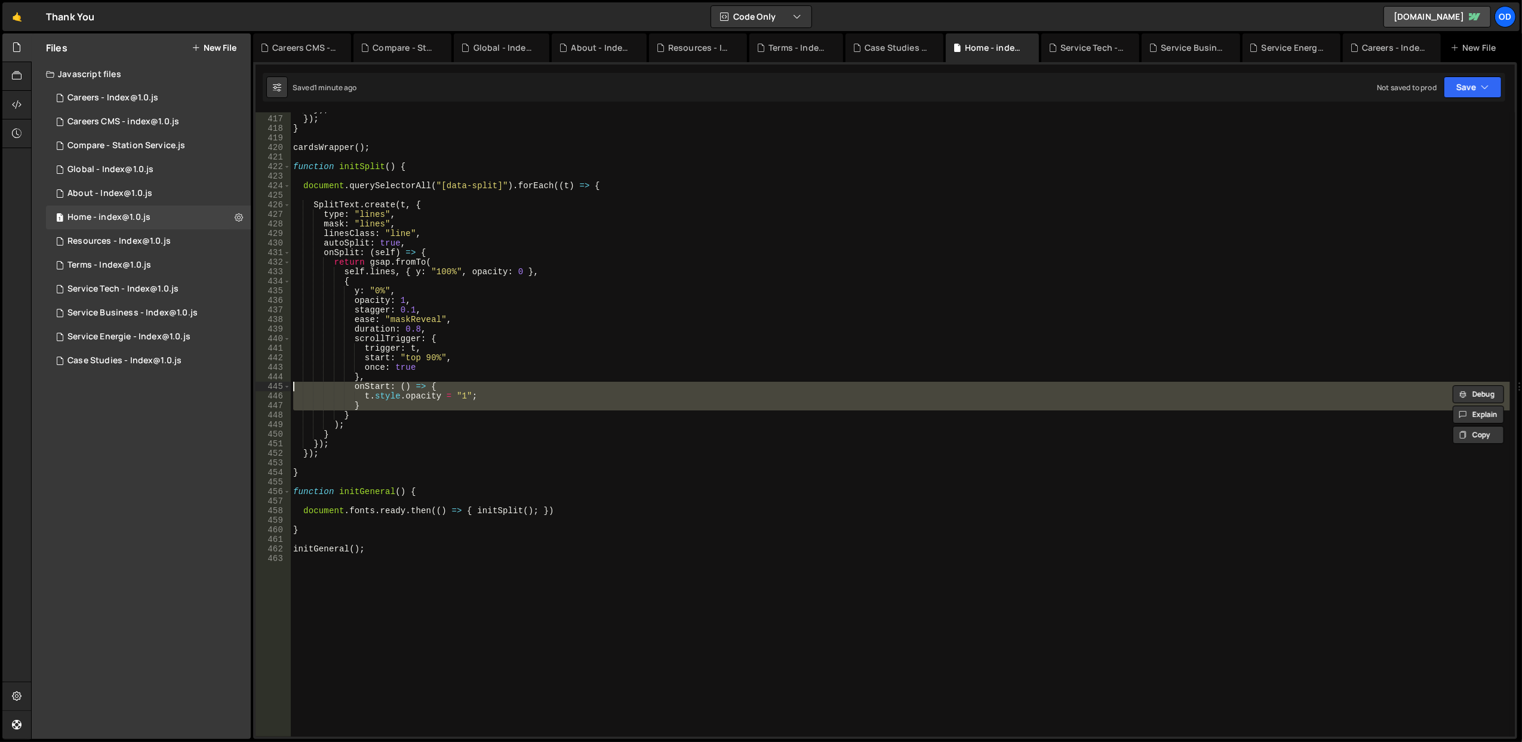
click at [495, 388] on div "}) ; }) ; } cardsWrapper ( ) ; function initSplit ( ) { document . querySelecto…" at bounding box center [900, 424] width 1219 height 624
click at [495, 388] on div "}) ; }) ; } cardsWrapper ( ) ; function initSplit ( ) { document . querySelecto…" at bounding box center [900, 426] width 1219 height 644
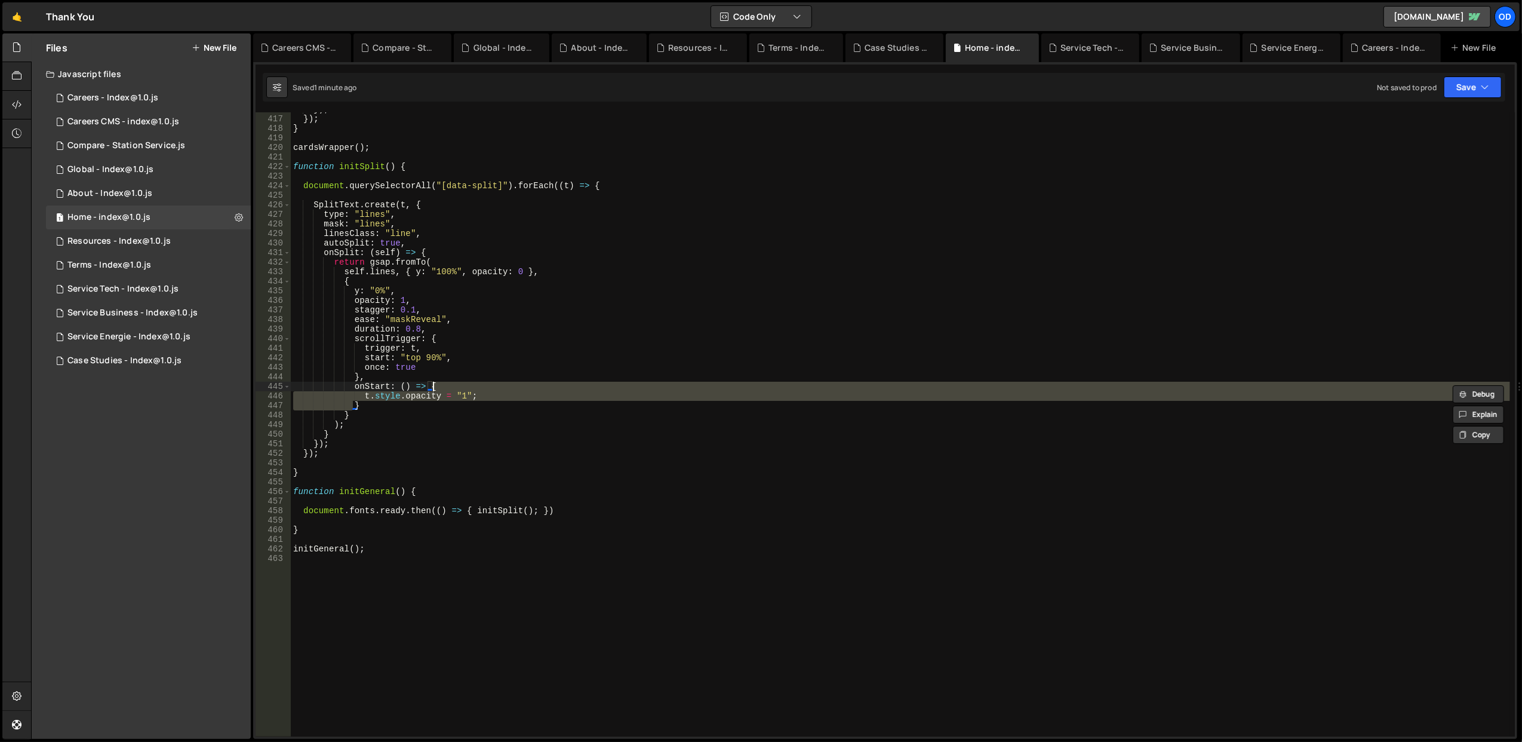
click at [495, 388] on div "}) ; }) ; } cardsWrapper ( ) ; function initSplit ( ) { document . querySelecto…" at bounding box center [900, 426] width 1219 height 644
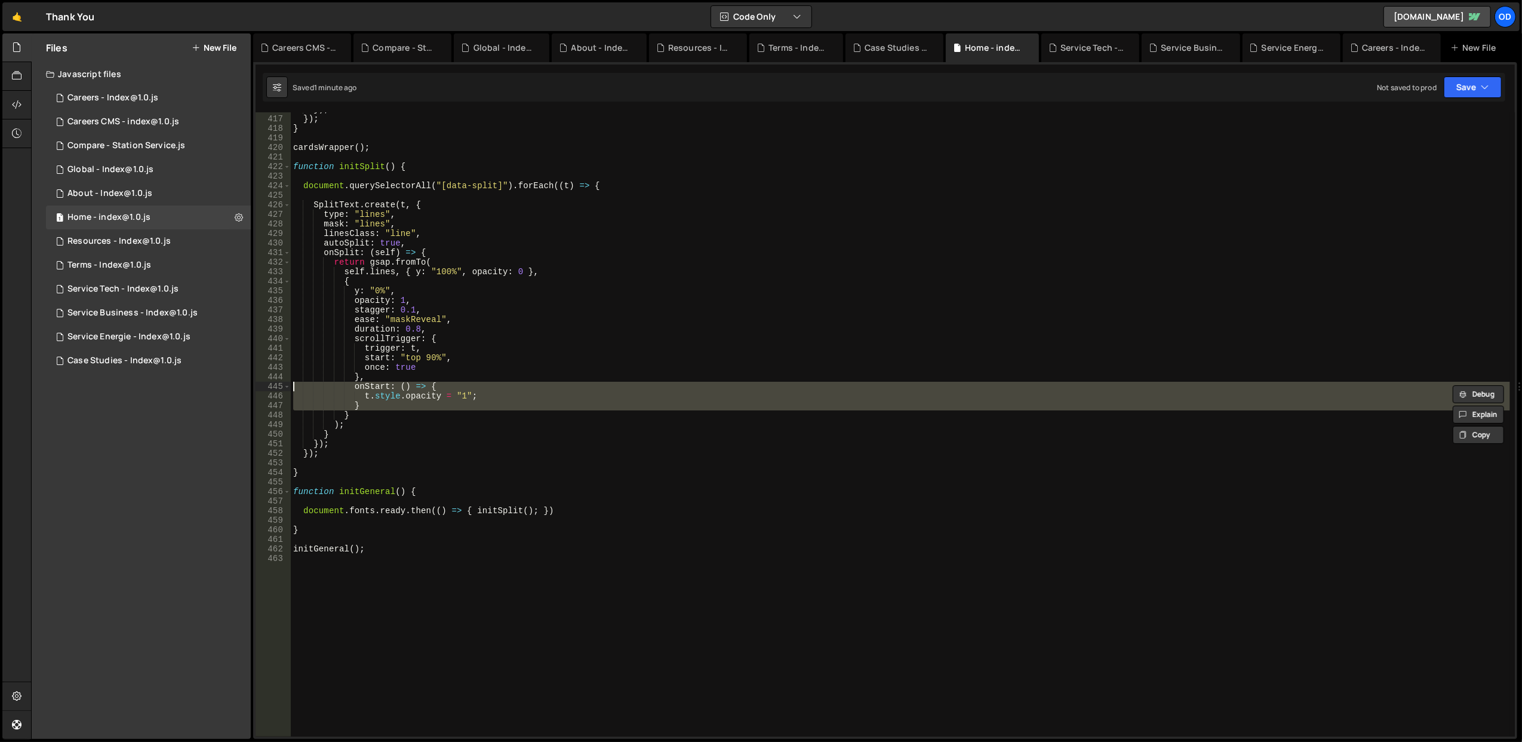
click at [495, 388] on div "}) ; }) ; } cardsWrapper ( ) ; function initSplit ( ) { document . querySelecto…" at bounding box center [900, 424] width 1219 height 624
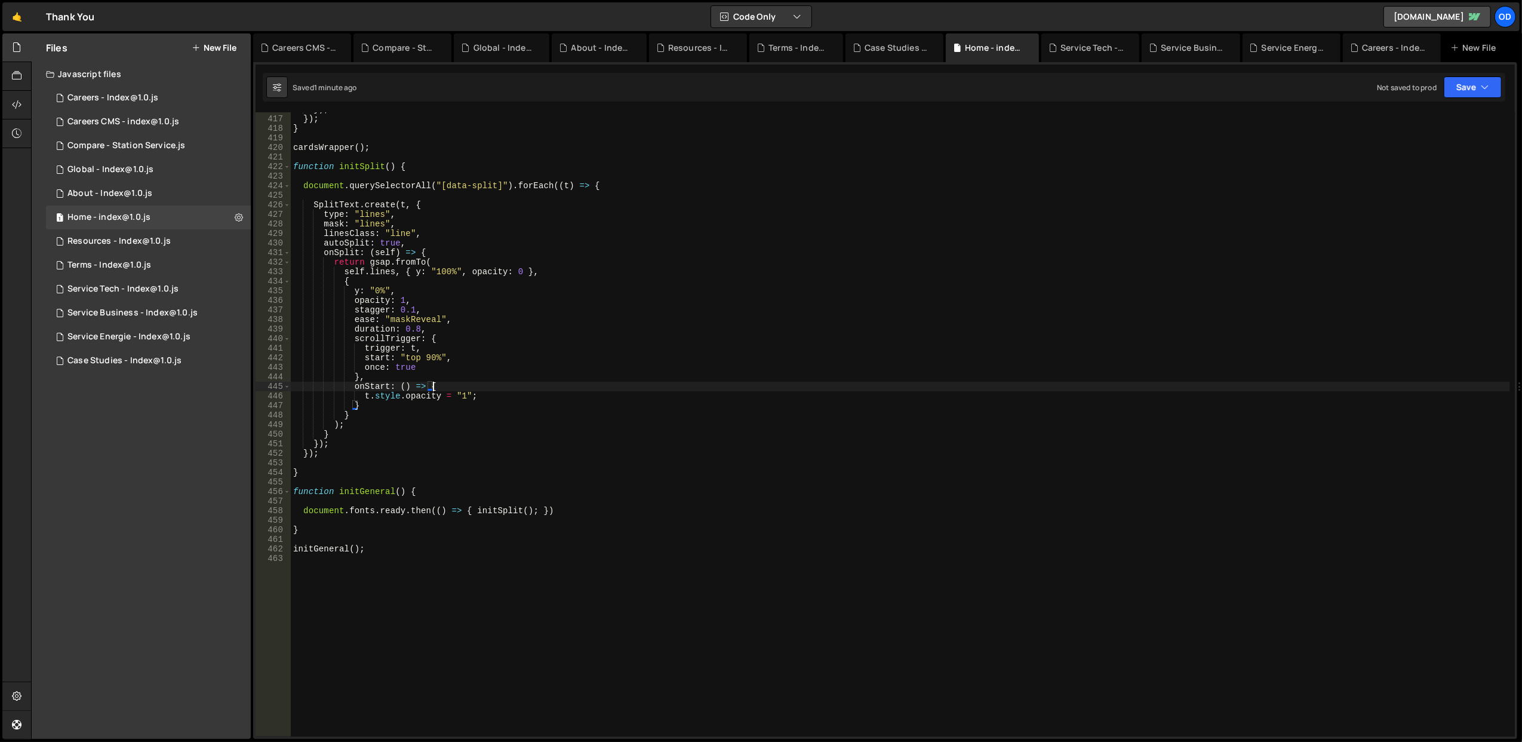
click at [495, 388] on div "}) ; }) ; } cardsWrapper ( ) ; function initSplit ( ) { document . querySelecto…" at bounding box center [900, 426] width 1219 height 644
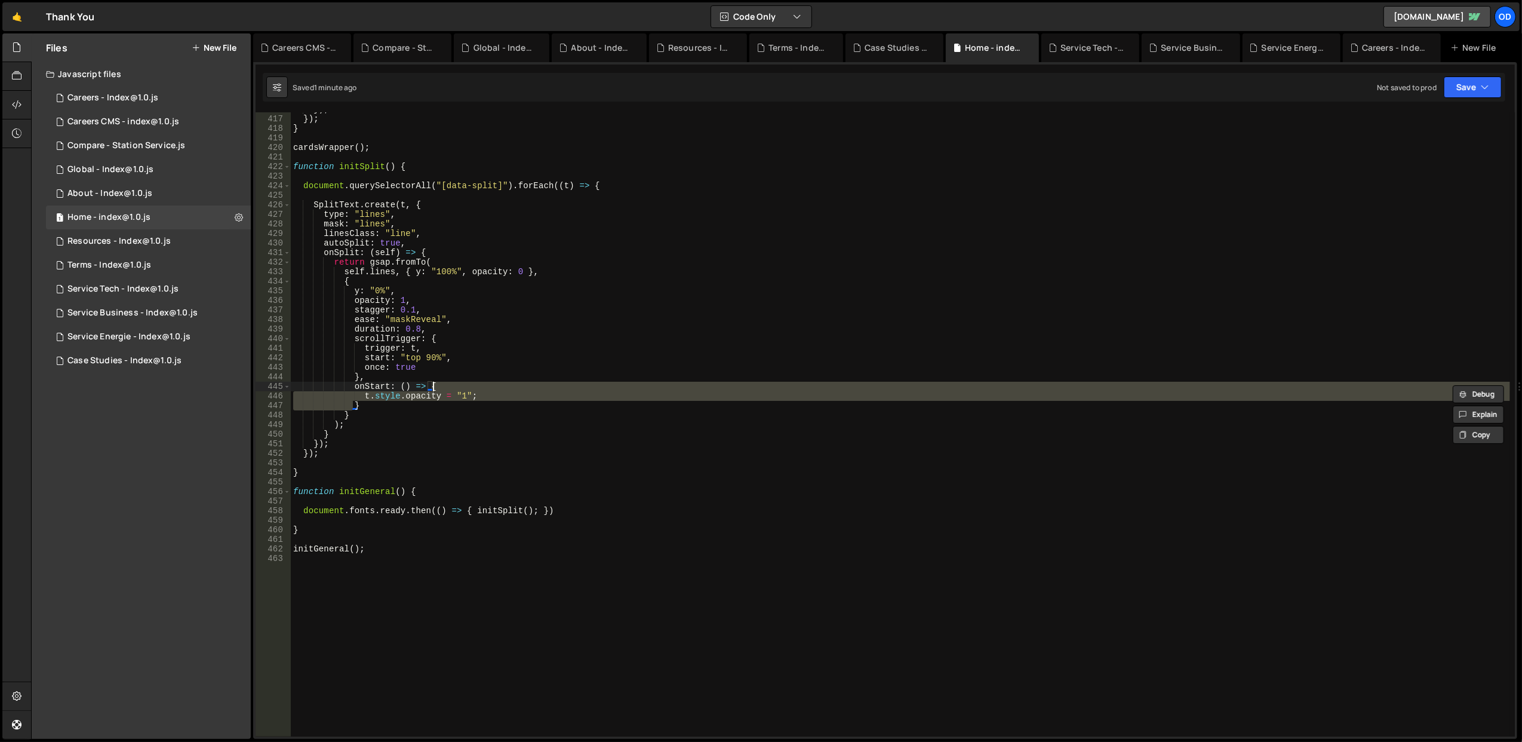
click at [495, 388] on div "}) ; }) ; } cardsWrapper ( ) ; function initSplit ( ) { document . querySelecto…" at bounding box center [900, 426] width 1219 height 644
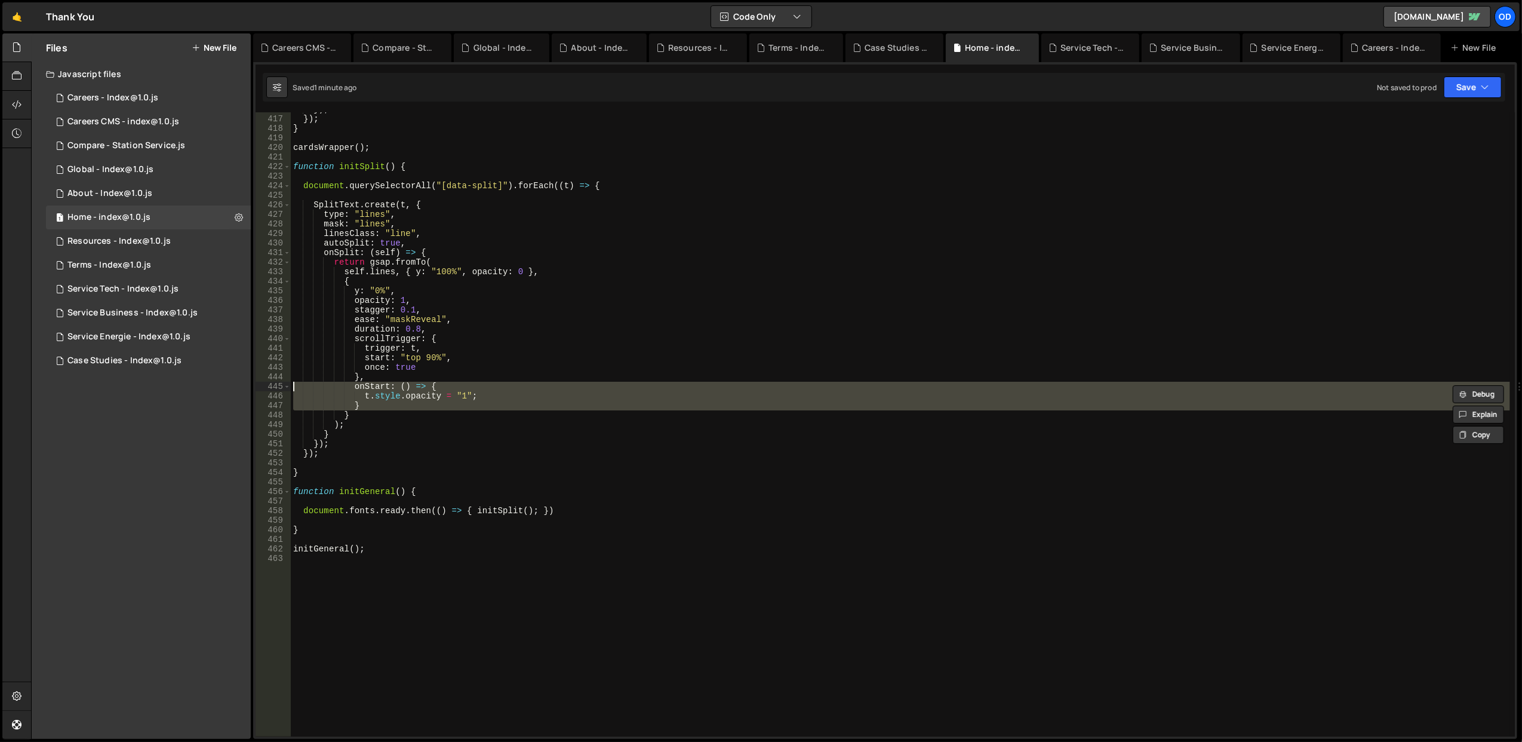
click at [495, 388] on div "}) ; }) ; } cardsWrapper ( ) ; function initSplit ( ) { document . querySelecto…" at bounding box center [900, 424] width 1219 height 624
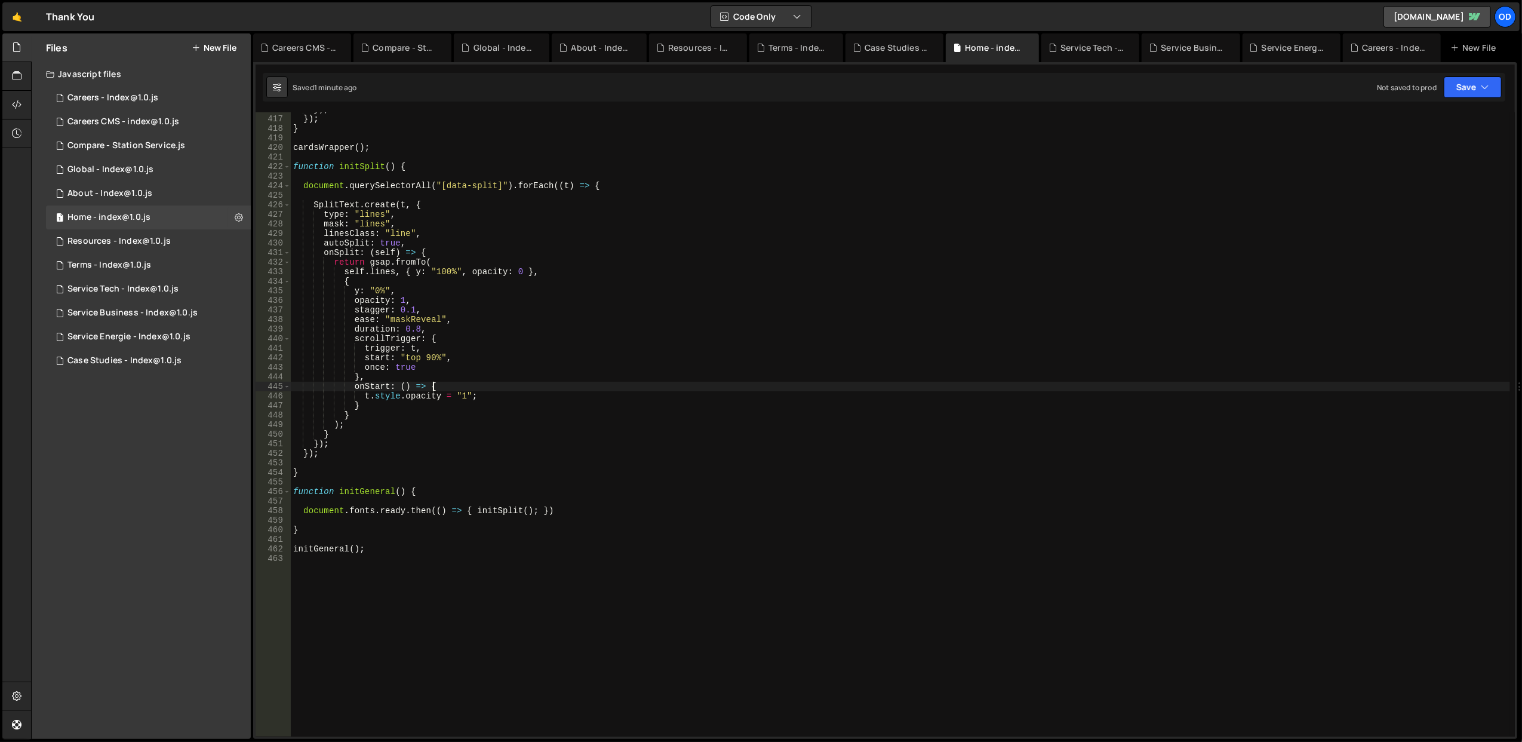
click at [495, 388] on div "}) ; }) ; } cardsWrapper ( ) ; function initSplit ( ) { document . querySelecto…" at bounding box center [900, 426] width 1219 height 644
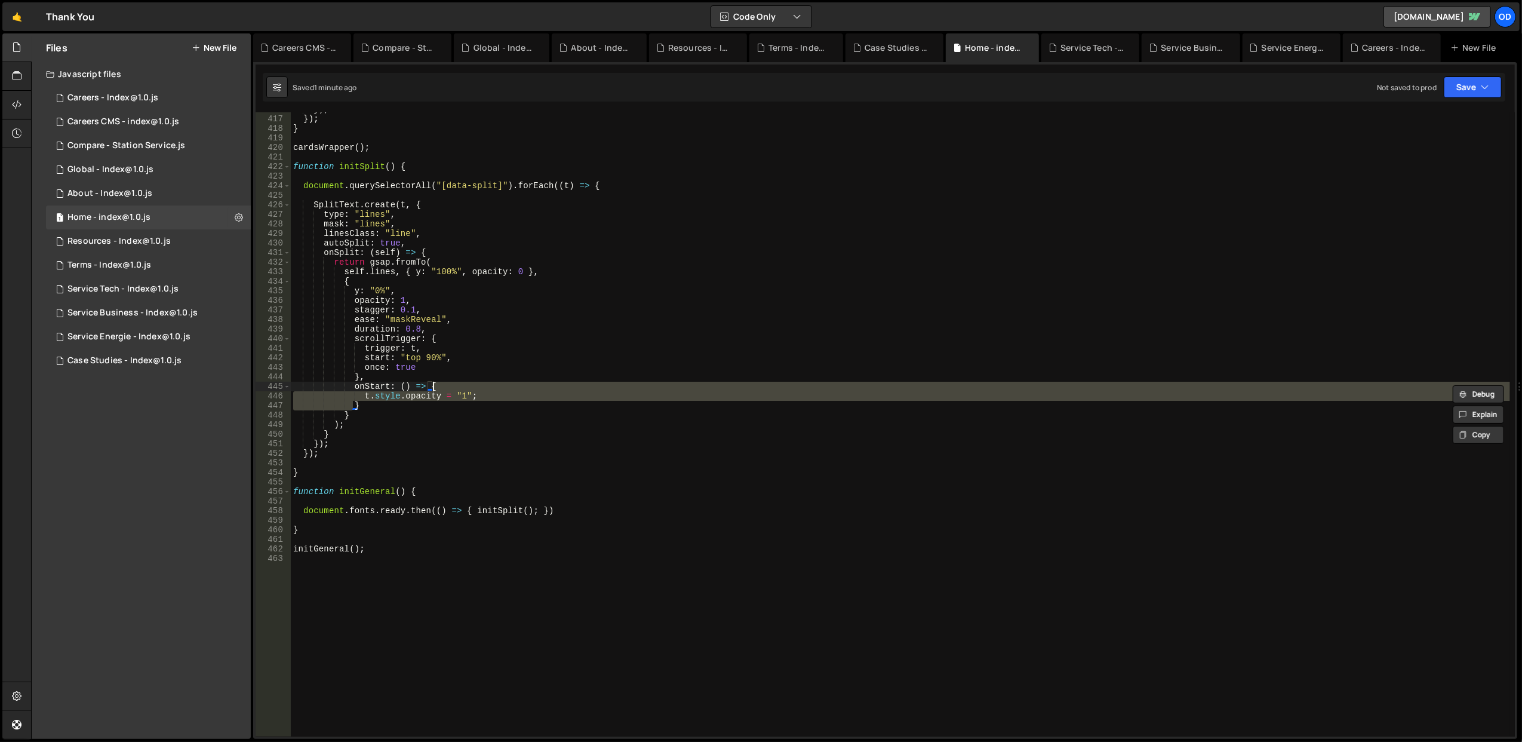
scroll to position [3924, 0]
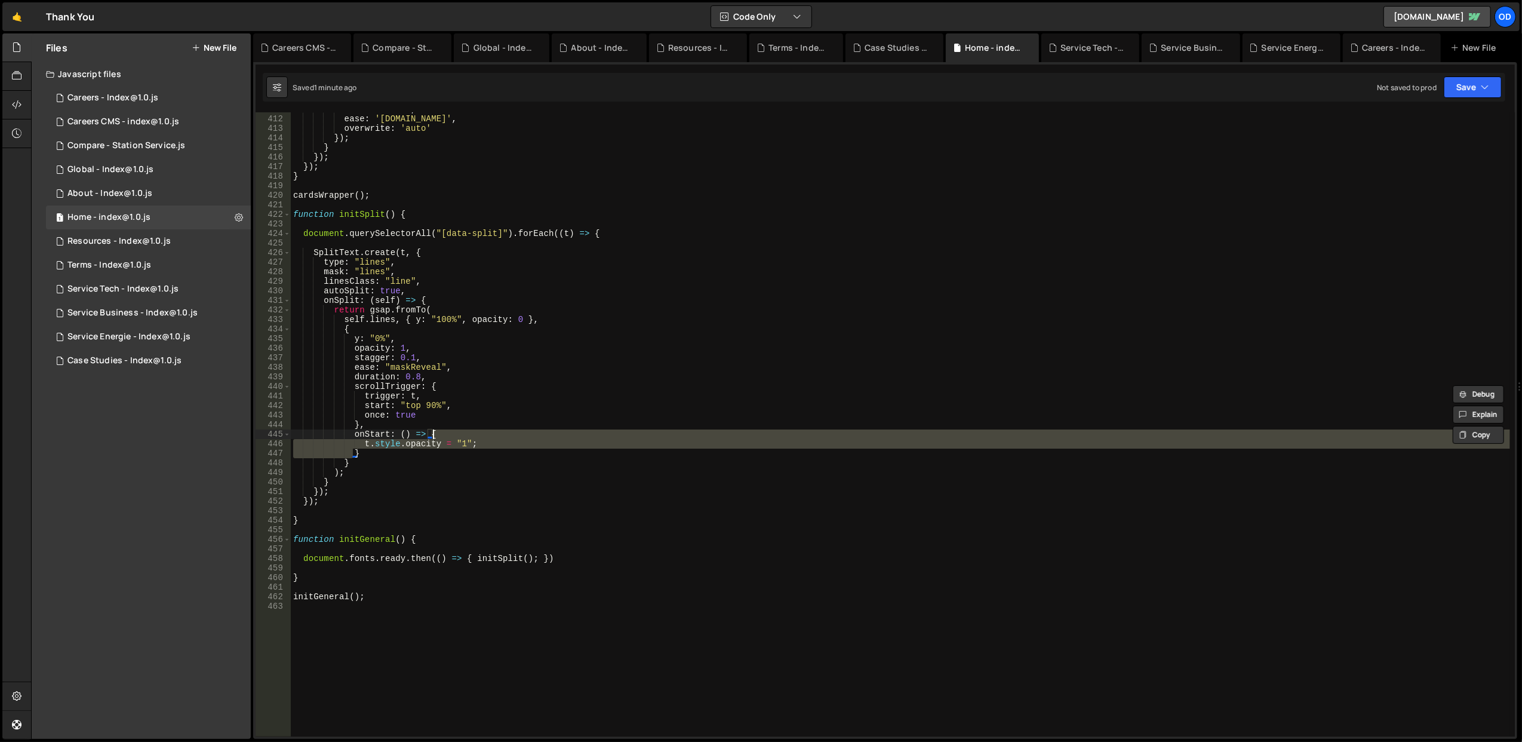
click at [492, 261] on div "duration : 0.3 , ease : '[DOMAIN_NAME]' , overwrite : 'auto' }) ; } }) ; }) ; }…" at bounding box center [900, 426] width 1219 height 644
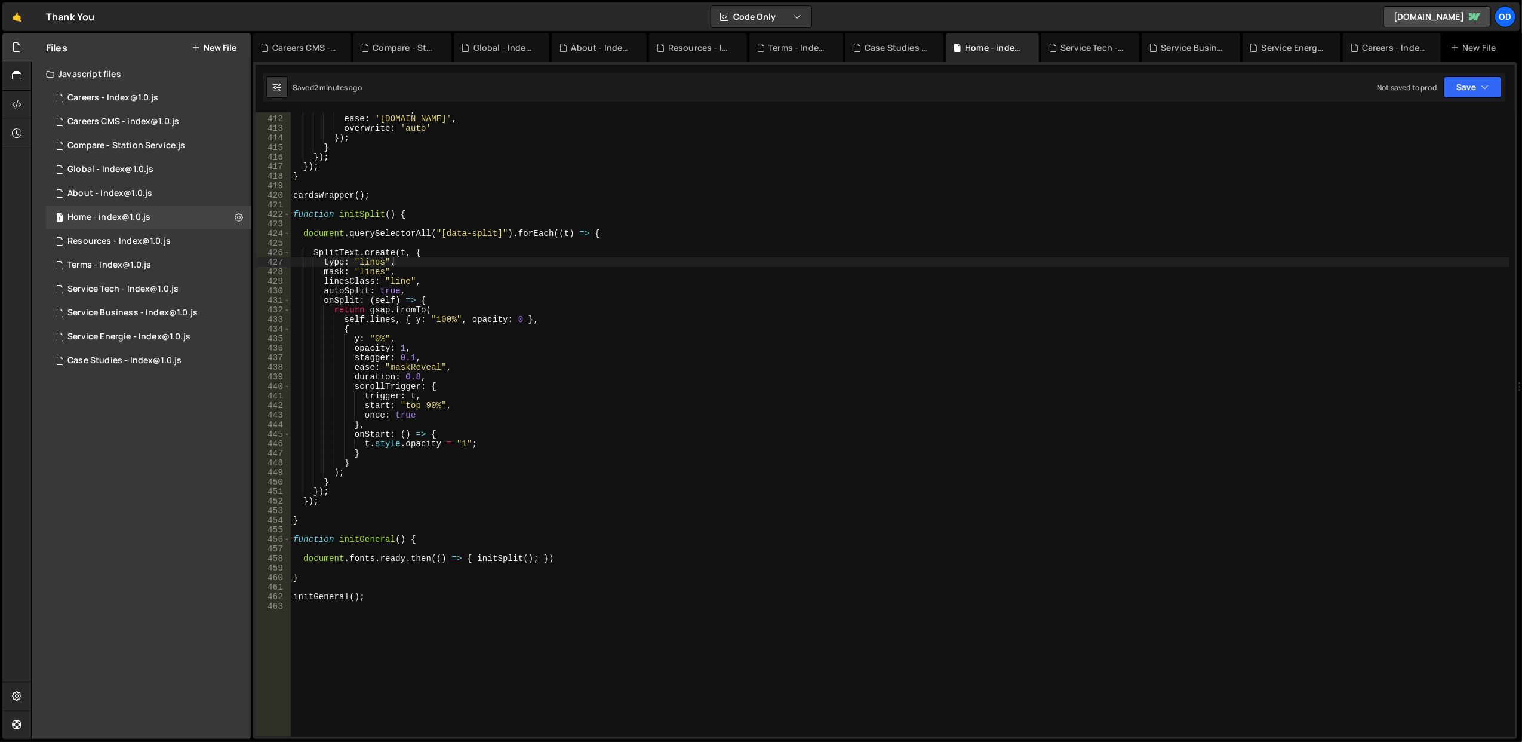
click at [408, 395] on div "duration : 0.3 , ease : '[DOMAIN_NAME]' , overwrite : 'auto' }) ; } }) ; }) ; }…" at bounding box center [900, 426] width 1219 height 644
click at [456, 258] on div "duration : 0.3 , ease : '[DOMAIN_NAME]' , overwrite : 'auto' }) ; } }) ; }) ; }…" at bounding box center [900, 426] width 1219 height 644
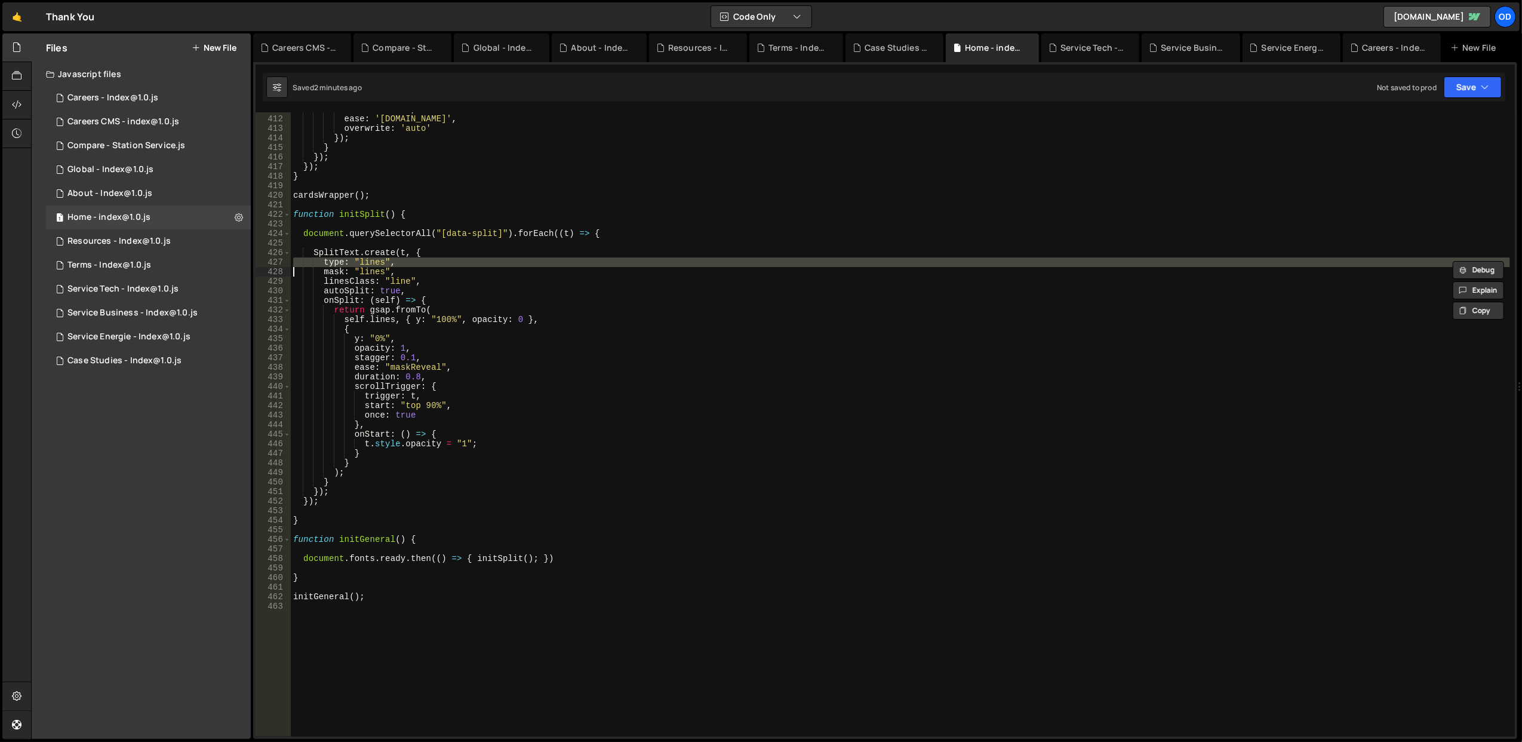
click at [456, 258] on div "duration : 0.3 , ease : '[DOMAIN_NAME]' , overwrite : 'auto' }) ; } }) ; }) ; }…" at bounding box center [900, 426] width 1219 height 644
click at [456, 258] on div "duration : 0.3 , ease : '[DOMAIN_NAME]' , overwrite : 'auto' }) ; } }) ; }) ; }…" at bounding box center [900, 424] width 1219 height 624
click at [456, 258] on div "duration : 0.3 , ease : '[DOMAIN_NAME]' , overwrite : 'auto' }) ; } }) ; }) ; }…" at bounding box center [900, 426] width 1219 height 644
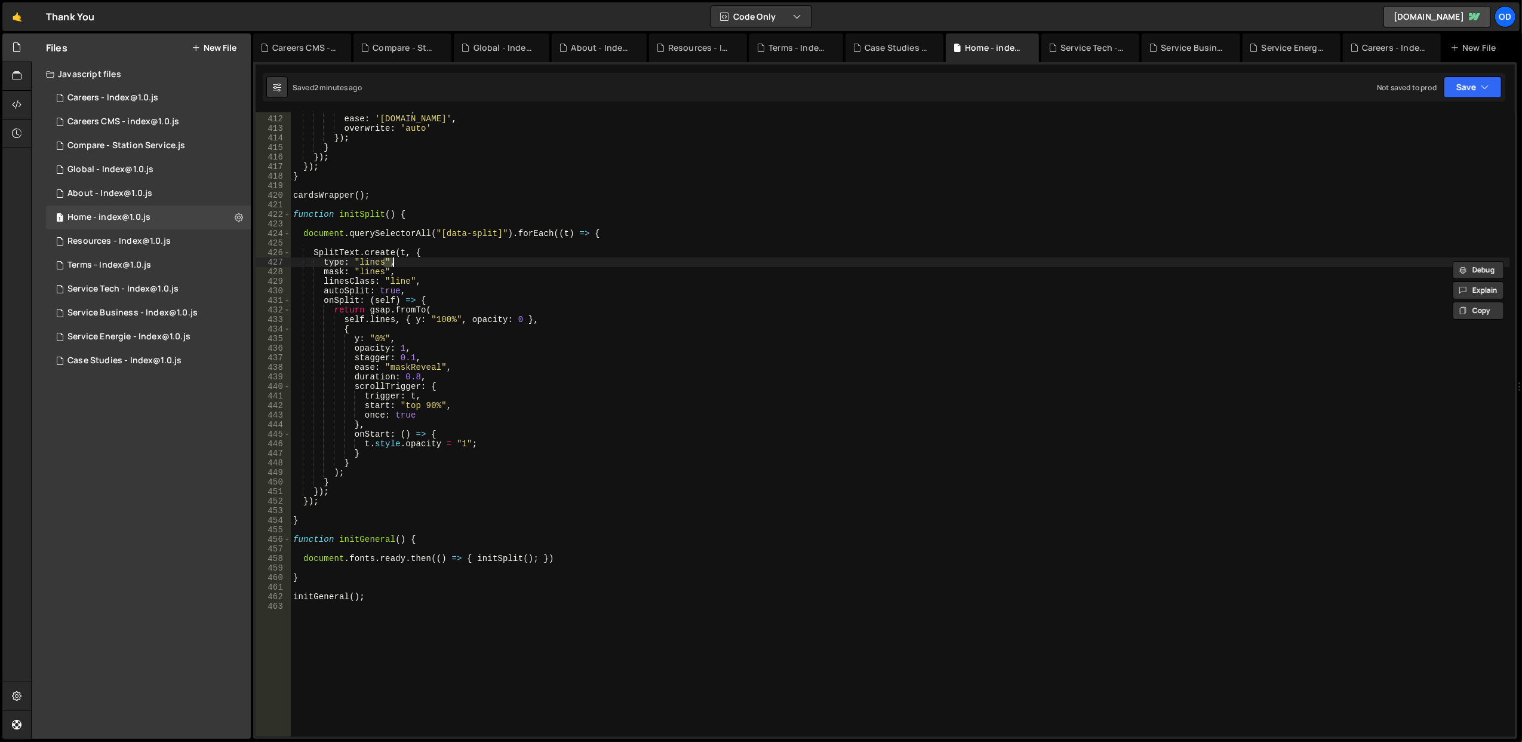
click at [456, 258] on div "duration : 0.3 , ease : '[DOMAIN_NAME]' , overwrite : 'auto' }) ; } }) ; }) ; }…" at bounding box center [900, 426] width 1219 height 644
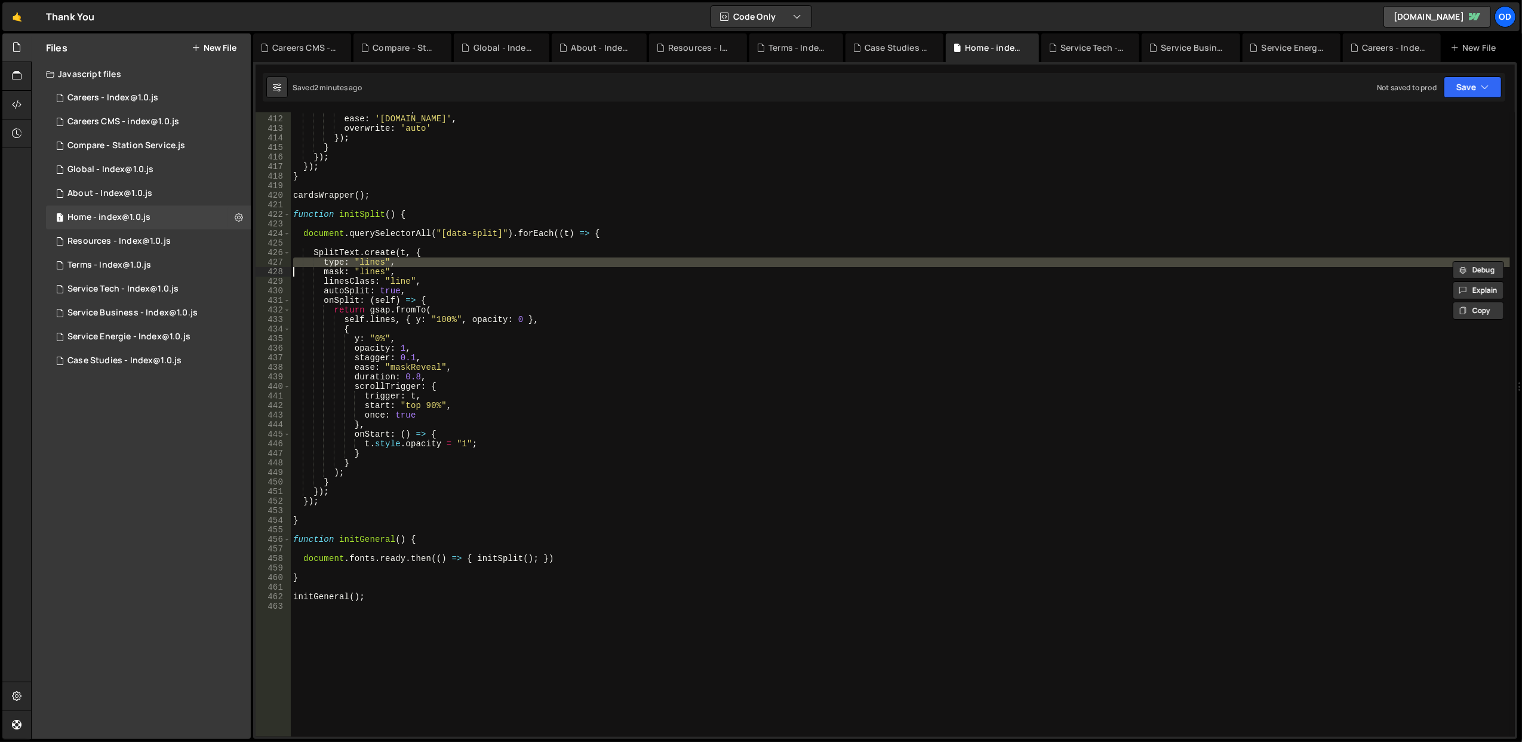
click at [456, 258] on div "duration : 0.3 , ease : '[DOMAIN_NAME]' , overwrite : 'auto' }) ; } }) ; }) ; }…" at bounding box center [900, 426] width 1219 height 644
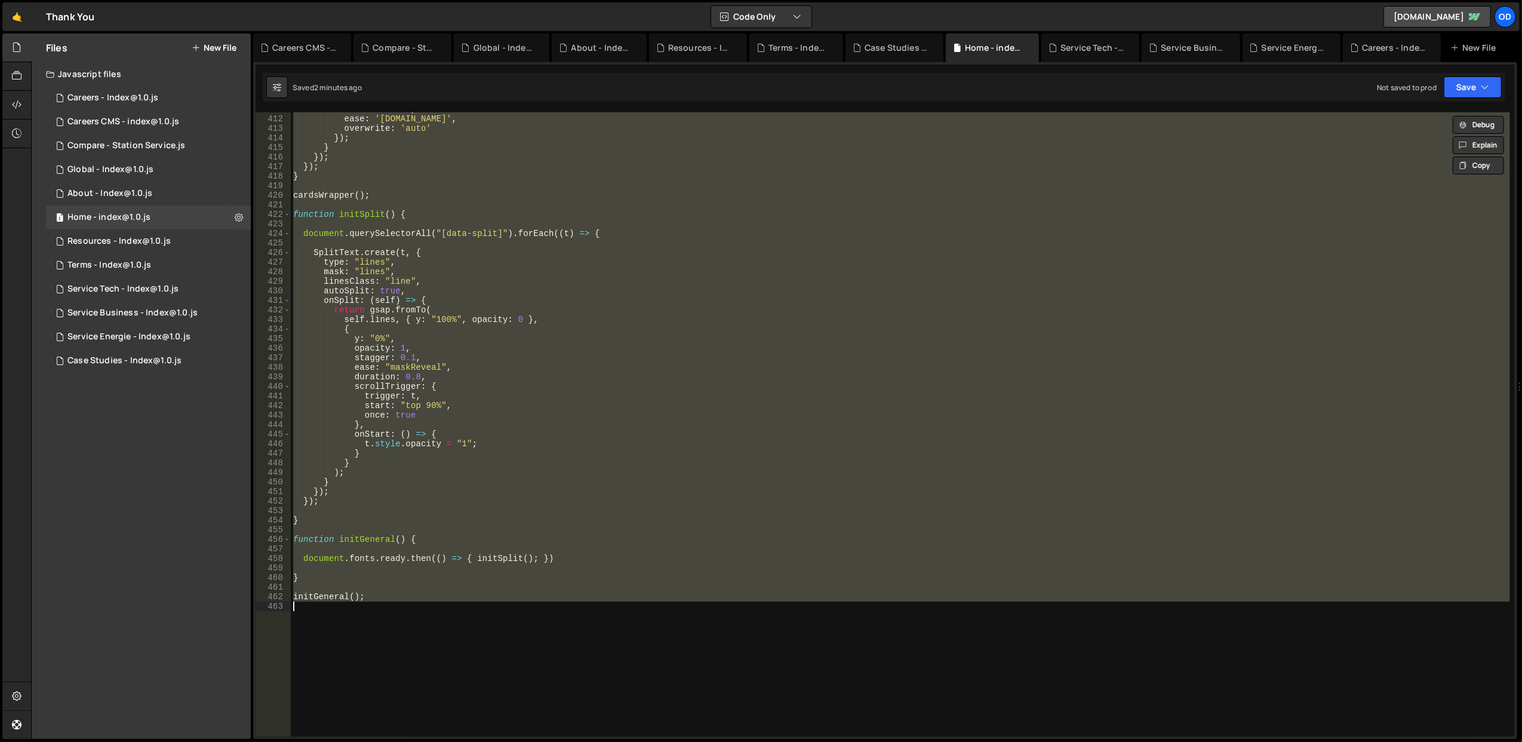
click at [456, 258] on div "duration : 0.3 , ease : '[DOMAIN_NAME]' , overwrite : 'auto' }) ; } }) ; }) ; }…" at bounding box center [900, 424] width 1219 height 624
click at [456, 258] on div "duration : 0.3 , ease : '[DOMAIN_NAME]' , overwrite : 'auto' }) ; } }) ; }) ; }…" at bounding box center [900, 426] width 1219 height 644
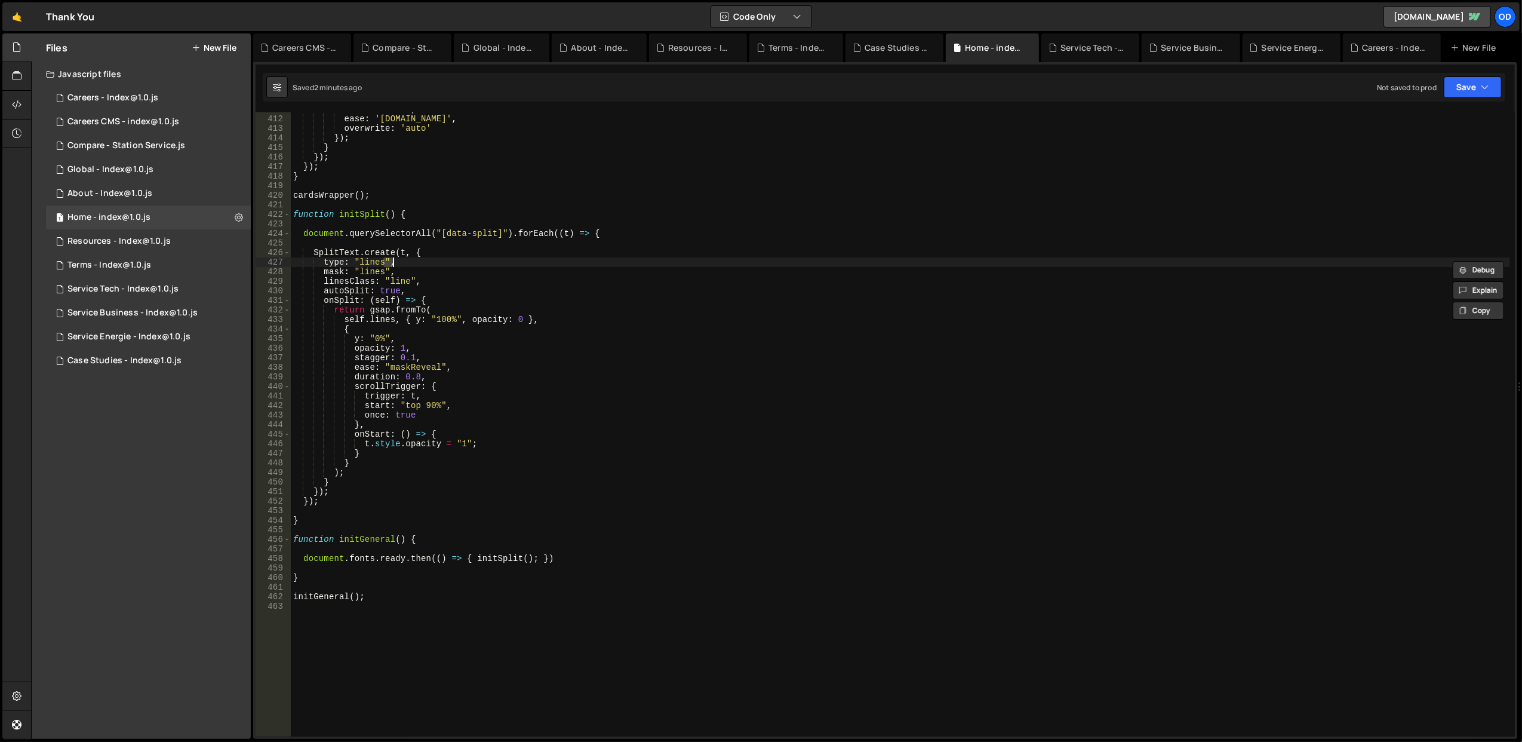
click at [456, 258] on div "duration : 0.3 , ease : '[DOMAIN_NAME]' , overwrite : 'auto' }) ; } }) ; }) ; }…" at bounding box center [900, 426] width 1219 height 644
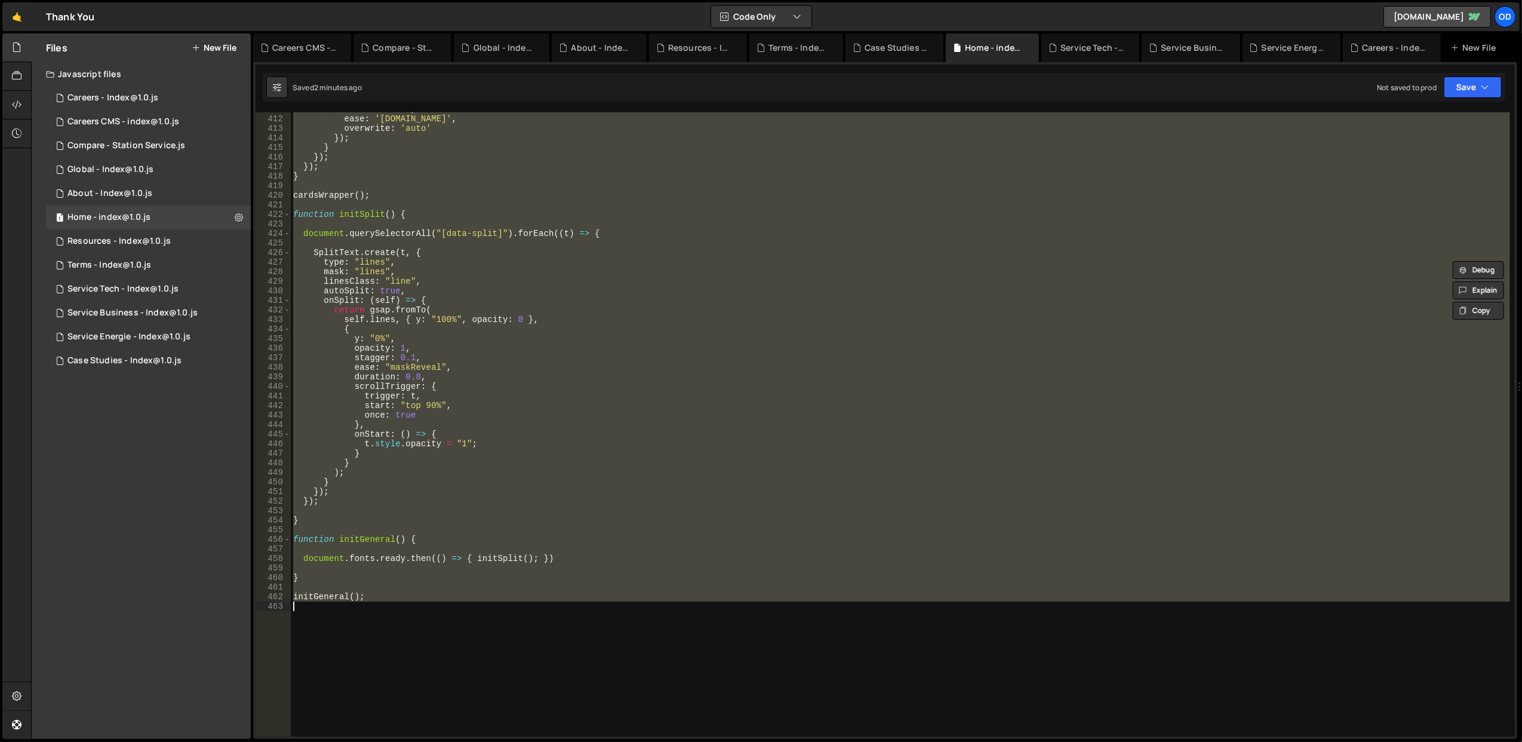
click at [456, 258] on div "duration : 0.3 , ease : '[DOMAIN_NAME]' , overwrite : 'auto' }) ; } }) ; }) ; }…" at bounding box center [900, 426] width 1219 height 644
click at [456, 258] on div "duration : 0.3 , ease : '[DOMAIN_NAME]' , overwrite : 'auto' }) ; } }) ; }) ; }…" at bounding box center [900, 424] width 1219 height 624
type textarea "type: "lines","
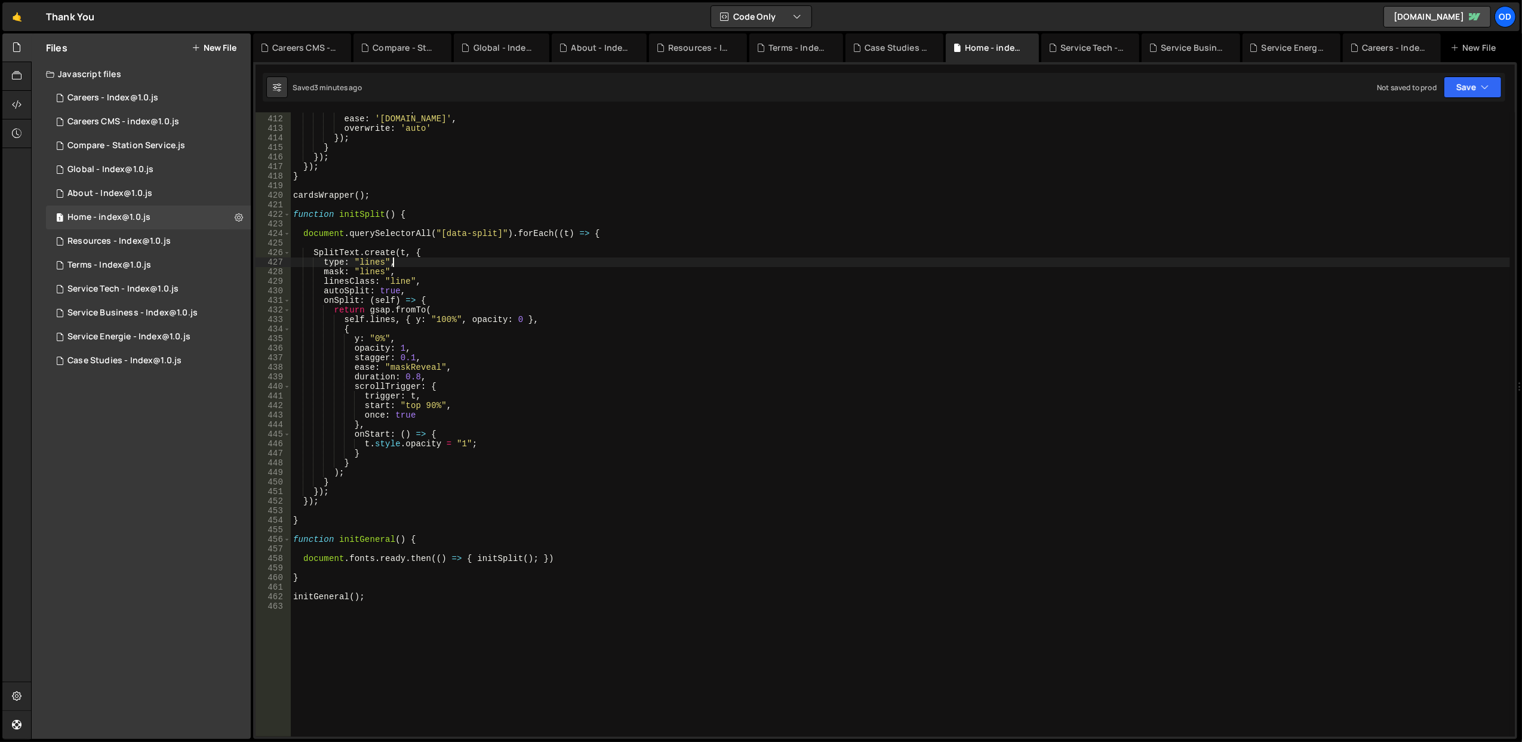
click at [398, 590] on div "duration : 0.3 , ease : '[DOMAIN_NAME]' , overwrite : 'auto' }) ; } }) ; }) ; }…" at bounding box center [900, 426] width 1219 height 644
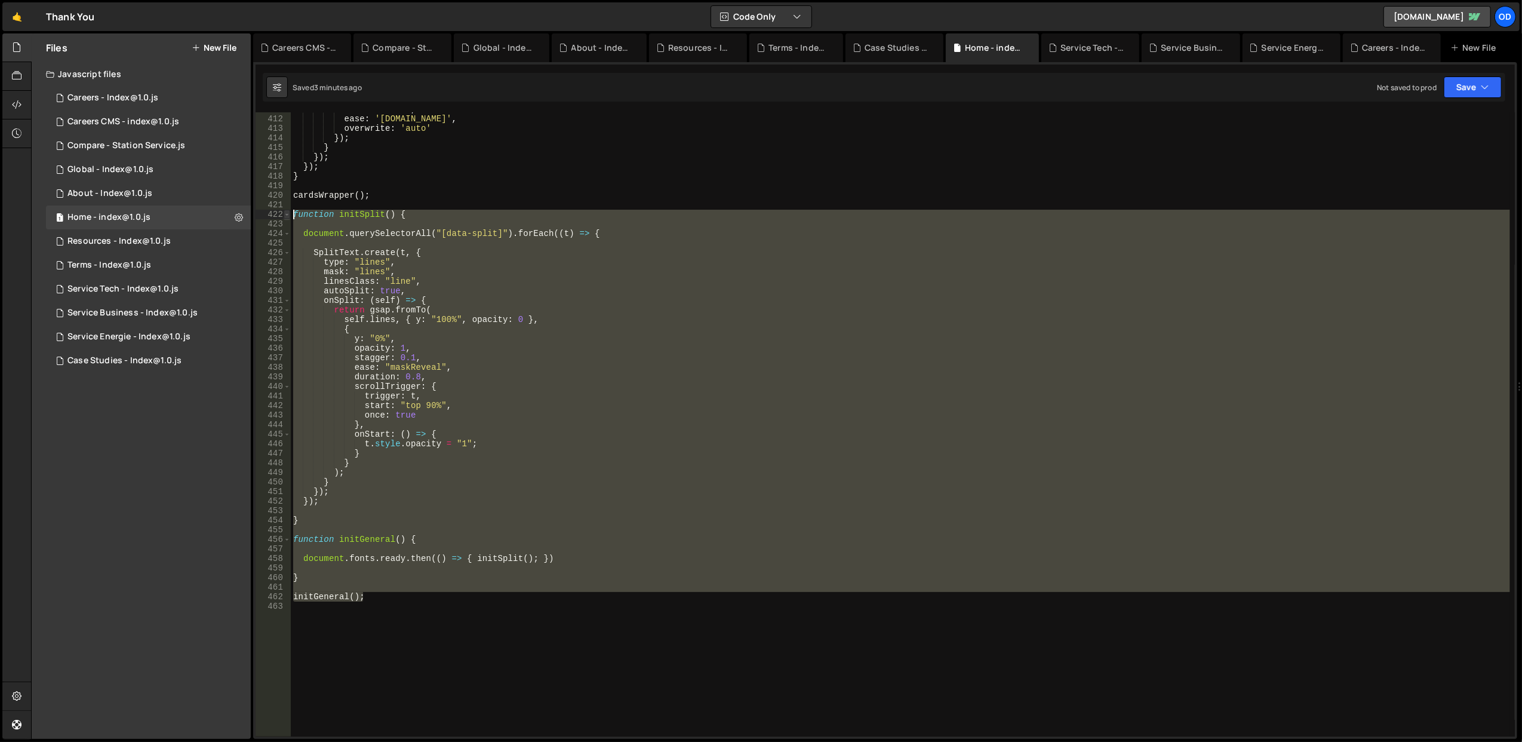
drag, startPoint x: 404, startPoint y: 597, endPoint x: 288, endPoint y: 216, distance: 398.9
click at [288, 216] on div "411 412 413 414 415 416 417 418 419 420 421 422 423 424 425 426 427 428 429 430…" at bounding box center [885, 424] width 1259 height 624
type textarea "function initSplit() {"
click at [213, 526] on div "Files New File Javascript files 1 Careers - Index@1.0.js 0 1 Careers CMS - inde…" at bounding box center [141, 385] width 219 height 705
click at [388, 590] on div "duration : 0.3 , ease : '[DOMAIN_NAME]' , overwrite : 'auto' }) ; } }) ; }) ; }…" at bounding box center [900, 424] width 1219 height 624
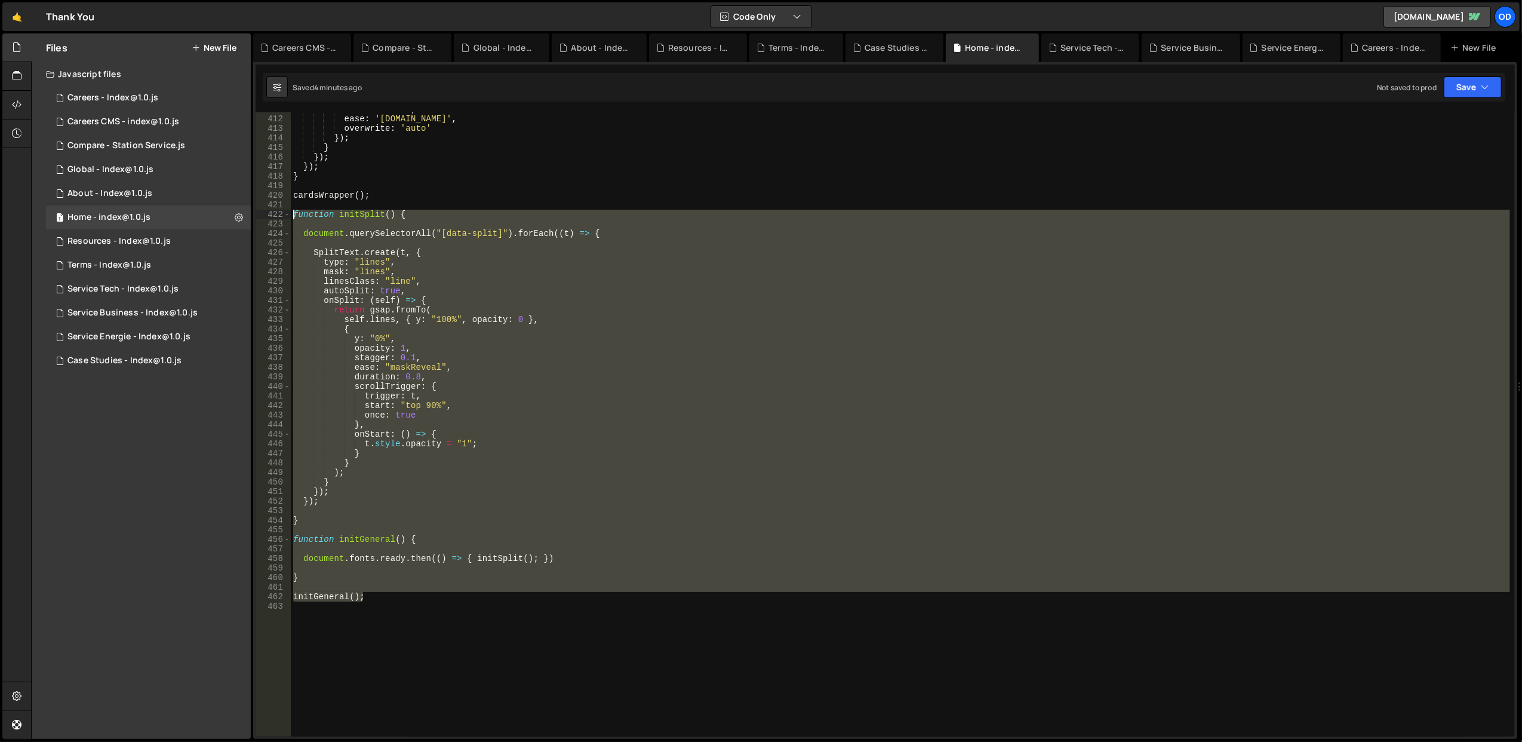
drag, startPoint x: 399, startPoint y: 597, endPoint x: 290, endPoint y: 217, distance: 395.0
click at [290, 217] on div "411 412 413 414 415 416 417 418 419 420 421 422 423 424 425 426 427 428 429 430…" at bounding box center [885, 424] width 1259 height 624
type textarea "function initSplit() {"
paste textarea
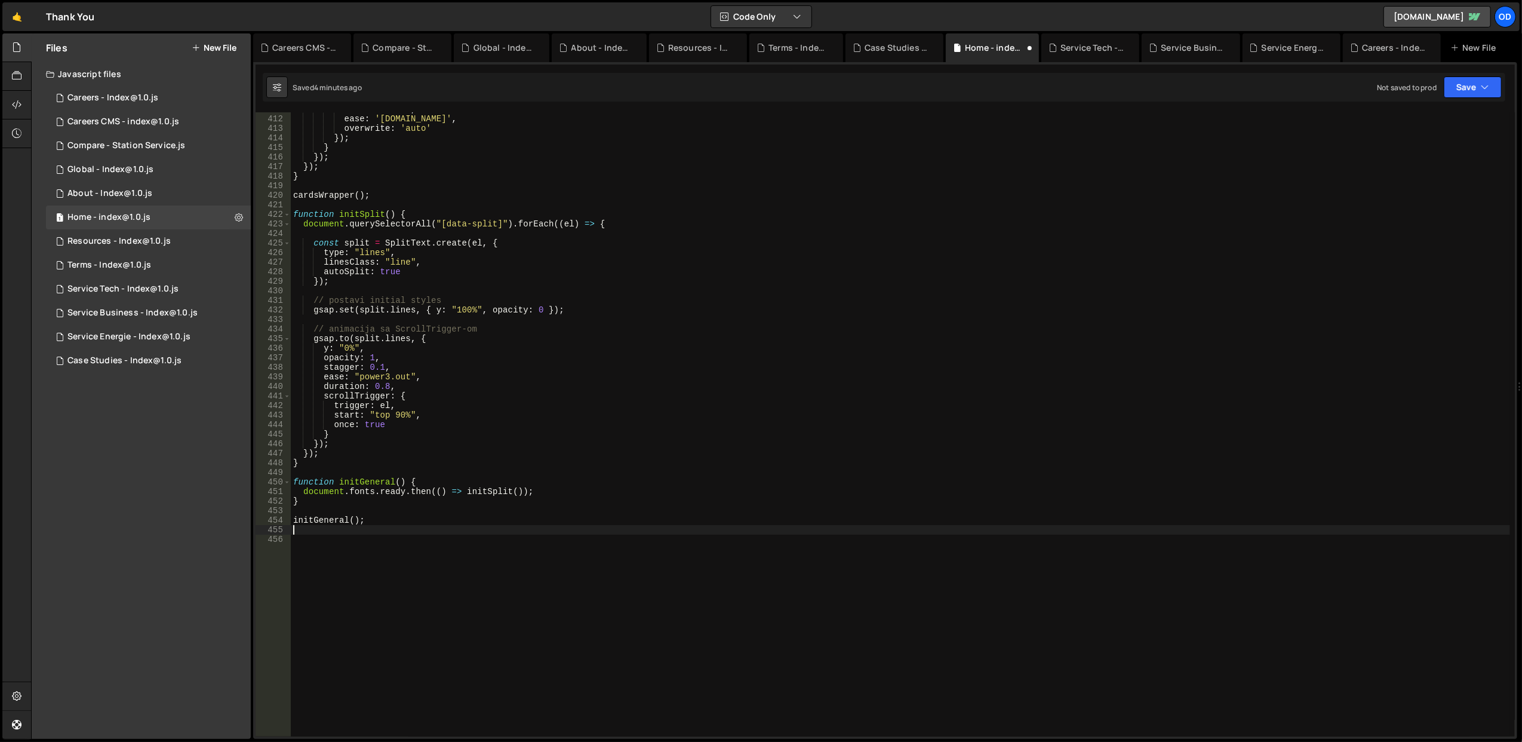
click at [678, 284] on div "duration : 0.3 , ease : '[DOMAIN_NAME]' , overwrite : 'auto' }) ; } }) ; }) ; }…" at bounding box center [900, 426] width 1219 height 644
type textarea "});"
click at [1462, 81] on button "Save" at bounding box center [1473, 86] width 58 height 21
click at [1413, 127] on div "4 minutes ago" at bounding box center [1414, 130] width 47 height 10
click at [545, 320] on div "duration : 0.3 , ease : '[DOMAIN_NAME]' , overwrite : 'auto' }) ; } }) ; }) ; }…" at bounding box center [900, 426] width 1219 height 644
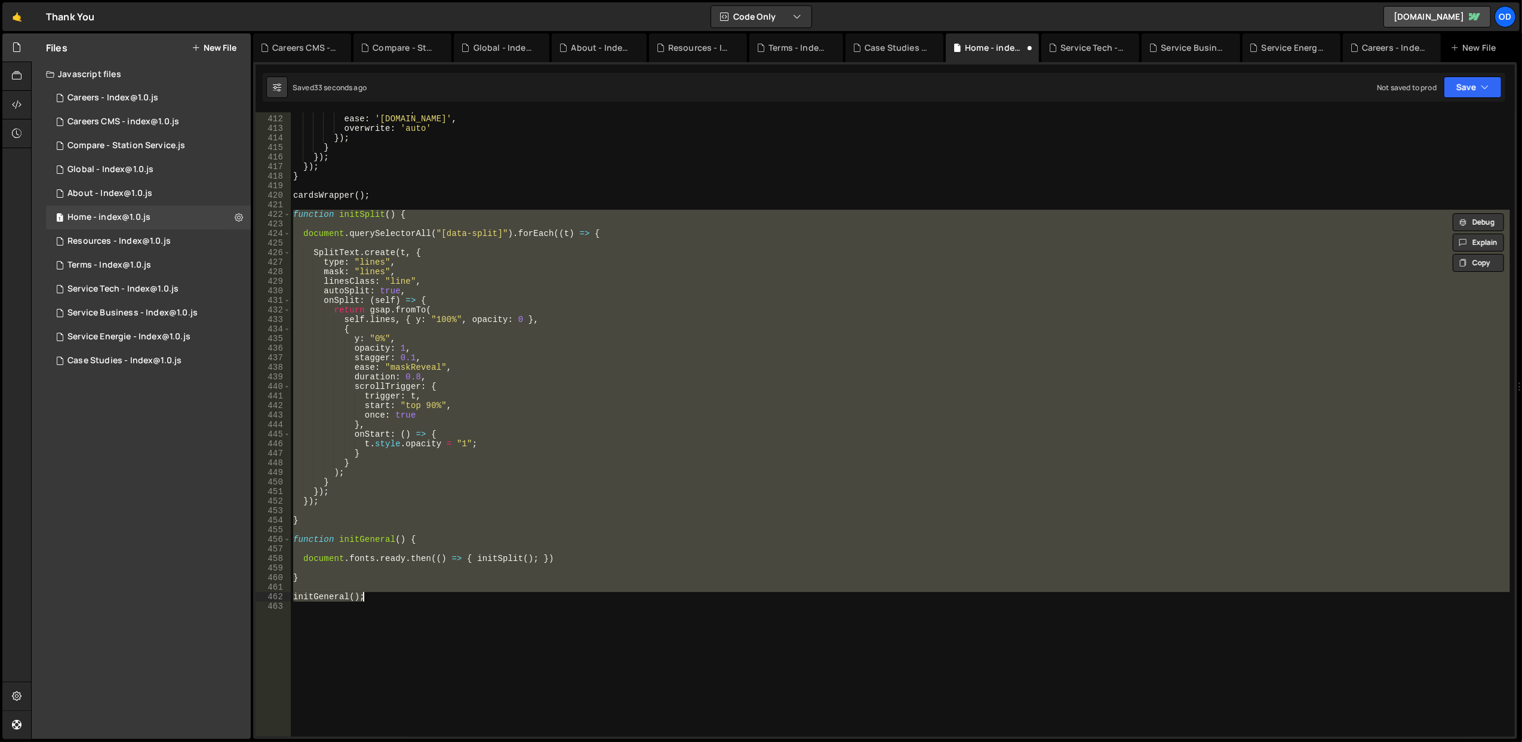
click at [914, 270] on div "duration : 0.3 , ease : '[DOMAIN_NAME]' , overwrite : 'auto' }) ; } }) ; }) ; }…" at bounding box center [900, 424] width 1219 height 624
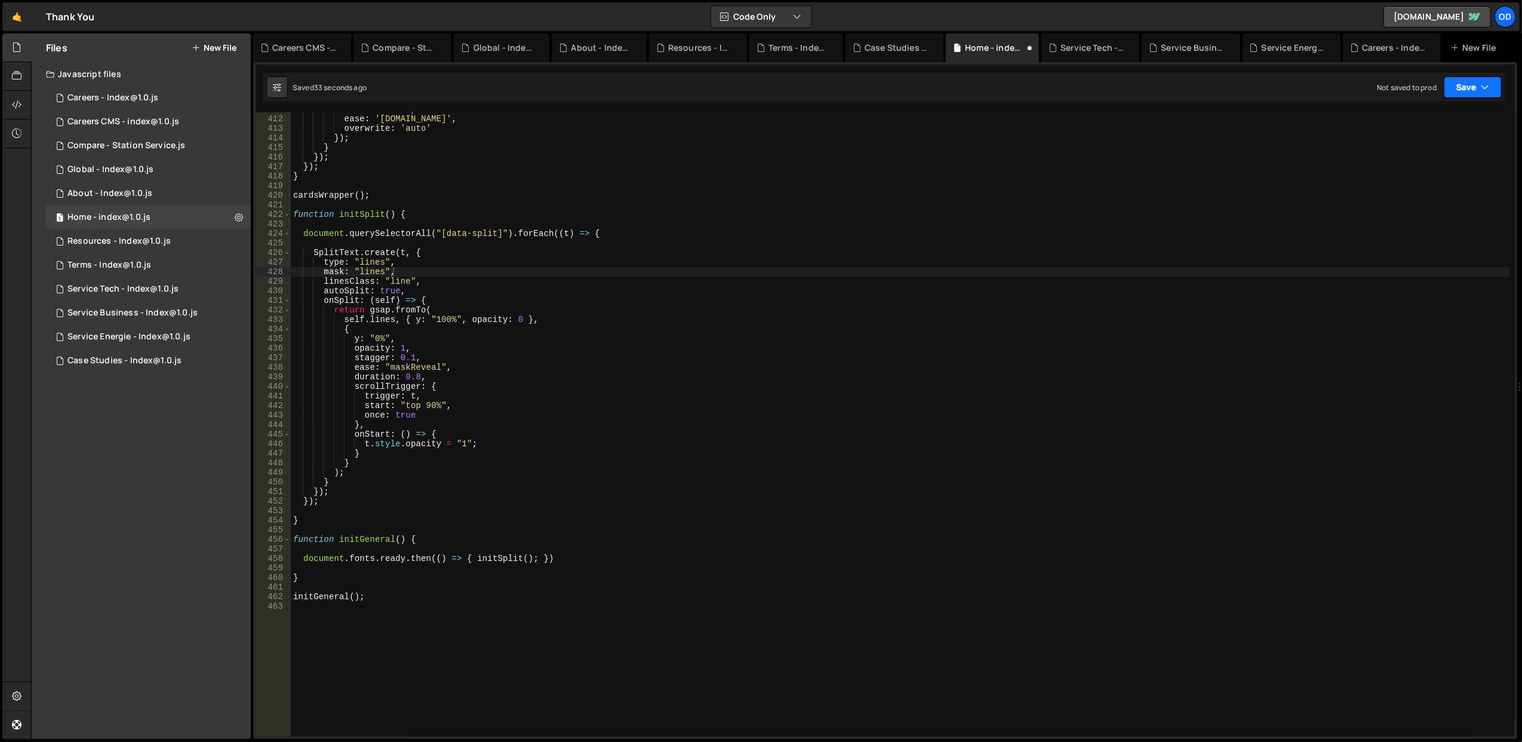
click at [1482, 85] on icon "button" at bounding box center [1485, 87] width 8 height 12
click at [1447, 118] on div "Save to Staging S" at bounding box center [1432, 117] width 124 height 12
click at [531, 447] on div "duration : 0.3 , ease : '[DOMAIN_NAME]' , overwrite : 'auto' }) ; } }) ; }) ; }…" at bounding box center [900, 426] width 1219 height 644
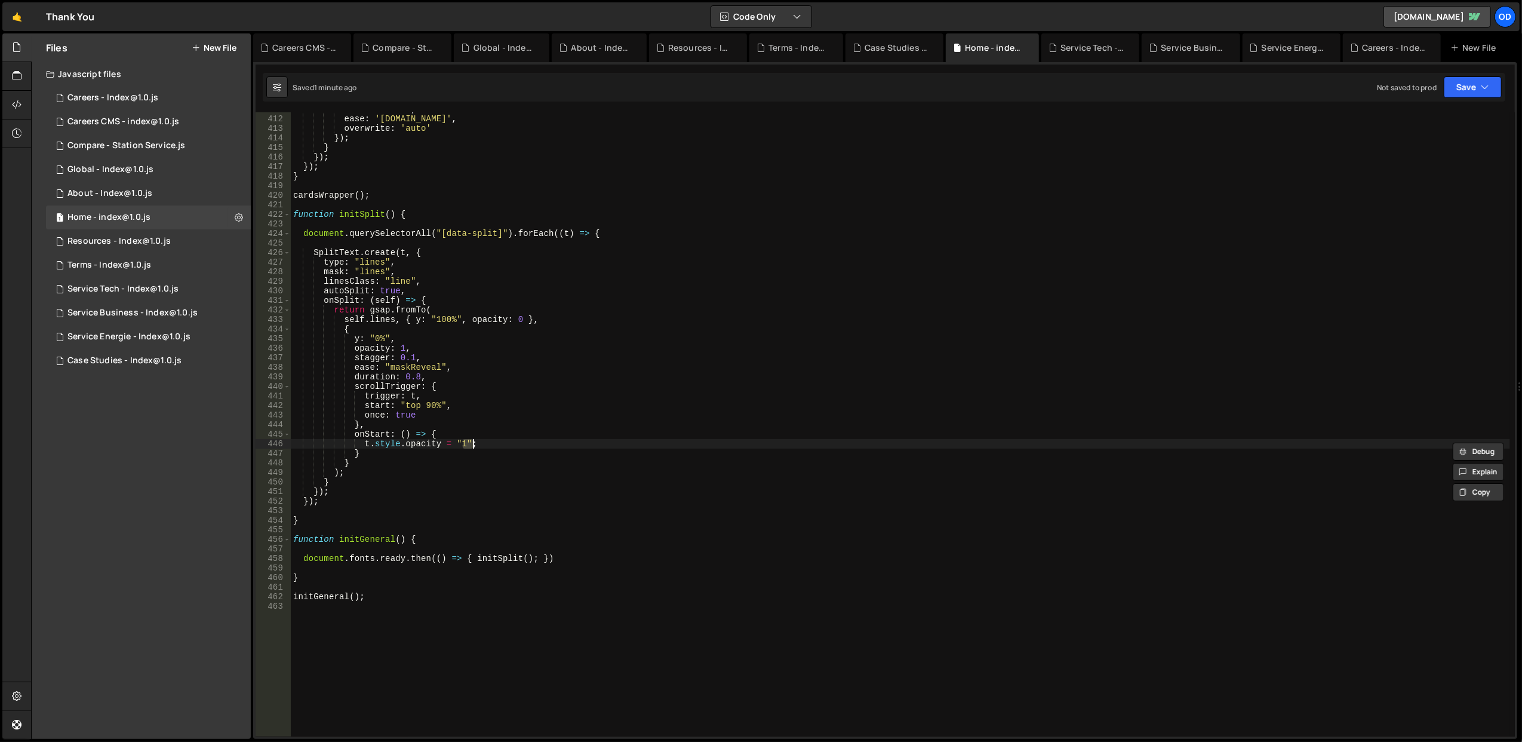
click at [531, 447] on div "duration : 0.3 , ease : '[DOMAIN_NAME]' , overwrite : 'auto' }) ; } }) ; }) ; }…" at bounding box center [900, 426] width 1219 height 644
click at [518, 313] on div "duration : 0.3 , ease : '[DOMAIN_NAME]' , overwrite : 'auto' }) ; } }) ; }) ; }…" at bounding box center [900, 426] width 1219 height 644
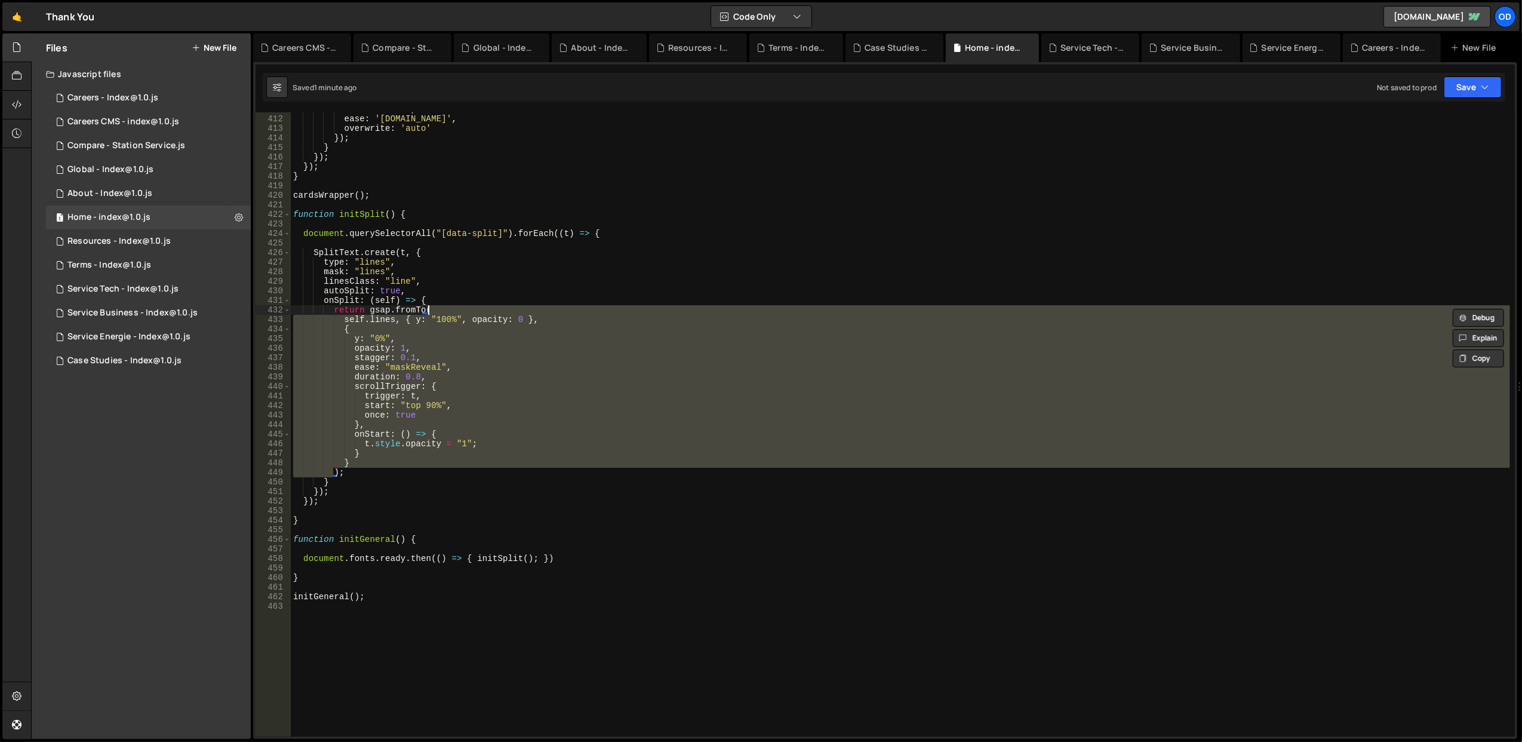
click at [518, 313] on div "duration : 0.3 , ease : '[DOMAIN_NAME]' , overwrite : 'auto' }) ; } }) ; }) ; }…" at bounding box center [900, 426] width 1219 height 644
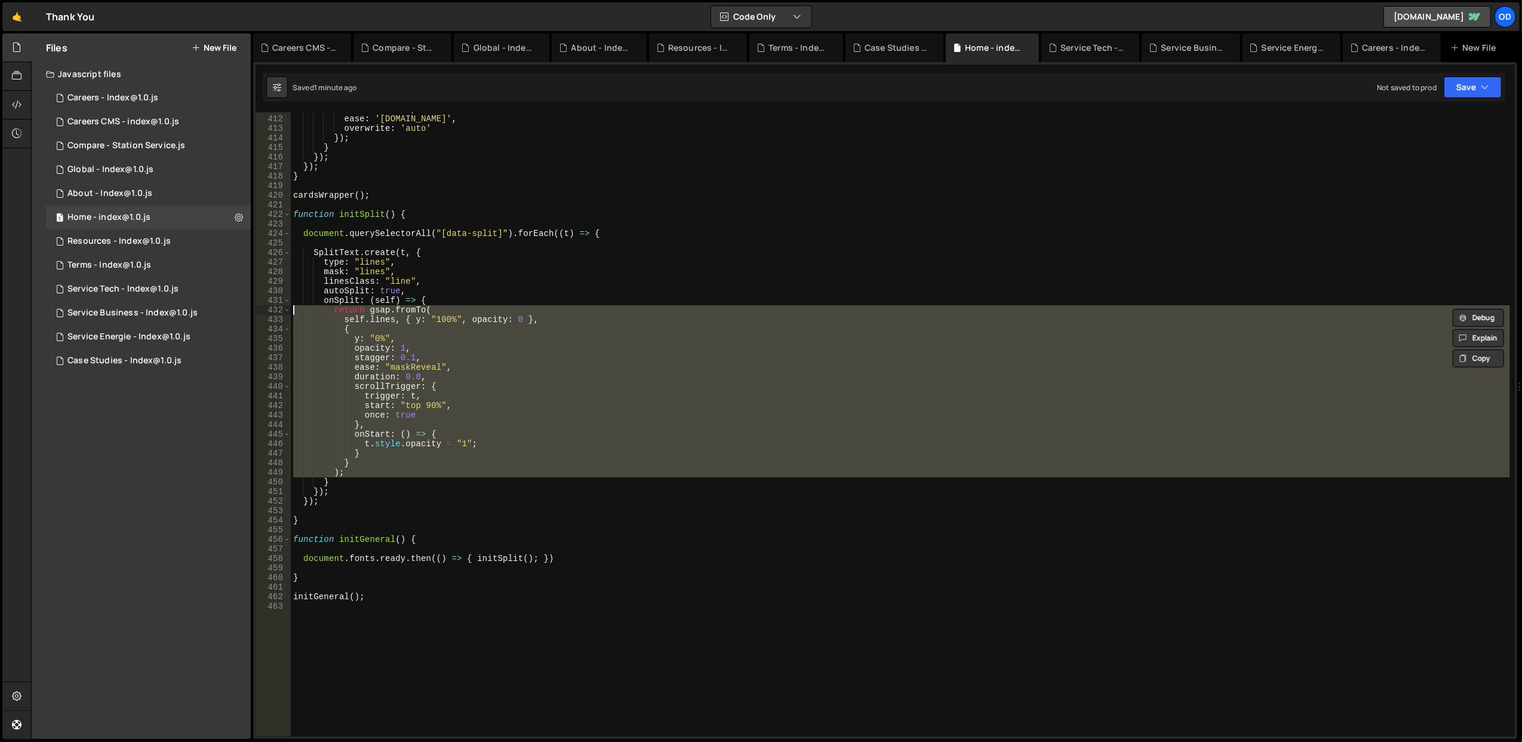
click at [488, 263] on div "duration : 0.3 , ease : '[DOMAIN_NAME]' , overwrite : 'auto' }) ; } }) ; }) ; }…" at bounding box center [900, 426] width 1219 height 644
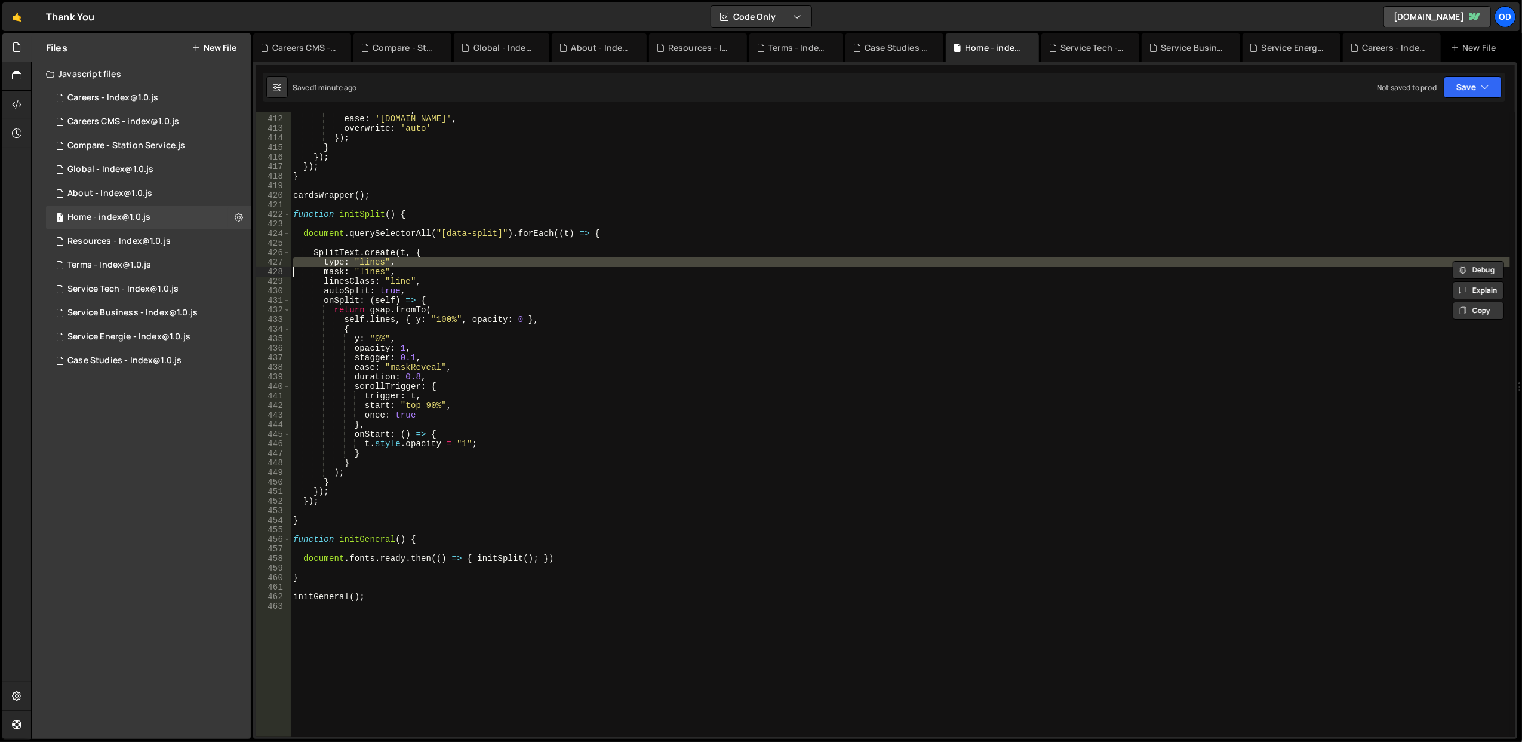
click at [488, 263] on div "duration : 0.3 , ease : '[DOMAIN_NAME]' , overwrite : 'auto' }) ; } }) ; }) ; }…" at bounding box center [900, 426] width 1219 height 644
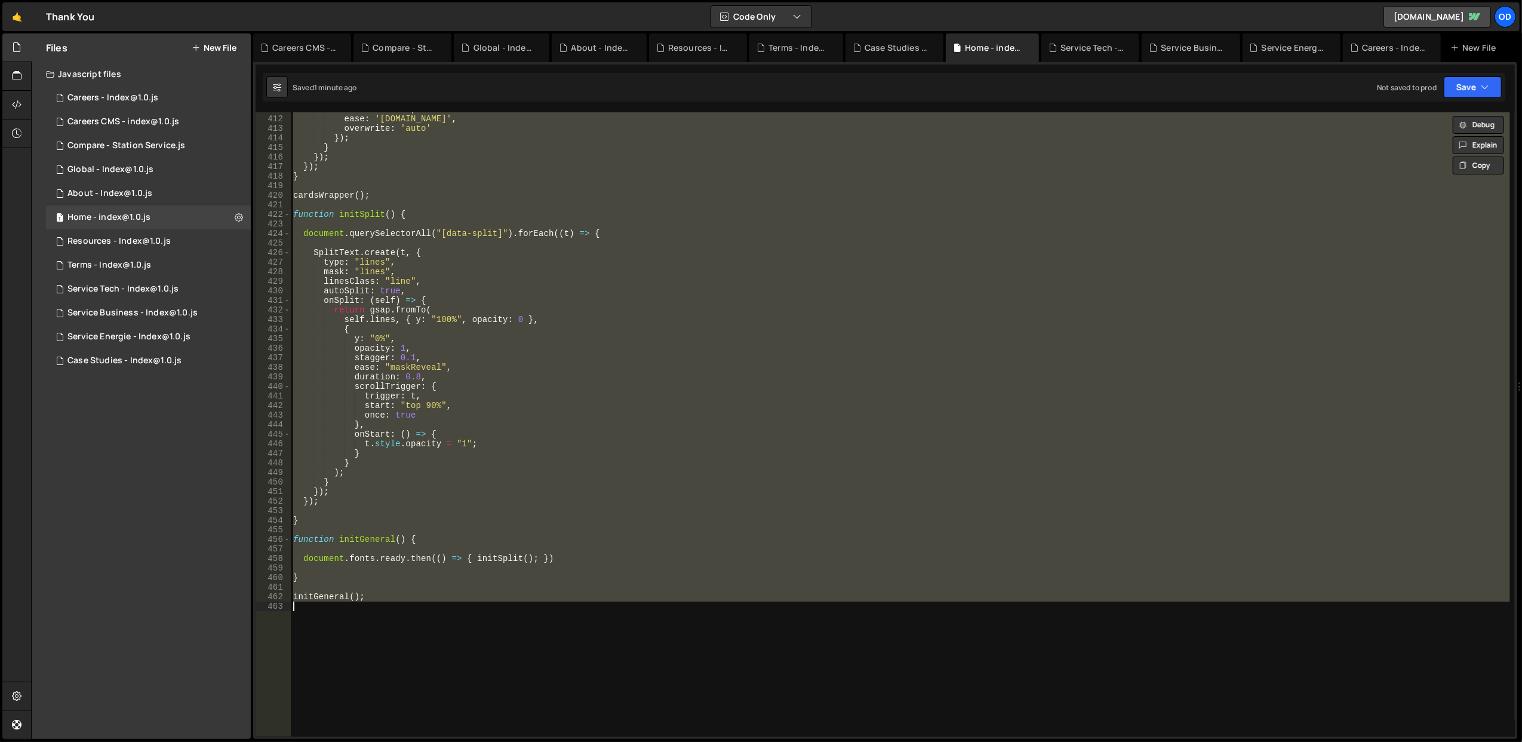
click at [488, 263] on div "duration : 0.3 , ease : '[DOMAIN_NAME]' , overwrite : 'auto' }) ; } }) ; }) ; }…" at bounding box center [900, 424] width 1219 height 624
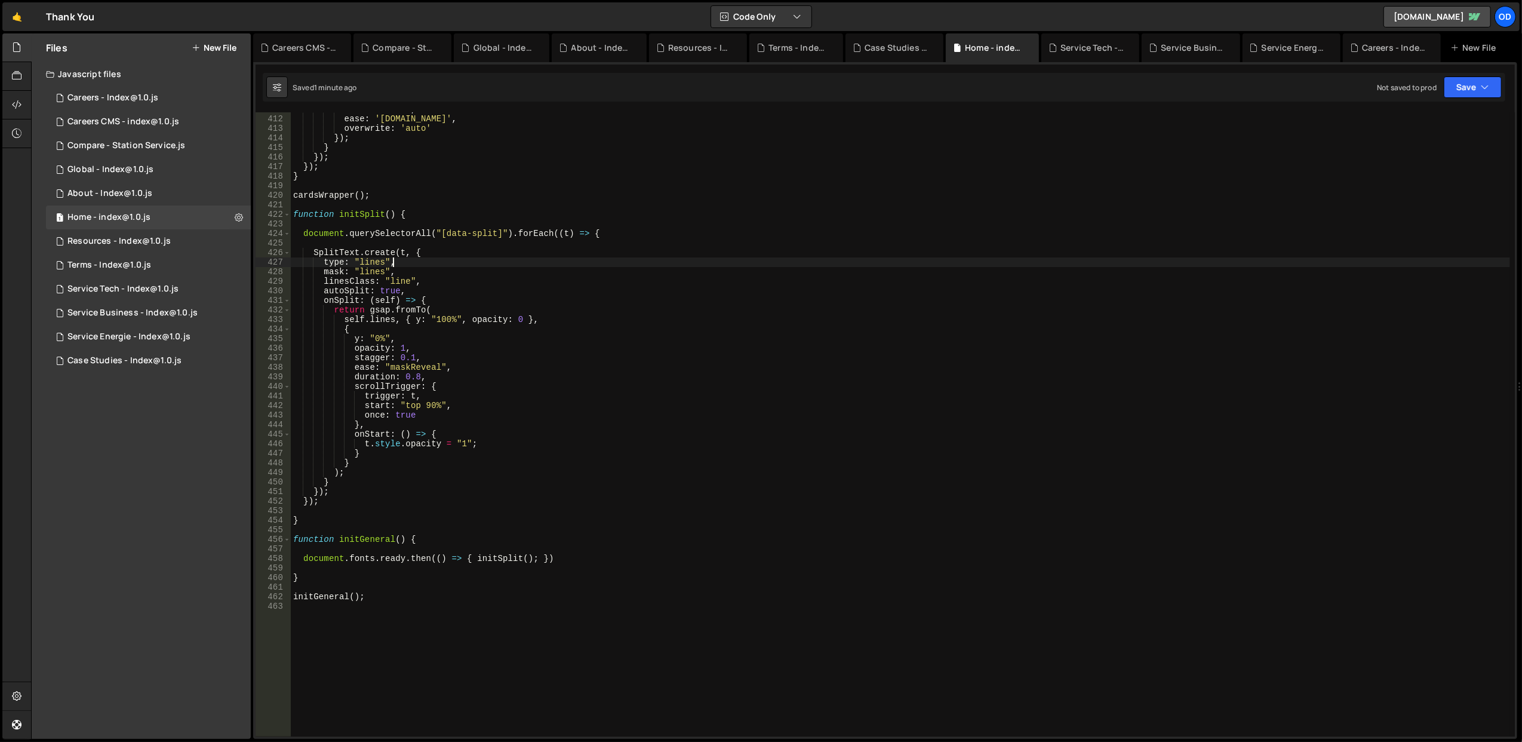
click at [488, 263] on div "duration : 0.3 , ease : '[DOMAIN_NAME]' , overwrite : 'auto' }) ; } }) ; }) ; }…" at bounding box center [900, 426] width 1219 height 644
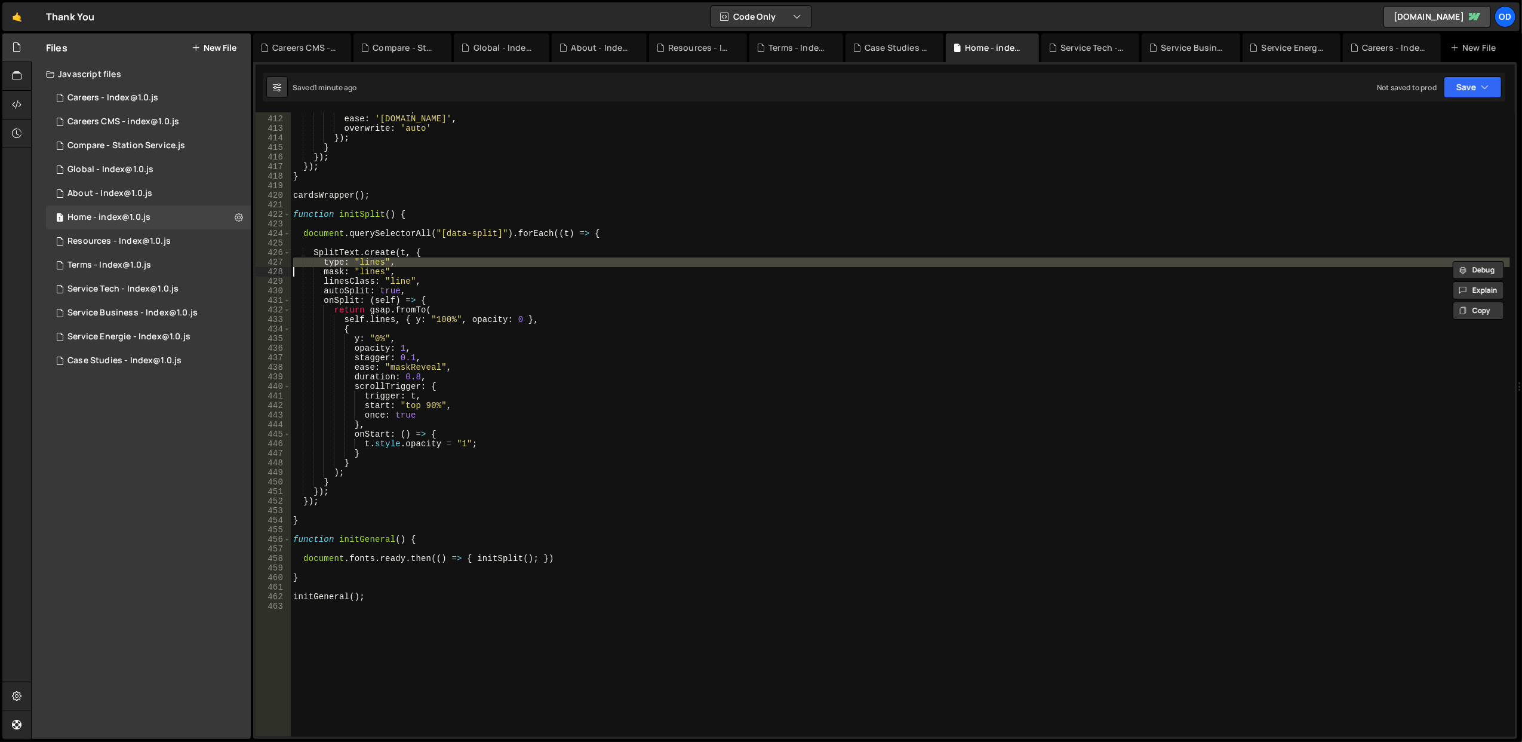
click at [488, 263] on div "duration : 0.3 , ease : '[DOMAIN_NAME]' , overwrite : 'auto' }) ; } }) ; }) ; }…" at bounding box center [900, 426] width 1219 height 644
type textarea "type: "lines", mask: "lines","
click at [350, 205] on div "duration : 0.3 , ease : '[DOMAIN_NAME]' , overwrite : 'auto' }) ; } }) ; }) ; }…" at bounding box center [900, 426] width 1219 height 644
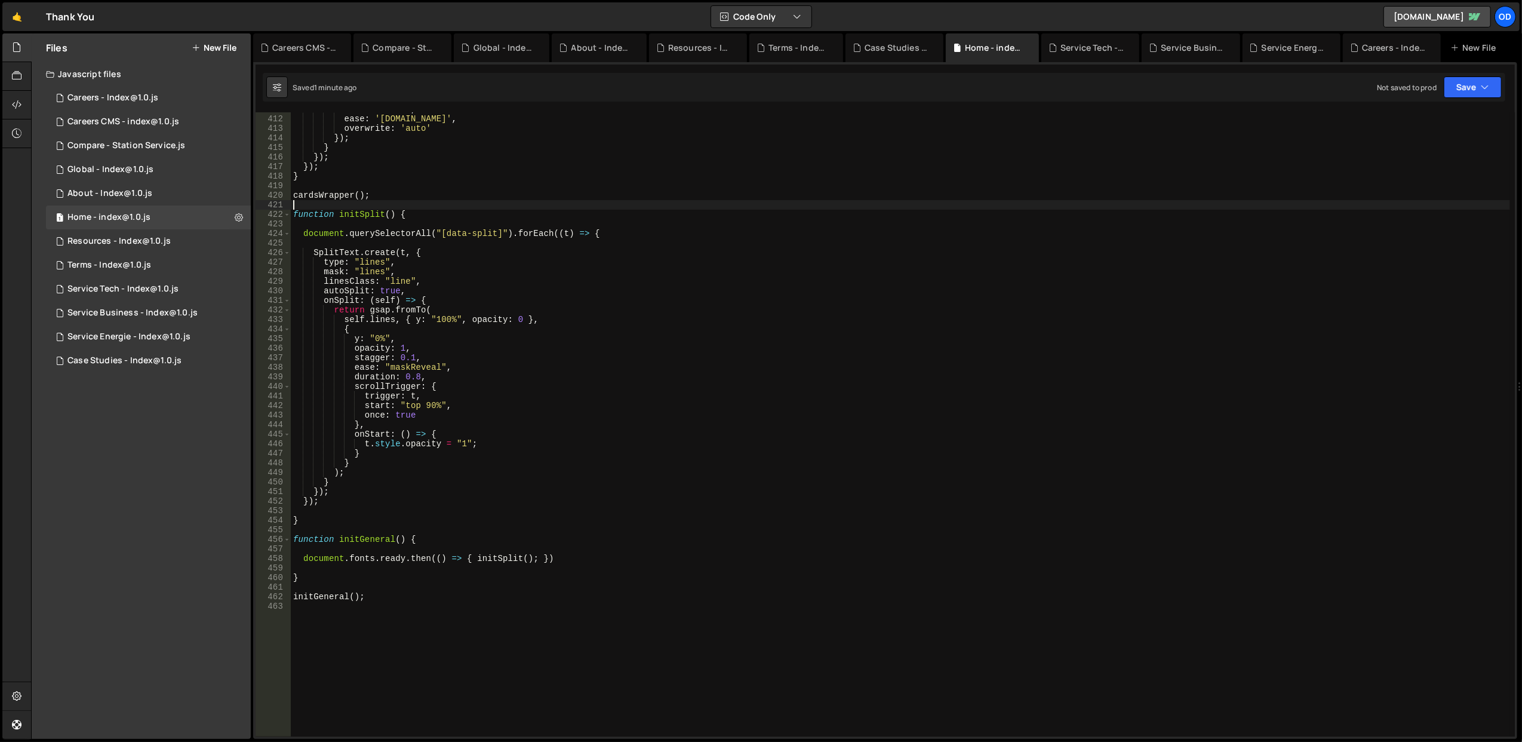
click at [350, 205] on div "duration : 0.3 , ease : '[DOMAIN_NAME]' , overwrite : 'auto' }) ; } }) ; }) ; }…" at bounding box center [900, 426] width 1219 height 644
click at [353, 211] on div "duration : 0.3 , ease : '[DOMAIN_NAME]' , overwrite : 'auto' }) ; } }) ; }) ; }…" at bounding box center [900, 426] width 1219 height 644
click at [416, 215] on div "duration : 0.3 , ease : '[DOMAIN_NAME]' , overwrite : 'auto' }) ; } }) ; }) ; }…" at bounding box center [900, 426] width 1219 height 644
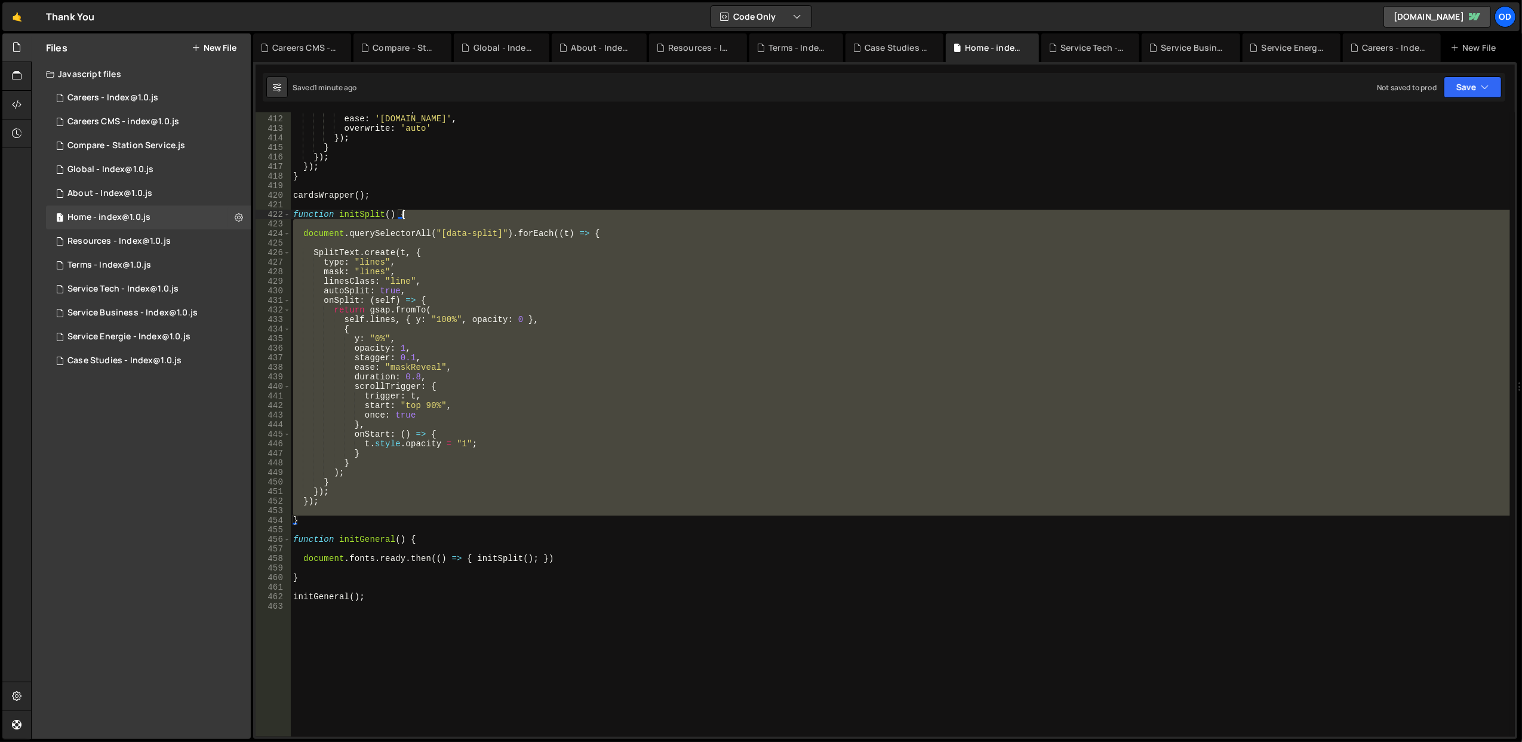
click at [416, 215] on div "duration : 0.3 , ease : '[DOMAIN_NAME]' , overwrite : 'auto' }) ; } }) ; }) ; }…" at bounding box center [900, 426] width 1219 height 644
click at [364, 214] on div "duration : 0.3 , ease : '[DOMAIN_NAME]' , overwrite : 'auto' }) ; } }) ; }) ; }…" at bounding box center [900, 426] width 1219 height 644
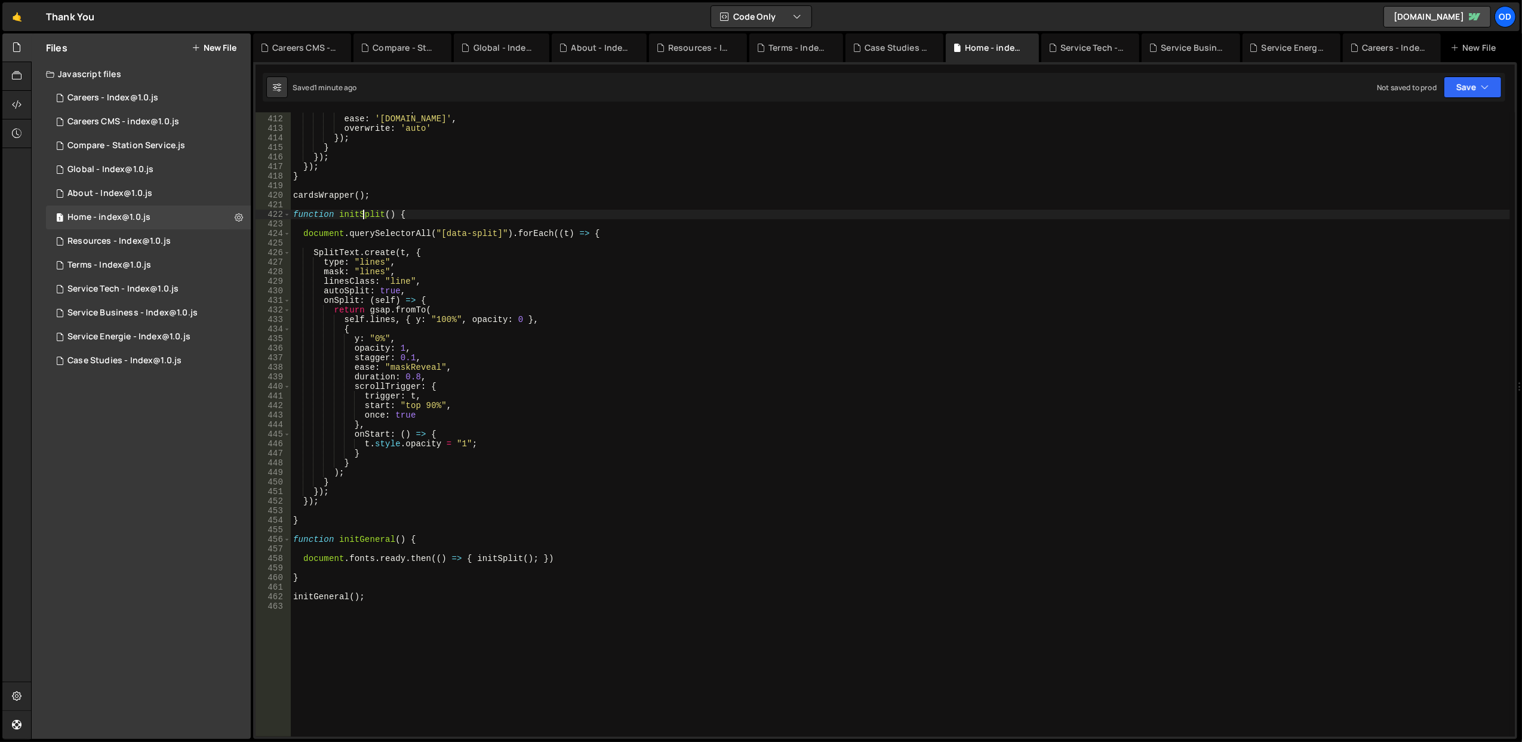
click at [364, 214] on div "duration : 0.3 , ease : '[DOMAIN_NAME]' , overwrite : 'auto' }) ; } }) ; }) ; }…" at bounding box center [900, 426] width 1219 height 644
click at [454, 265] on div "duration : 0.3 , ease : '[DOMAIN_NAME]' , overwrite : 'auto' }) ; } }) ; }) ; }…" at bounding box center [900, 426] width 1219 height 644
type textarea "type: "lines","
